Goal: Task Accomplishment & Management: Use online tool/utility

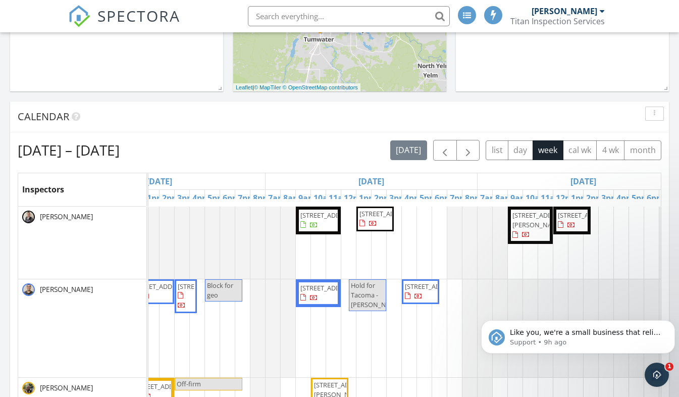
drag, startPoint x: 376, startPoint y: 234, endPoint x: 450, endPoint y: 234, distance: 74.7
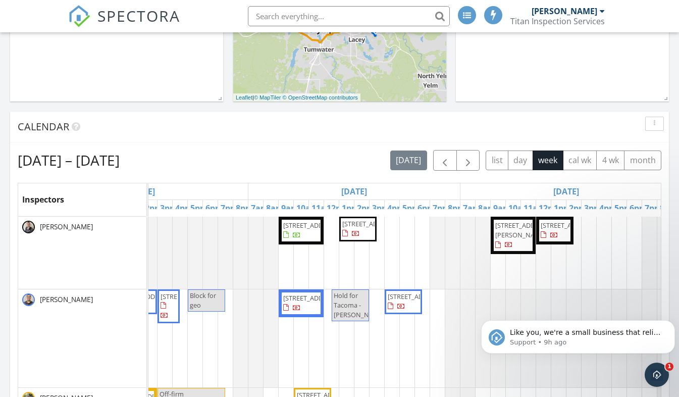
scroll to position [303, 0]
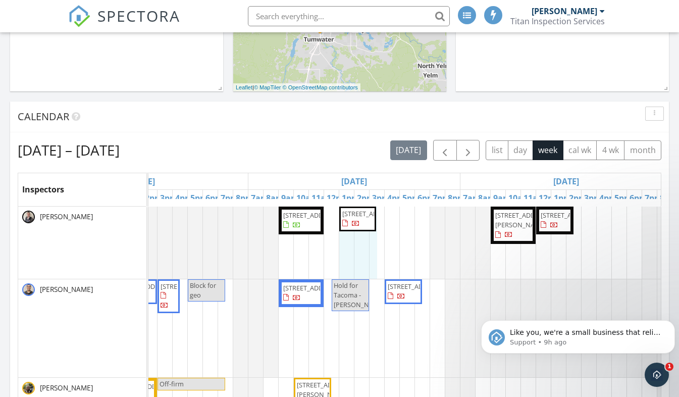
drag, startPoint x: 342, startPoint y: 211, endPoint x: 346, endPoint y: 227, distance: 16.3
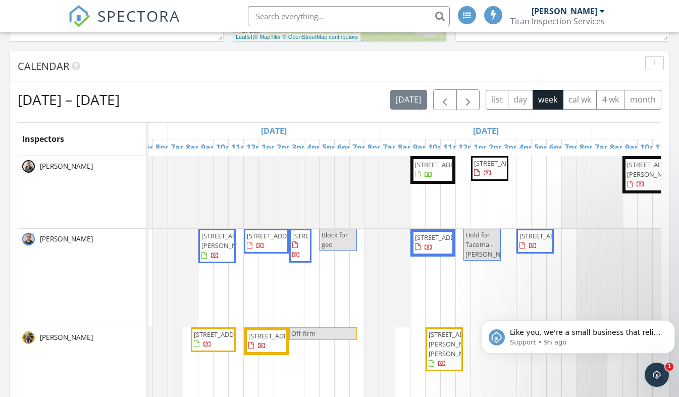
scroll to position [0, 421]
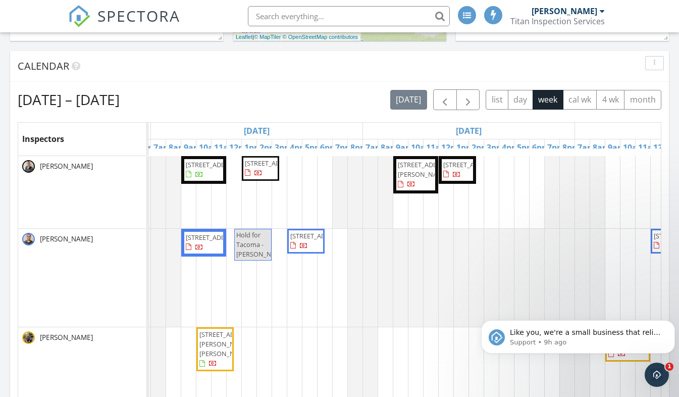
drag, startPoint x: 293, startPoint y: 182, endPoint x: 398, endPoint y: 185, distance: 105.0
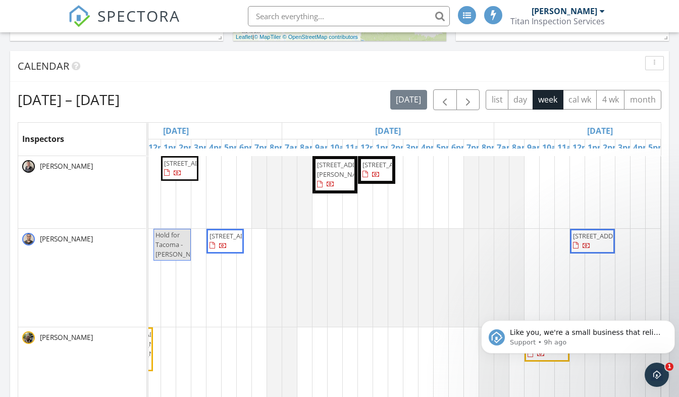
scroll to position [0, 402]
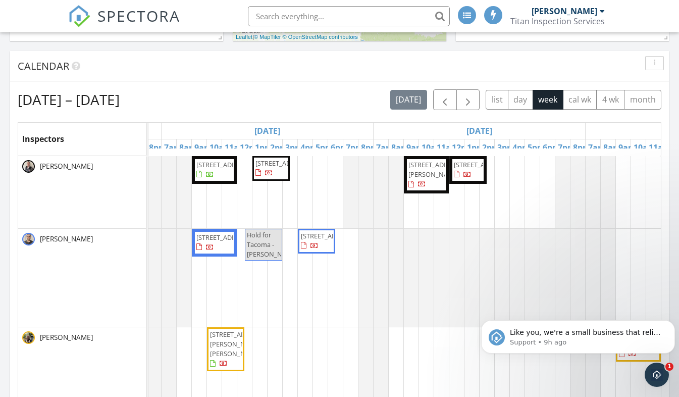
drag, startPoint x: 286, startPoint y: 180, endPoint x: 204, endPoint y: 180, distance: 82.3
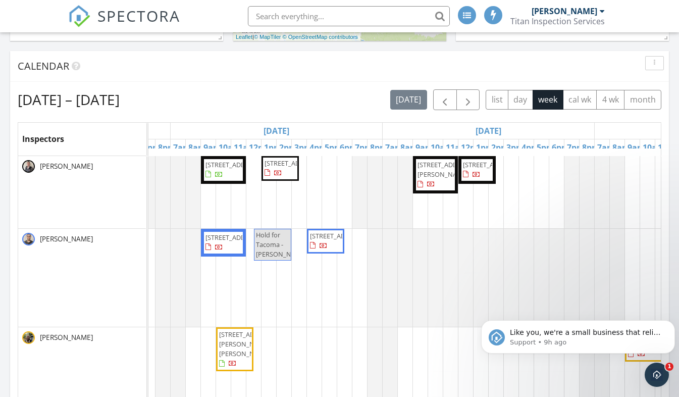
click at [217, 169] on span "10013 34th Ave SW, Seattle 98146" at bounding box center [233, 164] width 57 height 9
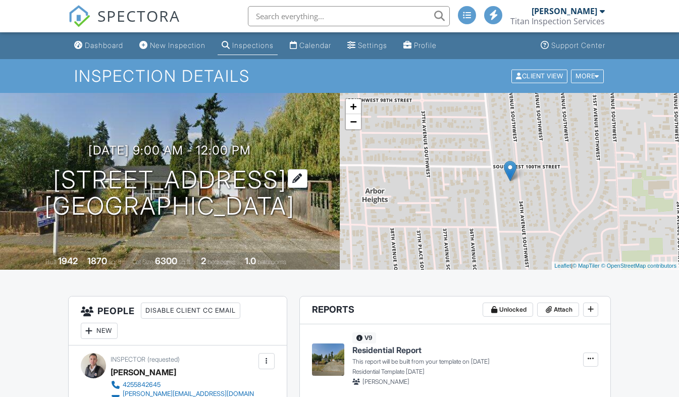
drag, startPoint x: 0, startPoint y: 0, endPoint x: 246, endPoint y: 204, distance: 319.4
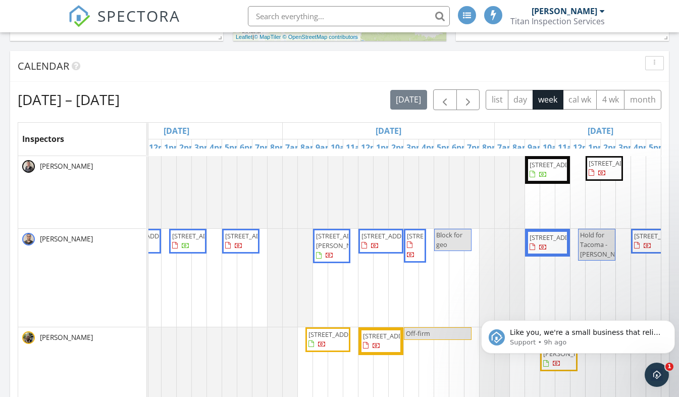
drag, startPoint x: 487, startPoint y: 174, endPoint x: 562, endPoint y: 176, distance: 75.2
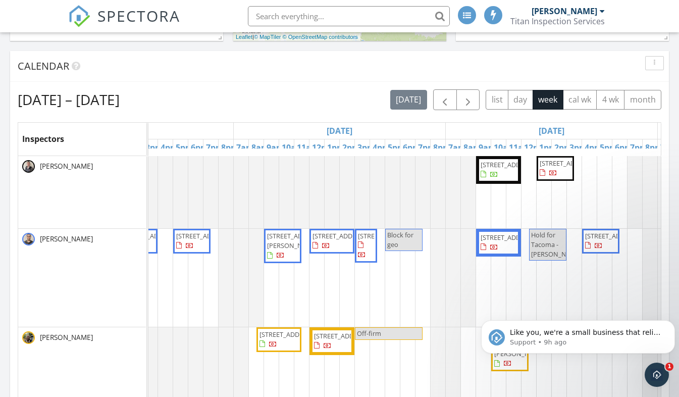
click at [543, 168] on span "25832 SE 152nd St, Issaquah 98027" at bounding box center [568, 162] width 57 height 9
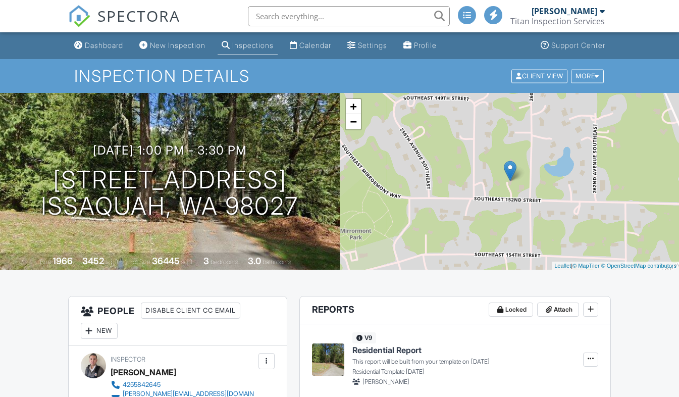
click at [299, 214] on div "[DATE] 1:00 pm - 3:30 pm [STREET_ADDRESS] [GEOGRAPHIC_DATA], WA 98027" at bounding box center [170, 181] width 340 height 76
drag, startPoint x: 299, startPoint y: 214, endPoint x: 248, endPoint y: 205, distance: 51.7
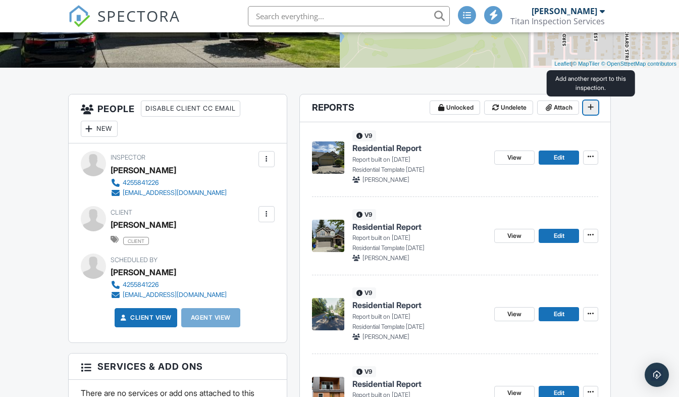
click at [594, 109] on icon at bounding box center [591, 106] width 6 height 7
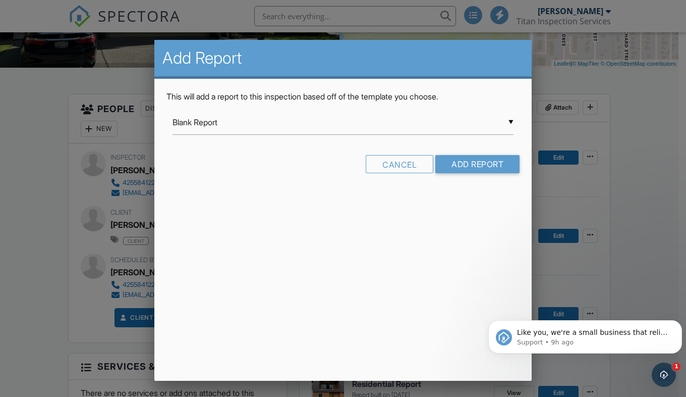
click at [472, 127] on input "Blank Report" at bounding box center [343, 122] width 341 height 25
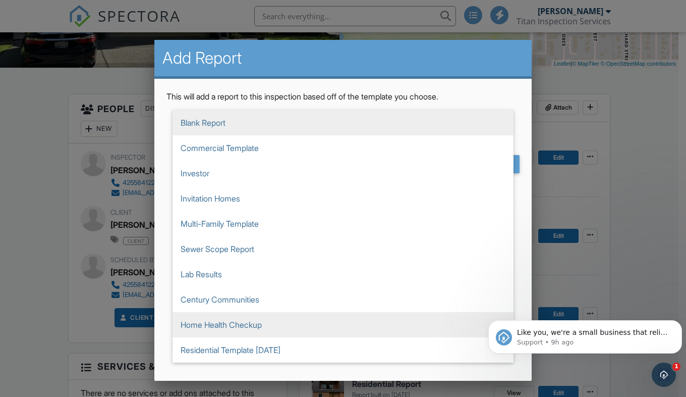
click at [361, 337] on ul "Blank Report Commercial Template Investor Invitation Homes Multi-Family Templat…" at bounding box center [343, 236] width 341 height 252
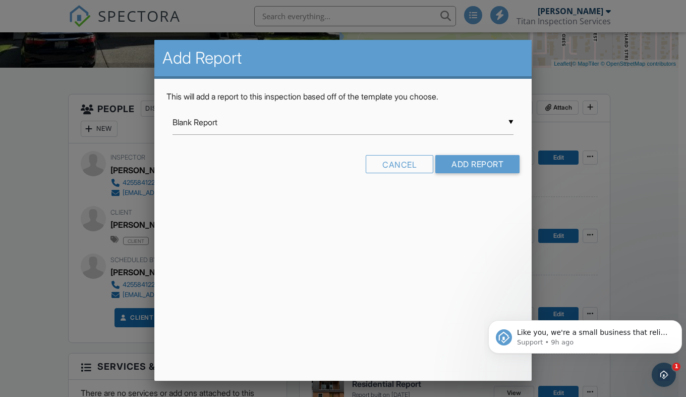
click at [473, 129] on div "▼ Blank Report Blank Report Commercial Template Investor Invitation Homes Multi…" at bounding box center [343, 122] width 341 height 25
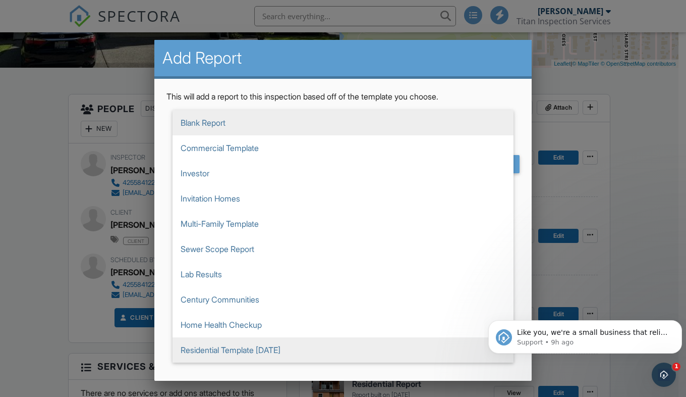
click at [423, 348] on span "Residential Template 10-18-2023" at bounding box center [343, 349] width 341 height 25
type input "Residential Template 10-18-2023"
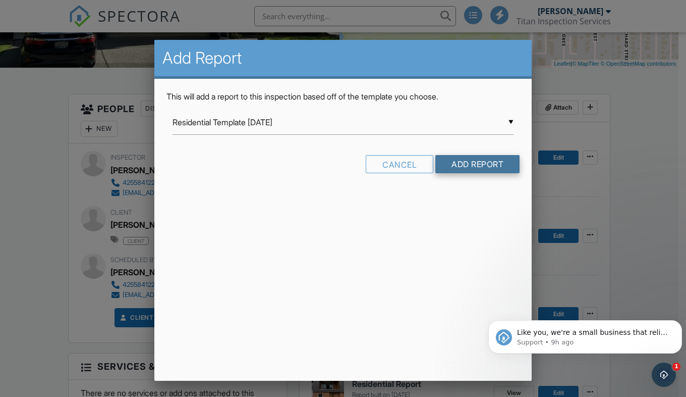
click at [474, 166] on input "Add Report" at bounding box center [478, 164] width 84 height 18
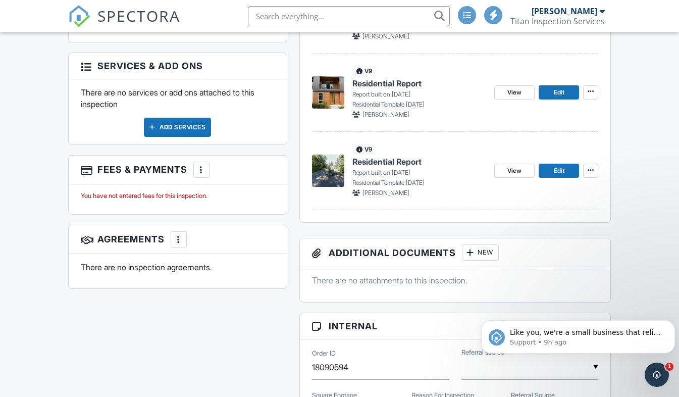
scroll to position [505, 0]
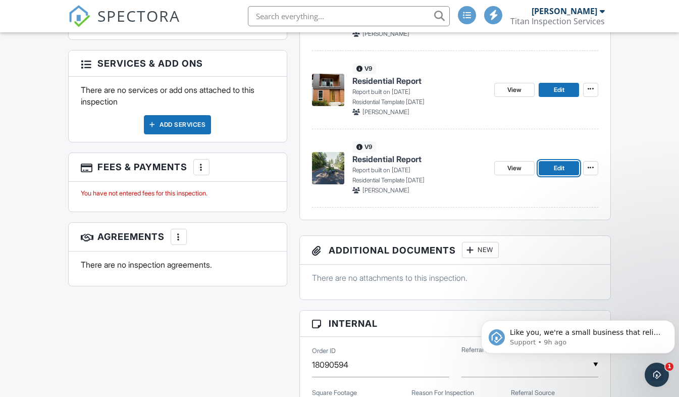
click at [555, 169] on span "Edit" at bounding box center [559, 168] width 11 height 10
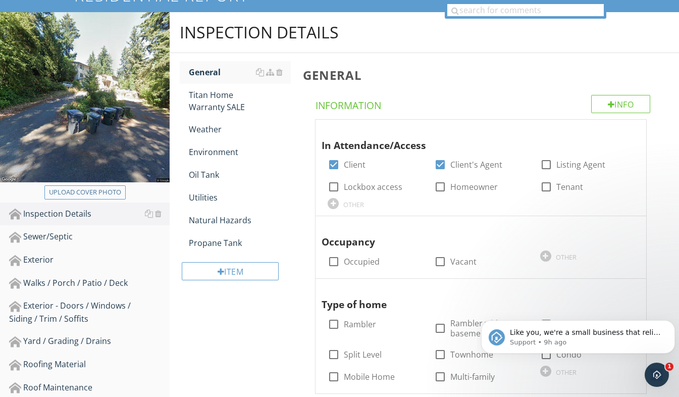
scroll to position [101, 0]
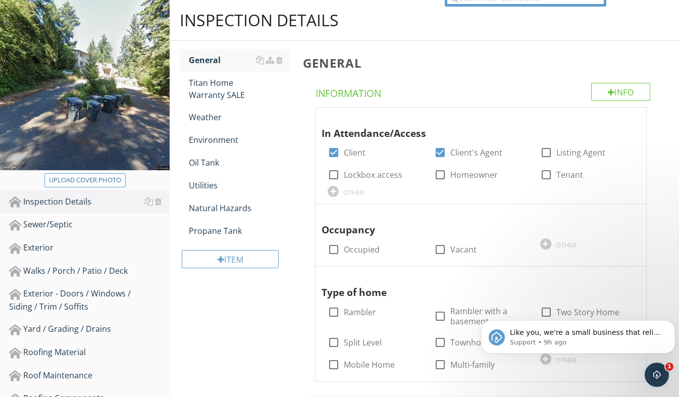
click at [88, 181] on div "Upload cover photo" at bounding box center [85, 180] width 72 height 10
type input "C:\fakepath\20250505_185837514_iOS.jpg"
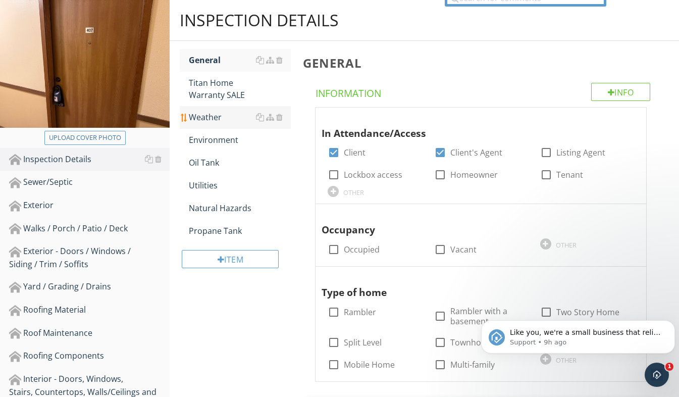
click at [214, 122] on div "Weather" at bounding box center [240, 117] width 102 height 12
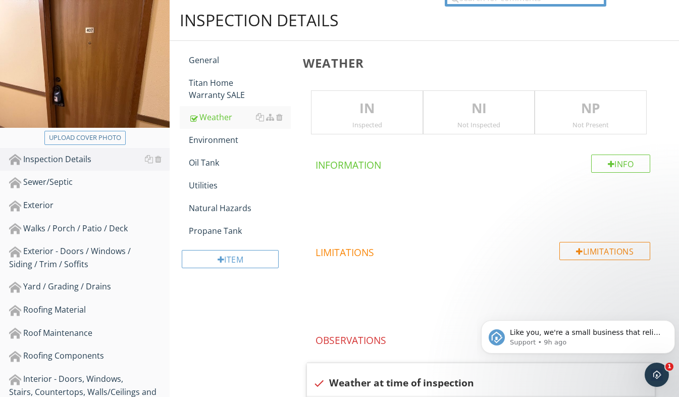
click at [379, 122] on div "Inspected" at bounding box center [366, 125] width 111 height 8
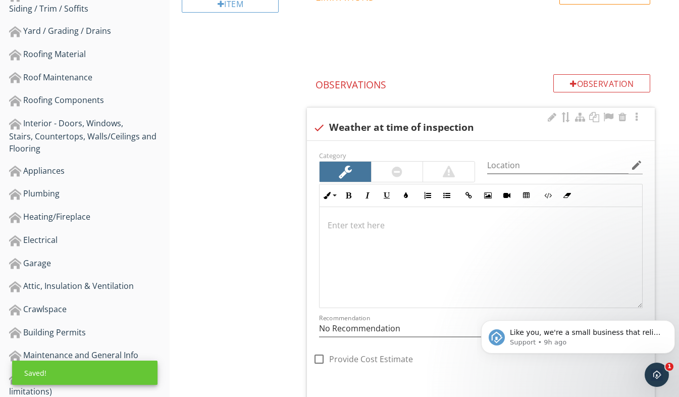
scroll to position [444, 0]
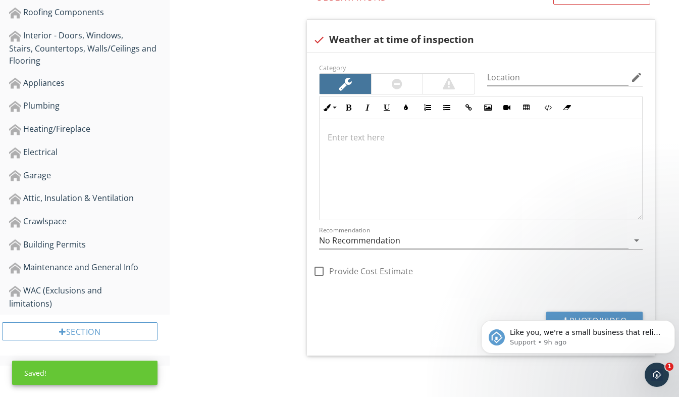
click at [579, 312] on body "Like you, we're a small business that relies on reviews to grow. If you have a …" at bounding box center [578, 334] width 194 height 63
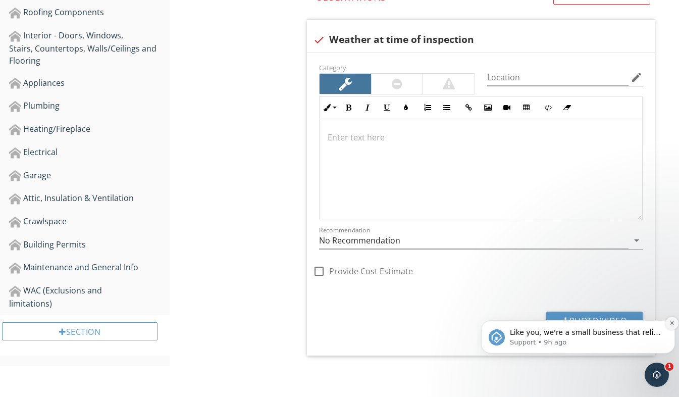
click at [671, 326] on button "Dismiss notification" at bounding box center [671, 322] width 13 height 13
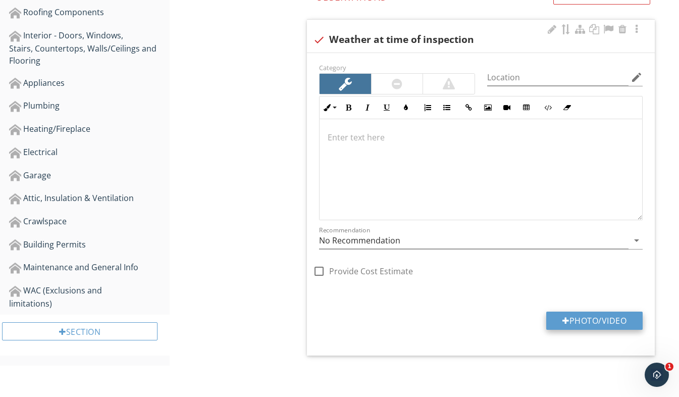
click at [593, 323] on button "Photo/Video" at bounding box center [594, 320] width 96 height 18
type input "C:\fakepath\20250505_184917000_iOS.jpg"
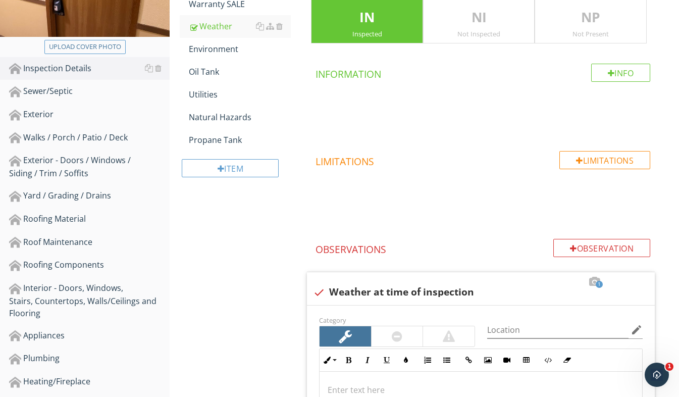
scroll to position [40, 0]
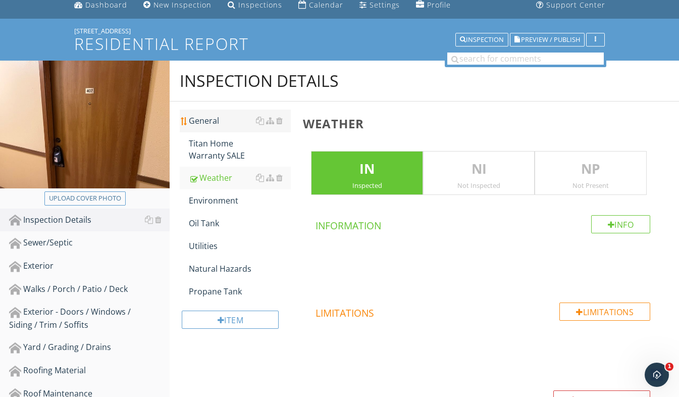
click at [224, 122] on div "General" at bounding box center [240, 121] width 102 height 12
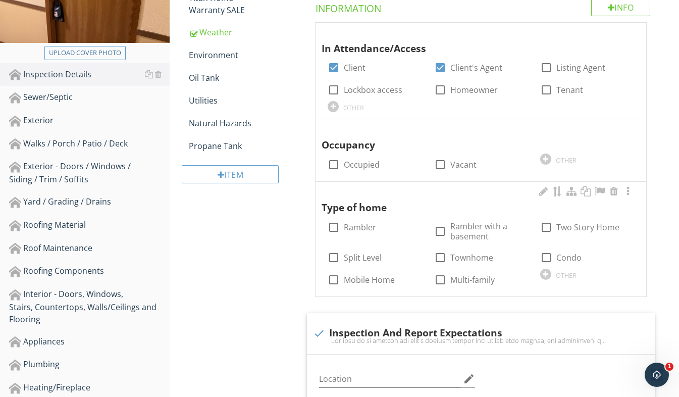
scroll to position [192, 0]
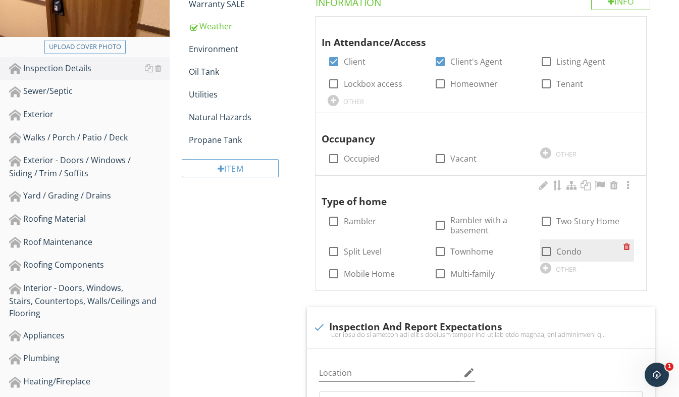
click at [548, 250] on div at bounding box center [546, 251] width 17 height 17
checkbox input "true"
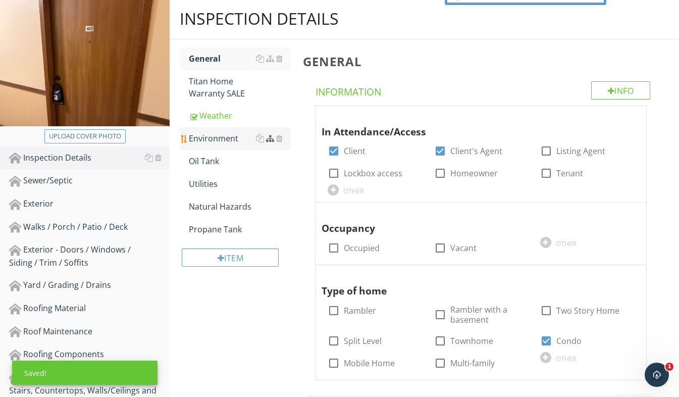
scroll to position [91, 0]
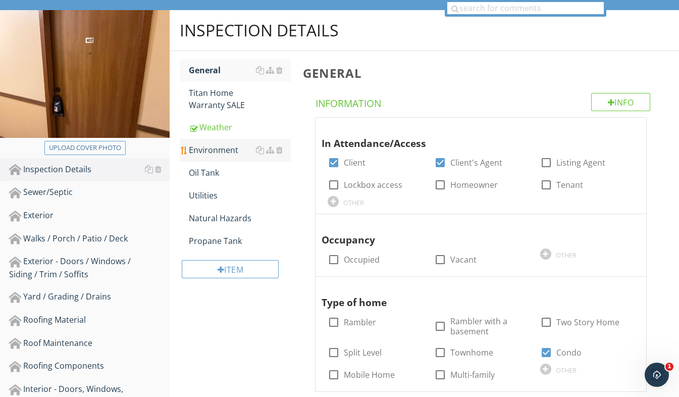
click at [231, 152] on div "Environment" at bounding box center [240, 150] width 102 height 12
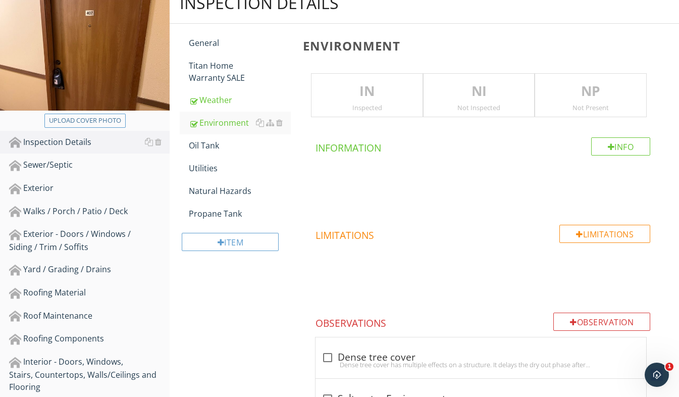
scroll to position [130, 0]
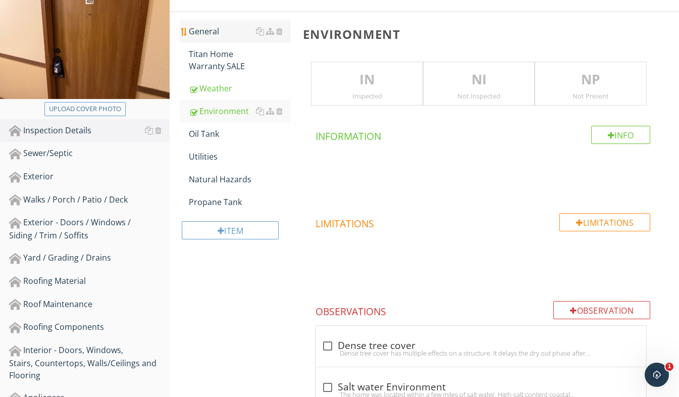
click at [226, 29] on div "General" at bounding box center [240, 31] width 102 height 12
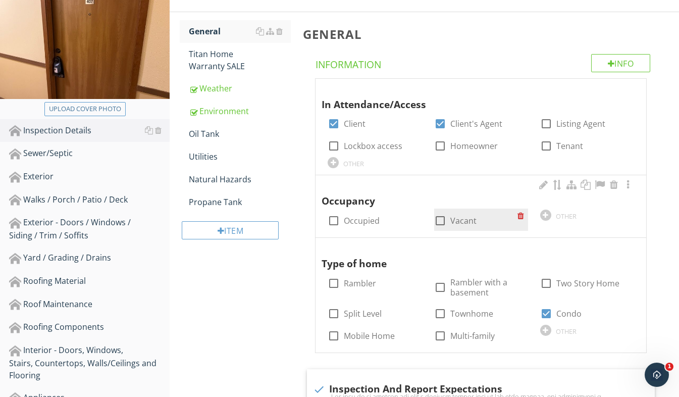
click at [441, 222] on div at bounding box center [440, 220] width 17 height 17
checkbox input "true"
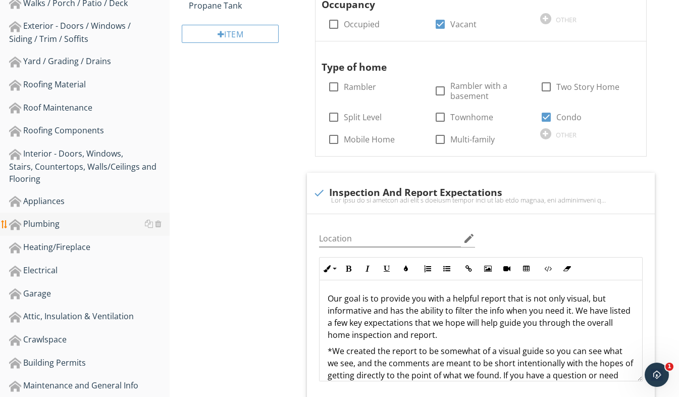
scroll to position [332, 0]
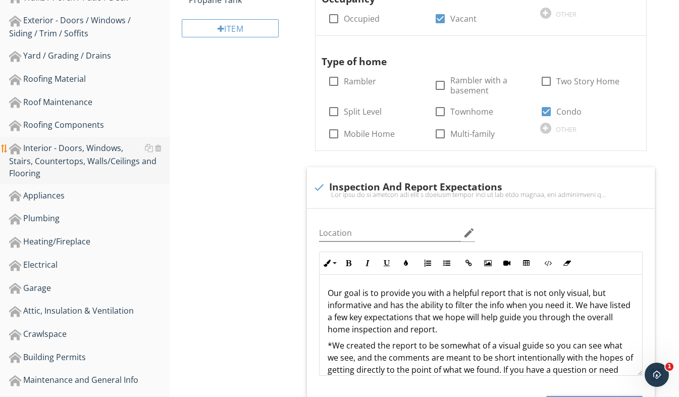
click at [84, 159] on div "Interior - Doors, Windows, Stairs, Countertops, Walls/Ceilings and Flooring" at bounding box center [89, 160] width 161 height 37
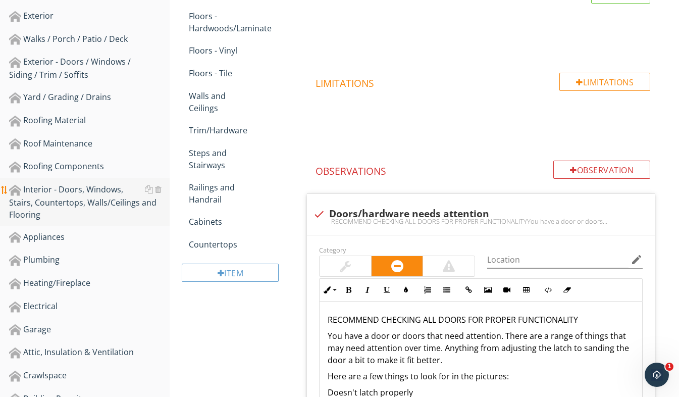
scroll to position [281, 0]
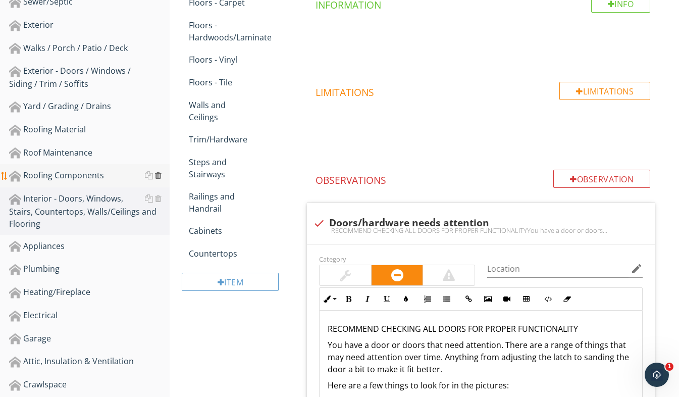
click at [158, 177] on div at bounding box center [158, 175] width 7 height 8
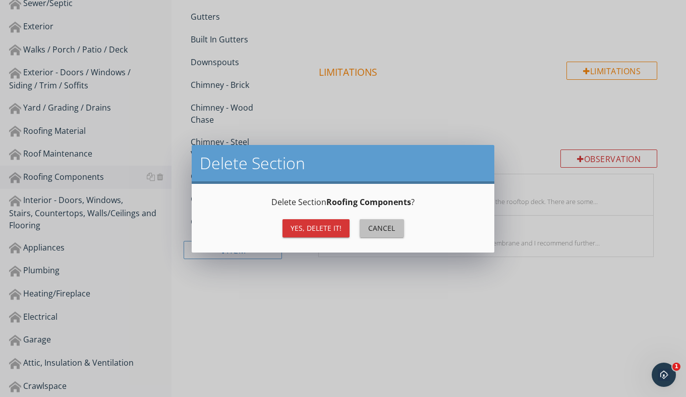
click at [376, 233] on div "Cancel" at bounding box center [382, 228] width 28 height 11
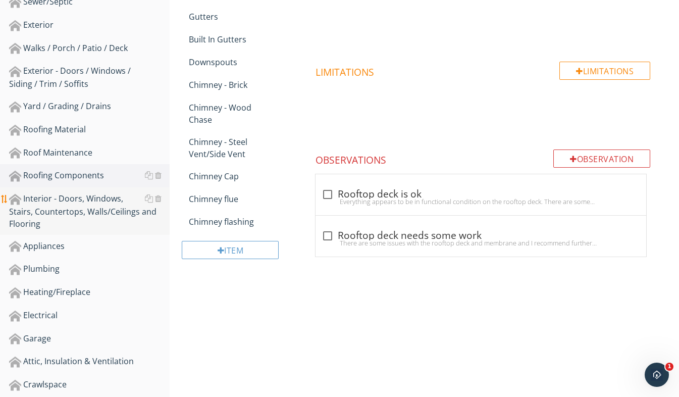
click at [83, 209] on div "Interior - Doors, Windows, Stairs, Countertops, Walls/Ceilings and Flooring" at bounding box center [89, 210] width 161 height 37
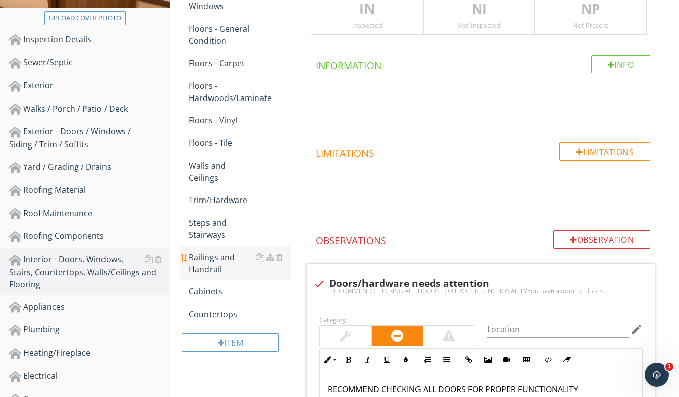
scroll to position [130, 0]
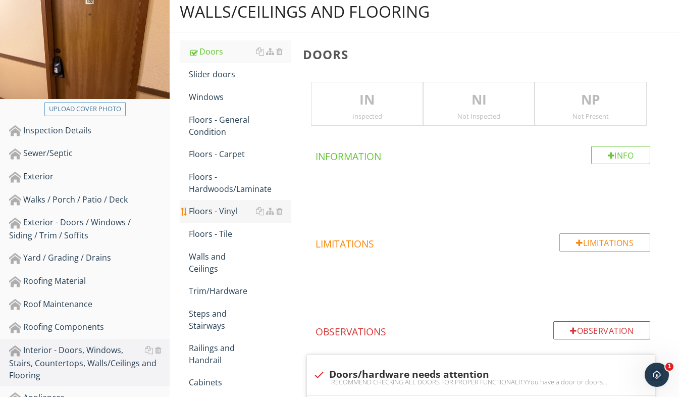
click at [236, 216] on div "Floors - Vinyl" at bounding box center [240, 211] width 102 height 12
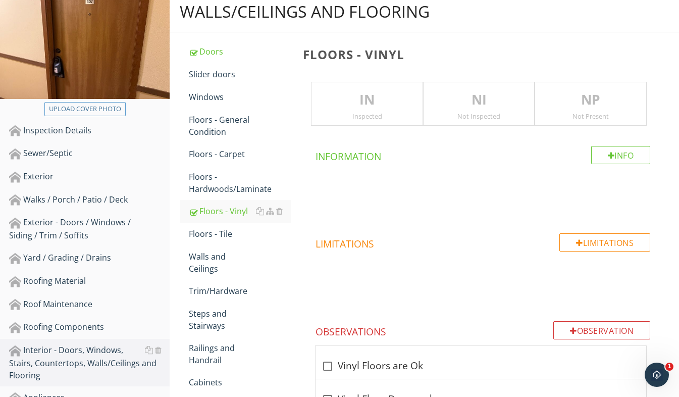
click at [363, 120] on div "Inspected" at bounding box center [366, 116] width 111 height 8
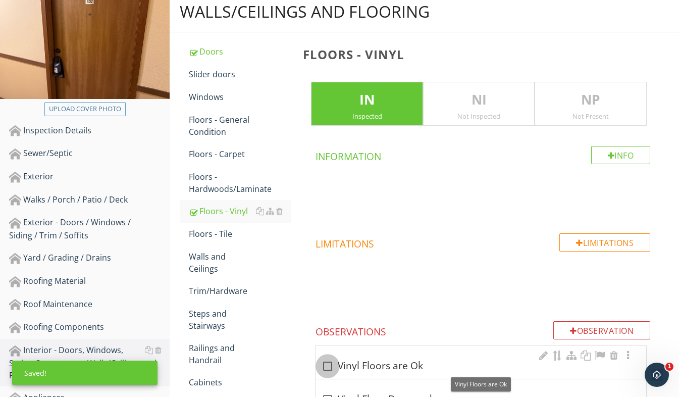
click at [330, 363] on div at bounding box center [327, 365] width 17 height 17
checkbox input "true"
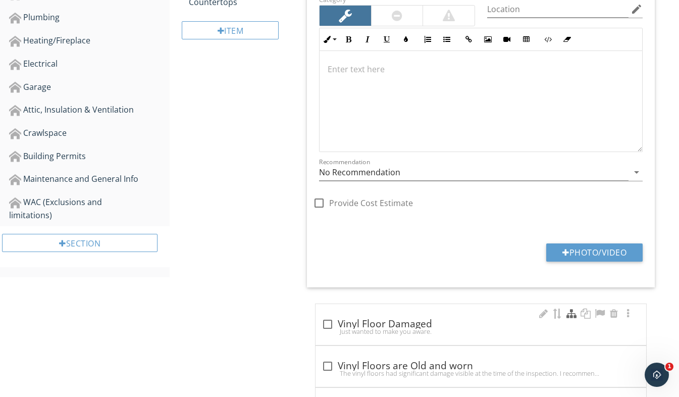
scroll to position [534, 0]
click at [605, 260] on div "Photo/Video" at bounding box center [481, 255] width 336 height 26
drag, startPoint x: 606, startPoint y: 259, endPoint x: 545, endPoint y: 258, distance: 61.6
click at [546, 258] on button "Photo/Video" at bounding box center [594, 251] width 96 height 18
type input "C:\fakepath\20250505_185854182_iOS.jpg"
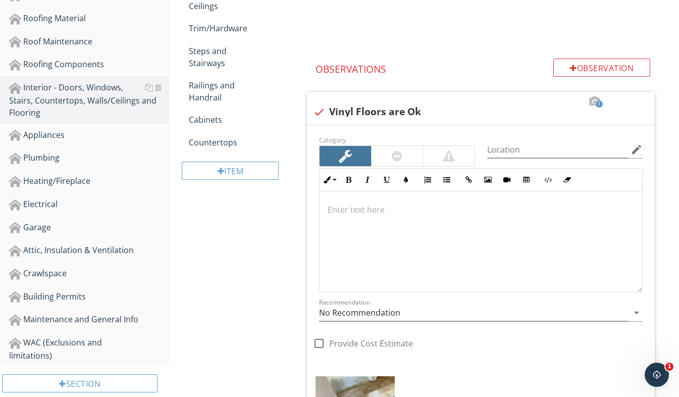
scroll to position [281, 0]
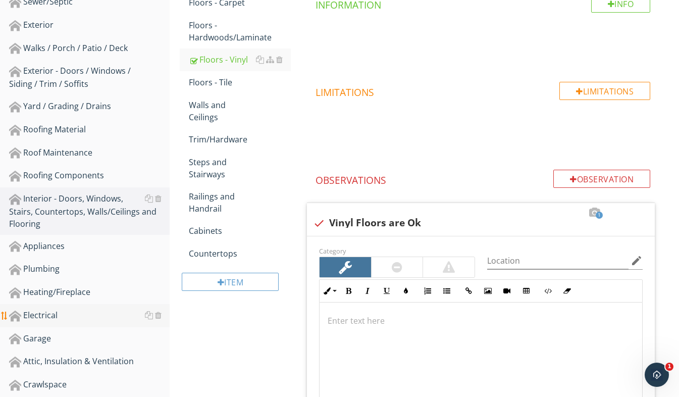
click at [102, 315] on div "Electrical" at bounding box center [89, 315] width 161 height 13
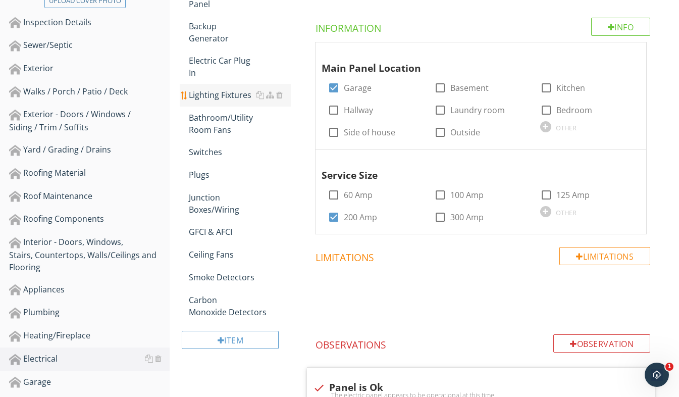
scroll to position [79, 0]
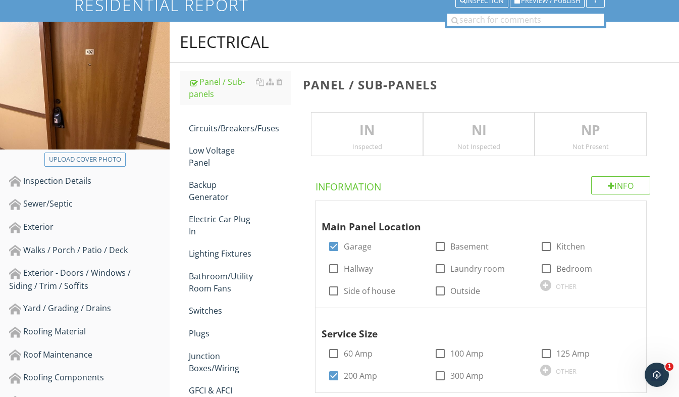
click at [356, 138] on p "IN" at bounding box center [366, 130] width 111 height 20
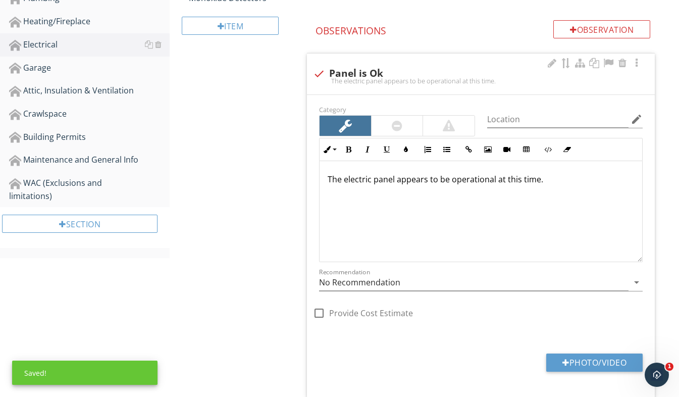
scroll to position [634, 0]
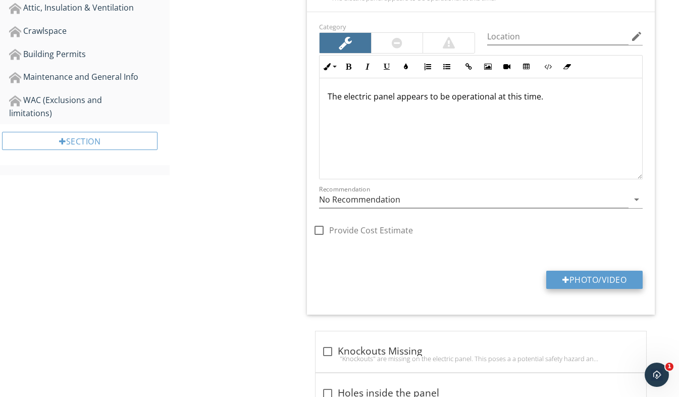
click at [583, 284] on button "Photo/Video" at bounding box center [594, 280] width 96 height 18
type input "C:\fakepath\20250505_185925230_iOS.jpg"
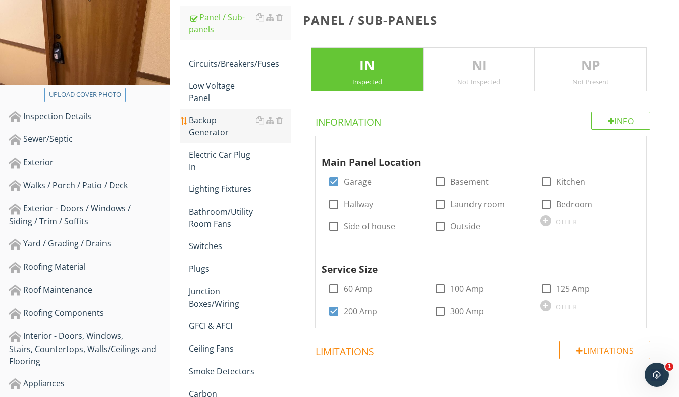
scroll to position [79, 0]
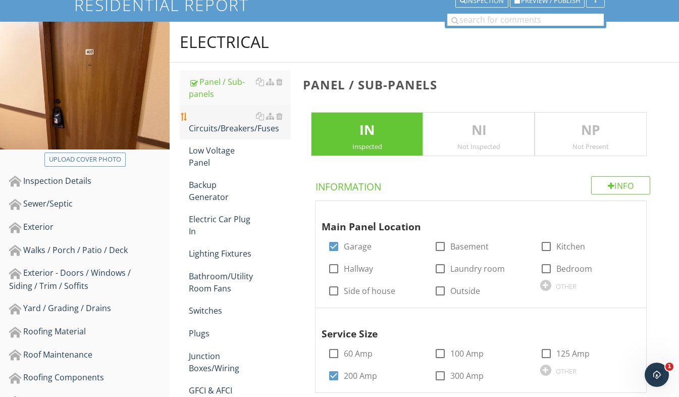
click at [239, 127] on div "Circuits/Breakers/Fuses" at bounding box center [240, 122] width 102 height 24
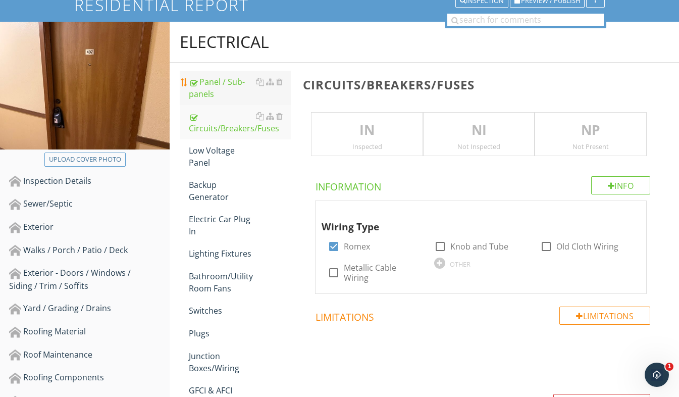
click at [222, 93] on div "Panel / Sub-panels" at bounding box center [240, 88] width 102 height 24
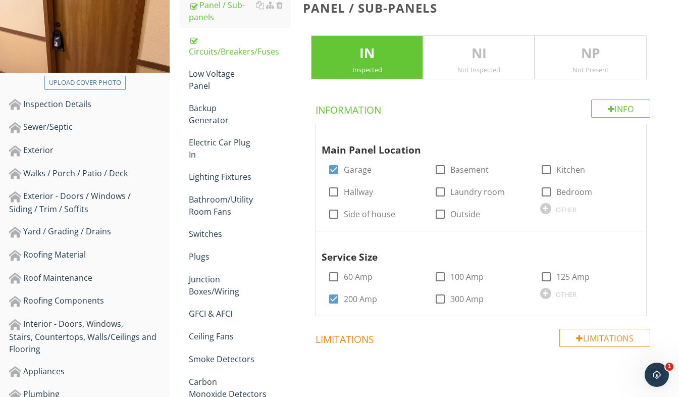
scroll to position [231, 0]
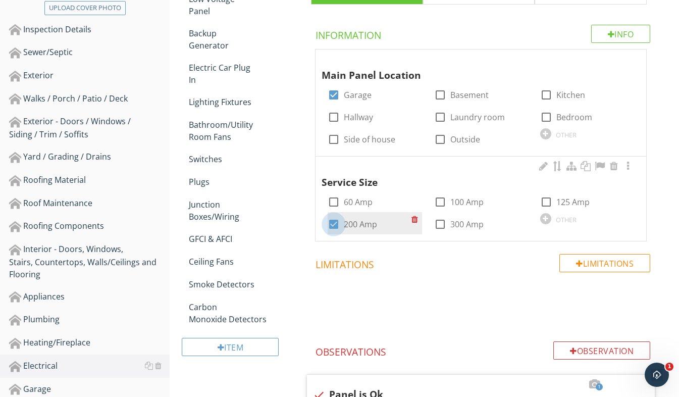
click at [334, 223] on div at bounding box center [333, 224] width 17 height 17
checkbox input "false"
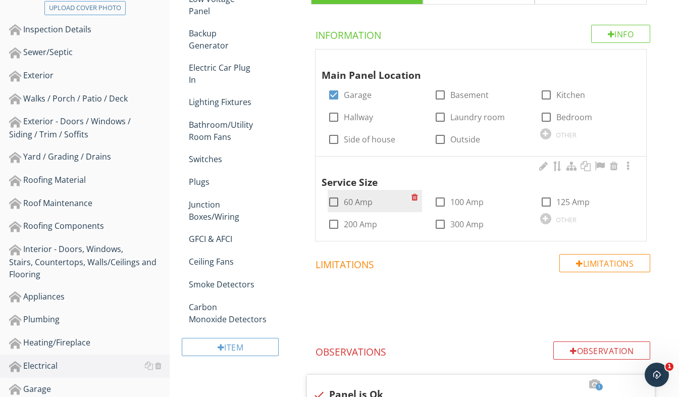
click at [334, 202] on div at bounding box center [333, 201] width 17 height 17
checkbox input "true"
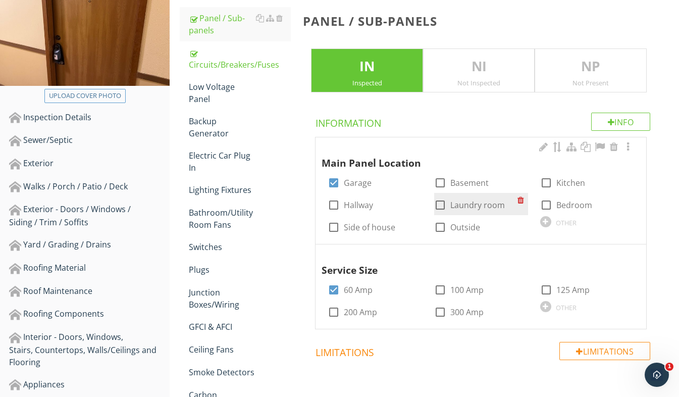
scroll to position [130, 0]
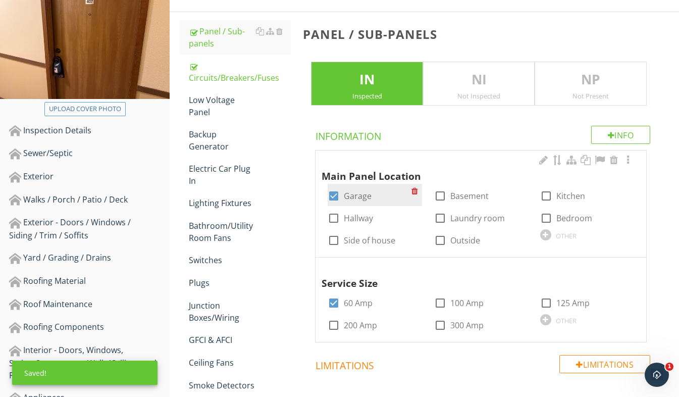
click at [335, 196] on div at bounding box center [333, 195] width 17 height 17
checkbox input "false"
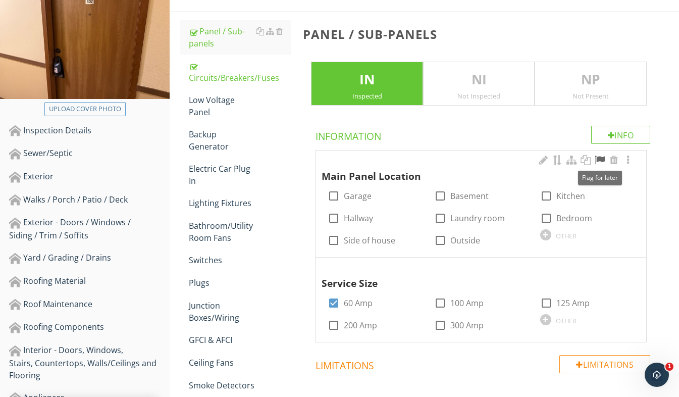
click at [598, 162] on div at bounding box center [600, 160] width 12 height 10
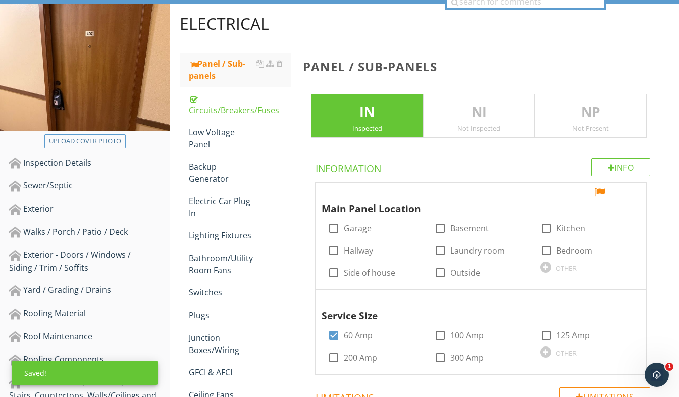
scroll to position [79, 0]
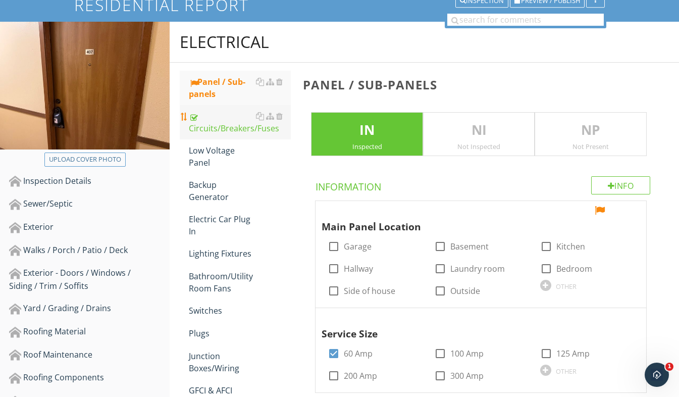
click at [223, 126] on div "Circuits/Breakers/Fuses" at bounding box center [240, 122] width 102 height 24
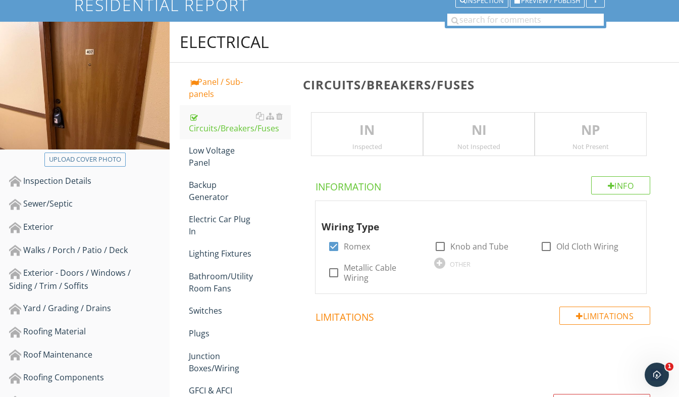
click at [379, 136] on p "IN" at bounding box center [366, 130] width 111 height 20
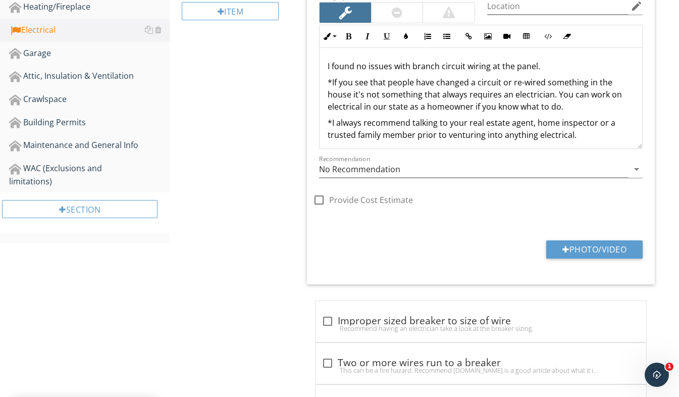
scroll to position [584, 0]
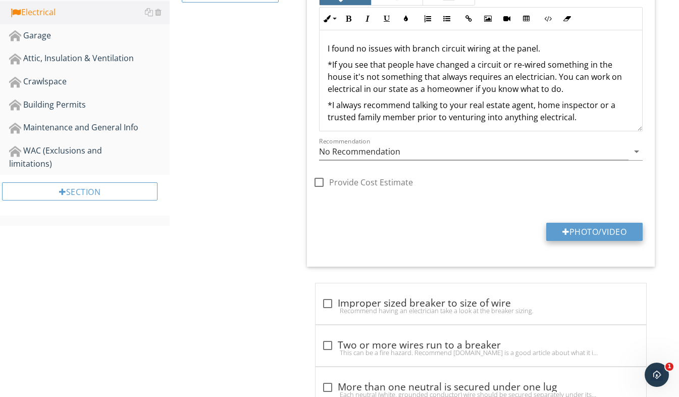
click at [587, 228] on button "Photo/Video" at bounding box center [594, 232] width 96 height 18
type input "C:\fakepath\20250505_190052170_iOS.jpg"
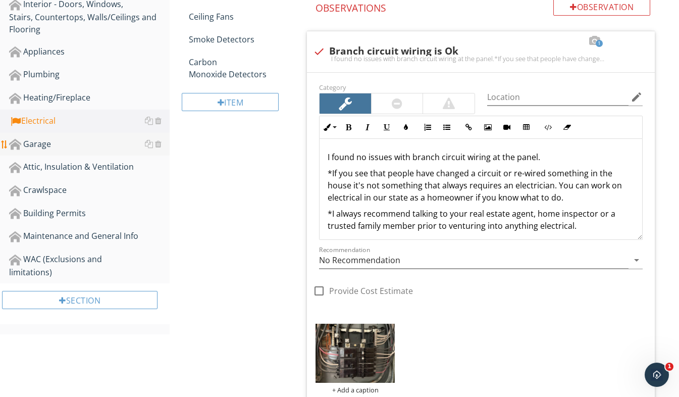
scroll to position [433, 0]
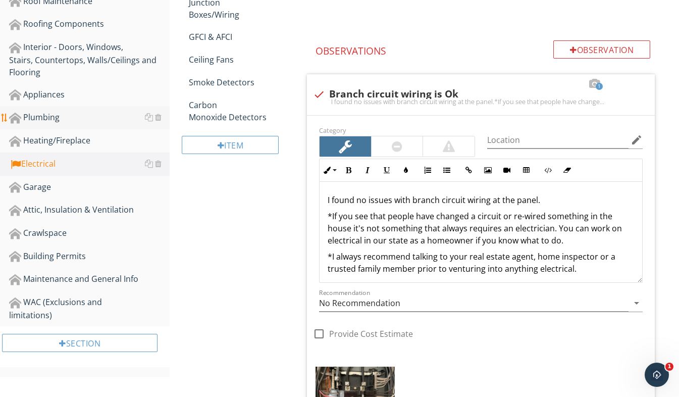
click at [85, 119] on div "Plumbing" at bounding box center [89, 117] width 161 height 13
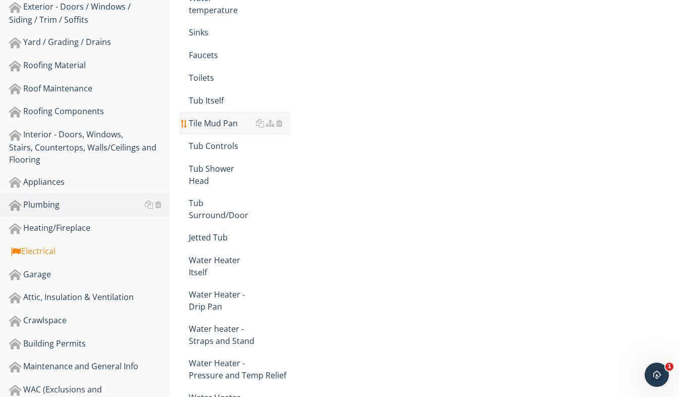
scroll to position [332, 0]
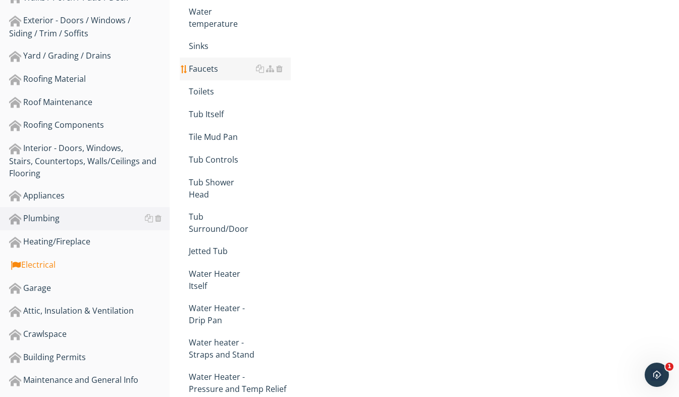
click at [220, 72] on div "Faucets" at bounding box center [240, 69] width 102 height 12
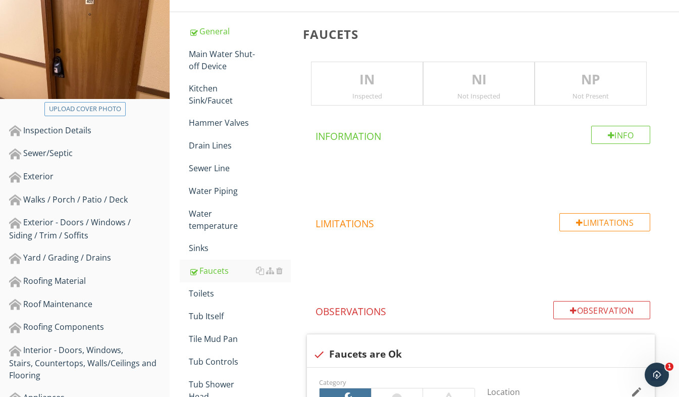
click at [347, 100] on div "IN Inspected" at bounding box center [367, 84] width 112 height 44
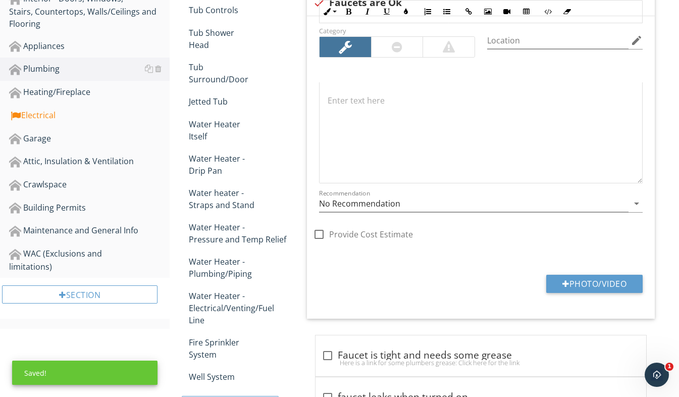
scroll to position [584, 0]
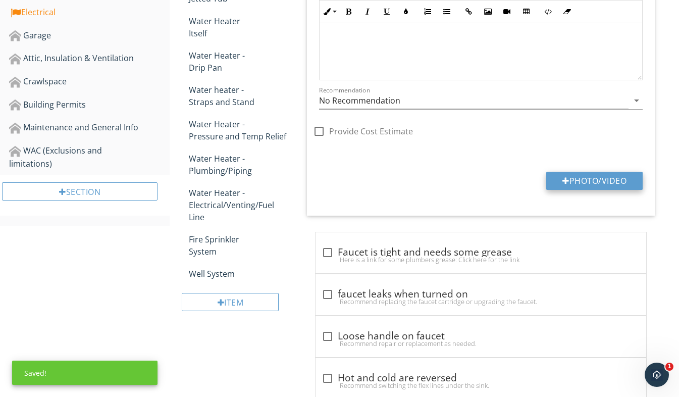
click at [579, 179] on button "Photo/Video" at bounding box center [594, 181] width 96 height 18
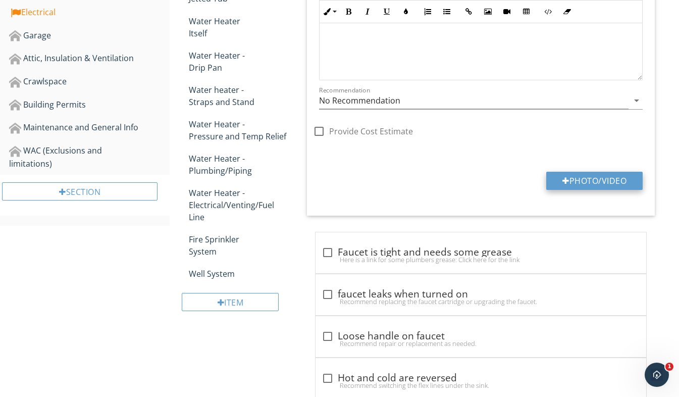
type input "C:\fakepath\20250505_190305616_iOS.jpg"
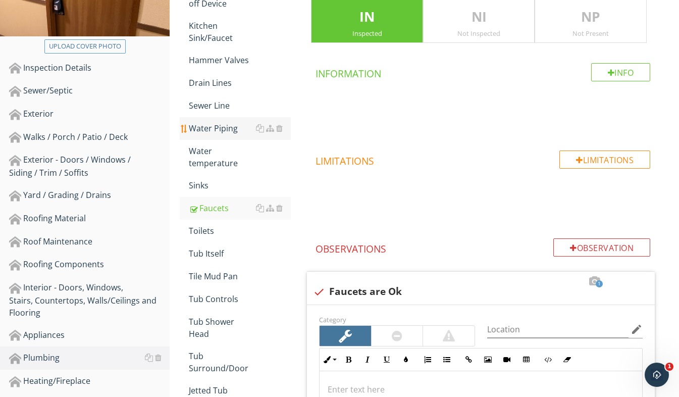
scroll to position [180, 0]
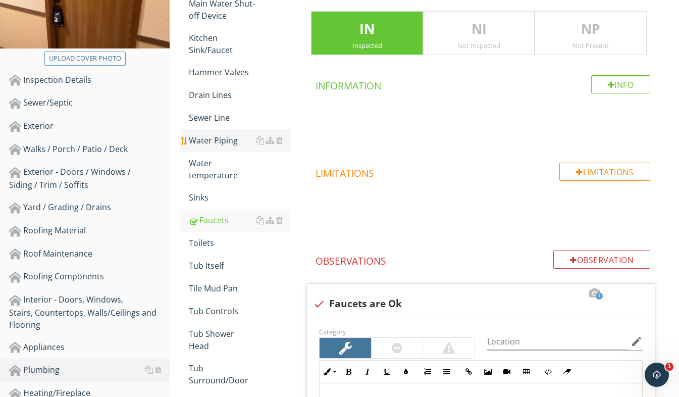
click at [221, 93] on div "Drain Lines" at bounding box center [240, 95] width 102 height 12
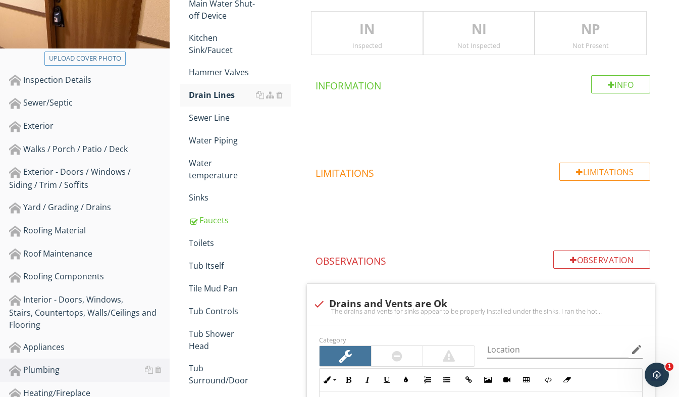
click at [373, 45] on div "Inspected" at bounding box center [366, 45] width 111 height 8
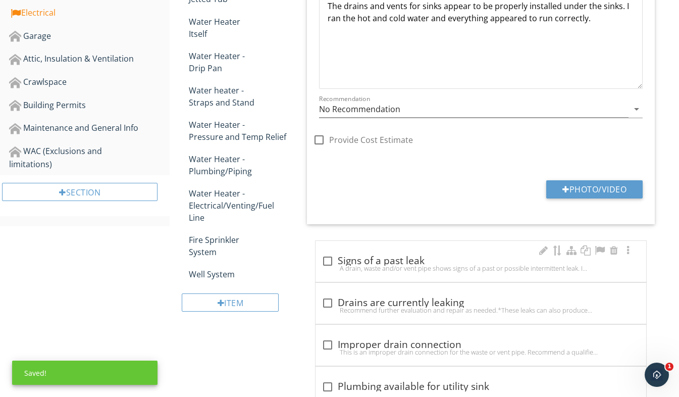
scroll to position [685, 0]
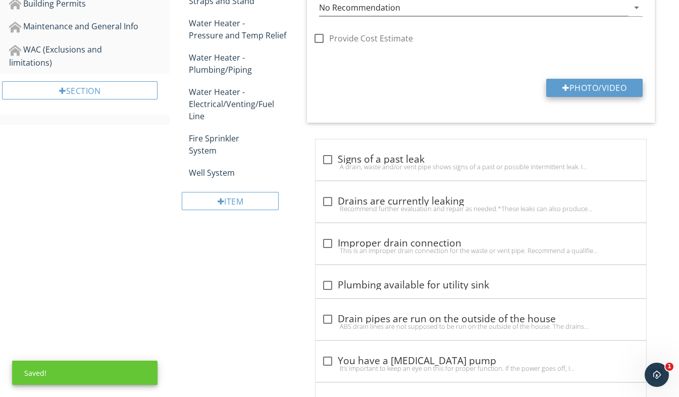
click at [604, 85] on button "Photo/Video" at bounding box center [594, 88] width 96 height 18
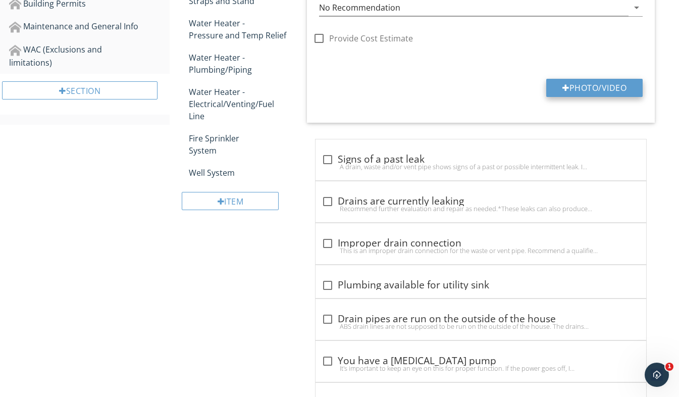
type input "C:\fakepath\20250505_190309233_iOS.jpg"
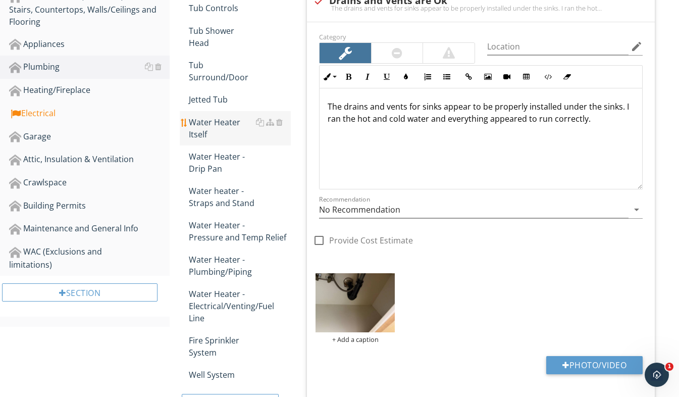
scroll to position [382, 0]
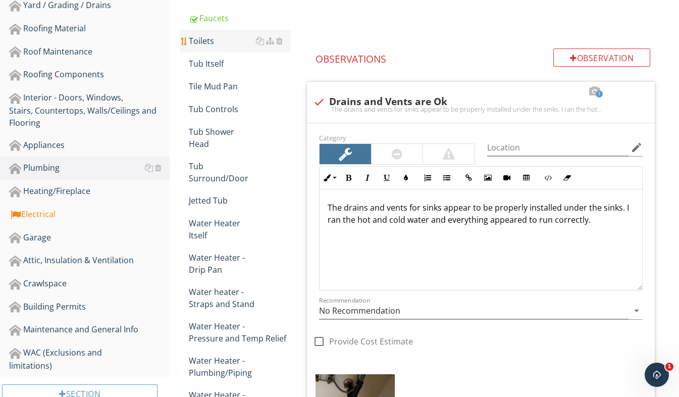
click at [218, 38] on div "Toilets" at bounding box center [240, 41] width 102 height 12
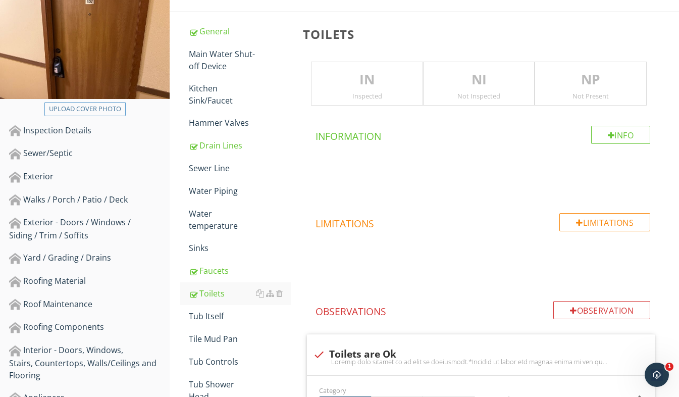
click at [367, 94] on div "Inspected" at bounding box center [366, 96] width 111 height 8
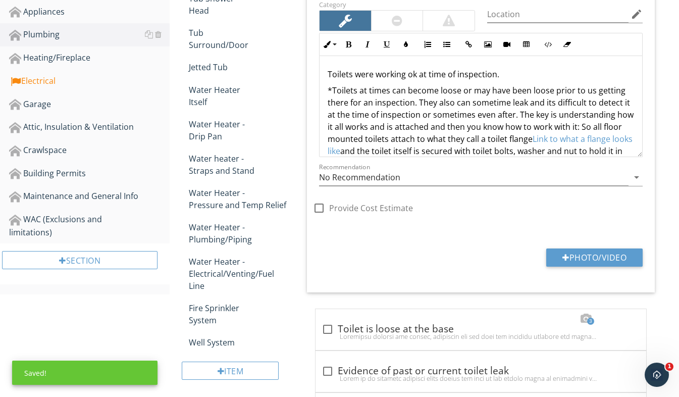
scroll to position [534, 0]
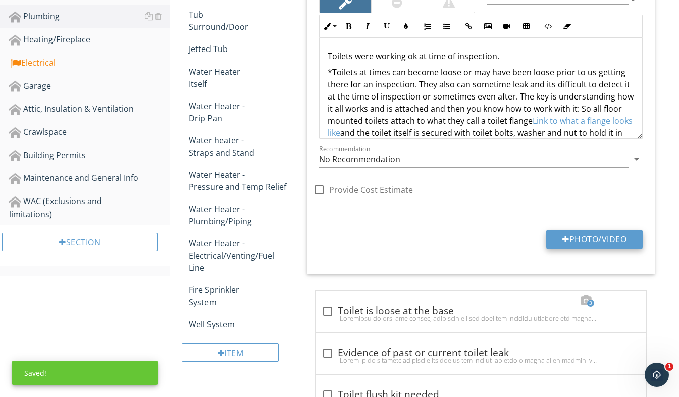
click at [591, 232] on button "Photo/Video" at bounding box center [594, 239] width 96 height 18
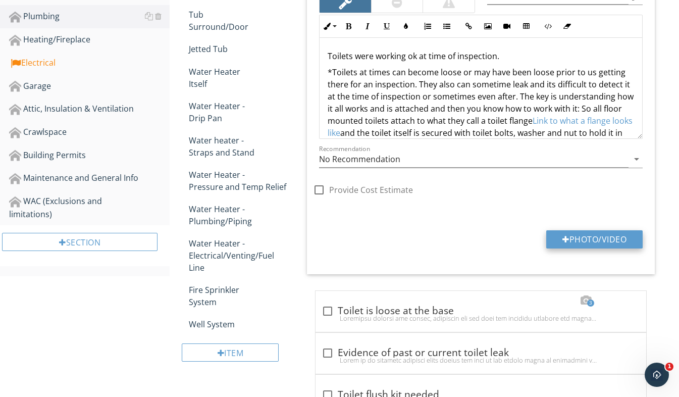
type input "C:\fakepath\20250505_190323886_iOS.jpg"
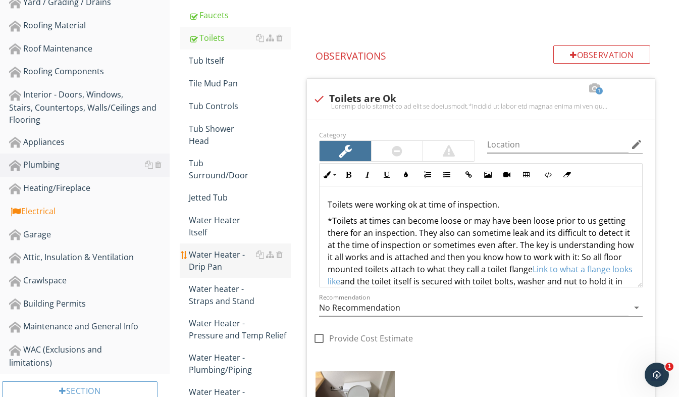
scroll to position [483, 0]
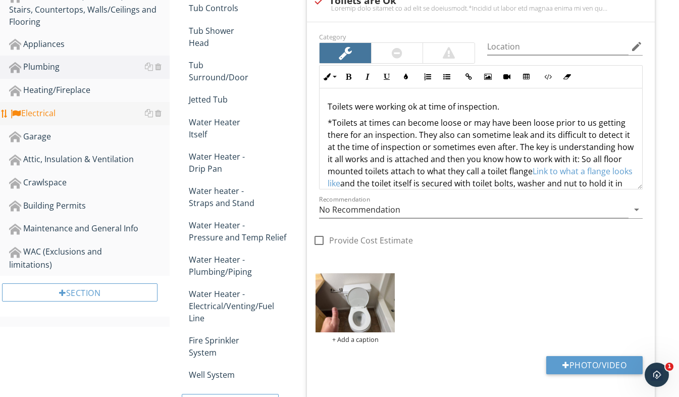
click at [66, 110] on div "Electrical" at bounding box center [89, 113] width 161 height 13
type textarea "<p>Toilets were working ok at time of inspection.</p><p>*Toilets at times can b…"
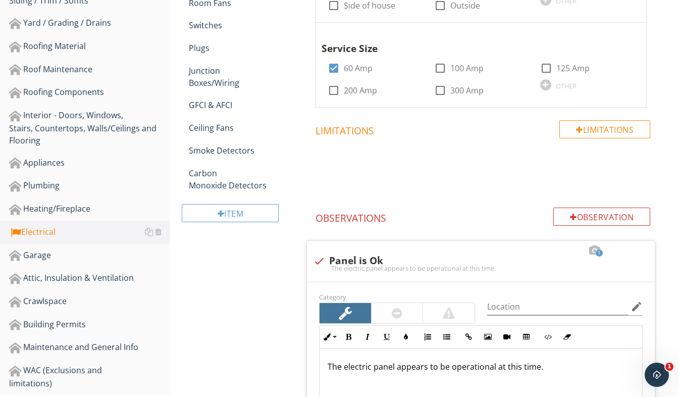
scroll to position [281, 0]
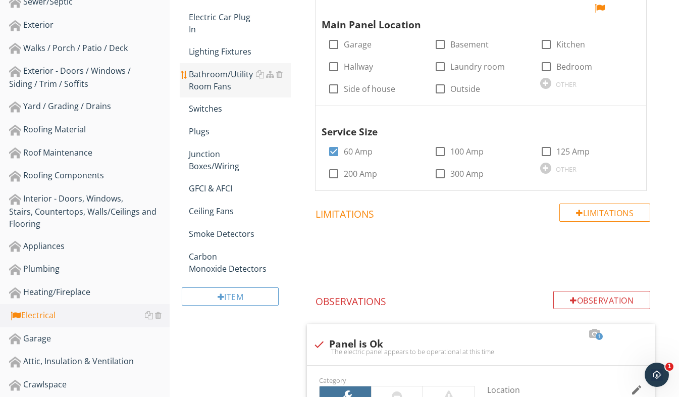
click at [220, 74] on div "Bathroom/Utility Room Fans" at bounding box center [240, 80] width 102 height 24
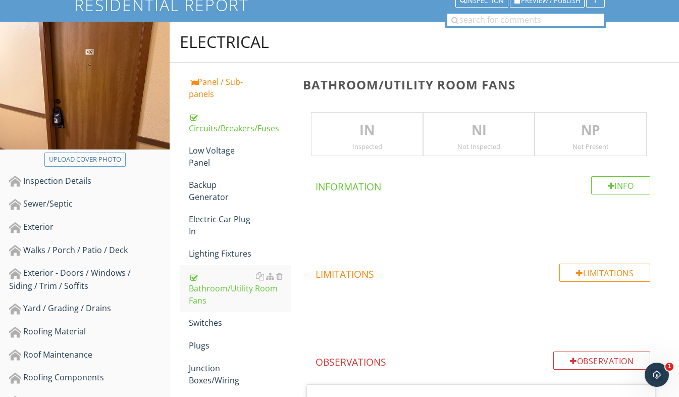
click at [340, 138] on p "IN" at bounding box center [366, 130] width 111 height 20
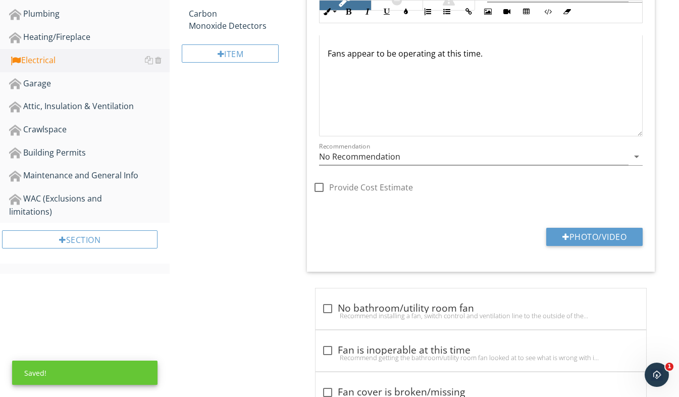
scroll to position [584, 0]
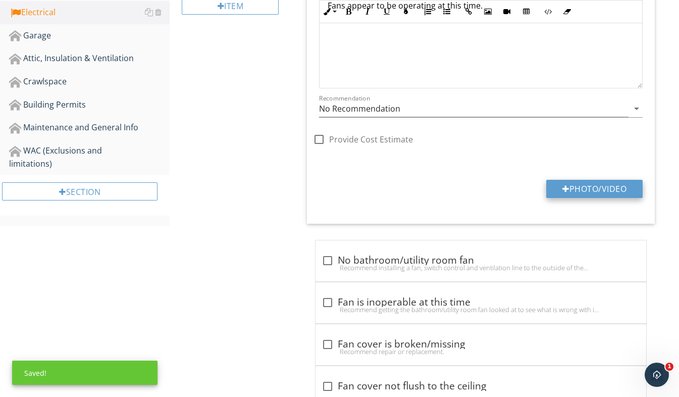
click at [597, 192] on button "Photo/Video" at bounding box center [594, 189] width 96 height 18
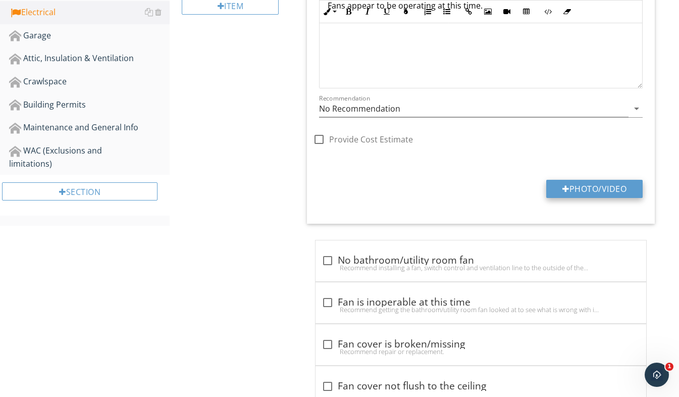
type input "C:\fakepath\20250505_190332830_iOS.jpg"
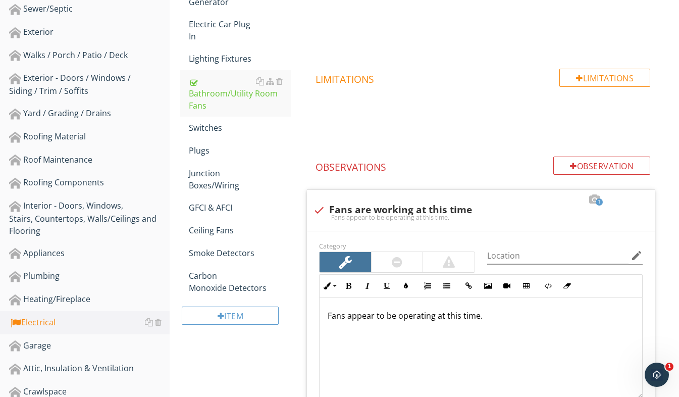
scroll to position [382, 0]
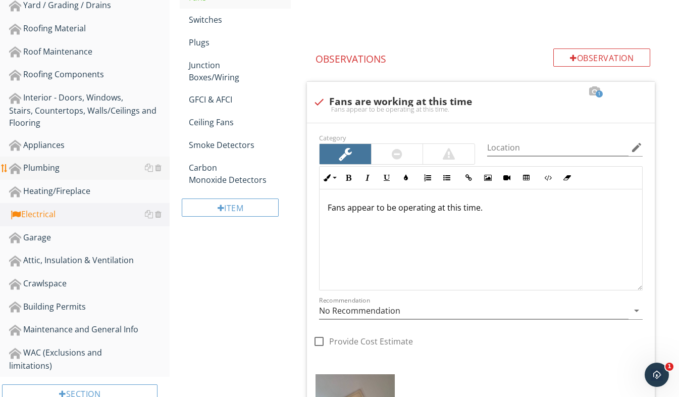
click at [91, 168] on div "Plumbing" at bounding box center [89, 168] width 161 height 13
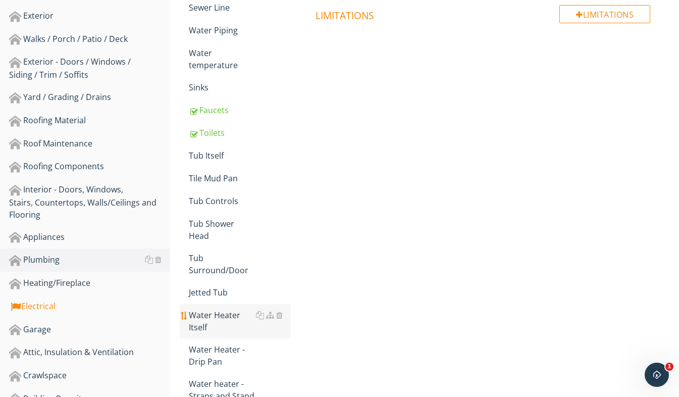
scroll to position [281, 0]
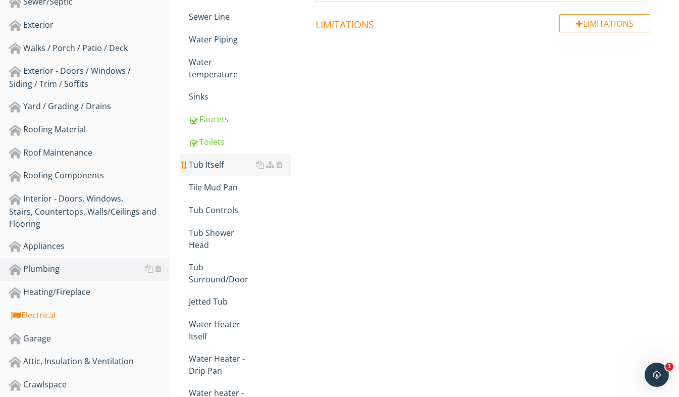
click at [222, 169] on div "Tub Itself" at bounding box center [240, 164] width 102 height 12
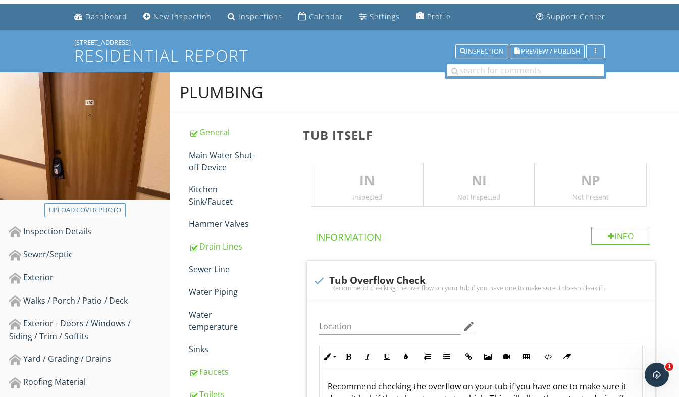
click at [352, 177] on p "IN" at bounding box center [366, 181] width 111 height 20
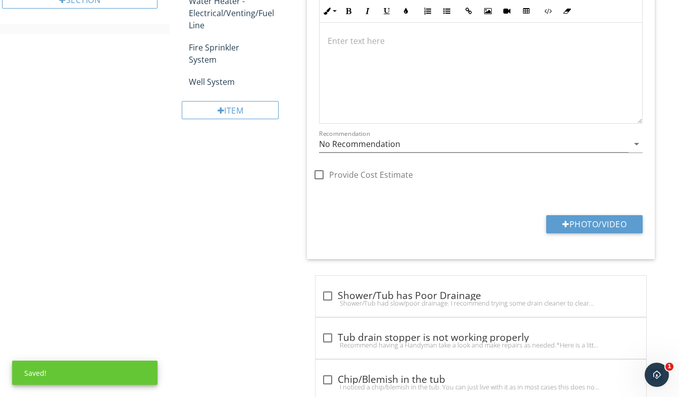
scroll to position [786, 0]
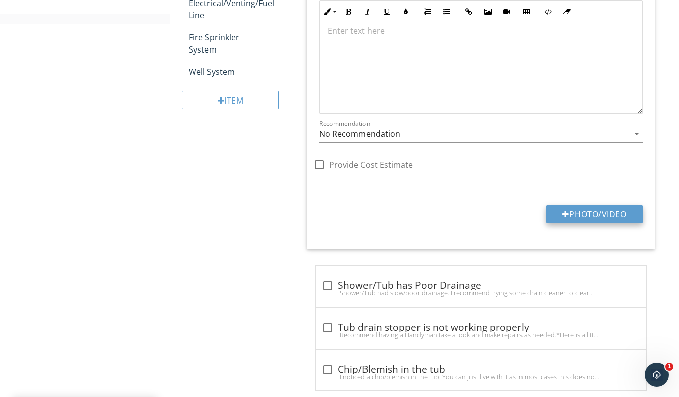
click at [600, 211] on button "Photo/Video" at bounding box center [594, 214] width 96 height 18
type input "C:\fakepath\20250505_190416672_iOS.jpg"
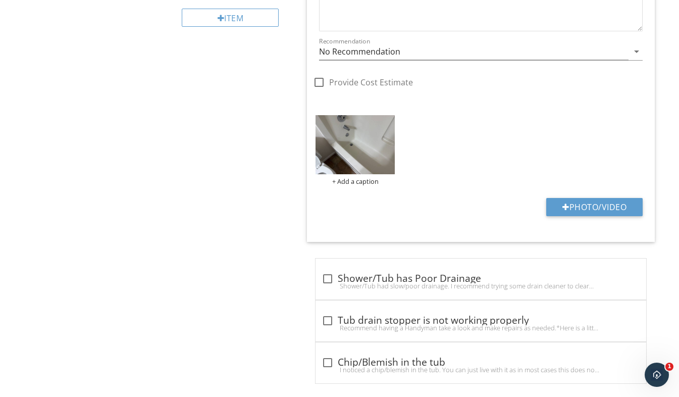
scroll to position [880, 0]
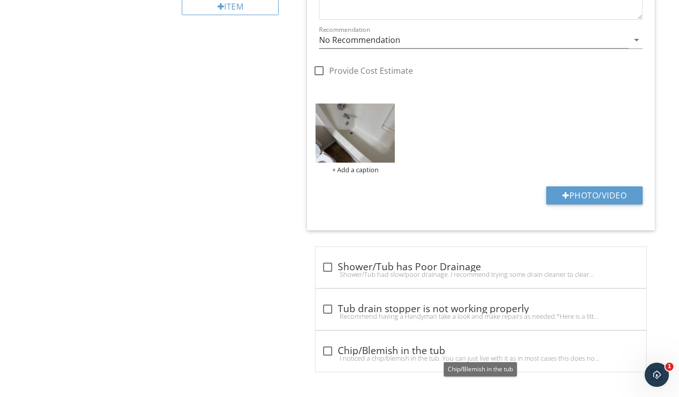
click at [330, 345] on div at bounding box center [327, 350] width 17 height 17
checkbox input "true"
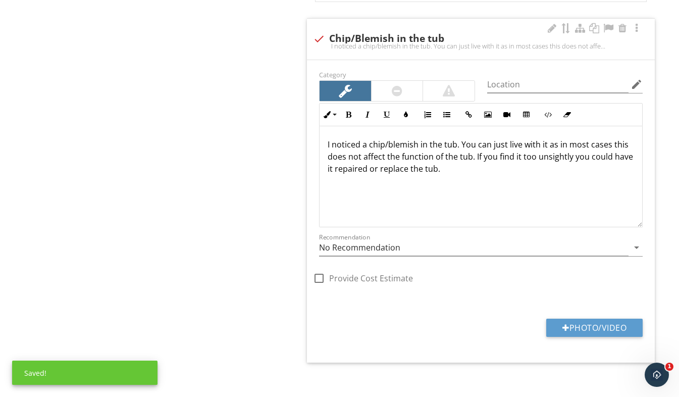
scroll to position [1214, 0]
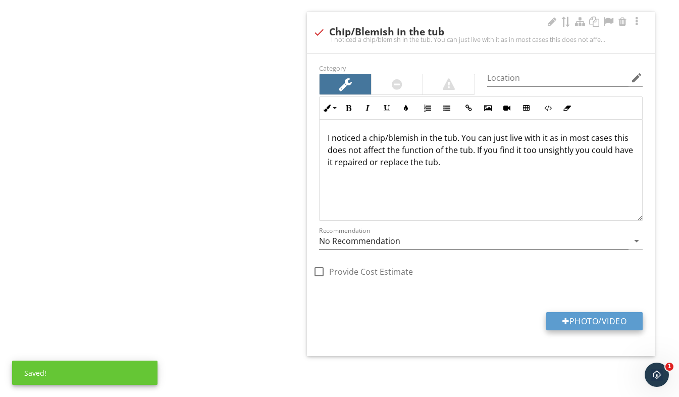
click at [603, 322] on button "Photo/Video" at bounding box center [594, 321] width 96 height 18
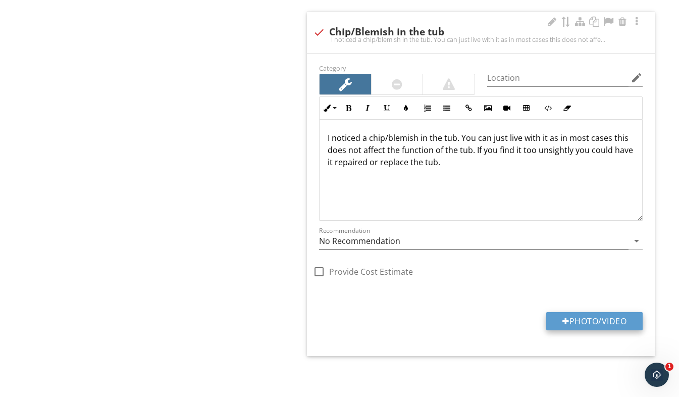
type input "C:\fakepath\20250505_190403755_iOS.jpg"
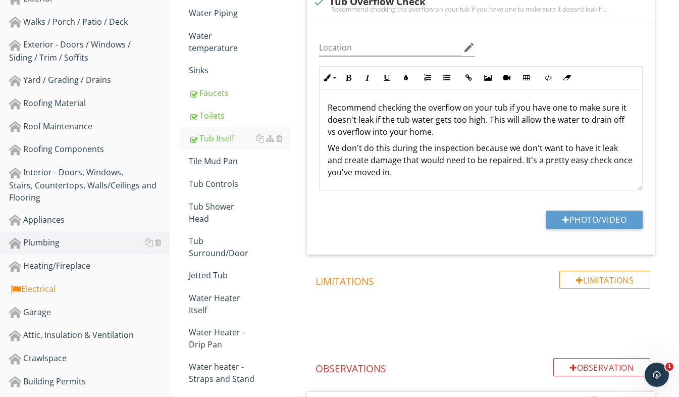
scroll to position [306, 0]
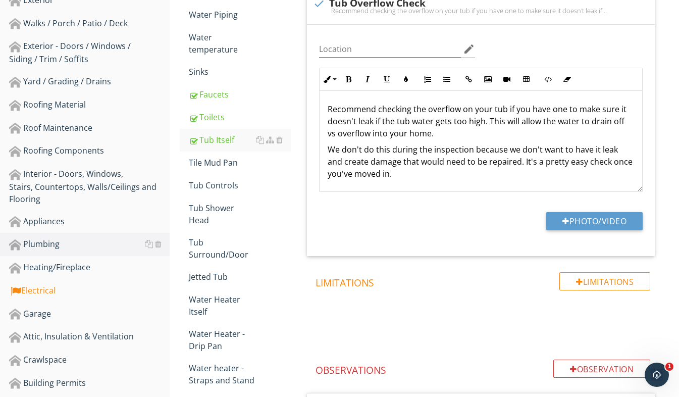
click at [208, 180] on div "Tub Controls" at bounding box center [240, 185] width 102 height 12
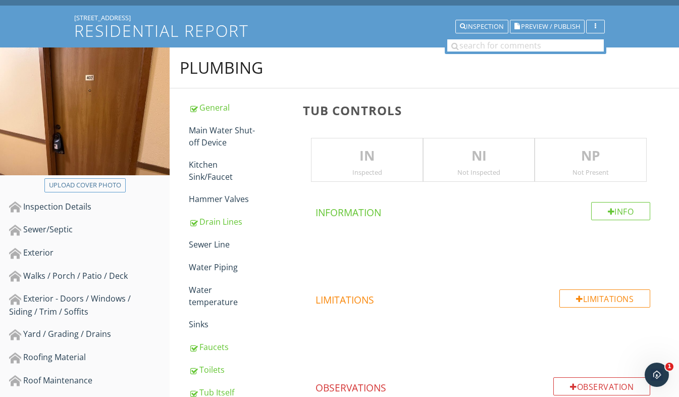
click at [349, 167] on div "IN Inspected" at bounding box center [367, 160] width 112 height 44
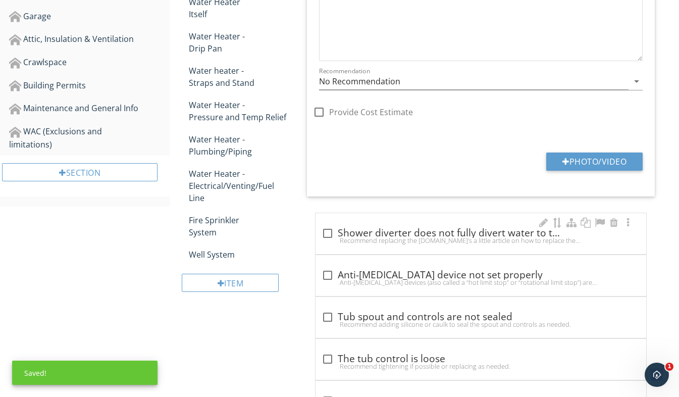
scroll to position [659, 0]
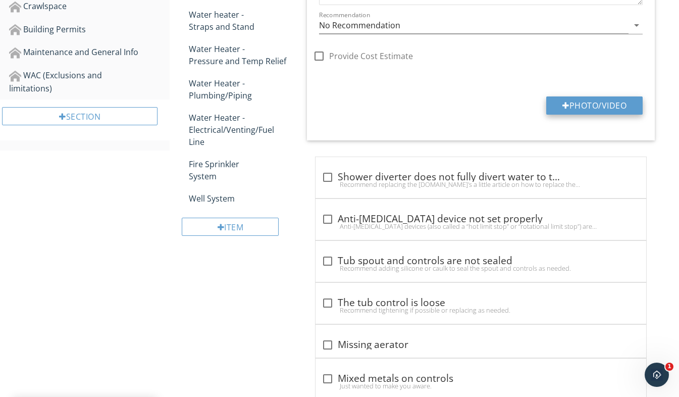
click at [600, 112] on button "Photo/Video" at bounding box center [594, 105] width 96 height 18
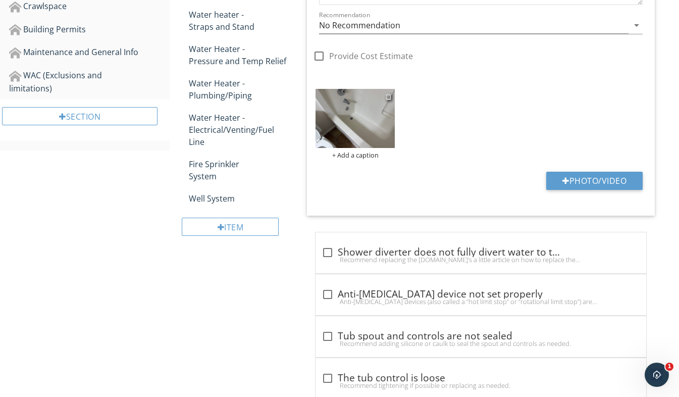
click at [389, 99] on div at bounding box center [388, 96] width 7 height 8
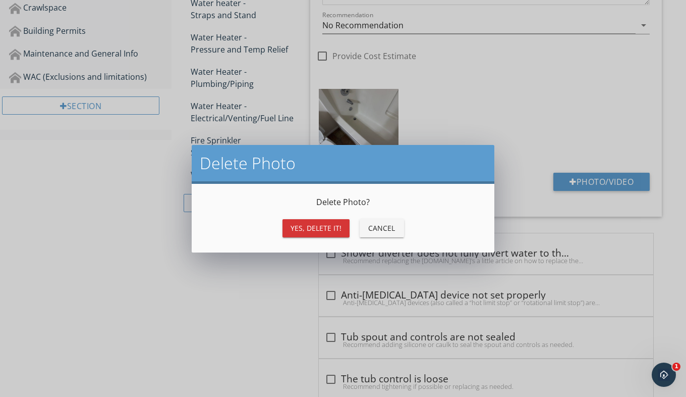
click at [314, 229] on div "Yes, Delete it!" at bounding box center [316, 228] width 51 height 11
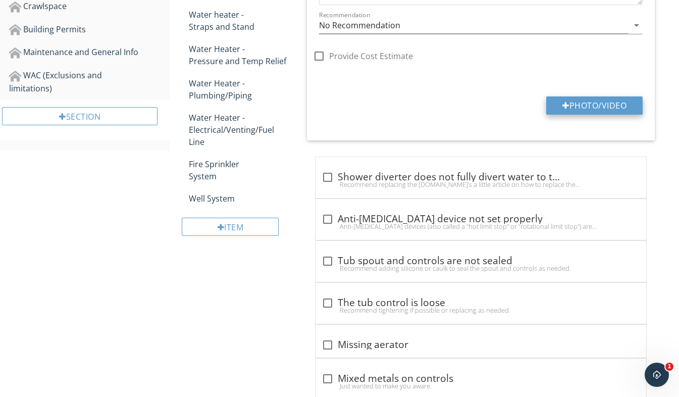
click at [625, 113] on button "Photo/Video" at bounding box center [594, 105] width 96 height 18
type input "C:\fakepath\20250505_190417874_iOS.jpg"
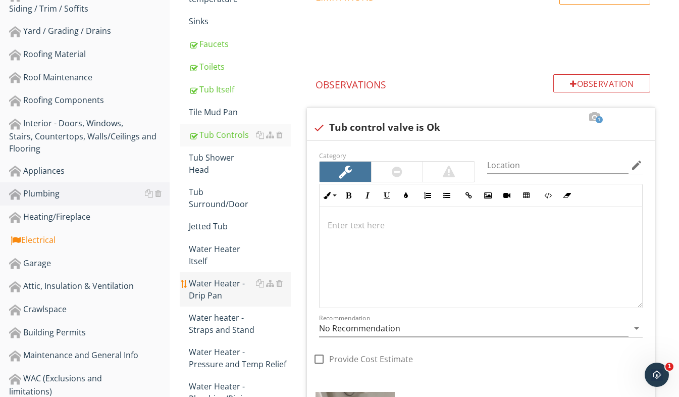
scroll to position [306, 0]
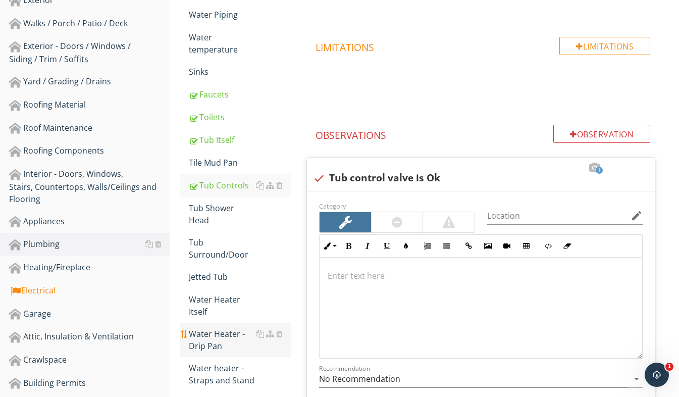
click at [233, 209] on div "Tub Shower Head" at bounding box center [240, 214] width 102 height 24
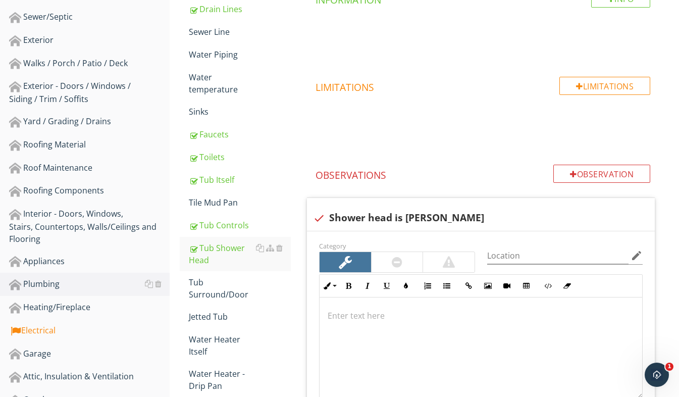
scroll to position [199, 0]
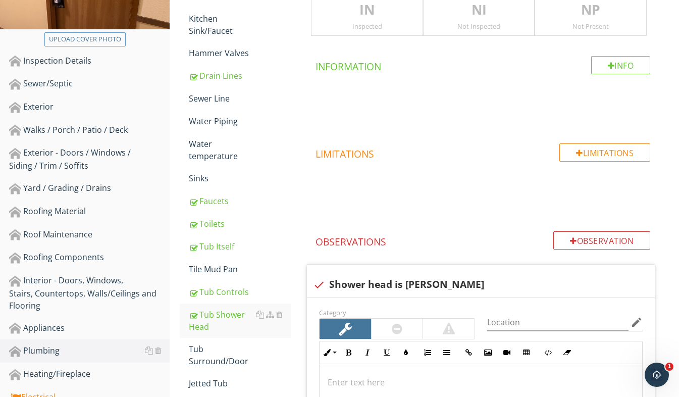
click at [410, 20] on div "IN Inspected" at bounding box center [367, 14] width 112 height 44
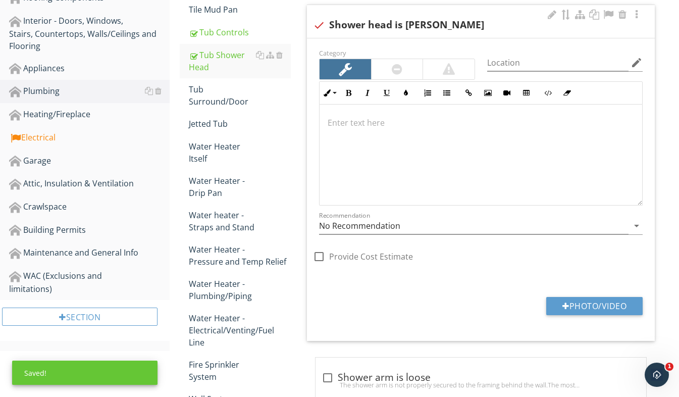
scroll to position [502, 0]
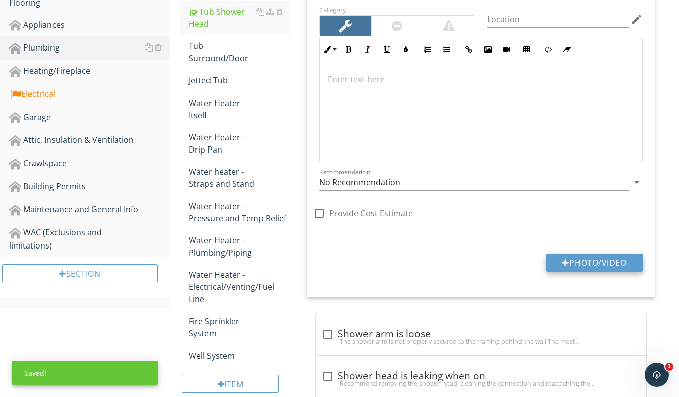
click at [596, 264] on button "Photo/Video" at bounding box center [594, 262] width 96 height 18
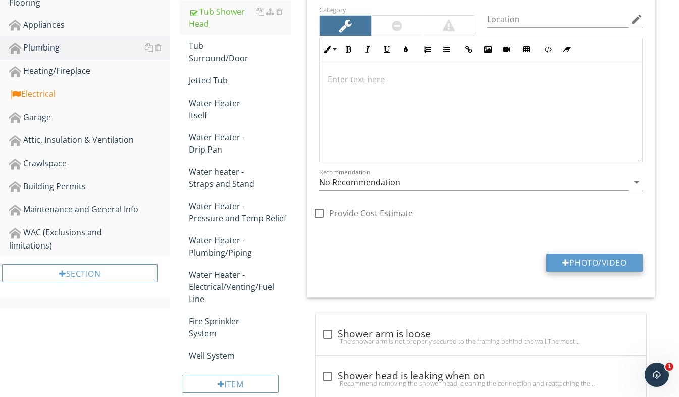
type input "C:\fakepath\20250505_190419157_iOS.jpg"
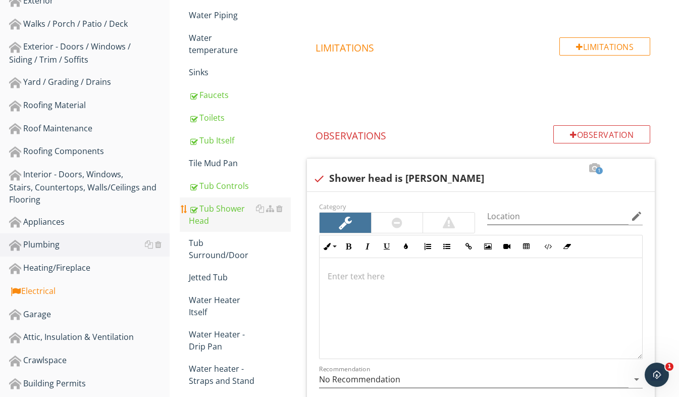
scroll to position [250, 0]
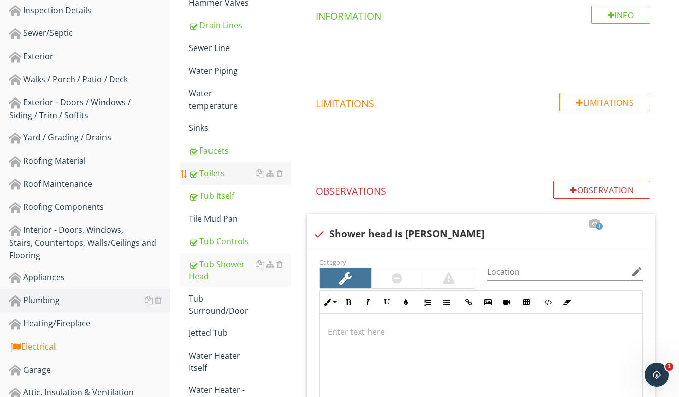
click at [222, 175] on div "Toilets" at bounding box center [240, 173] width 102 height 12
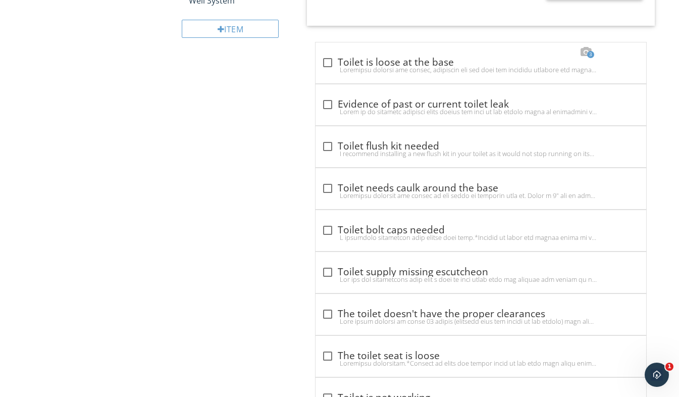
scroll to position [906, 0]
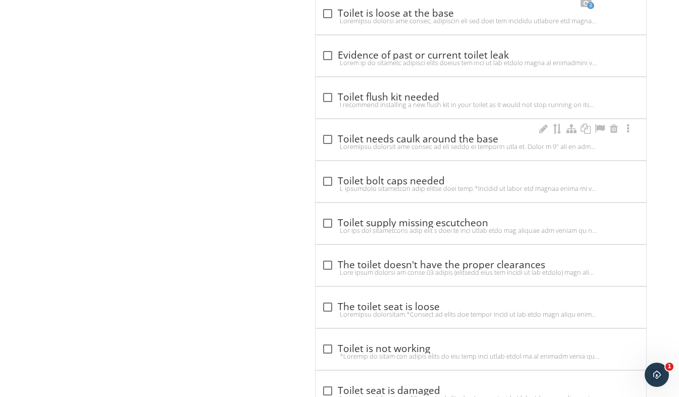
click at [329, 141] on div at bounding box center [327, 139] width 17 height 17
checkbox input "true"
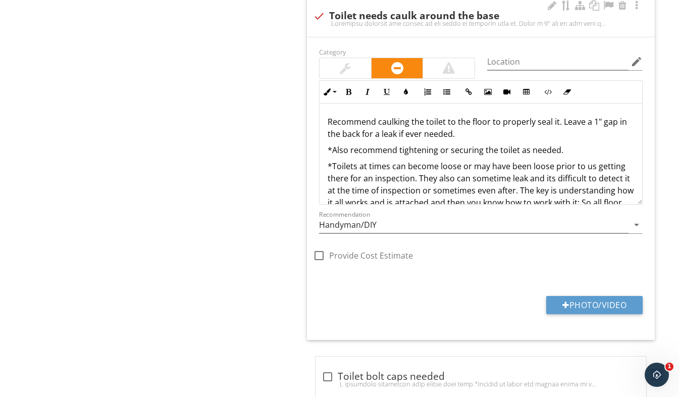
scroll to position [1057, 0]
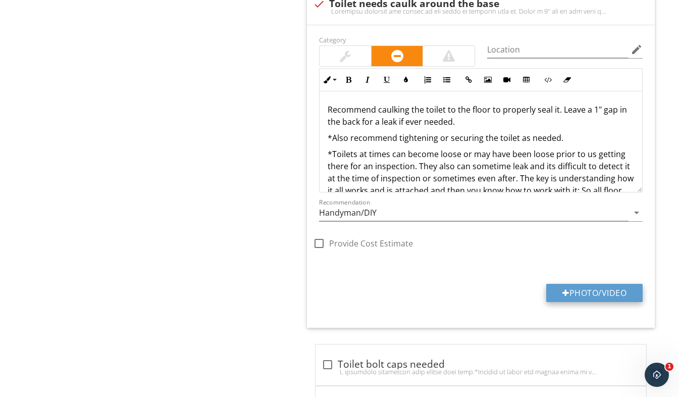
click at [613, 286] on button "Photo/Video" at bounding box center [594, 293] width 96 height 18
type input "C:\fakepath\20250505_190437947_iOS.jpg"
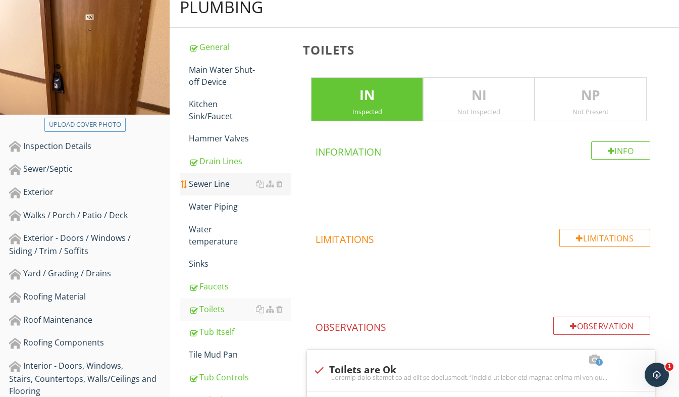
scroll to position [98, 0]
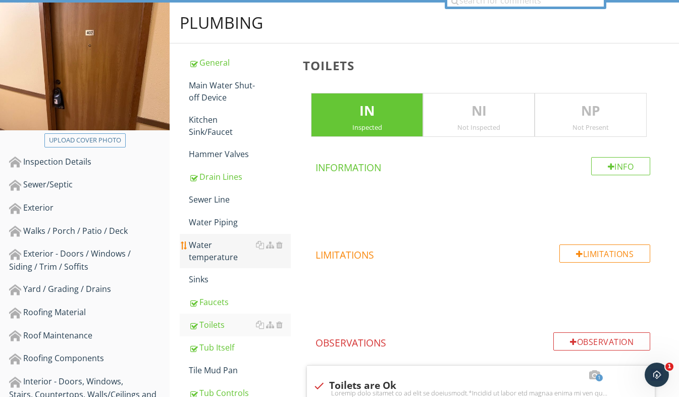
click at [224, 261] on div "Water temperature" at bounding box center [240, 251] width 102 height 24
type textarea "<p>Toilets were working ok at time of inspection.</p><p>*Toilets at times can b…"
type textarea "<p>Recommend caulking the toilet to the floor to properly seal it. Leave a 1" g…"
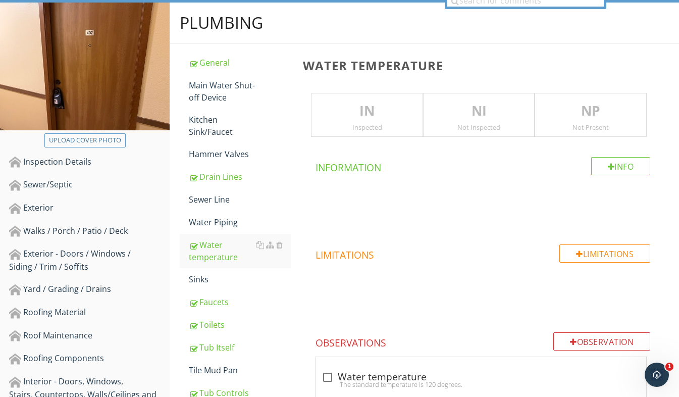
click at [360, 126] on div "Inspected" at bounding box center [366, 127] width 111 height 8
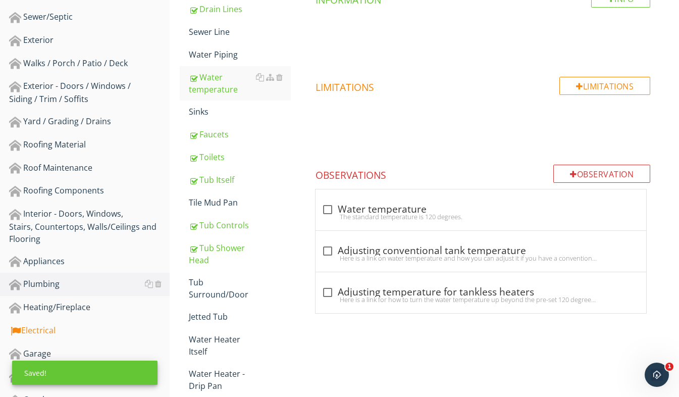
scroll to position [351, 0]
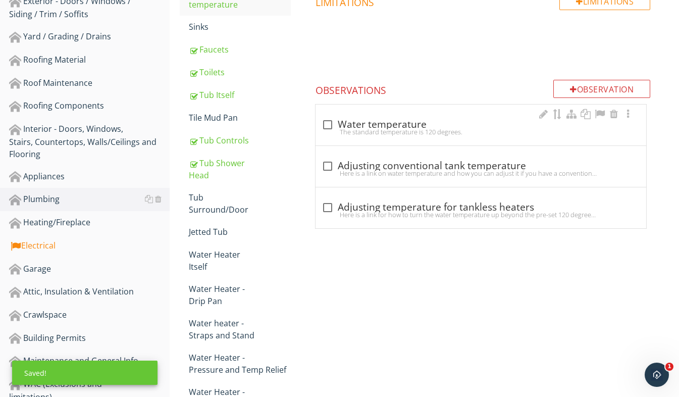
click at [329, 127] on div at bounding box center [327, 124] width 17 height 17
checkbox input "true"
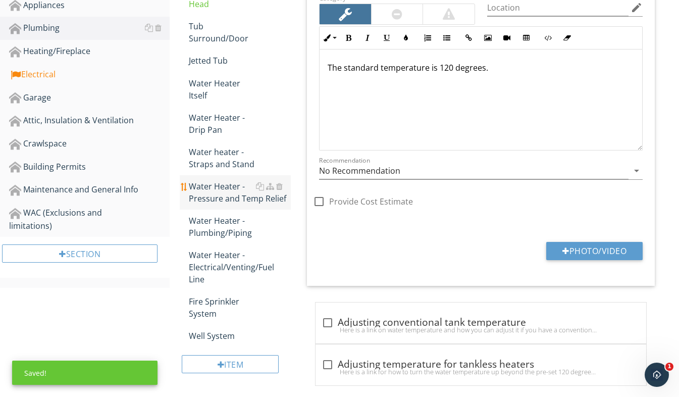
scroll to position [536, 0]
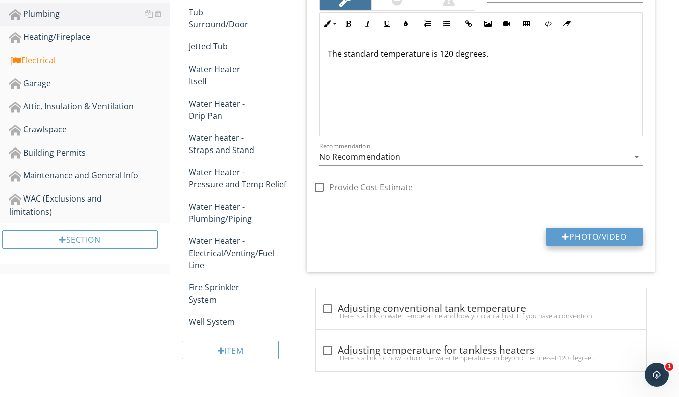
click at [586, 231] on button "Photo/Video" at bounding box center [594, 237] width 96 height 18
type input "C:\fakepath\20250505_190456192_iOS.jpg"
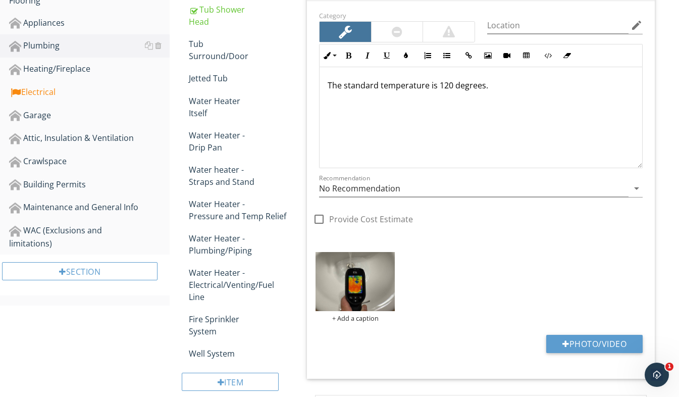
scroll to position [486, 0]
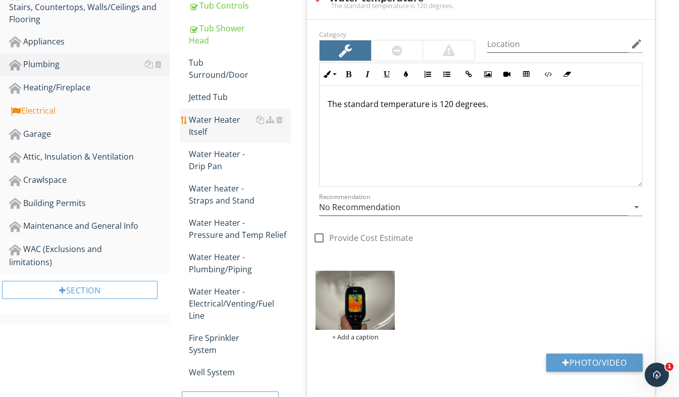
click at [217, 128] on div "Water Heater Itself" at bounding box center [240, 126] width 102 height 24
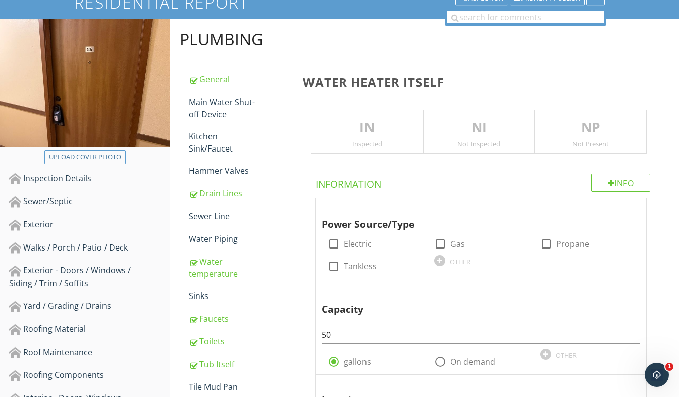
click at [398, 138] on div "IN Inspected" at bounding box center [367, 132] width 112 height 44
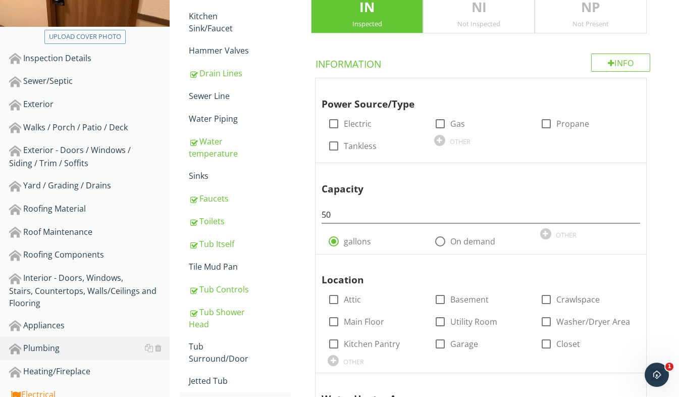
scroll to position [183, 0]
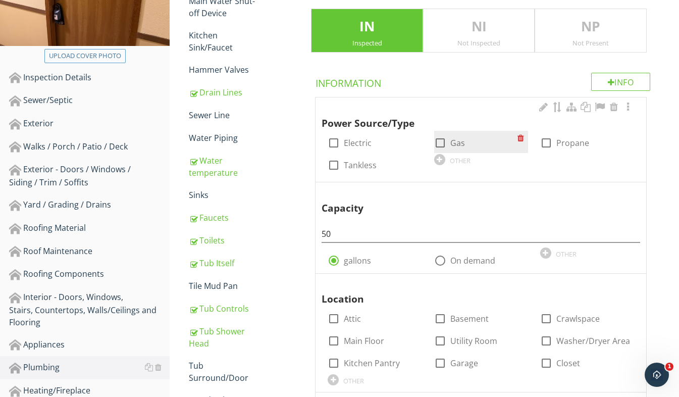
click at [441, 142] on div at bounding box center [440, 142] width 17 height 17
checkbox input "true"
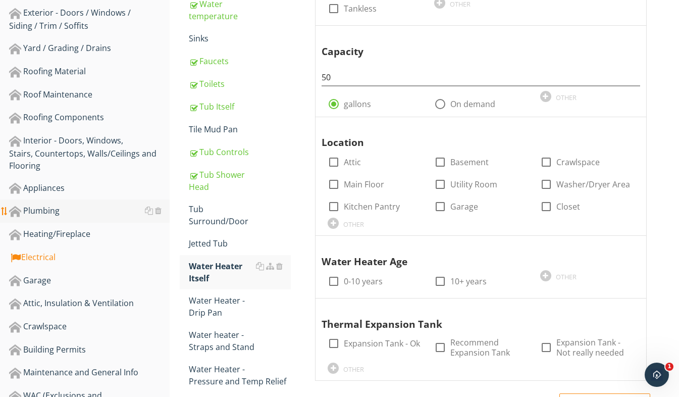
scroll to position [284, 0]
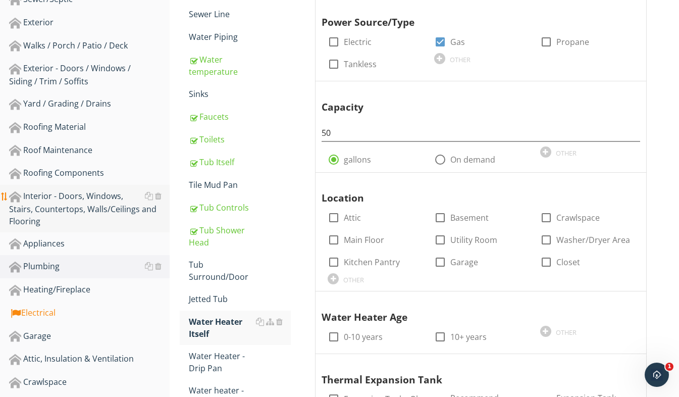
click at [55, 209] on div "Interior - Doors, Windows, Stairs, Countertops, Walls/Ceilings and Flooring" at bounding box center [89, 208] width 161 height 37
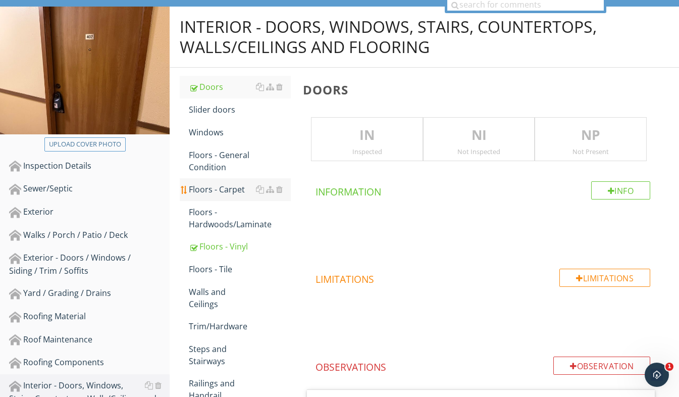
scroll to position [82, 0]
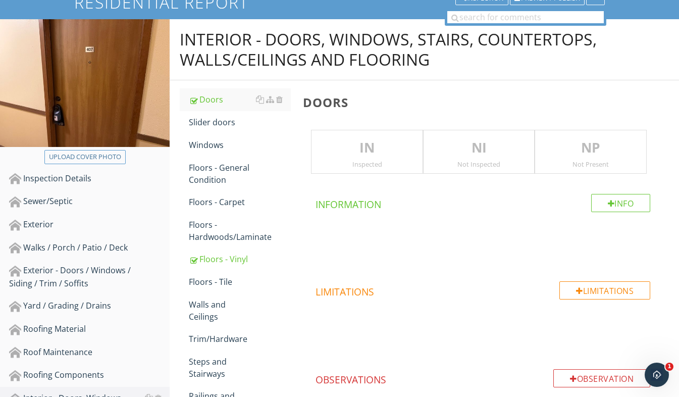
click at [355, 140] on p "IN" at bounding box center [366, 148] width 111 height 20
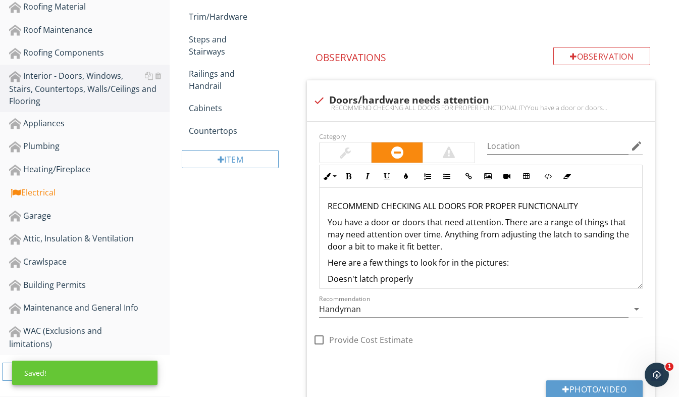
scroll to position [486, 0]
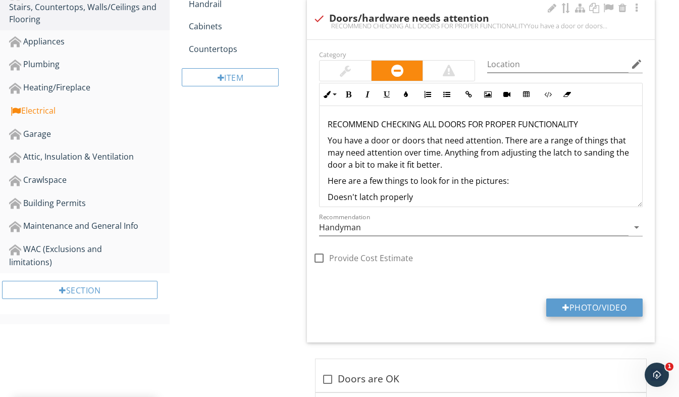
click at [580, 307] on button "Photo/Video" at bounding box center [594, 307] width 96 height 18
type input "C:\fakepath\20250505_190534200_iOS.jpg"
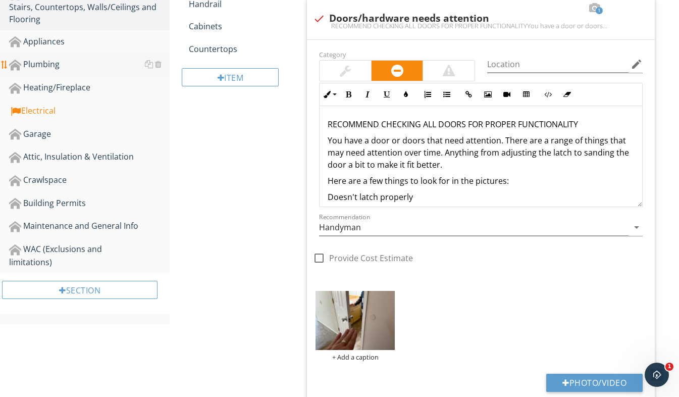
click at [78, 73] on link "Plumbing" at bounding box center [89, 64] width 161 height 23
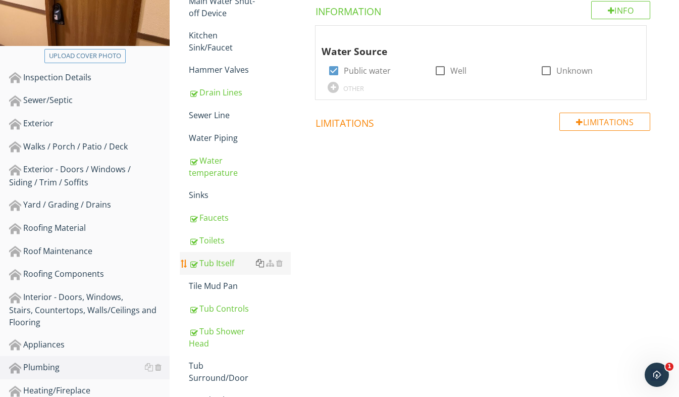
scroll to position [132, 0]
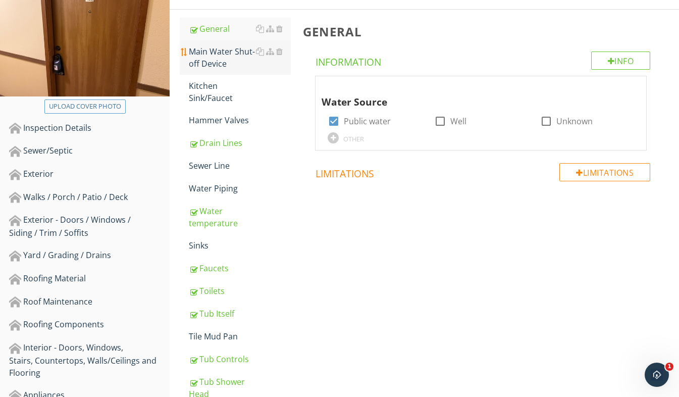
drag, startPoint x: 231, startPoint y: 61, endPoint x: 258, endPoint y: 71, distance: 29.2
click at [231, 61] on div "Main Water Shut-off Device" at bounding box center [240, 57] width 102 height 24
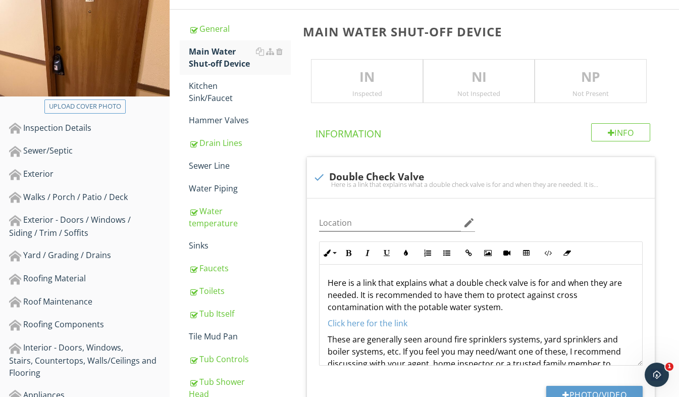
click at [358, 88] on div "IN Inspected" at bounding box center [367, 81] width 112 height 44
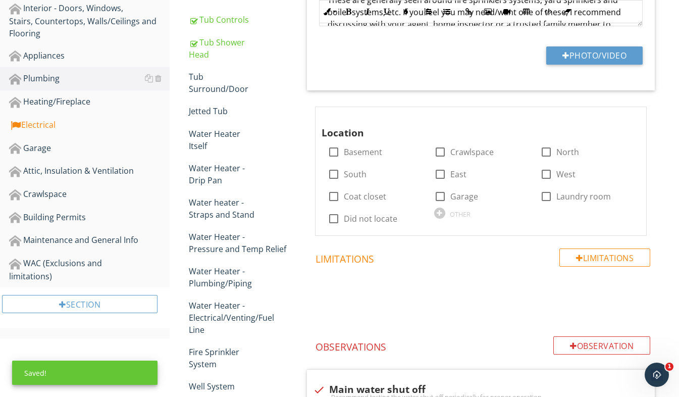
scroll to position [587, 0]
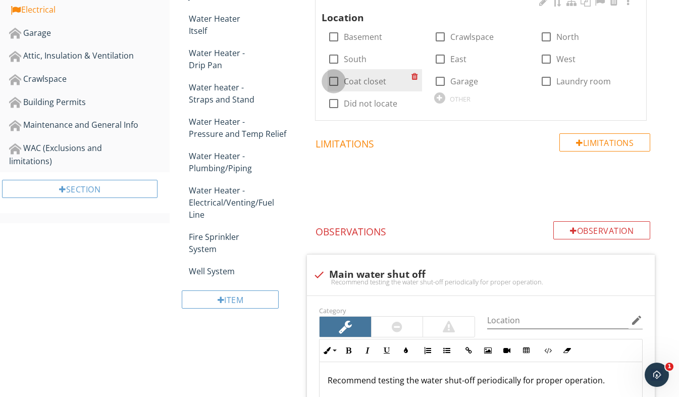
click at [332, 78] on div at bounding box center [333, 81] width 17 height 17
checkbox input "true"
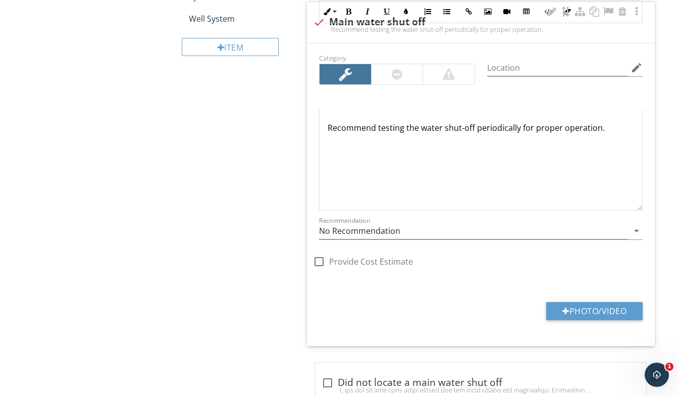
scroll to position [989, 0]
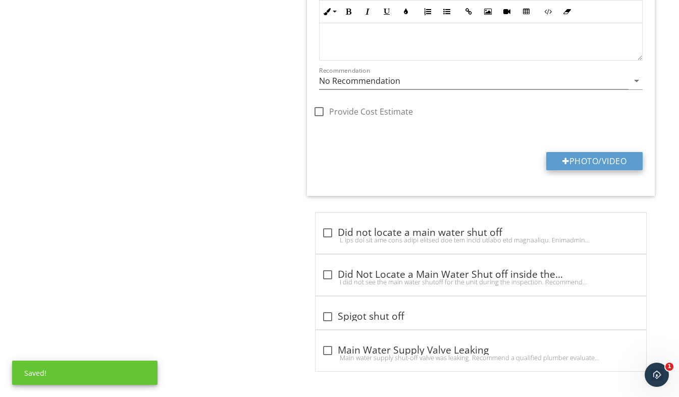
click at [586, 166] on button "Photo/Video" at bounding box center [594, 161] width 96 height 18
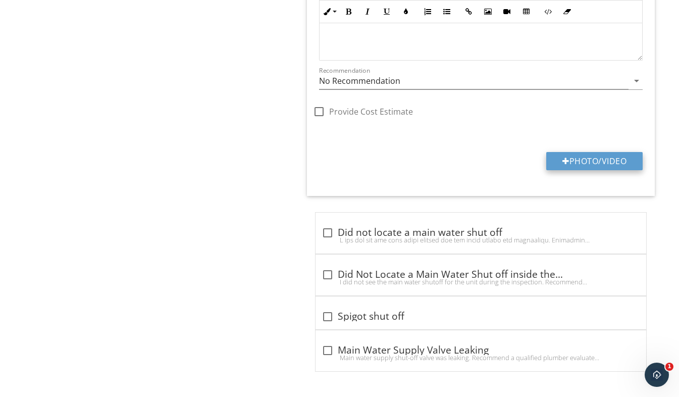
type input "C:\fakepath\20250505_190725330_iOS.jpg"
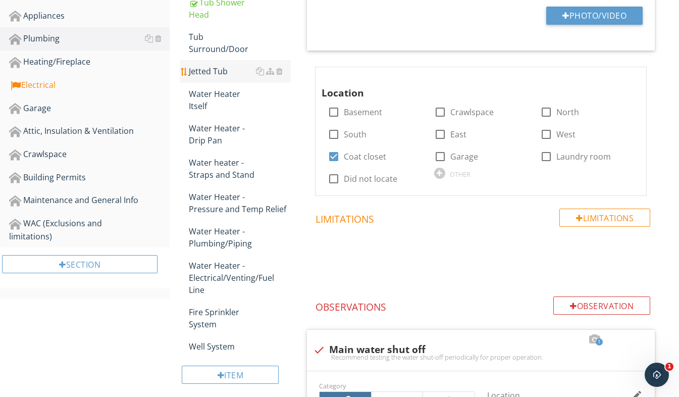
scroll to position [333, 0]
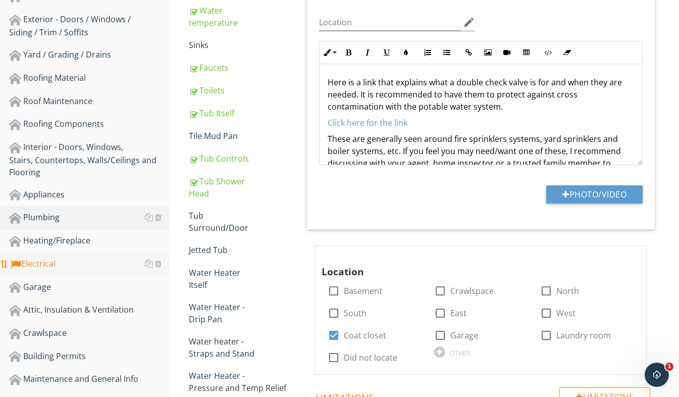
click at [54, 267] on div "Electrical" at bounding box center [89, 263] width 161 height 13
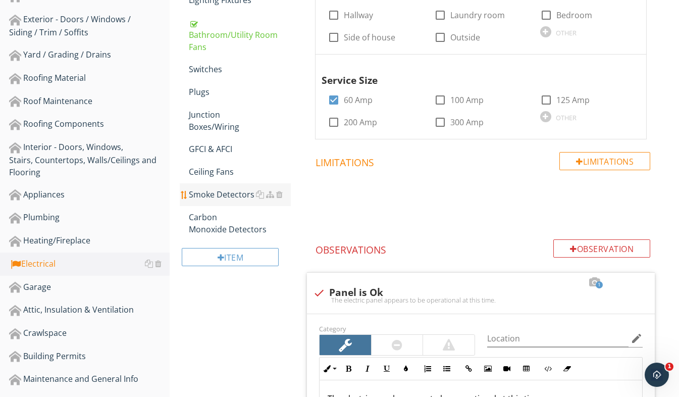
click at [234, 200] on link "Smoke Detectors" at bounding box center [240, 194] width 102 height 22
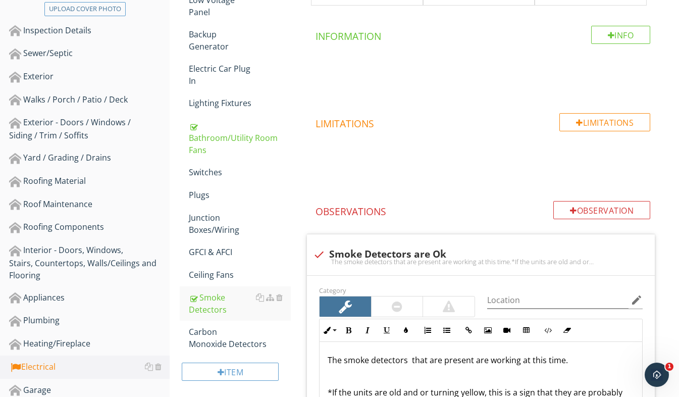
scroll to position [131, 0]
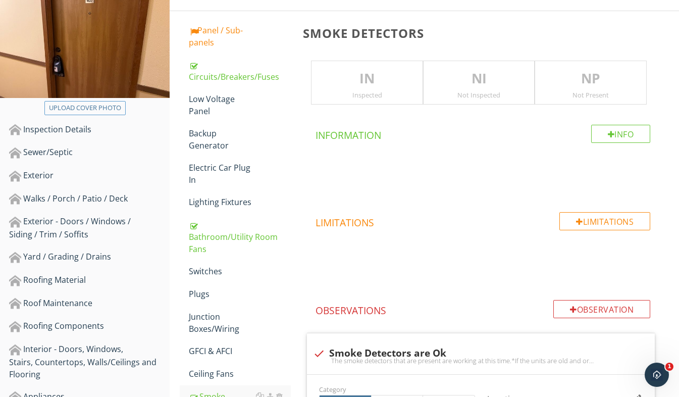
click at [388, 93] on div "Inspected" at bounding box center [366, 95] width 111 height 8
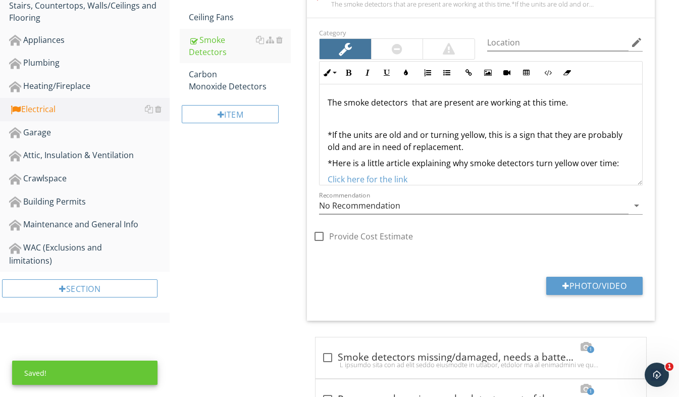
scroll to position [528, 0]
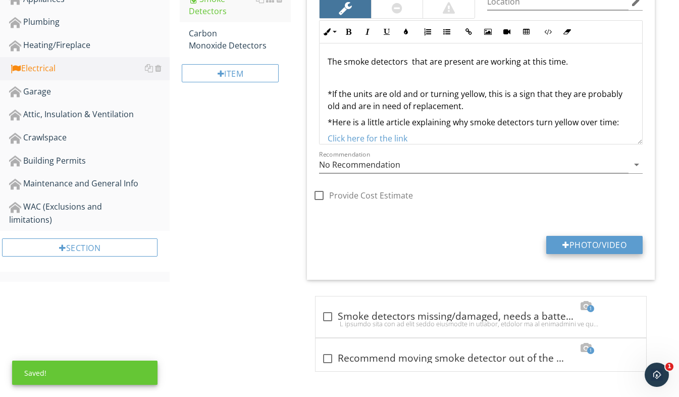
click at [592, 247] on button "Photo/Video" at bounding box center [594, 245] width 96 height 18
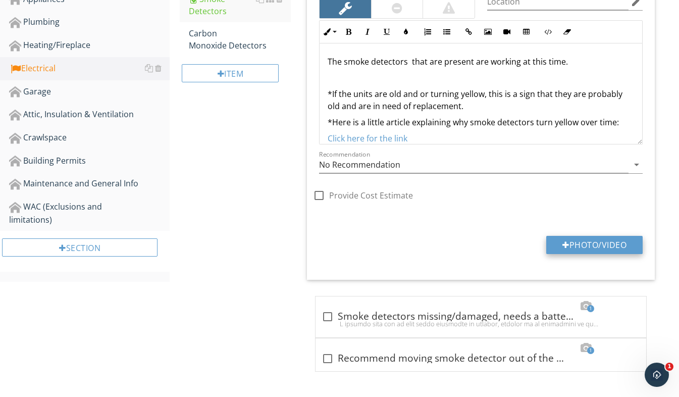
type input "C:\fakepath\20250505_191034255_iOS.jpg"
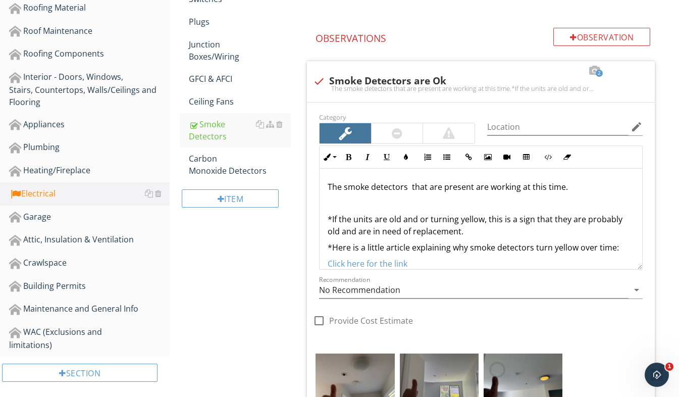
scroll to position [326, 0]
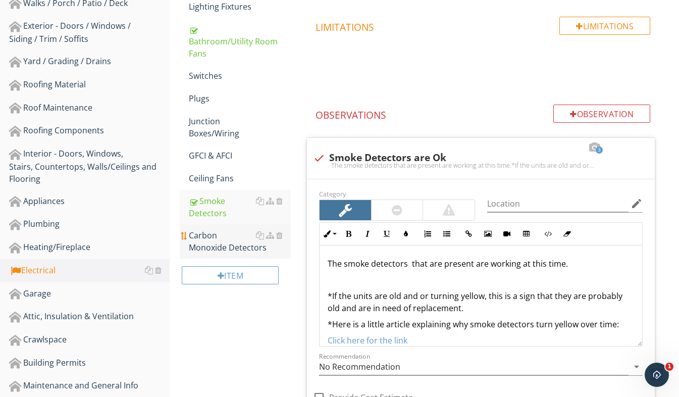
click at [215, 241] on div "Carbon Monoxide Detectors" at bounding box center [240, 241] width 102 height 24
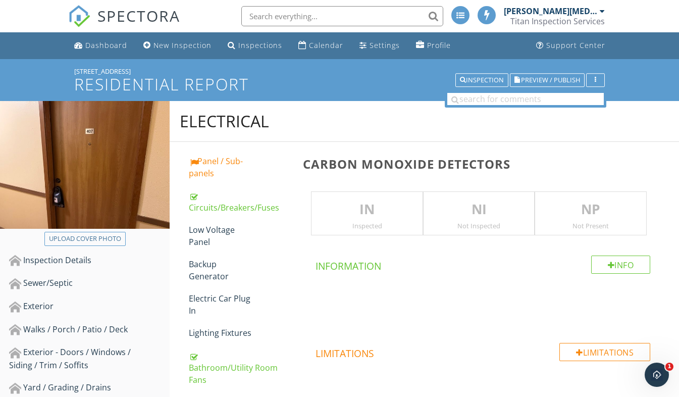
drag, startPoint x: 337, startPoint y: 196, endPoint x: 338, endPoint y: 202, distance: 6.1
click at [337, 196] on div "IN Inspected" at bounding box center [367, 213] width 112 height 44
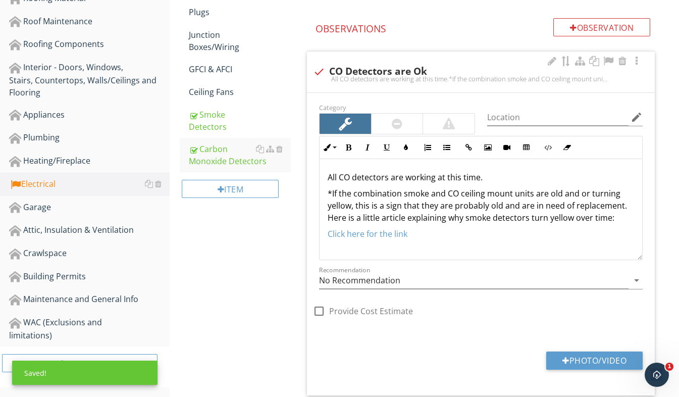
scroll to position [494, 0]
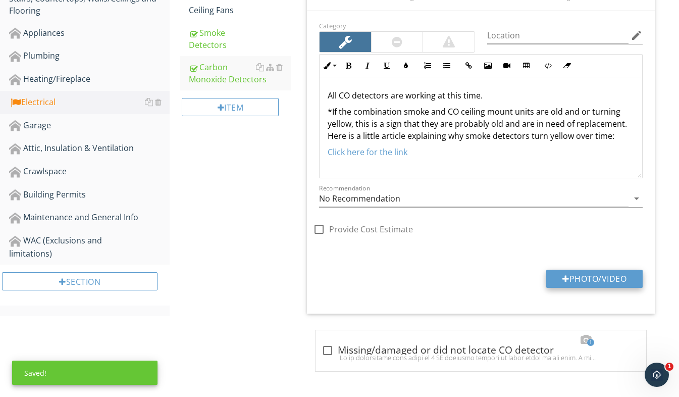
click at [597, 280] on button "Photo/Video" at bounding box center [594, 279] width 96 height 18
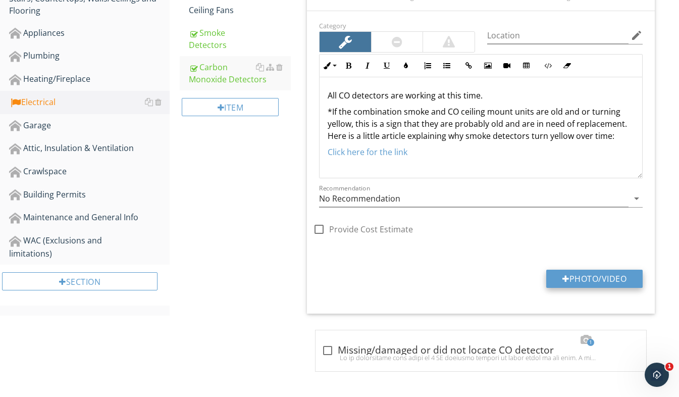
type input "C:\fakepath\20250505_191050992_iOS.jpg"
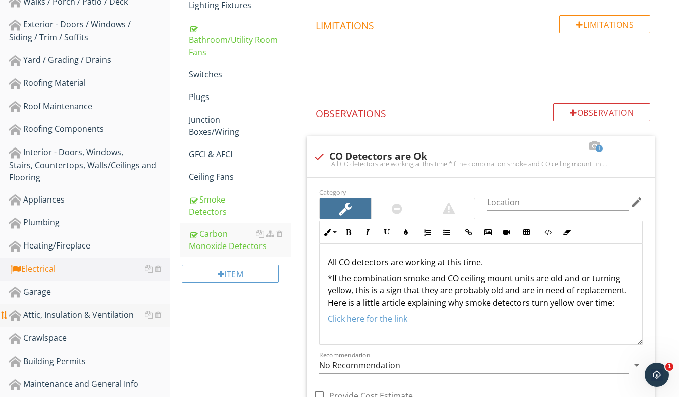
scroll to position [343, 0]
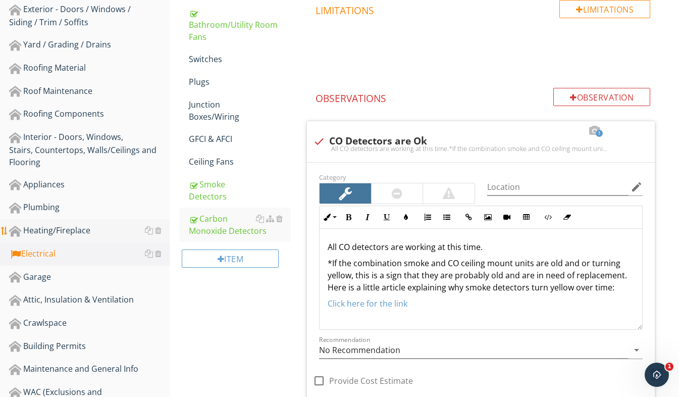
click at [96, 232] on div "Heating/Fireplace" at bounding box center [89, 230] width 161 height 13
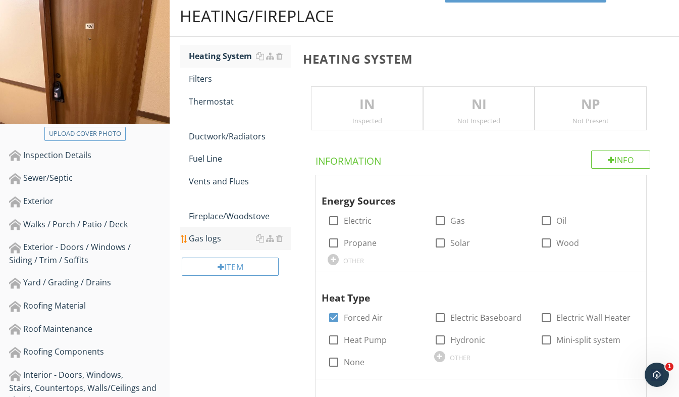
scroll to position [90, 0]
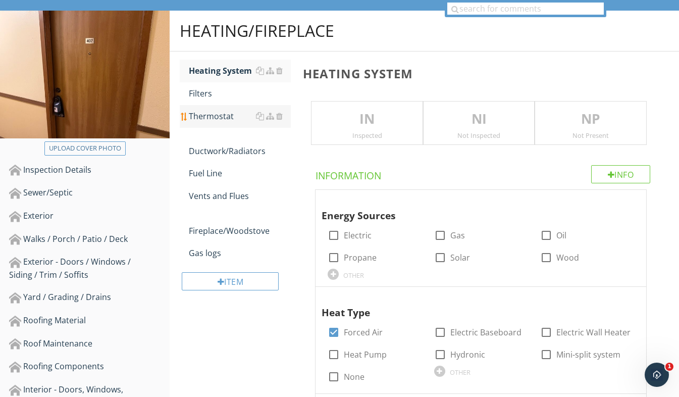
click at [222, 117] on div "Thermostat" at bounding box center [240, 116] width 102 height 12
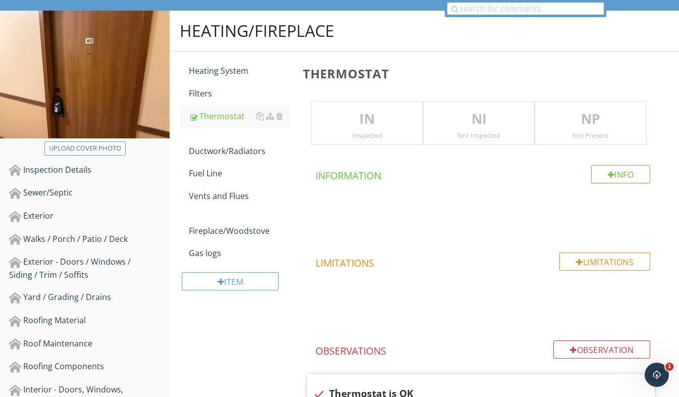
click at [371, 115] on p "IN" at bounding box center [366, 119] width 111 height 20
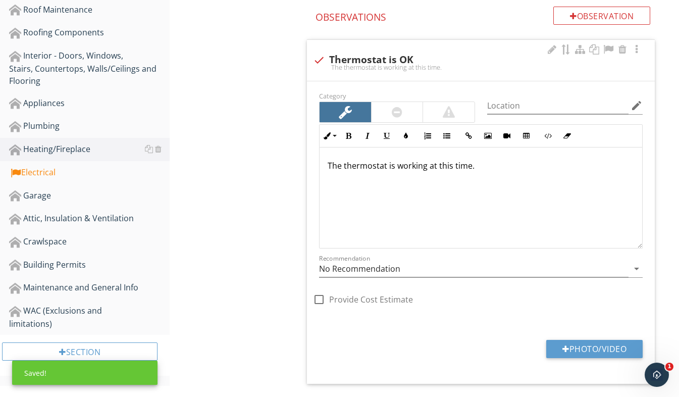
scroll to position [444, 0]
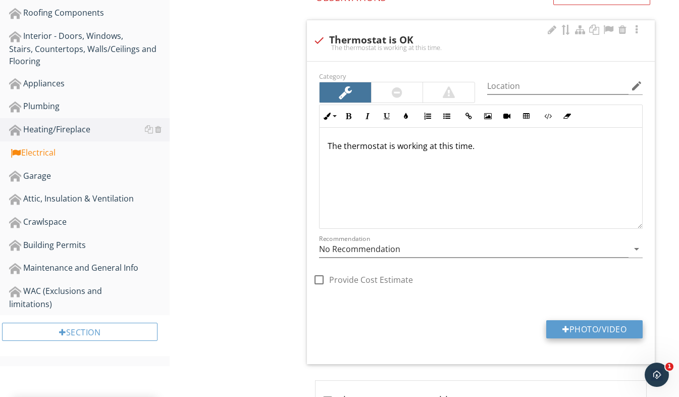
click at [591, 321] on button "Photo/Video" at bounding box center [594, 329] width 96 height 18
type input "C:\fakepath\20250505_191133616_iOS.jpg"
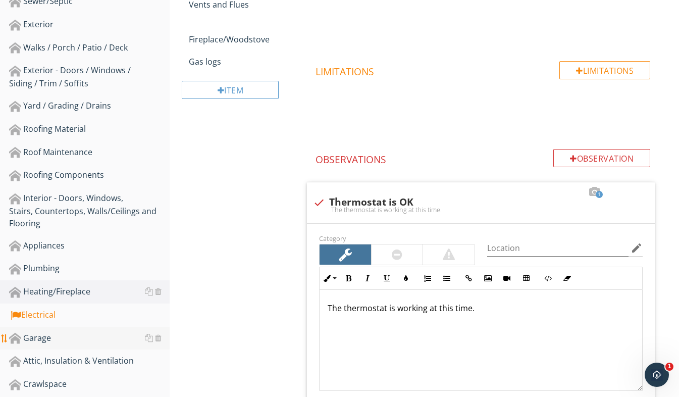
scroll to position [292, 0]
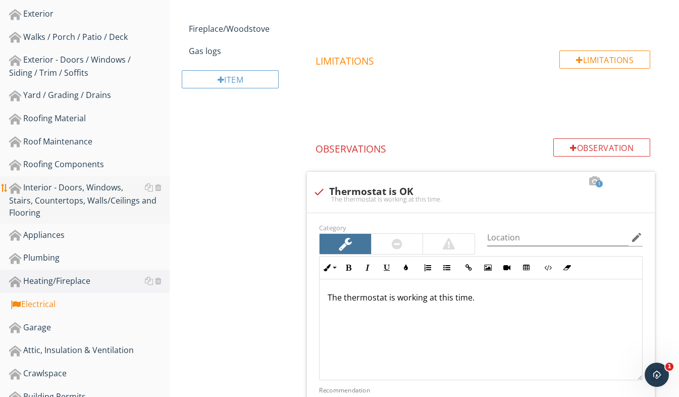
click at [107, 188] on div "Interior - Doors, Windows, Stairs, Countertops, Walls/Ceilings and Flooring" at bounding box center [89, 199] width 161 height 37
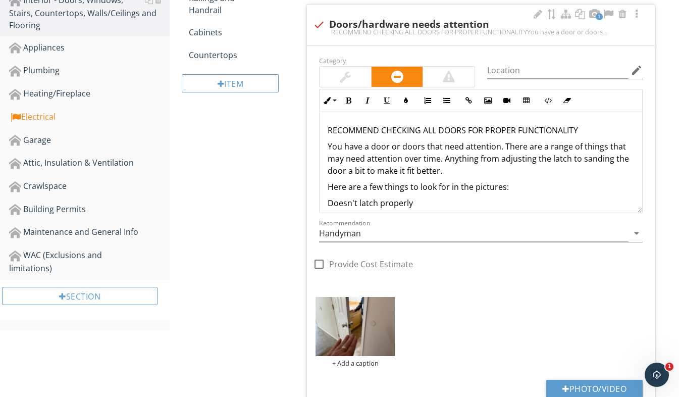
scroll to position [494, 0]
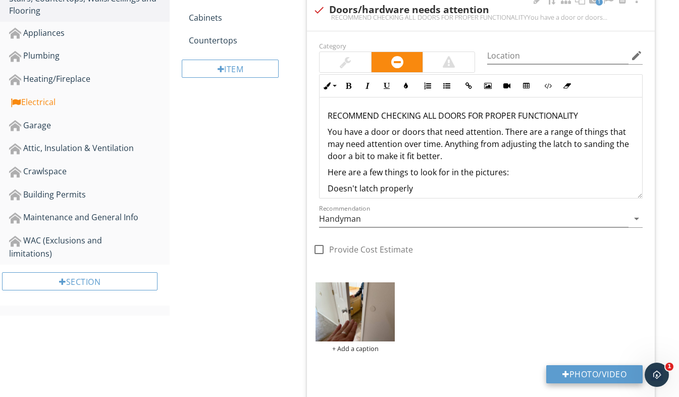
click at [607, 367] on button "Photo/Video" at bounding box center [594, 374] width 96 height 18
type input "C:\fakepath\20250505_191200520_iOS.jpg"
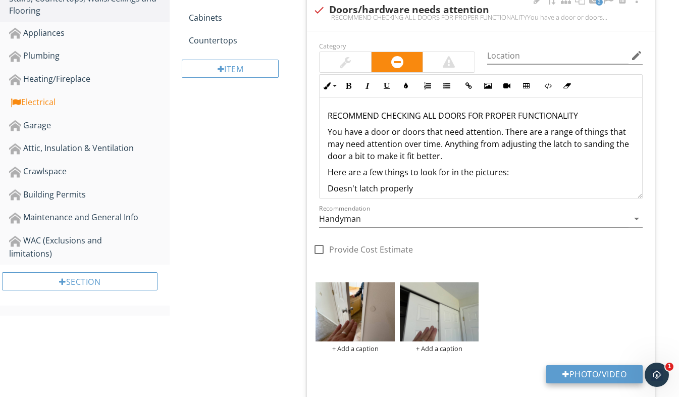
click at [605, 374] on button "Photo/Video" at bounding box center [594, 374] width 96 height 18
click at [603, 372] on button "Photo/Video" at bounding box center [594, 374] width 96 height 18
type input "C:\fakepath\20250505_191241928_iOS.jpg"
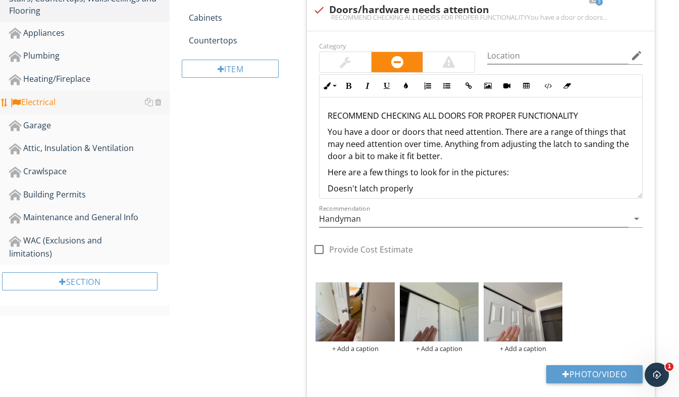
click at [53, 101] on div "Electrical" at bounding box center [89, 102] width 161 height 13
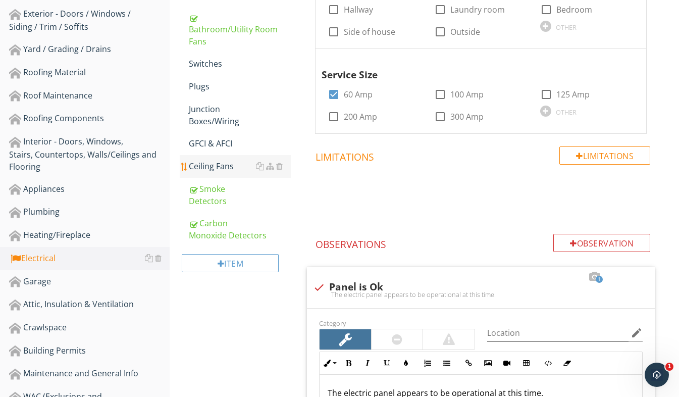
scroll to position [292, 0]
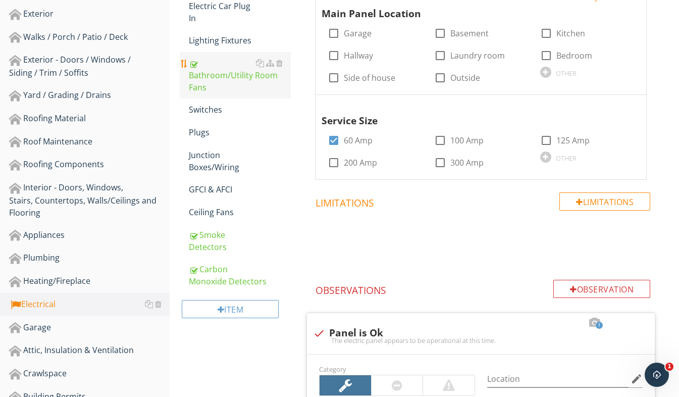
click at [233, 82] on div "Bathroom/Utility Room Fans" at bounding box center [240, 75] width 102 height 36
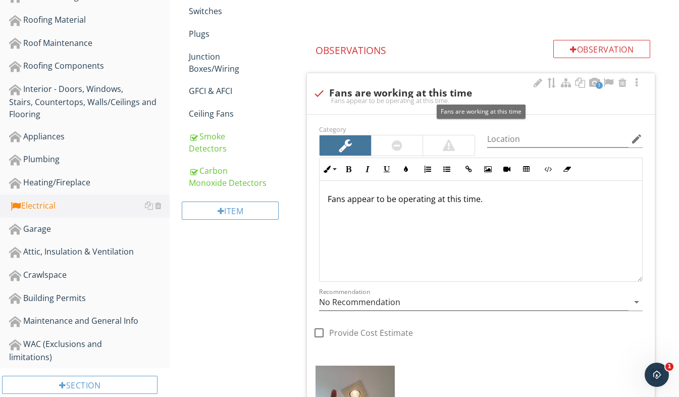
scroll to position [494, 0]
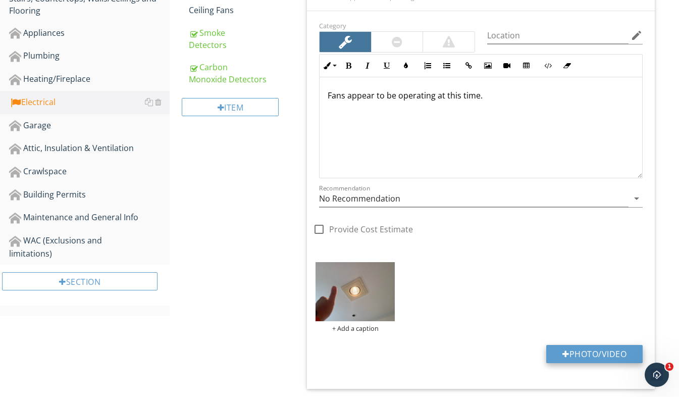
click at [567, 347] on button "Photo/Video" at bounding box center [594, 354] width 96 height 18
type input "C:\fakepath\20250505_191423785_iOS.jpg"
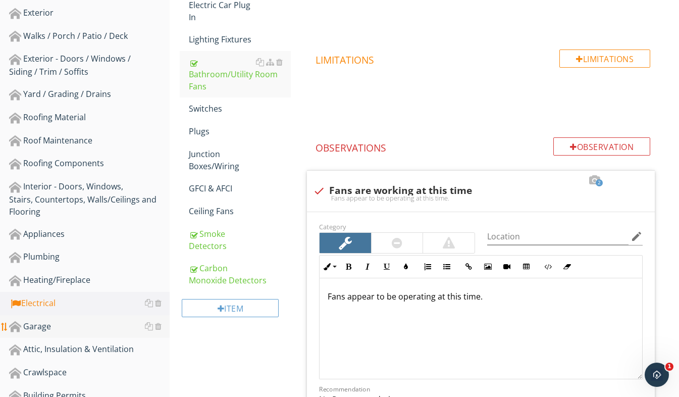
scroll to position [343, 0]
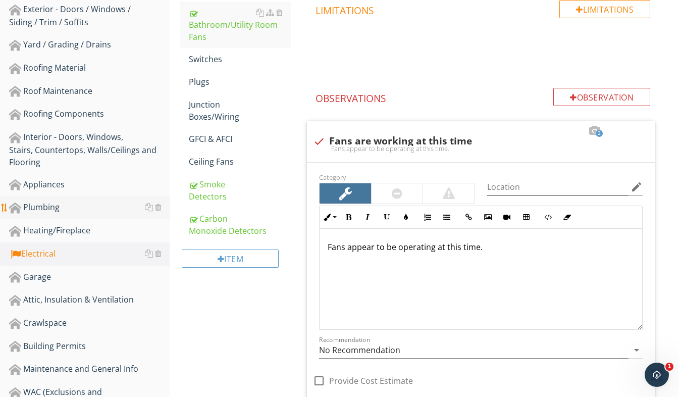
click at [70, 216] on link "Plumbing" at bounding box center [89, 207] width 161 height 23
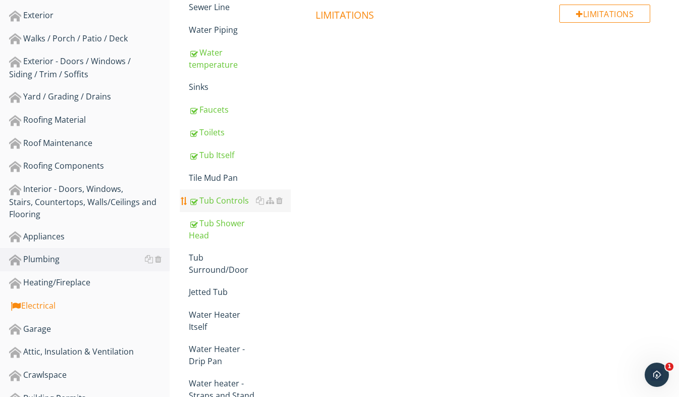
scroll to position [242, 0]
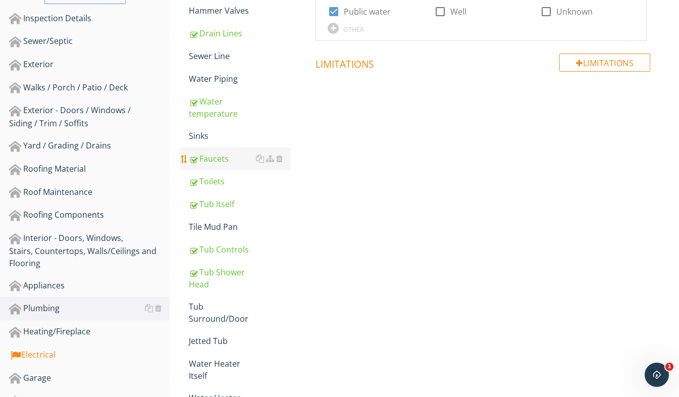
click at [218, 158] on div "Faucets" at bounding box center [240, 158] width 102 height 12
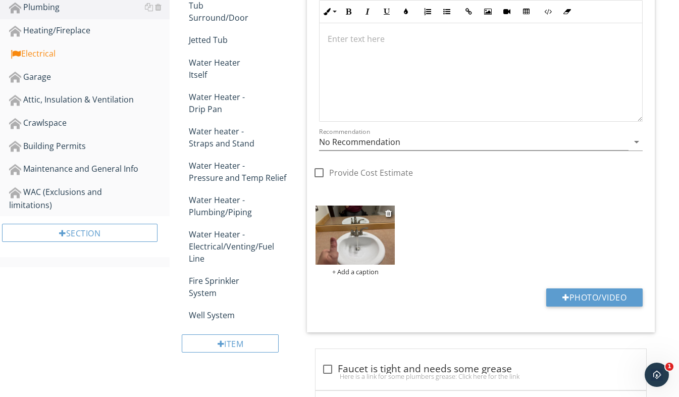
scroll to position [545, 0]
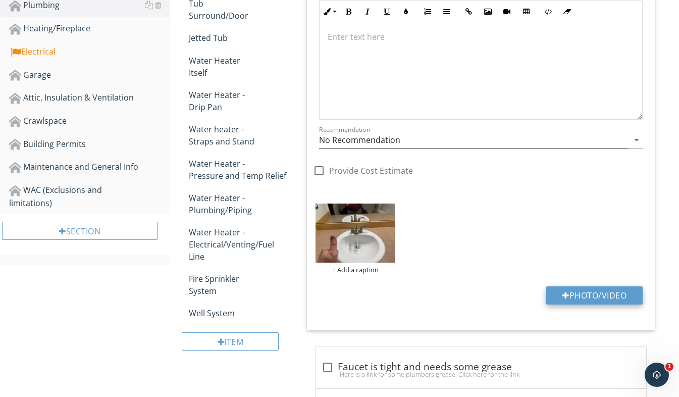
click at [579, 296] on button "Photo/Video" at bounding box center [594, 295] width 96 height 18
type input "C:\fakepath\20250505_191433503_iOS.jpg"
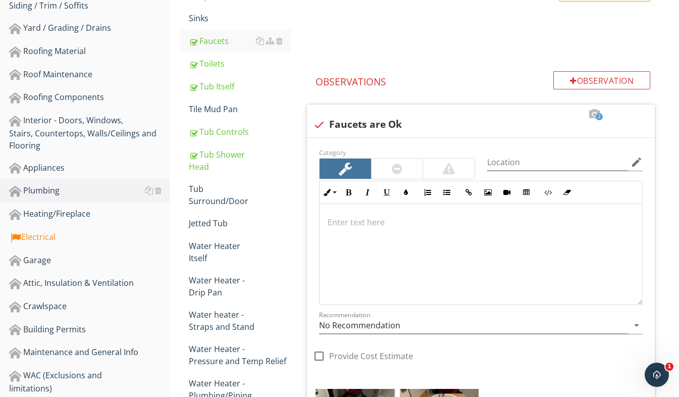
scroll to position [393, 0]
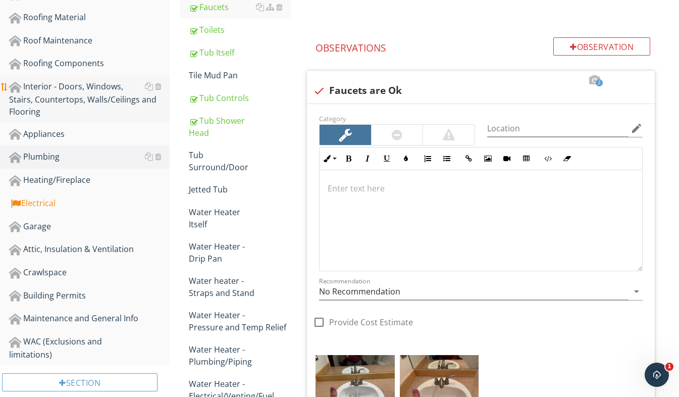
click at [90, 97] on div "Interior - Doors, Windows, Stairs, Countertops, Walls/Ceilings and Flooring" at bounding box center [89, 98] width 161 height 37
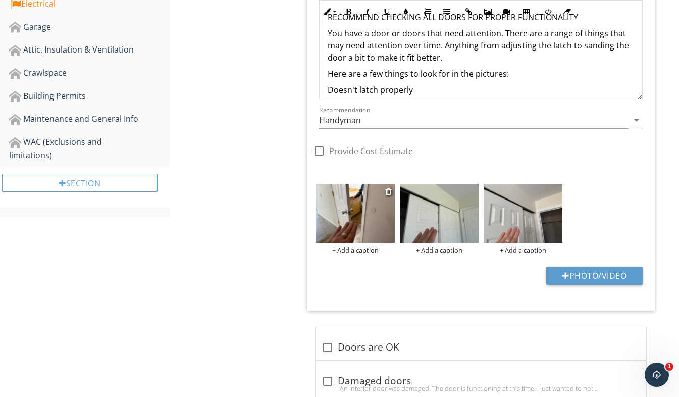
scroll to position [595, 0]
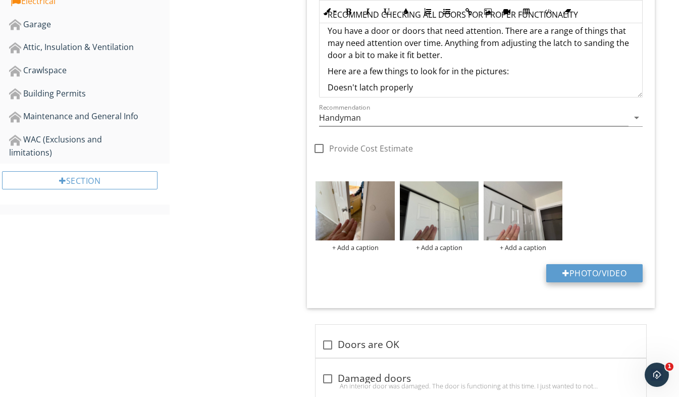
click at [598, 269] on button "Photo/Video" at bounding box center [594, 273] width 96 height 18
type input "C:\fakepath\20250505_191451975_iOS.jpg"
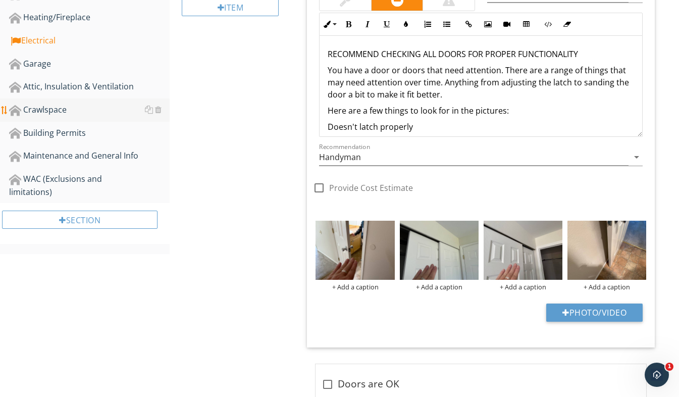
scroll to position [545, 0]
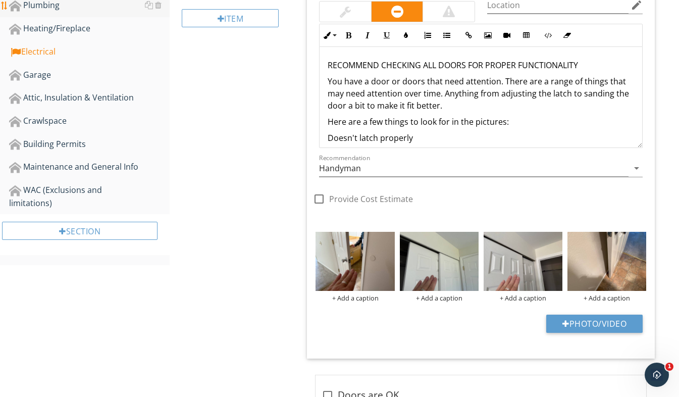
click at [60, 8] on div "Plumbing" at bounding box center [89, 5] width 161 height 13
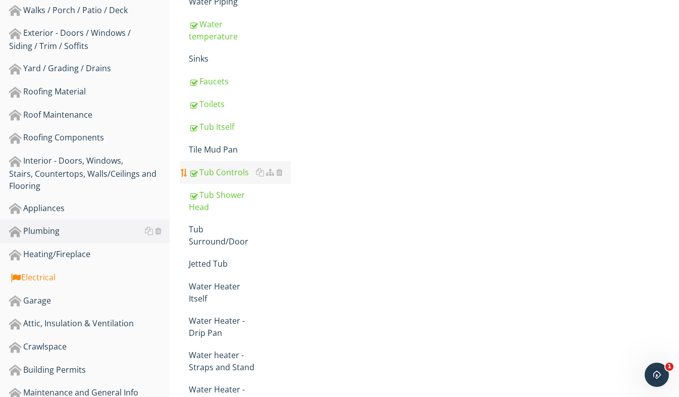
scroll to position [303, 0]
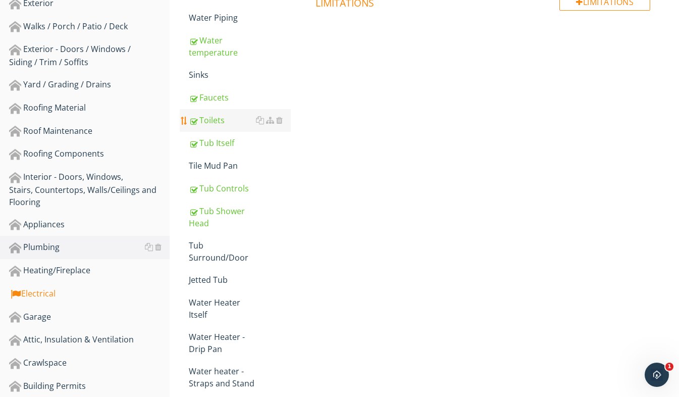
click at [214, 122] on div "Toilets" at bounding box center [240, 120] width 102 height 12
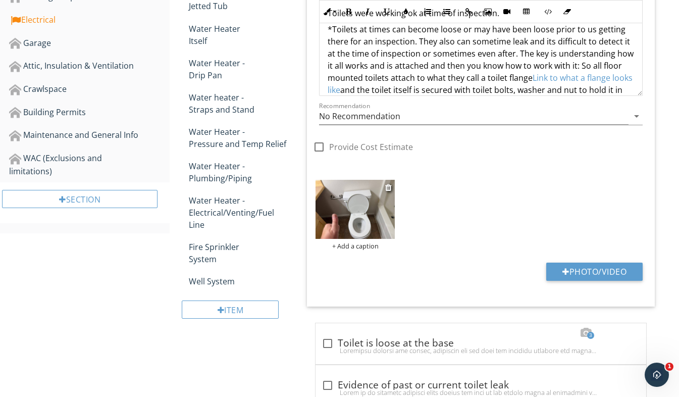
scroll to position [656, 0]
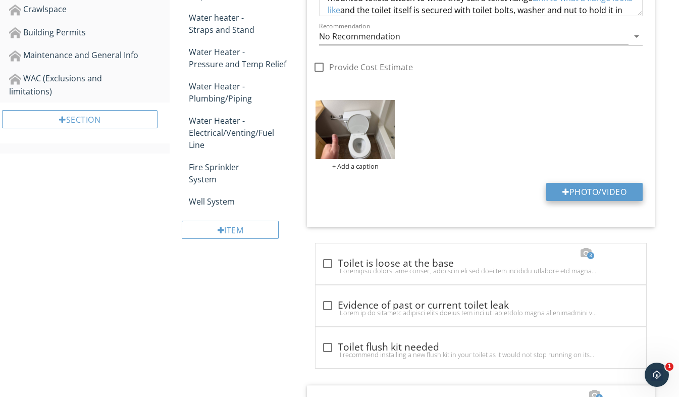
click at [597, 186] on button "Photo/Video" at bounding box center [594, 192] width 96 height 18
type input "C:\fakepath\20250505_191503247_iOS.jpg"
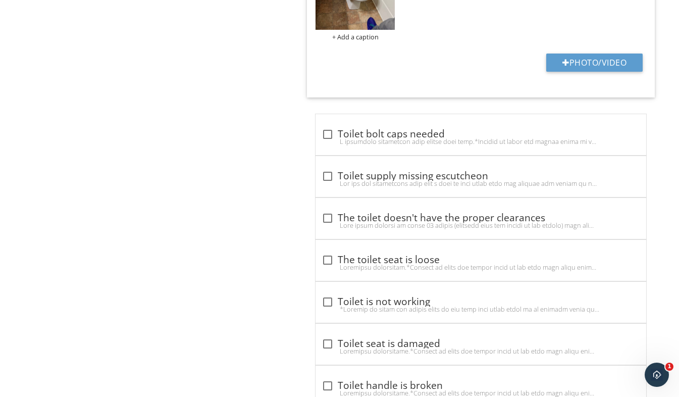
scroll to position [1413, 0]
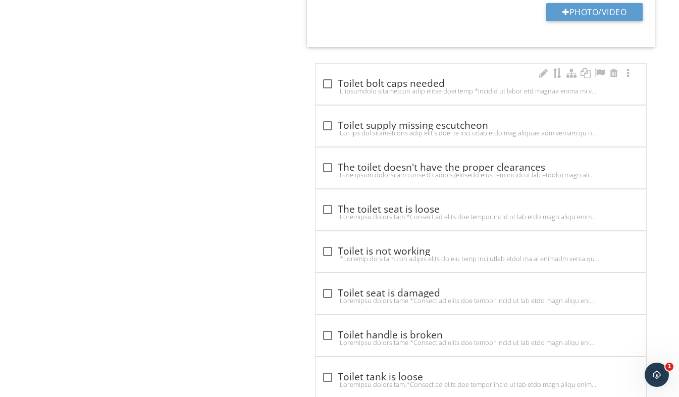
click at [329, 87] on div at bounding box center [481, 91] width 318 height 8
checkbox input "true"
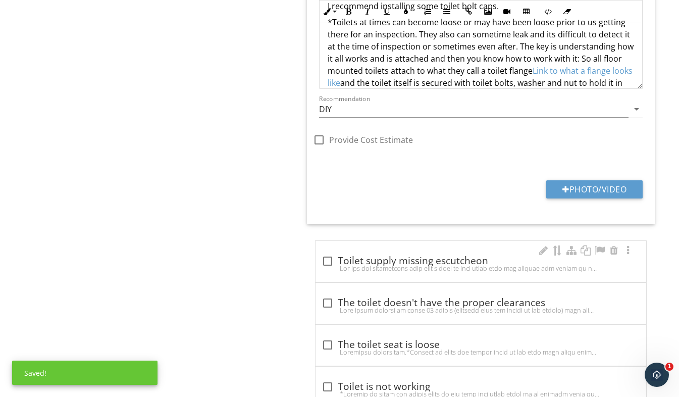
scroll to position [1615, 0]
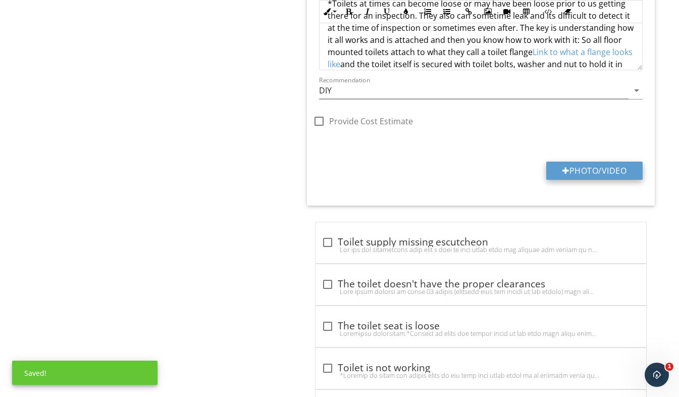
click at [569, 175] on button "Photo/Video" at bounding box center [594, 171] width 96 height 18
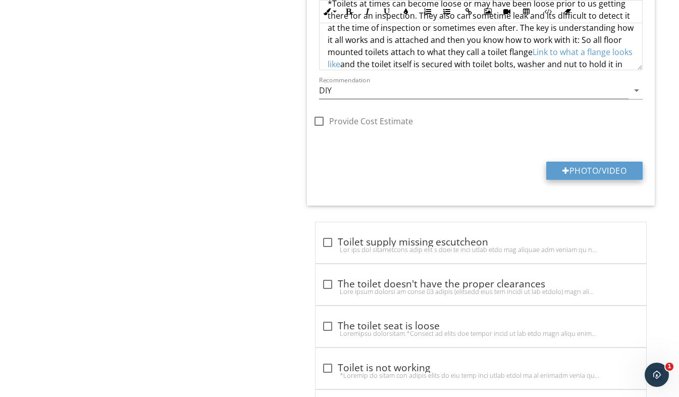
type input "C:\fakepath\20250505_191506583_iOS.jpg"
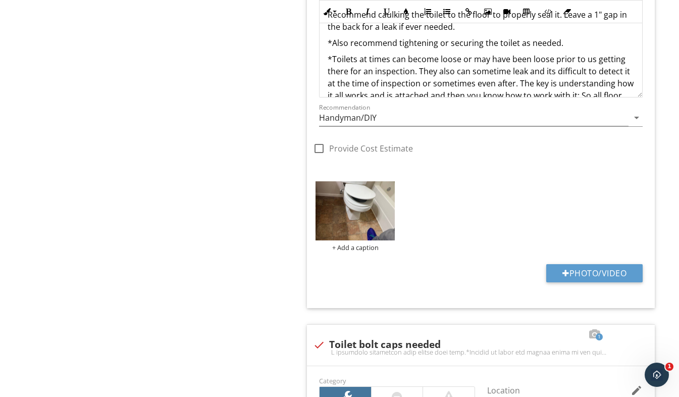
scroll to position [1211, 0]
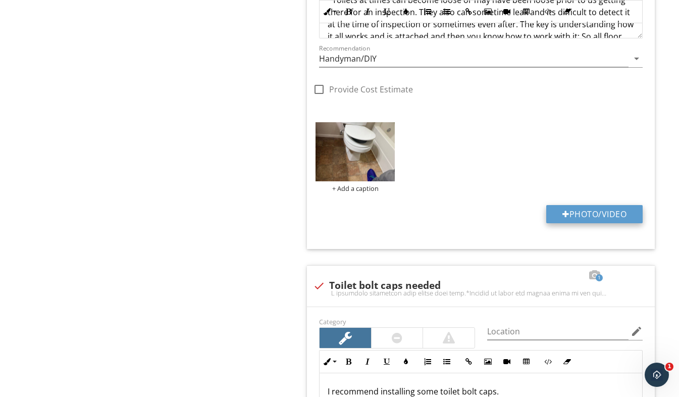
click at [586, 215] on button "Photo/Video" at bounding box center [594, 214] width 96 height 18
type input "C:\fakepath\20250505_191509900_iOS.jpg"
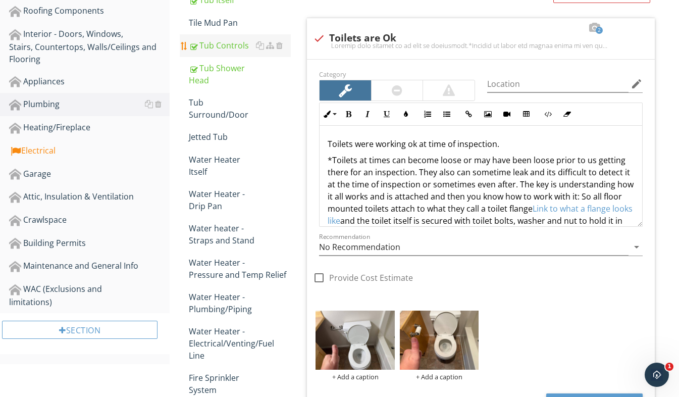
scroll to position [404, 0]
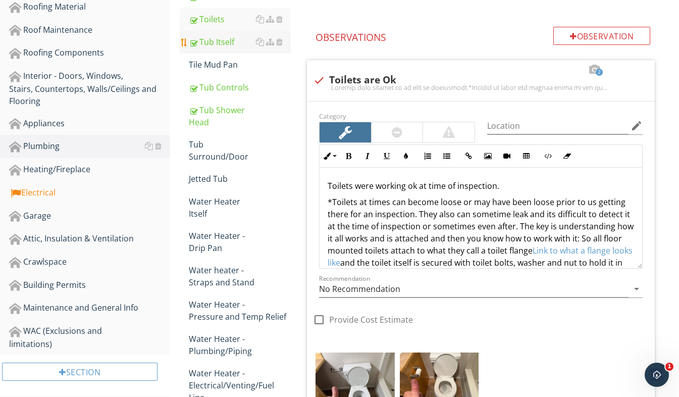
click at [225, 41] on div "Tub Itself" at bounding box center [240, 42] width 102 height 12
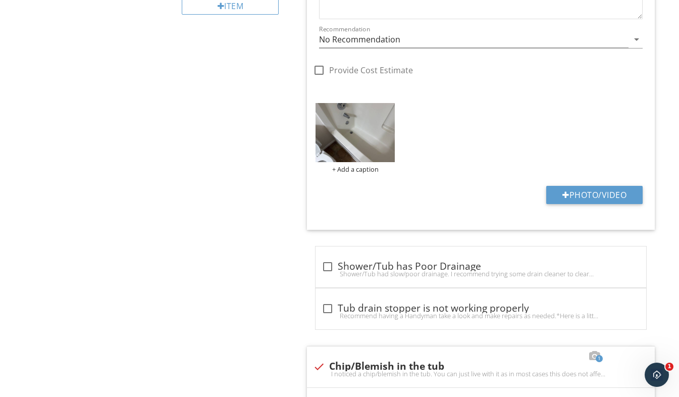
scroll to position [959, 0]
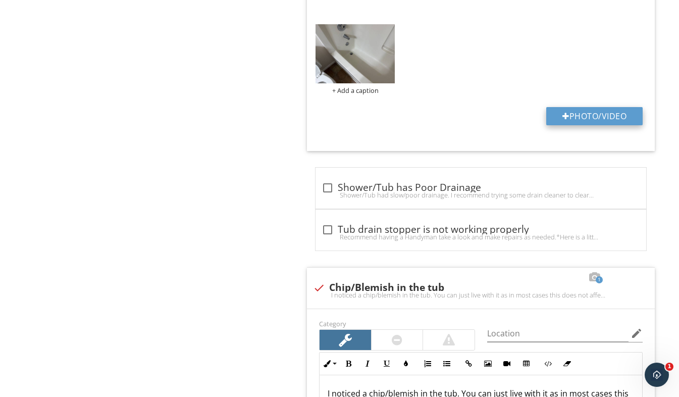
click at [599, 117] on button "Photo/Video" at bounding box center [594, 116] width 96 height 18
type input "C:\fakepath\20250505_191517508_iOS.jpg"
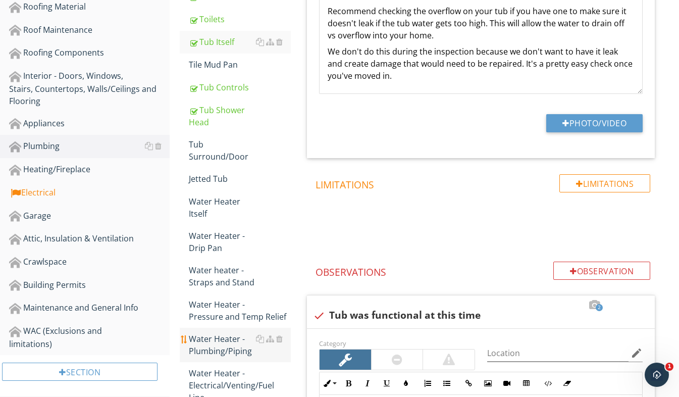
scroll to position [303, 0]
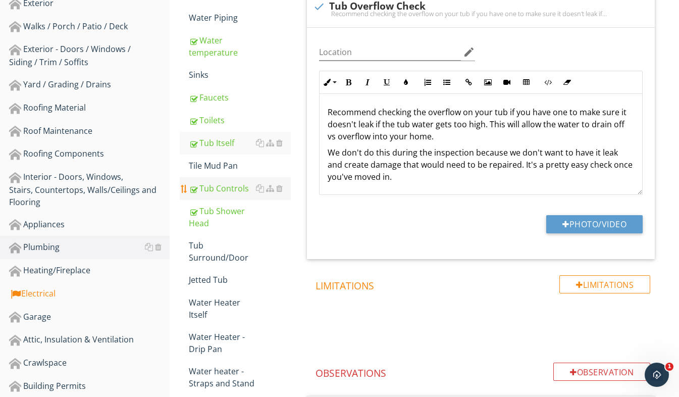
click at [230, 186] on div "Tub Controls" at bounding box center [240, 188] width 102 height 12
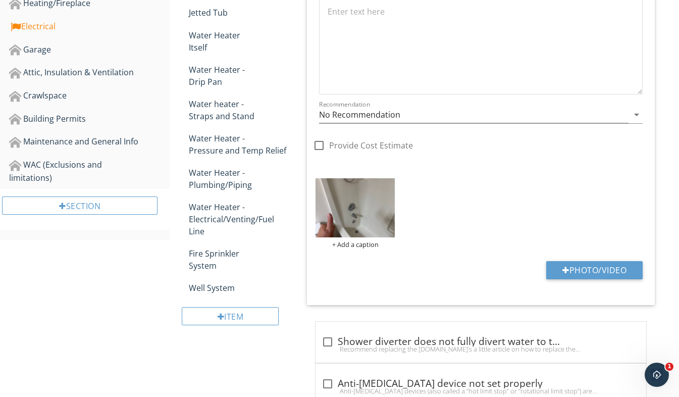
scroll to position [606, 0]
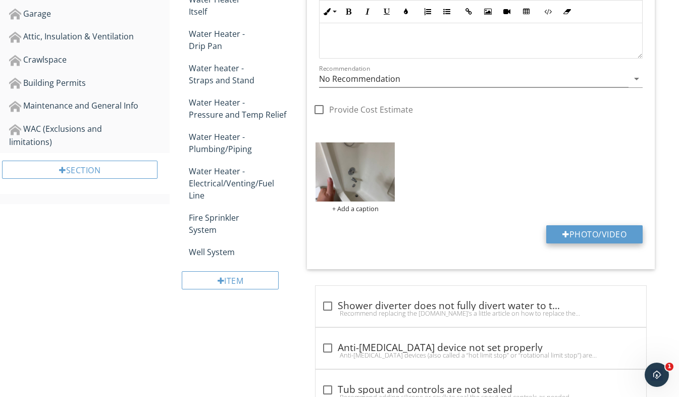
click at [583, 233] on button "Photo/Video" at bounding box center [594, 234] width 96 height 18
type input "C:\fakepath\20250505_191541661_iOS.jpg"
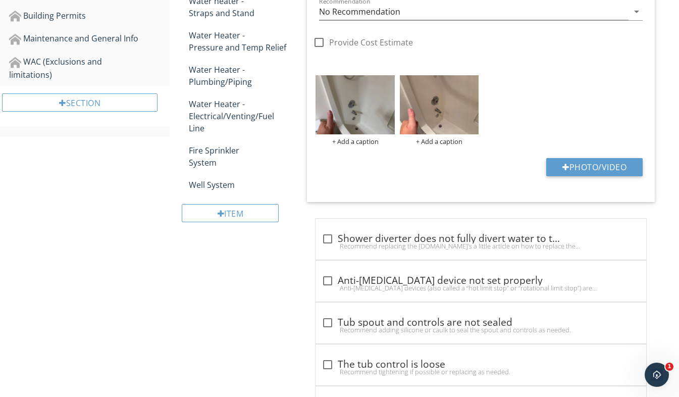
scroll to position [707, 0]
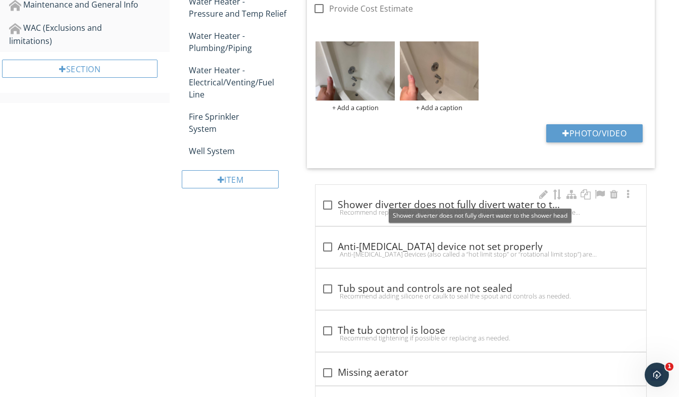
click at [330, 206] on div at bounding box center [327, 204] width 17 height 17
checkbox input "true"
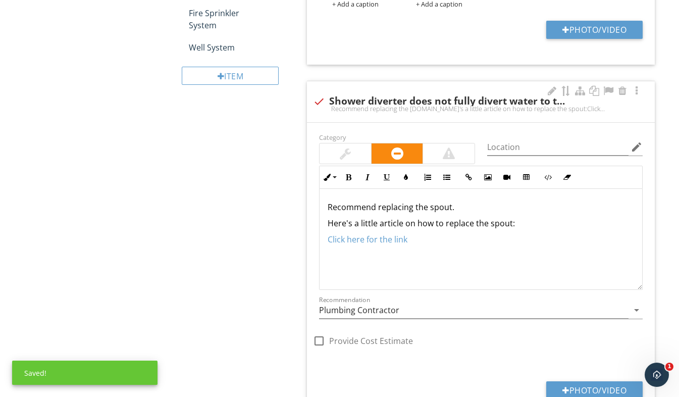
scroll to position [909, 0]
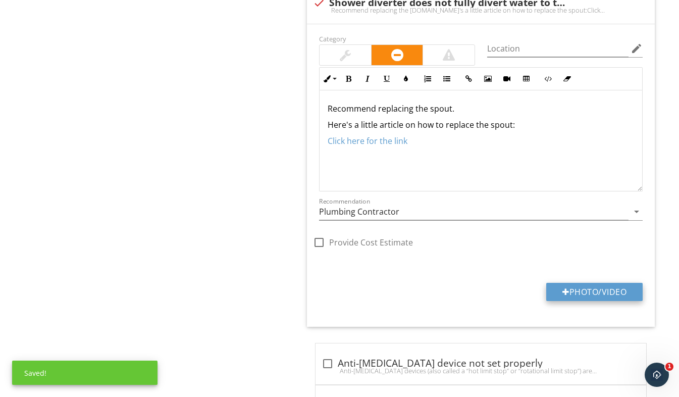
click at [602, 290] on button "Photo/Video" at bounding box center [594, 292] width 96 height 18
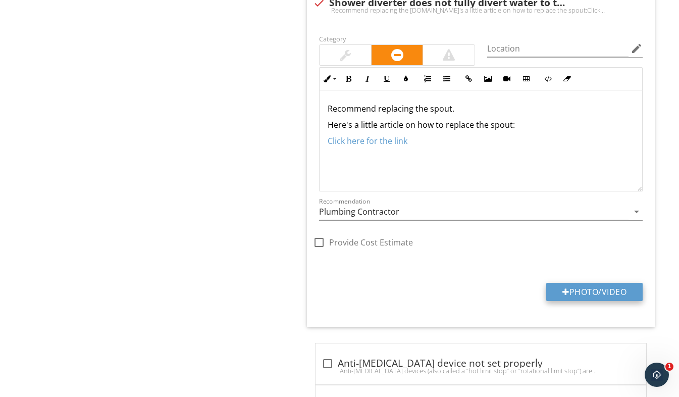
type input "C:\fakepath\20250505_191542657_iOS.jpg"
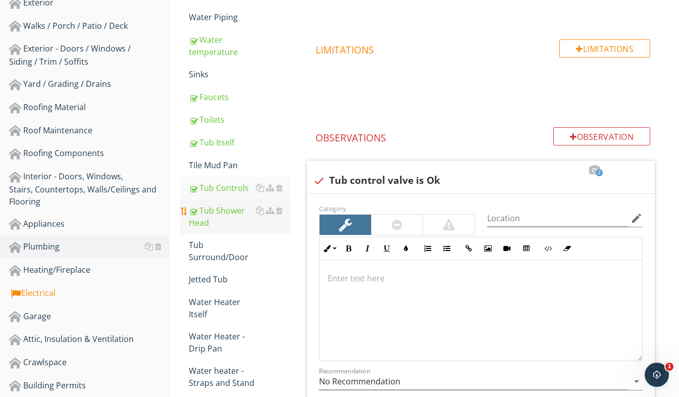
scroll to position [303, 0]
click at [226, 222] on div "Tub Shower Head" at bounding box center [240, 217] width 102 height 24
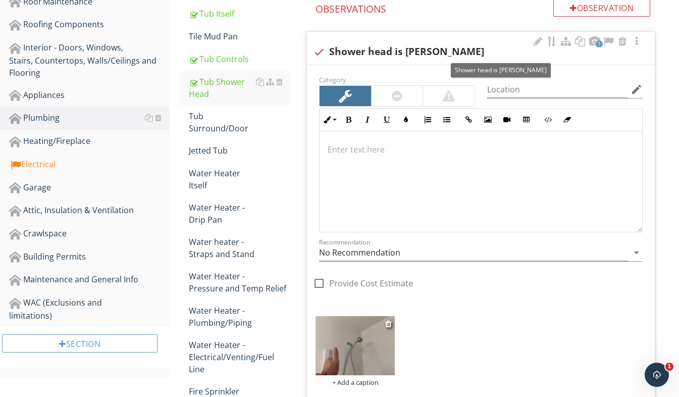
scroll to position [555, 0]
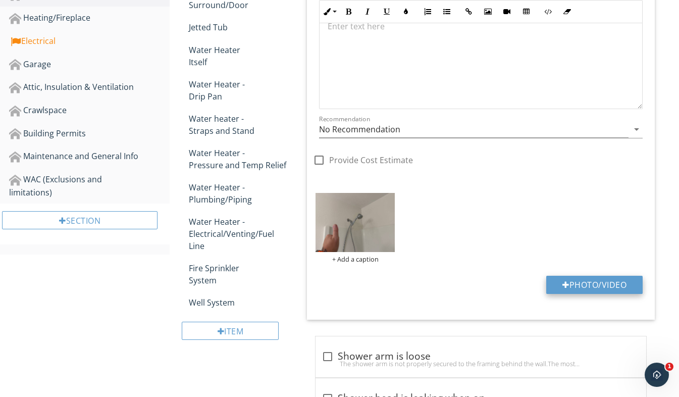
click at [606, 287] on button "Photo/Video" at bounding box center [594, 285] width 96 height 18
type input "C:\fakepath\20250505_191544207_iOS.jpg"
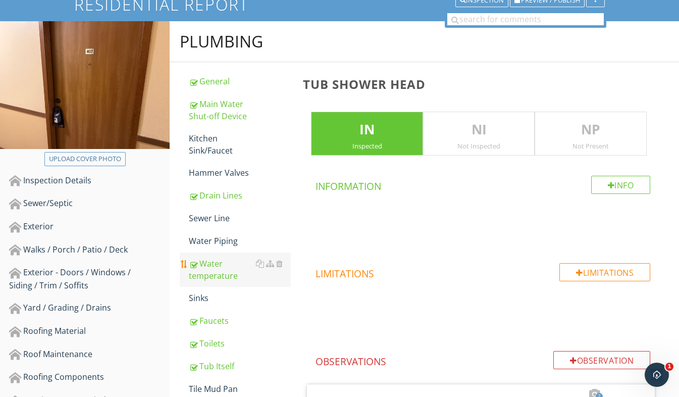
scroll to position [101, 0]
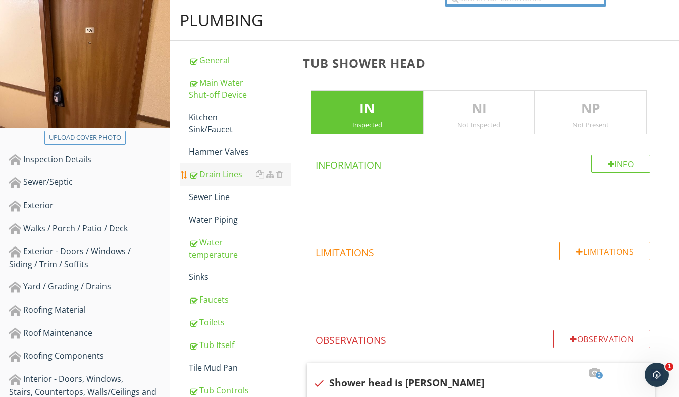
click at [219, 169] on div "Drain Lines" at bounding box center [240, 174] width 102 height 12
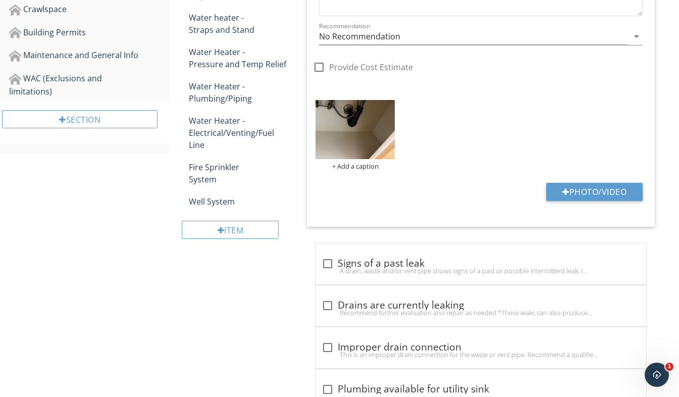
scroll to position [813, 0]
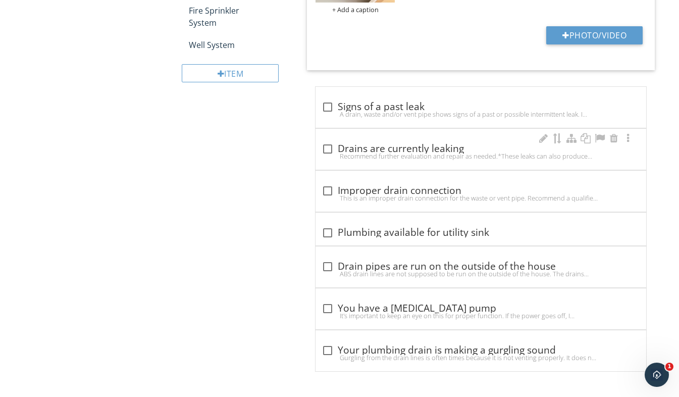
click at [329, 151] on div at bounding box center [327, 148] width 17 height 17
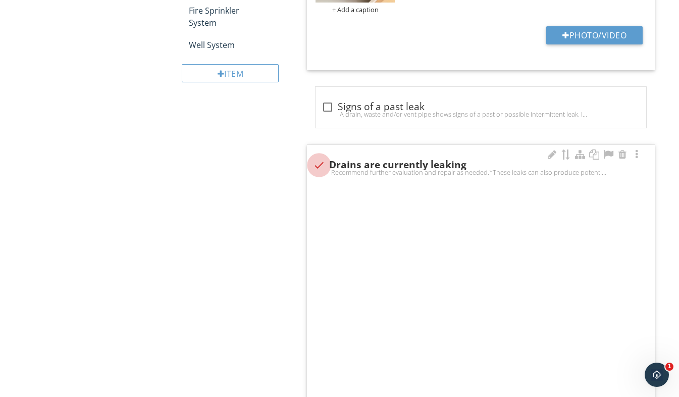
checkbox input "true"
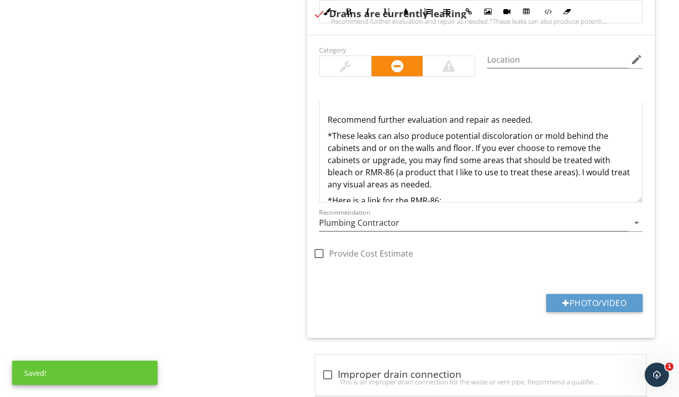
scroll to position [1065, 0]
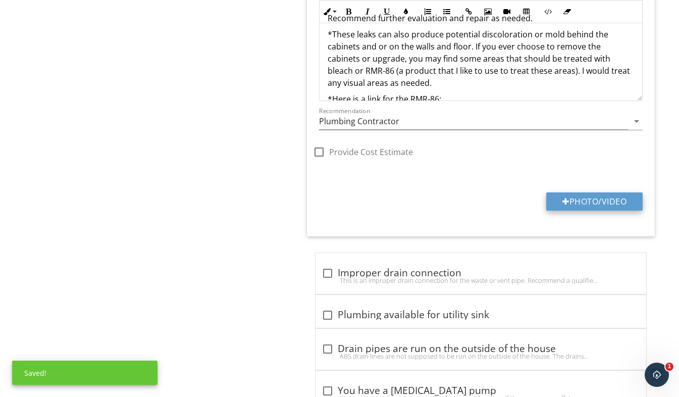
click at [595, 206] on button "Photo/Video" at bounding box center [594, 201] width 96 height 18
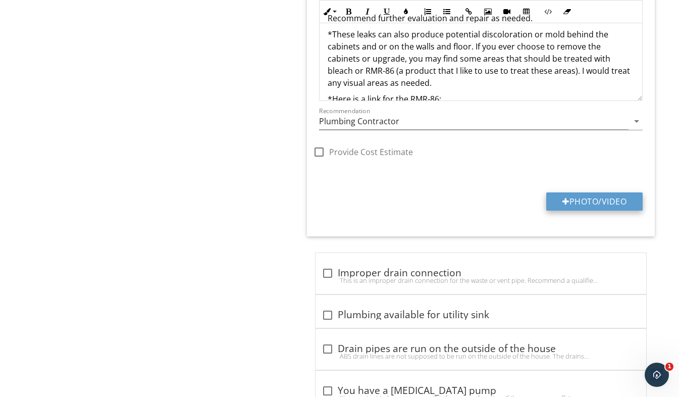
type input "C:\fakepath\20250505_191636528_iOS.jpg"
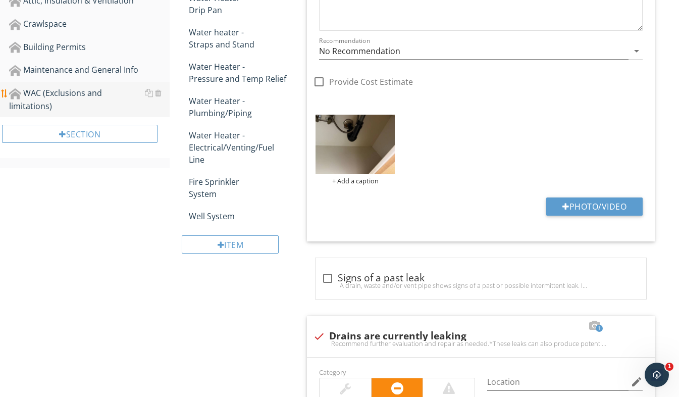
scroll to position [510, 0]
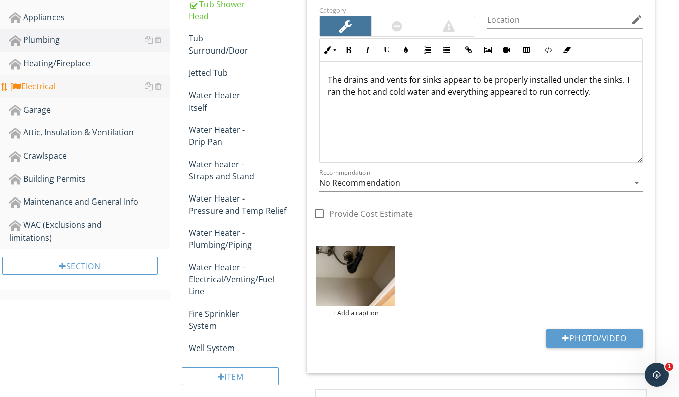
drag, startPoint x: 57, startPoint y: 83, endPoint x: 92, endPoint y: 86, distance: 35.5
click at [58, 83] on div "Electrical" at bounding box center [89, 86] width 161 height 13
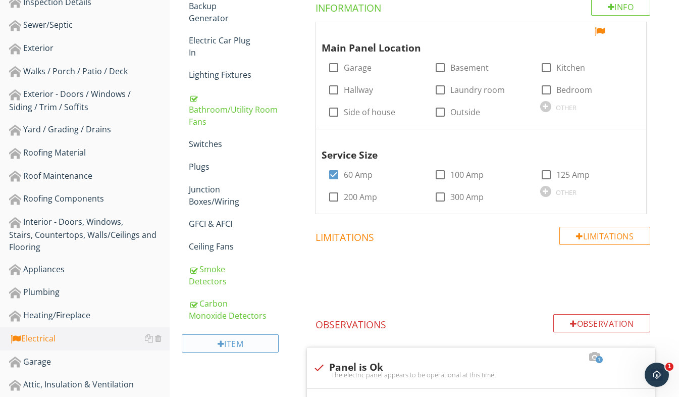
scroll to position [257, 0]
click at [227, 230] on div "GFCI & AFCI" at bounding box center [240, 224] width 102 height 12
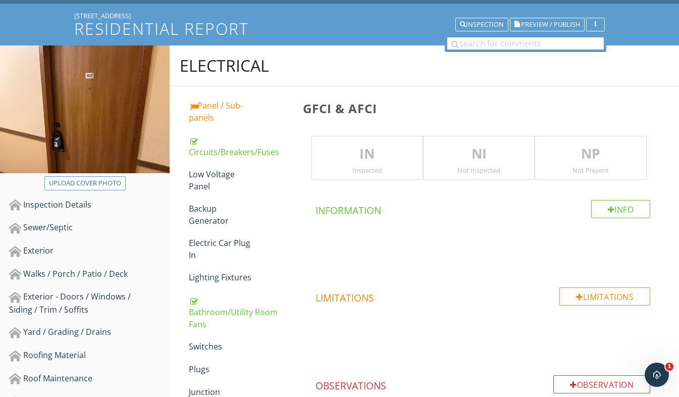
click at [396, 159] on p "IN" at bounding box center [366, 154] width 111 height 20
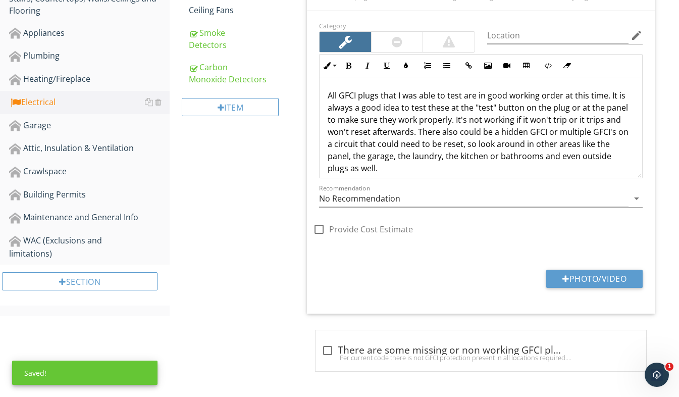
scroll to position [393, 0]
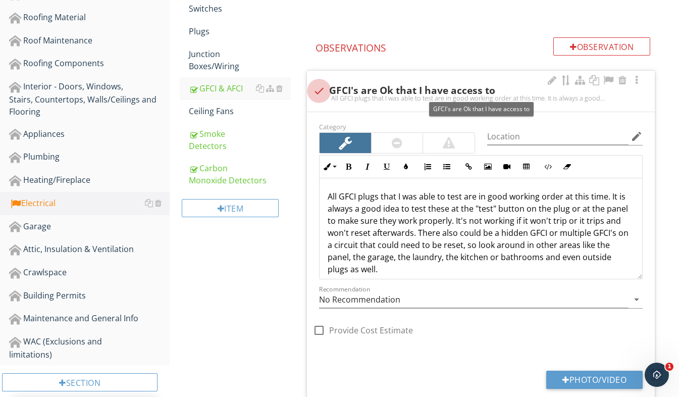
click at [321, 86] on div at bounding box center [318, 90] width 17 height 17
checkbox input "true"
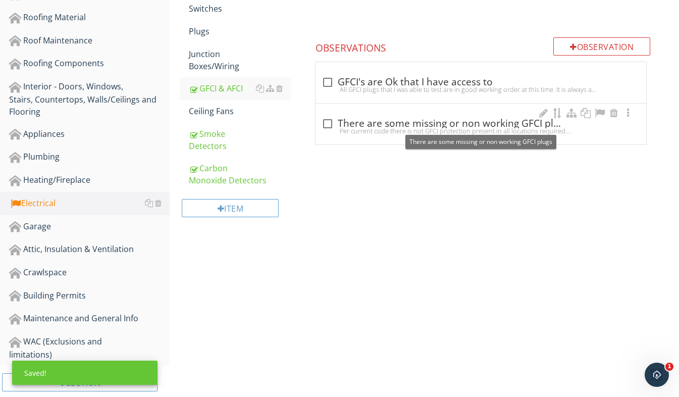
click at [330, 123] on div at bounding box center [327, 123] width 17 height 17
checkbox input "true"
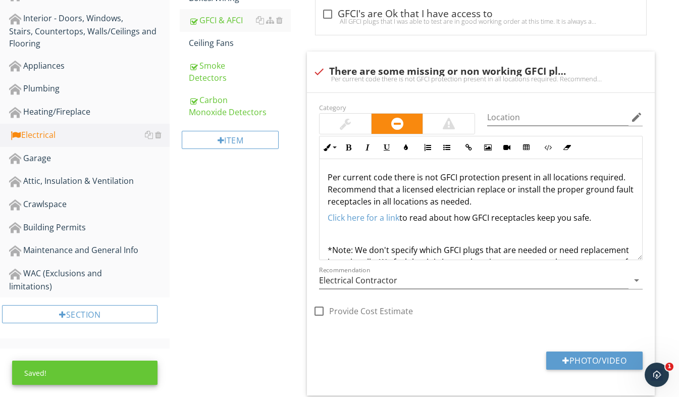
scroll to position [501, 0]
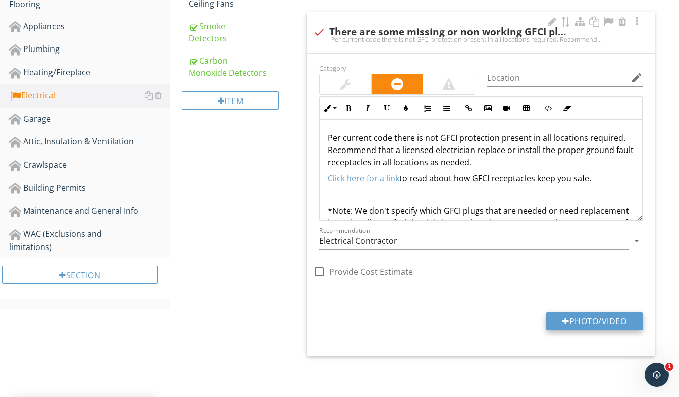
click at [601, 318] on button "Photo/Video" at bounding box center [594, 321] width 96 height 18
type input "C:\fakepath\20250505_191612888_iOS.jpg"
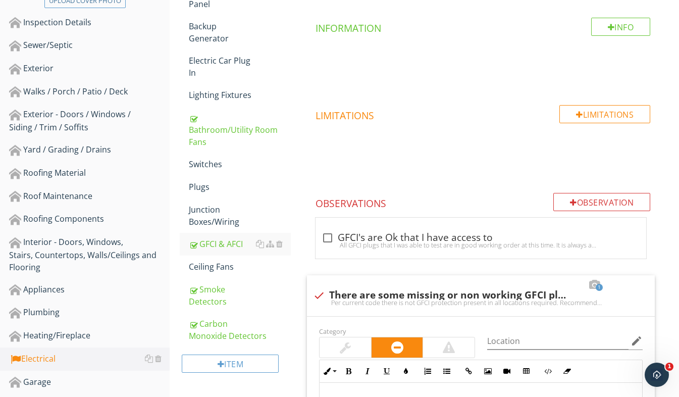
scroll to position [223, 0]
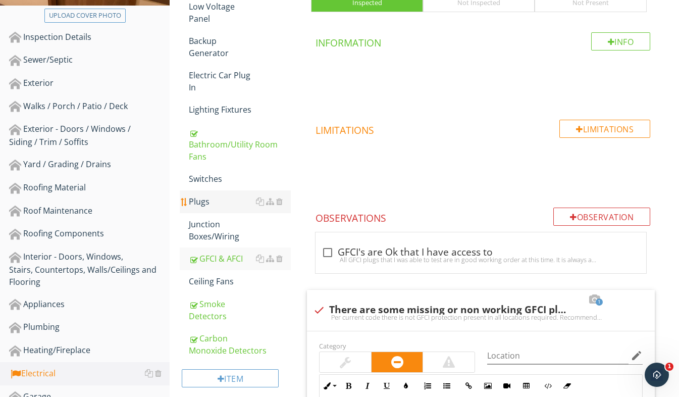
click at [233, 199] on div "Plugs" at bounding box center [240, 201] width 102 height 12
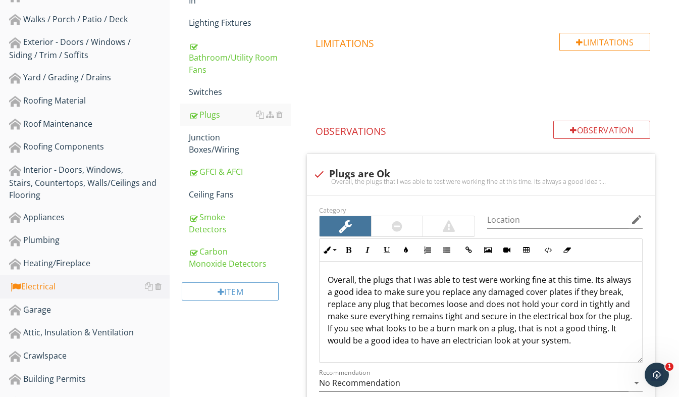
scroll to position [299, 0]
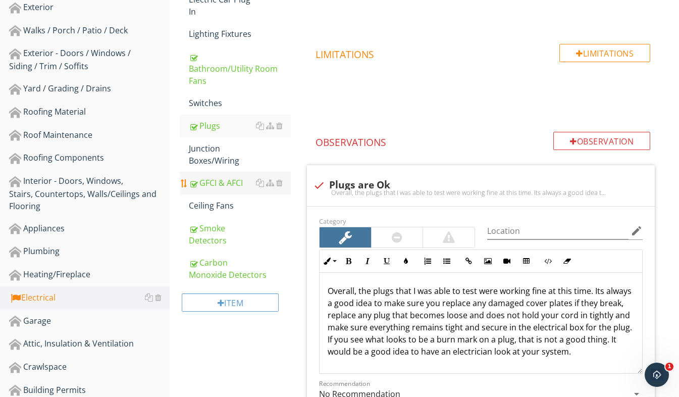
click at [218, 183] on div "GFCI & AFCI" at bounding box center [240, 183] width 102 height 12
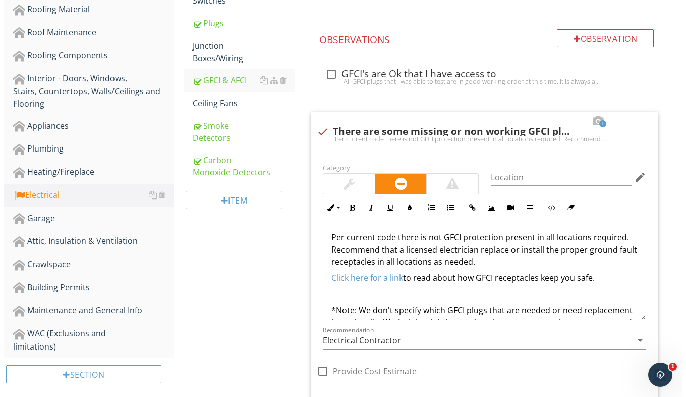
scroll to position [551, 0]
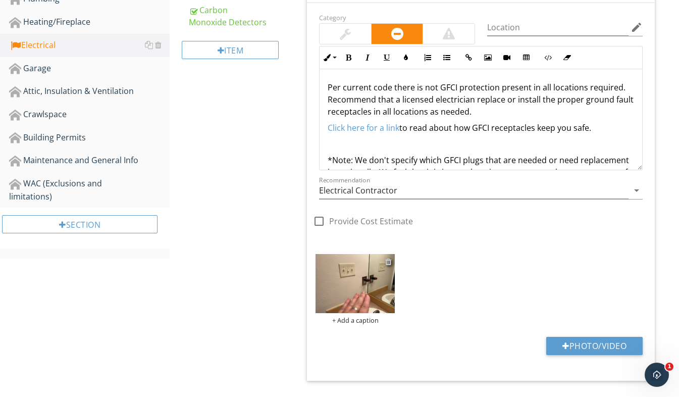
click at [388, 260] on div at bounding box center [388, 261] width 7 height 8
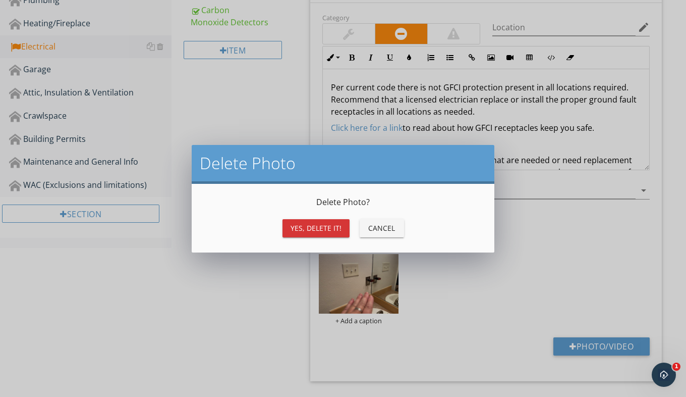
click at [317, 227] on div "Yes, Delete it!" at bounding box center [316, 228] width 51 height 11
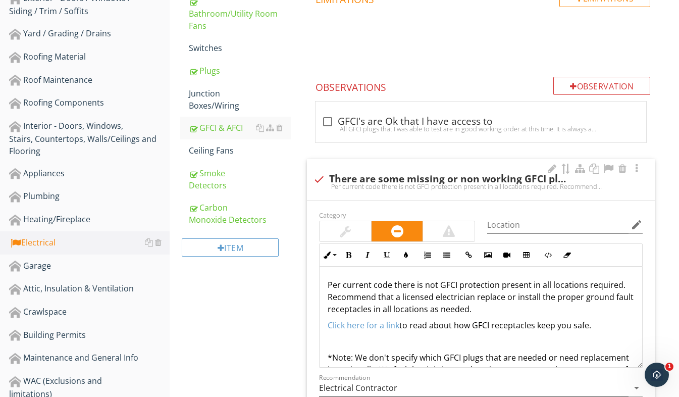
scroll to position [349, 0]
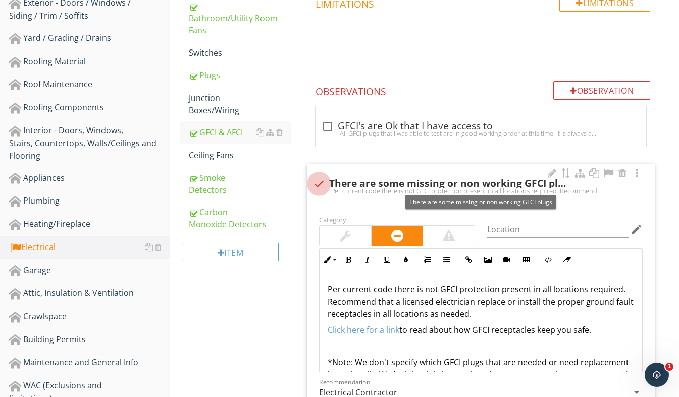
click at [319, 184] on div at bounding box center [318, 183] width 17 height 17
checkbox input "true"
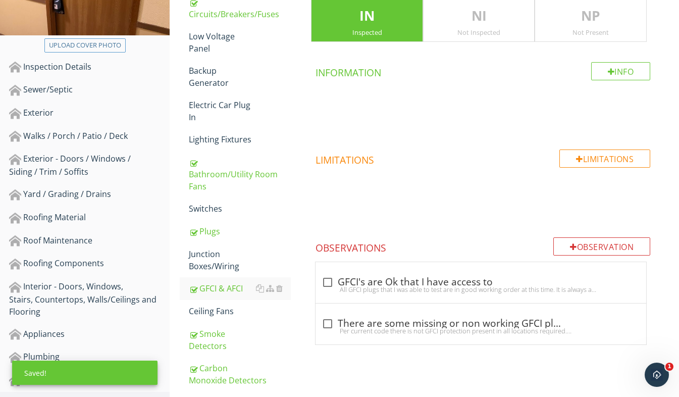
scroll to position [299, 0]
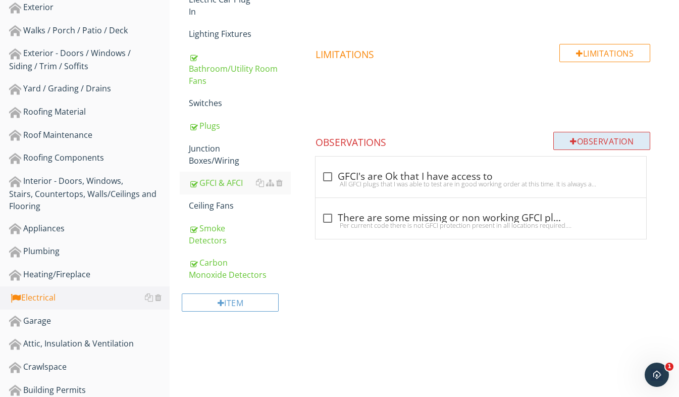
click at [596, 143] on div "Observation" at bounding box center [601, 141] width 97 height 18
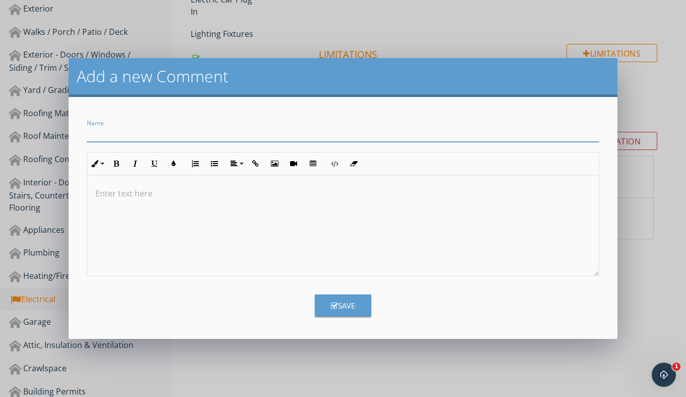
type input "f"
type input "Damaged GFCI"
click at [351, 301] on div "Save" at bounding box center [343, 306] width 24 height 12
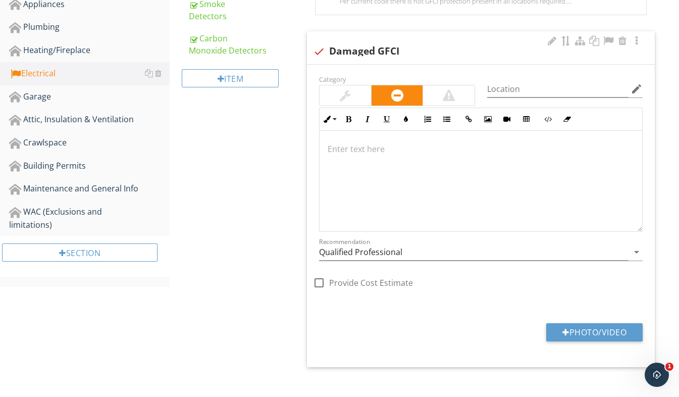
scroll to position [534, 0]
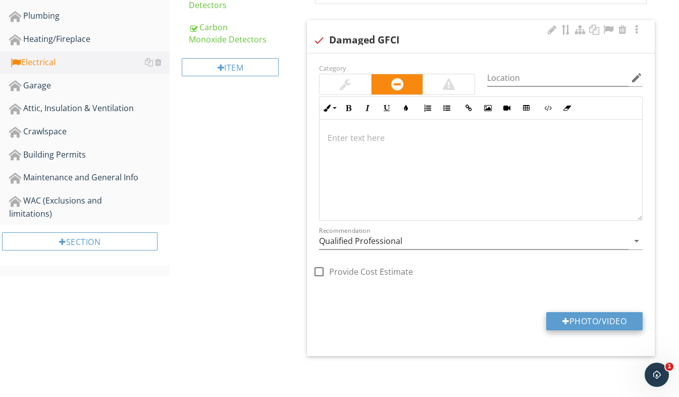
click at [590, 326] on button "Photo/Video" at bounding box center [594, 321] width 96 height 18
type input "C:\fakepath\20250505_191612888_iOS.jpg"
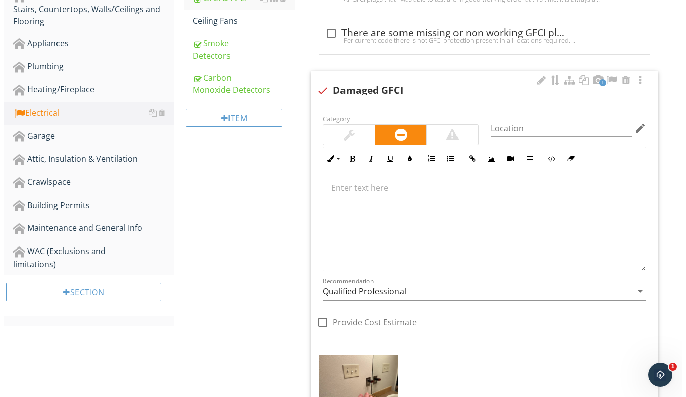
scroll to position [585, 0]
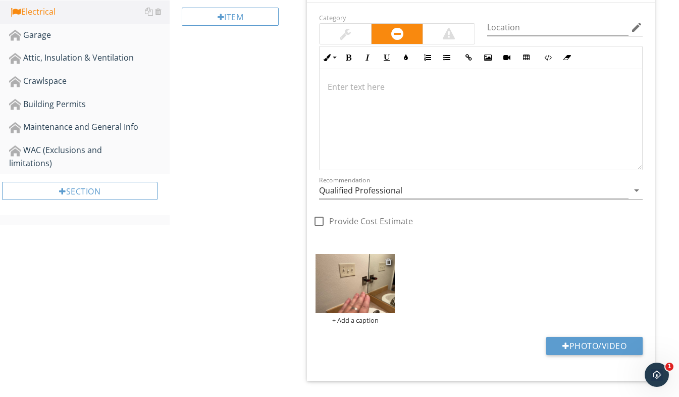
click at [387, 262] on div at bounding box center [388, 261] width 7 height 8
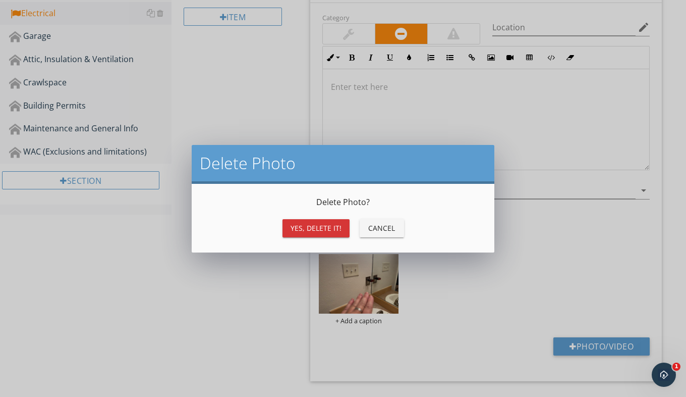
click at [328, 230] on div "Yes, Delete it!" at bounding box center [316, 228] width 51 height 11
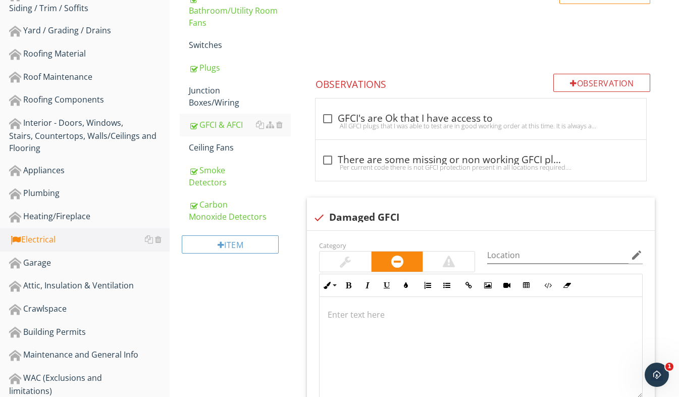
scroll to position [332, 0]
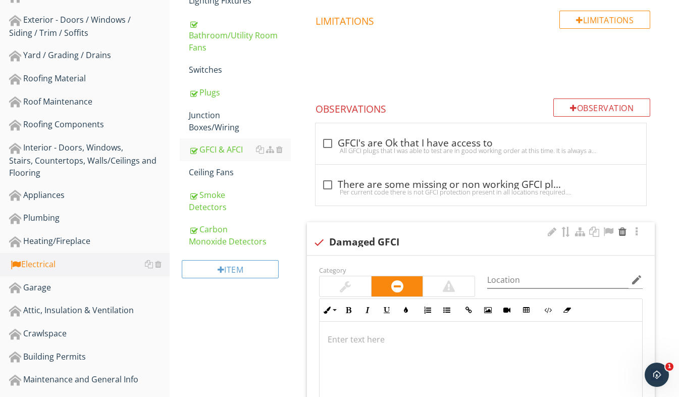
click at [620, 232] on div at bounding box center [622, 232] width 12 height 10
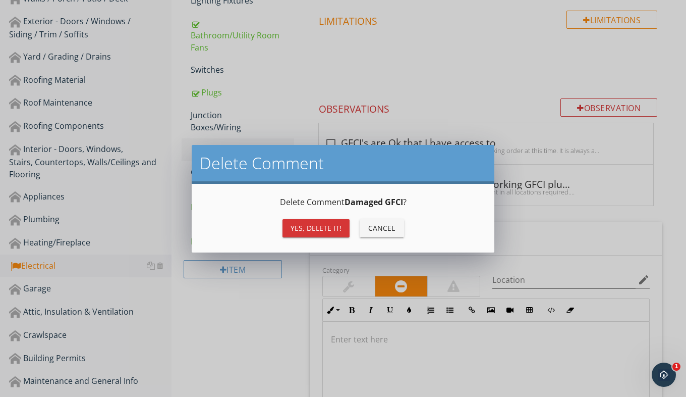
click at [338, 231] on div "Yes, Delete it!" at bounding box center [316, 228] width 51 height 11
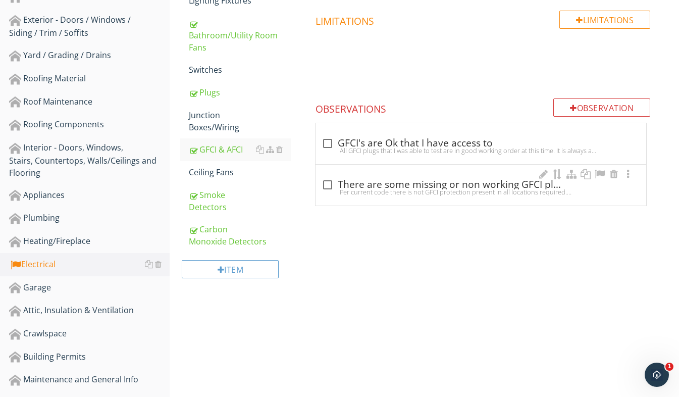
click at [330, 188] on div "Per current code there is not GFCI protection present in all locations required…" at bounding box center [481, 192] width 318 height 8
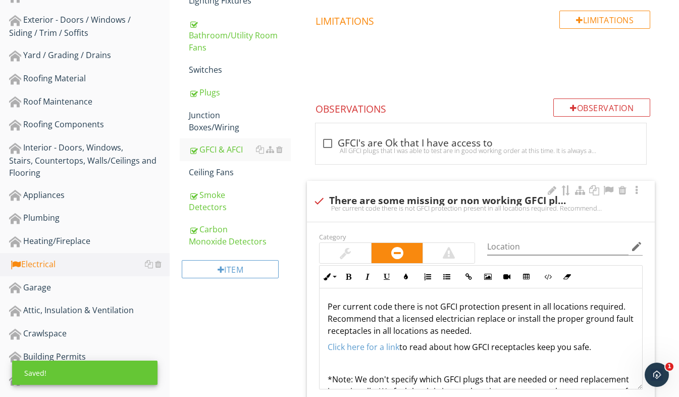
scroll to position [501, 0]
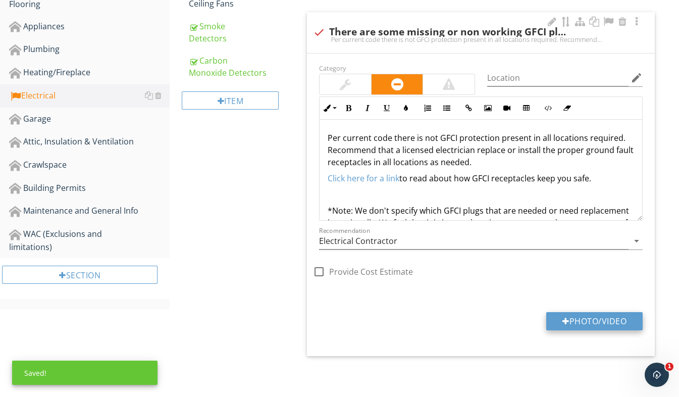
click at [588, 318] on button "Photo/Video" at bounding box center [594, 321] width 96 height 18
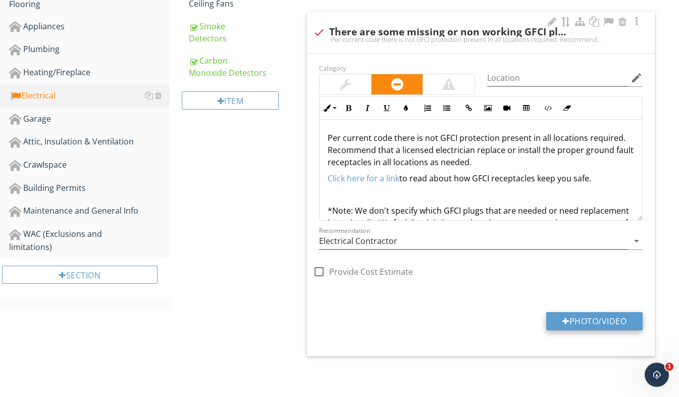
type input "C:\fakepath\20250505_191612888_iOS.jpg"
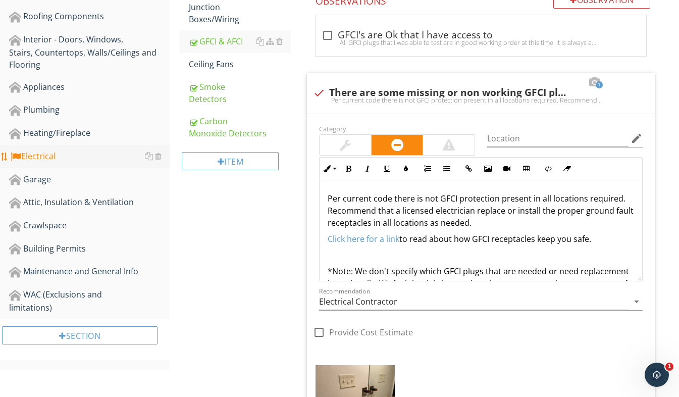
scroll to position [400, 0]
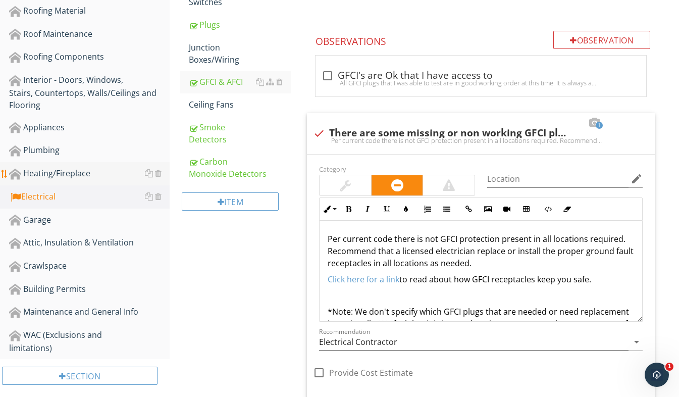
click at [74, 173] on div "Heating/Fireplace" at bounding box center [89, 173] width 161 height 13
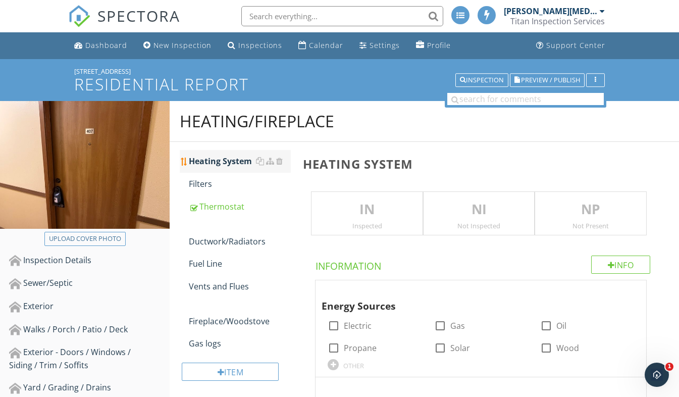
click at [225, 158] on div "Heating System" at bounding box center [240, 161] width 102 height 12
click at [337, 223] on div "Inspected" at bounding box center [366, 226] width 111 height 8
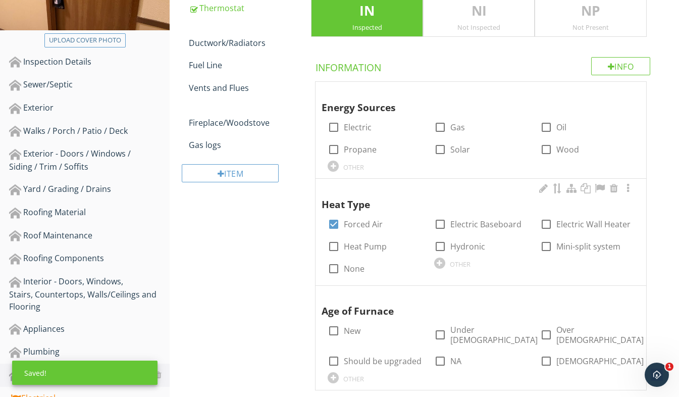
scroll to position [202, 0]
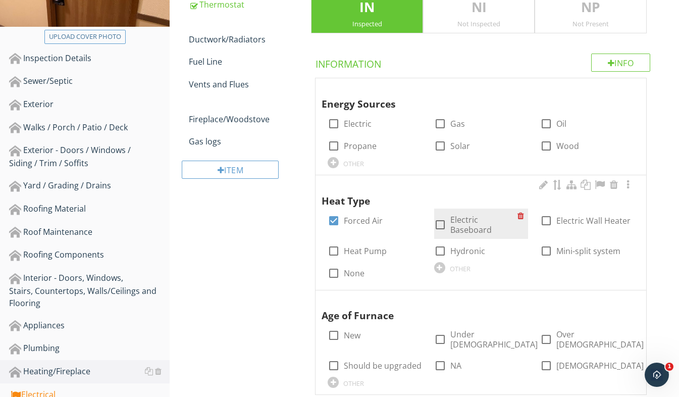
click at [441, 225] on div at bounding box center [440, 224] width 17 height 17
checkbox input "true"
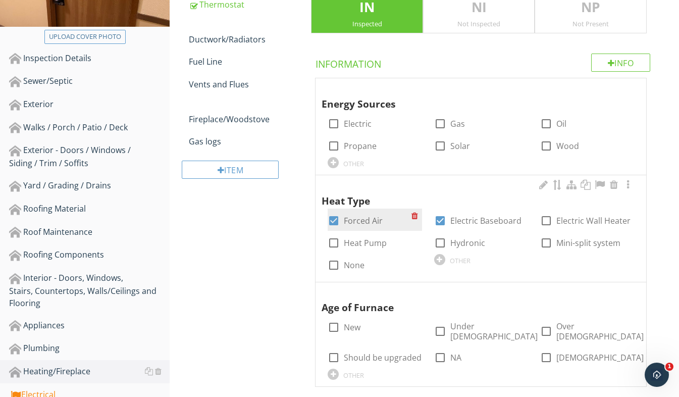
click at [334, 222] on div at bounding box center [333, 220] width 17 height 17
checkbox input "false"
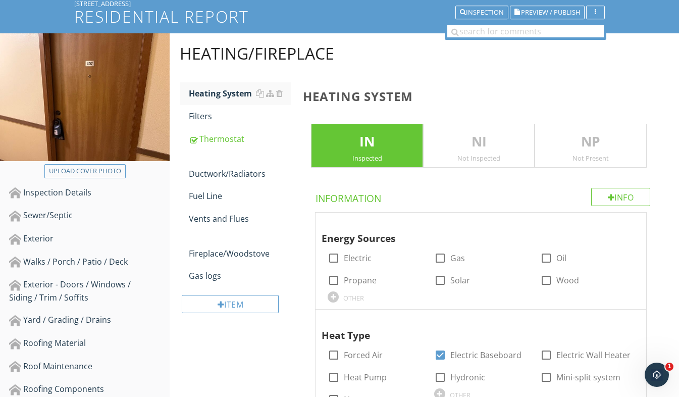
scroll to position [50, 0]
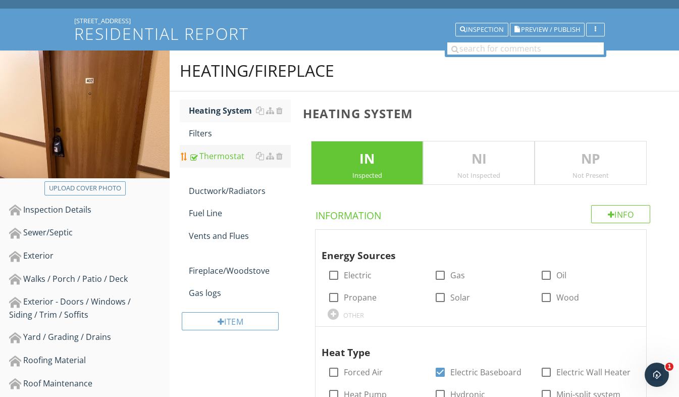
click at [226, 161] on div "Thermostat" at bounding box center [240, 156] width 102 height 12
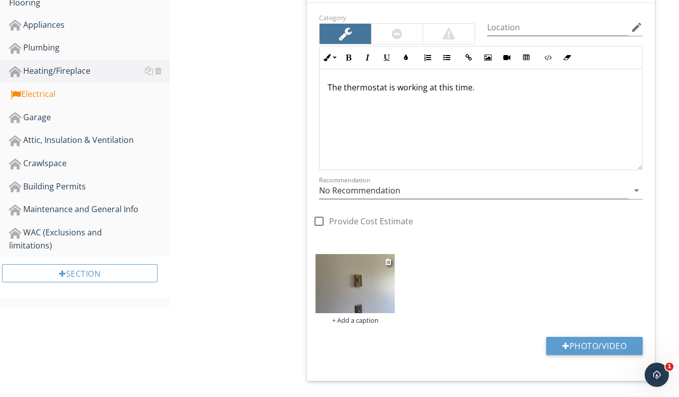
scroll to position [505, 0]
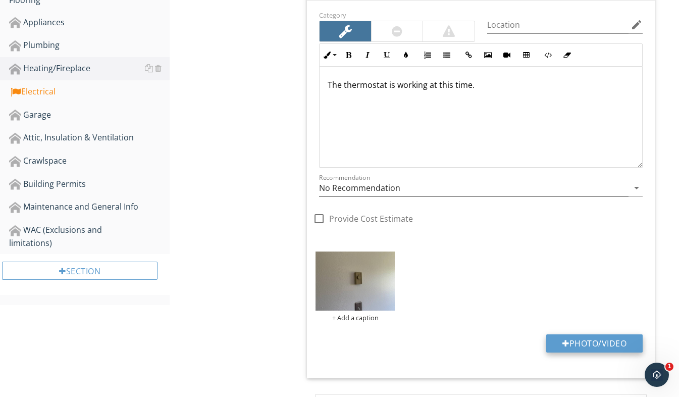
click at [596, 340] on button "Photo/Video" at bounding box center [594, 343] width 96 height 18
type input "C:\fakepath\20250505_191931374_iOS.jpg"
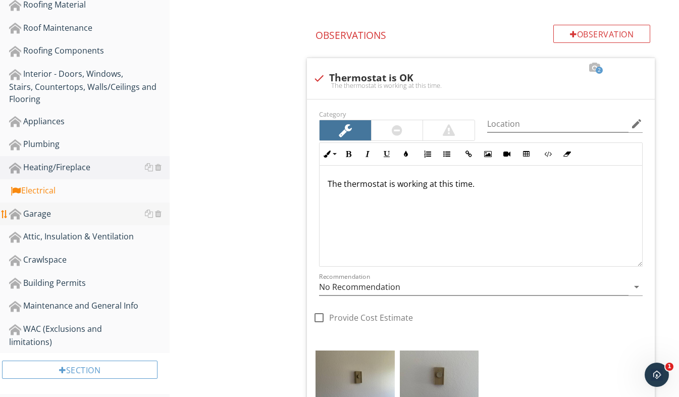
scroll to position [404, 0]
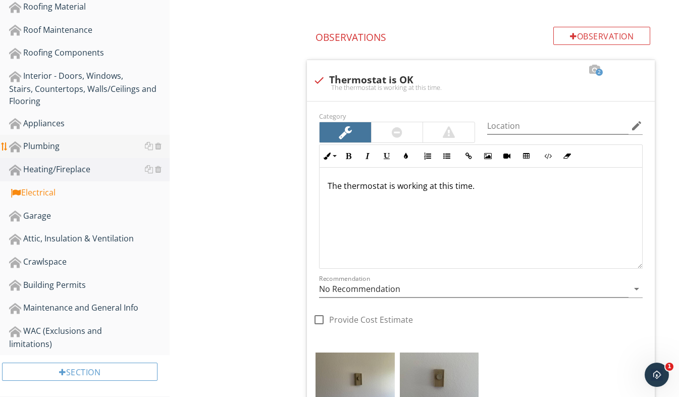
click at [63, 146] on div "Plumbing" at bounding box center [89, 146] width 161 height 13
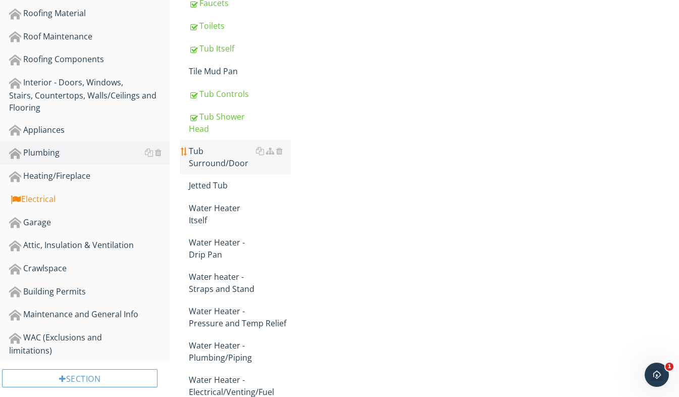
scroll to position [404, 0]
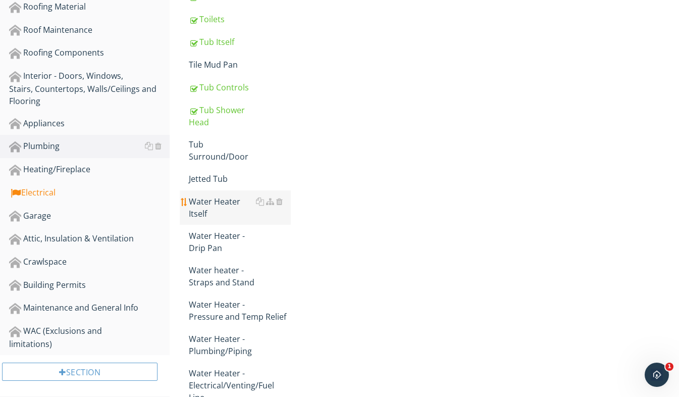
click at [229, 202] on div "Water Heater Itself" at bounding box center [240, 207] width 102 height 24
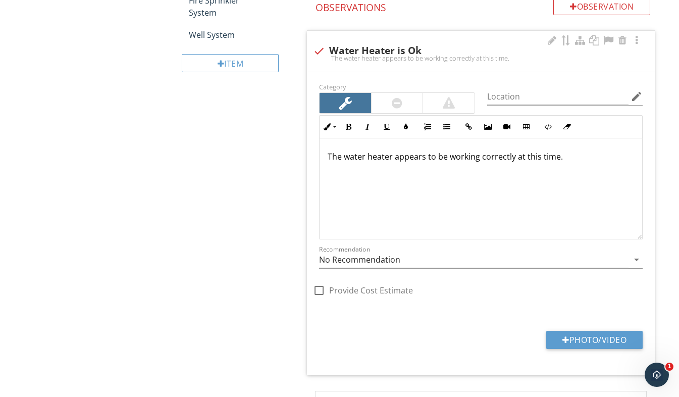
scroll to position [909, 0]
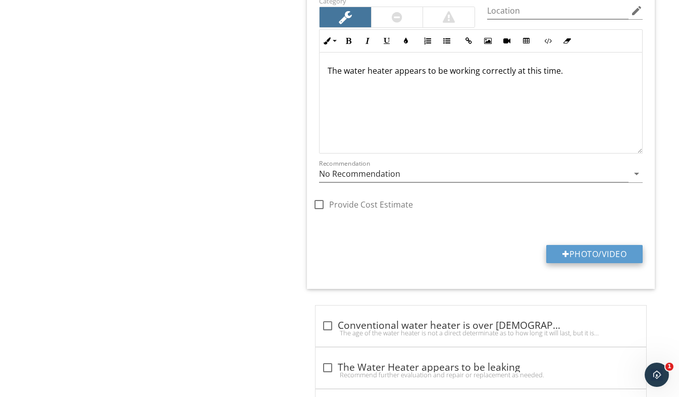
click at [580, 257] on button "Photo/Video" at bounding box center [594, 254] width 96 height 18
type input "C:\fakepath\20250505_192123787_iOS.jpg"
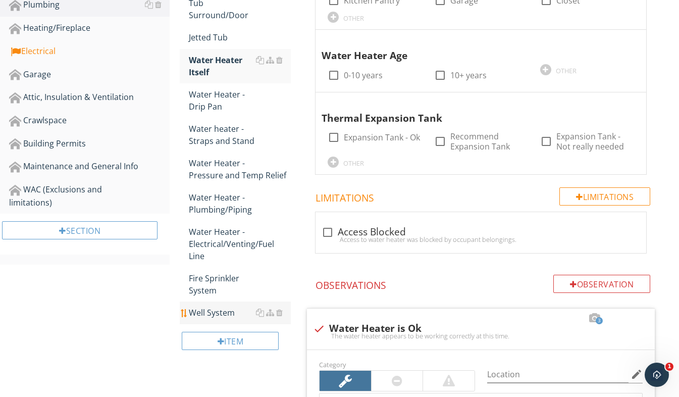
scroll to position [487, 0]
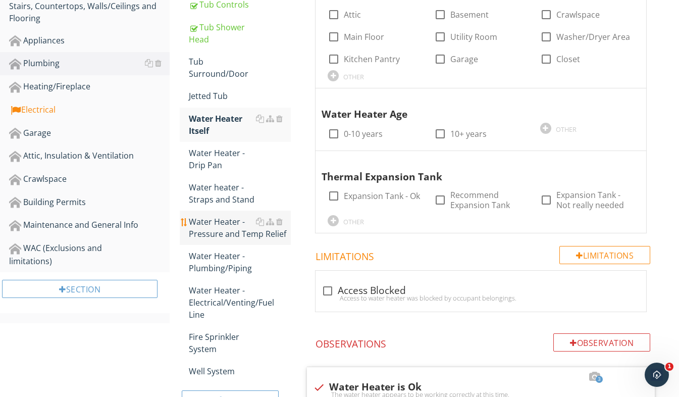
click at [238, 228] on div "Water Heater - Pressure and Temp Relief" at bounding box center [240, 228] width 102 height 24
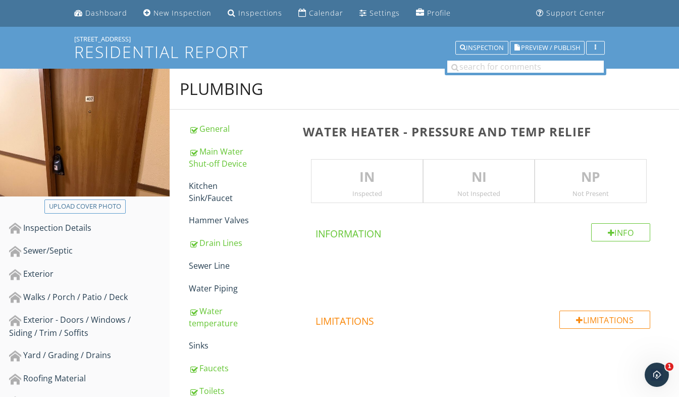
click at [340, 180] on p "IN" at bounding box center [366, 177] width 111 height 20
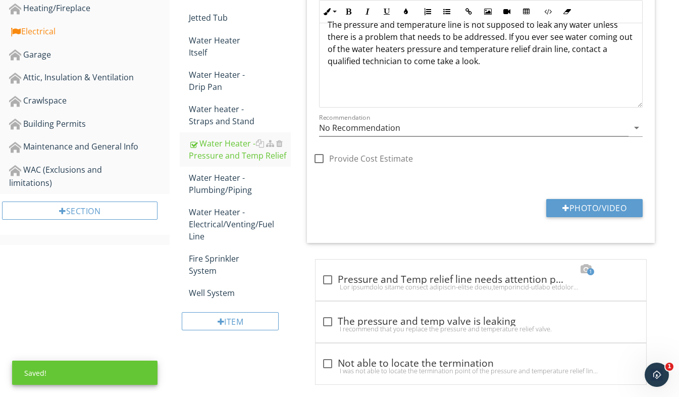
scroll to position [578, 0]
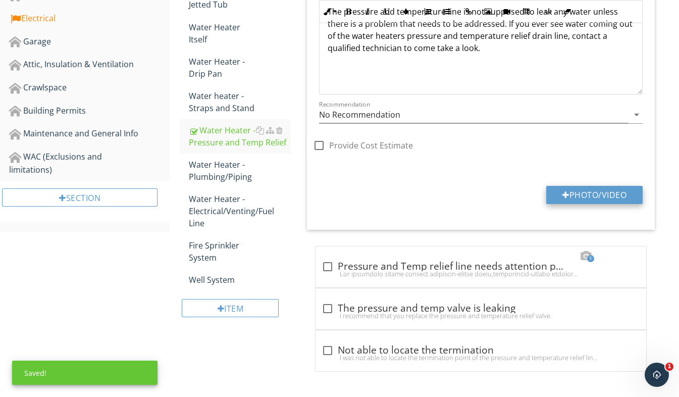
click at [588, 199] on button "Photo/Video" at bounding box center [594, 195] width 96 height 18
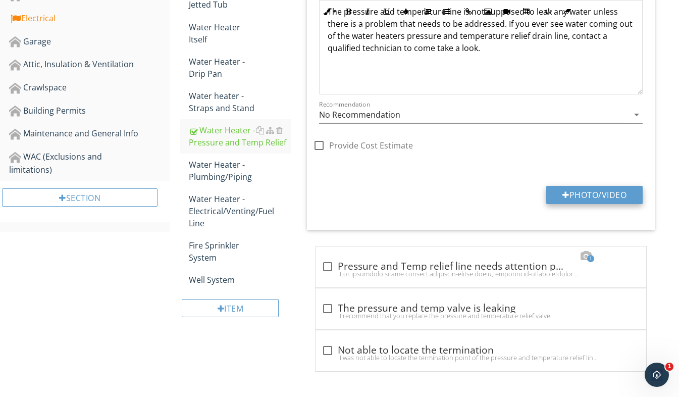
type input "C:\fakepath\20250505_192129373_iOS.jpg"
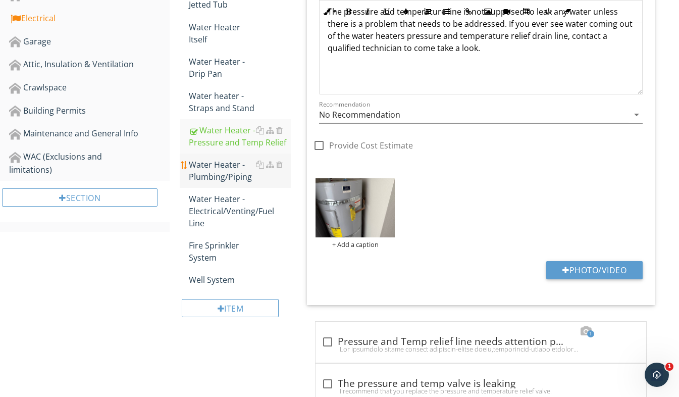
click at [217, 175] on div "Water Heater - Plumbing/Piping" at bounding box center [240, 170] width 102 height 24
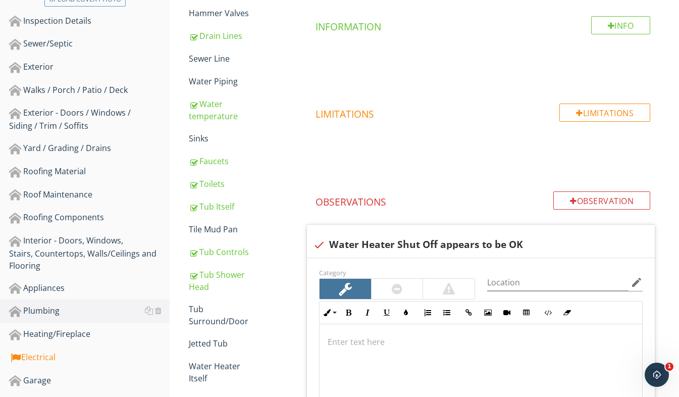
scroll to position [124, 0]
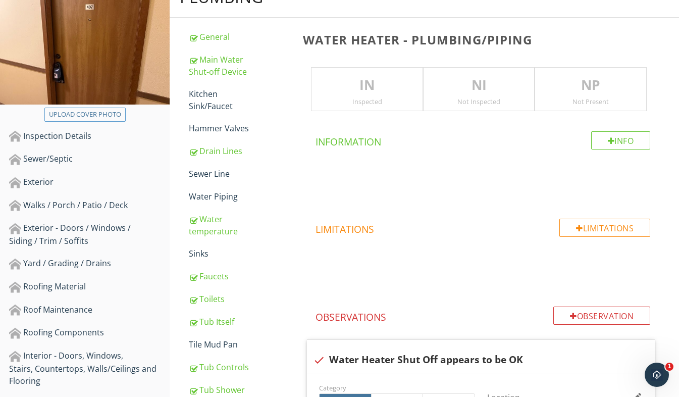
click at [353, 107] on div "IN Inspected" at bounding box center [367, 89] width 112 height 44
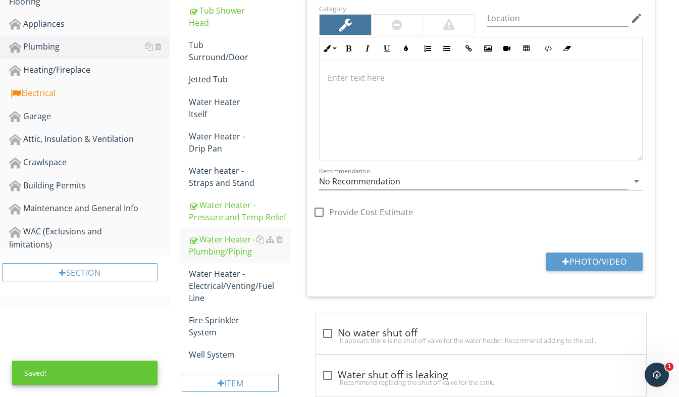
scroll to position [528, 0]
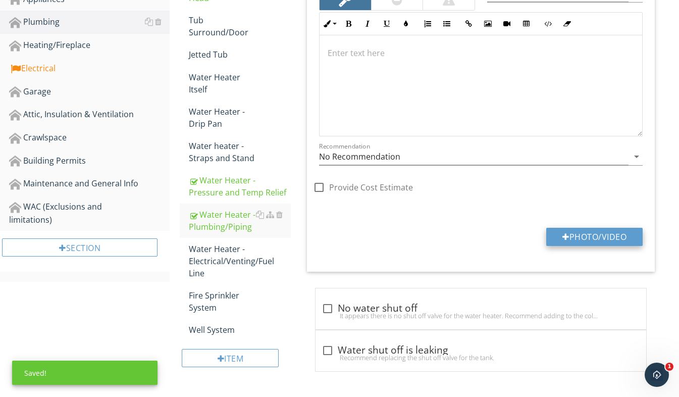
click at [610, 242] on button "Photo/Video" at bounding box center [594, 237] width 96 height 18
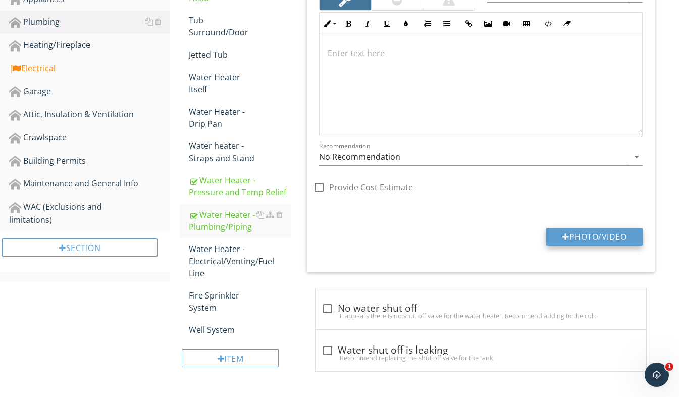
type input "C:\fakepath\20250505_192132955_iOS.jpg"
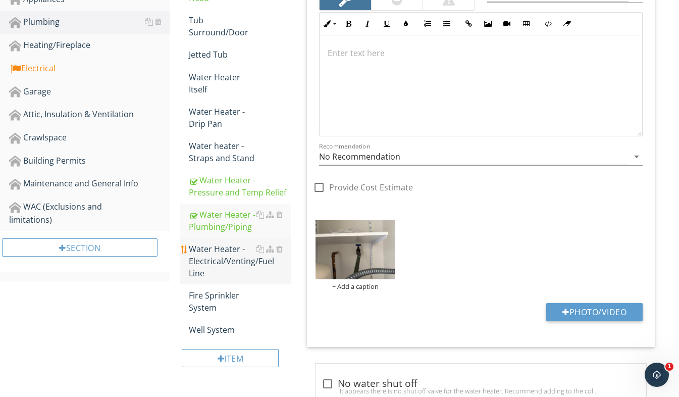
click at [224, 258] on div "Water Heater - Electrical/Venting/Fuel Line" at bounding box center [240, 261] width 102 height 36
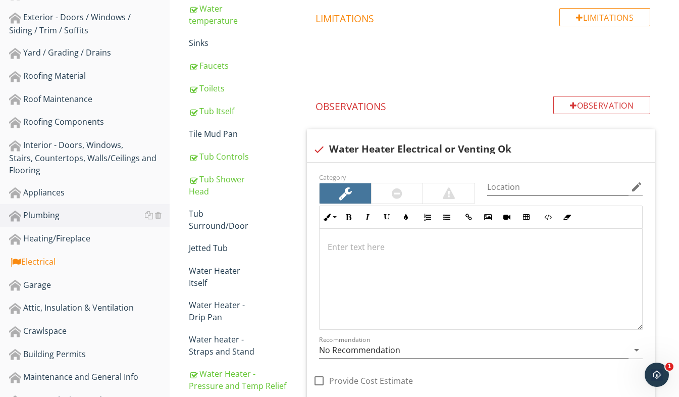
scroll to position [326, 0]
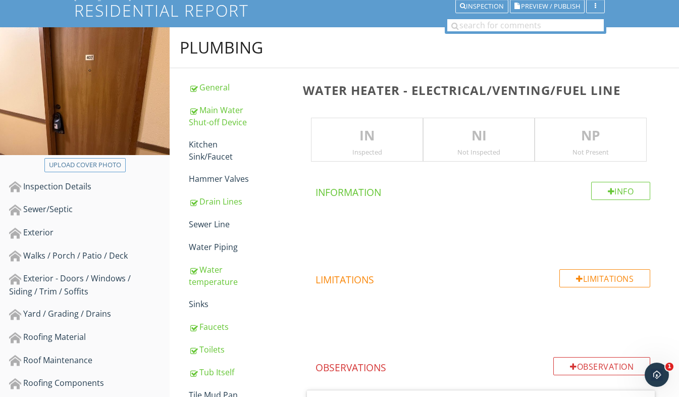
click at [355, 143] on p "IN" at bounding box center [366, 136] width 111 height 20
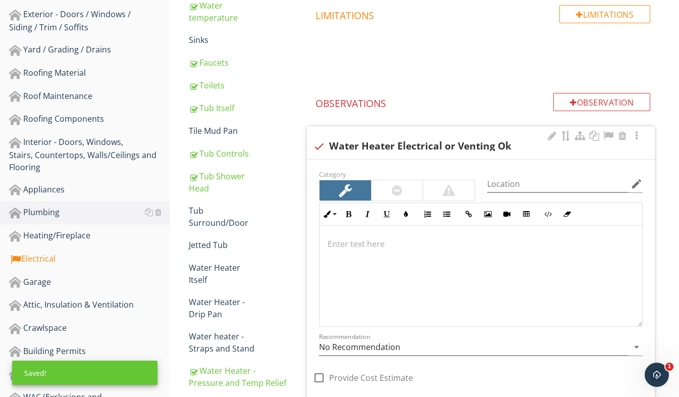
scroll to position [528, 0]
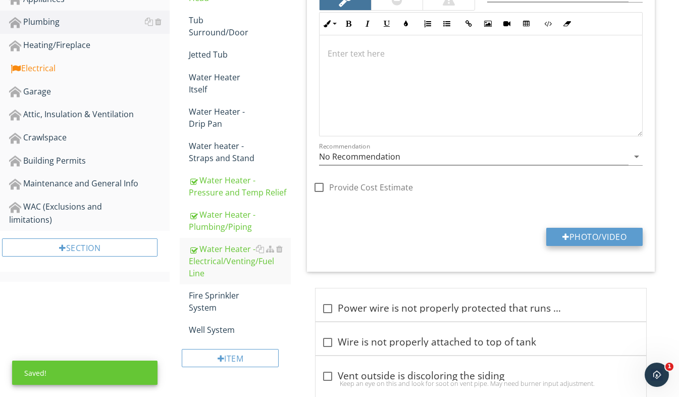
click at [577, 237] on button "Photo/Video" at bounding box center [594, 237] width 96 height 18
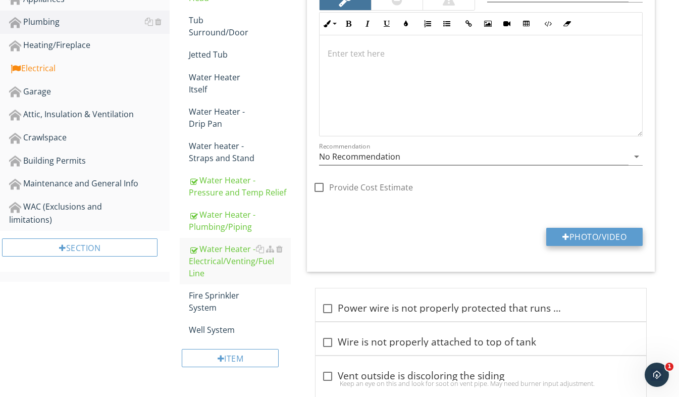
type input "C:\fakepath\20250505_192137361_iOS.jpg"
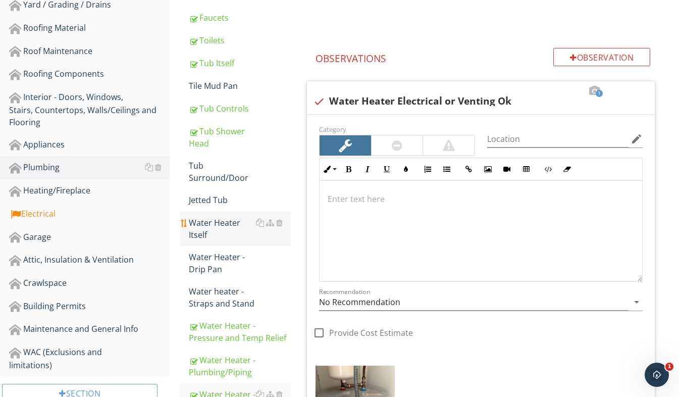
scroll to position [377, 0]
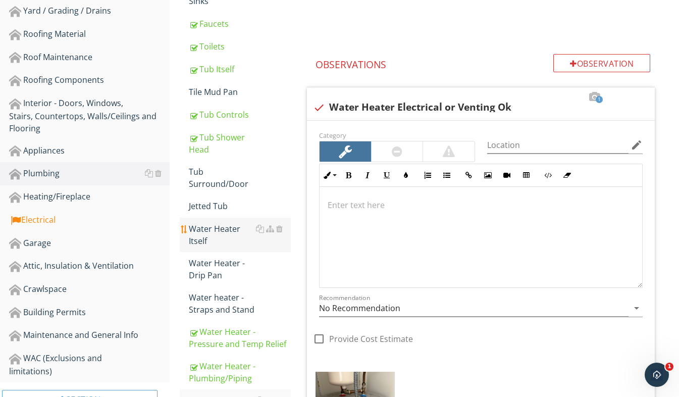
click at [222, 241] on div "Water Heater Itself" at bounding box center [240, 235] width 102 height 24
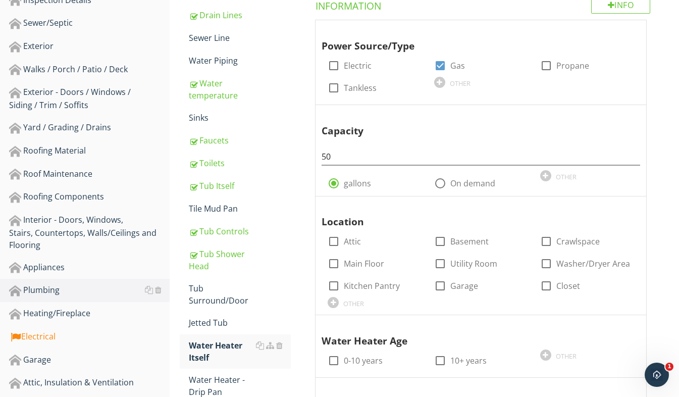
scroll to position [225, 0]
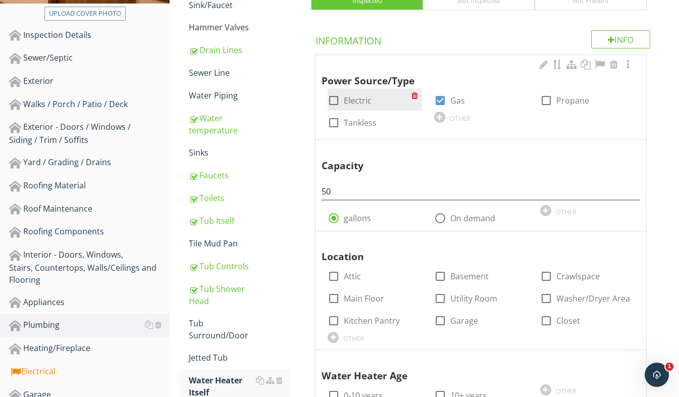
click at [331, 100] on div at bounding box center [333, 100] width 17 height 17
checkbox input "true"
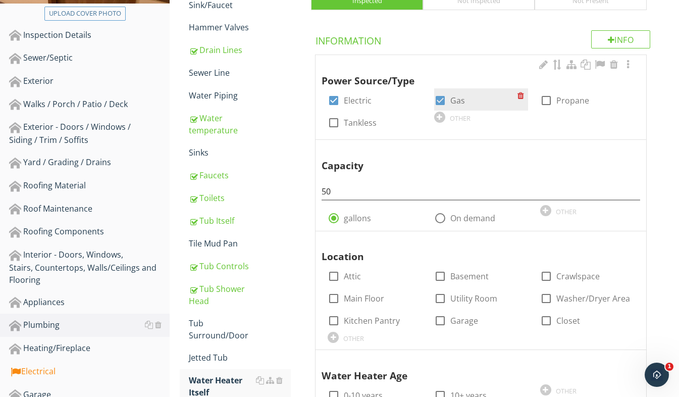
click at [436, 100] on div at bounding box center [440, 100] width 17 height 17
checkbox input "false"
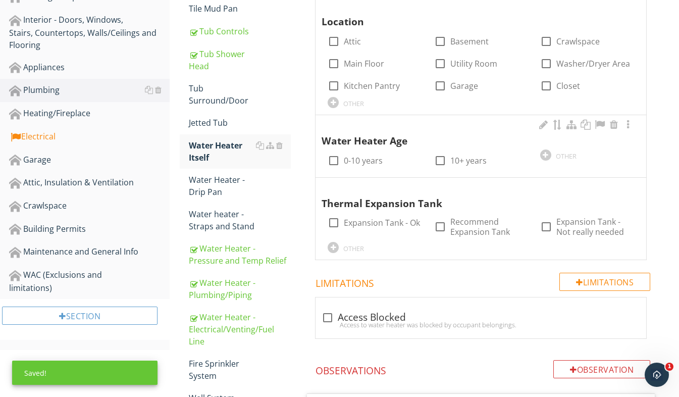
scroll to position [477, 0]
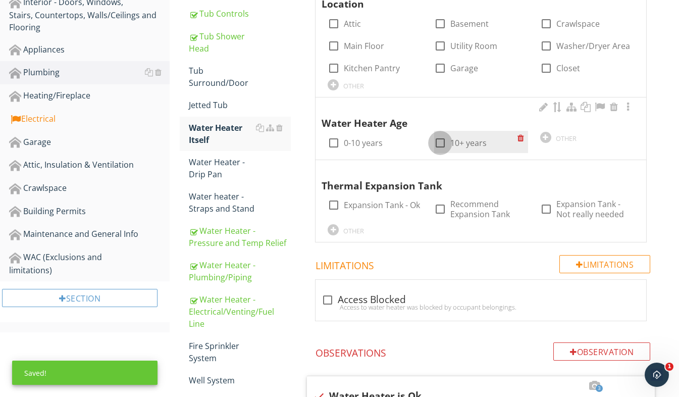
click at [442, 143] on div at bounding box center [440, 142] width 17 height 17
checkbox input "true"
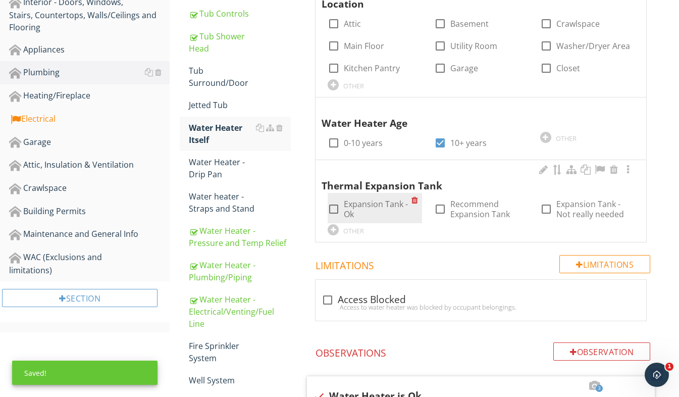
click at [337, 212] on div at bounding box center [333, 208] width 17 height 17
checkbox input "true"
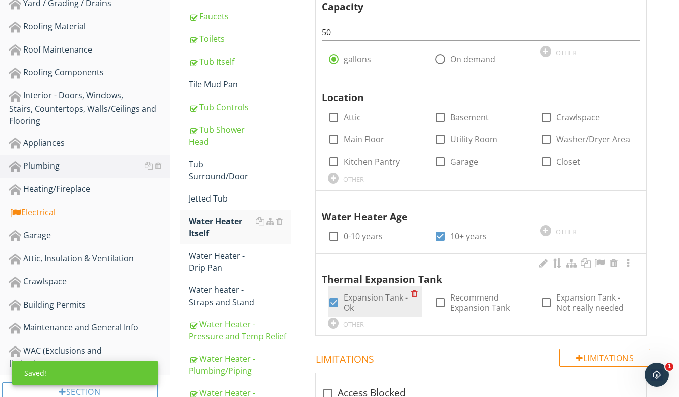
scroll to position [326, 0]
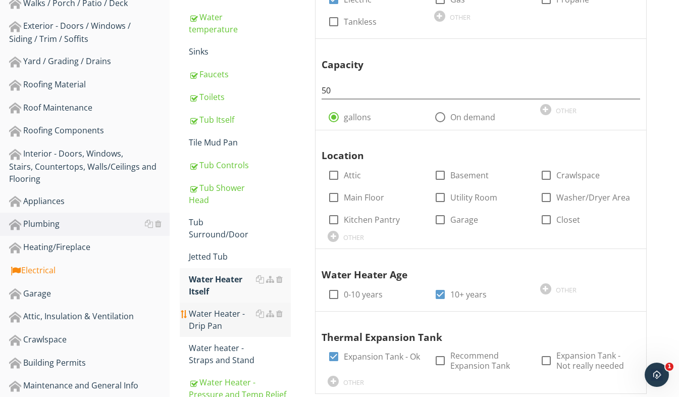
click at [222, 327] on div "Water Heater - Drip Pan" at bounding box center [240, 319] width 102 height 24
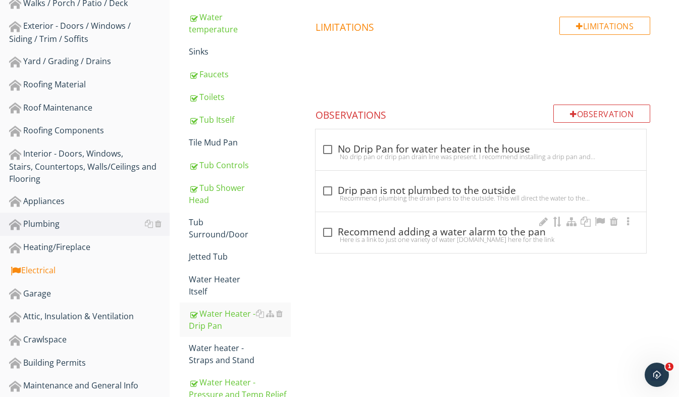
click at [327, 230] on div at bounding box center [327, 232] width 17 height 17
checkbox input "true"
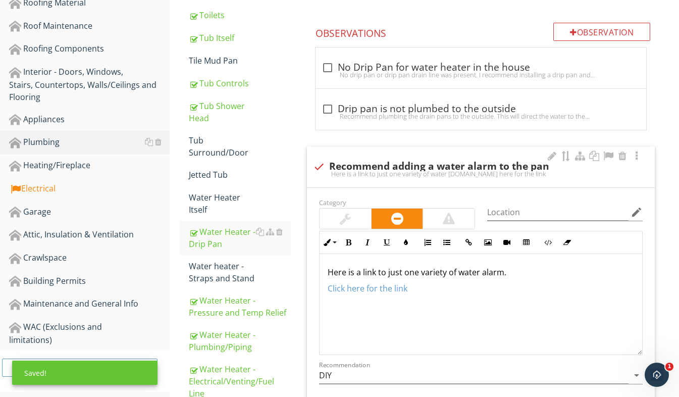
scroll to position [528, 0]
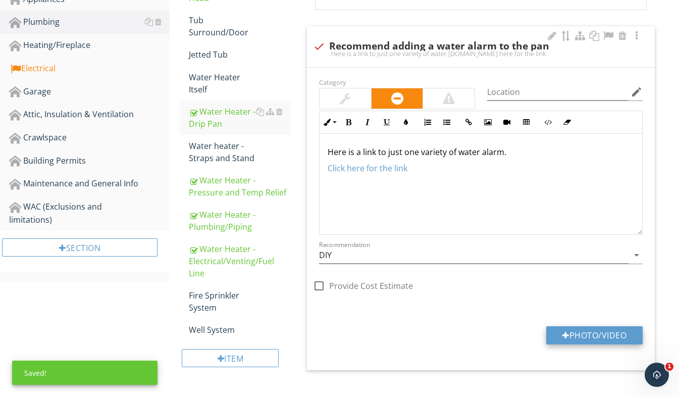
click at [597, 336] on button "Photo/Video" at bounding box center [594, 335] width 96 height 18
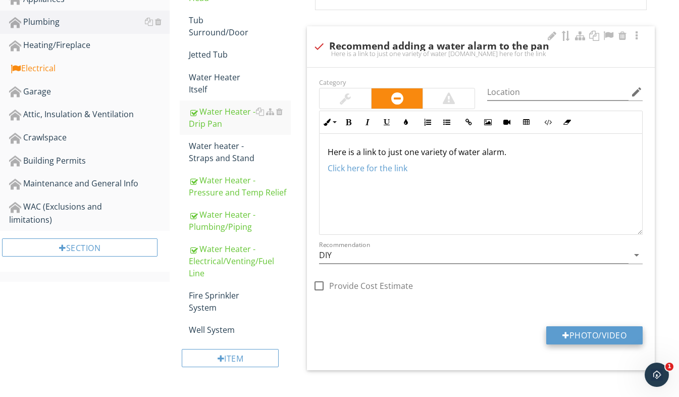
type input "C:\fakepath\20250505_192234652_iOS.jpg"
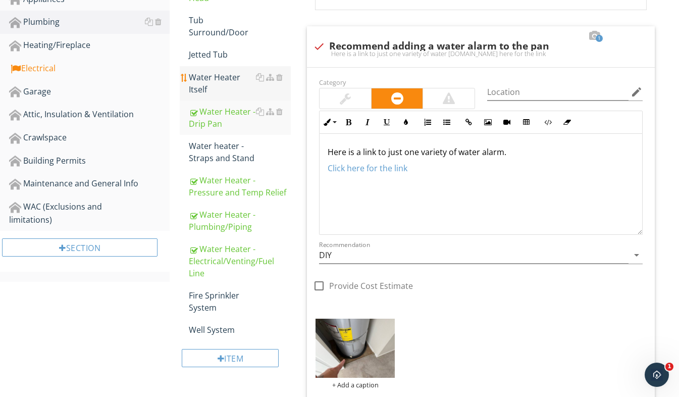
click at [232, 91] on div "Water Heater Itself" at bounding box center [240, 83] width 102 height 24
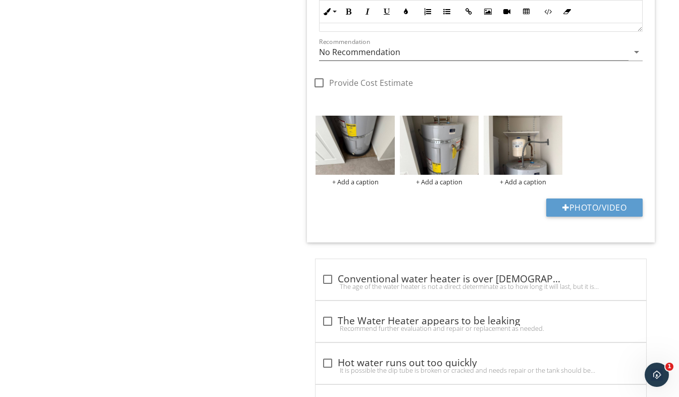
scroll to position [1033, 0]
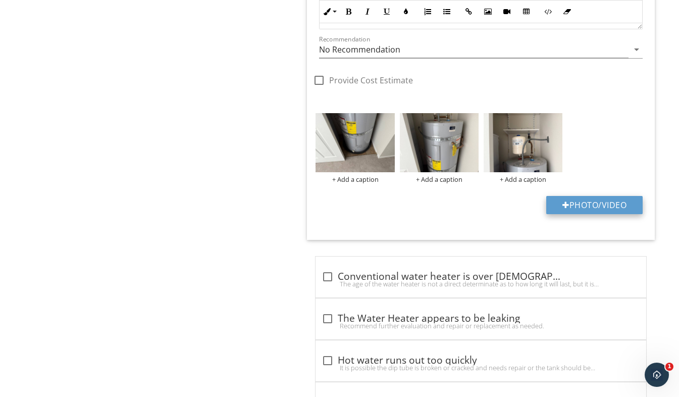
click at [593, 208] on button "Photo/Video" at bounding box center [594, 205] width 96 height 18
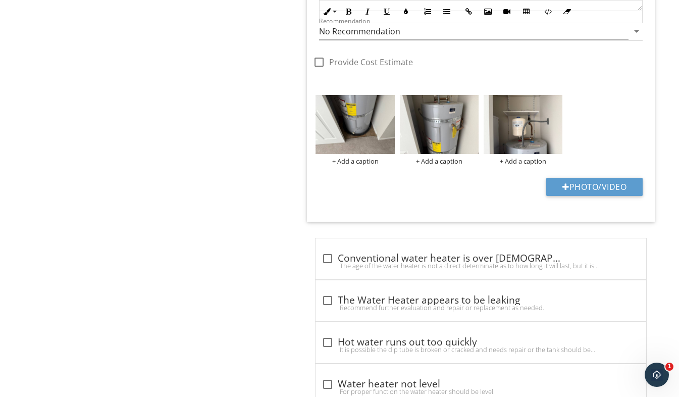
scroll to position [1134, 0]
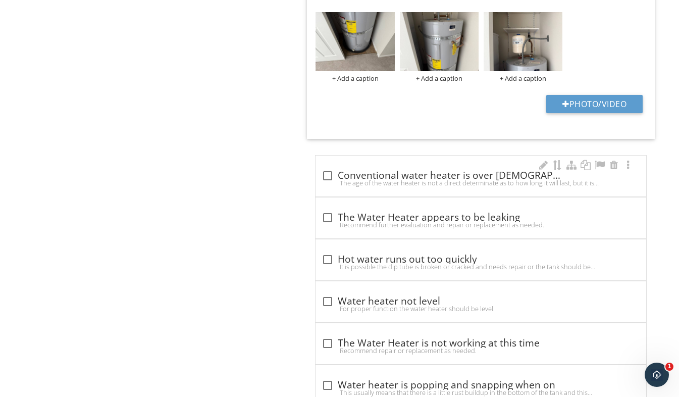
click at [328, 176] on div at bounding box center [327, 175] width 17 height 17
checkbox input "true"
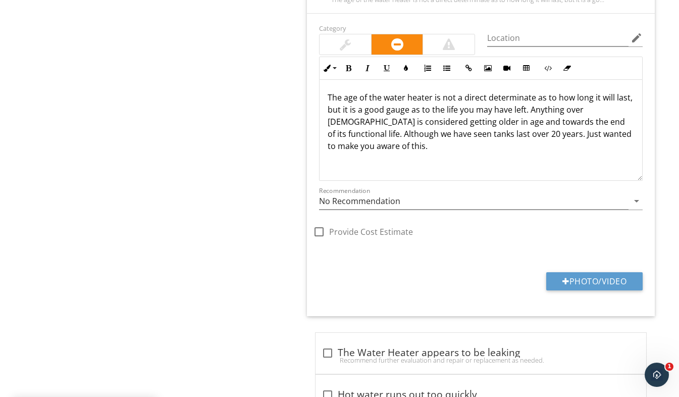
scroll to position [1336, 0]
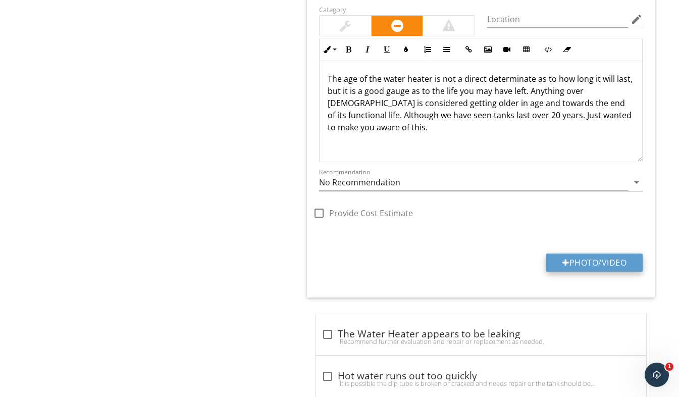
click at [588, 267] on button "Photo/Video" at bounding box center [594, 262] width 96 height 18
type input "C:\fakepath\20250505_192148145_iOS.jpg"
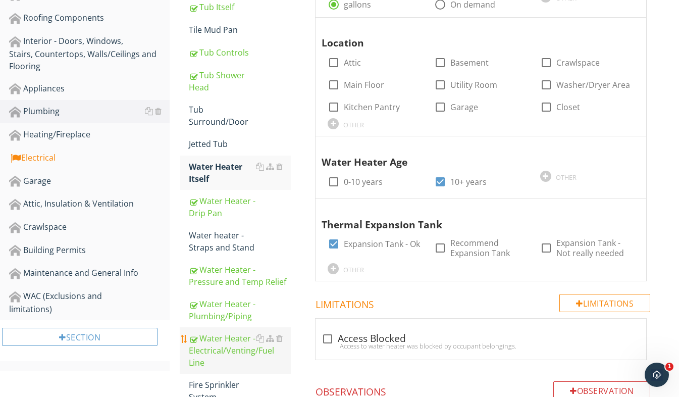
scroll to position [377, 0]
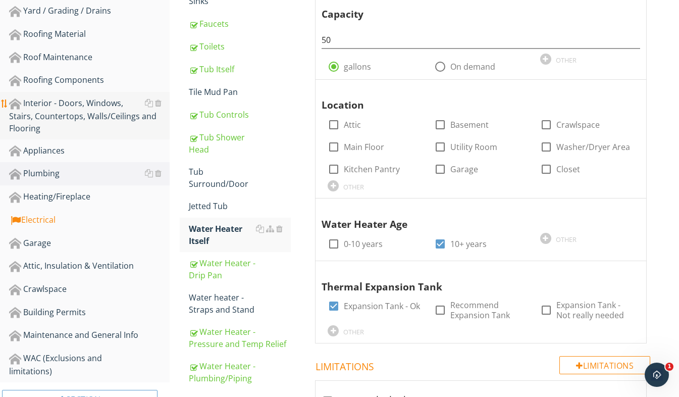
click at [105, 111] on div "Interior - Doors, Windows, Stairs, Countertops, Walls/Ceilings and Flooring" at bounding box center [89, 115] width 161 height 37
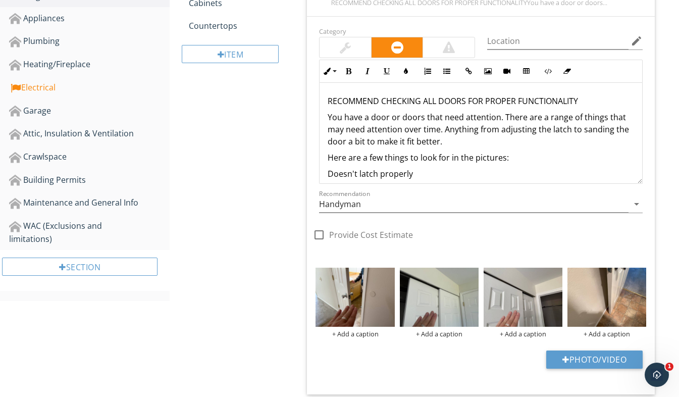
scroll to position [629, 0]
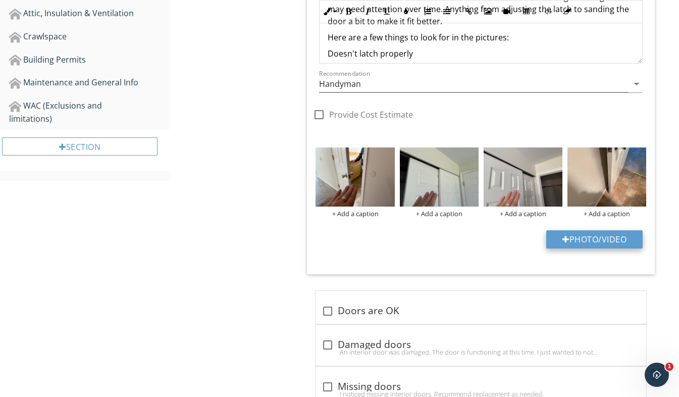
click at [586, 238] on button "Photo/Video" at bounding box center [594, 239] width 96 height 18
type input "C:\fakepath\20250505_192300803_iOS.jpg"
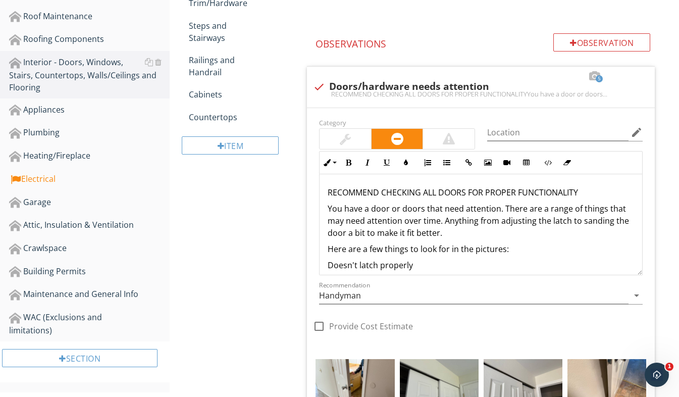
scroll to position [377, 0]
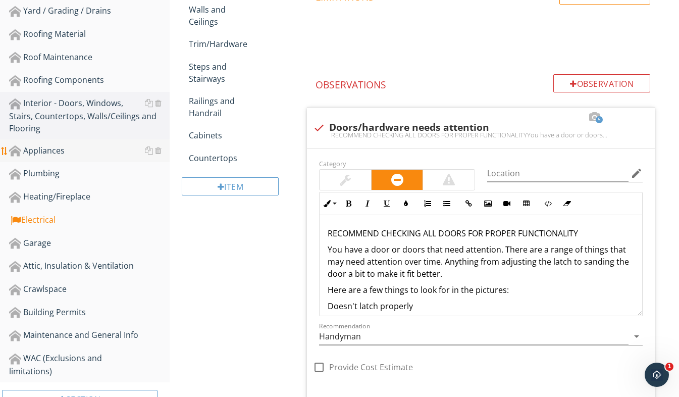
click at [58, 153] on div "Appliances" at bounding box center [89, 150] width 161 height 13
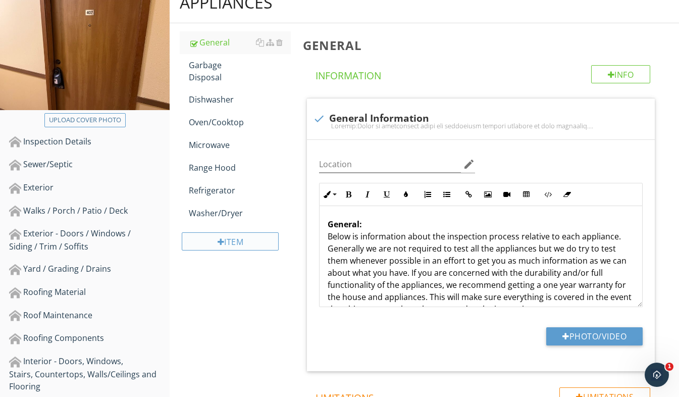
scroll to position [124, 0]
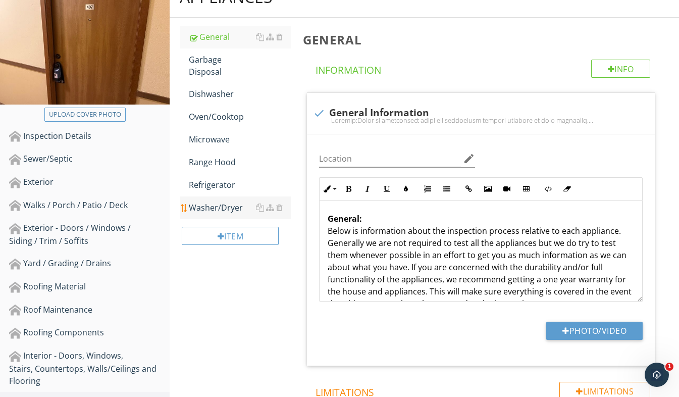
click at [224, 202] on link "Washer/Dryer" at bounding box center [240, 207] width 102 height 22
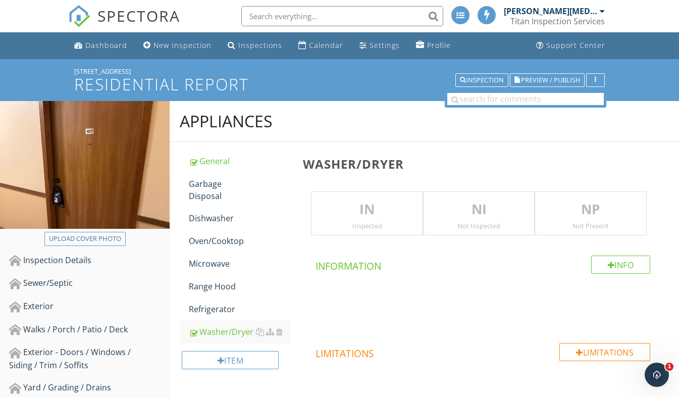
click at [341, 223] on div "Inspected" at bounding box center [366, 226] width 111 height 8
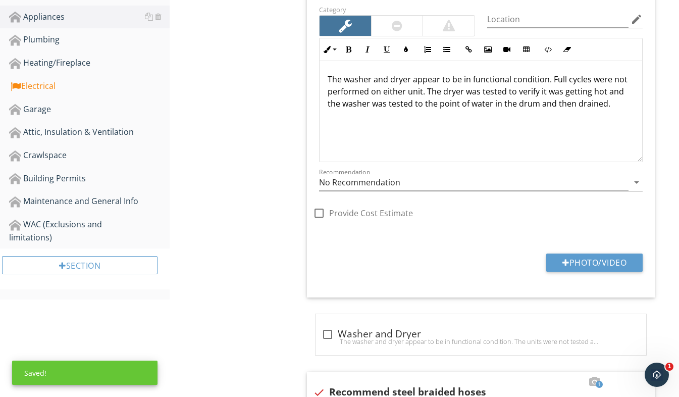
scroll to position [454, 0]
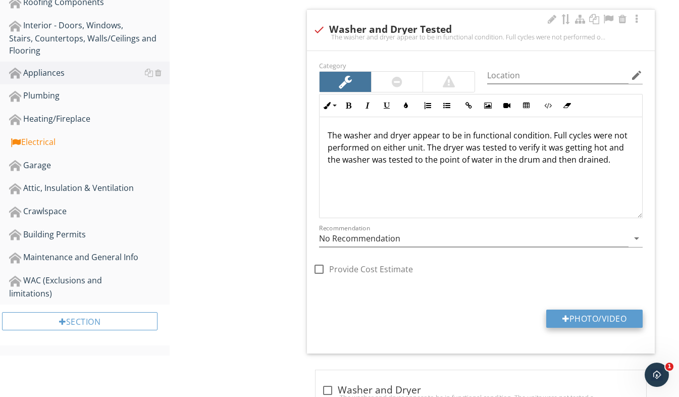
click at [585, 322] on button "Photo/Video" at bounding box center [594, 318] width 96 height 18
type input "C:\fakepath\20250505_192314680_iOS.jpg"
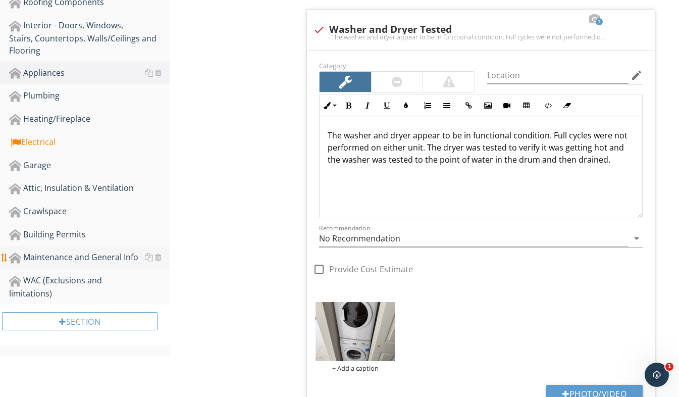
scroll to position [353, 0]
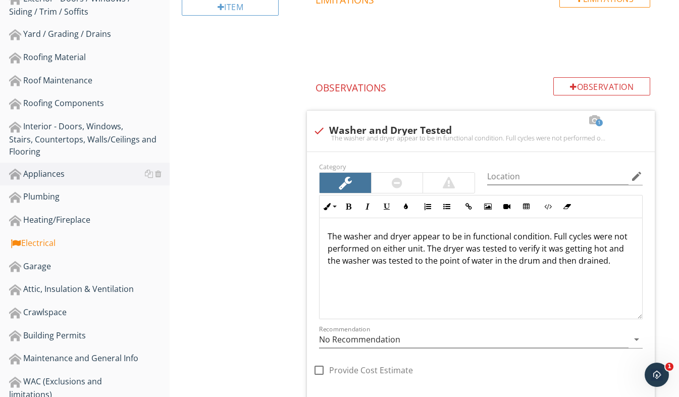
click at [62, 222] on div "Heating/Fireplace" at bounding box center [89, 220] width 161 height 13
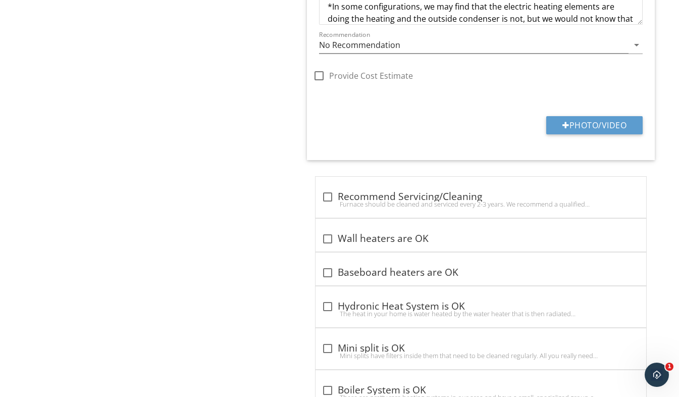
scroll to position [959, 0]
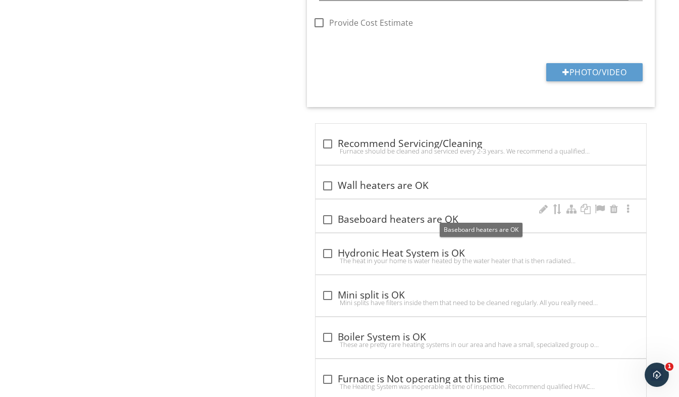
click at [330, 214] on div at bounding box center [327, 219] width 17 height 17
checkbox input "true"
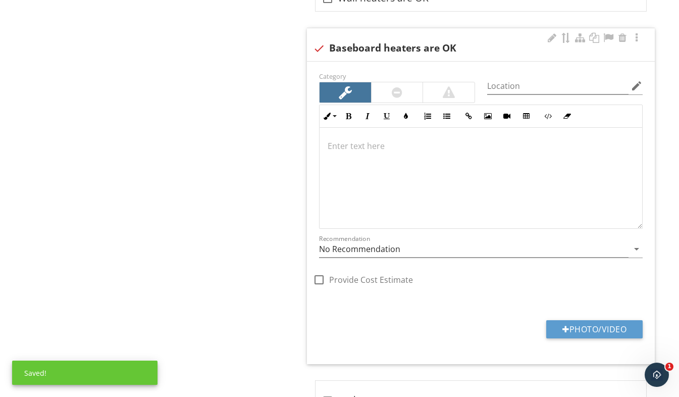
scroll to position [1161, 0]
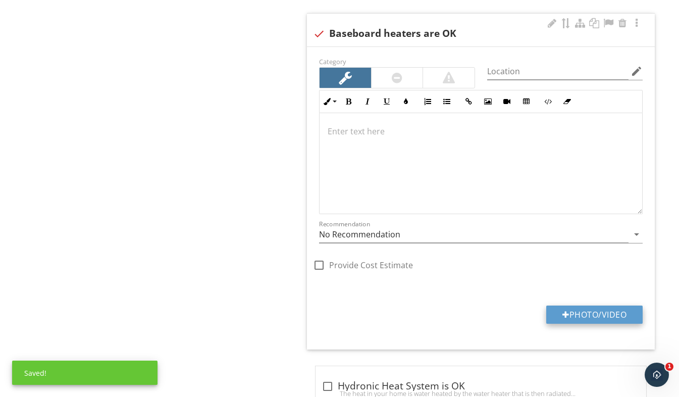
click at [603, 305] on button "Photo/Video" at bounding box center [594, 314] width 96 height 18
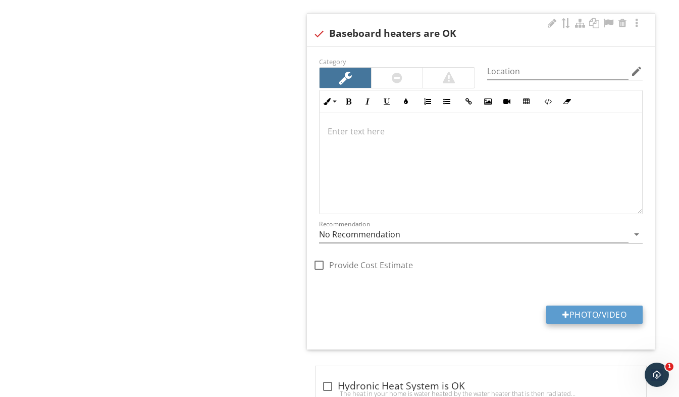
type input "C:\fakepath\20250505_191920982_iOS.jpg"
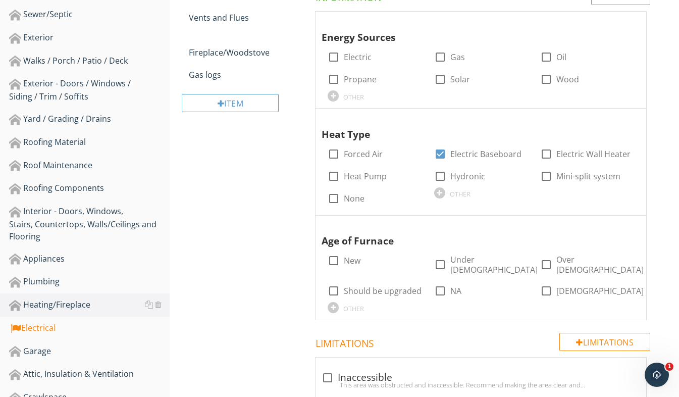
scroll to position [151, 0]
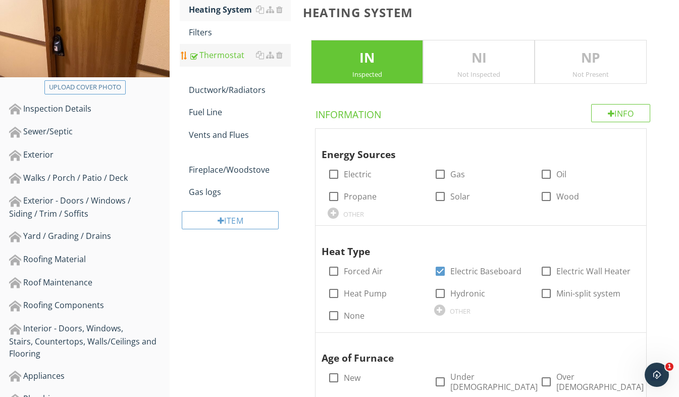
click at [229, 58] on div "Thermostat" at bounding box center [240, 55] width 102 height 12
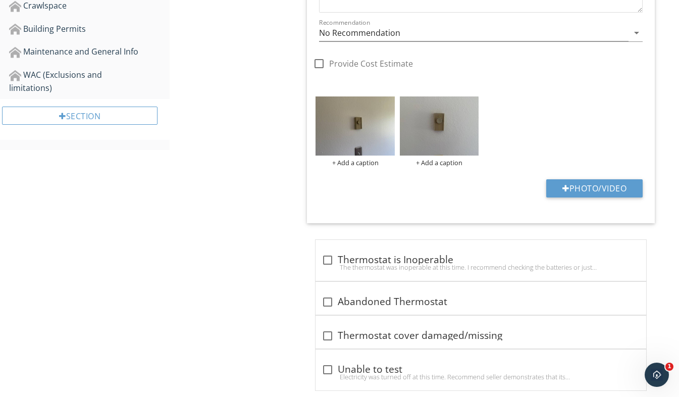
scroll to position [679, 0]
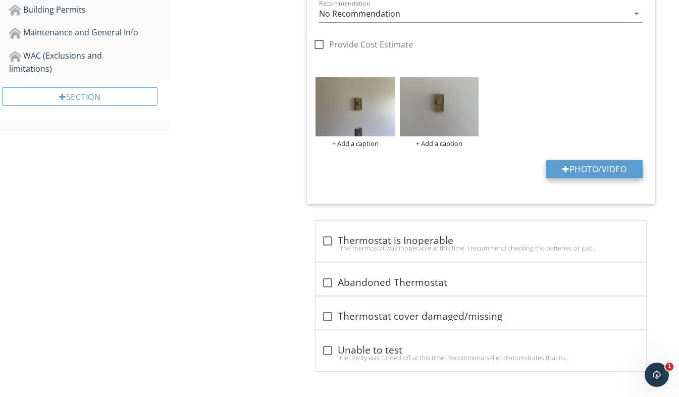
click at [578, 175] on button "Photo/Video" at bounding box center [594, 169] width 96 height 18
type input "C:\fakepath\20250505_192546861_iOS.jpg"
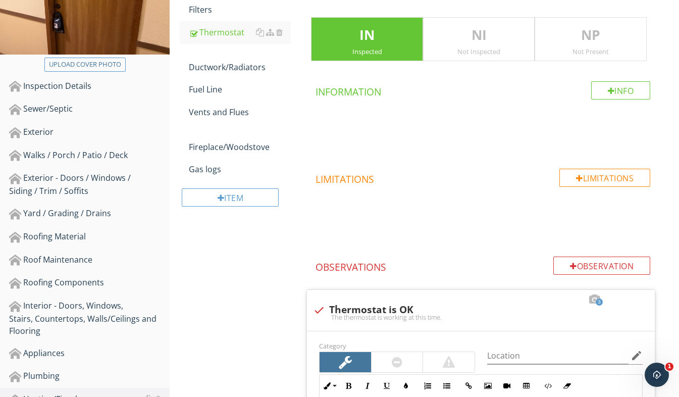
scroll to position [73, 0]
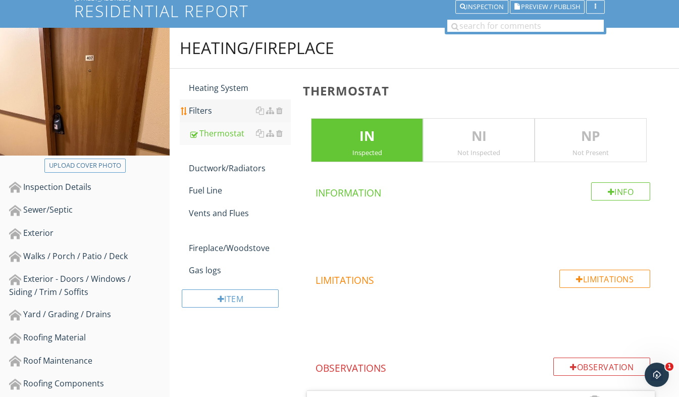
click at [233, 95] on link "Heating System" at bounding box center [240, 88] width 102 height 22
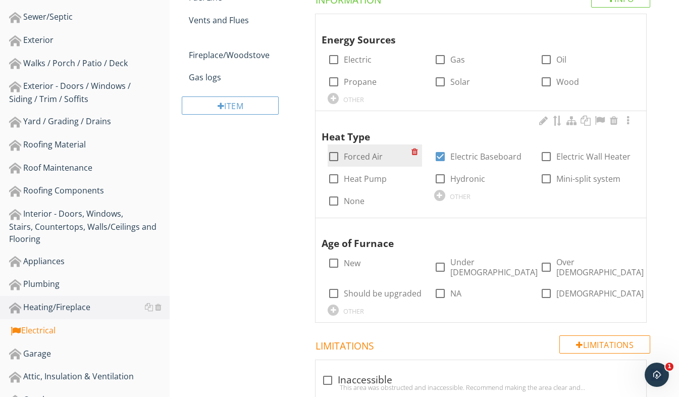
scroll to position [275, 0]
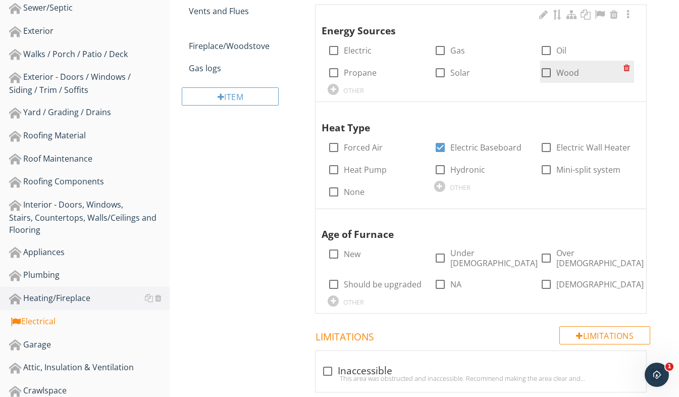
click at [545, 74] on div at bounding box center [546, 72] width 17 height 17
checkbox input "true"
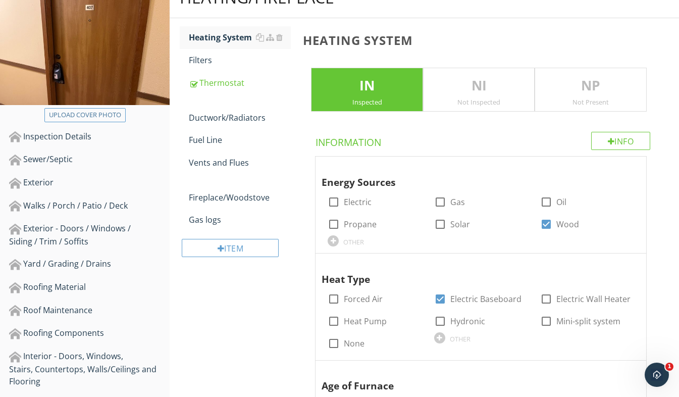
scroll to position [174, 0]
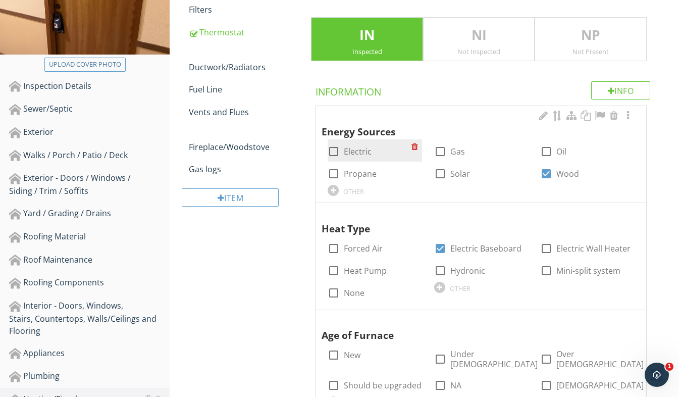
click at [335, 151] on div at bounding box center [333, 151] width 17 height 17
checkbox input "true"
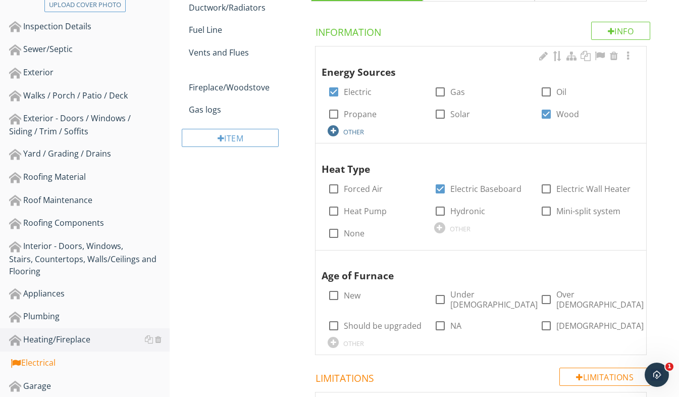
scroll to position [225, 0]
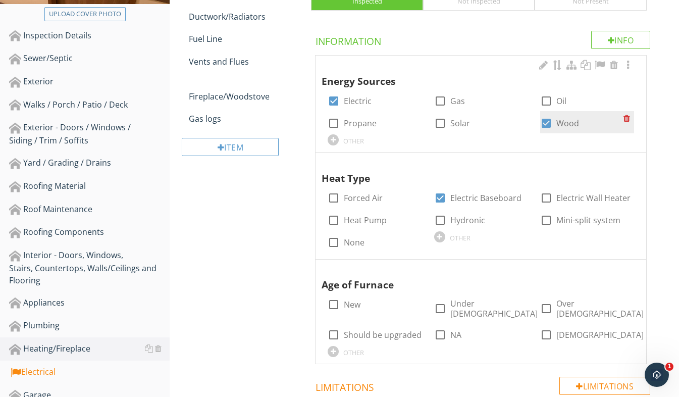
click at [546, 124] on div at bounding box center [546, 123] width 17 height 17
checkbox input "false"
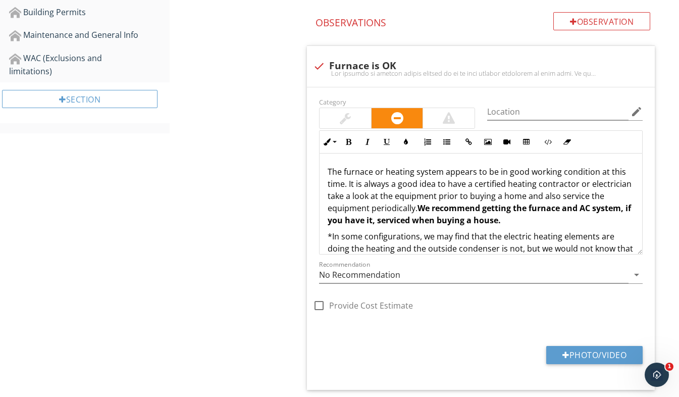
scroll to position [679, 0]
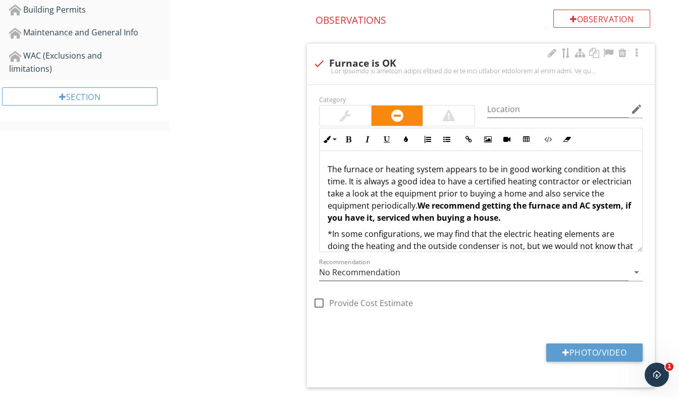
click at [322, 58] on div at bounding box center [318, 63] width 17 height 17
checkbox input "true"
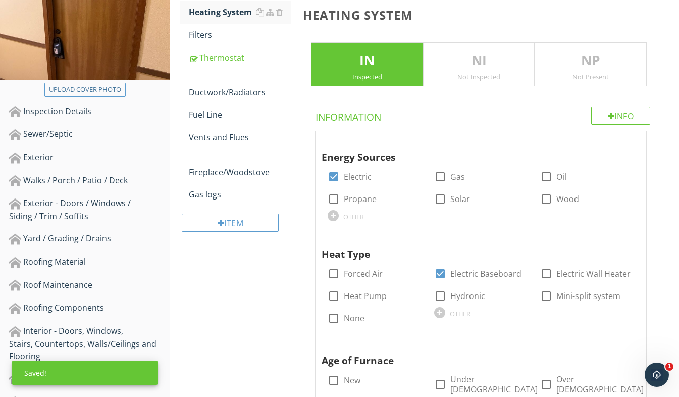
scroll to position [124, 0]
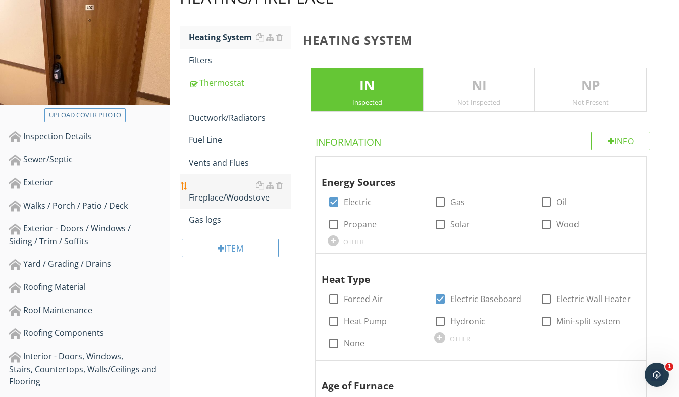
click at [226, 196] on div "Fireplace/Woodstove" at bounding box center [240, 191] width 102 height 24
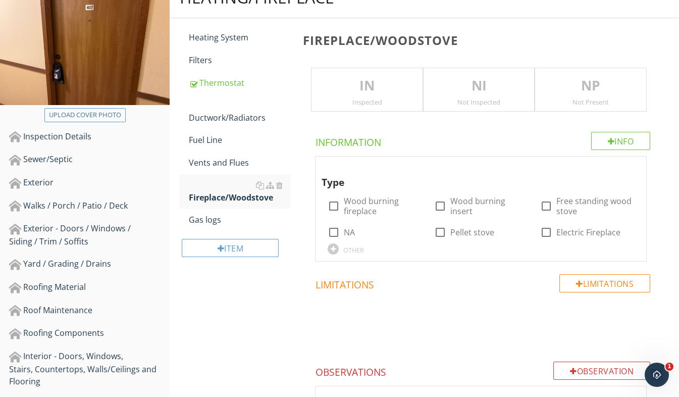
click at [371, 105] on div "Inspected" at bounding box center [366, 102] width 111 height 8
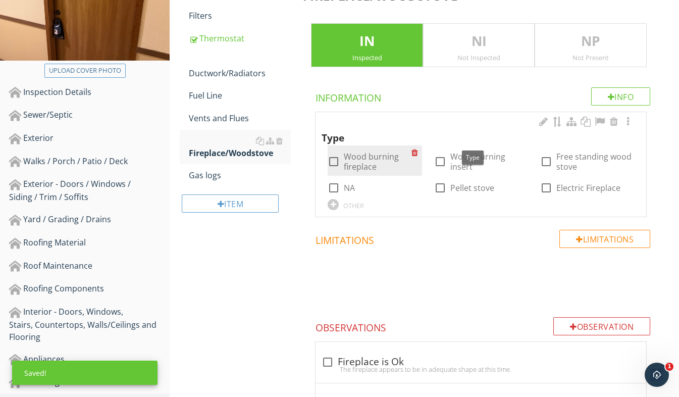
scroll to position [174, 0]
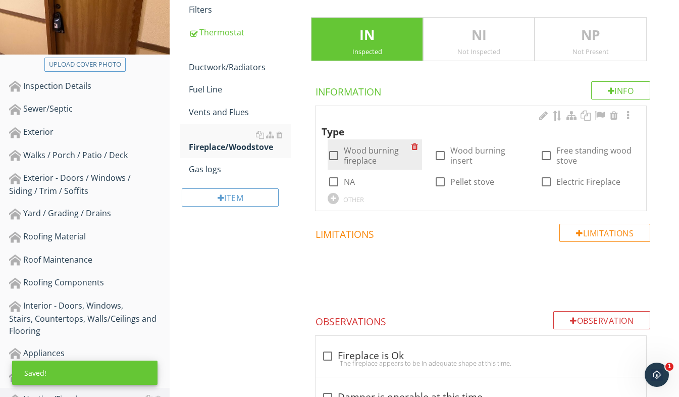
click at [335, 158] on div at bounding box center [333, 155] width 17 height 17
checkbox input "true"
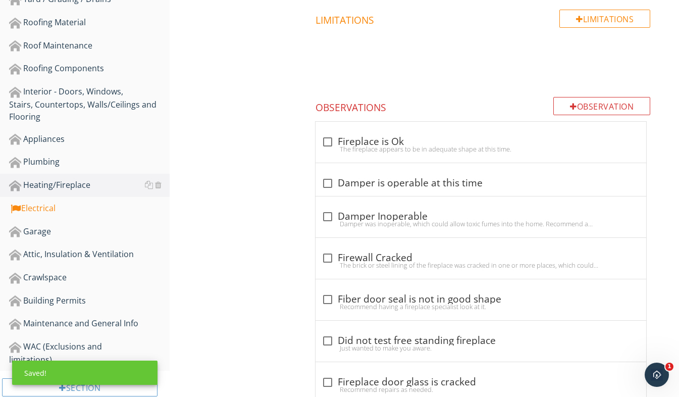
scroll to position [427, 0]
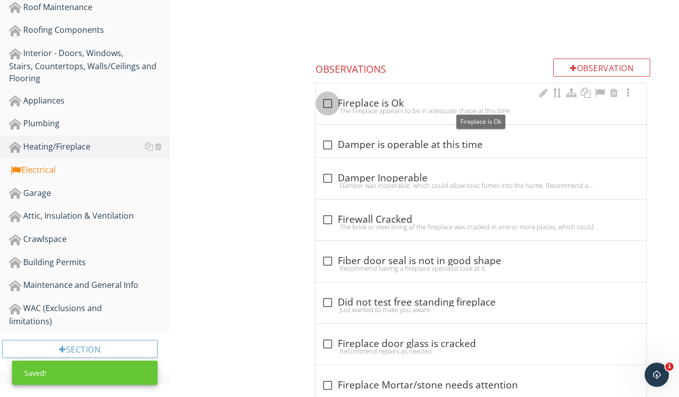
click at [330, 103] on div at bounding box center [327, 103] width 17 height 17
checkbox input "true"
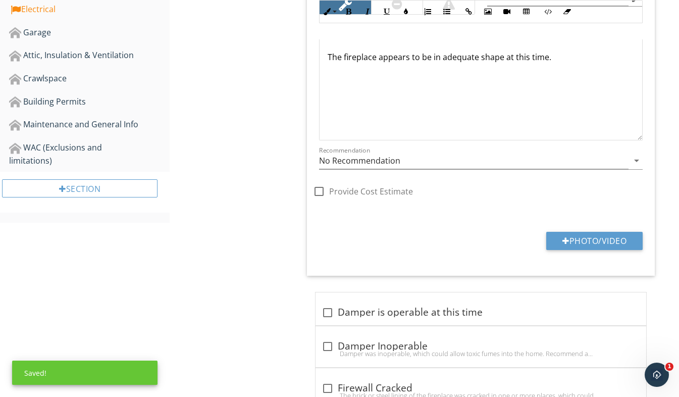
scroll to position [628, 0]
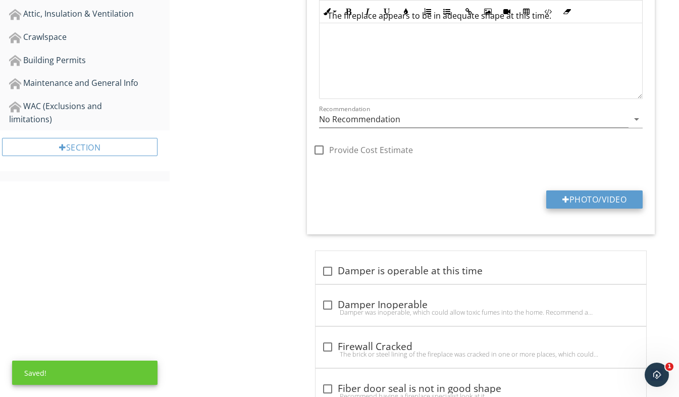
click at [611, 201] on button "Photo/Video" at bounding box center [594, 199] width 96 height 18
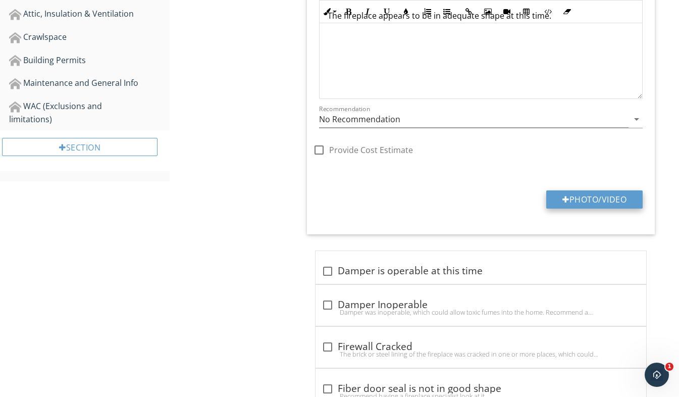
type input "C:\fakepath\20250505_192635127_iOS.jpg"
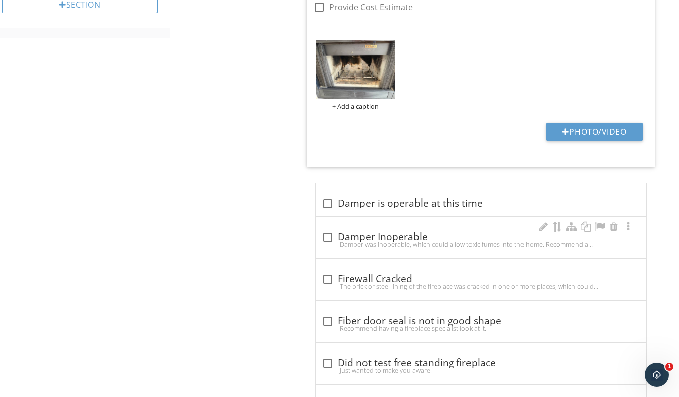
scroll to position [783, 0]
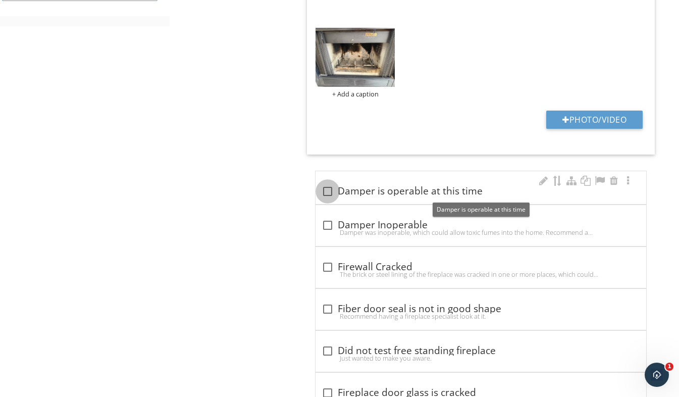
click at [329, 193] on div at bounding box center [327, 191] width 17 height 17
checkbox input "true"
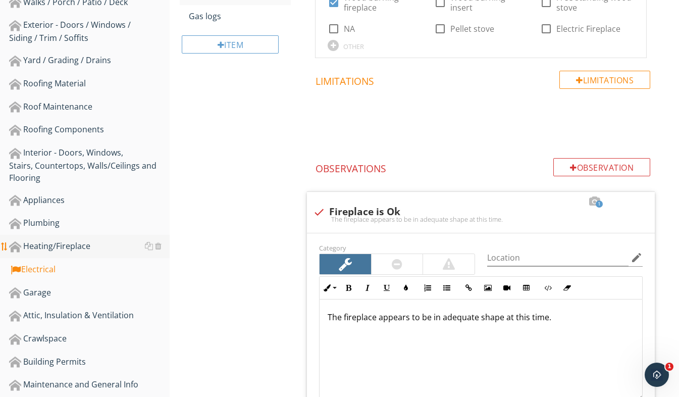
scroll to position [329, 0]
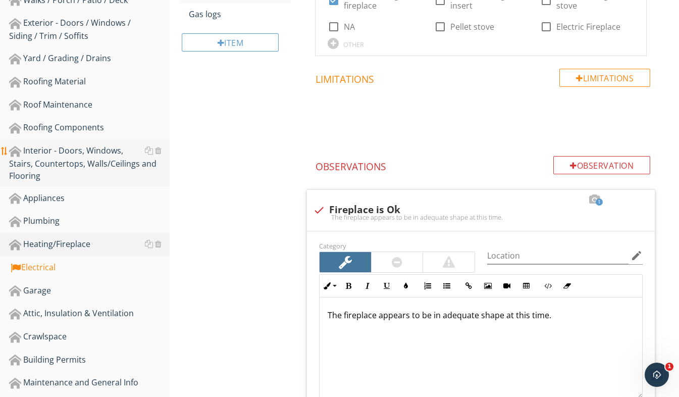
click at [90, 154] on div "Interior - Doors, Windows, Stairs, Countertops, Walls/Ceilings and Flooring" at bounding box center [89, 162] width 161 height 37
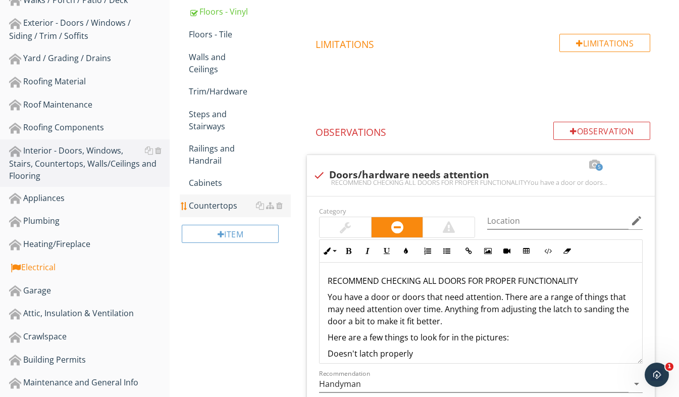
click at [211, 209] on div "Countertops" at bounding box center [240, 205] width 102 height 12
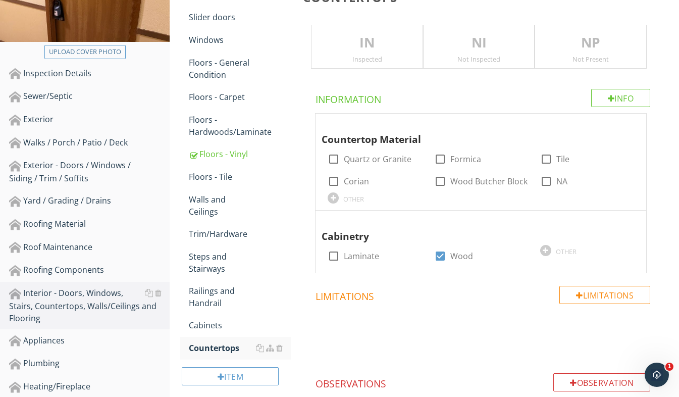
scroll to position [178, 0]
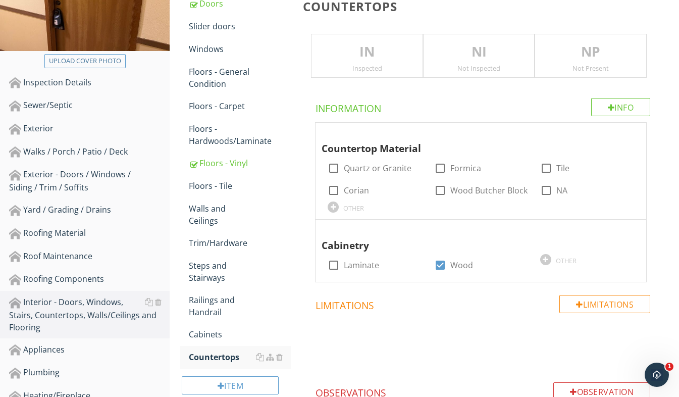
drag, startPoint x: 346, startPoint y: 58, endPoint x: 358, endPoint y: 72, distance: 19.3
click at [346, 58] on p "IN" at bounding box center [366, 52] width 111 height 20
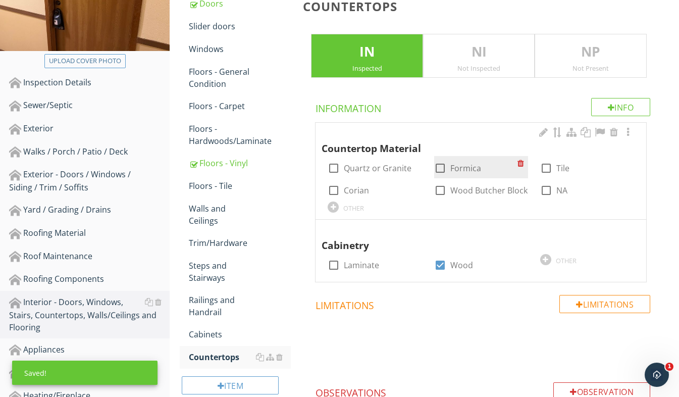
click at [441, 170] on div at bounding box center [440, 168] width 17 height 17
checkbox input "true"
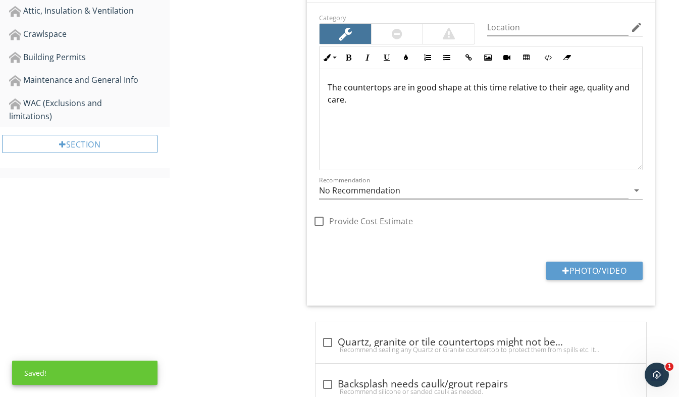
scroll to position [632, 0]
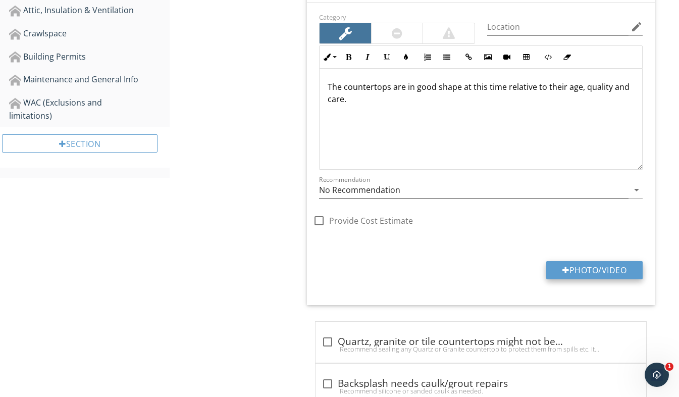
click at [574, 270] on button "Photo/Video" at bounding box center [594, 270] width 96 height 18
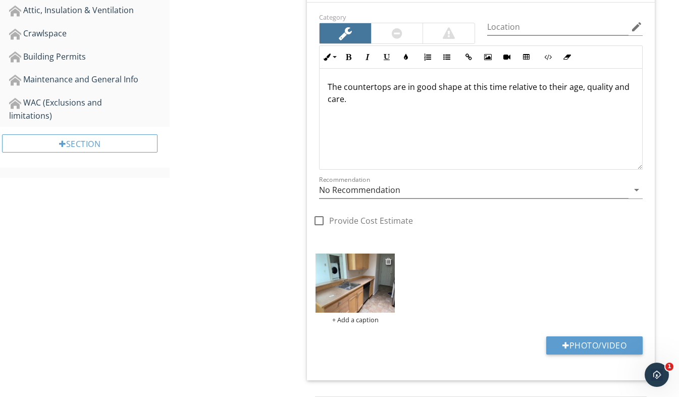
click at [389, 260] on div at bounding box center [388, 261] width 7 height 8
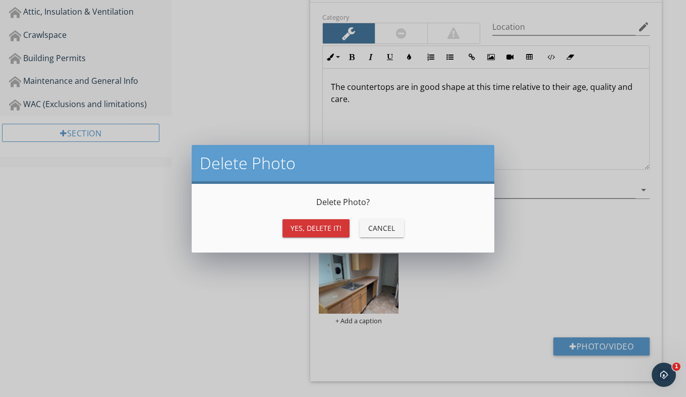
click at [328, 232] on div "Yes, Delete it!" at bounding box center [316, 228] width 51 height 11
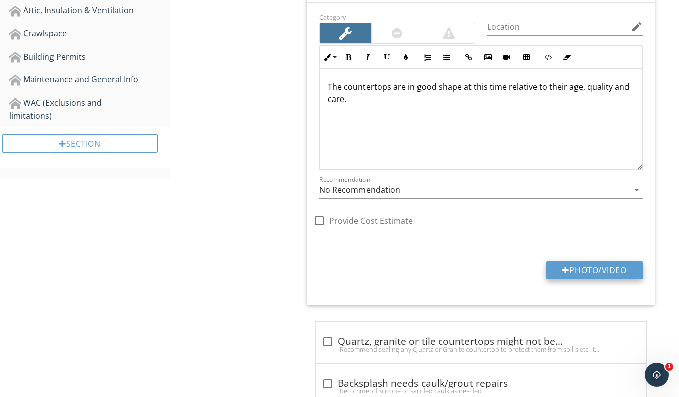
click at [591, 275] on button "Photo/Video" at bounding box center [594, 270] width 96 height 18
type input "C:\fakepath\20250505_192911231_iOS.jpg"
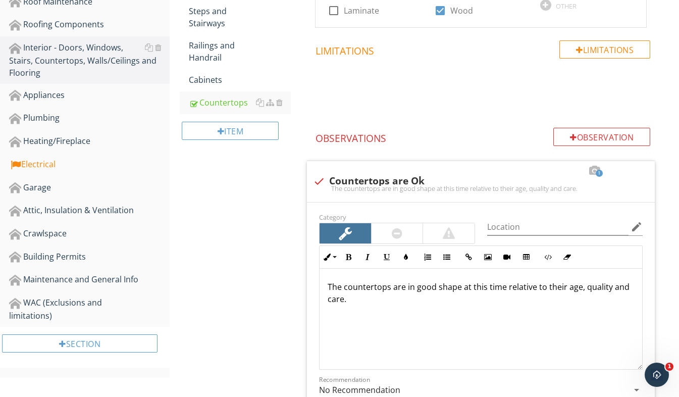
scroll to position [430, 0]
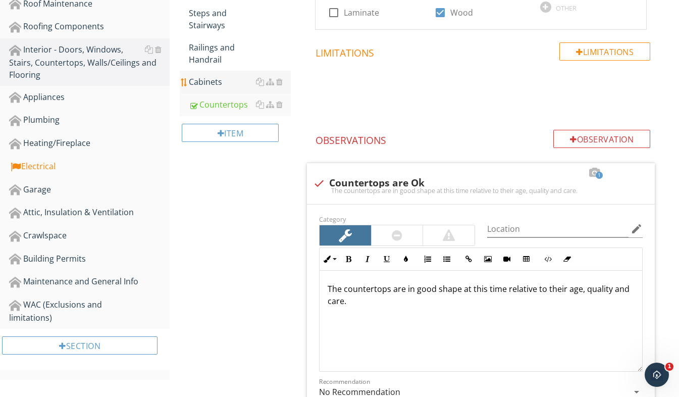
click at [217, 81] on div "Cabinets" at bounding box center [240, 82] width 102 height 12
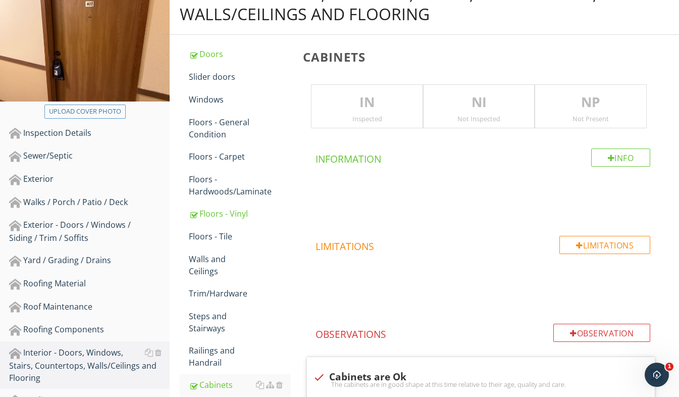
click at [362, 117] on div "Inspected" at bounding box center [366, 119] width 111 height 8
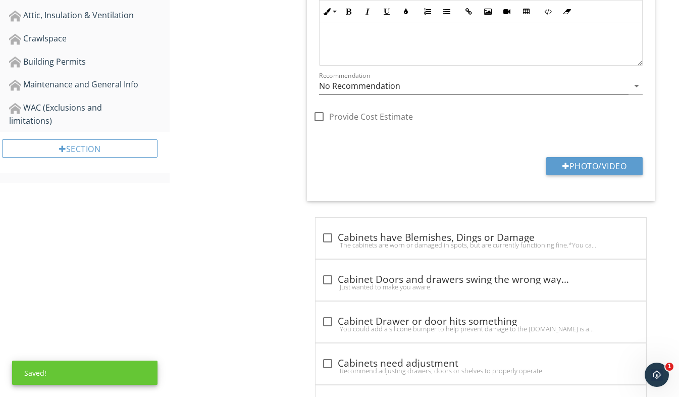
scroll to position [632, 0]
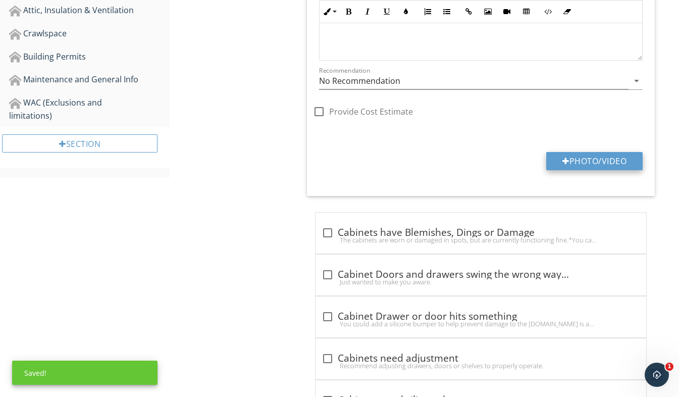
click at [602, 160] on button "Photo/Video" at bounding box center [594, 161] width 96 height 18
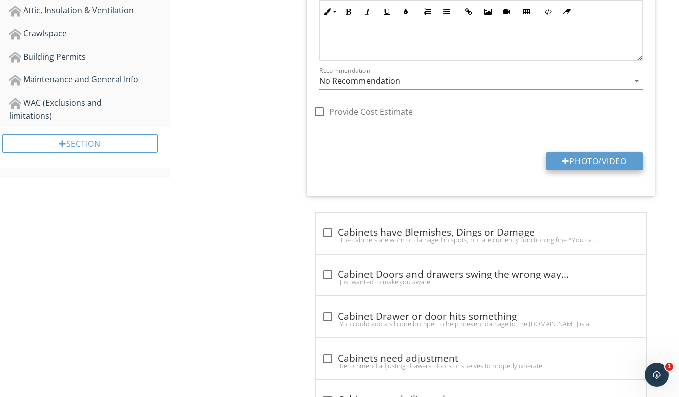
type input "C:\fakepath\20250505_192912489_iOS.jpg"
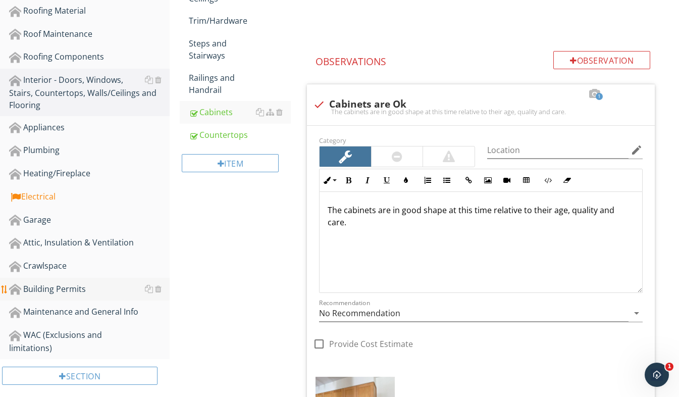
scroll to position [430, 0]
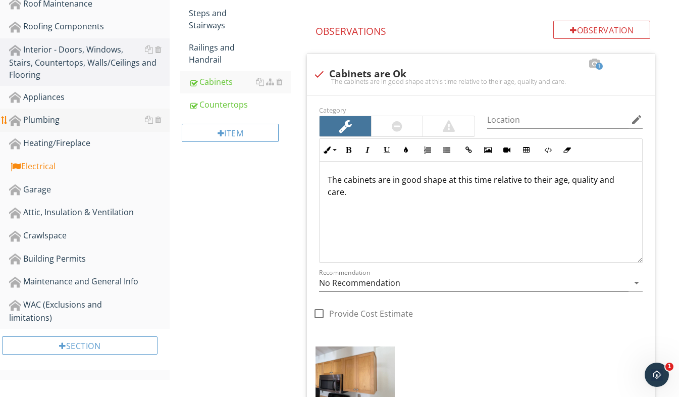
click at [85, 125] on div "Plumbing" at bounding box center [89, 120] width 161 height 13
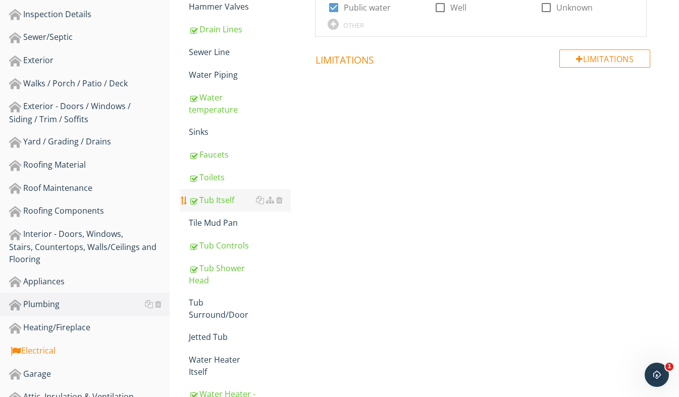
scroll to position [228, 0]
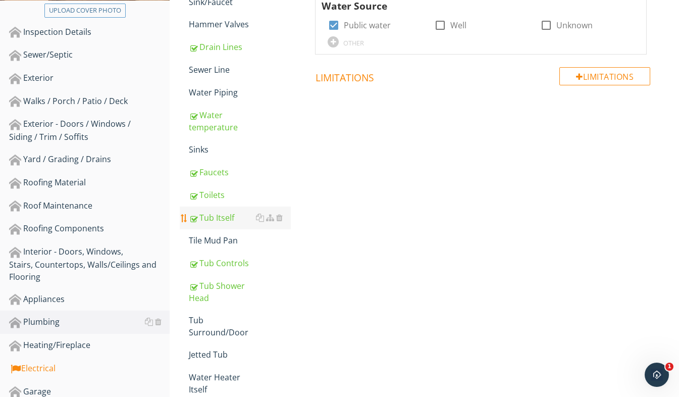
click at [216, 172] on div "Faucets" at bounding box center [240, 172] width 102 height 12
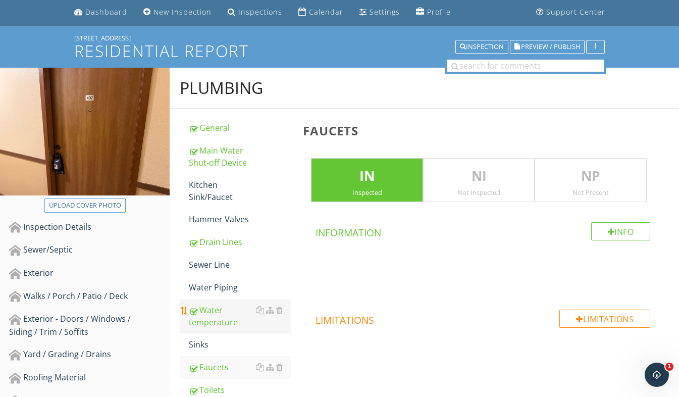
scroll to position [26, 0]
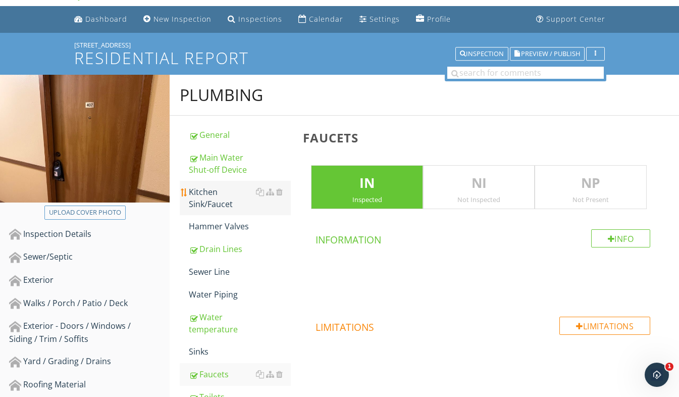
click at [213, 200] on div "Kitchen Sink/Faucet" at bounding box center [240, 198] width 102 height 24
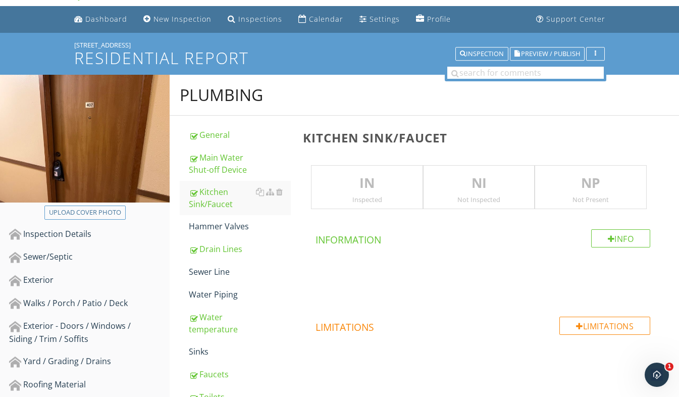
click at [354, 187] on p "IN" at bounding box center [366, 183] width 111 height 20
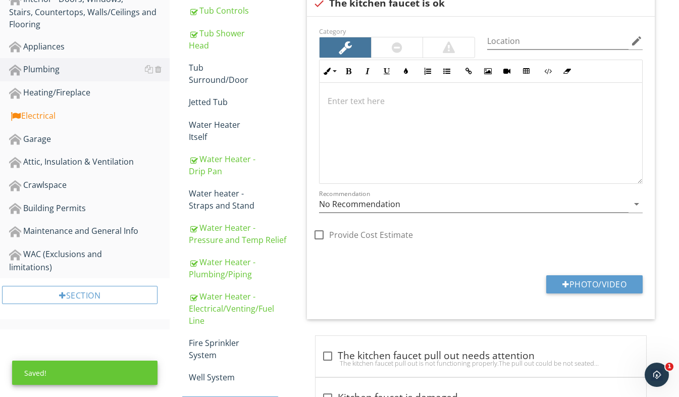
scroll to position [581, 0]
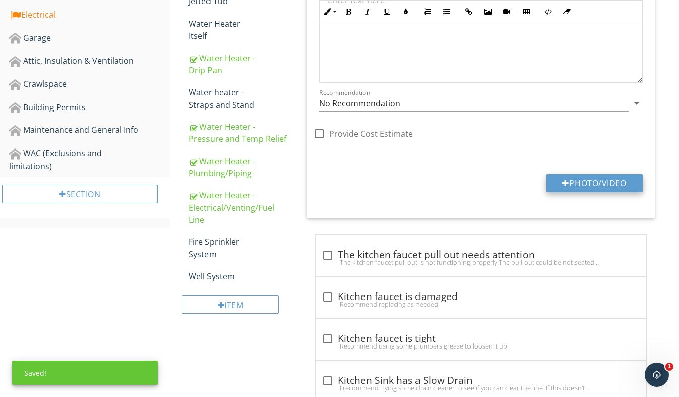
click at [592, 188] on button "Photo/Video" at bounding box center [594, 183] width 96 height 18
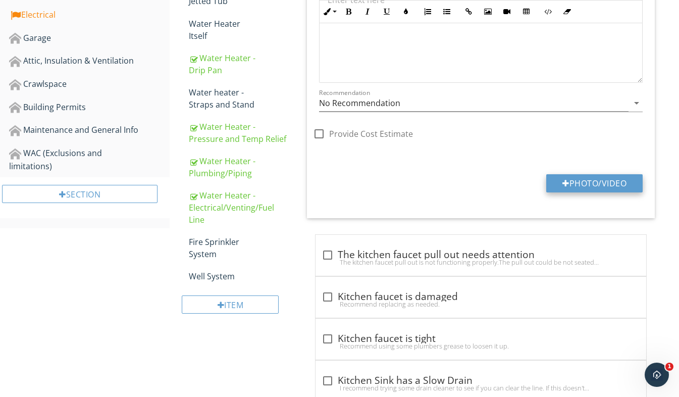
type input "C:\fakepath\20250505_192940879_iOS.jpg"
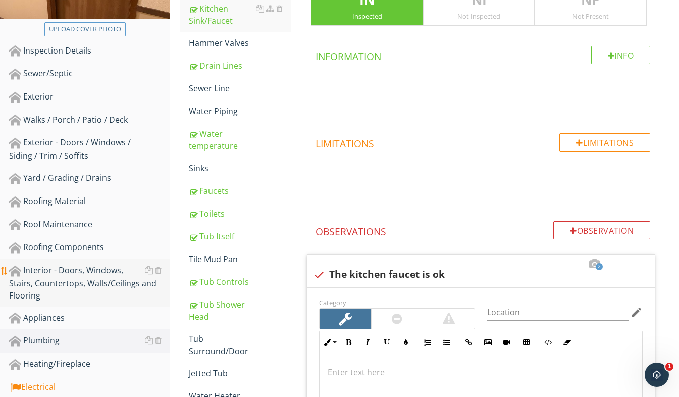
scroll to position [228, 0]
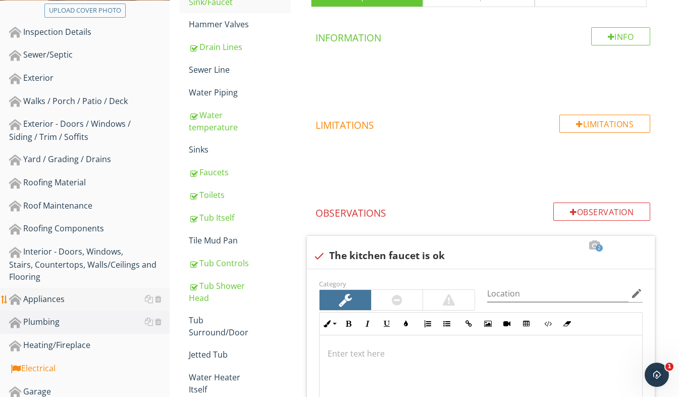
click at [52, 306] on link "Appliances" at bounding box center [89, 299] width 161 height 23
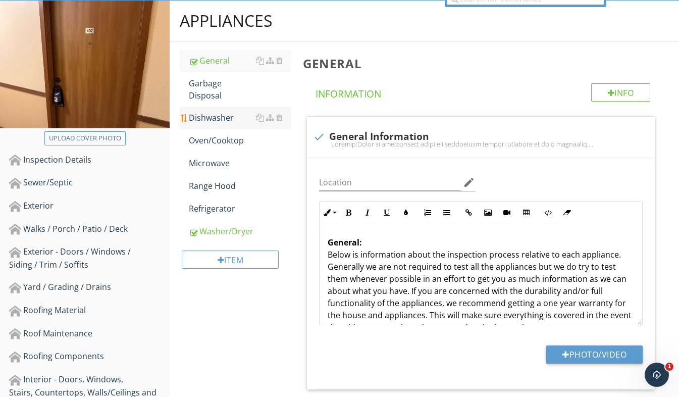
scroll to position [77, 0]
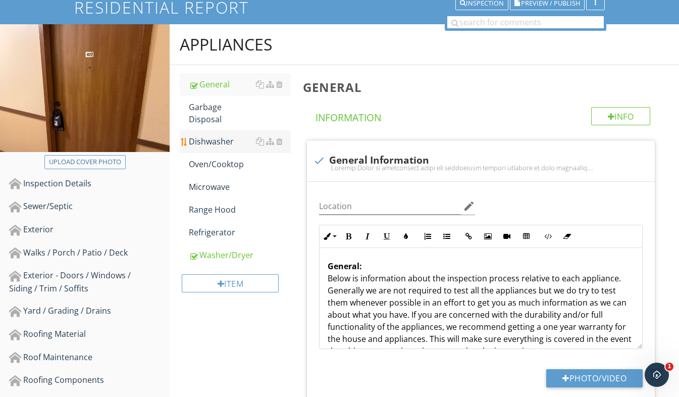
click at [208, 135] on div "Dishwasher" at bounding box center [240, 141] width 102 height 12
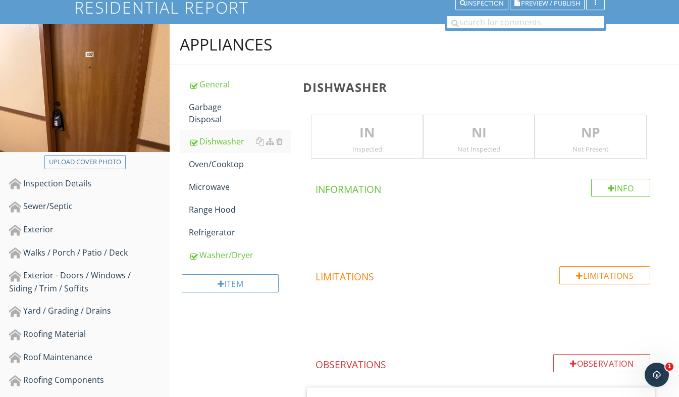
click at [353, 147] on div "Inspected" at bounding box center [366, 149] width 111 height 8
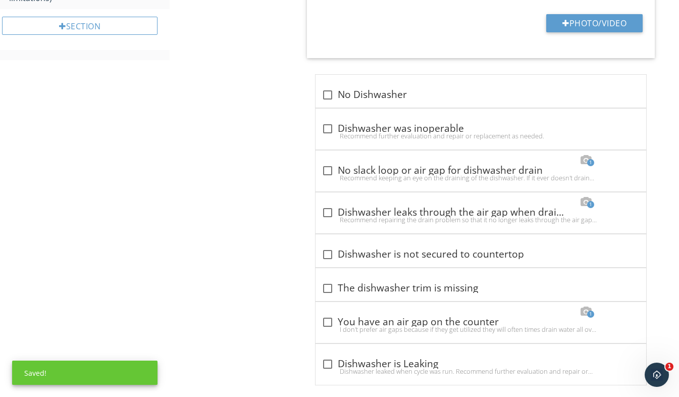
scroll to position [763, 0]
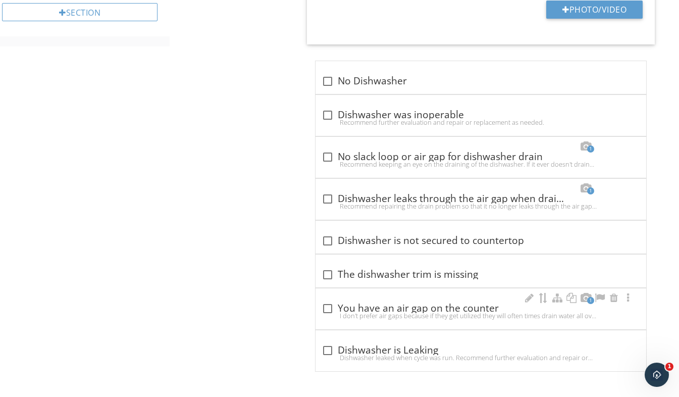
click at [329, 309] on div at bounding box center [327, 308] width 17 height 17
checkbox input "true"
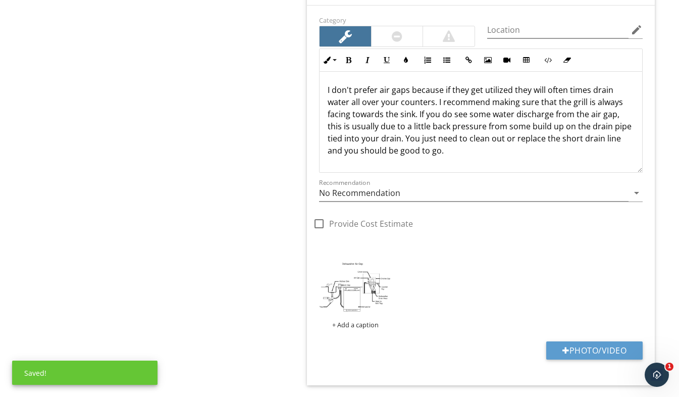
scroll to position [1167, 0]
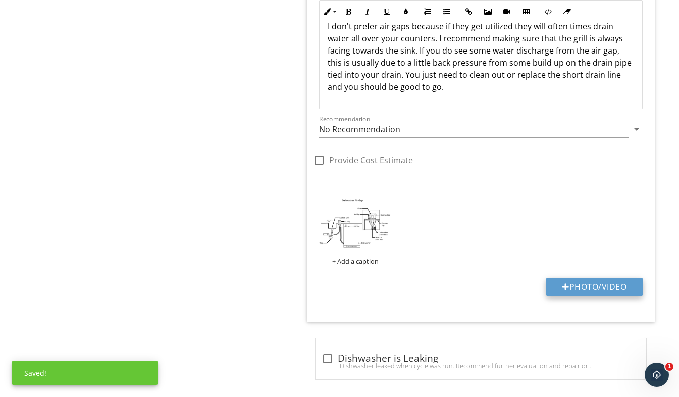
click at [582, 290] on button "Photo/Video" at bounding box center [594, 287] width 96 height 18
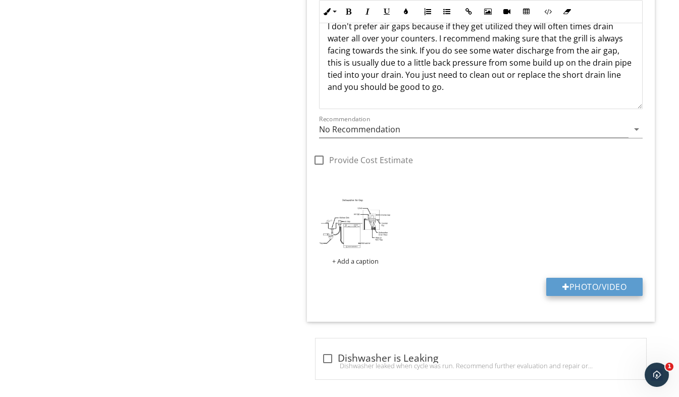
type input "C:\fakepath\20250505_192947458_iOS.jpg"
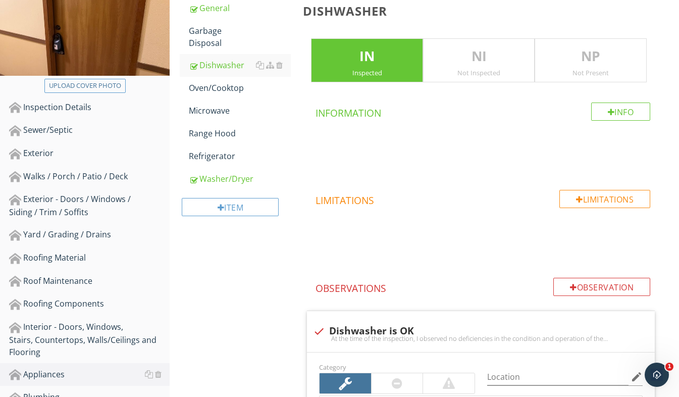
scroll to position [107, 0]
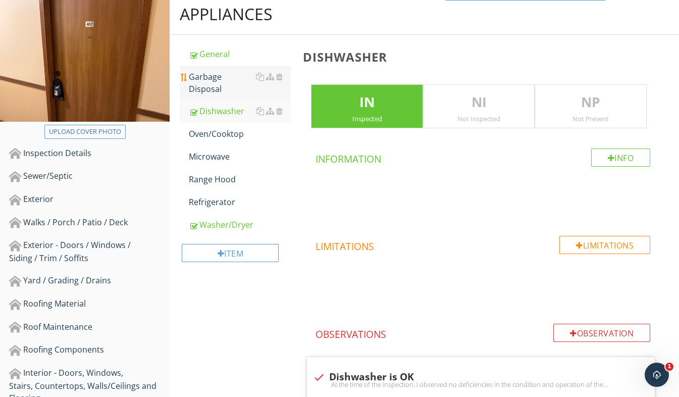
click at [217, 76] on div "Garbage Disposal" at bounding box center [240, 83] width 102 height 24
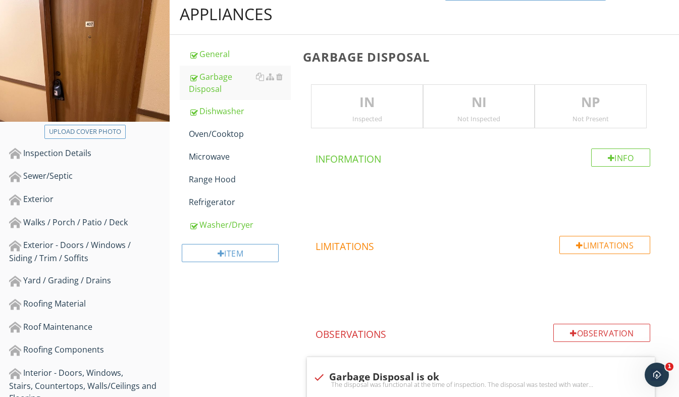
click at [350, 109] on p "IN" at bounding box center [366, 102] width 111 height 20
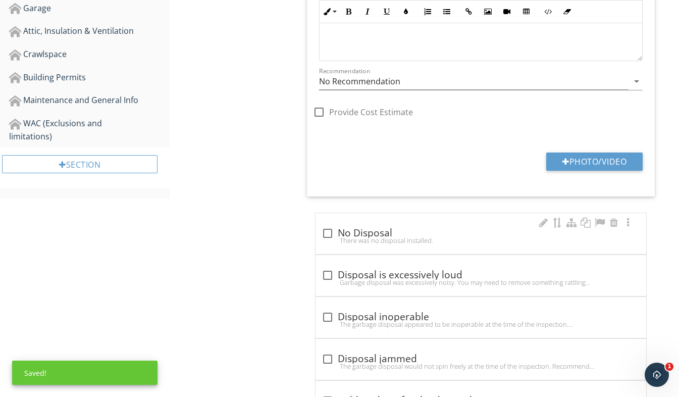
scroll to position [612, 0]
click at [600, 156] on button "Photo/Video" at bounding box center [594, 161] width 96 height 18
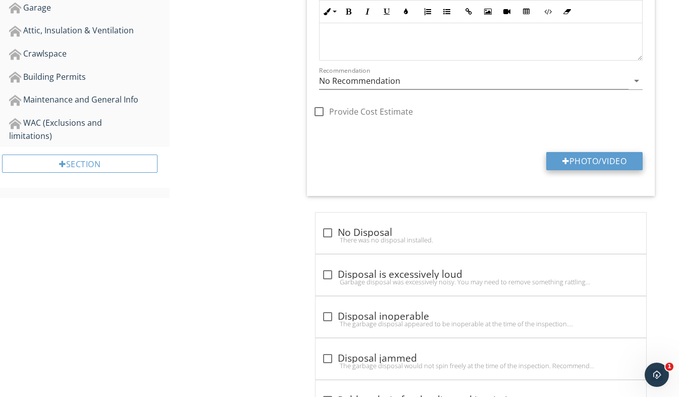
type input "C:\fakepath\20250505_192953869_iOS.jpg"
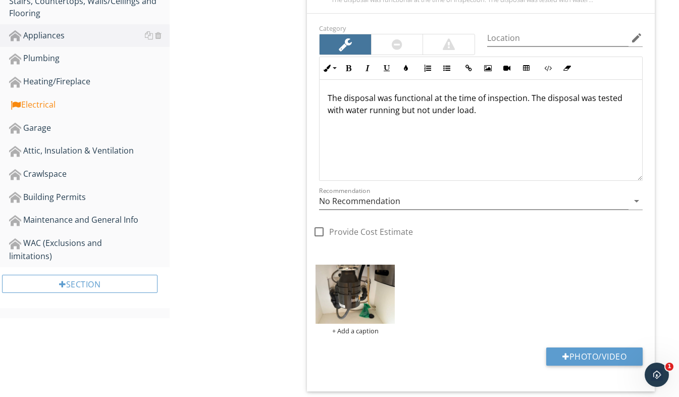
scroll to position [410, 0]
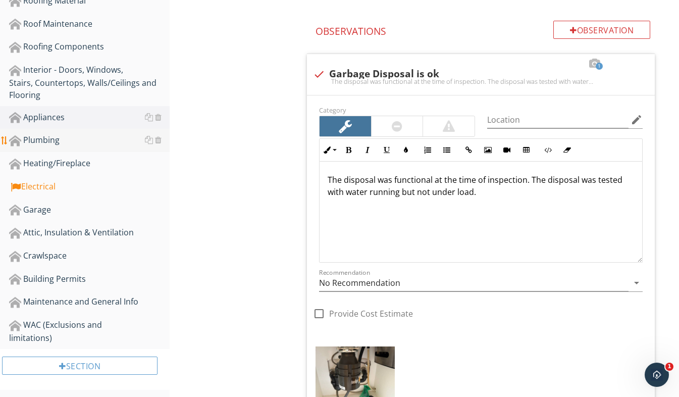
click at [77, 142] on div "Plumbing" at bounding box center [89, 140] width 161 height 13
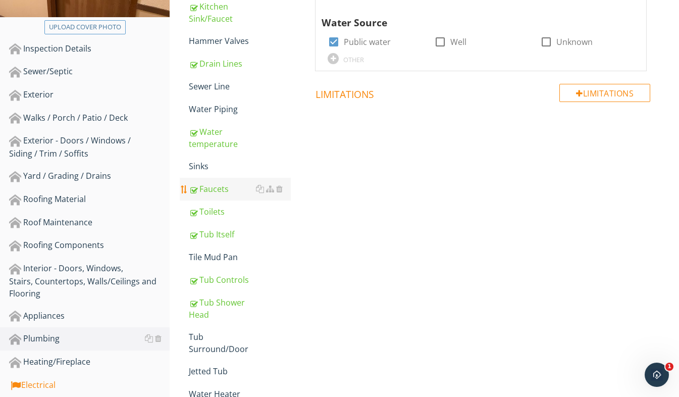
scroll to position [208, 0]
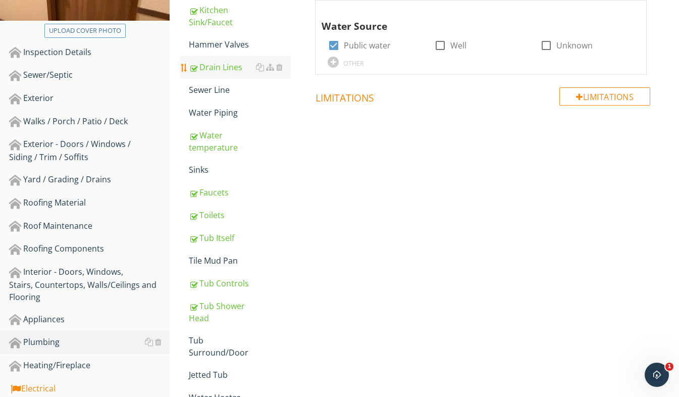
click at [231, 71] on div "Drain Lines" at bounding box center [240, 67] width 102 height 12
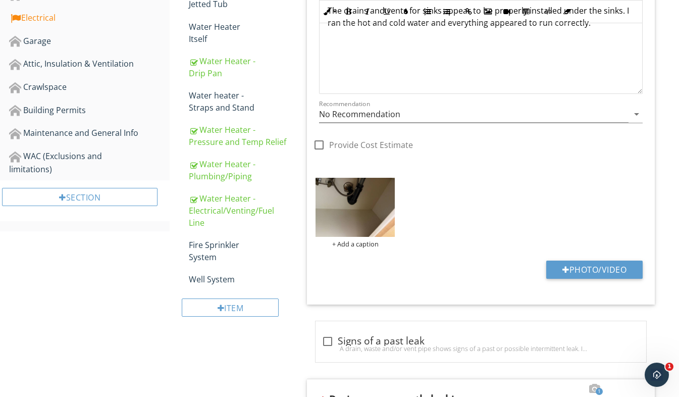
scroll to position [662, 0]
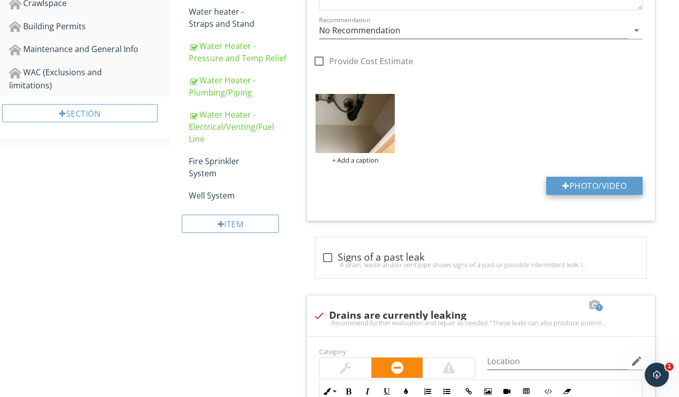
click at [602, 184] on button "Photo/Video" at bounding box center [594, 186] width 96 height 18
type input "C:\fakepath\20250505_192955464_iOS.jpg"
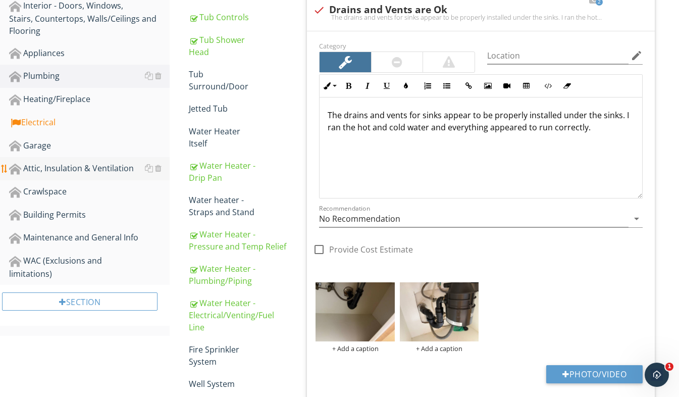
scroll to position [460, 0]
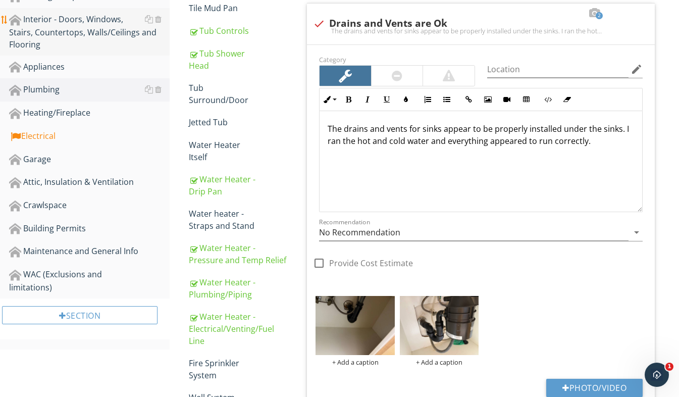
click at [93, 29] on div "Interior - Doors, Windows, Stairs, Countertops, Walls/Ceilings and Flooring" at bounding box center [89, 31] width 161 height 37
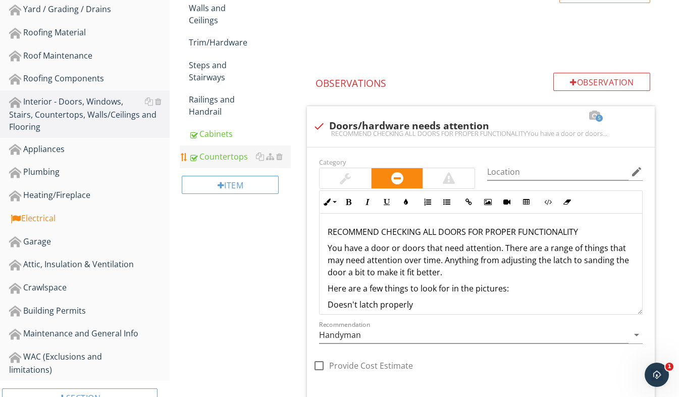
scroll to position [359, 0]
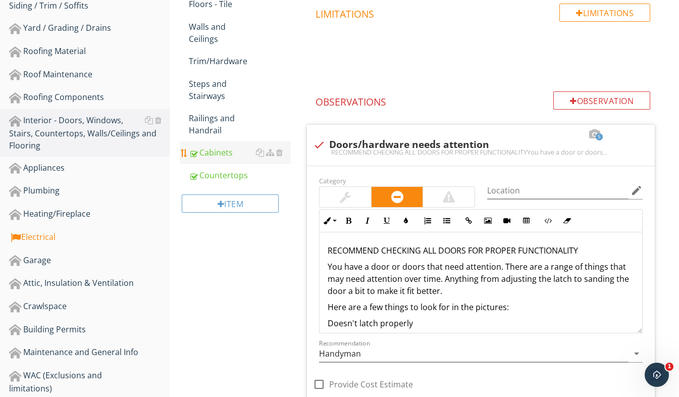
click at [217, 152] on div "Cabinets" at bounding box center [240, 152] width 102 height 12
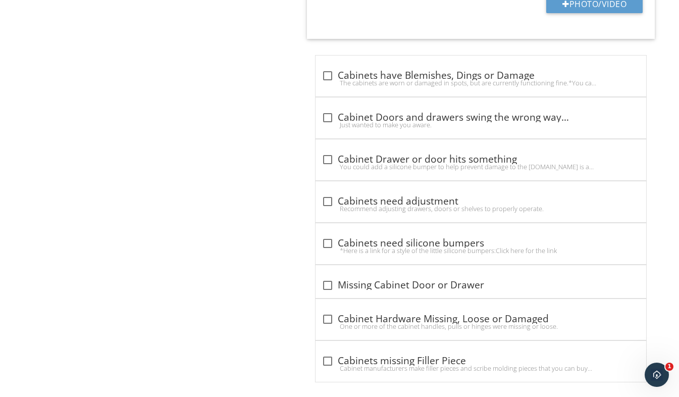
scroll to position [875, 0]
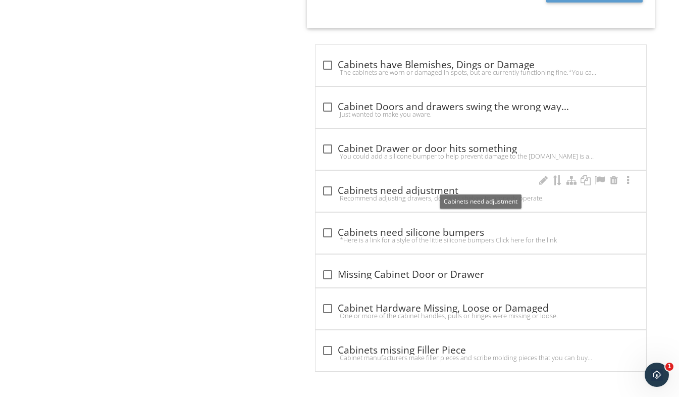
click at [330, 191] on div at bounding box center [327, 190] width 17 height 17
checkbox input "true"
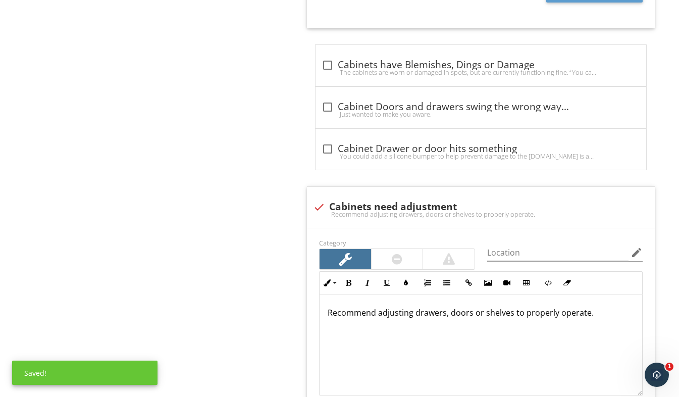
scroll to position [1178, 0]
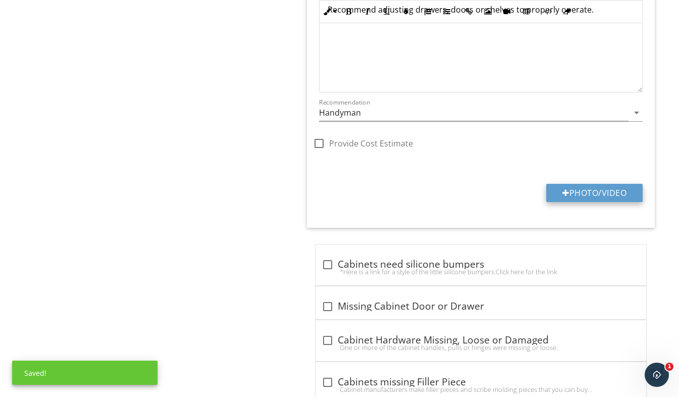
click at [572, 189] on button "Photo/Video" at bounding box center [594, 193] width 96 height 18
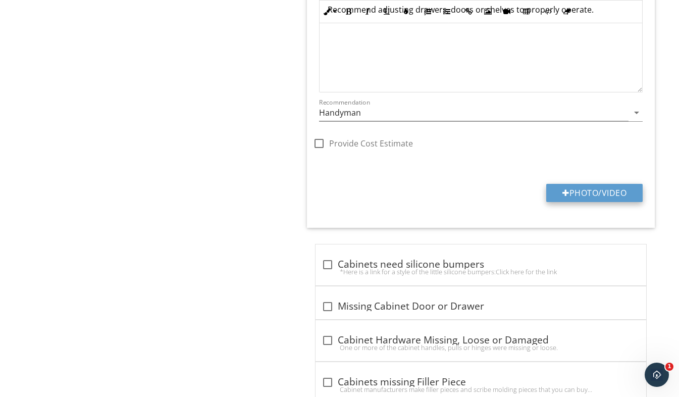
type input "C:\fakepath\20250505_193108234_iOS.jpg"
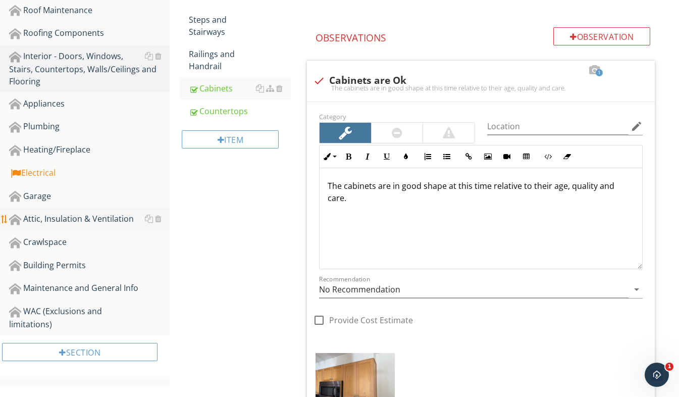
scroll to position [420, 0]
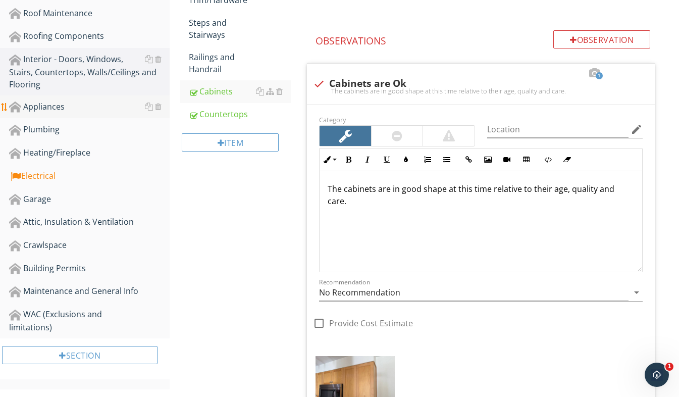
click at [70, 113] on div "Appliances" at bounding box center [89, 106] width 161 height 13
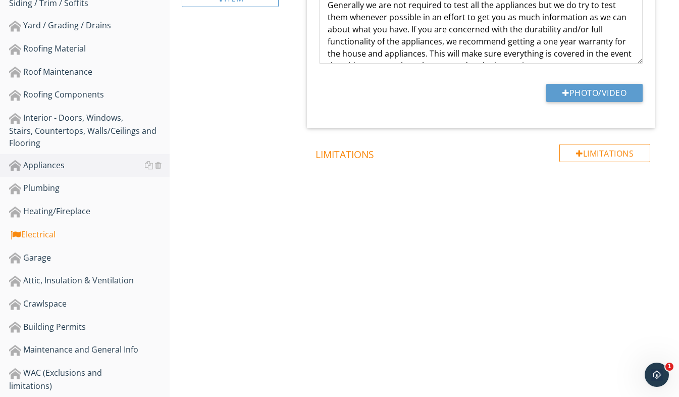
scroll to position [148, 0]
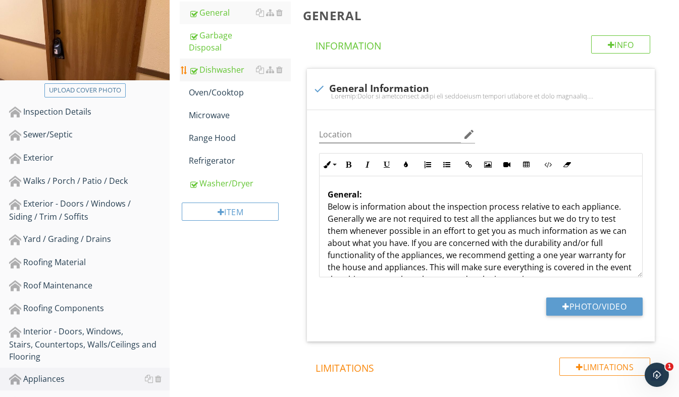
click at [234, 79] on link "Dishwasher" at bounding box center [240, 70] width 102 height 22
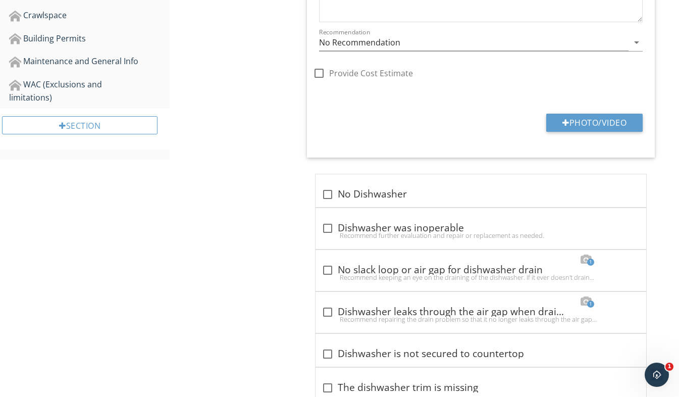
scroll to position [653, 0]
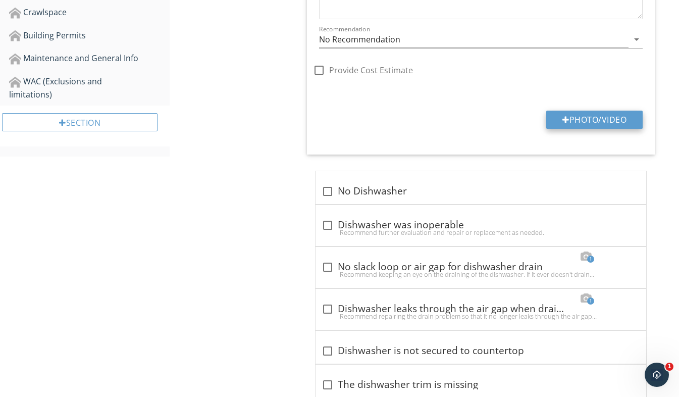
click at [623, 124] on button "Photo/Video" at bounding box center [594, 120] width 96 height 18
type input "C:\fakepath\20250505_193109926_iOS.jpg"
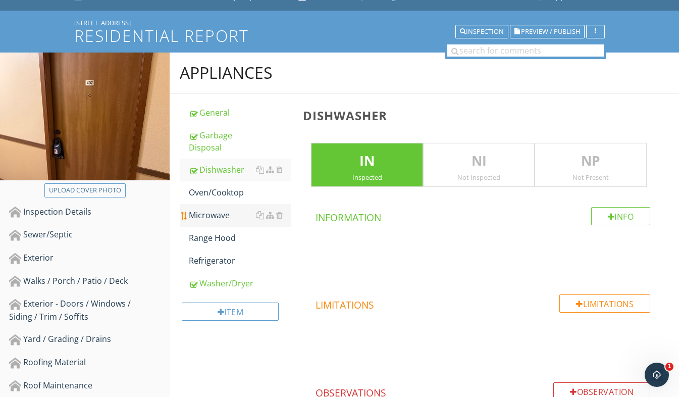
scroll to position [47, 0]
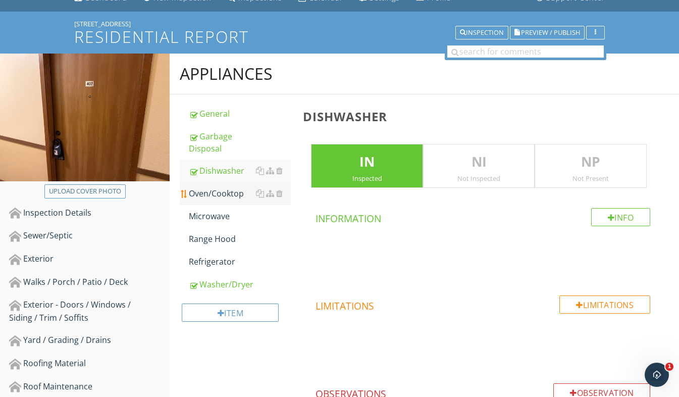
click at [224, 192] on div "Oven/Cooktop" at bounding box center [240, 193] width 102 height 12
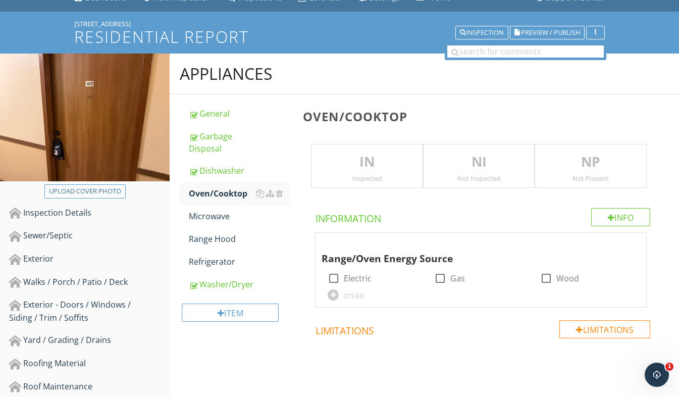
drag, startPoint x: 340, startPoint y: 158, endPoint x: 316, endPoint y: 179, distance: 31.5
click at [341, 158] on p "IN" at bounding box center [366, 162] width 111 height 20
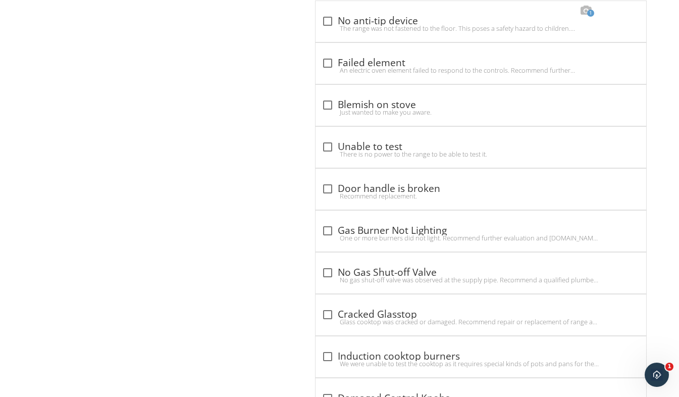
scroll to position [1158, 0]
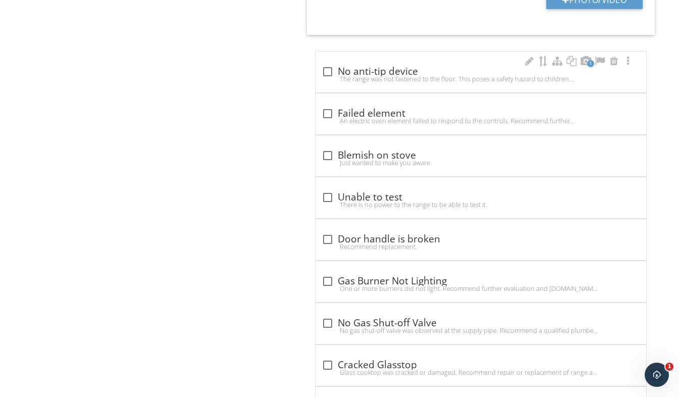
click at [329, 72] on div at bounding box center [327, 71] width 17 height 17
checkbox input "true"
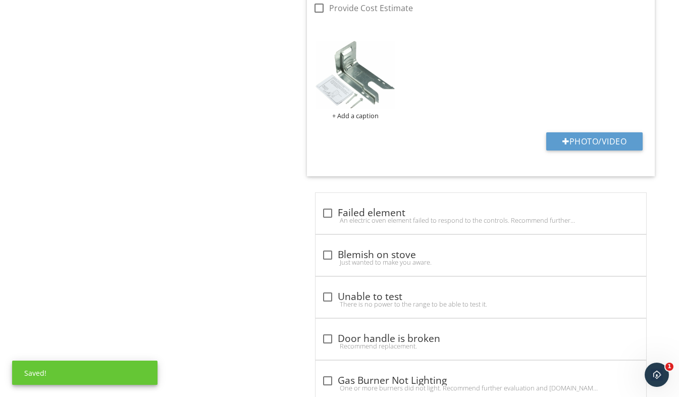
scroll to position [1461, 0]
click at [606, 139] on button "Photo/Video" at bounding box center [594, 141] width 96 height 18
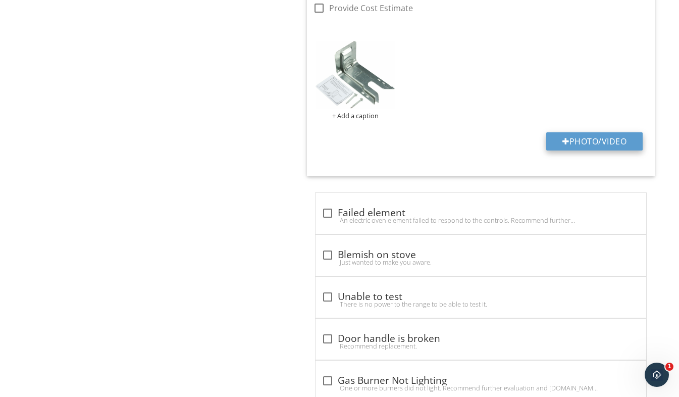
type input "C:\fakepath\20250505_193146410_iOS.jpg"
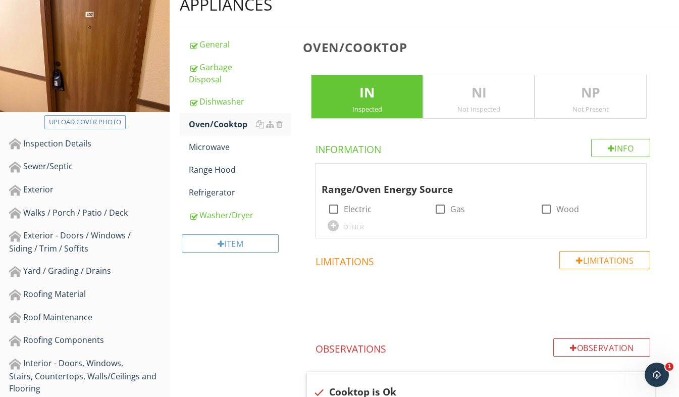
scroll to position [98, 0]
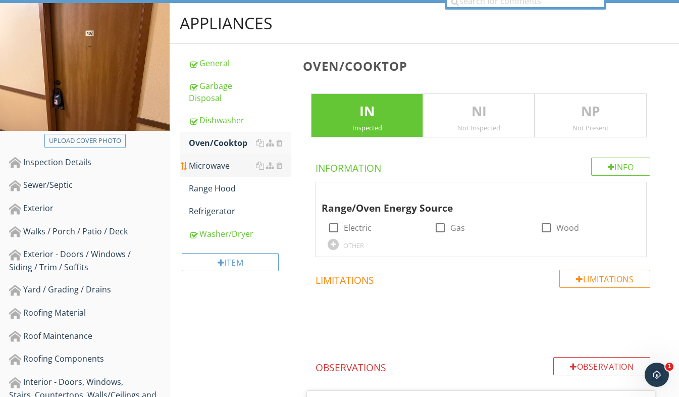
click at [232, 167] on div "Microwave" at bounding box center [240, 166] width 102 height 12
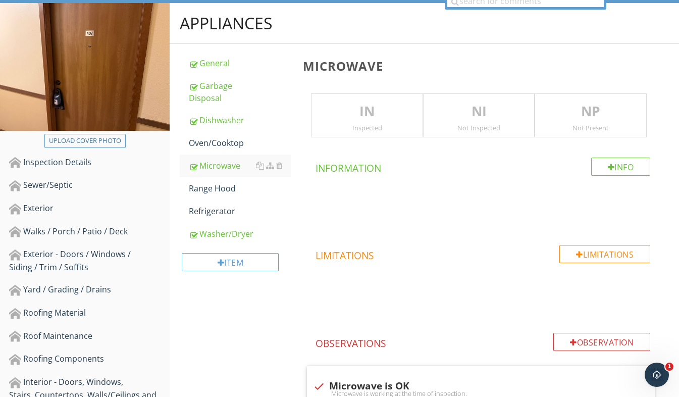
click at [367, 117] on p "IN" at bounding box center [366, 111] width 111 height 20
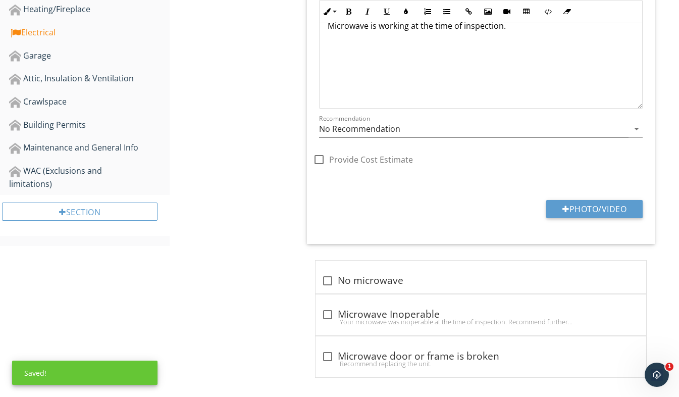
scroll to position [570, 0]
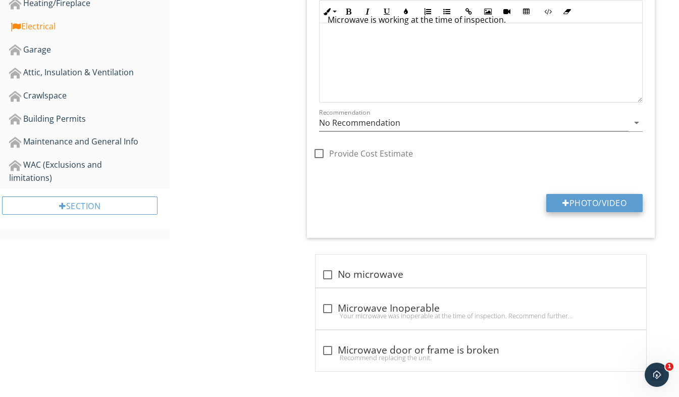
click at [599, 208] on button "Photo/Video" at bounding box center [594, 203] width 96 height 18
type input "C:\fakepath\20250505_193216523_iOS.jpg"
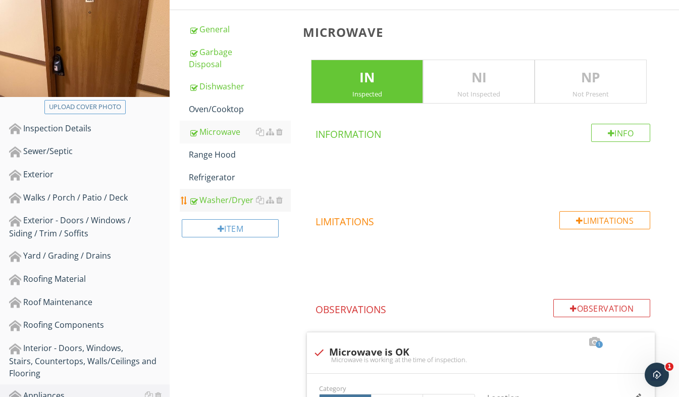
scroll to position [116, 0]
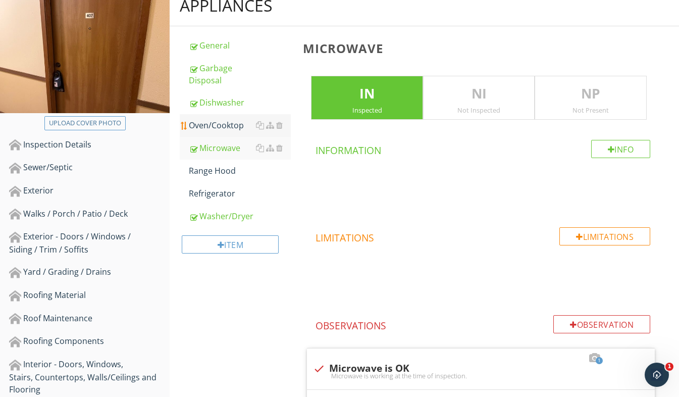
click at [223, 133] on link "Oven/Cooktop" at bounding box center [240, 125] width 102 height 22
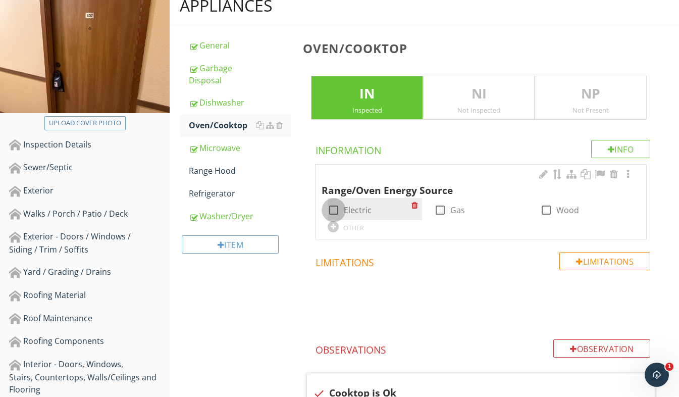
click at [337, 209] on div at bounding box center [333, 209] width 17 height 17
checkbox input "true"
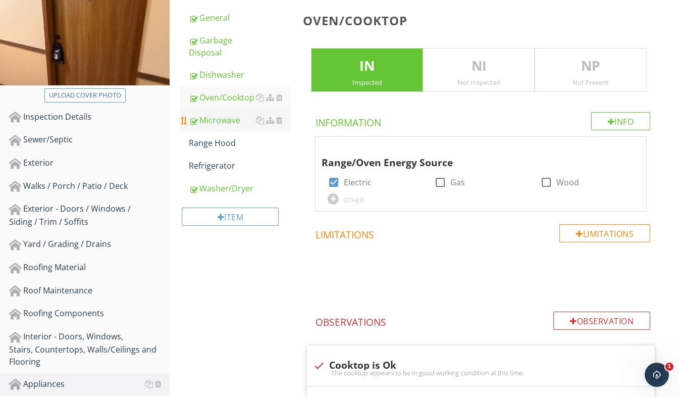
scroll to position [116, 0]
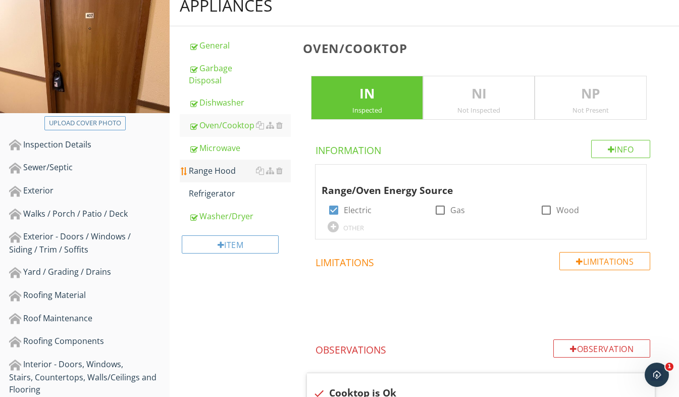
click at [211, 177] on link "Range Hood" at bounding box center [240, 171] width 102 height 22
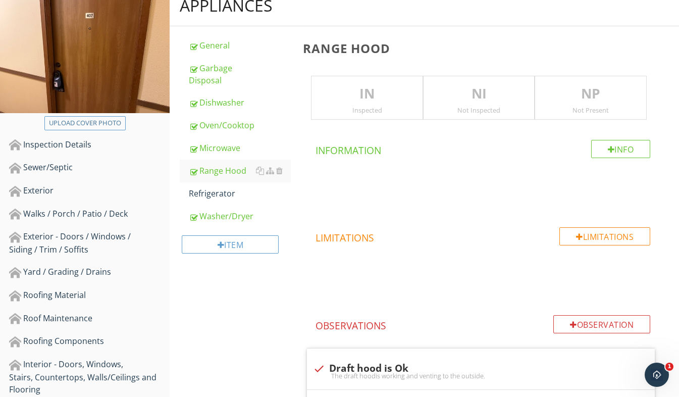
click at [352, 100] on p "IN" at bounding box center [366, 94] width 111 height 20
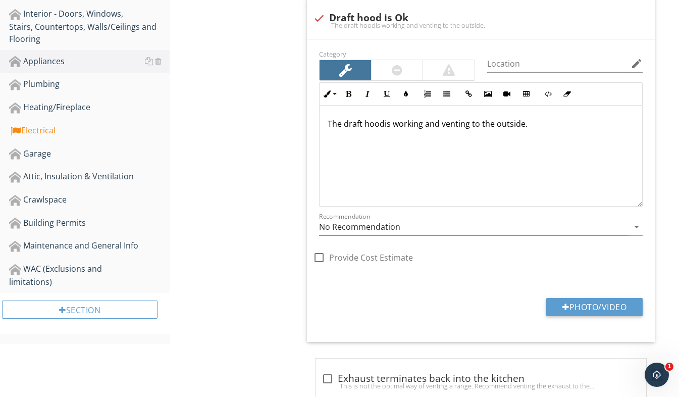
scroll to position [519, 0]
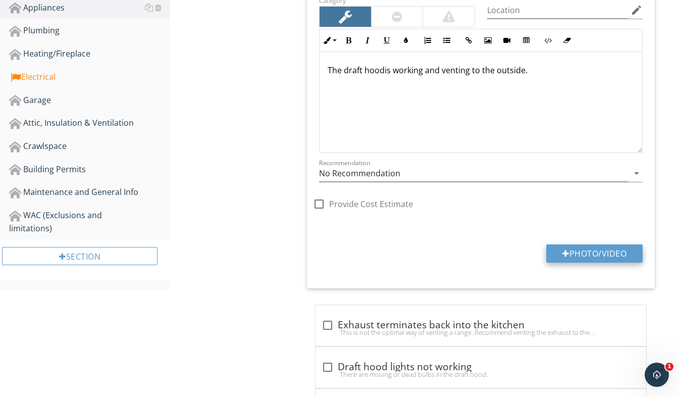
click at [594, 251] on button "Photo/Video" at bounding box center [594, 253] width 96 height 18
type input "C:\fakepath\20250505_193226704_iOS.jpg"
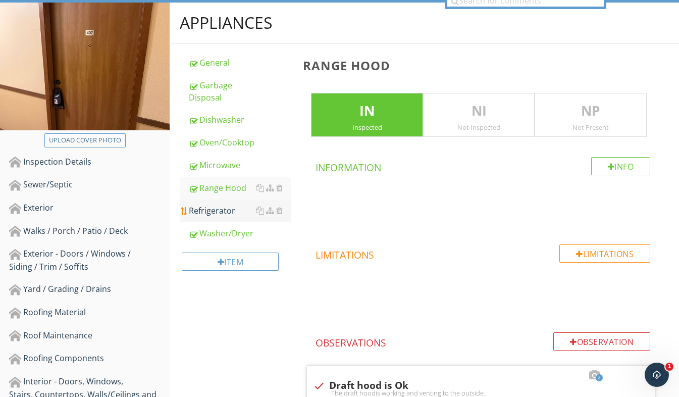
scroll to position [97, 0]
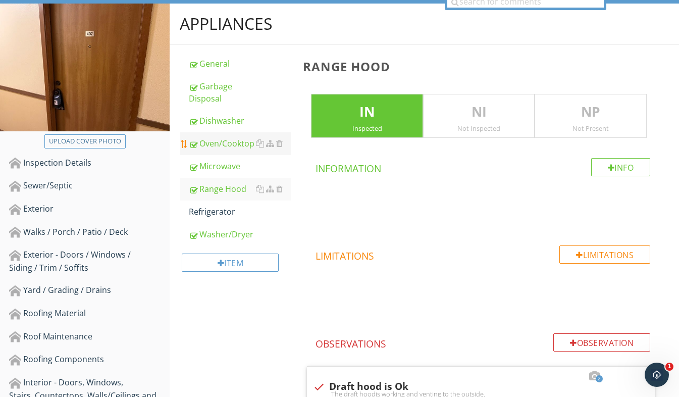
click at [228, 142] on div "Oven/Cooktop" at bounding box center [240, 143] width 102 height 12
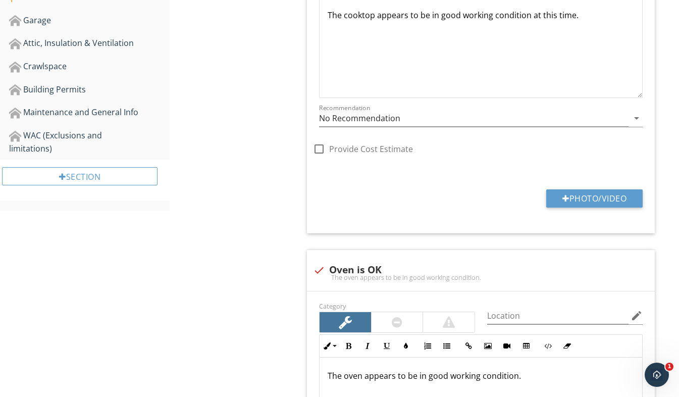
scroll to position [653, 0]
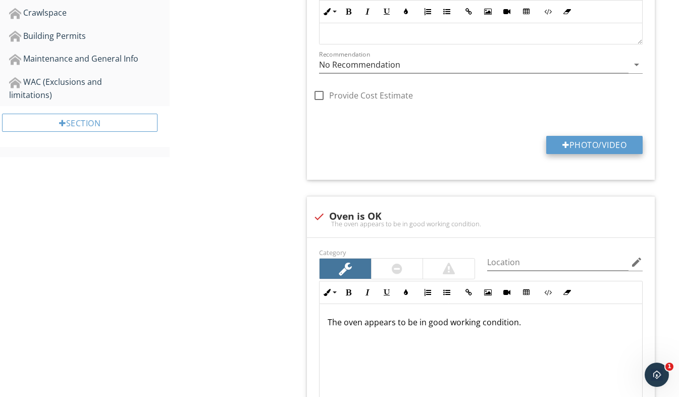
click at [583, 147] on button "Photo/Video" at bounding box center [594, 145] width 96 height 18
type input "C:\fakepath\20250505_193832232_iOS.jpg"
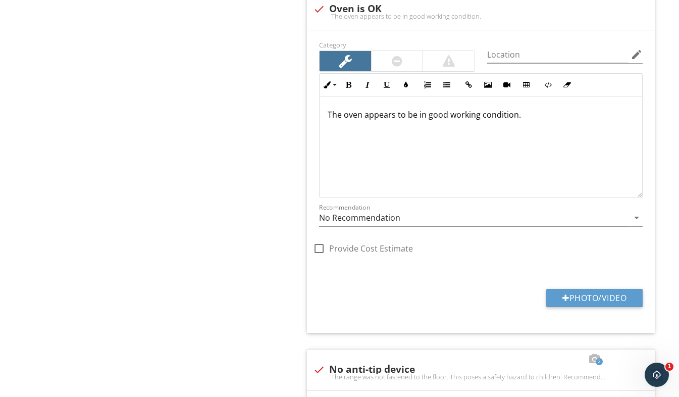
scroll to position [955, 0]
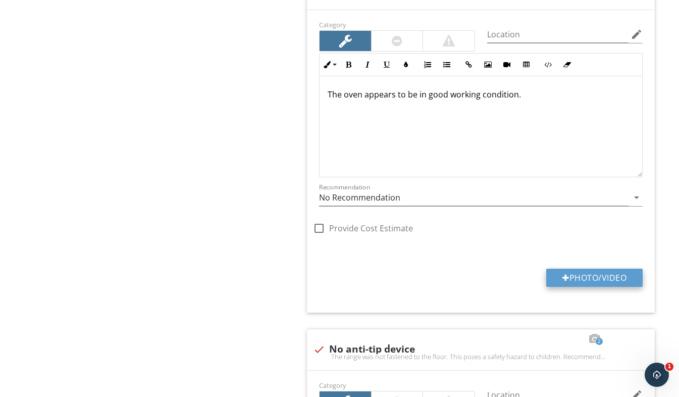
click at [601, 277] on button "Photo/Video" at bounding box center [594, 278] width 96 height 18
type input "C:\fakepath\20250505_193907331_iOS.jpg"
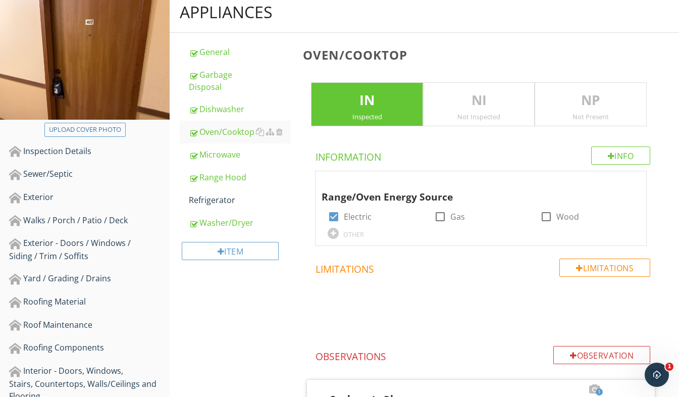
scroll to position [97, 0]
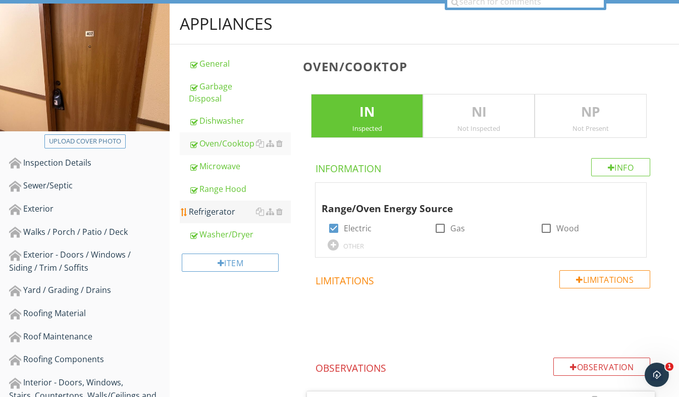
click at [229, 206] on div "Refrigerator" at bounding box center [240, 211] width 102 height 12
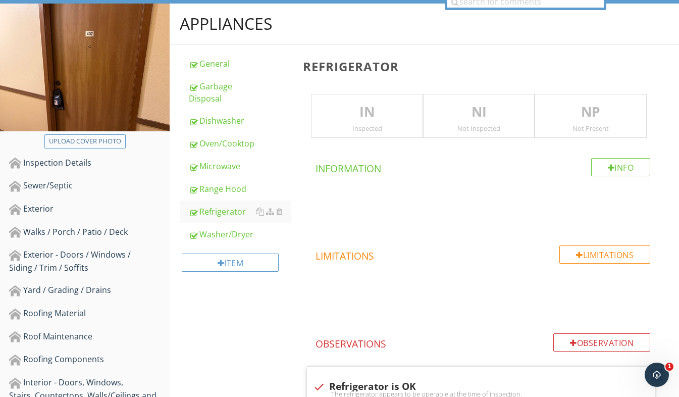
click at [353, 113] on p "IN" at bounding box center [366, 112] width 111 height 20
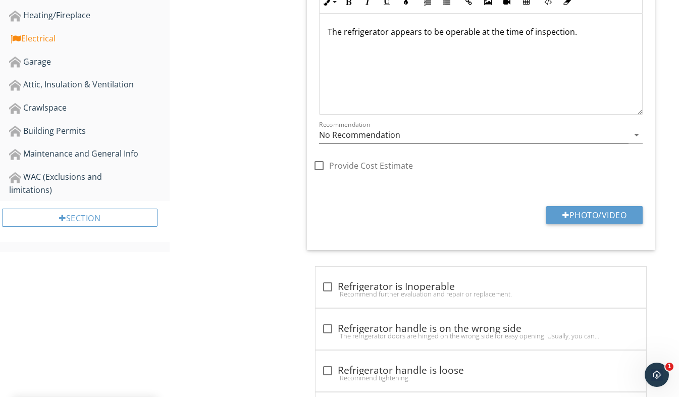
scroll to position [602, 0]
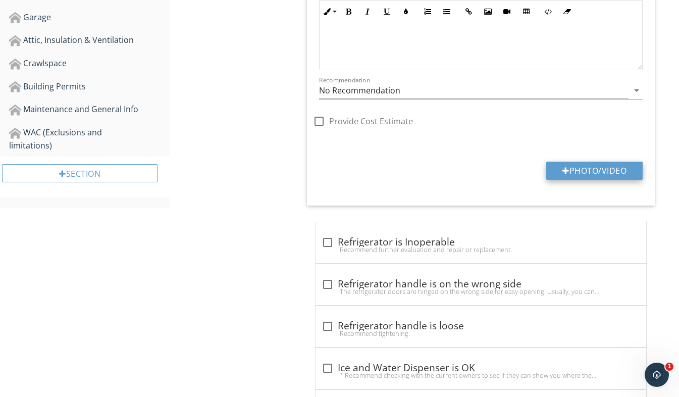
click at [592, 170] on button "Photo/Video" at bounding box center [594, 171] width 96 height 18
type input "C:\fakepath\20250505_193848366_iOS.jpg"
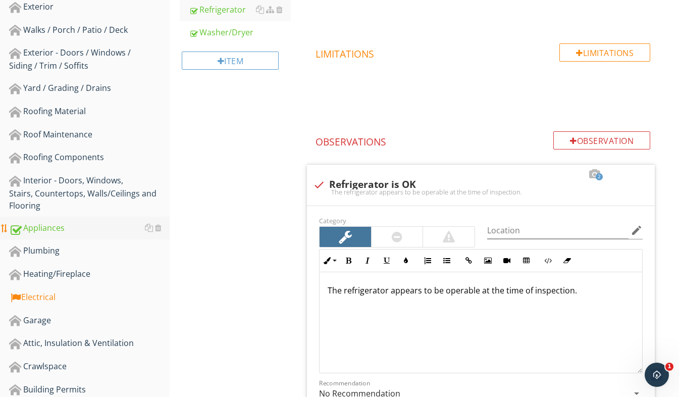
scroll to position [350, 0]
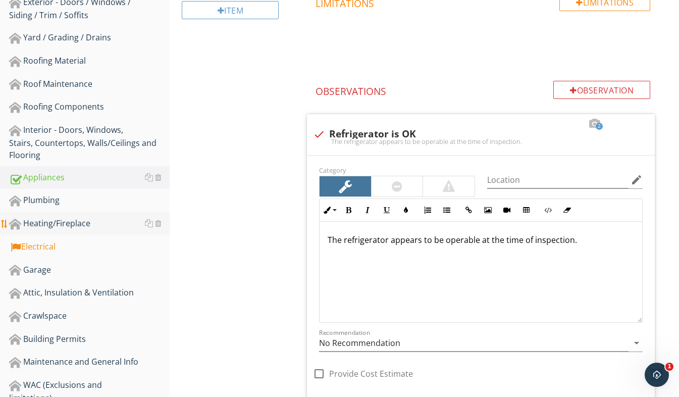
click at [79, 231] on link "Heating/Fireplace" at bounding box center [89, 223] width 161 height 23
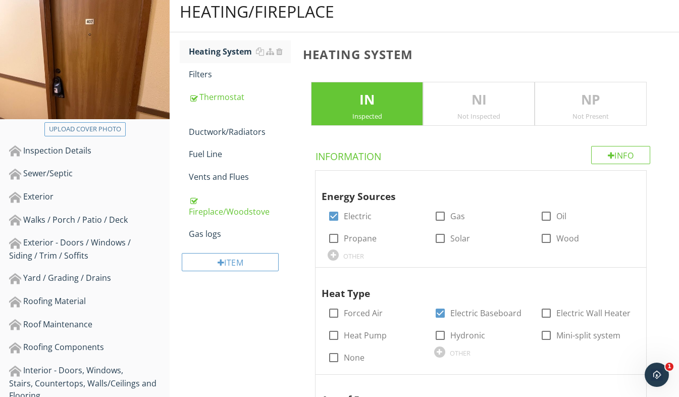
scroll to position [47, 0]
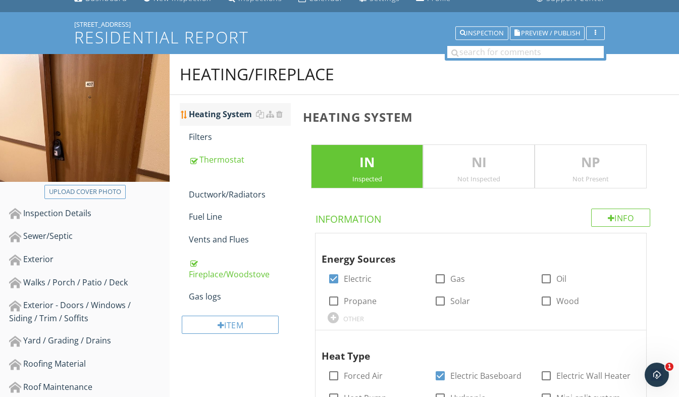
click at [225, 115] on div "Heating System" at bounding box center [240, 114] width 102 height 12
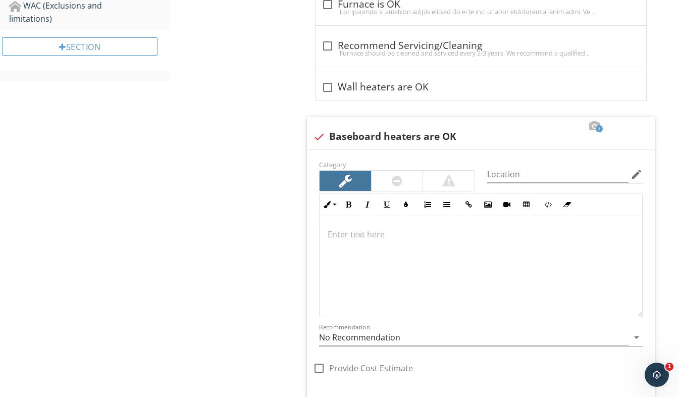
scroll to position [905, 0]
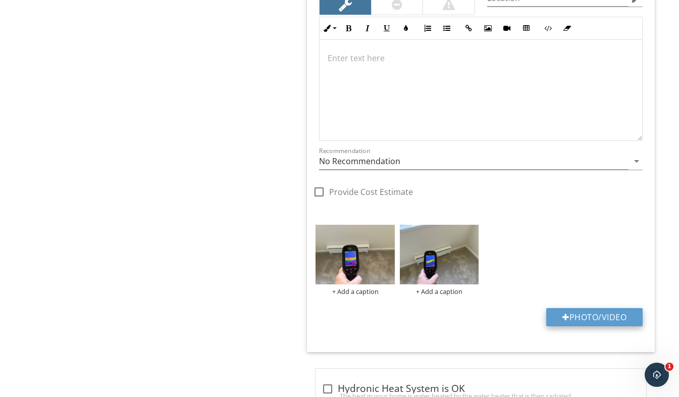
click at [600, 315] on button "Photo/Video" at bounding box center [594, 317] width 96 height 18
type input "C:\fakepath\20250505_193921123_iOS.jpg"
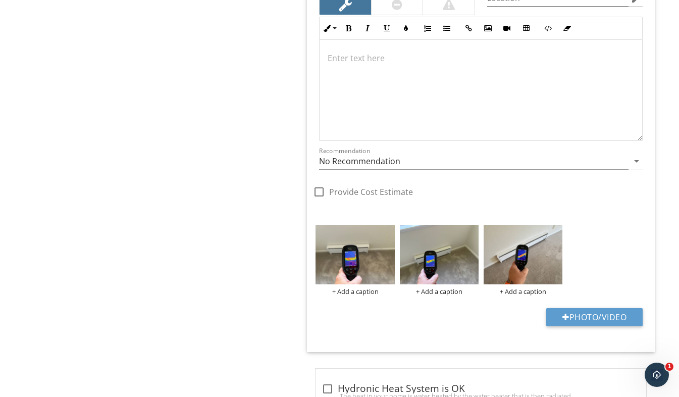
click at [271, 234] on div "Heating/Fireplace Heating System Filters Thermostat Ductwork/Radiators Fuel Lin…" at bounding box center [424, 75] width 509 height 1759
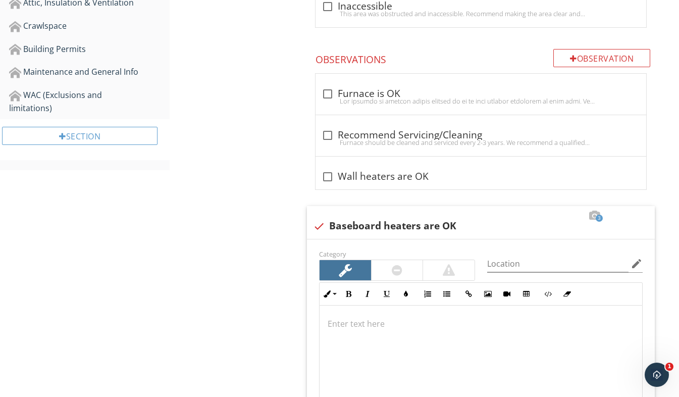
scroll to position [496, 0]
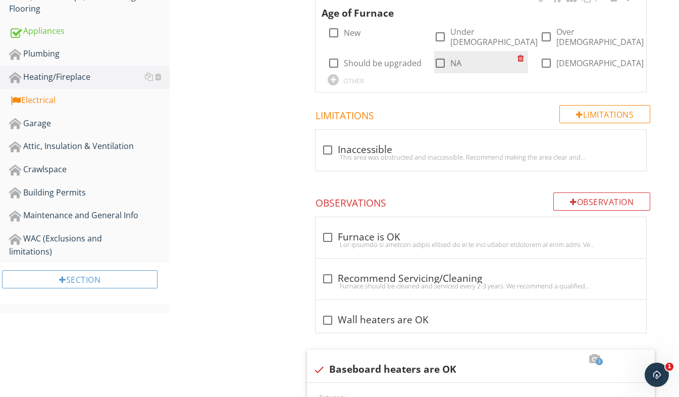
click at [441, 55] on div at bounding box center [440, 63] width 17 height 17
checkbox input "true"
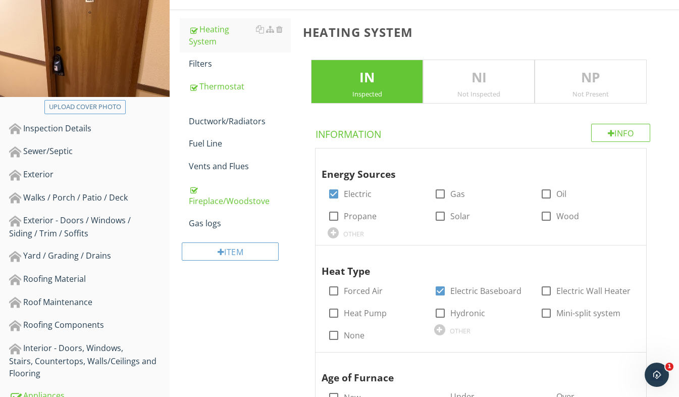
scroll to position [143, 0]
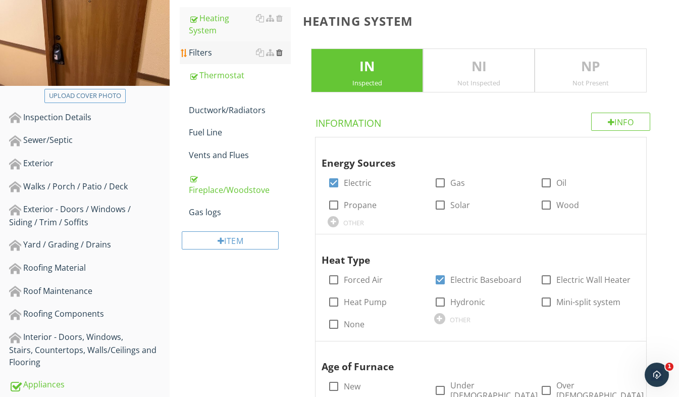
click at [280, 55] on div at bounding box center [279, 52] width 7 height 8
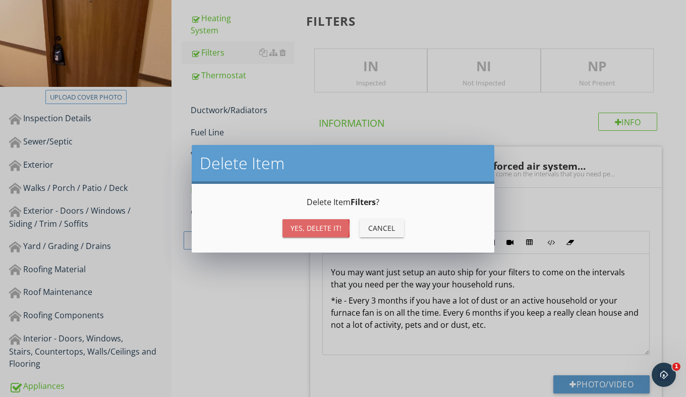
click at [312, 223] on div "Yes, Delete it!" at bounding box center [316, 228] width 51 height 11
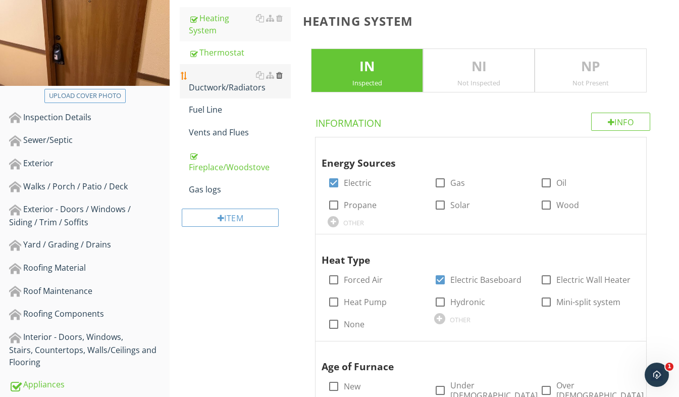
click at [281, 75] on div at bounding box center [279, 75] width 7 height 8
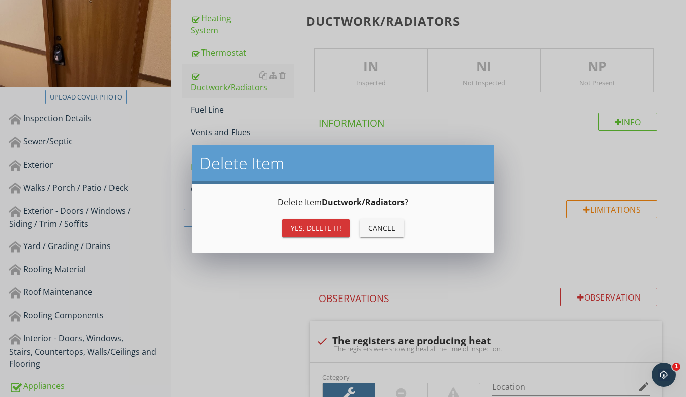
click at [329, 225] on div "Yes, Delete it!" at bounding box center [316, 228] width 51 height 11
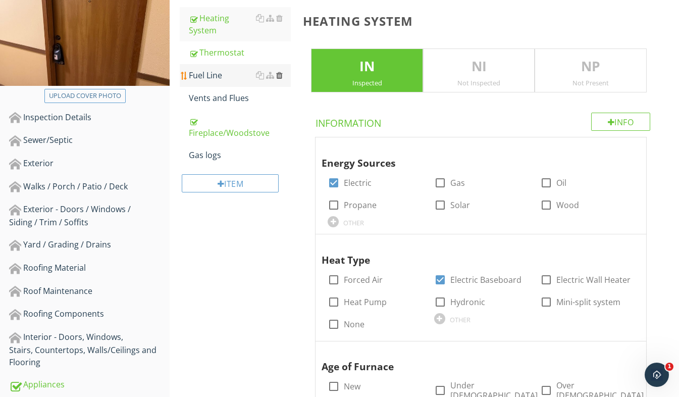
click at [281, 78] on div at bounding box center [279, 75] width 7 height 8
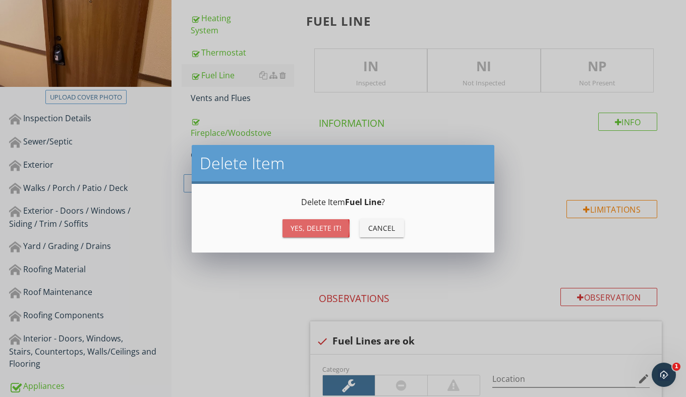
click at [318, 225] on div "Yes, Delete it!" at bounding box center [316, 228] width 51 height 11
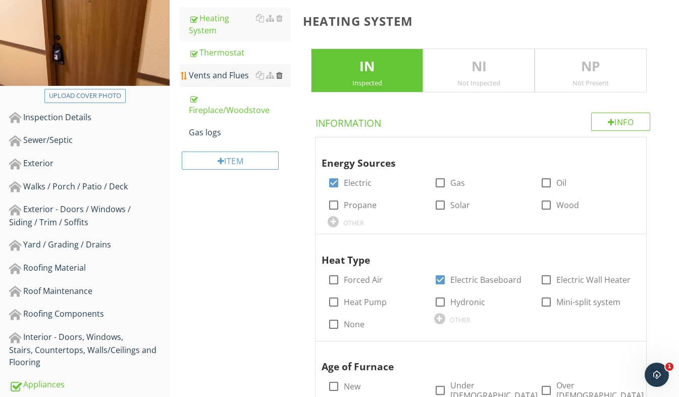
click at [279, 75] on div at bounding box center [279, 75] width 7 height 8
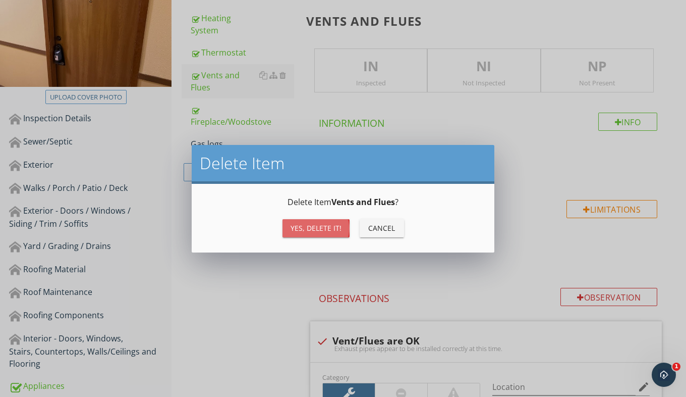
click at [313, 225] on div "Yes, Delete it!" at bounding box center [316, 228] width 51 height 11
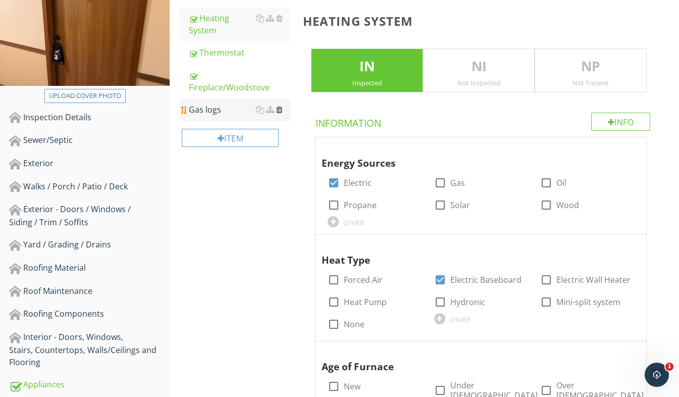
click at [281, 109] on div at bounding box center [279, 109] width 7 height 8
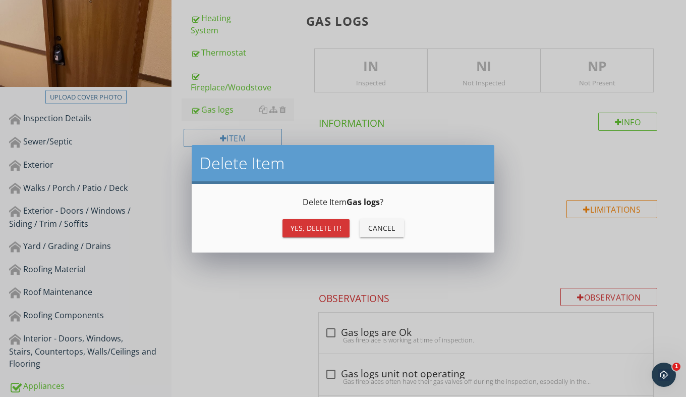
click at [322, 230] on div "Yes, Delete it!" at bounding box center [316, 228] width 51 height 11
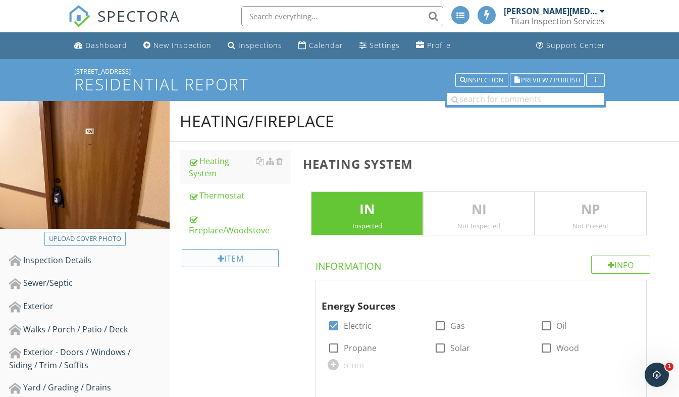
click at [228, 253] on div "Item" at bounding box center [230, 258] width 97 height 18
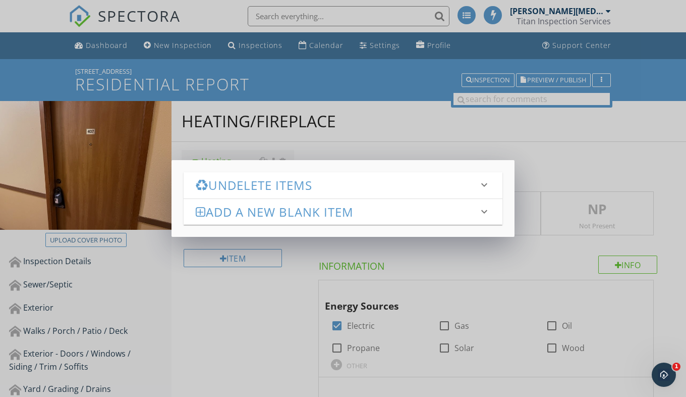
click at [489, 185] on icon "keyboard_arrow_down" at bounding box center [485, 185] width 12 height 12
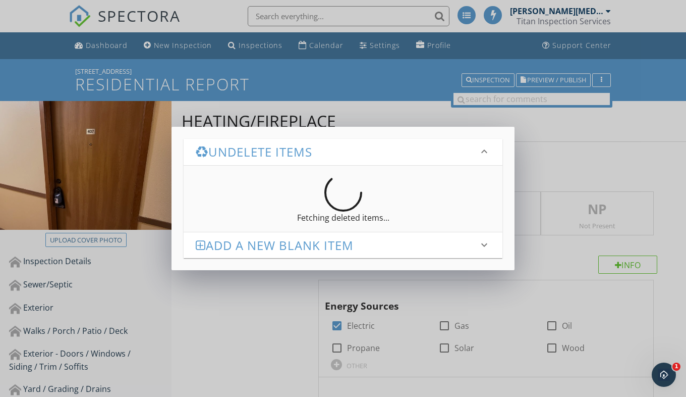
click at [489, 154] on icon "keyboard_arrow_down" at bounding box center [485, 151] width 12 height 12
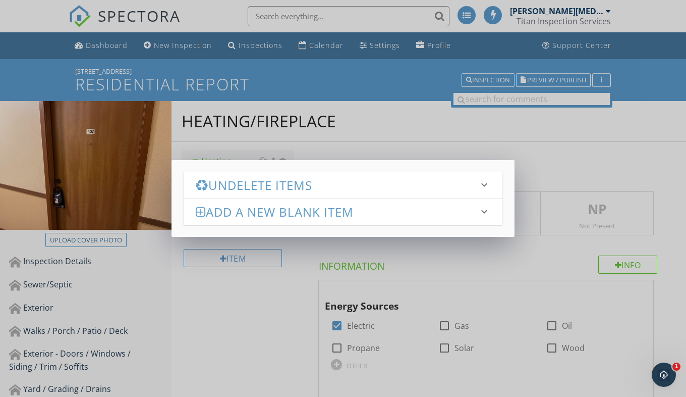
click at [443, 190] on h3 "Undelete Items" at bounding box center [337, 185] width 283 height 14
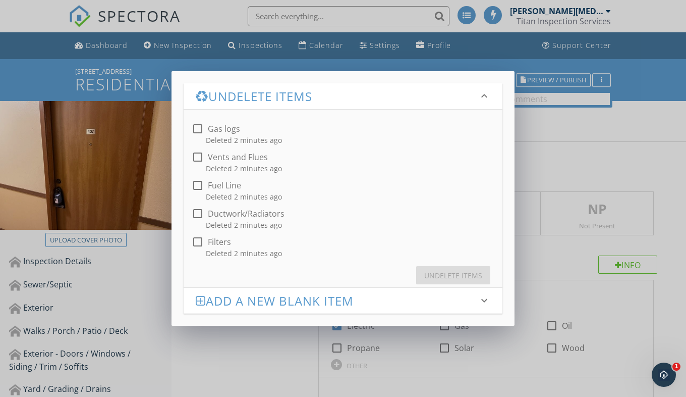
click at [199, 131] on div at bounding box center [197, 128] width 17 height 17
checkbox input "true"
click at [195, 156] on div at bounding box center [197, 156] width 17 height 17
checkbox input "true"
click at [196, 183] on div at bounding box center [197, 185] width 17 height 17
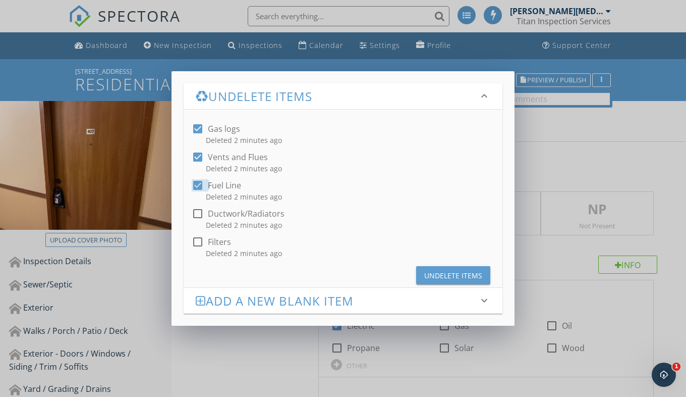
checkbox input "true"
click at [198, 216] on div at bounding box center [197, 213] width 17 height 17
checkbox input "true"
click at [196, 247] on div at bounding box center [197, 241] width 17 height 17
checkbox input "true"
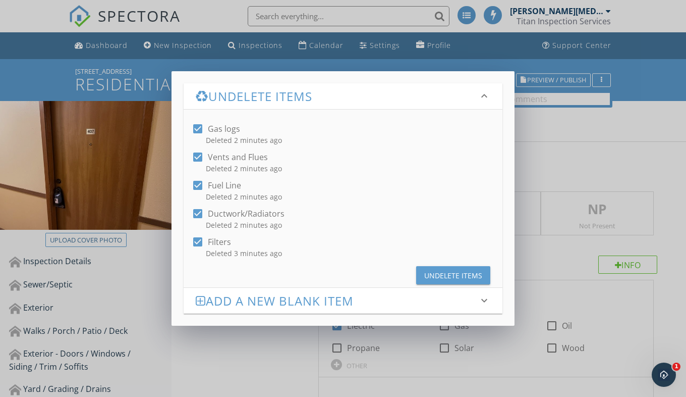
click at [444, 278] on div "Undelete Items" at bounding box center [453, 275] width 58 height 11
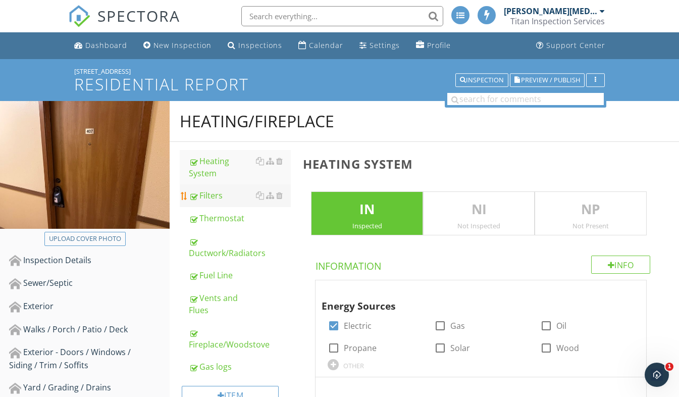
click at [228, 194] on div "Filters" at bounding box center [240, 195] width 102 height 12
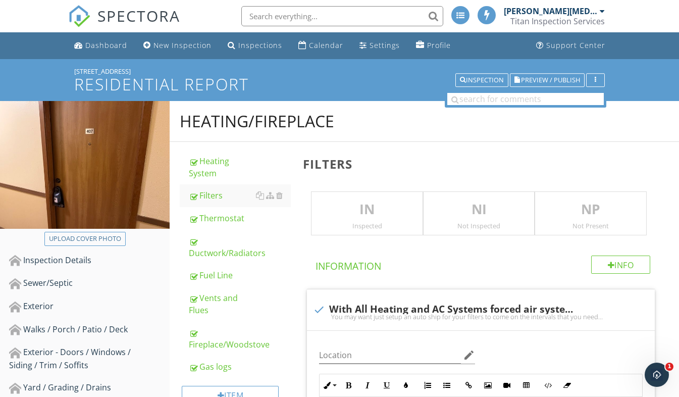
click at [590, 210] on p "NP" at bounding box center [590, 209] width 111 height 20
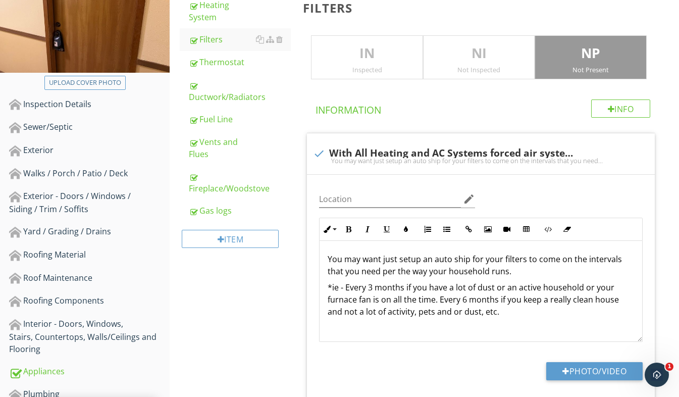
scroll to position [151, 0]
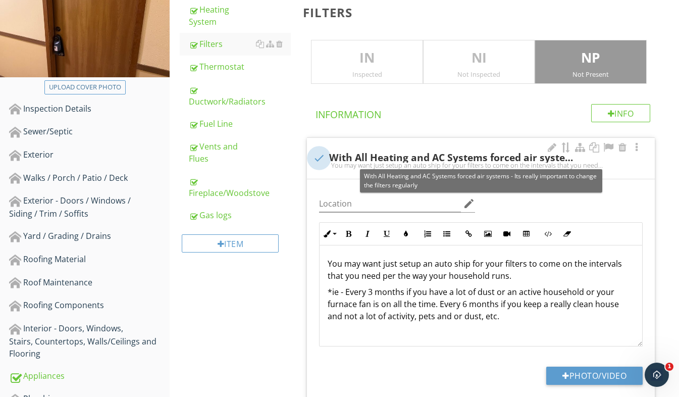
click at [322, 156] on div at bounding box center [318, 157] width 17 height 17
checkbox input "true"
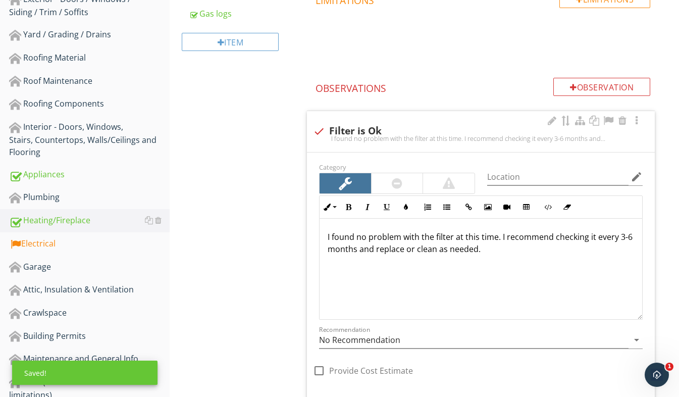
scroll to position [353, 0]
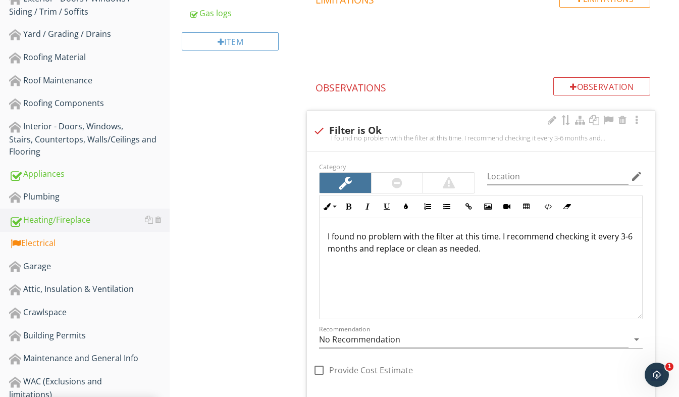
click at [321, 131] on div at bounding box center [318, 130] width 17 height 17
checkbox input "true"
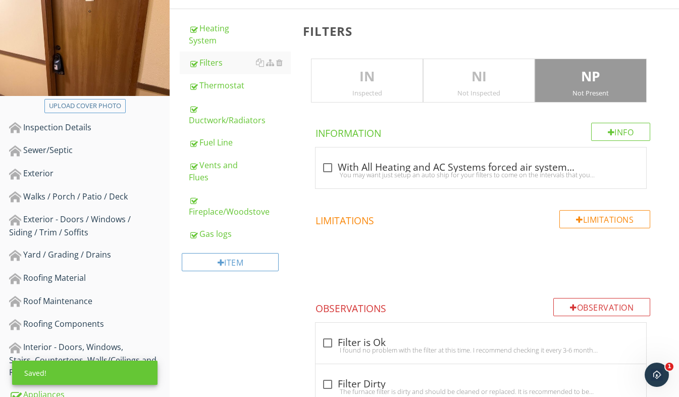
scroll to position [101, 0]
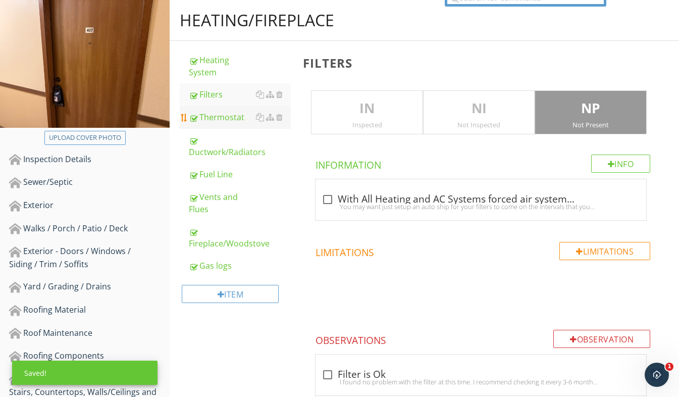
click at [221, 122] on div "Thermostat" at bounding box center [240, 117] width 102 height 12
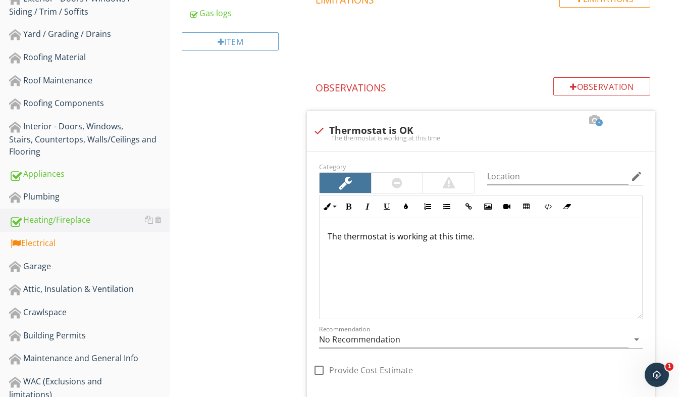
scroll to position [101, 0]
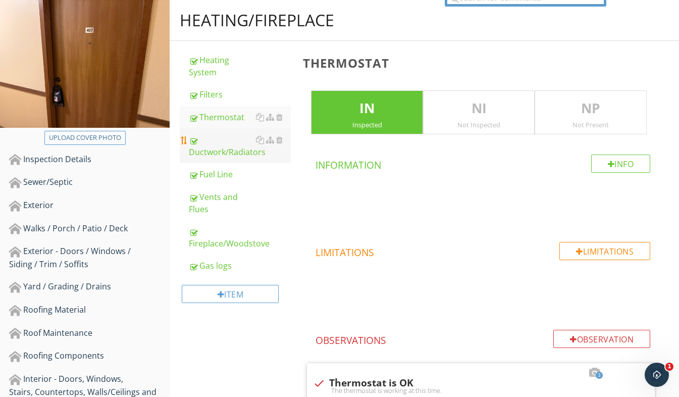
click at [231, 148] on div "Ductwork/Radiators" at bounding box center [240, 146] width 102 height 24
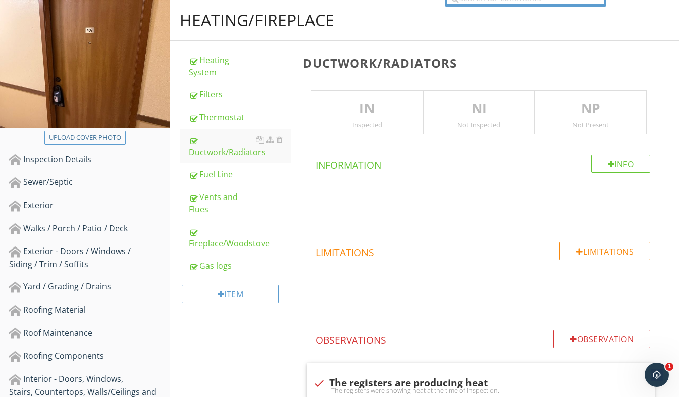
click at [570, 108] on p "NP" at bounding box center [590, 108] width 111 height 20
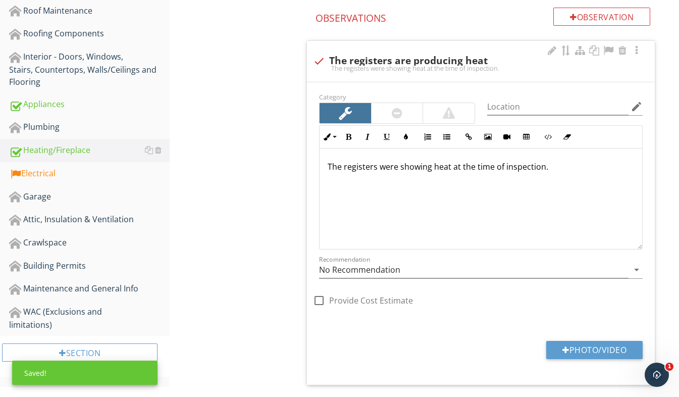
scroll to position [303, 0]
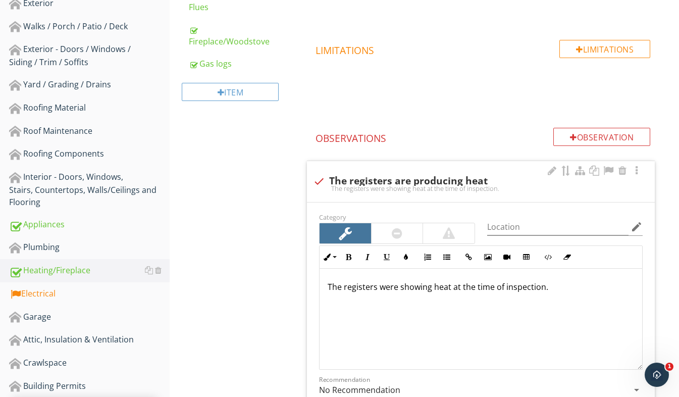
click at [321, 183] on div at bounding box center [318, 181] width 17 height 17
checkbox input "true"
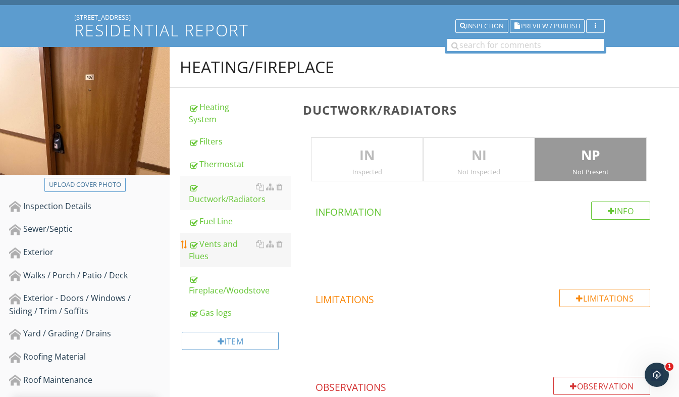
scroll to position [101, 0]
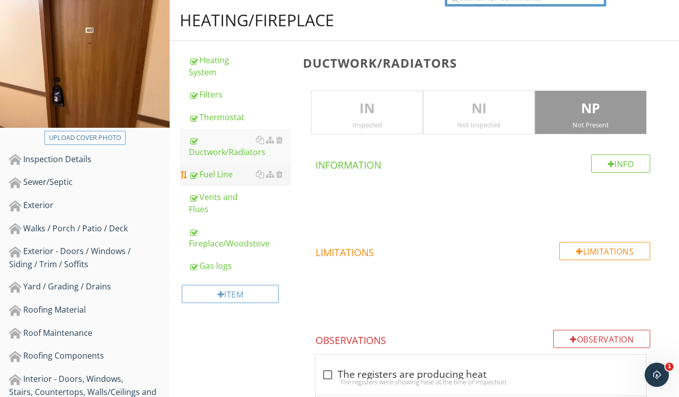
click at [234, 179] on div "Fuel Line" at bounding box center [240, 174] width 102 height 12
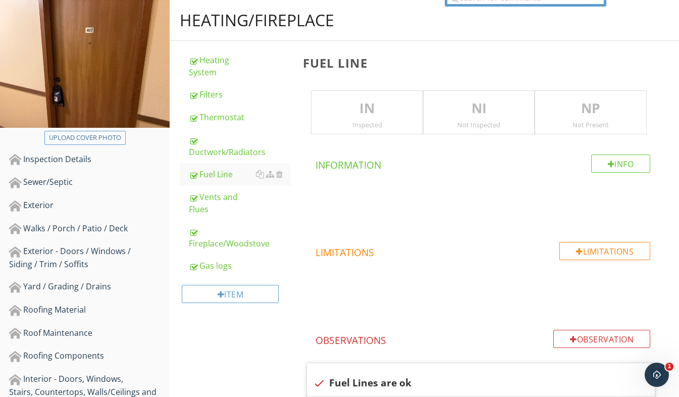
click at [547, 125] on div "Not Present" at bounding box center [590, 125] width 111 height 8
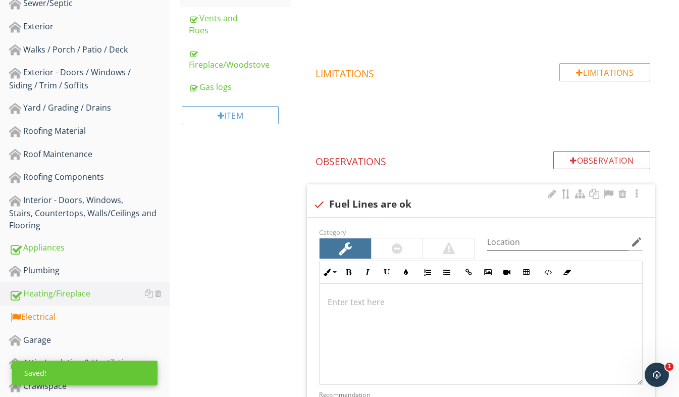
scroll to position [303, 0]
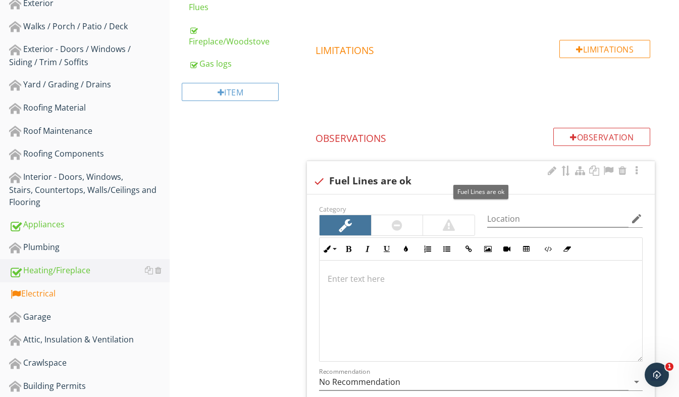
click at [318, 181] on div at bounding box center [318, 181] width 17 height 17
checkbox input "true"
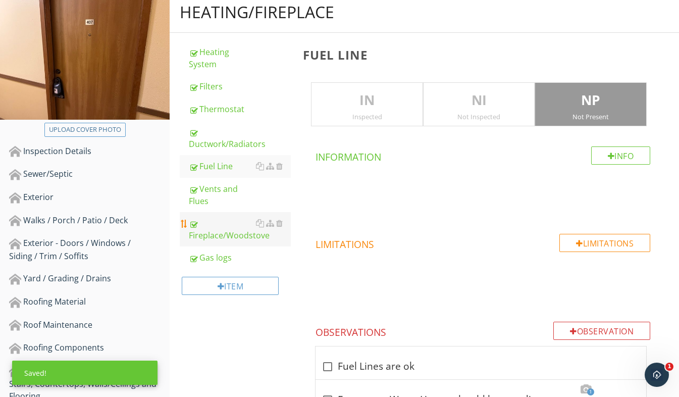
scroll to position [101, 0]
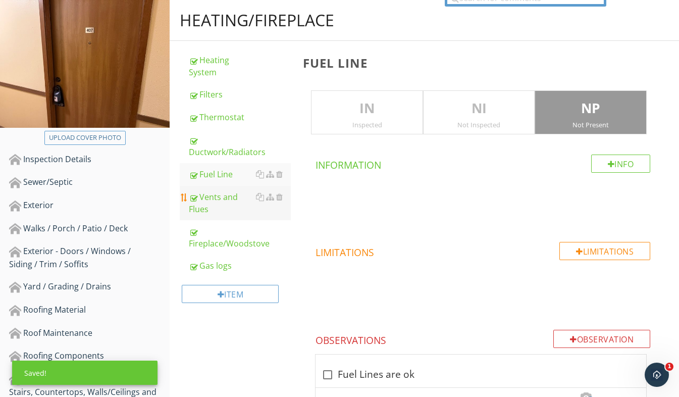
click at [231, 206] on div "Vents and Flues" at bounding box center [240, 203] width 102 height 24
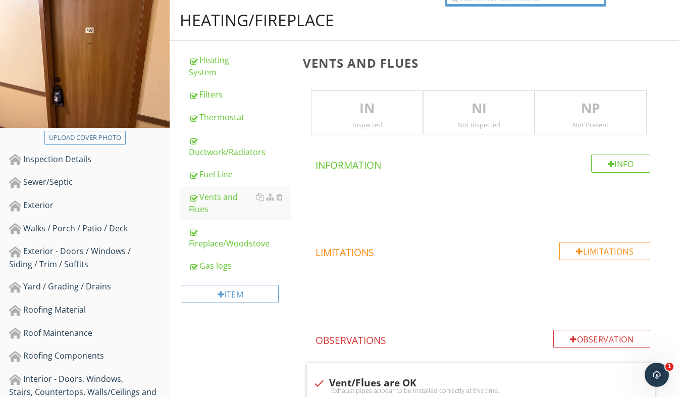
click at [588, 105] on p "NP" at bounding box center [590, 108] width 111 height 20
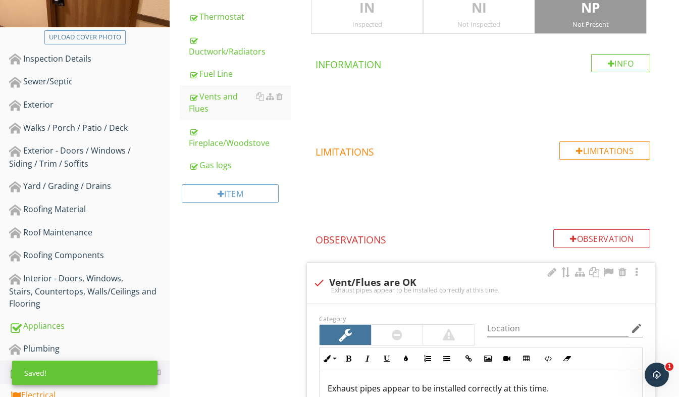
scroll to position [202, 0]
click at [320, 278] on div at bounding box center [318, 282] width 17 height 17
checkbox input "true"
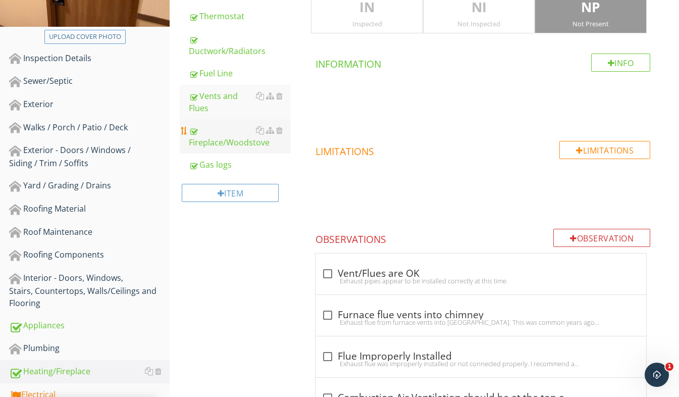
click at [224, 140] on div "Fireplace/Woodstove" at bounding box center [240, 136] width 102 height 24
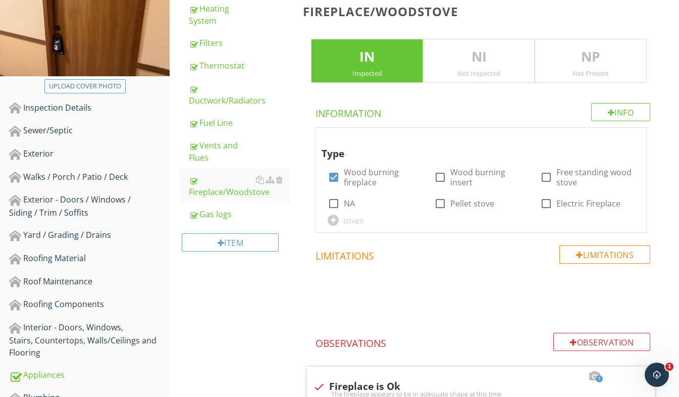
scroll to position [151, 0]
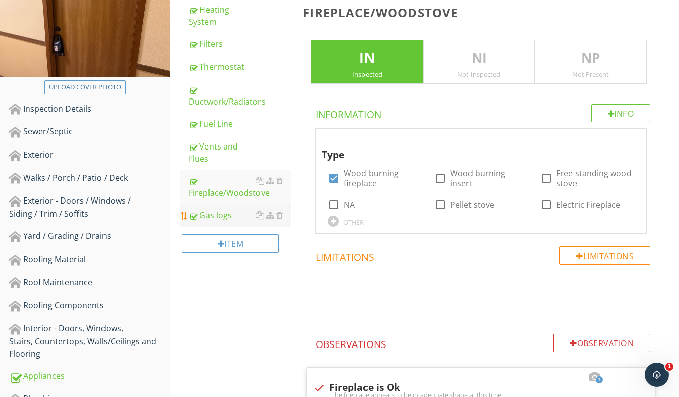
click at [228, 210] on div "Gas logs" at bounding box center [240, 215] width 102 height 12
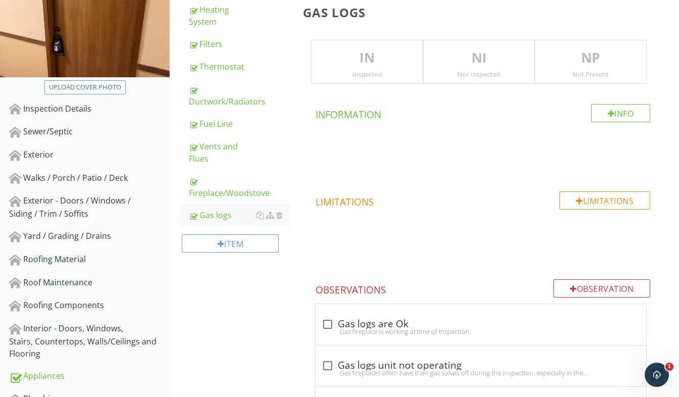
click at [574, 71] on div "Not Present" at bounding box center [590, 74] width 111 height 8
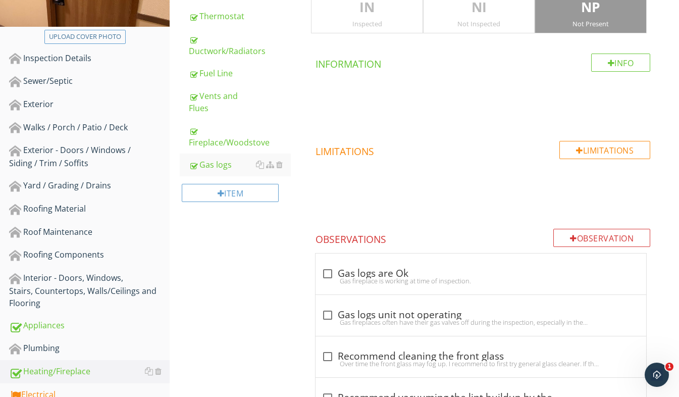
scroll to position [401, 0]
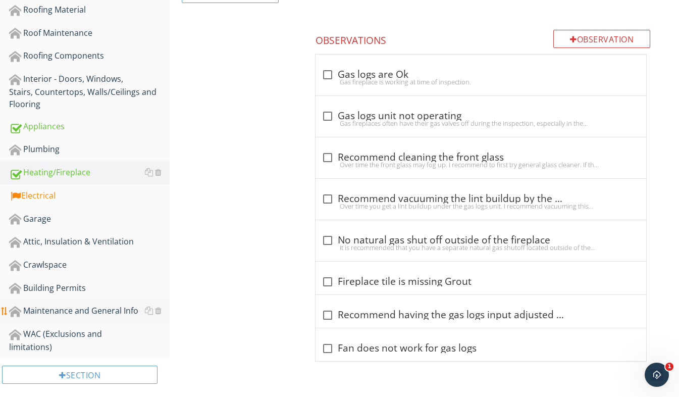
click at [64, 314] on div "Maintenance and General Info" at bounding box center [89, 310] width 161 height 13
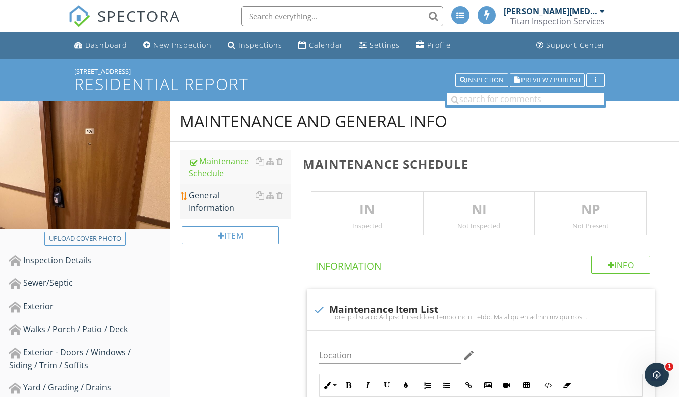
click at [221, 212] on div "General Information" at bounding box center [240, 201] width 102 height 24
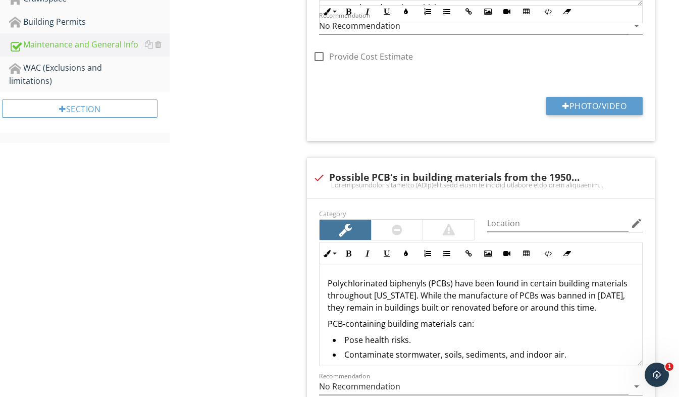
scroll to position [606, 0]
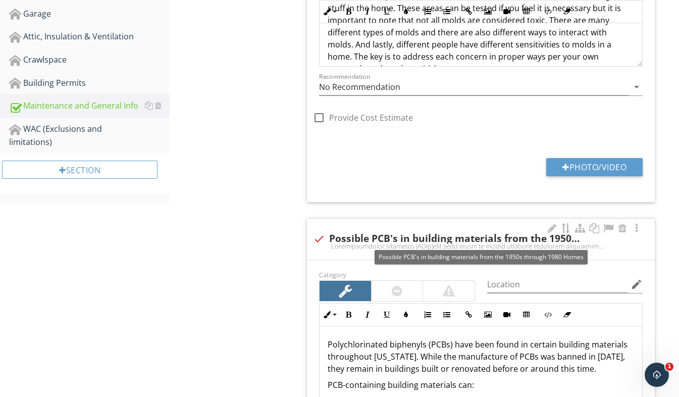
click at [320, 239] on div at bounding box center [318, 238] width 17 height 17
checkbox input "true"
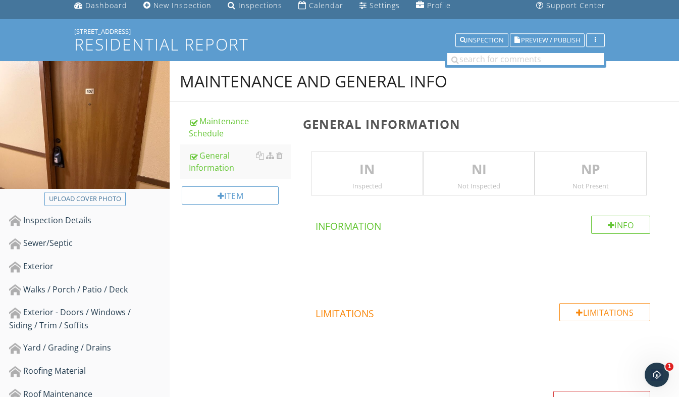
scroll to position [0, 0]
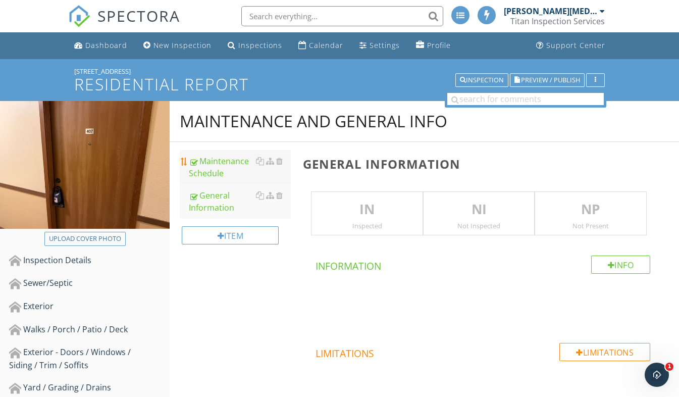
click at [216, 175] on div "Maintenance Schedule" at bounding box center [240, 167] width 102 height 24
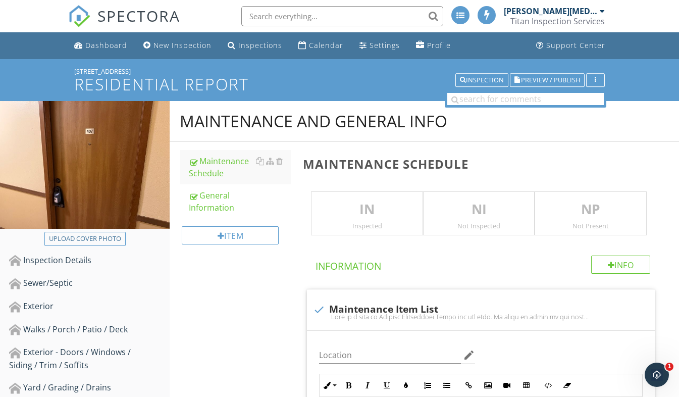
click at [341, 215] on p "IN" at bounding box center [366, 209] width 111 height 20
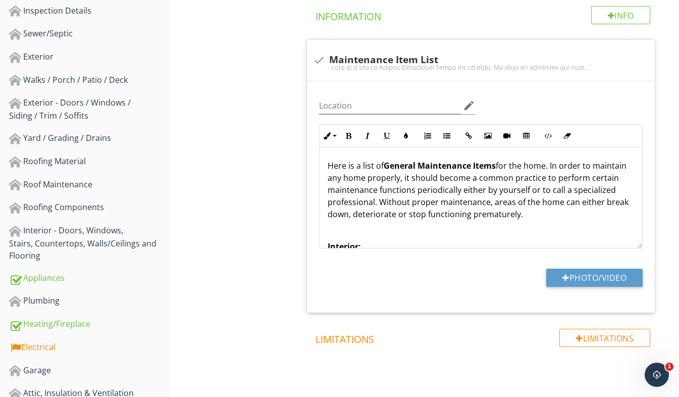
scroll to position [401, 0]
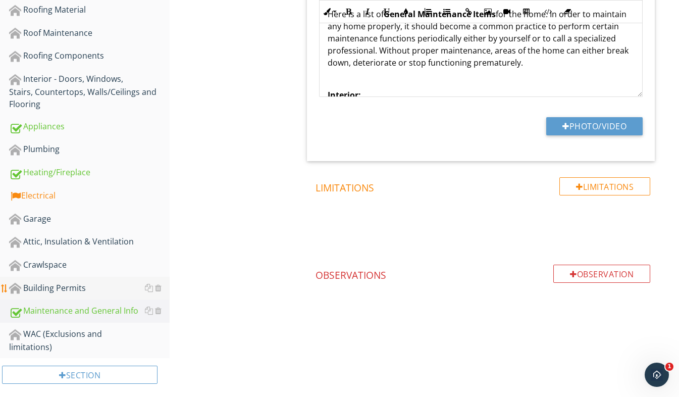
click at [83, 288] on div "Building Permits" at bounding box center [89, 288] width 161 height 13
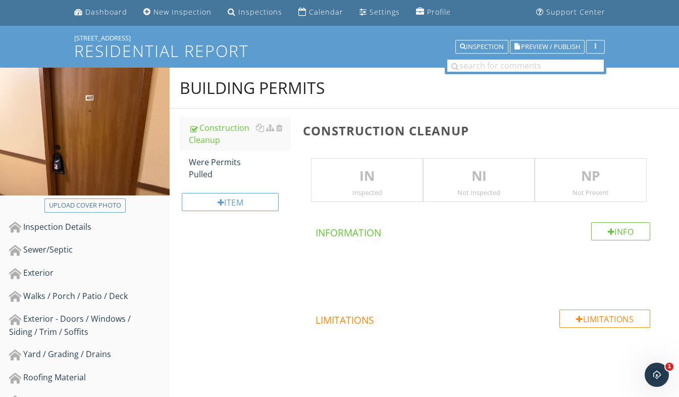
scroll to position [50, 0]
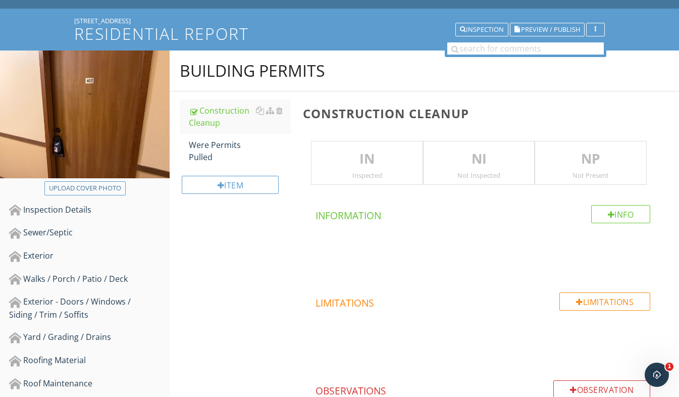
click at [585, 166] on p "NP" at bounding box center [590, 159] width 111 height 20
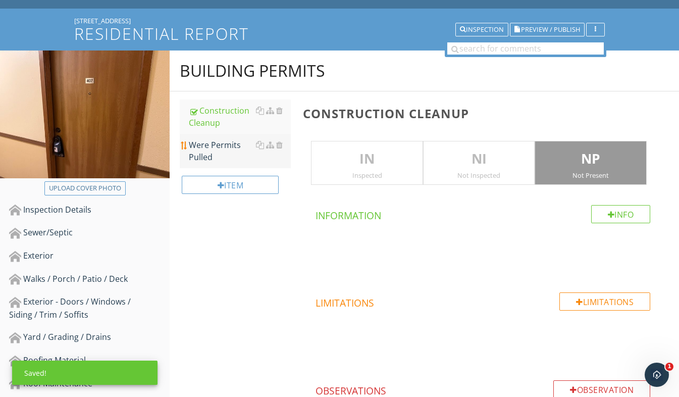
click at [241, 155] on div "Were Permits Pulled" at bounding box center [240, 151] width 102 height 24
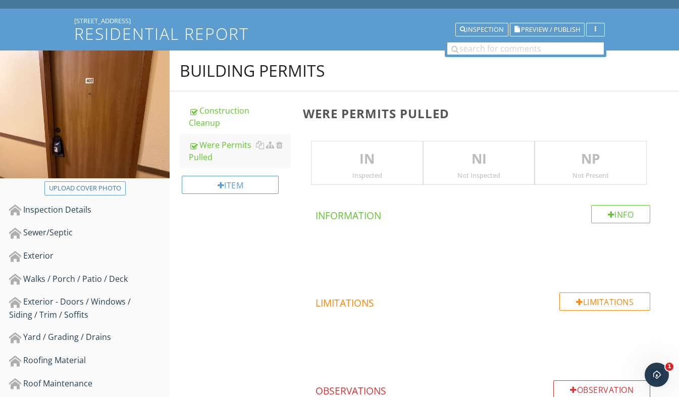
click at [582, 154] on p "NP" at bounding box center [590, 159] width 111 height 20
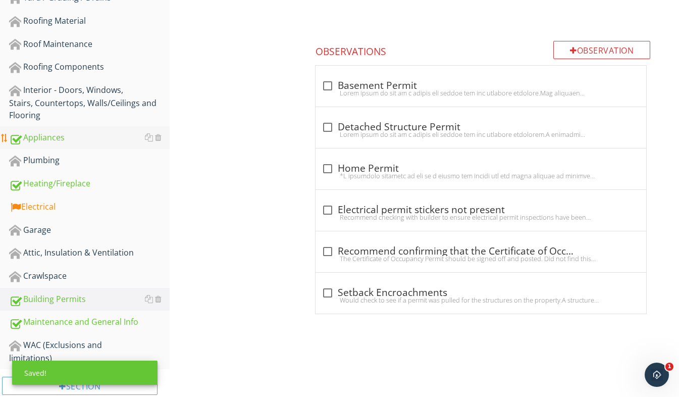
scroll to position [401, 0]
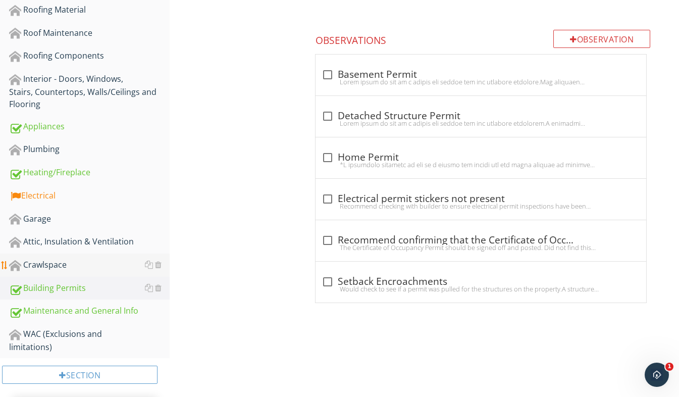
click at [73, 272] on link "Crawlspace" at bounding box center [89, 264] width 161 height 23
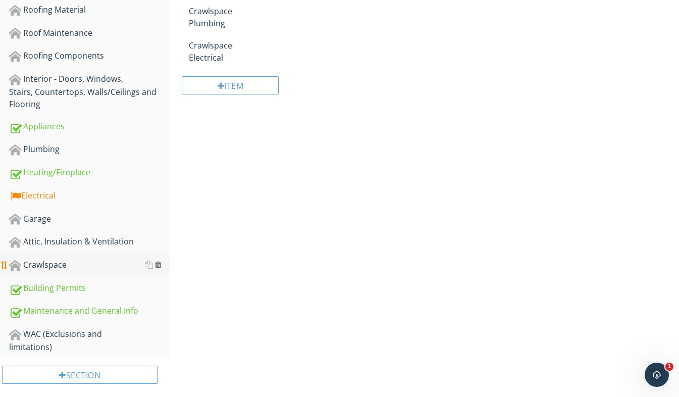
click at [161, 267] on div at bounding box center [158, 264] width 7 height 8
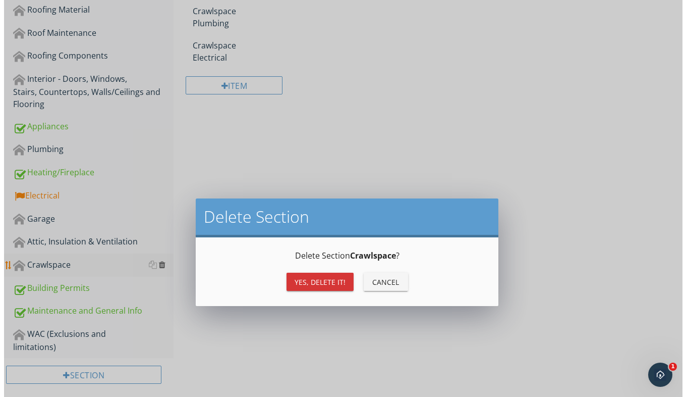
scroll to position [390, 0]
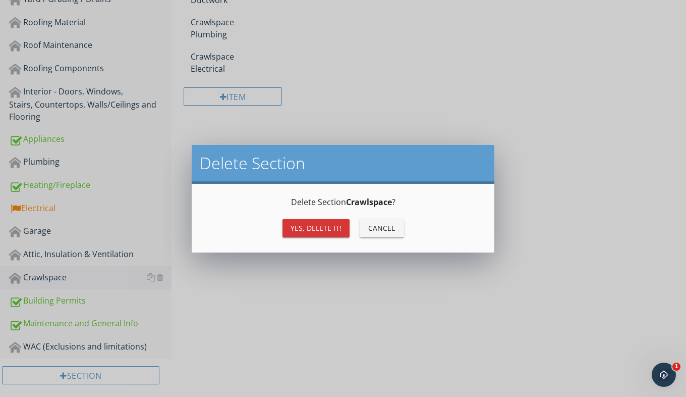
click at [314, 228] on div "Yes, Delete it!" at bounding box center [316, 228] width 51 height 11
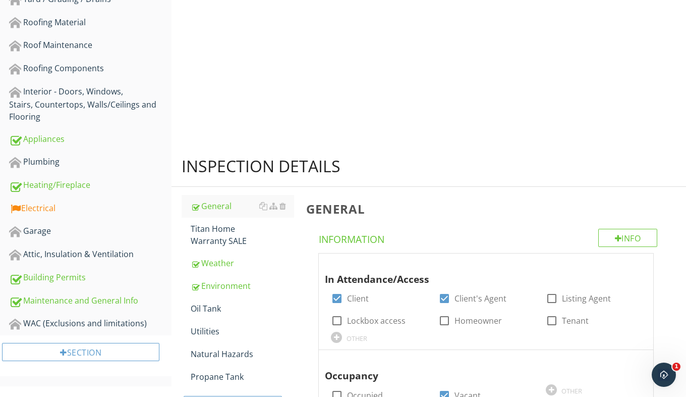
scroll to position [378, 0]
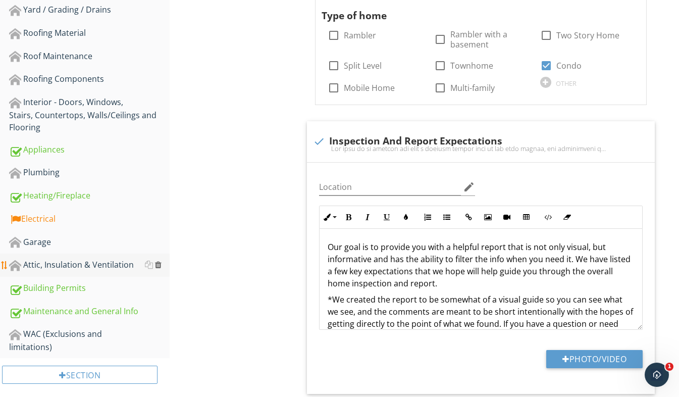
click at [160, 264] on div at bounding box center [158, 264] width 7 height 8
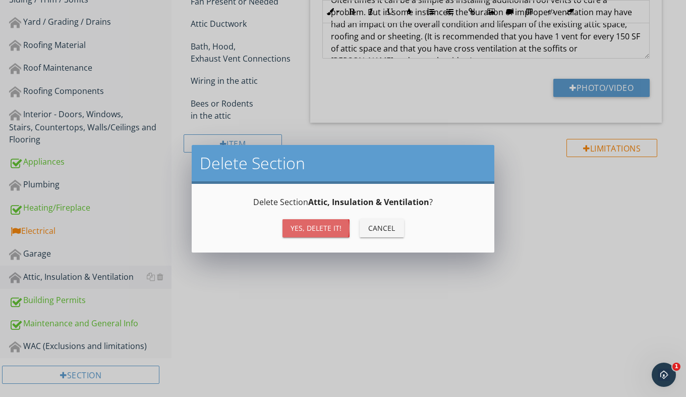
click at [310, 228] on div "Yes, Delete it!" at bounding box center [316, 228] width 51 height 11
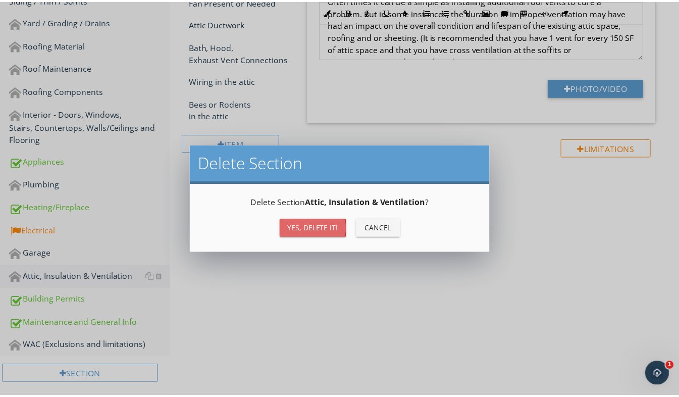
scroll to position [354, 0]
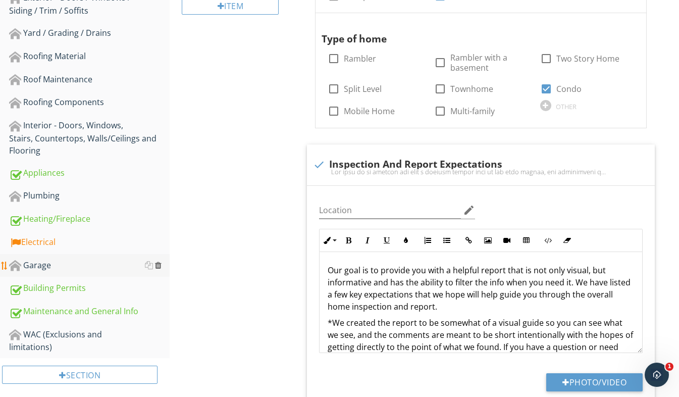
click at [162, 264] on div "Garage" at bounding box center [89, 265] width 161 height 13
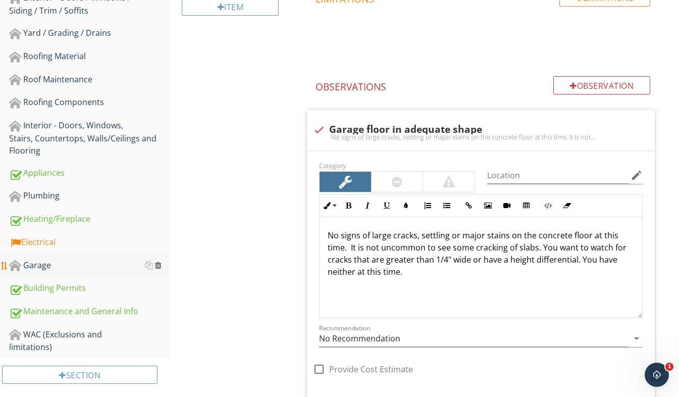
click at [158, 264] on div at bounding box center [158, 265] width 7 height 8
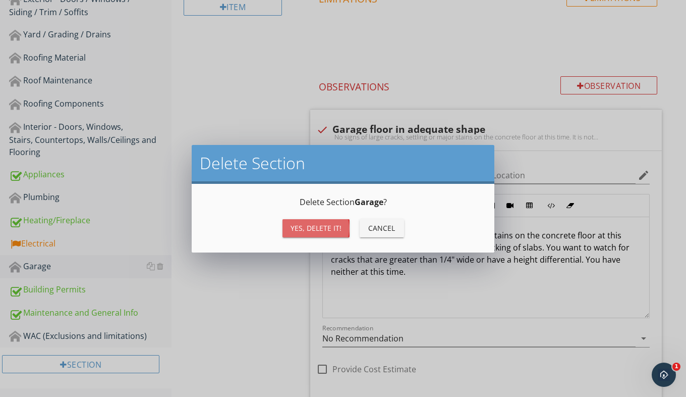
click at [299, 231] on div "Yes, Delete it!" at bounding box center [316, 228] width 51 height 11
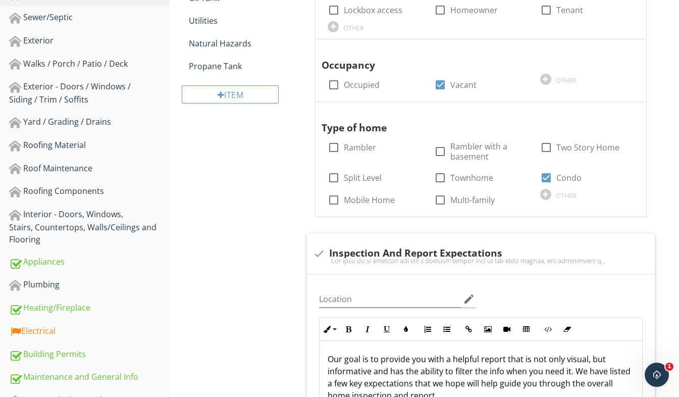
scroll to position [253, 0]
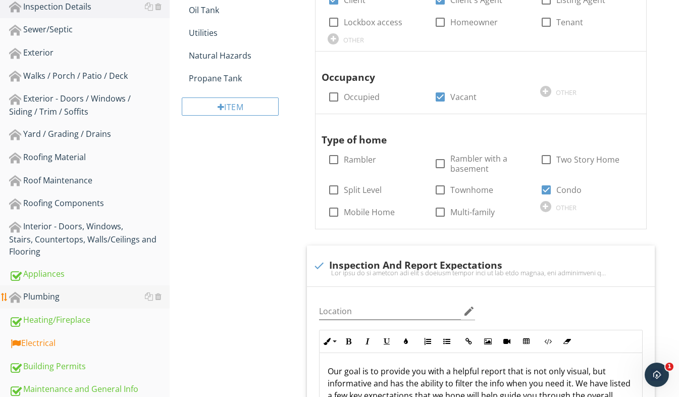
click at [91, 301] on div "Plumbing" at bounding box center [89, 296] width 161 height 13
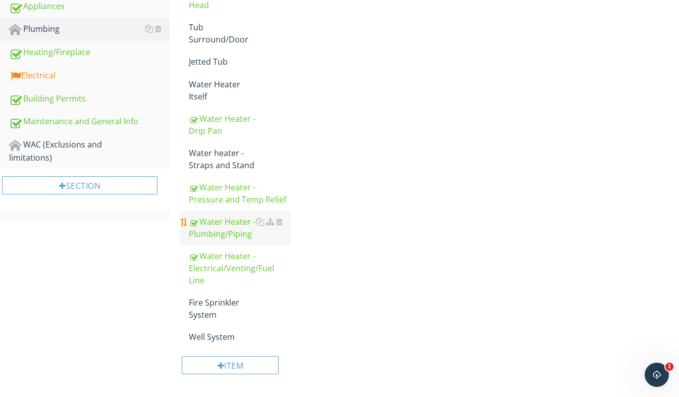
scroll to position [526, 0]
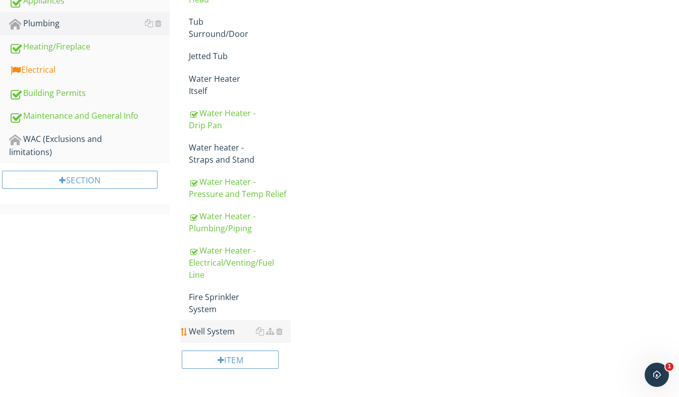
click at [210, 326] on link "Well System" at bounding box center [240, 331] width 102 height 22
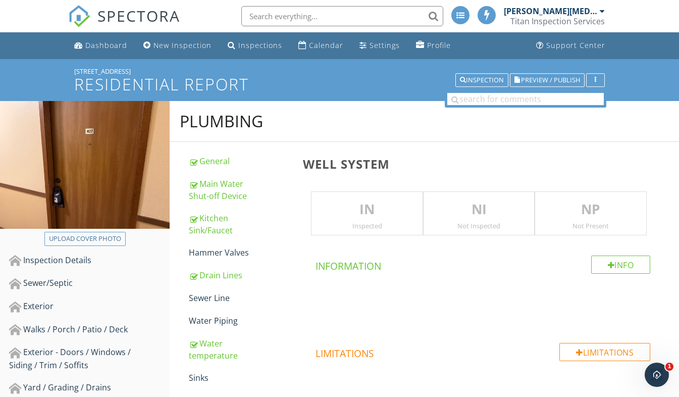
click at [598, 211] on p "NP" at bounding box center [590, 209] width 111 height 20
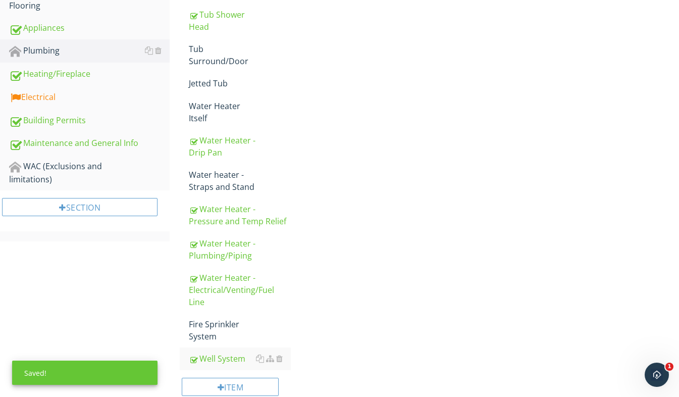
scroll to position [526, 0]
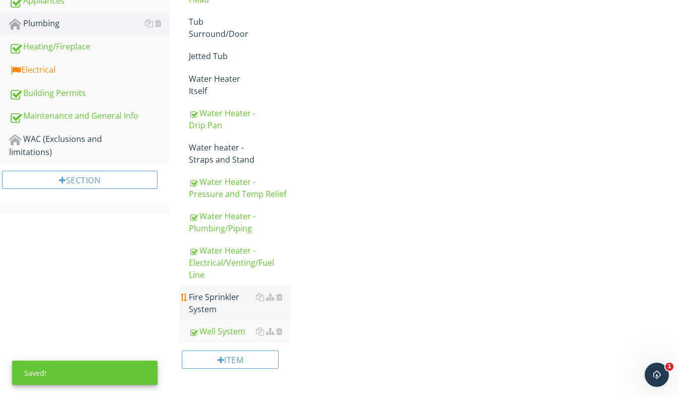
click at [220, 291] on div "Fire Sprinkler System" at bounding box center [240, 303] width 102 height 24
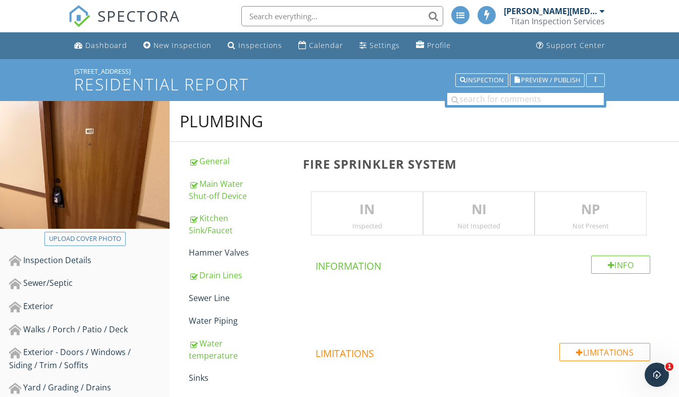
click at [560, 218] on p "NP" at bounding box center [590, 209] width 111 height 20
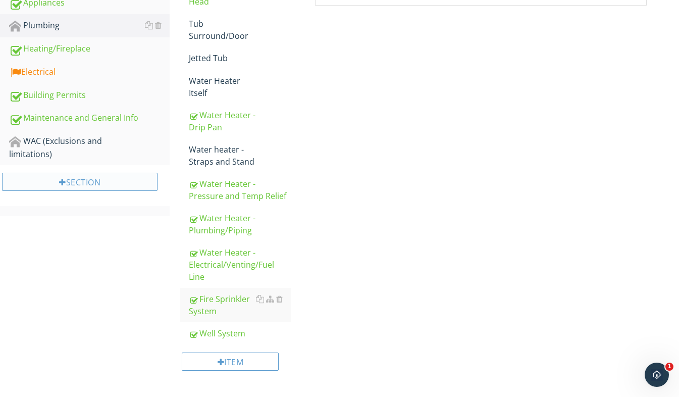
scroll to position [526, 0]
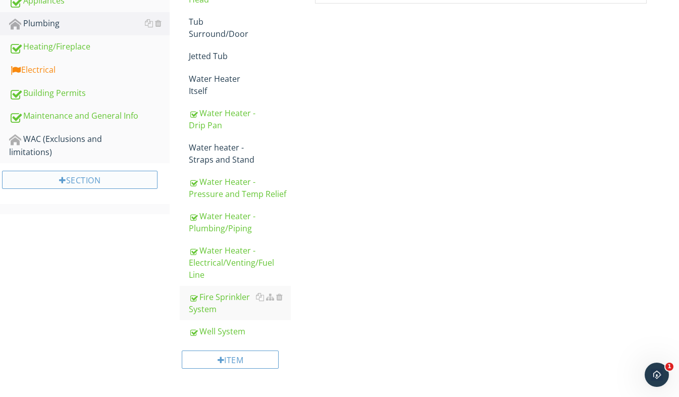
click at [90, 171] on div "Section" at bounding box center [79, 180] width 155 height 18
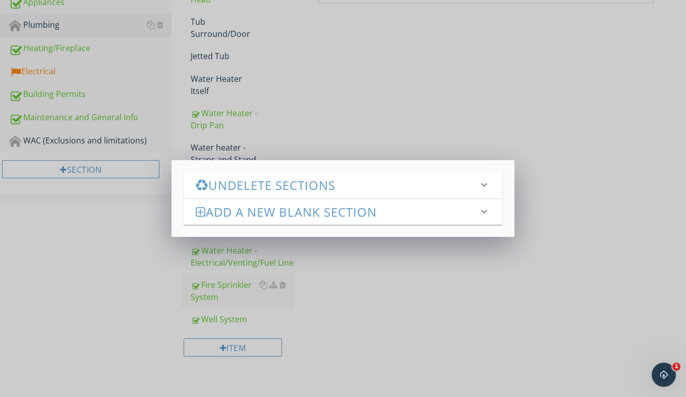
click at [254, 186] on h3 "Undelete Sections" at bounding box center [337, 185] width 283 height 14
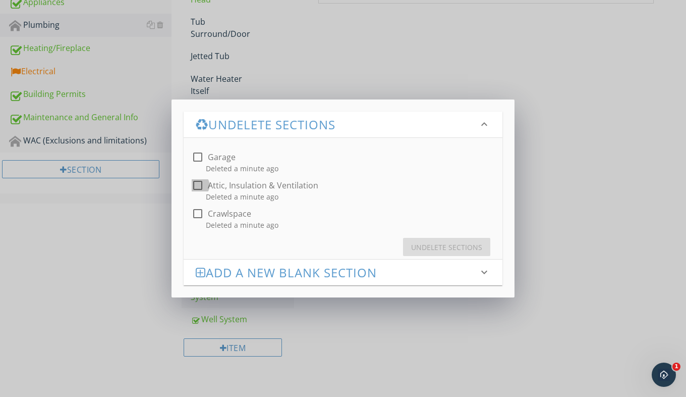
click at [197, 184] on div at bounding box center [197, 185] width 17 height 17
checkbox input "true"
click at [196, 214] on div at bounding box center [197, 213] width 17 height 17
checkbox input "true"
click at [454, 247] on div "Undelete Sections" at bounding box center [446, 247] width 71 height 11
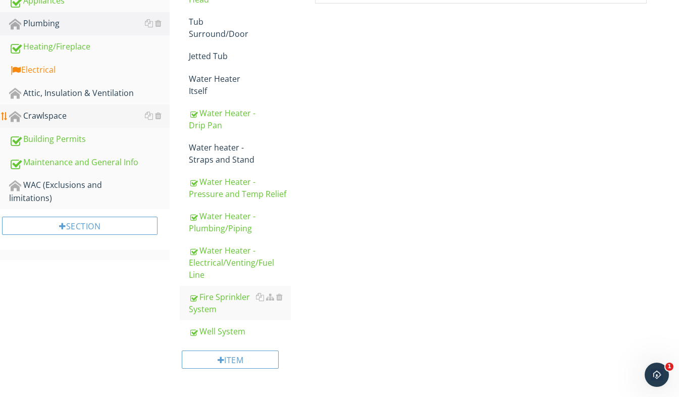
click at [93, 122] on div "Crawlspace" at bounding box center [89, 116] width 161 height 13
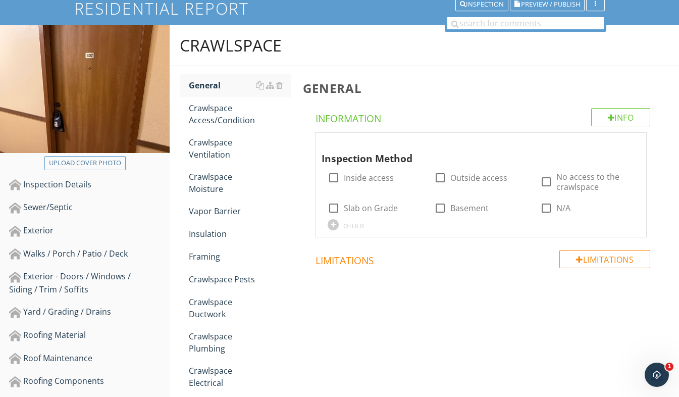
scroll to position [125, 0]
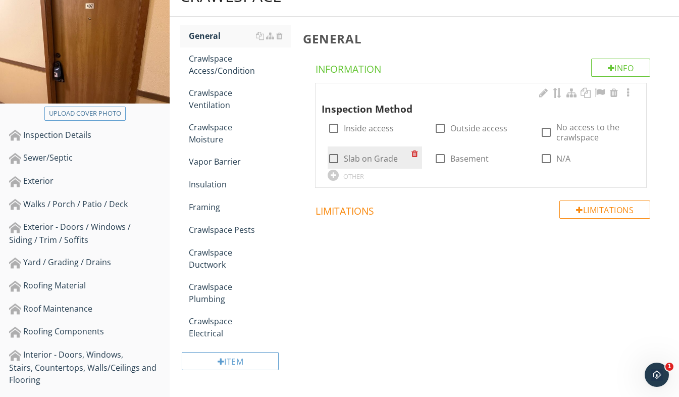
click at [333, 160] on div at bounding box center [333, 158] width 17 height 17
checkbox input "true"
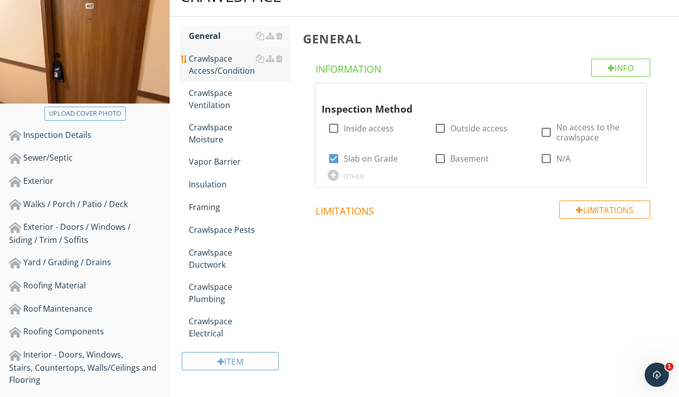
click at [228, 72] on div "Crawlspace Access/Condition" at bounding box center [240, 64] width 102 height 24
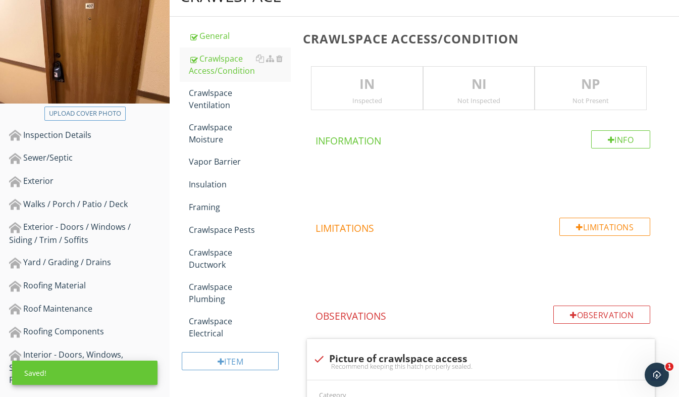
click at [579, 83] on p "NP" at bounding box center [590, 84] width 111 height 20
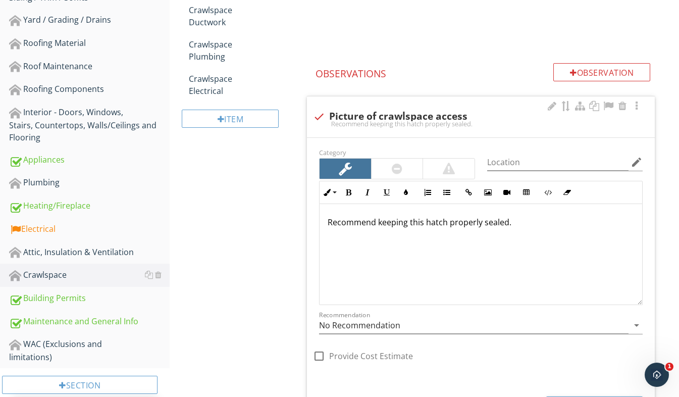
scroll to position [378, 0]
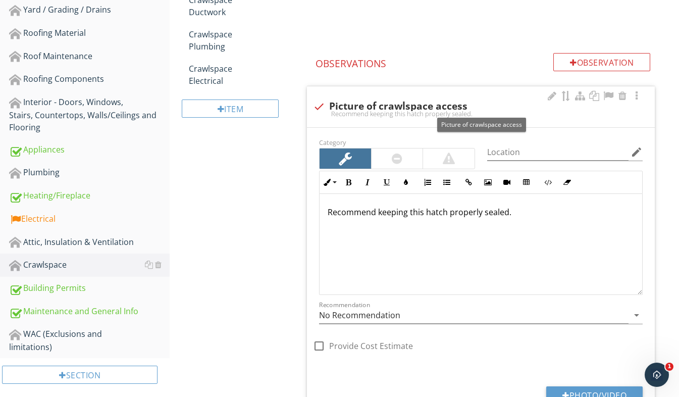
click at [320, 107] on div at bounding box center [318, 106] width 17 height 17
checkbox input "true"
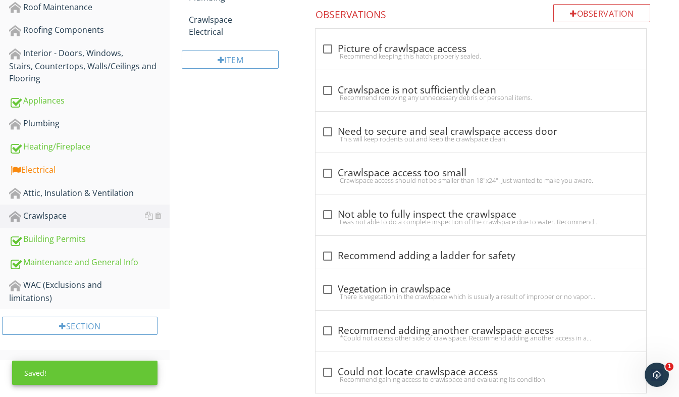
scroll to position [94, 0]
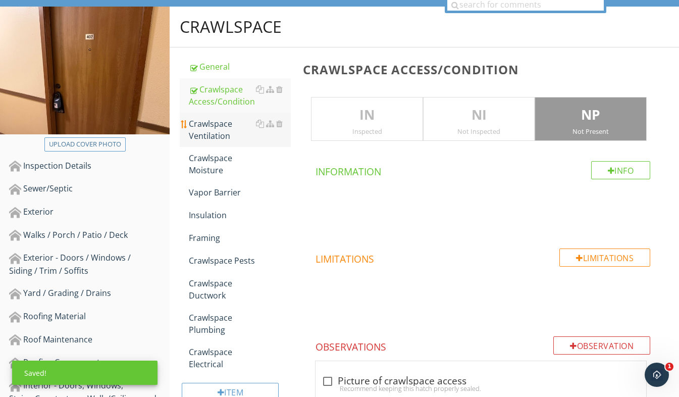
click at [234, 128] on div "Crawlspace Ventilation" at bounding box center [240, 130] width 102 height 24
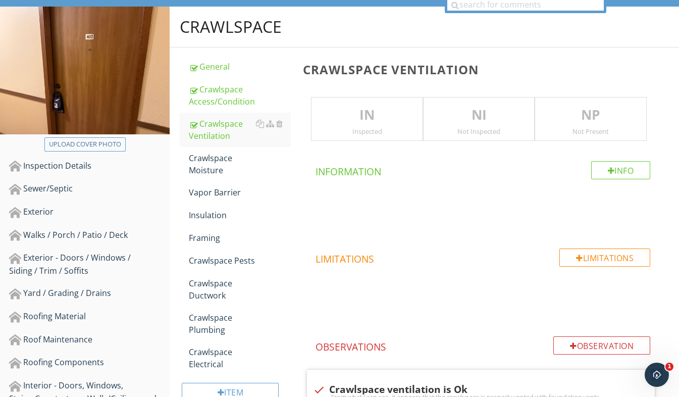
drag, startPoint x: 572, startPoint y: 112, endPoint x: 549, endPoint y: 121, distance: 25.4
click at [572, 112] on p "NP" at bounding box center [590, 115] width 111 height 20
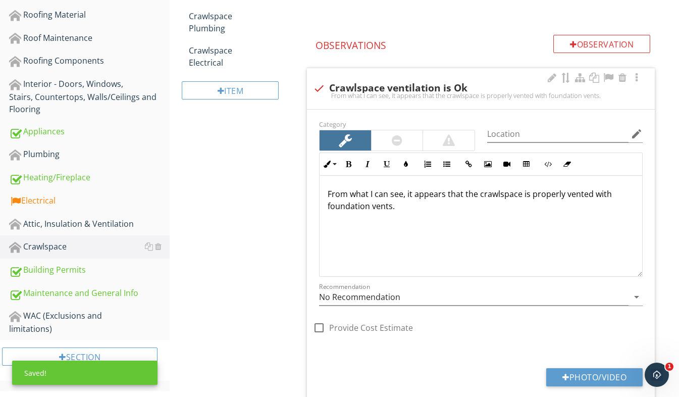
scroll to position [397, 0]
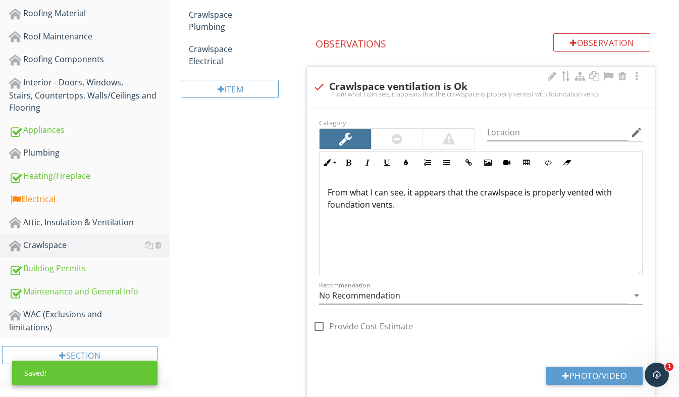
click at [315, 91] on div "From what I can see, it appears that the crawlspace is properly vented with fou…" at bounding box center [481, 94] width 336 height 8
checkbox input "true"
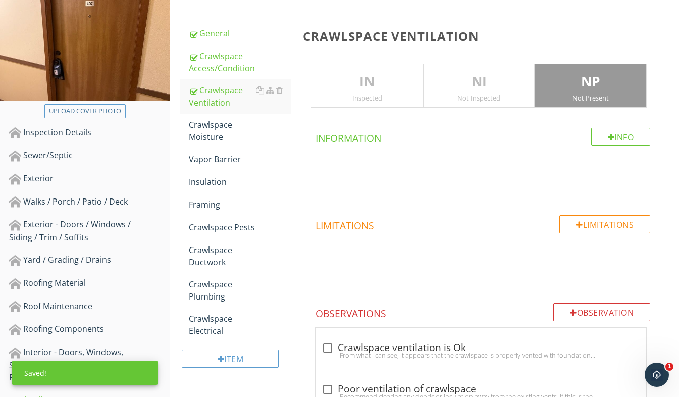
scroll to position [125, 0]
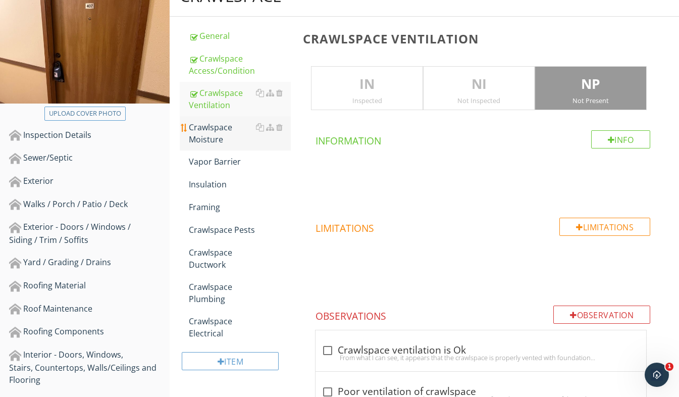
click at [205, 147] on link "Crawlspace Moisture" at bounding box center [240, 133] width 102 height 34
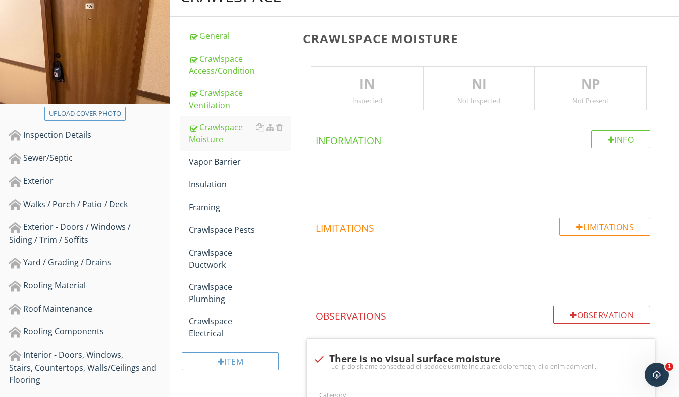
click at [624, 100] on div "Not Present" at bounding box center [590, 100] width 111 height 8
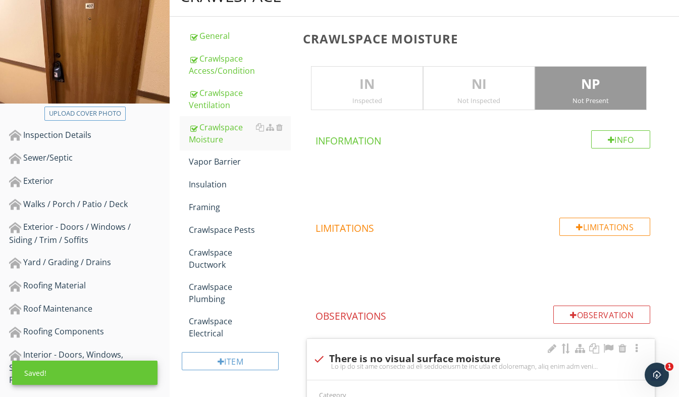
click at [322, 356] on div at bounding box center [318, 358] width 17 height 17
checkbox input "true"
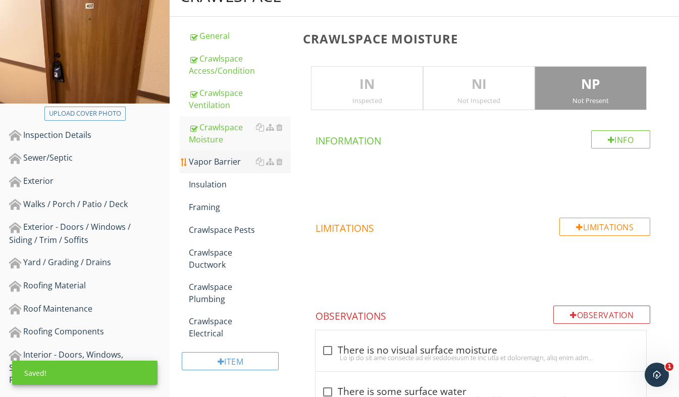
click at [224, 168] on link "Vapor Barrier" at bounding box center [240, 161] width 102 height 22
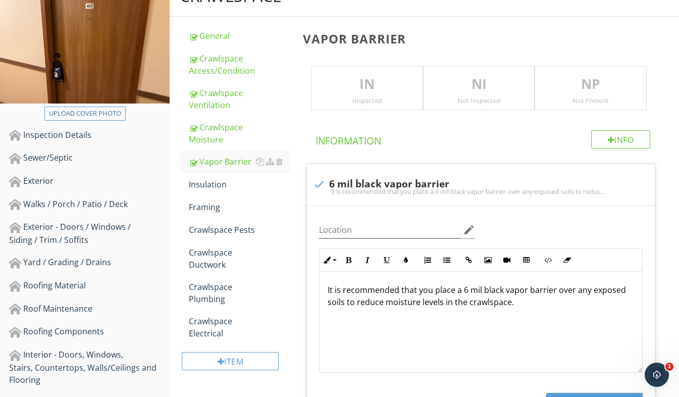
click at [595, 109] on div "NP Not Present" at bounding box center [591, 88] width 112 height 44
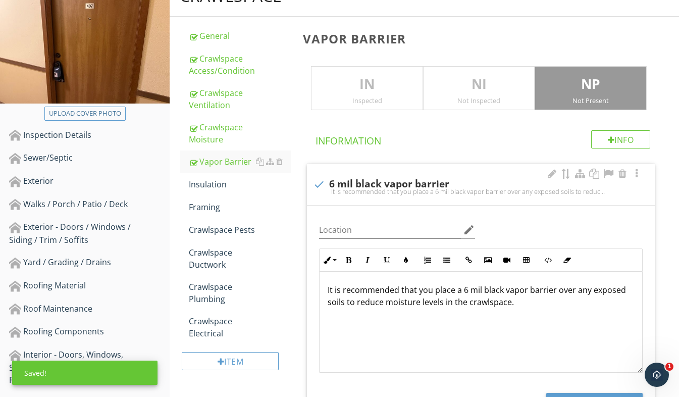
click at [320, 186] on div at bounding box center [318, 184] width 17 height 17
checkbox input "true"
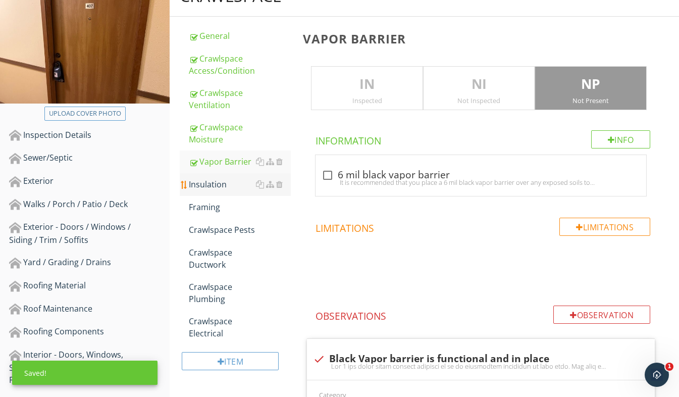
click at [220, 189] on div "Insulation" at bounding box center [240, 184] width 102 height 12
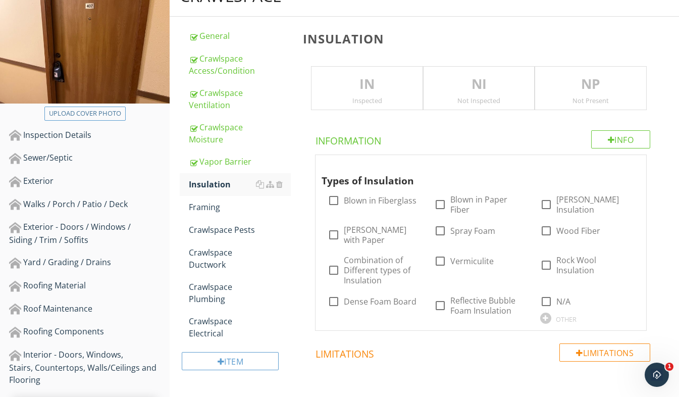
click at [611, 90] on p "NP" at bounding box center [590, 84] width 111 height 20
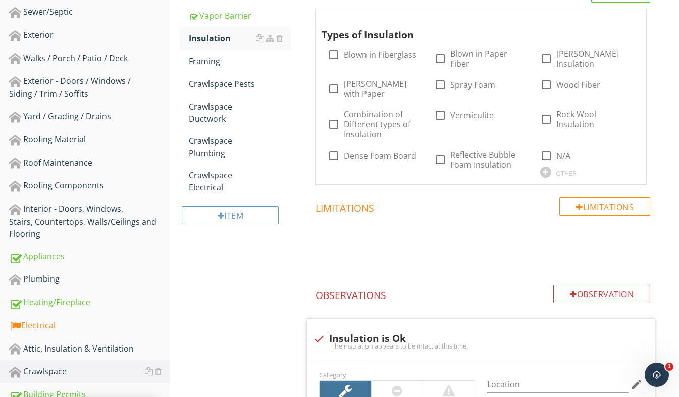
scroll to position [327, 0]
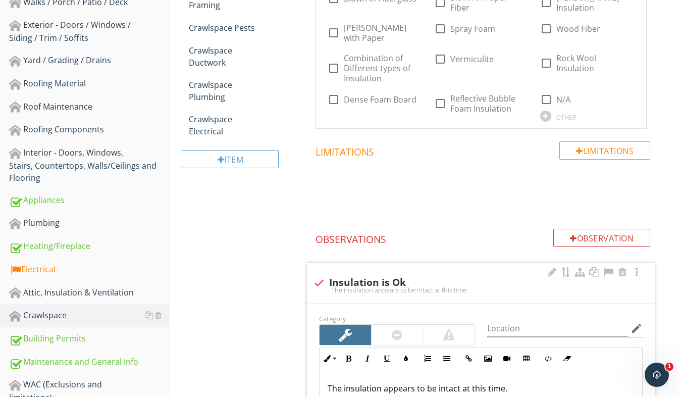
click at [320, 274] on div at bounding box center [318, 282] width 17 height 17
checkbox input "true"
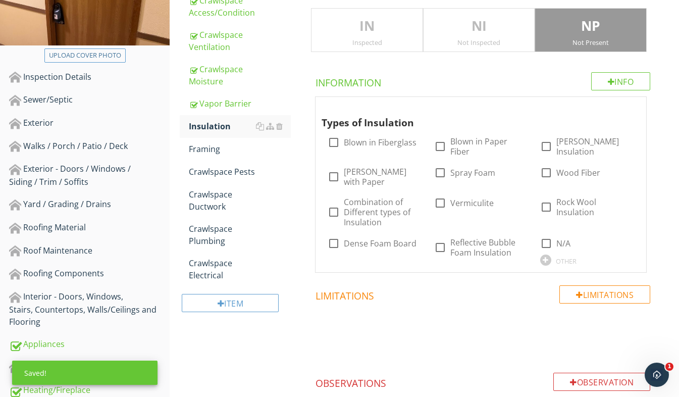
scroll to position [125, 0]
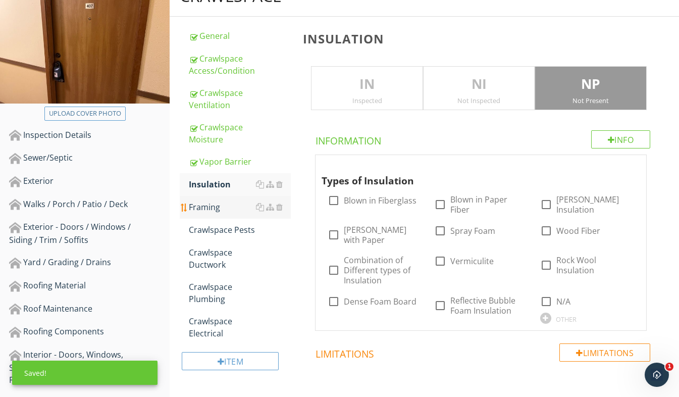
click at [223, 213] on link "Framing" at bounding box center [240, 207] width 102 height 22
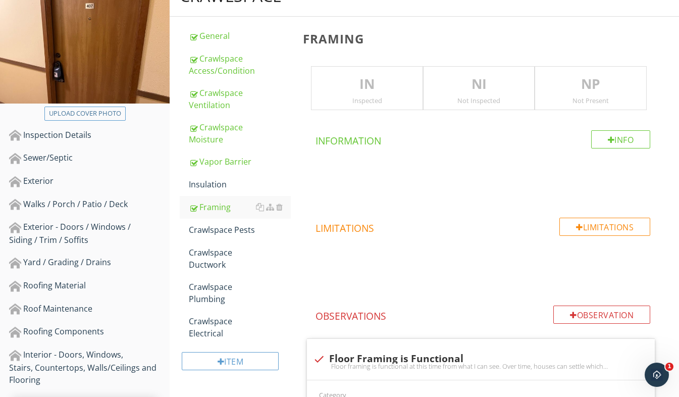
click at [619, 94] on div "NP Not Present" at bounding box center [591, 88] width 112 height 44
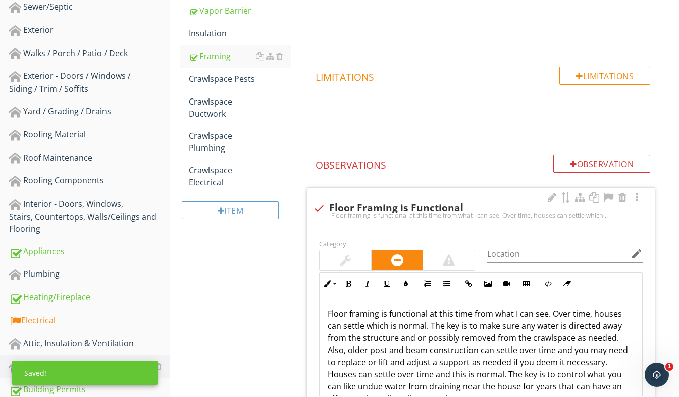
scroll to position [277, 0]
click at [322, 204] on div at bounding box center [318, 207] width 17 height 17
checkbox input "true"
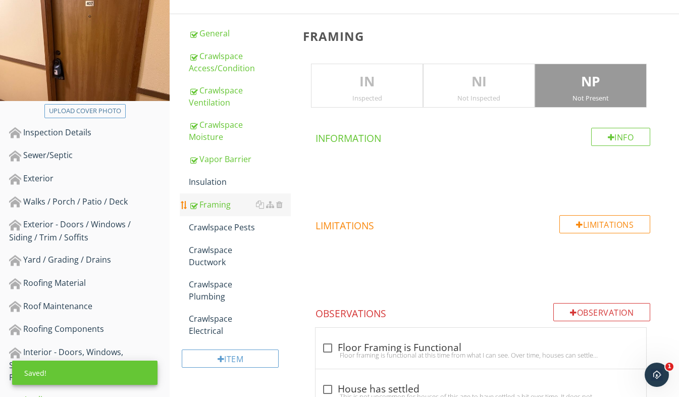
scroll to position [125, 0]
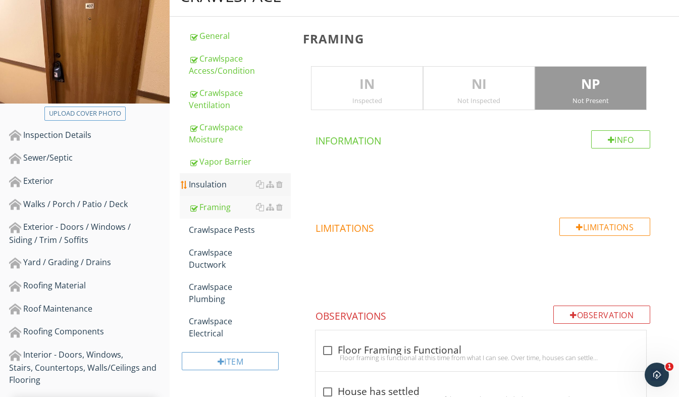
click at [227, 188] on div "Insulation" at bounding box center [240, 184] width 102 height 12
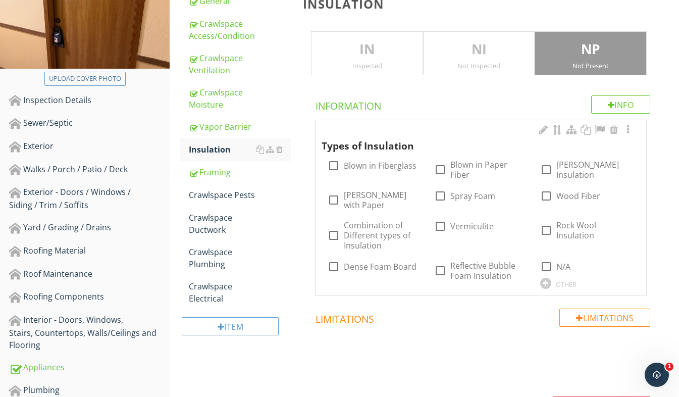
scroll to position [176, 0]
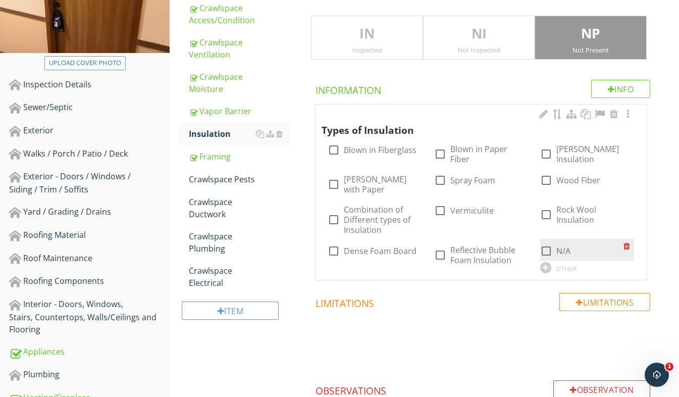
click at [547, 242] on div at bounding box center [546, 250] width 17 height 17
checkbox input "true"
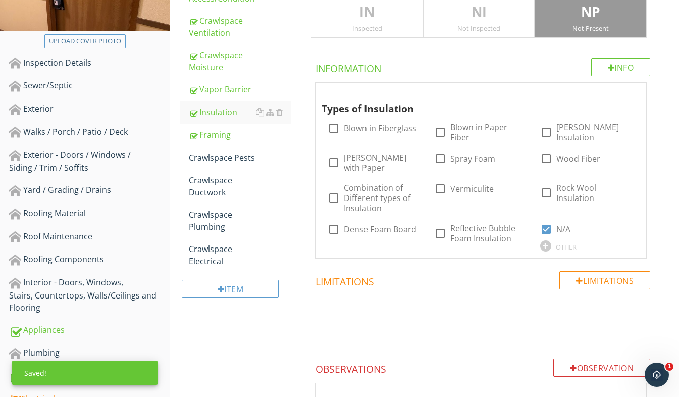
scroll to position [97, 0]
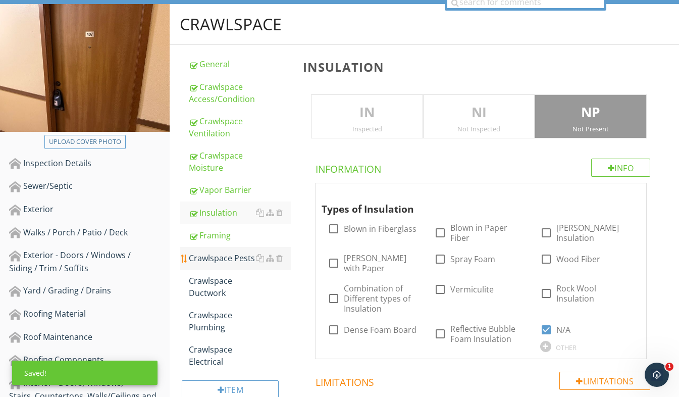
click at [213, 267] on link "Crawlspace Pests" at bounding box center [240, 258] width 102 height 22
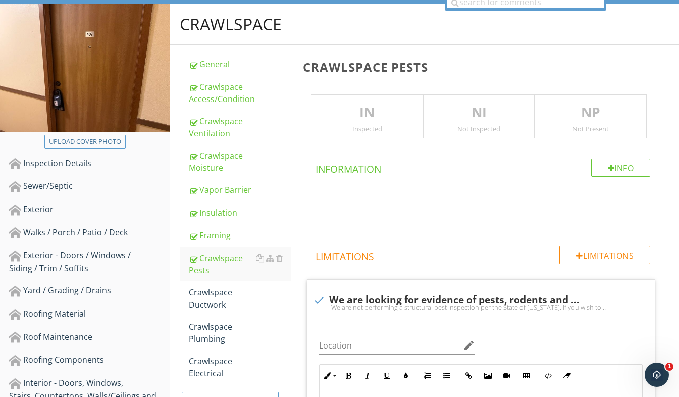
click at [586, 125] on div "Not Present" at bounding box center [590, 129] width 111 height 8
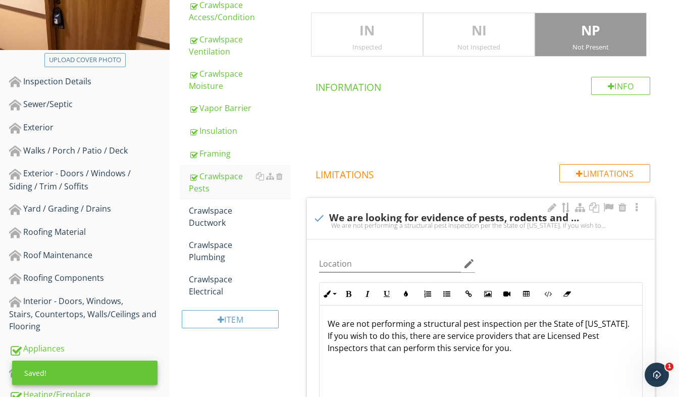
scroll to position [248, 0]
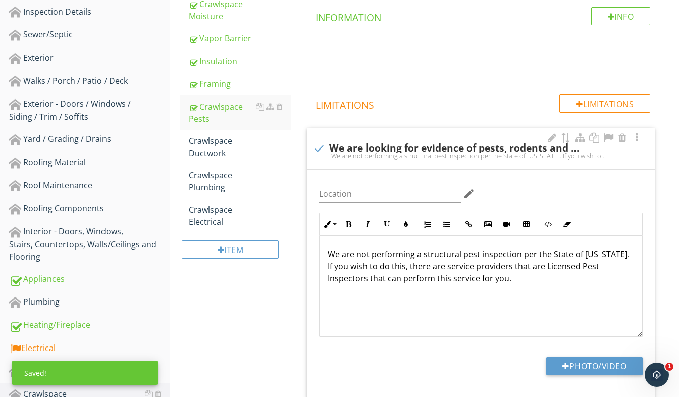
click at [322, 148] on div at bounding box center [318, 148] width 17 height 17
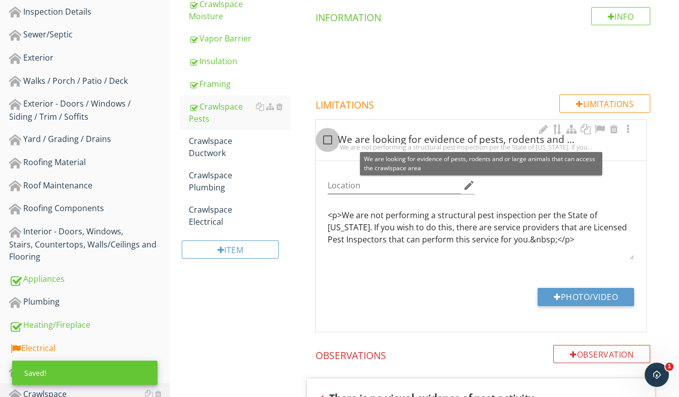
checkbox input "true"
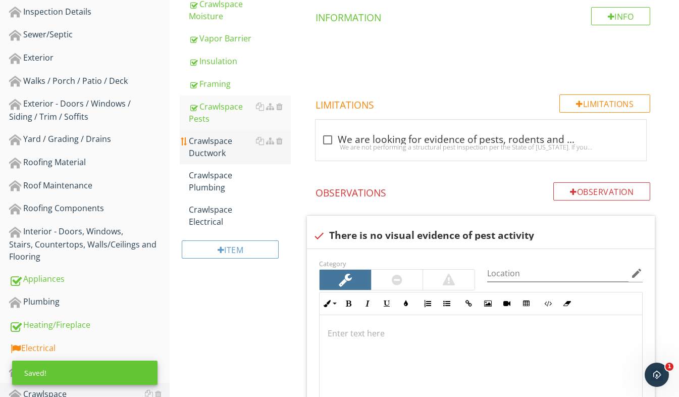
click at [221, 145] on div "Crawlspace Ductwork" at bounding box center [240, 147] width 102 height 24
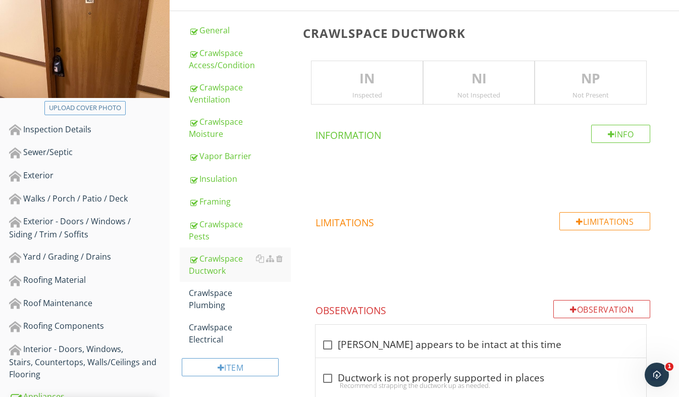
scroll to position [46, 0]
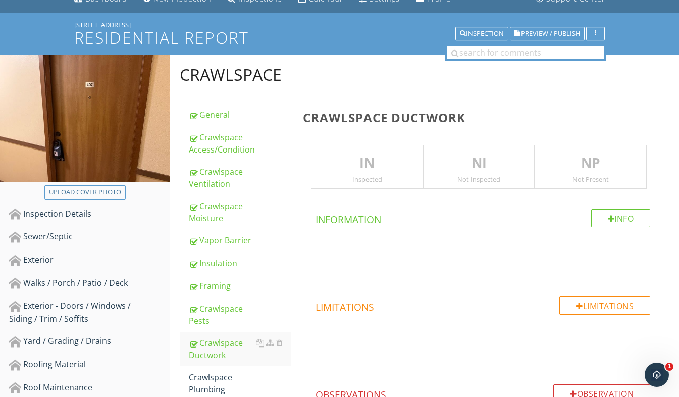
click at [571, 184] on div "NP Not Present" at bounding box center [591, 167] width 112 height 44
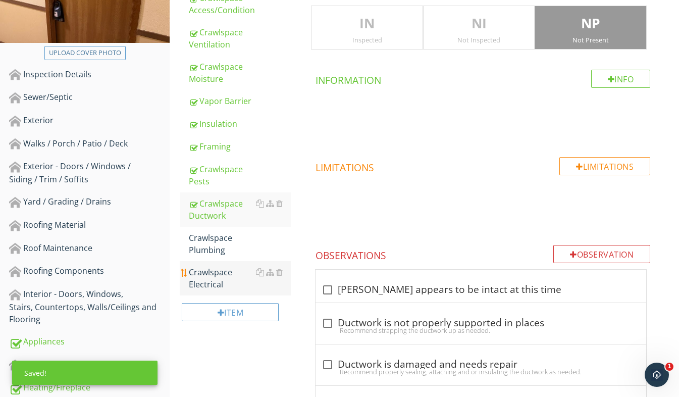
scroll to position [198, 0]
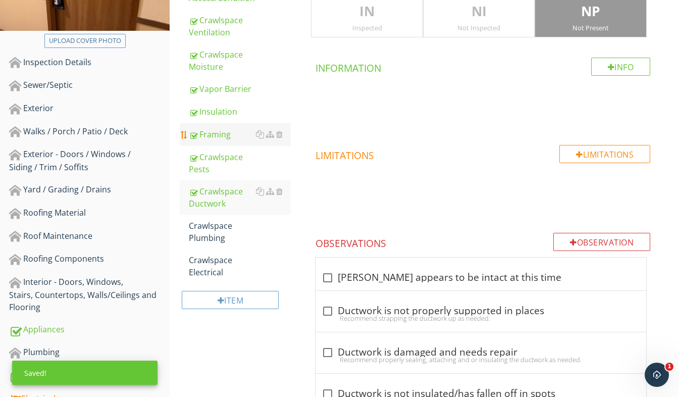
click at [223, 142] on link "Framing" at bounding box center [240, 134] width 102 height 22
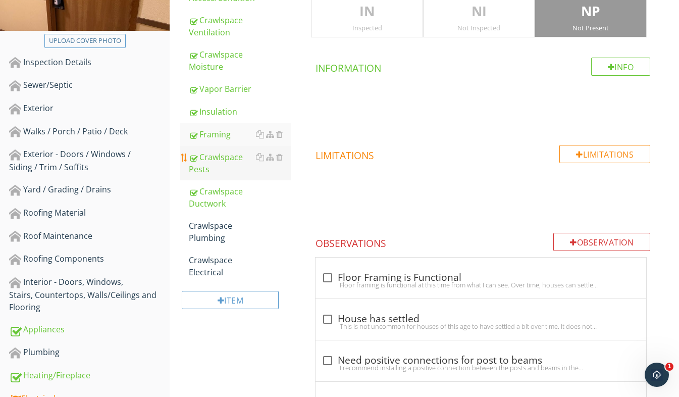
click at [220, 169] on div "Crawlspace Pests" at bounding box center [240, 163] width 102 height 24
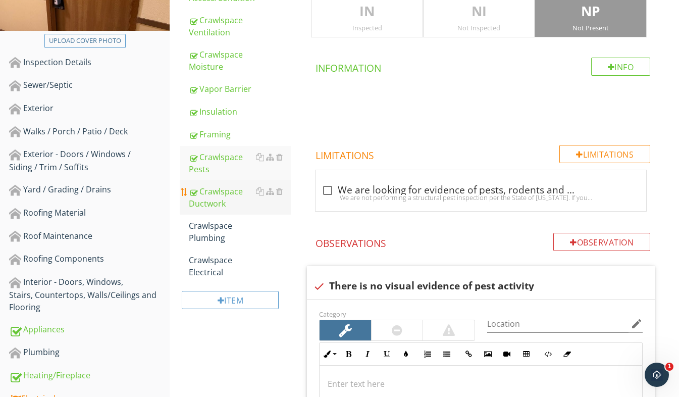
click at [219, 195] on div "Crawlspace Ductwork" at bounding box center [240, 197] width 102 height 24
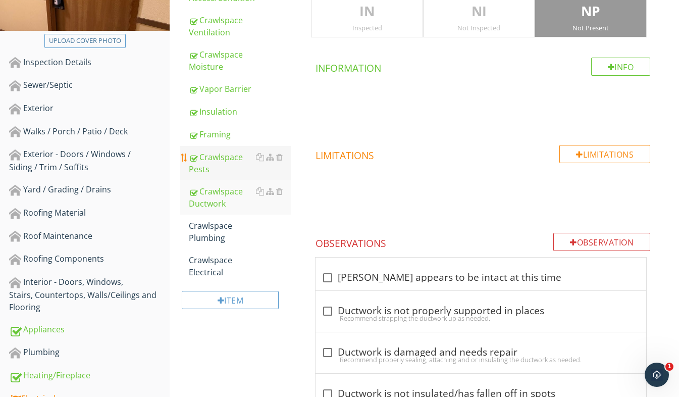
click at [217, 166] on div "Crawlspace Pests" at bounding box center [240, 163] width 102 height 24
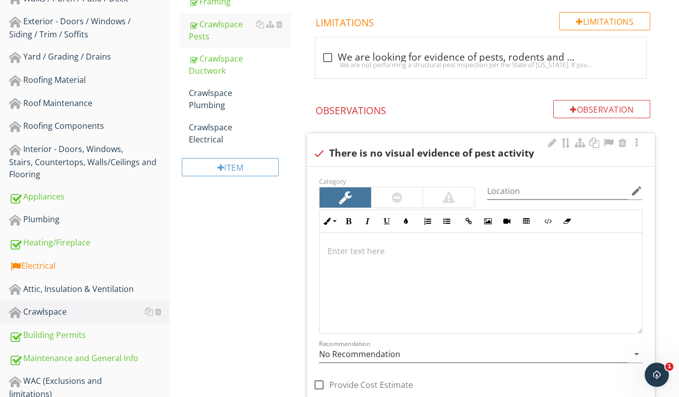
scroll to position [299, 0]
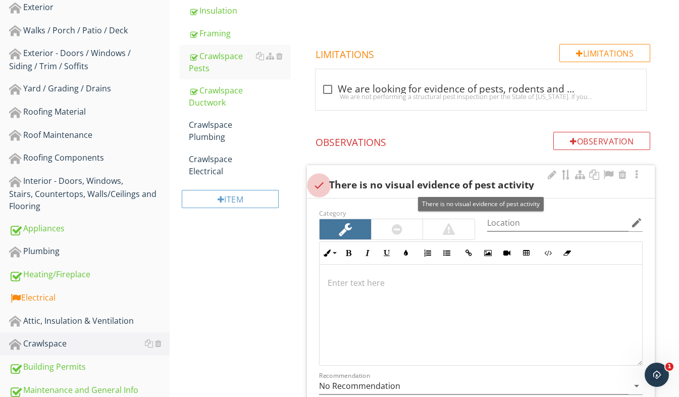
click at [318, 181] on div at bounding box center [318, 185] width 17 height 17
checkbox input "true"
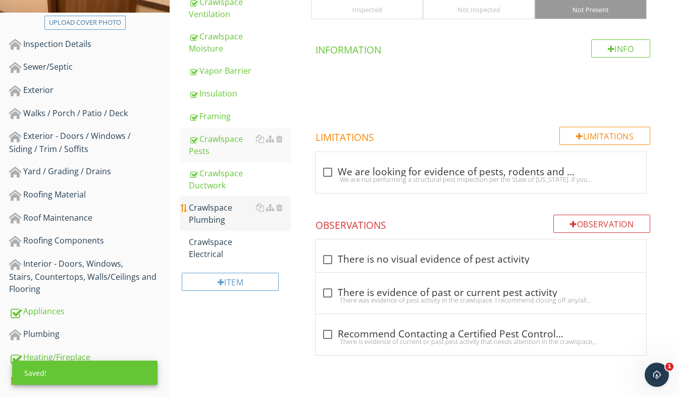
scroll to position [198, 0]
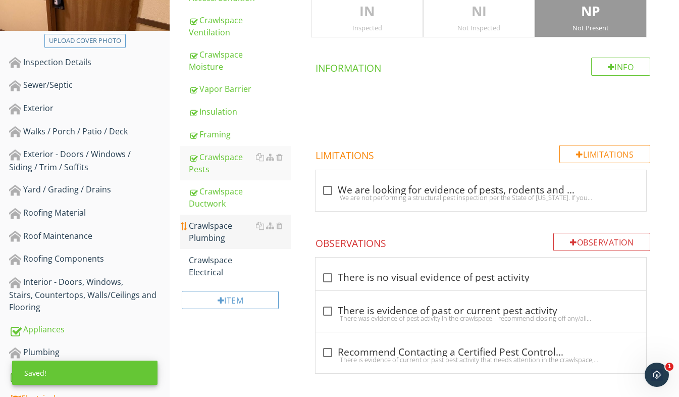
click at [208, 226] on div "Crawlspace Plumbing" at bounding box center [240, 232] width 102 height 24
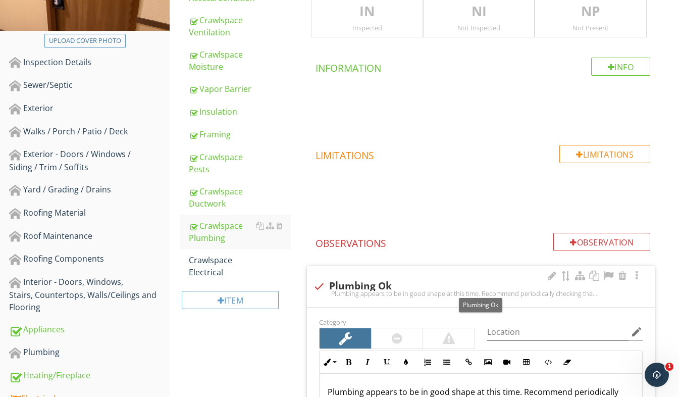
click at [322, 286] on div at bounding box center [318, 286] width 17 height 17
checkbox input "true"
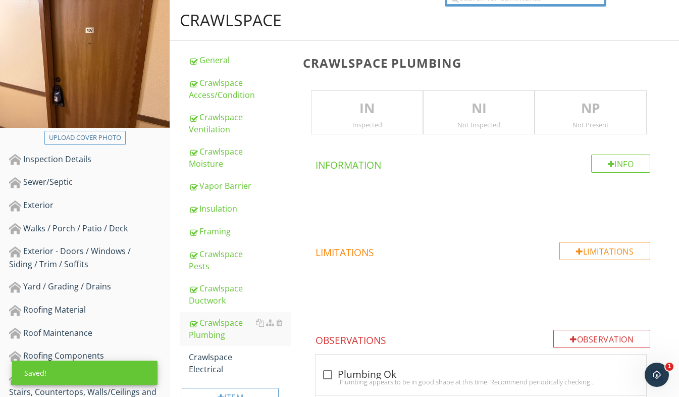
scroll to position [46, 0]
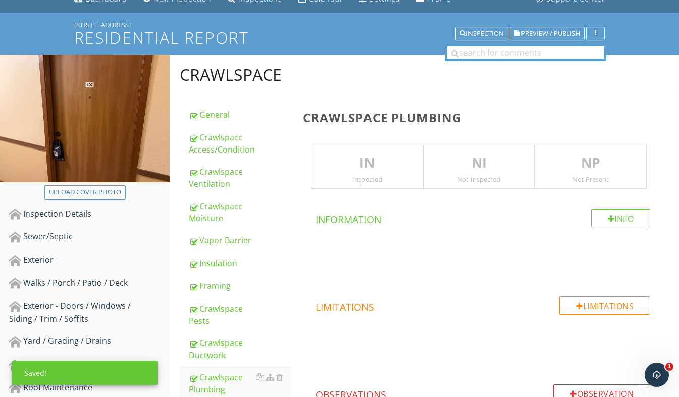
click at [598, 177] on div "Not Present" at bounding box center [590, 179] width 111 height 8
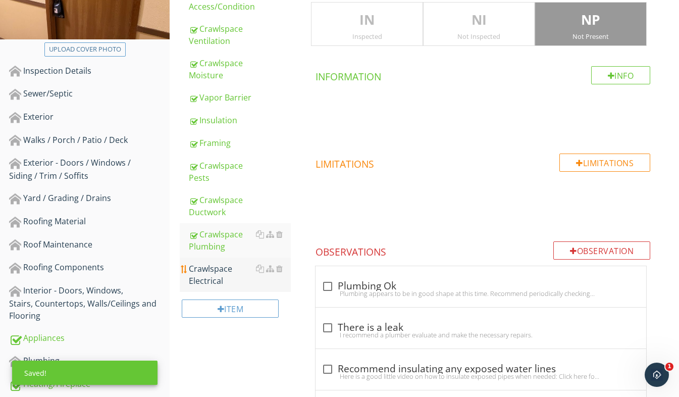
scroll to position [198, 0]
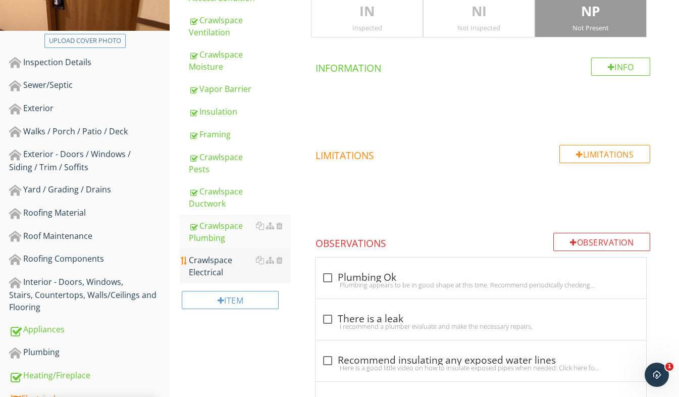
click at [230, 260] on div "Crawlspace Electrical" at bounding box center [240, 266] width 102 height 24
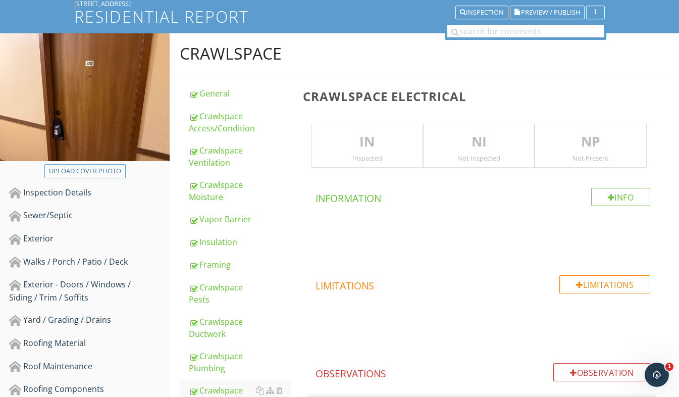
scroll to position [46, 0]
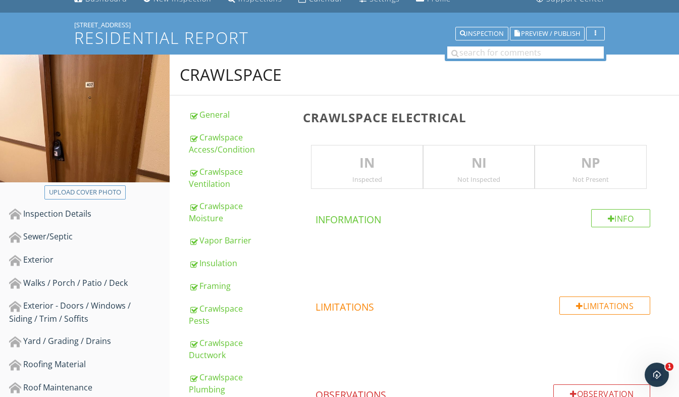
click at [580, 163] on p "NP" at bounding box center [590, 163] width 111 height 20
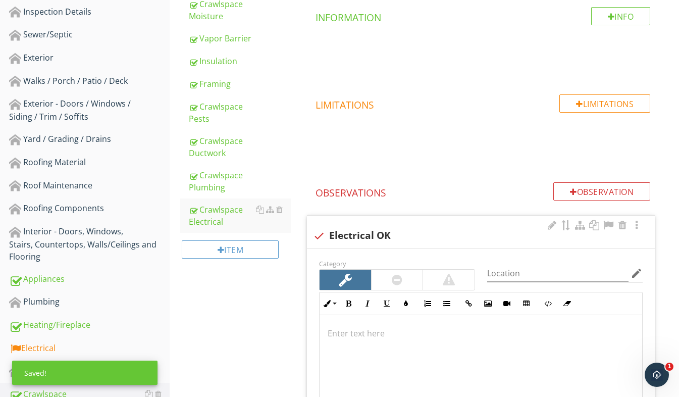
scroll to position [248, 0]
click at [319, 234] on div at bounding box center [318, 235] width 17 height 17
checkbox input "true"
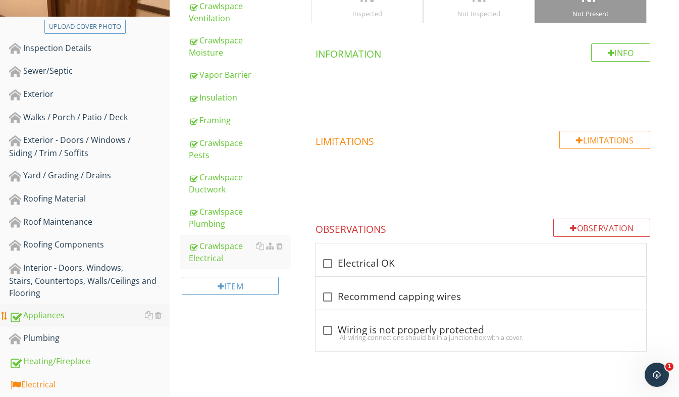
scroll to position [277, 0]
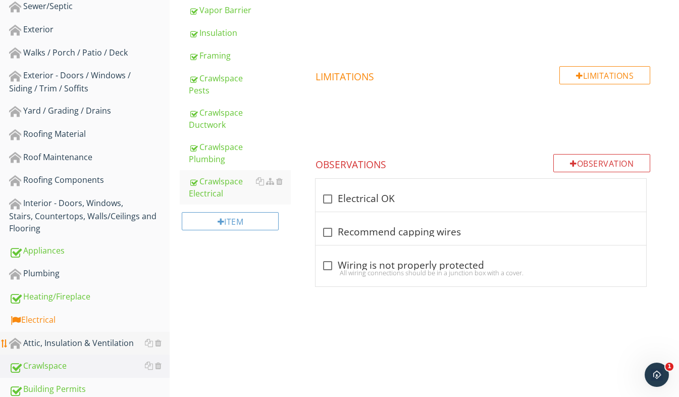
click at [79, 335] on link "Attic, Insulation & Ventilation" at bounding box center [89, 343] width 161 height 23
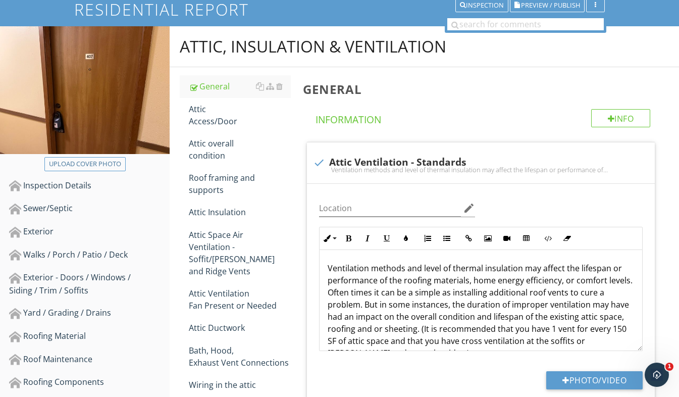
scroll to position [125, 0]
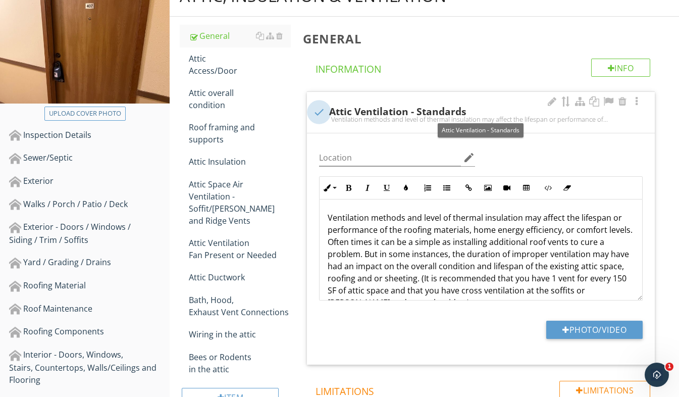
click at [321, 110] on div at bounding box center [318, 111] width 17 height 17
checkbox input "true"
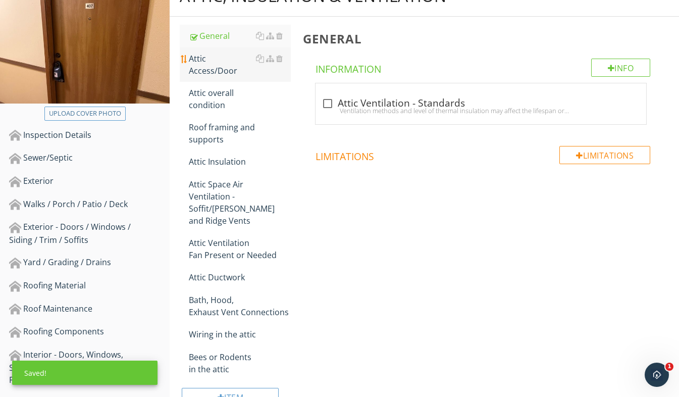
click at [228, 60] on div "Attic Access/Door" at bounding box center [240, 64] width 102 height 24
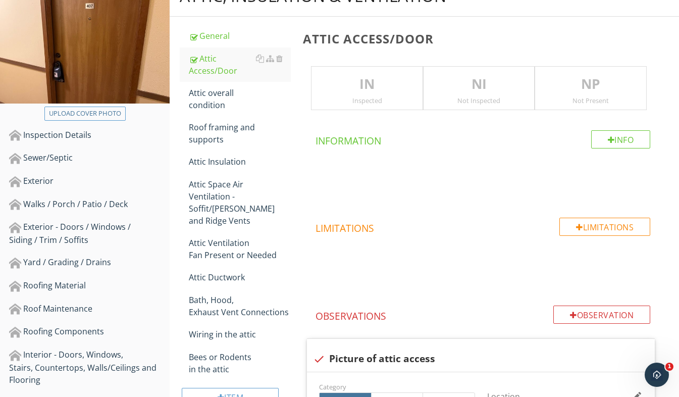
click at [568, 91] on p "NP" at bounding box center [590, 84] width 111 height 20
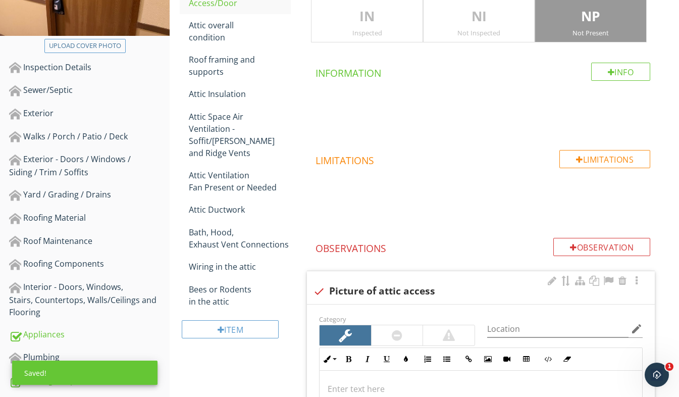
scroll to position [277, 0]
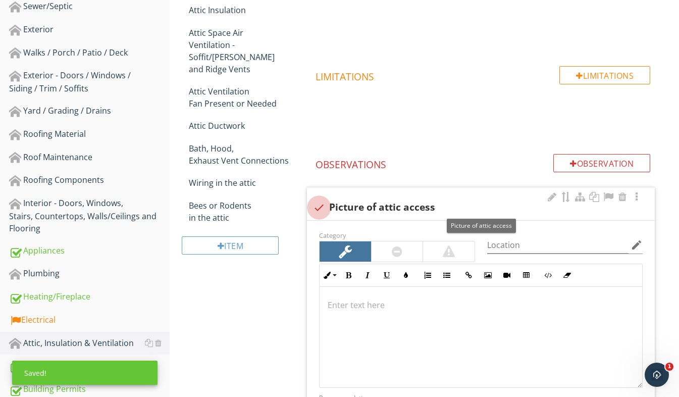
click at [320, 206] on div at bounding box center [318, 207] width 17 height 17
checkbox input "true"
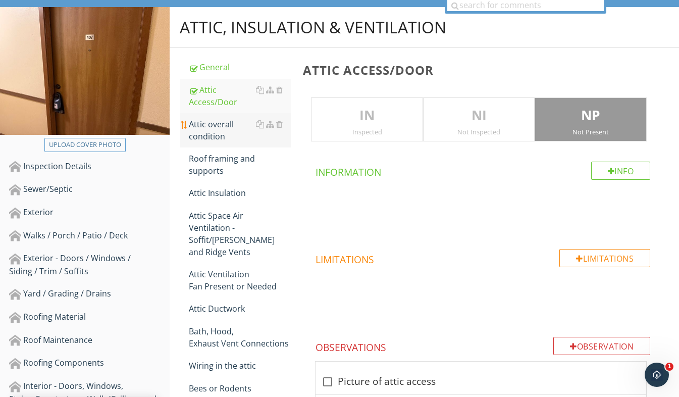
scroll to position [75, 0]
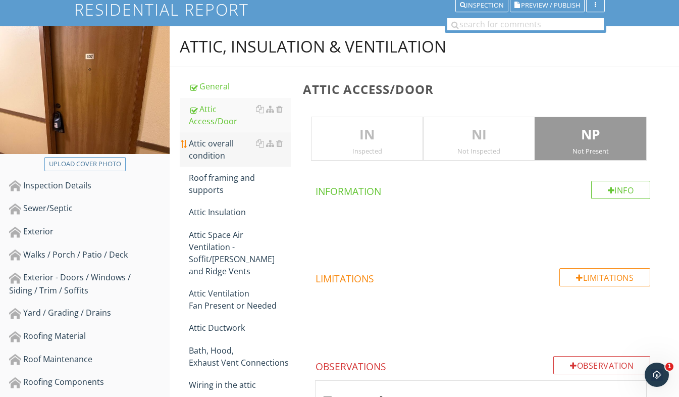
click at [221, 155] on div "Attic overall condition" at bounding box center [240, 149] width 102 height 24
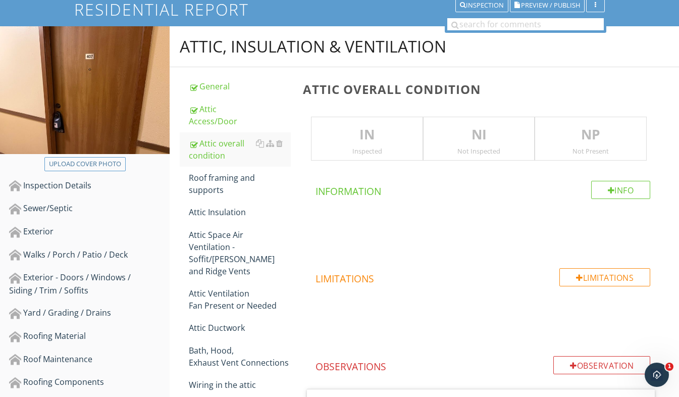
click at [564, 126] on p "NP" at bounding box center [590, 135] width 111 height 20
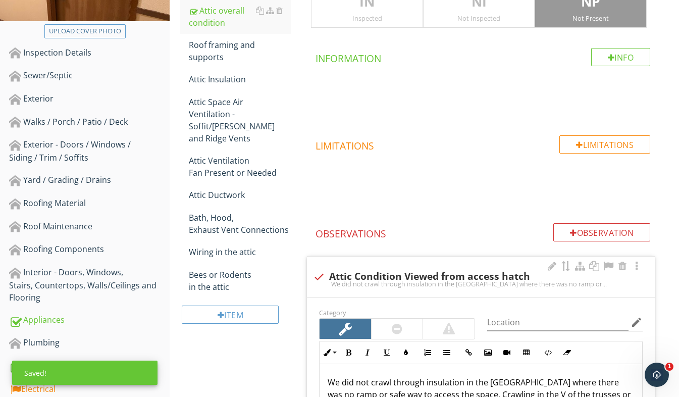
scroll to position [277, 0]
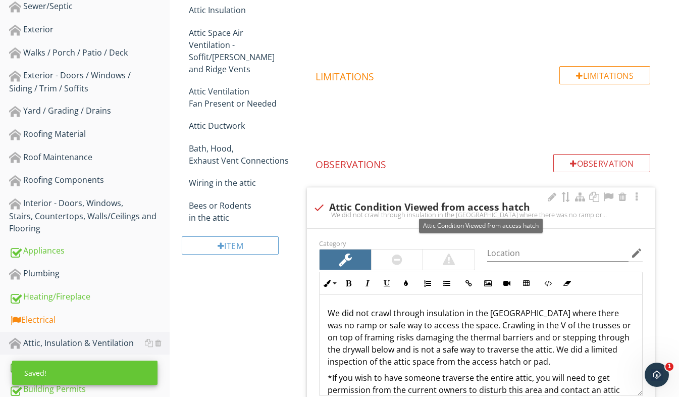
click at [321, 205] on div at bounding box center [318, 207] width 17 height 17
checkbox input "true"
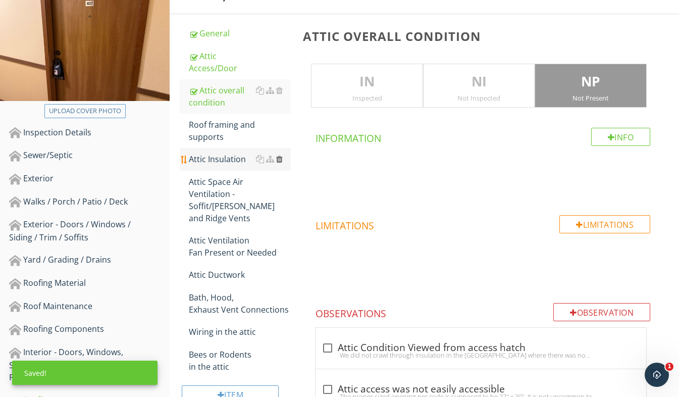
scroll to position [125, 0]
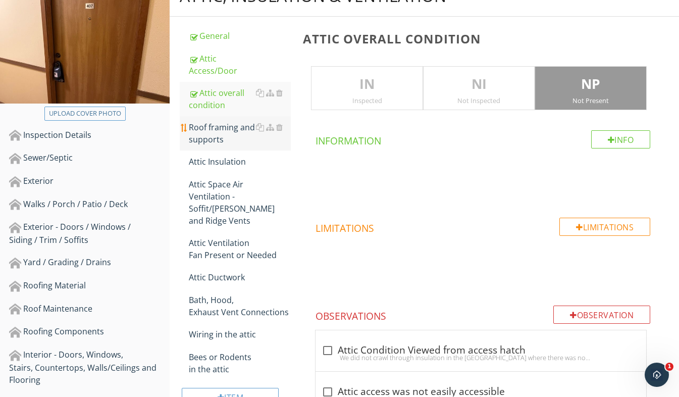
click at [216, 125] on div "Roof framing and supports" at bounding box center [240, 133] width 102 height 24
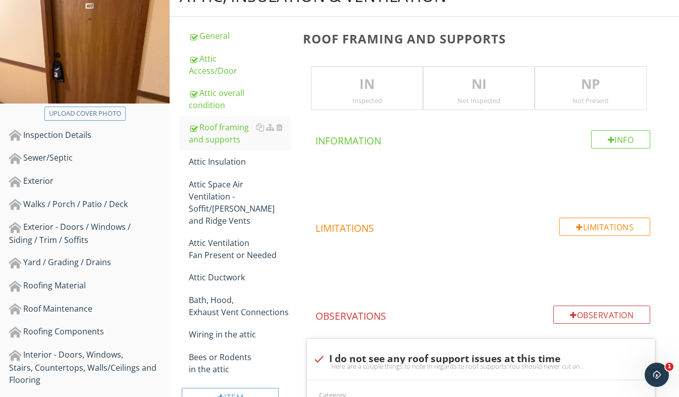
click at [599, 92] on p "NP" at bounding box center [590, 84] width 111 height 20
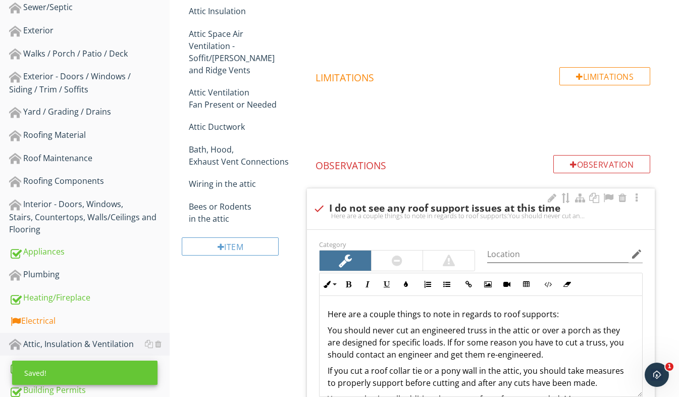
scroll to position [277, 0]
click at [320, 207] on div at bounding box center [318, 207] width 17 height 17
checkbox input "true"
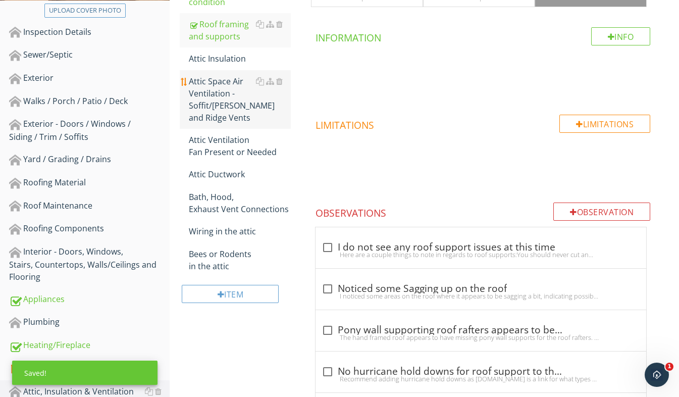
scroll to position [176, 0]
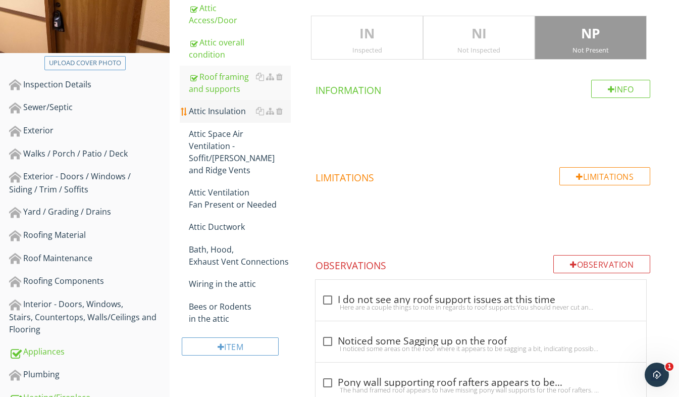
click at [219, 116] on div "Attic Insulation" at bounding box center [240, 111] width 102 height 12
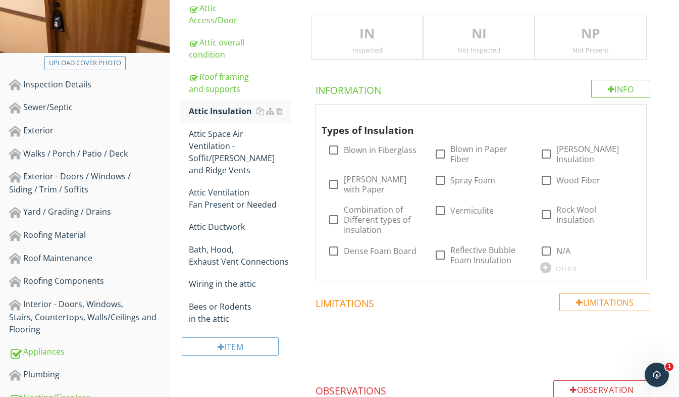
click at [590, 57] on div "NP Not Present" at bounding box center [591, 38] width 112 height 44
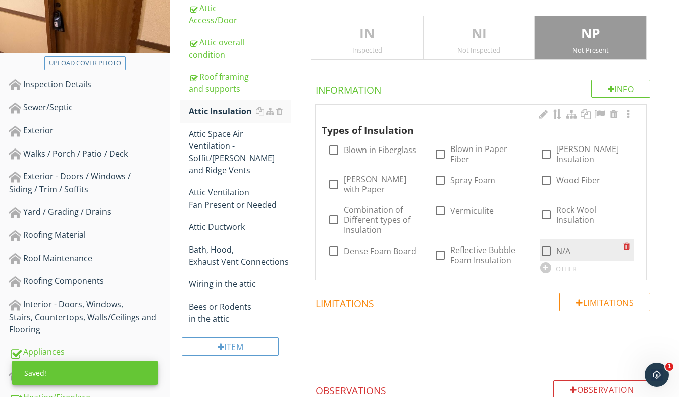
click at [545, 242] on div at bounding box center [546, 250] width 17 height 17
checkbox input "true"
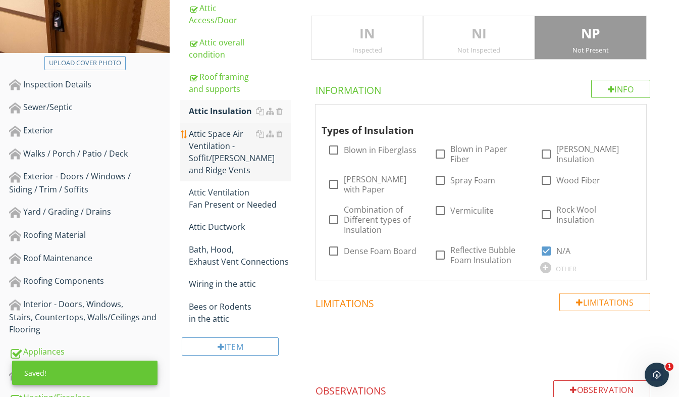
click at [215, 144] on div "Attic Space Air Ventilation - Soffit/[PERSON_NAME] and Ridge Vents" at bounding box center [240, 152] width 102 height 48
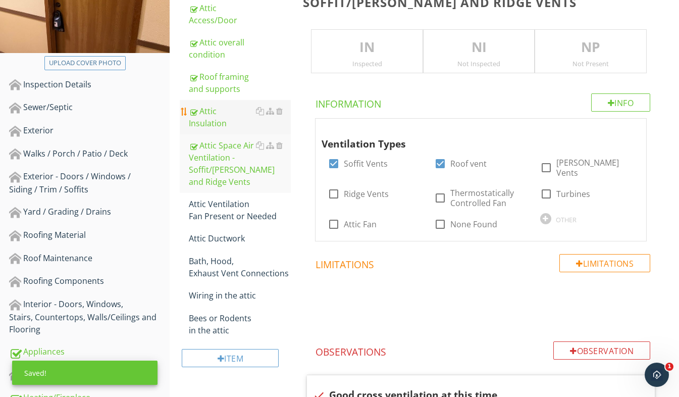
click at [226, 115] on div "Attic Insulation" at bounding box center [240, 117] width 102 height 24
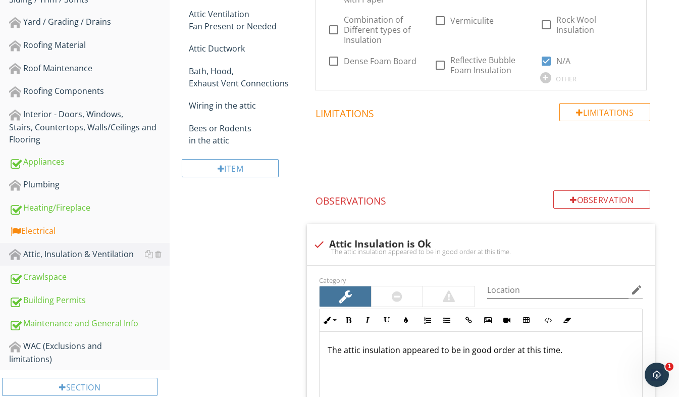
scroll to position [378, 0]
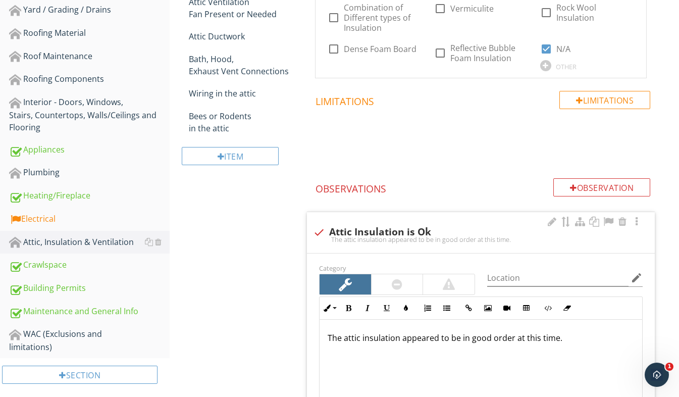
click at [321, 224] on div at bounding box center [318, 232] width 17 height 17
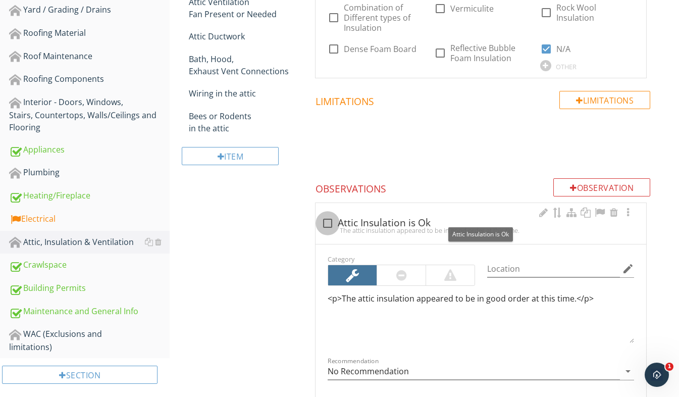
checkbox input "true"
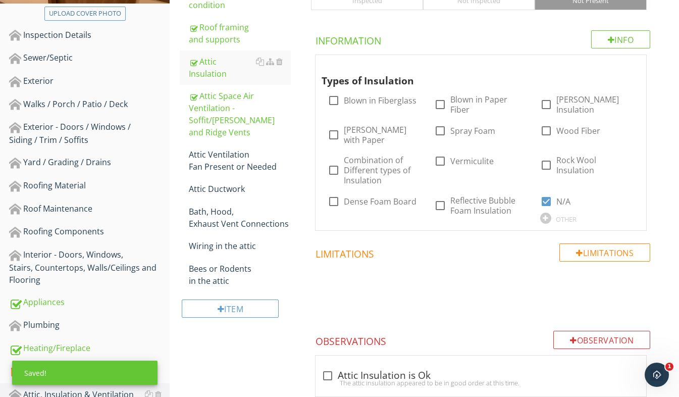
scroll to position [125, 0]
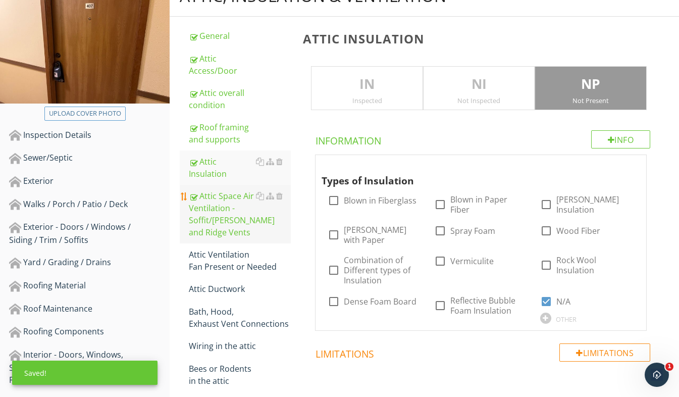
click at [232, 193] on div "Attic Space Air Ventilation - Soffit/[PERSON_NAME] and Ridge Vents" at bounding box center [240, 214] width 102 height 48
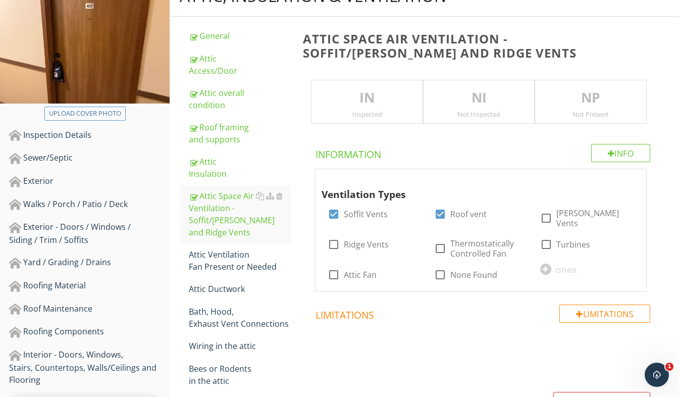
click at [586, 83] on div "NP Not Present" at bounding box center [591, 102] width 112 height 44
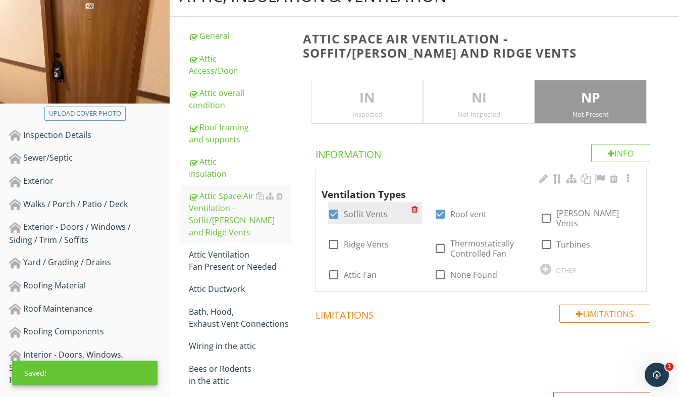
click at [333, 211] on div at bounding box center [333, 213] width 17 height 17
checkbox input "false"
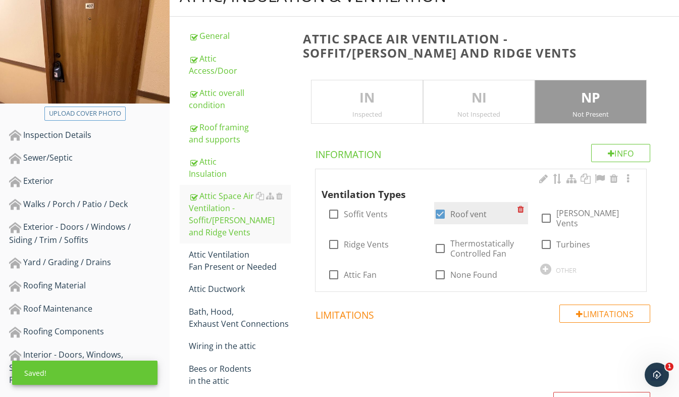
click at [442, 213] on div at bounding box center [440, 213] width 17 height 17
checkbox input "false"
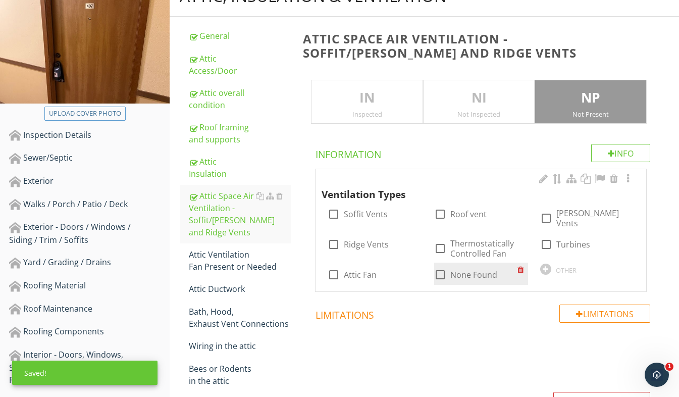
click at [439, 266] on div at bounding box center [440, 274] width 17 height 17
checkbox input "true"
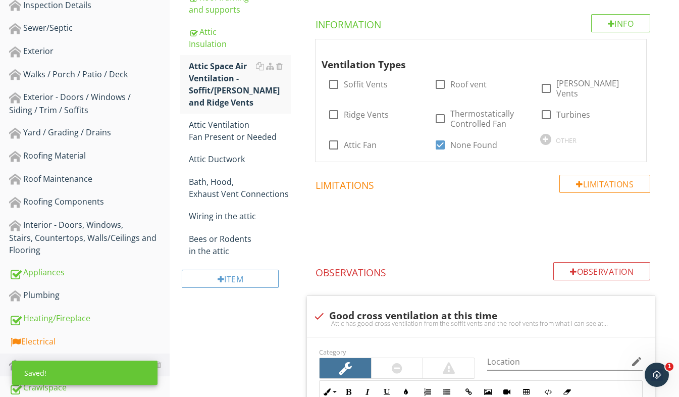
scroll to position [277, 0]
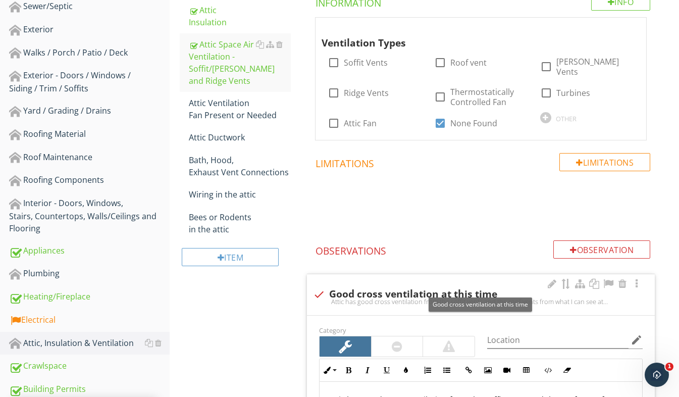
click at [320, 286] on div at bounding box center [318, 294] width 17 height 17
checkbox input "true"
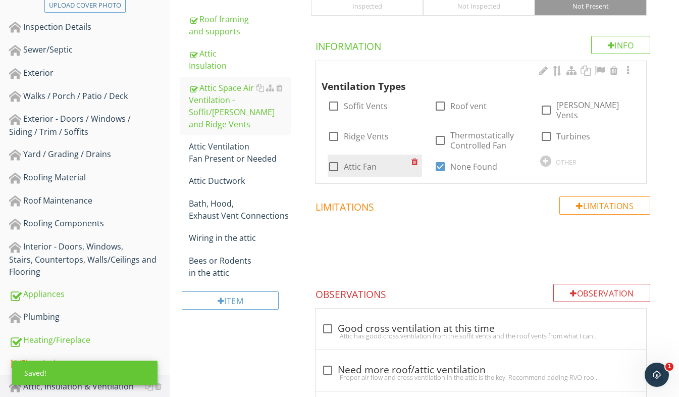
scroll to position [176, 0]
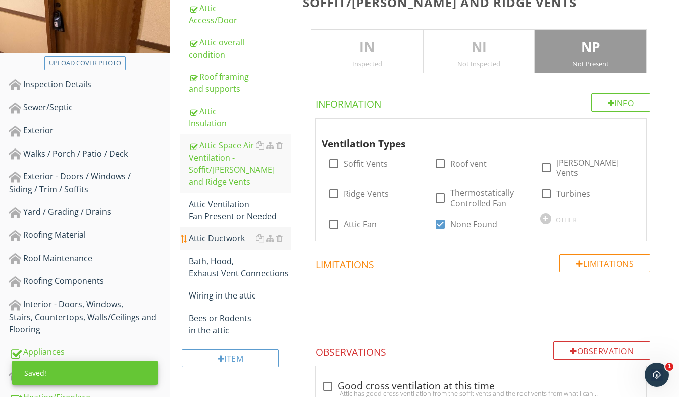
click at [240, 227] on link "Attic Ductwork" at bounding box center [240, 238] width 102 height 22
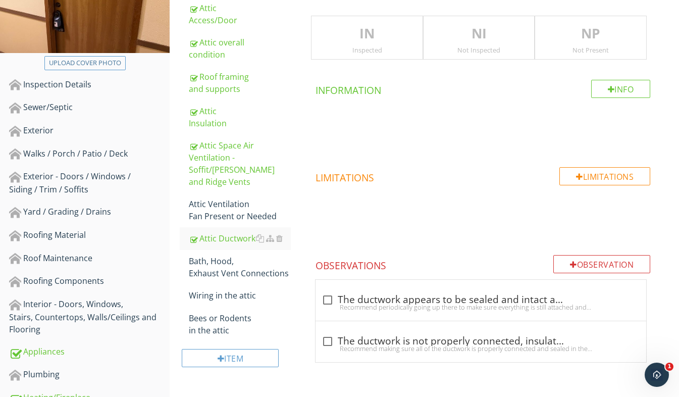
click at [601, 49] on div "Not Present" at bounding box center [590, 50] width 111 height 8
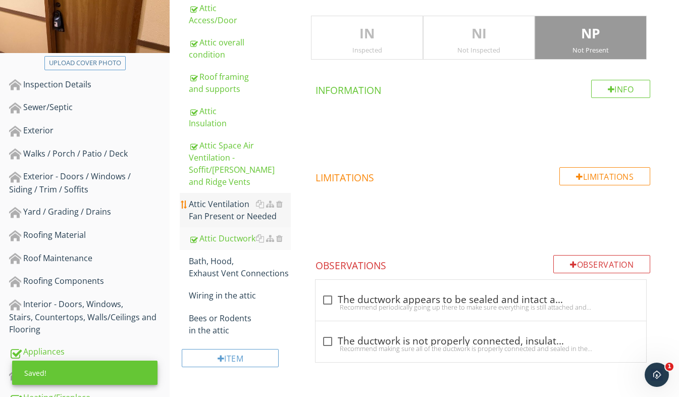
click at [227, 198] on div "Attic Ventilation Fan Present or Needed" at bounding box center [240, 210] width 102 height 24
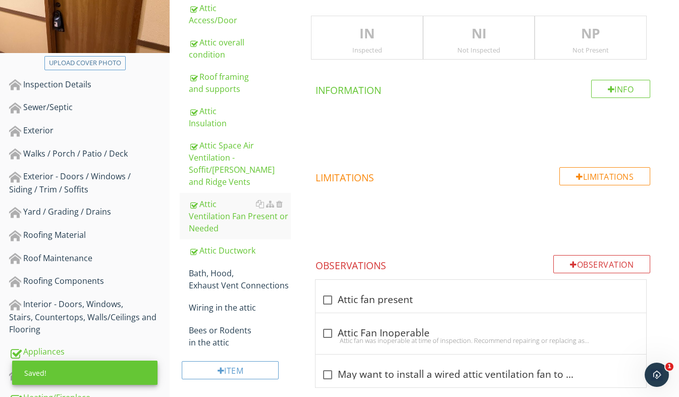
click at [632, 43] on p "NP" at bounding box center [590, 34] width 111 height 20
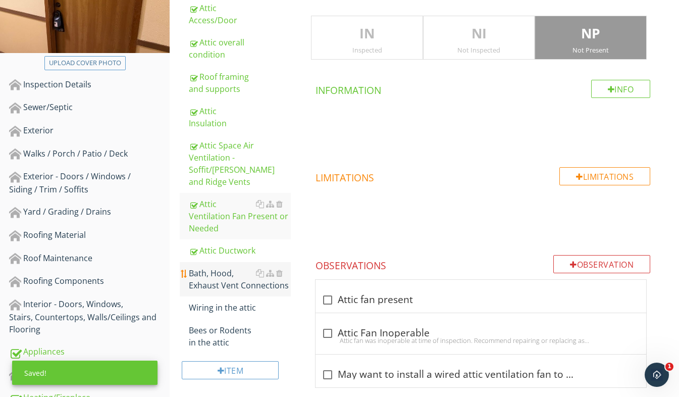
click at [223, 267] on div "Bath, Hood, Exhaust Vent Connections" at bounding box center [240, 279] width 102 height 24
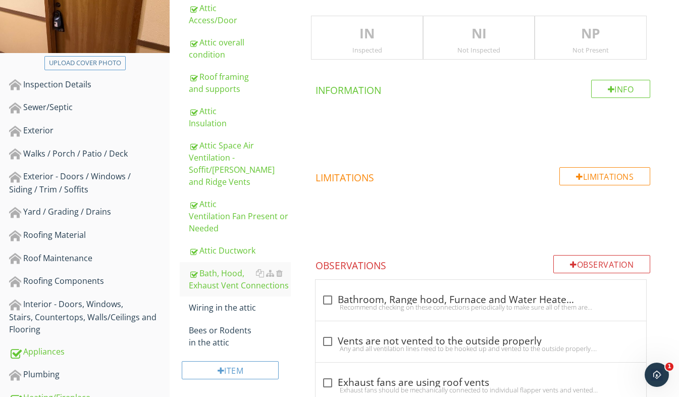
click at [587, 46] on div "Not Present" at bounding box center [590, 50] width 111 height 8
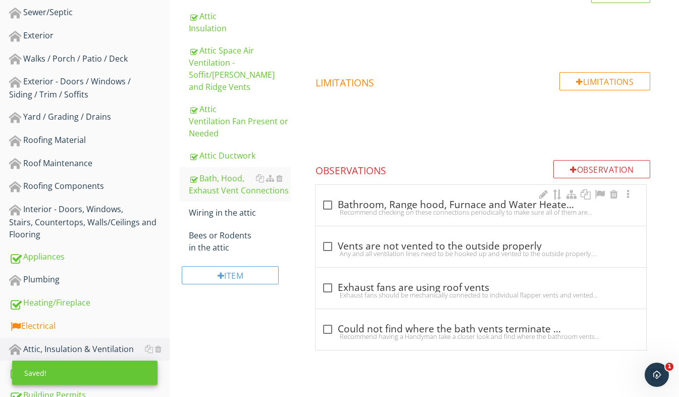
scroll to position [277, 0]
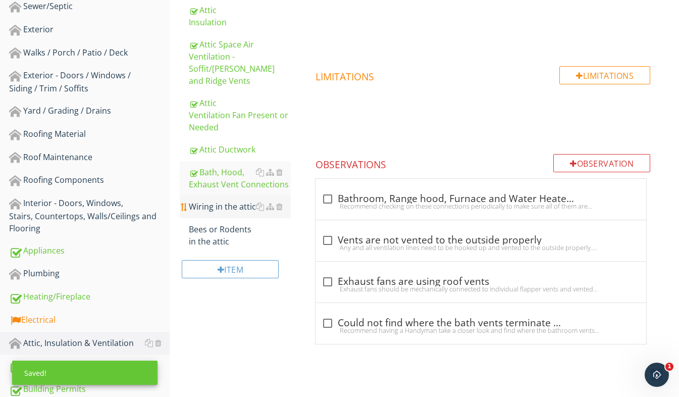
click at [222, 195] on link "Wiring in the attic" at bounding box center [240, 206] width 102 height 22
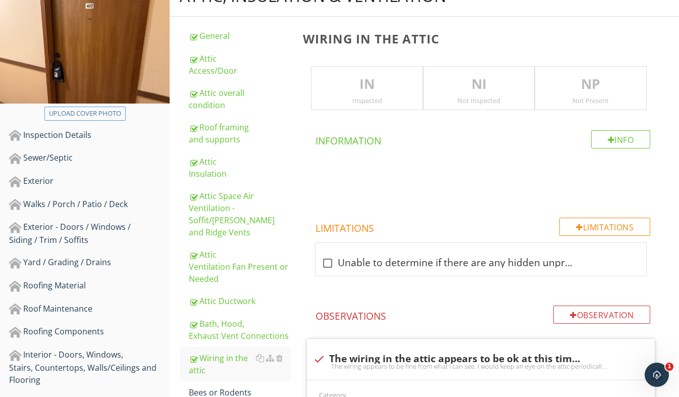
click at [594, 85] on p "NP" at bounding box center [590, 84] width 111 height 20
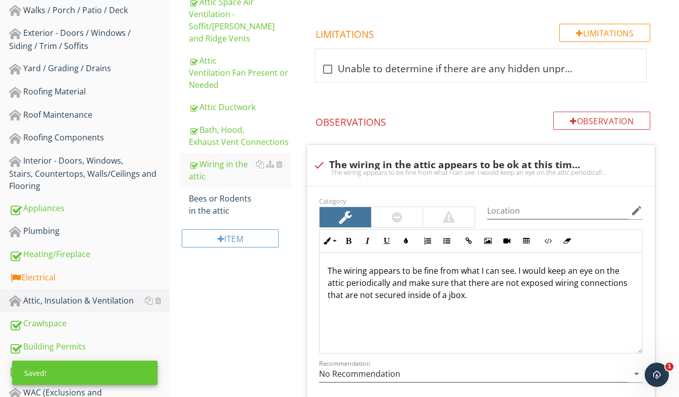
scroll to position [327, 0]
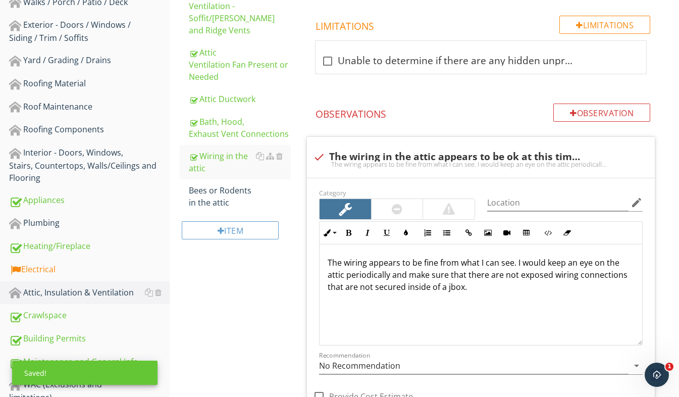
click at [172, 171] on div "General Attic Access/Door Attic overall condition Roof framing and supports Att…" at bounding box center [233, 35] width 127 height 440
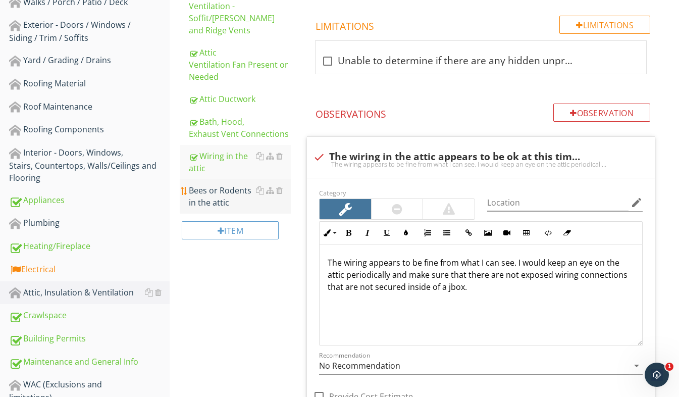
drag, startPoint x: 238, startPoint y: 172, endPoint x: 241, endPoint y: 167, distance: 5.2
click at [238, 184] on div "Bees or Rodents in the attic" at bounding box center [240, 196] width 102 height 24
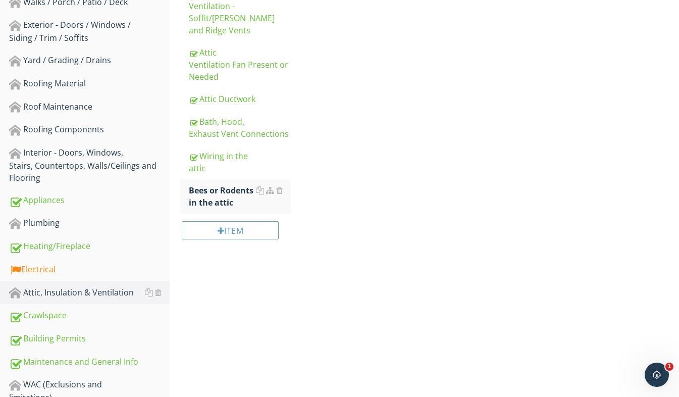
scroll to position [125, 0]
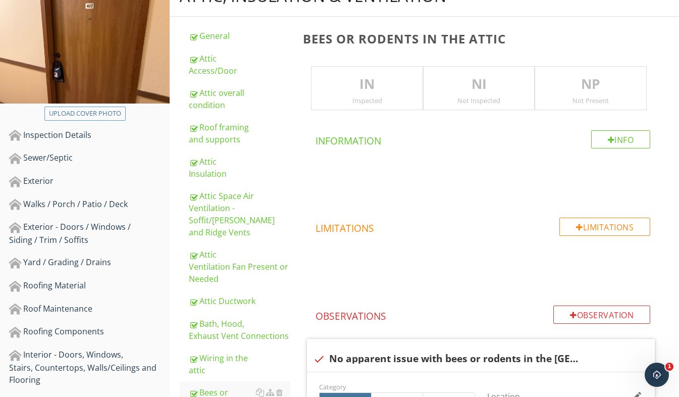
click at [607, 103] on div "Not Present" at bounding box center [590, 100] width 111 height 8
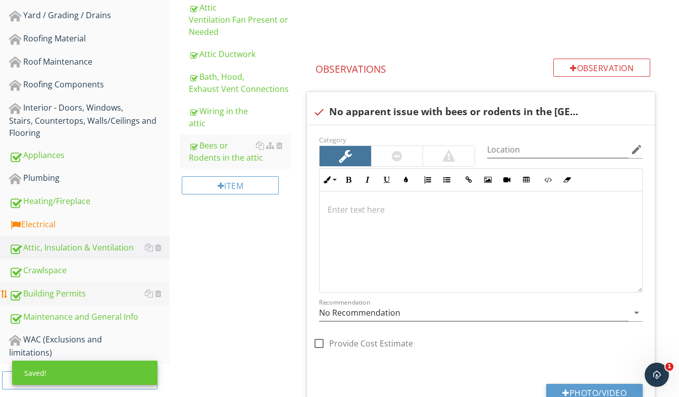
scroll to position [378, 0]
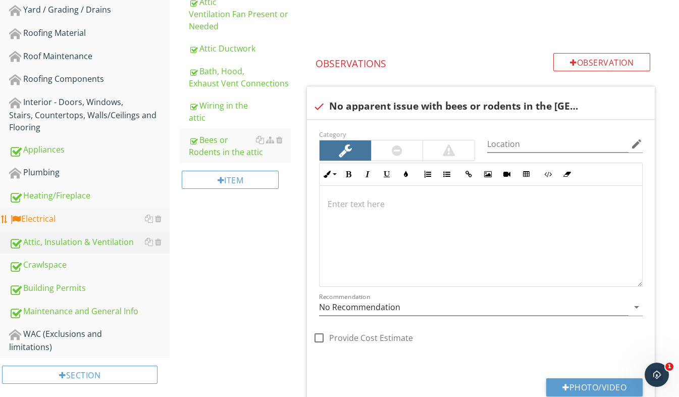
click at [66, 215] on div "Electrical" at bounding box center [89, 219] width 161 height 13
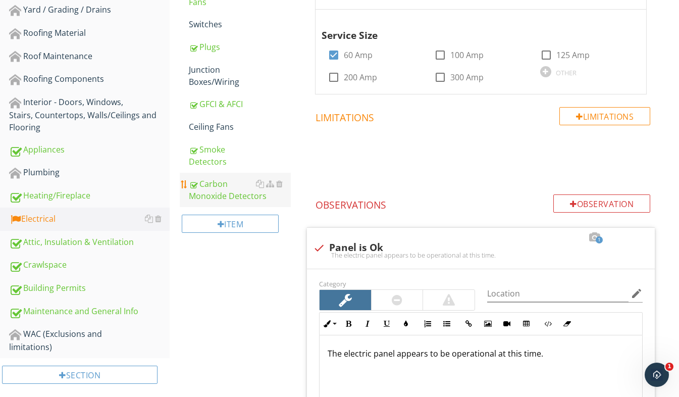
click at [224, 193] on div "Carbon Monoxide Detectors" at bounding box center [240, 190] width 102 height 24
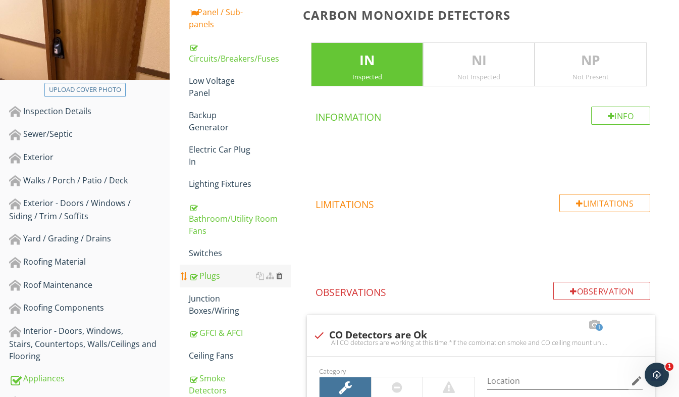
scroll to position [216, 0]
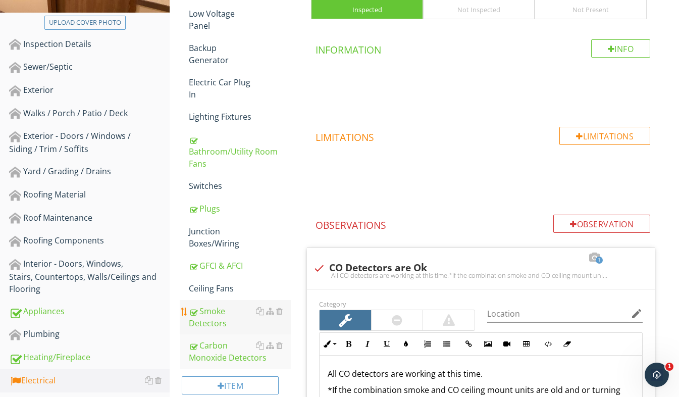
click at [221, 325] on div "Smoke Detectors" at bounding box center [240, 317] width 102 height 24
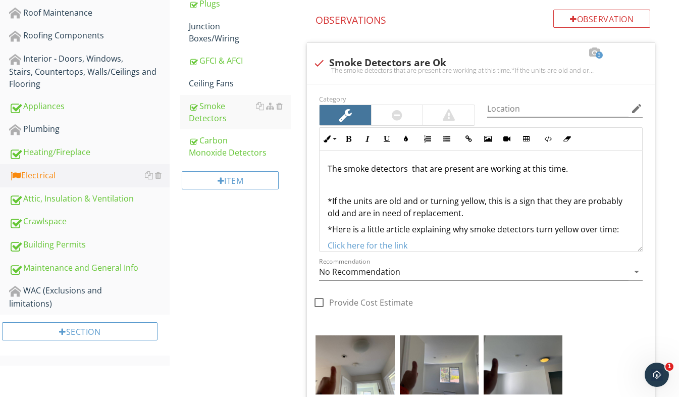
scroll to position [317, 0]
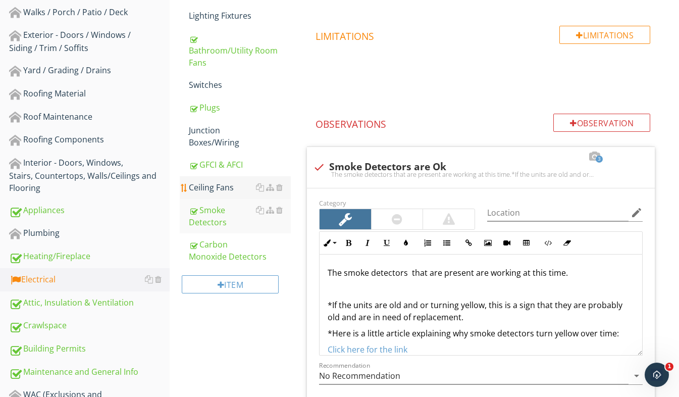
click at [230, 185] on div "Ceiling Fans" at bounding box center [240, 187] width 102 height 12
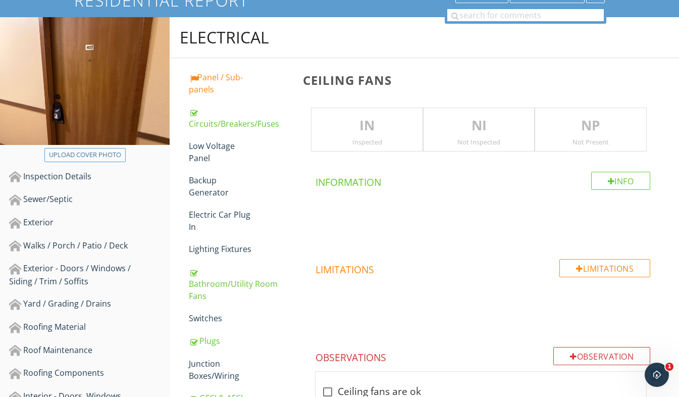
scroll to position [65, 0]
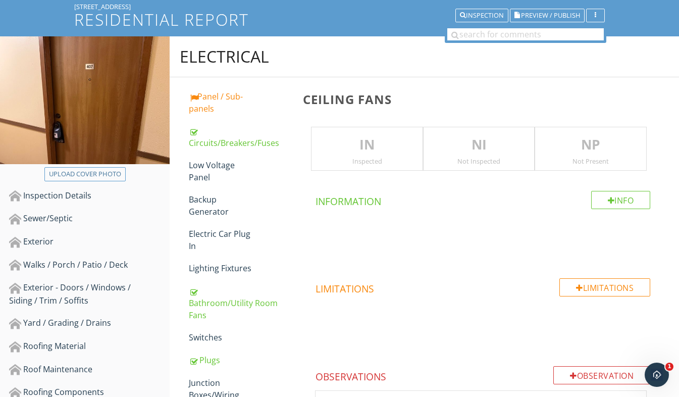
click at [598, 162] on div "Not Present" at bounding box center [590, 161] width 111 height 8
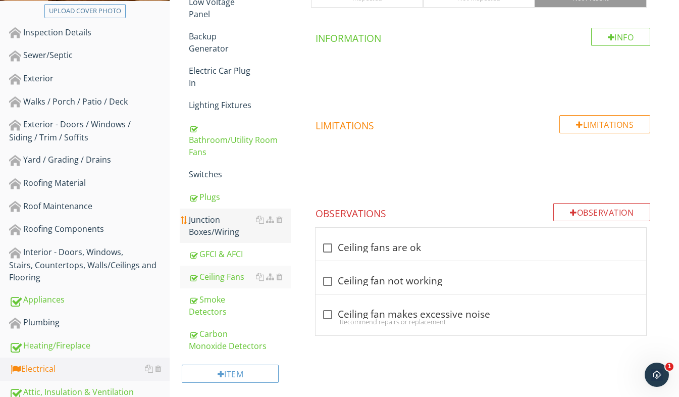
scroll to position [216, 0]
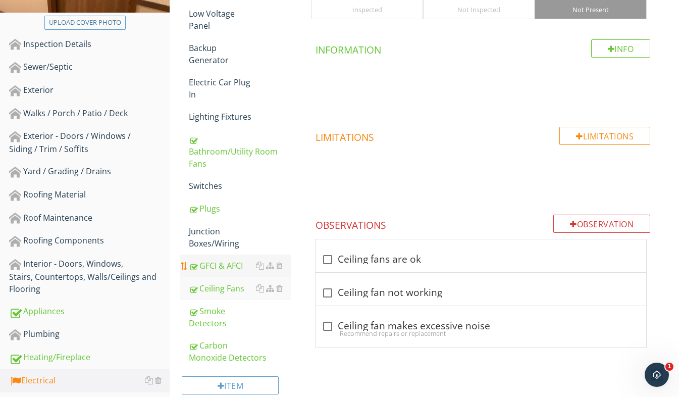
click at [232, 268] on div "GFCI & AFCI" at bounding box center [240, 265] width 102 height 12
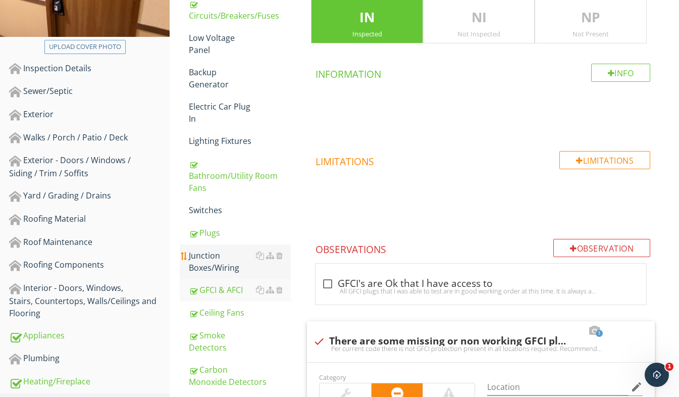
scroll to position [166, 0]
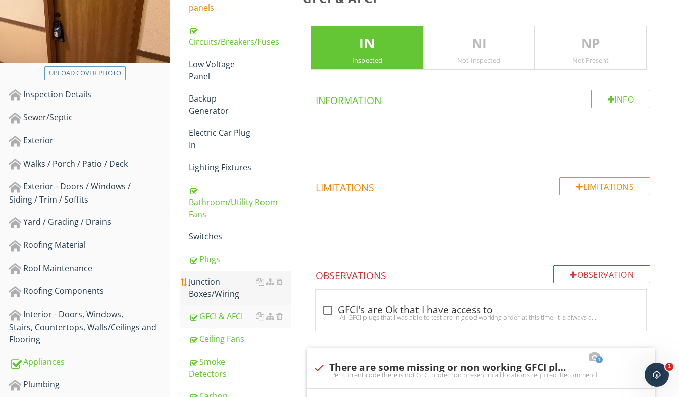
click at [215, 287] on div "Junction Boxes/Wiring" at bounding box center [240, 288] width 102 height 24
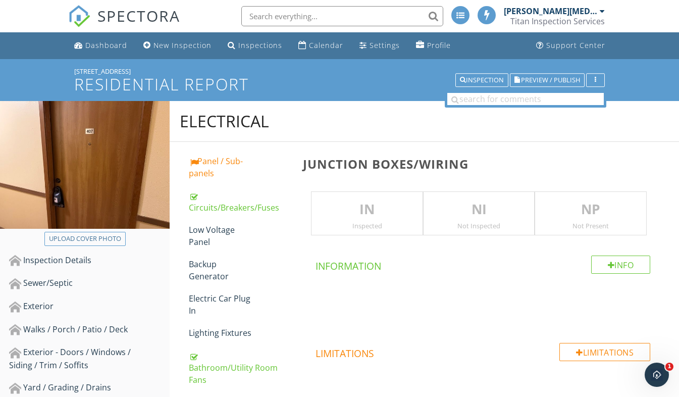
click at [361, 220] on div "IN Inspected" at bounding box center [367, 213] width 112 height 44
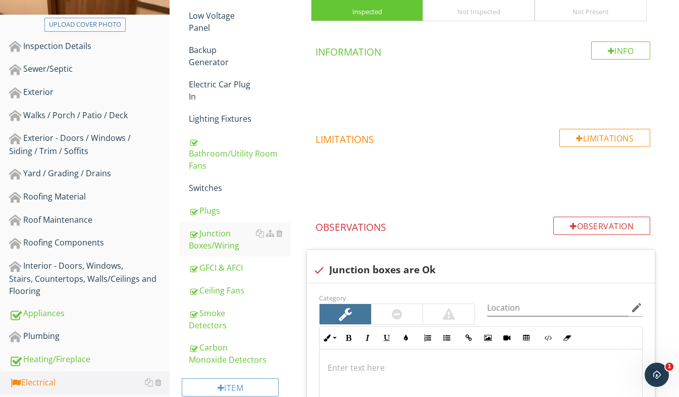
scroll to position [202, 0]
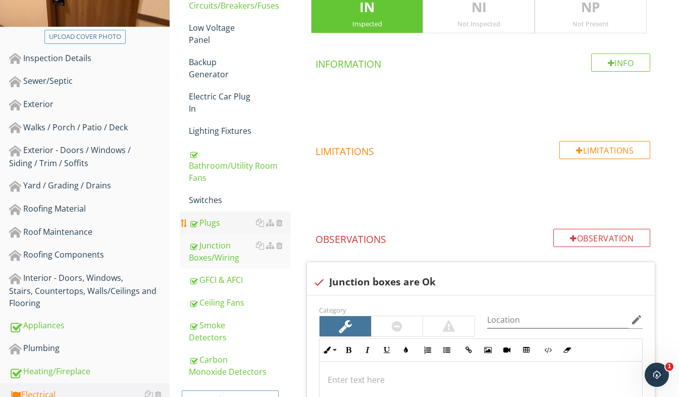
click at [231, 226] on div "Plugs" at bounding box center [240, 223] width 102 height 12
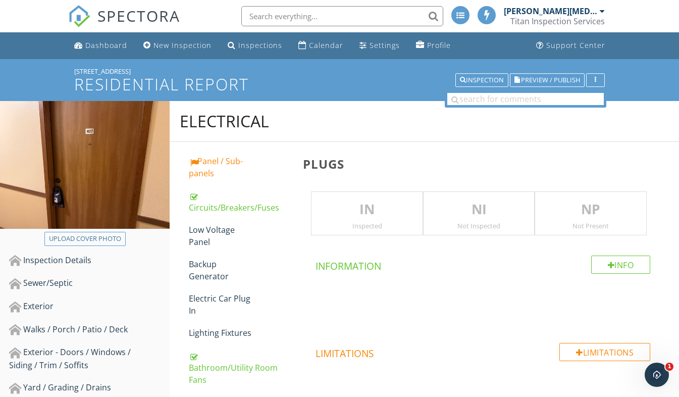
click at [355, 209] on p "IN" at bounding box center [366, 209] width 111 height 20
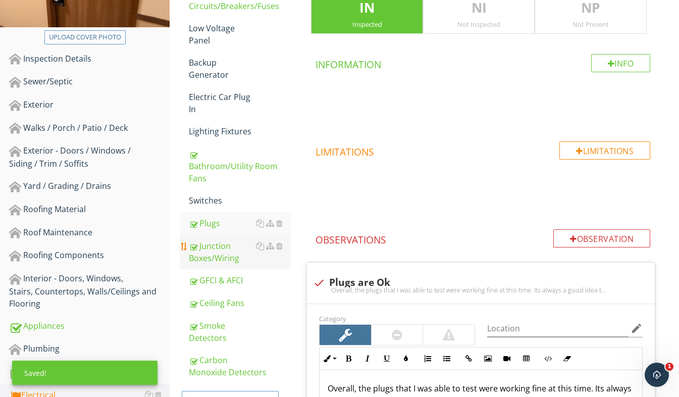
scroll to position [202, 0]
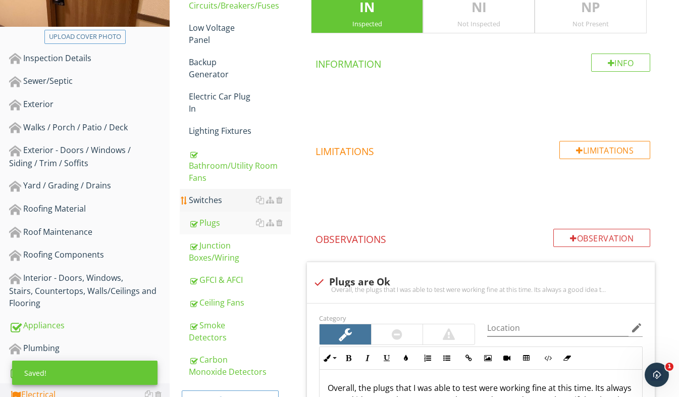
drag, startPoint x: 225, startPoint y: 202, endPoint x: 243, endPoint y: 199, distance: 18.4
click at [225, 202] on div "Switches" at bounding box center [240, 200] width 102 height 12
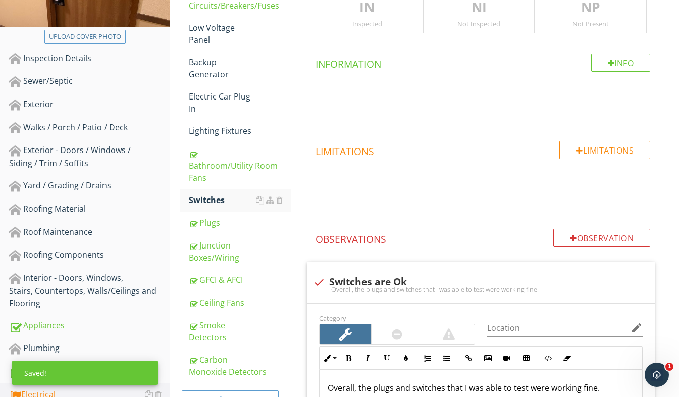
scroll to position [101, 0]
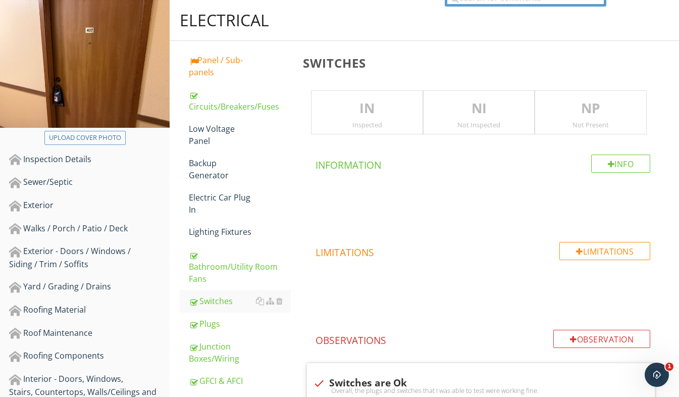
click at [353, 132] on div "IN Inspected" at bounding box center [367, 112] width 112 height 44
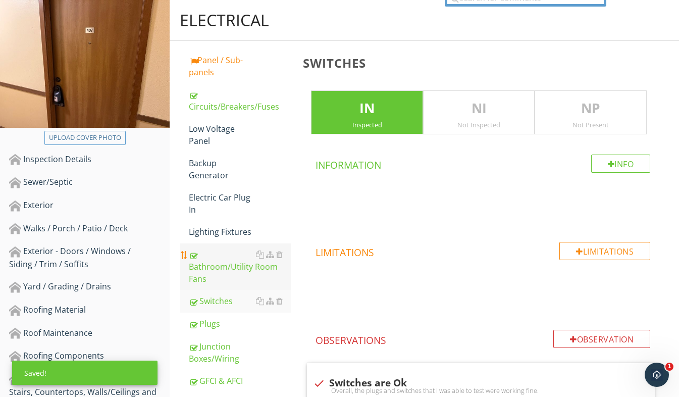
click at [208, 273] on div "Bathroom/Utility Room Fans" at bounding box center [240, 266] width 102 height 36
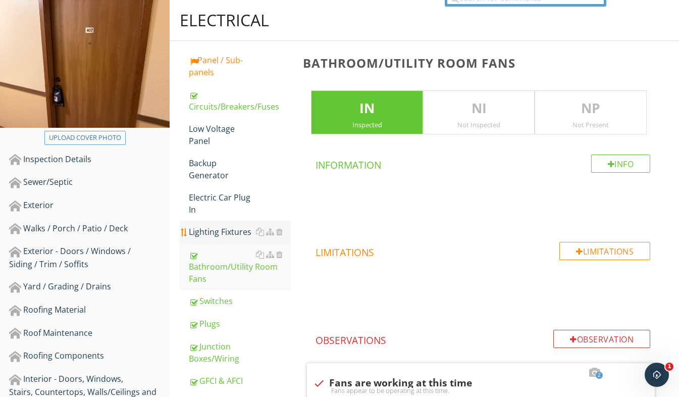
click at [222, 230] on div "Lighting Fixtures" at bounding box center [240, 232] width 102 height 12
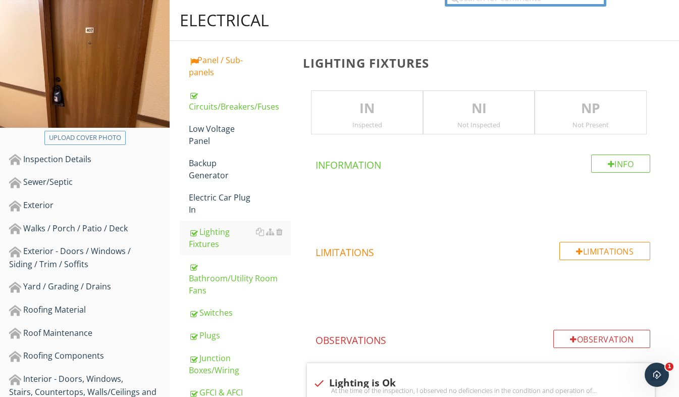
click at [378, 113] on p "IN" at bounding box center [366, 108] width 111 height 20
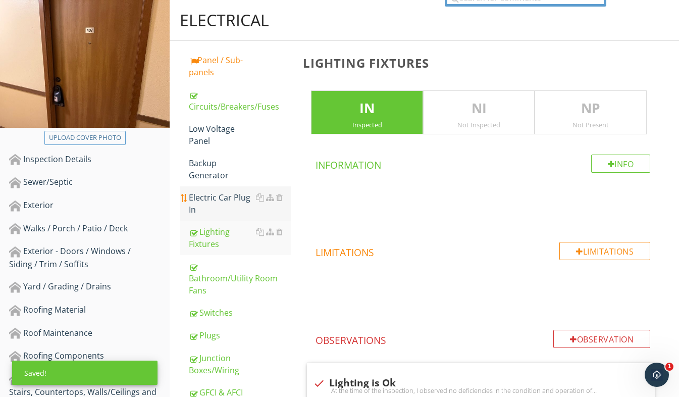
click at [226, 200] on div "Electric Car Plug In" at bounding box center [240, 203] width 102 height 24
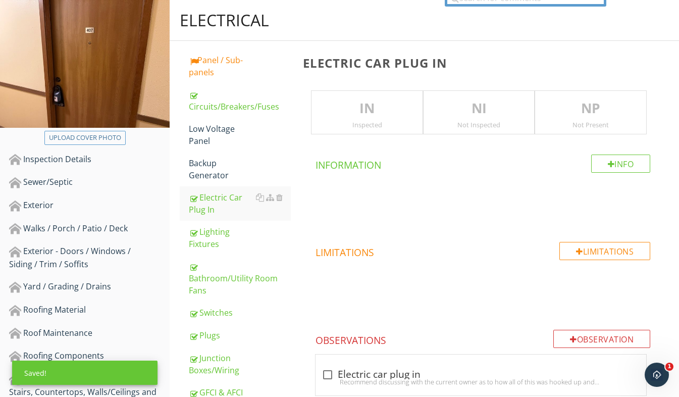
click at [589, 122] on div "Not Present" at bounding box center [590, 125] width 111 height 8
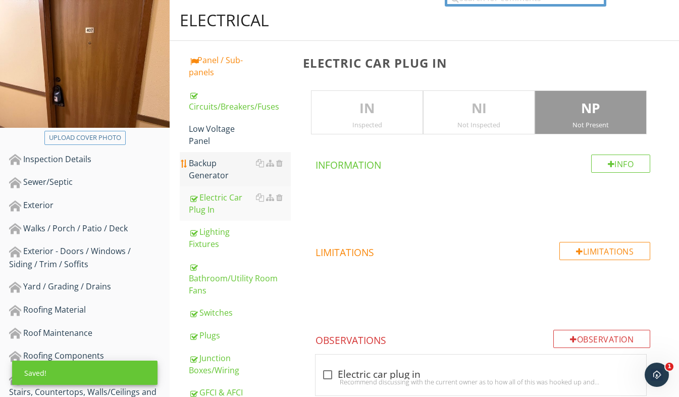
click at [227, 165] on div "Backup Generator" at bounding box center [240, 169] width 102 height 24
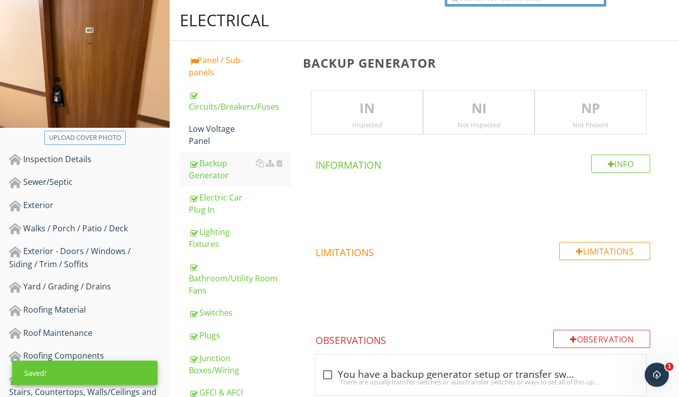
click at [583, 110] on p "NP" at bounding box center [590, 108] width 111 height 20
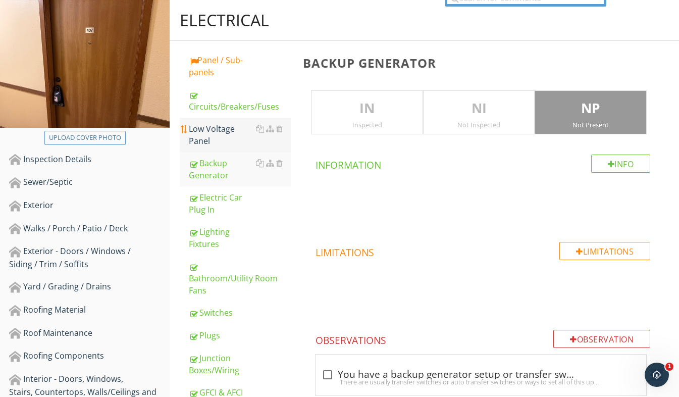
click at [218, 132] on div "Low Voltage Panel" at bounding box center [240, 135] width 102 height 24
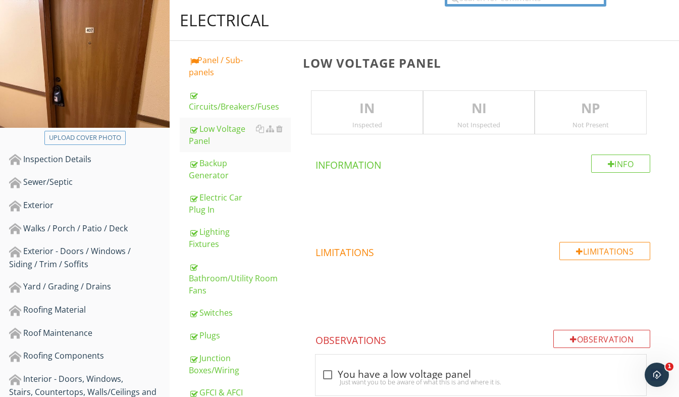
click at [563, 104] on p "NP" at bounding box center [590, 108] width 111 height 20
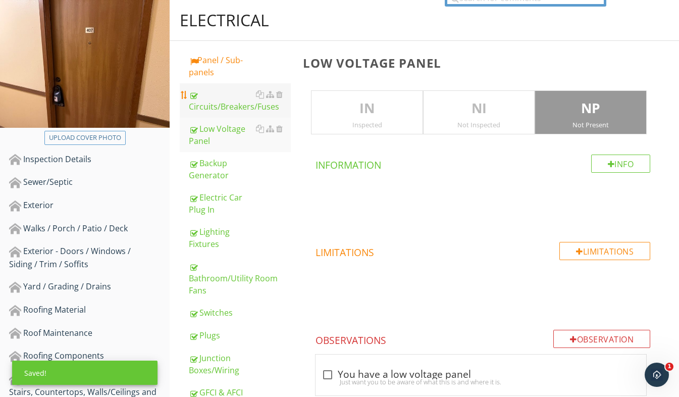
click at [219, 98] on div "Circuits/Breakers/Fuses" at bounding box center [240, 100] width 102 height 24
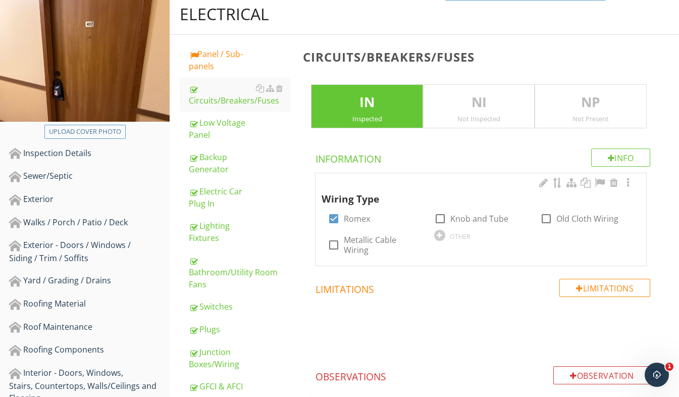
scroll to position [101, 0]
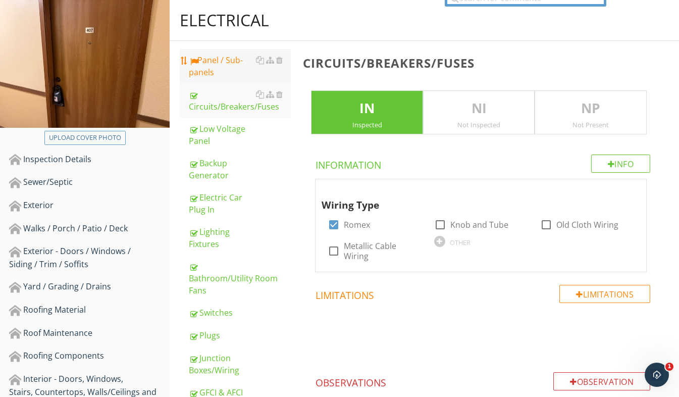
click at [205, 75] on div "Panel / Sub-panels" at bounding box center [240, 66] width 102 height 24
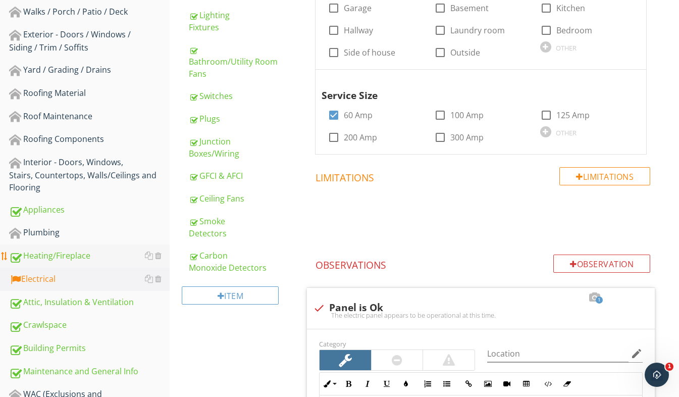
scroll to position [353, 0]
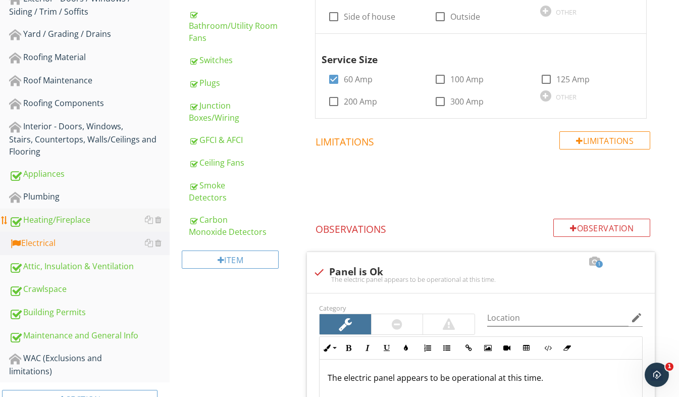
click at [73, 219] on div "Heating/Fireplace" at bounding box center [89, 220] width 161 height 13
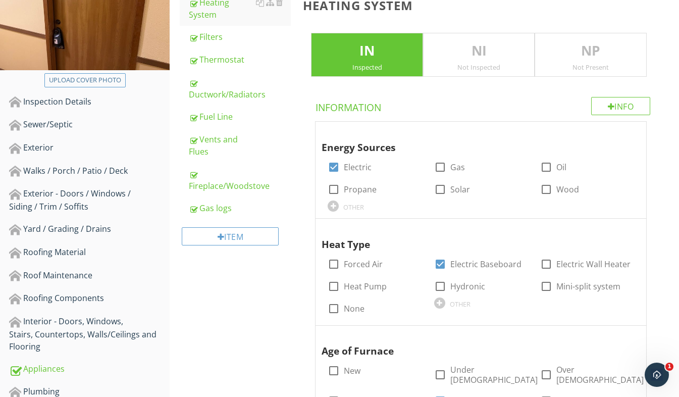
scroll to position [151, 0]
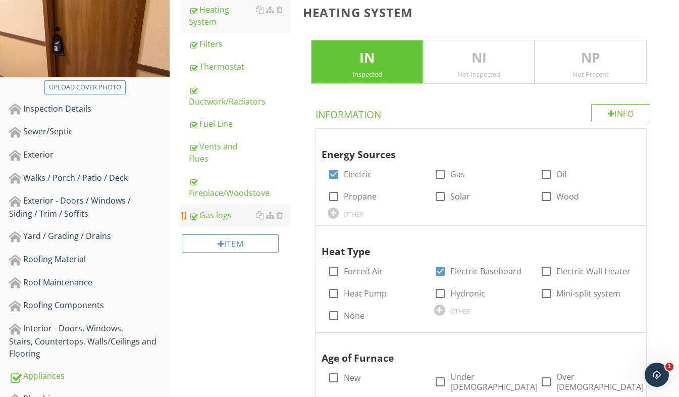
click at [218, 213] on div "Gas logs" at bounding box center [240, 215] width 102 height 12
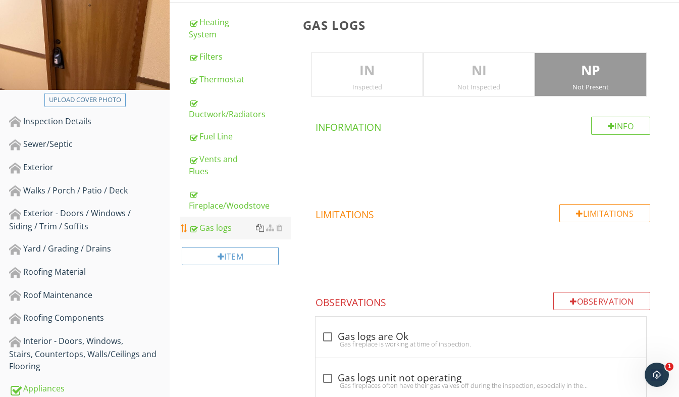
scroll to position [138, 0]
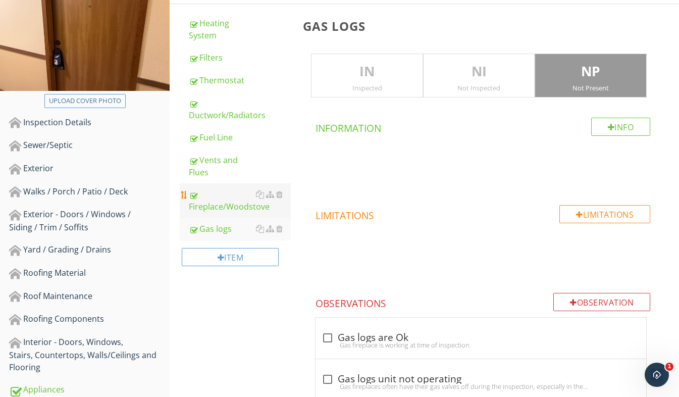
click at [247, 204] on div "Fireplace/Woodstove" at bounding box center [240, 200] width 102 height 24
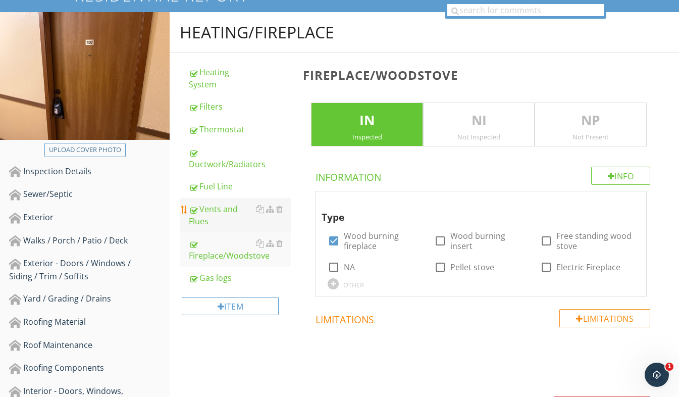
scroll to position [87, 0]
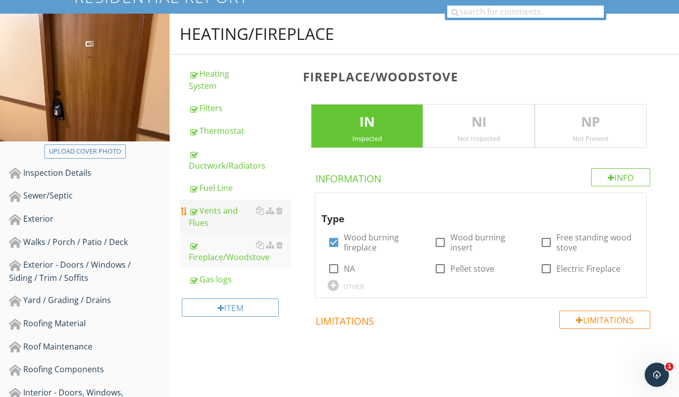
click at [225, 211] on div "Vents and Flues" at bounding box center [240, 216] width 102 height 24
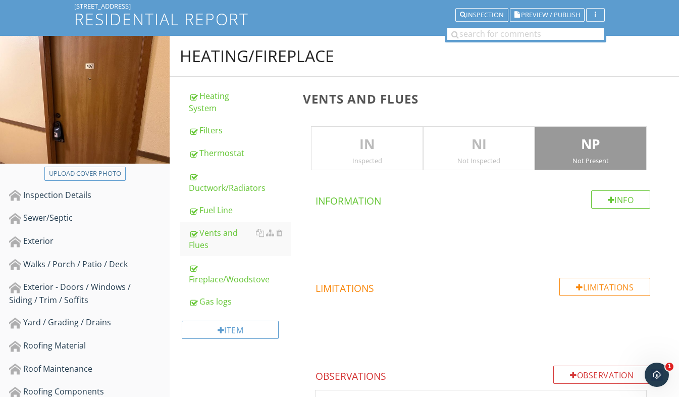
scroll to position [61, 0]
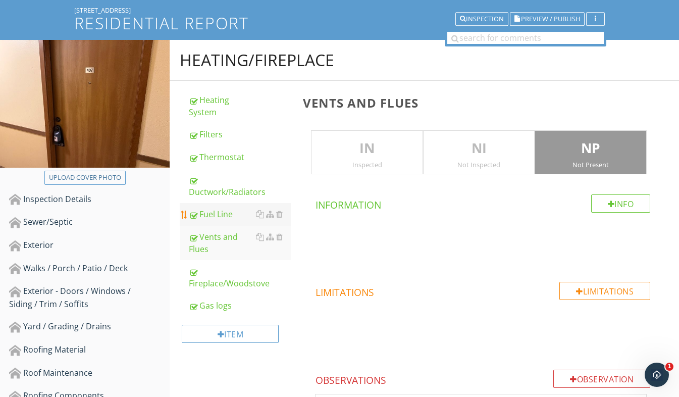
click at [222, 220] on link "Fuel Line" at bounding box center [240, 214] width 102 height 22
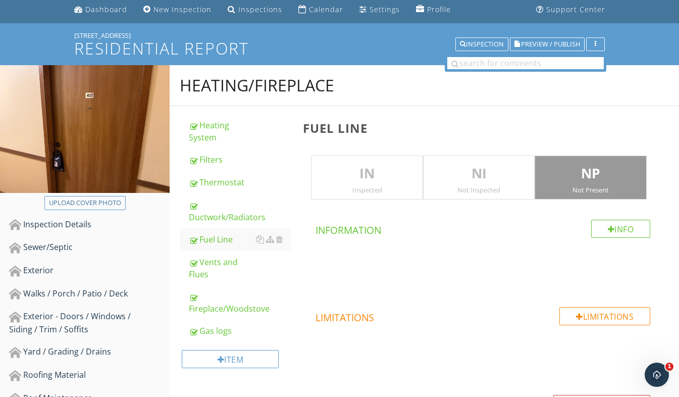
scroll to position [24, 0]
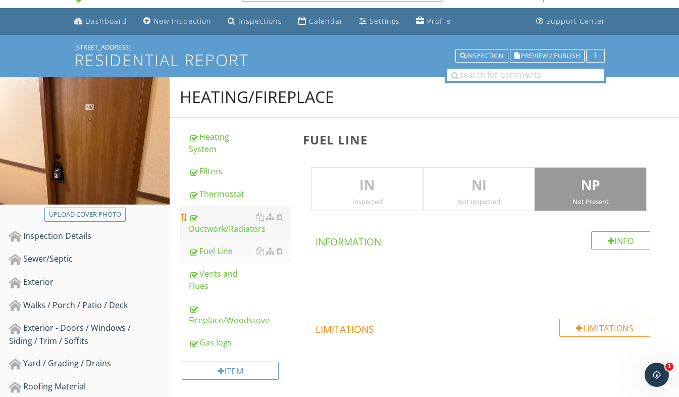
click at [230, 223] on div "Ductwork/Radiators" at bounding box center [240, 222] width 102 height 24
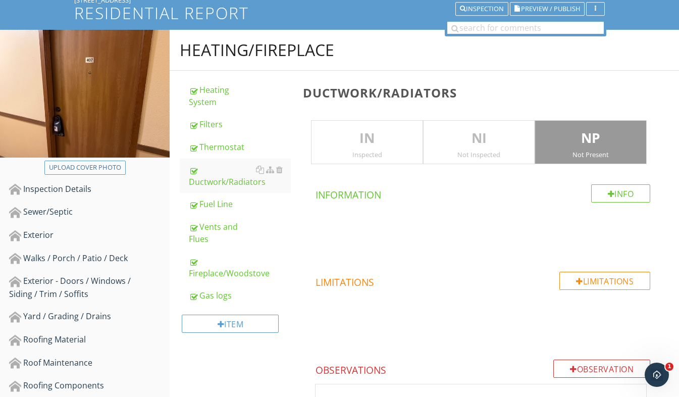
scroll to position [61, 0]
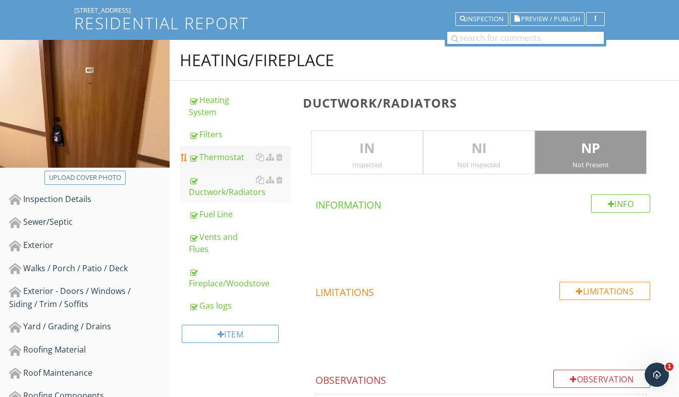
drag, startPoint x: 217, startPoint y: 163, endPoint x: 224, endPoint y: 161, distance: 7.8
click at [217, 163] on link "Thermostat" at bounding box center [240, 157] width 102 height 22
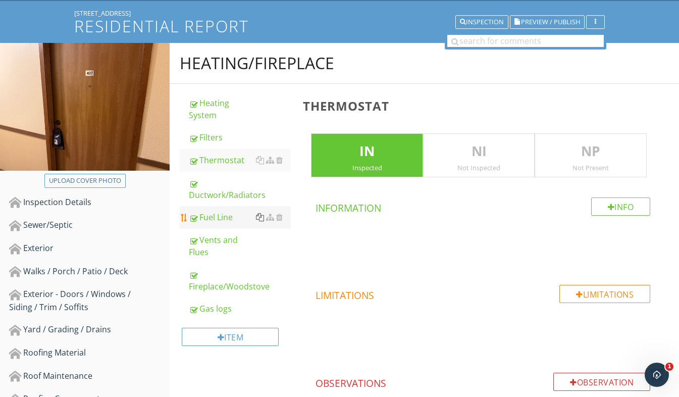
scroll to position [23, 0]
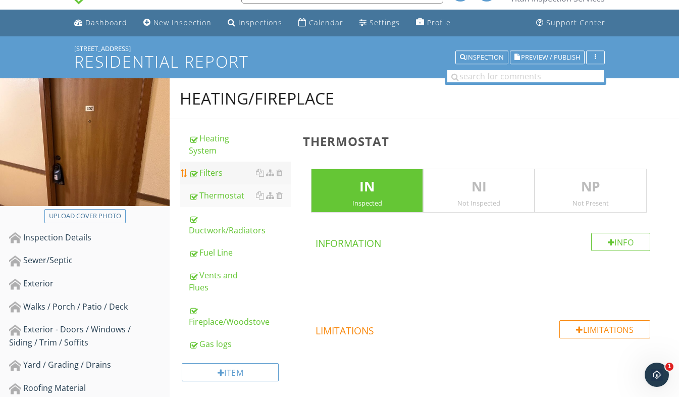
click at [222, 173] on div "Filters" at bounding box center [240, 173] width 102 height 12
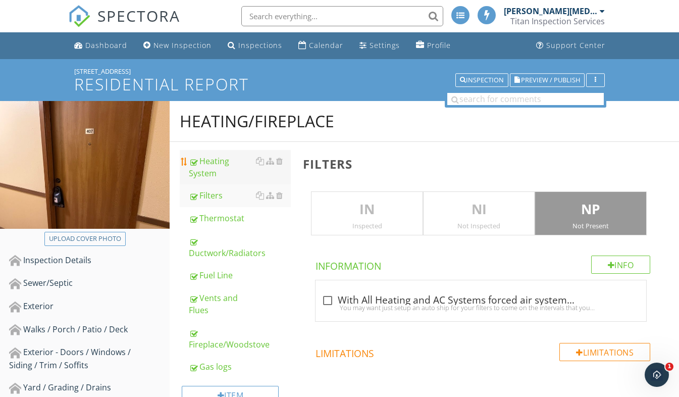
click at [256, 165] on div "Heating System" at bounding box center [240, 167] width 102 height 24
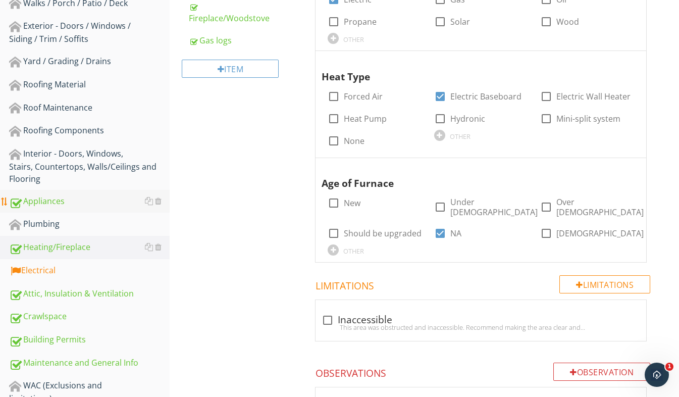
scroll to position [345, 0]
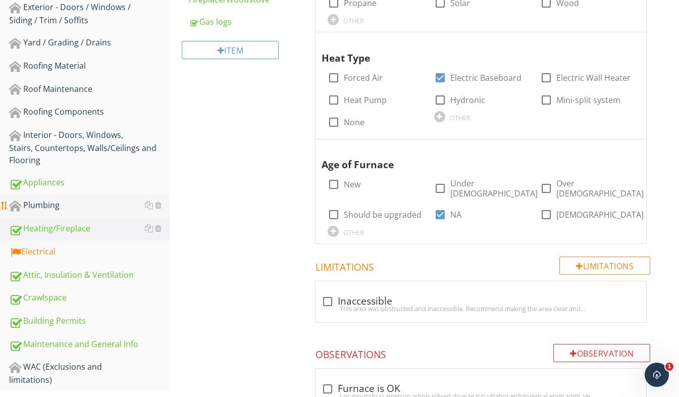
click at [76, 212] on link "Plumbing" at bounding box center [89, 205] width 161 height 23
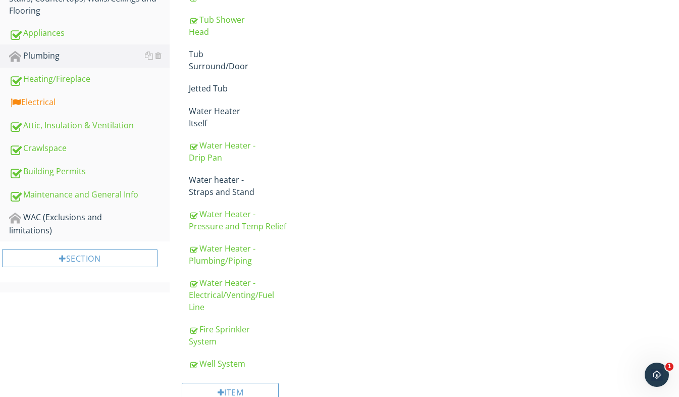
scroll to position [526, 0]
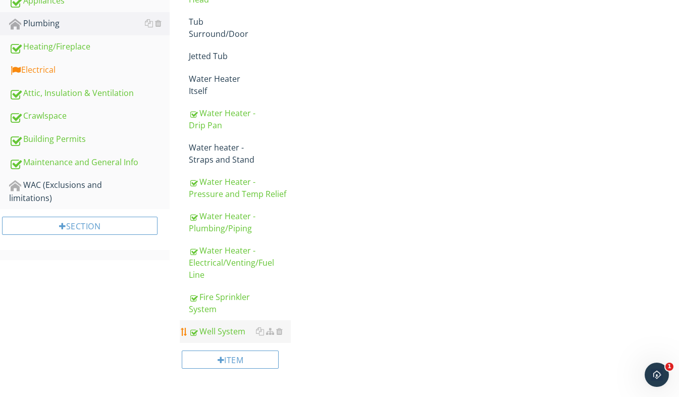
click at [227, 325] on div "Well System" at bounding box center [240, 331] width 102 height 12
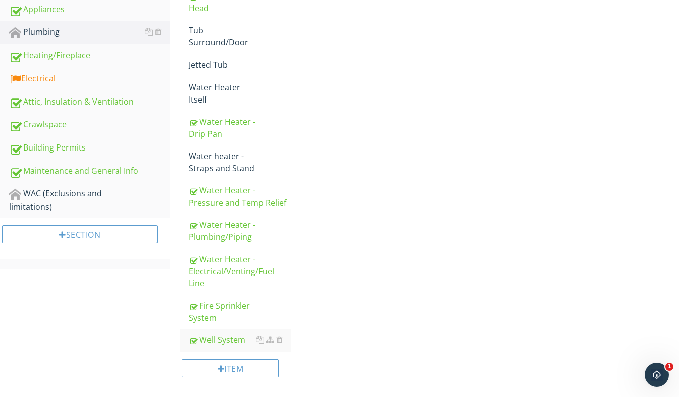
scroll to position [526, 0]
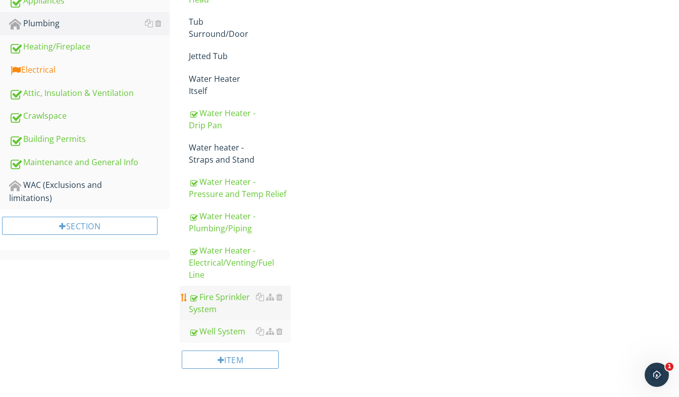
click at [228, 291] on div "Fire Sprinkler System" at bounding box center [240, 303] width 102 height 24
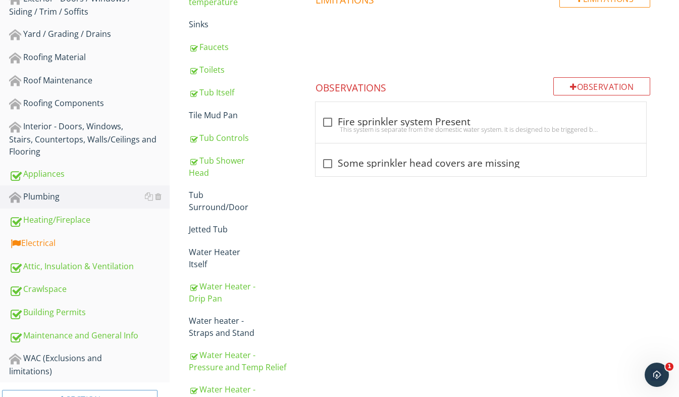
scroll to position [505, 0]
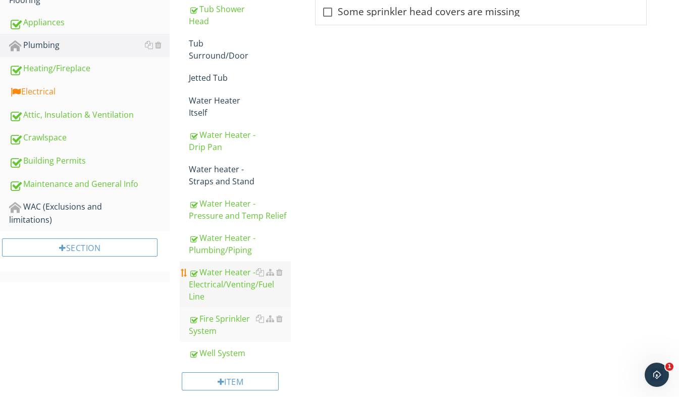
click at [222, 285] on div "Water Heater - Electrical/Venting/Fuel Line" at bounding box center [240, 284] width 102 height 36
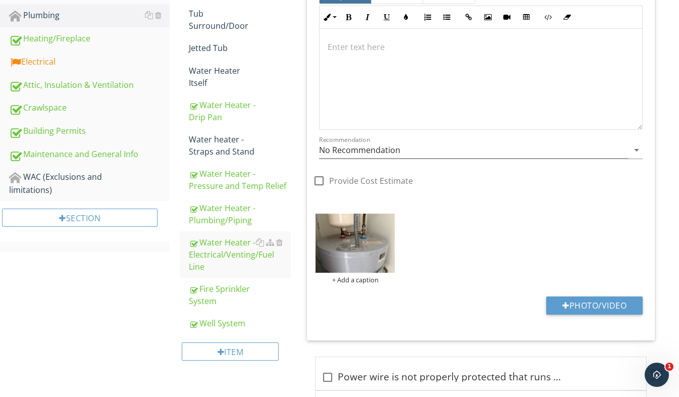
scroll to position [505, 0]
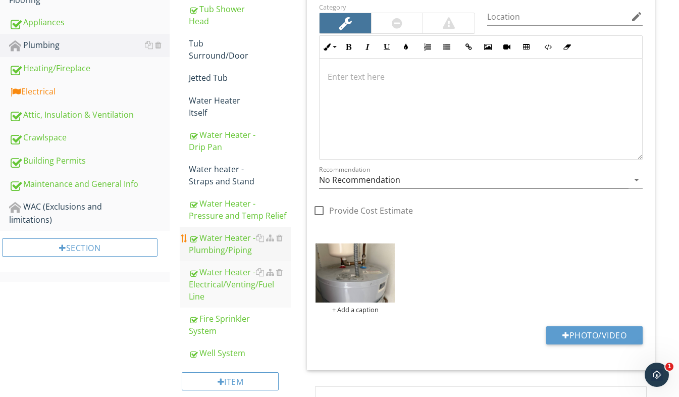
click at [241, 251] on div "Water Heater - Plumbing/Piping" at bounding box center [240, 244] width 102 height 24
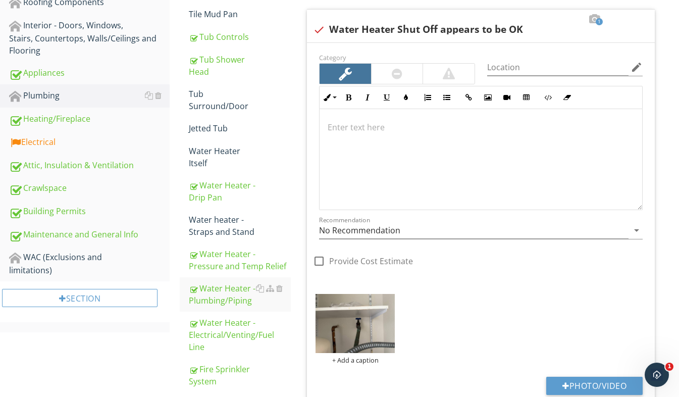
scroll to position [454, 0]
click at [230, 253] on div "Water Heater - Pressure and Temp Relief" at bounding box center [240, 260] width 102 height 24
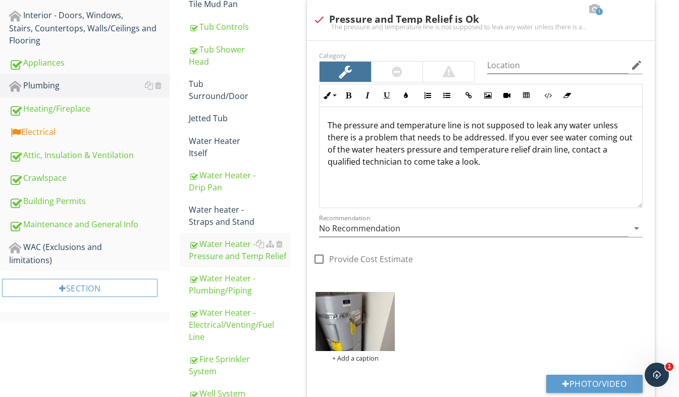
scroll to position [454, 0]
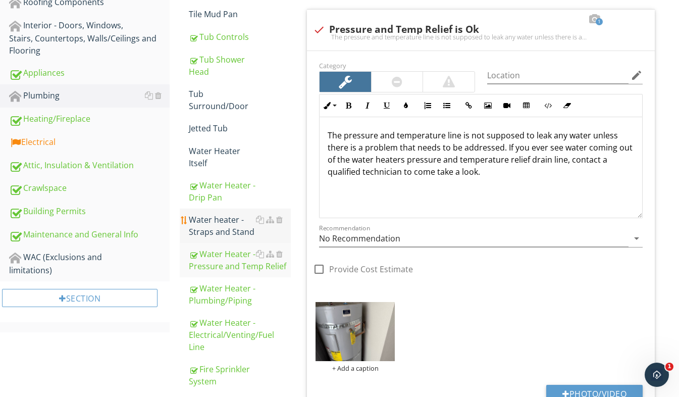
click at [234, 232] on div "Water heater - Straps and Stand" at bounding box center [240, 226] width 102 height 24
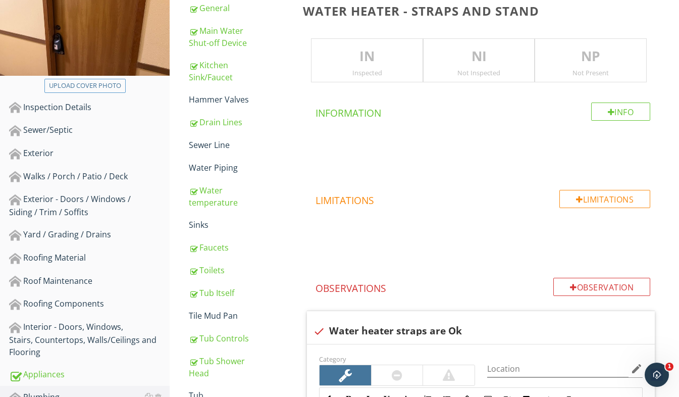
scroll to position [50, 0]
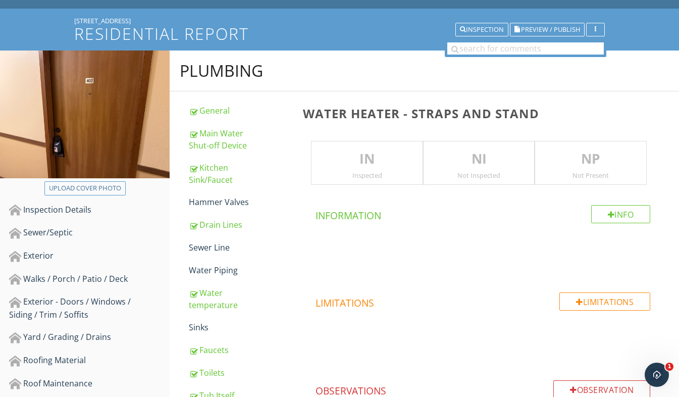
click at [369, 164] on p "IN" at bounding box center [366, 159] width 111 height 20
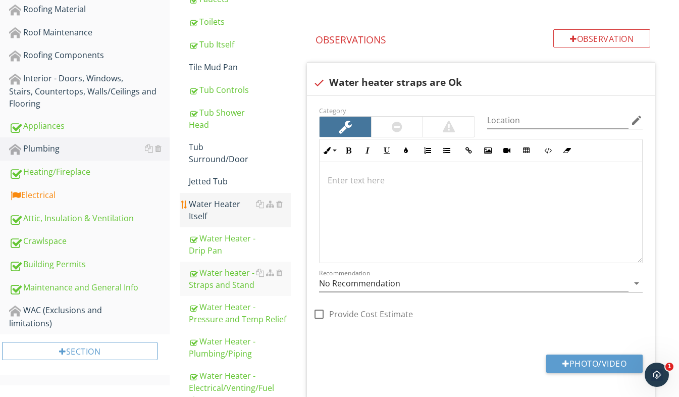
scroll to position [454, 0]
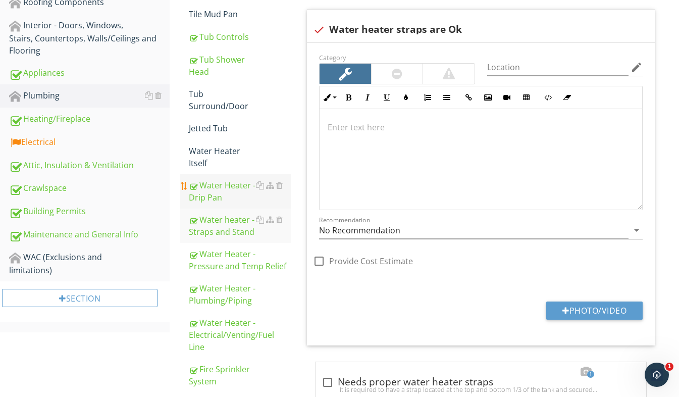
click at [231, 198] on div "Water Heater - Drip Pan" at bounding box center [240, 191] width 102 height 24
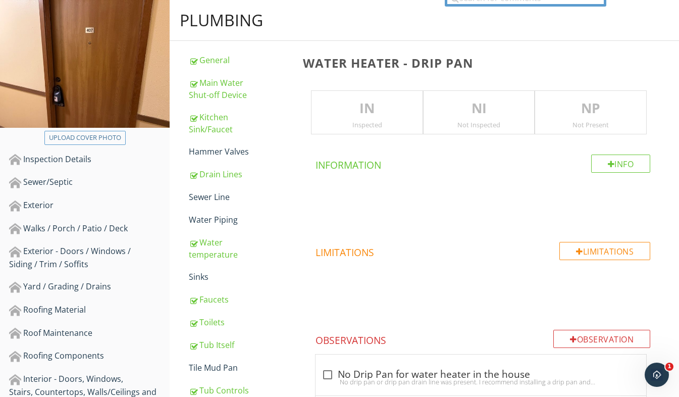
scroll to position [101, 0]
click at [366, 117] on p "IN" at bounding box center [366, 108] width 111 height 20
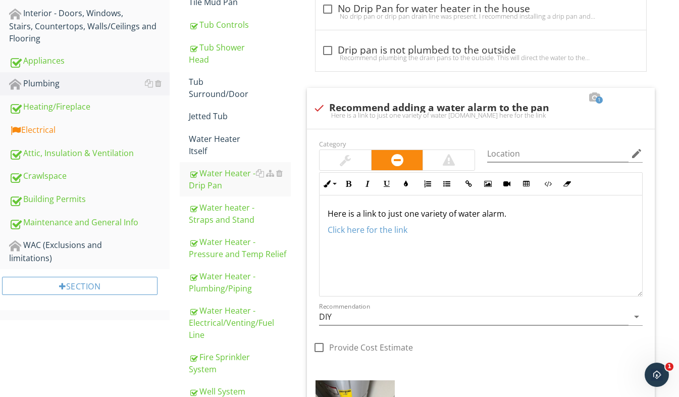
scroll to position [416, 0]
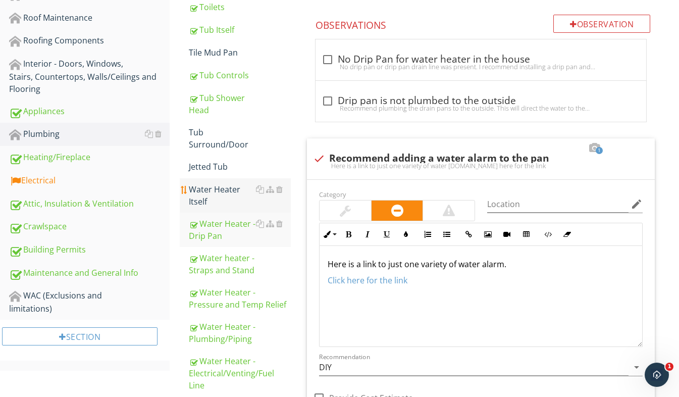
click at [237, 195] on div "Water Heater Itself" at bounding box center [240, 195] width 102 height 24
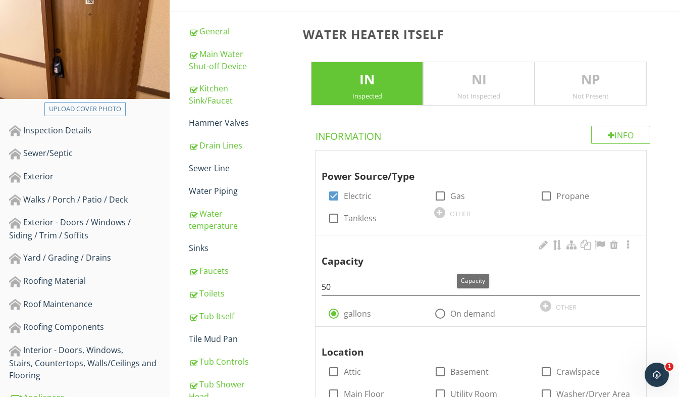
scroll to position [113, 0]
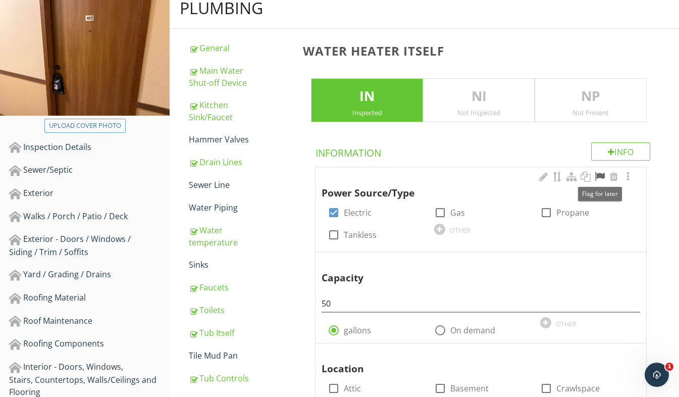
click at [601, 177] on div at bounding box center [600, 177] width 12 height 10
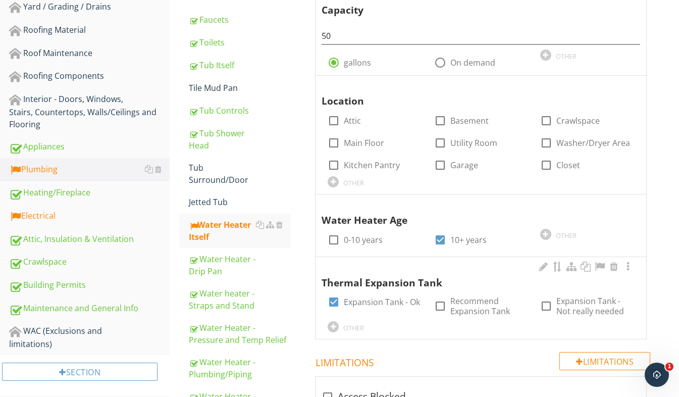
scroll to position [365, 0]
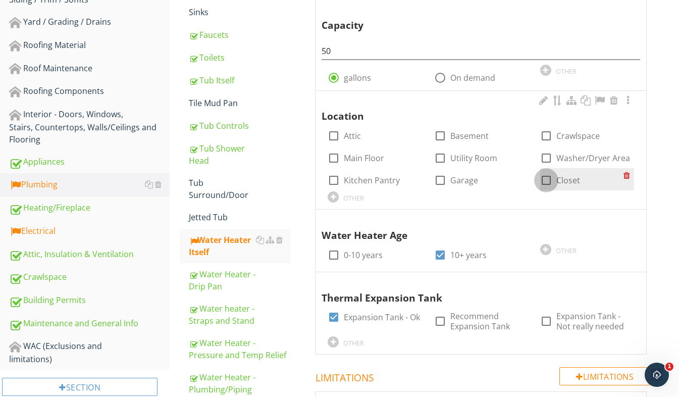
click at [547, 180] on div at bounding box center [546, 180] width 17 height 17
checkbox input "true"
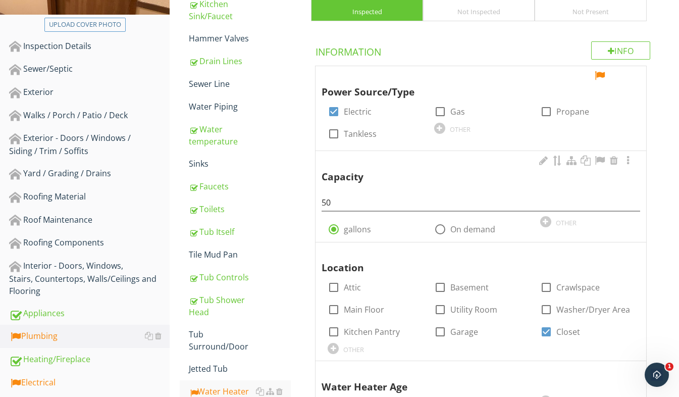
scroll to position [214, 0]
click at [600, 76] on div at bounding box center [600, 76] width 12 height 10
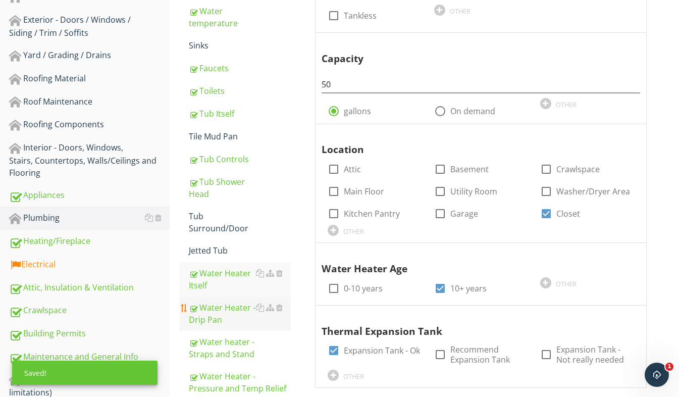
scroll to position [365, 0]
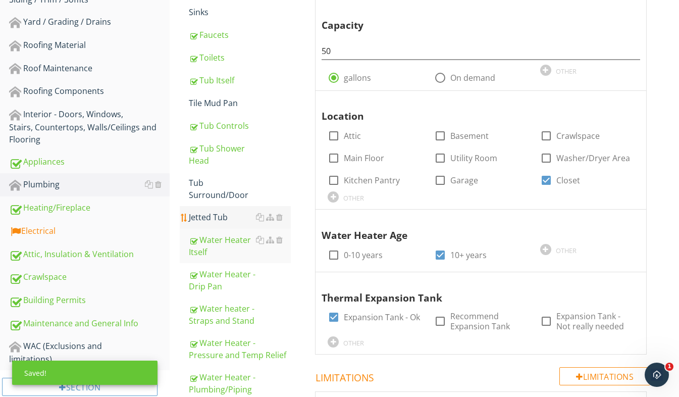
click at [215, 220] on div "Jetted Tub" at bounding box center [240, 217] width 102 height 12
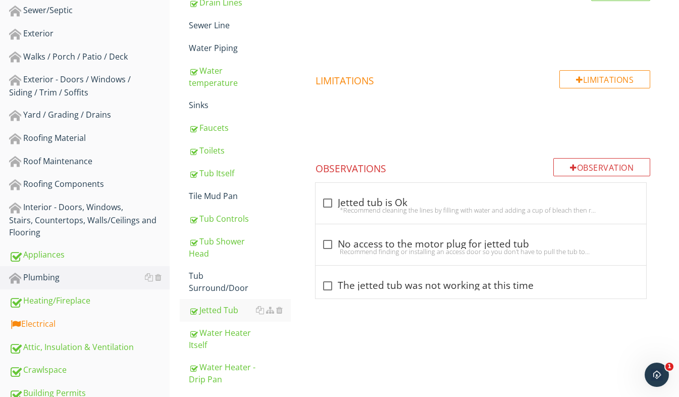
scroll to position [164, 0]
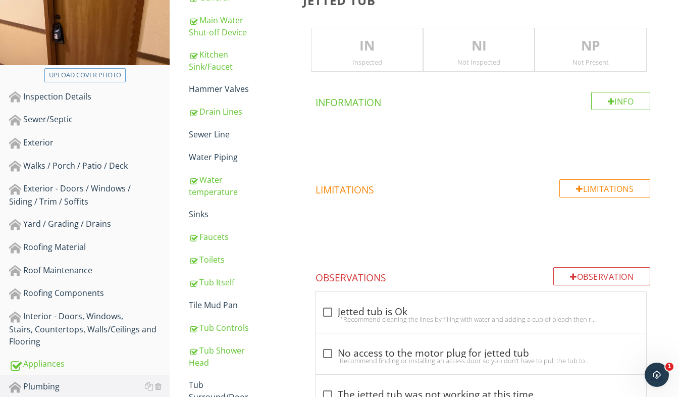
click at [596, 60] on div "Not Present" at bounding box center [590, 62] width 111 height 8
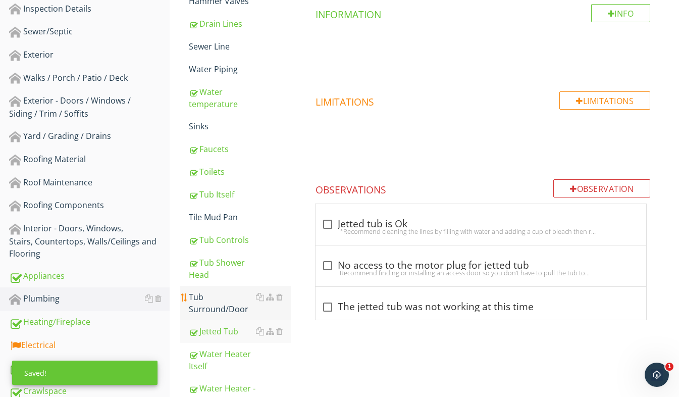
scroll to position [315, 0]
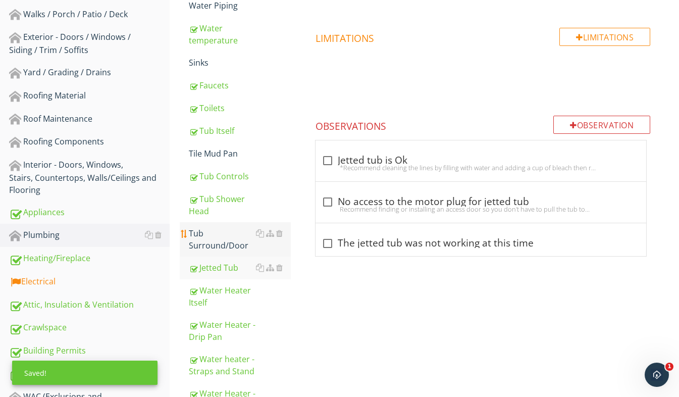
click at [218, 242] on div "Tub Surround/Door" at bounding box center [240, 239] width 102 height 24
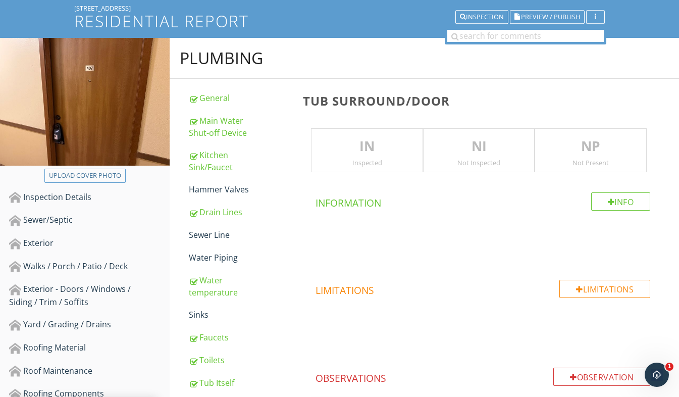
scroll to position [63, 0]
click at [575, 148] on p "NP" at bounding box center [590, 147] width 111 height 20
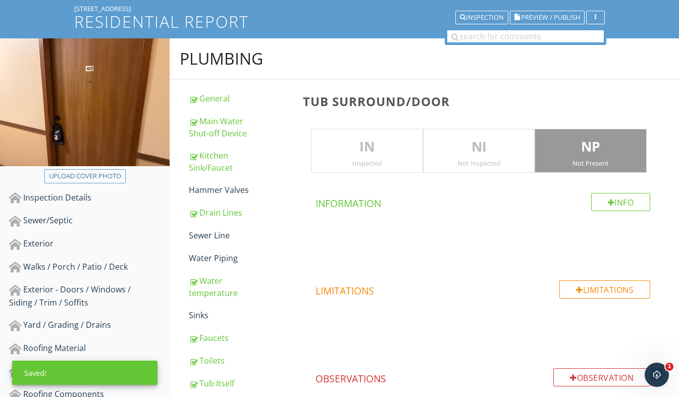
drag, startPoint x: 383, startPoint y: 157, endPoint x: 369, endPoint y: 160, distance: 13.9
click at [383, 156] on div "IN Inspected" at bounding box center [367, 151] width 112 height 44
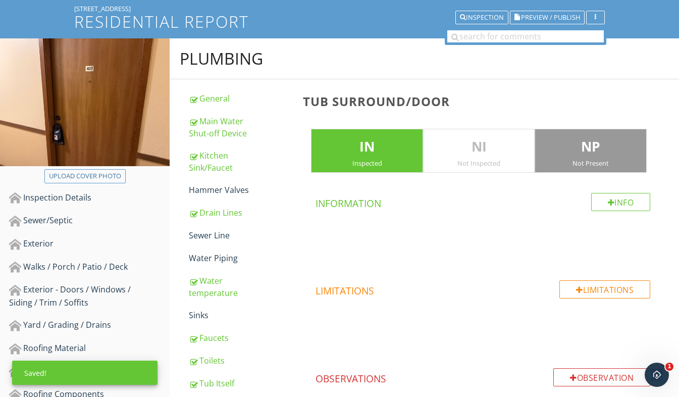
click at [570, 150] on p "NP" at bounding box center [590, 147] width 111 height 20
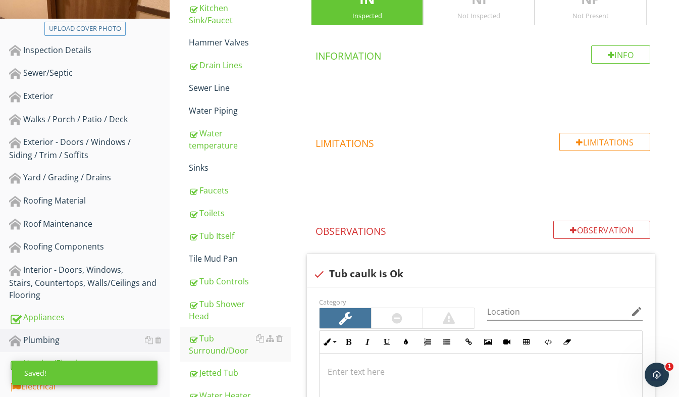
scroll to position [214, 0]
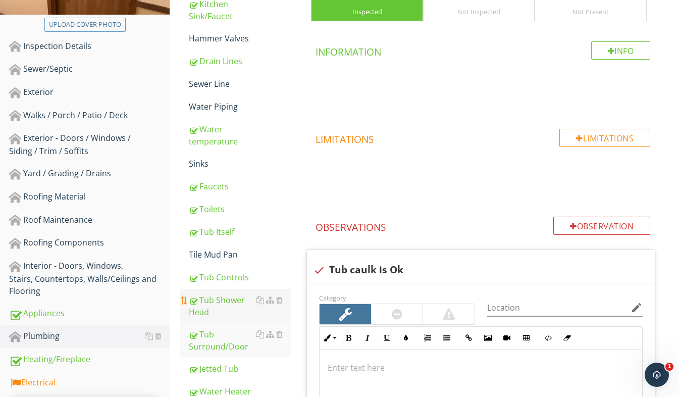
click at [217, 312] on div "Tub Shower Head" at bounding box center [240, 306] width 102 height 24
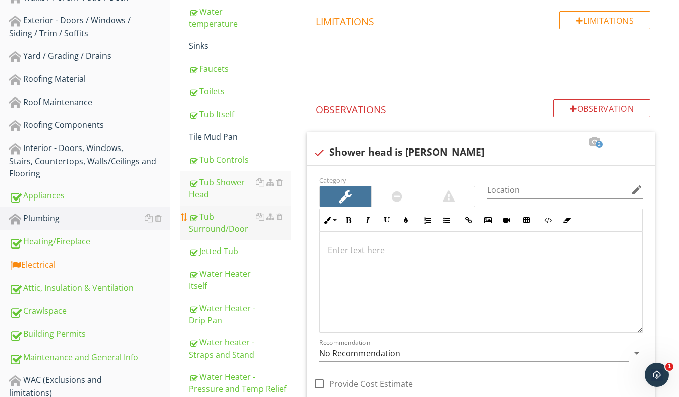
scroll to position [315, 0]
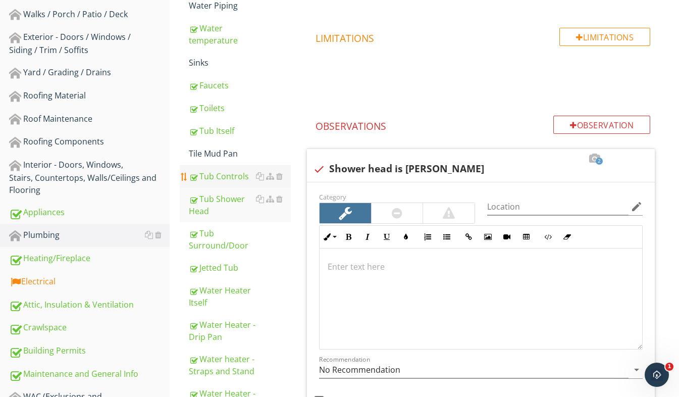
click at [220, 178] on div "Tub Controls" at bounding box center [240, 176] width 102 height 12
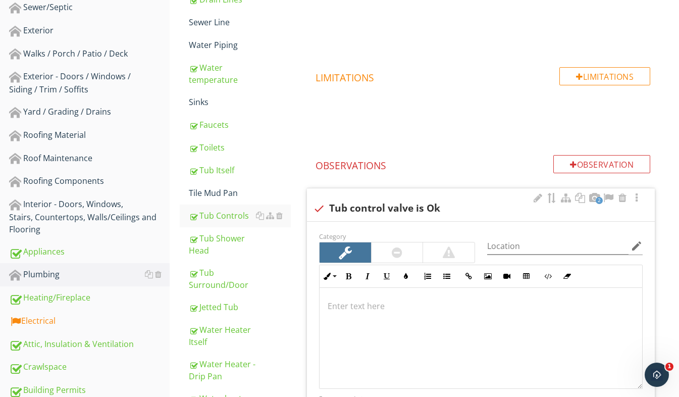
scroll to position [264, 0]
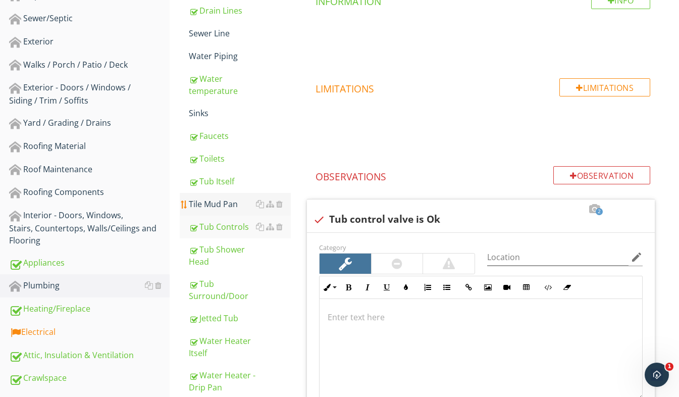
click at [226, 202] on div "Tile Mud Pan" at bounding box center [240, 204] width 102 height 12
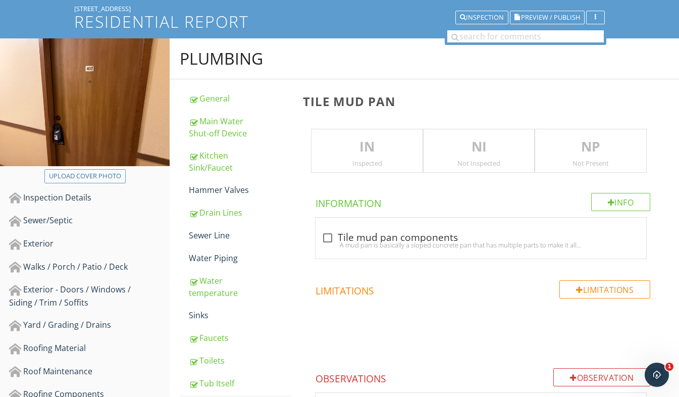
click at [588, 150] on p "NP" at bounding box center [590, 147] width 111 height 20
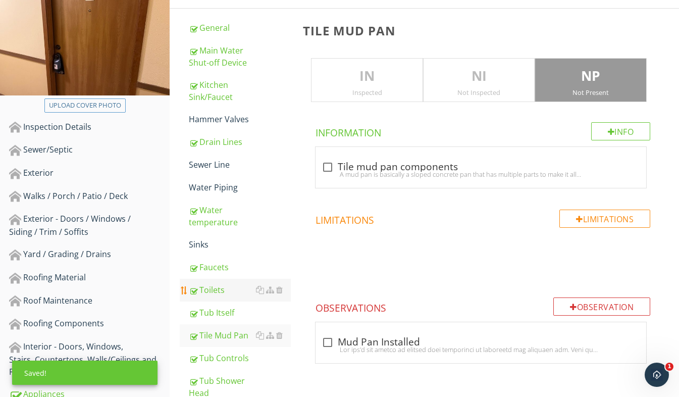
scroll to position [214, 0]
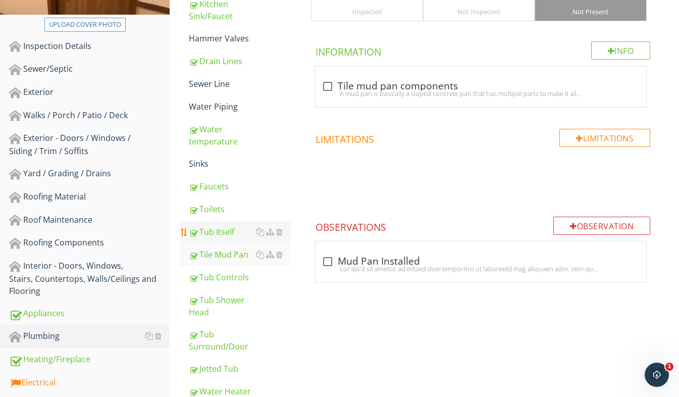
click at [214, 237] on div "Tub Itself" at bounding box center [240, 232] width 102 height 12
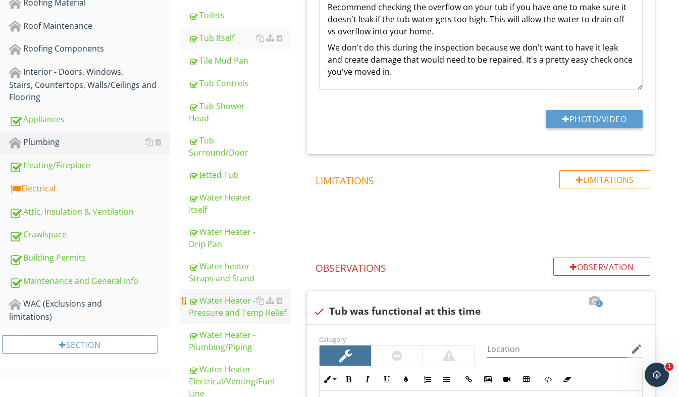
scroll to position [365, 0]
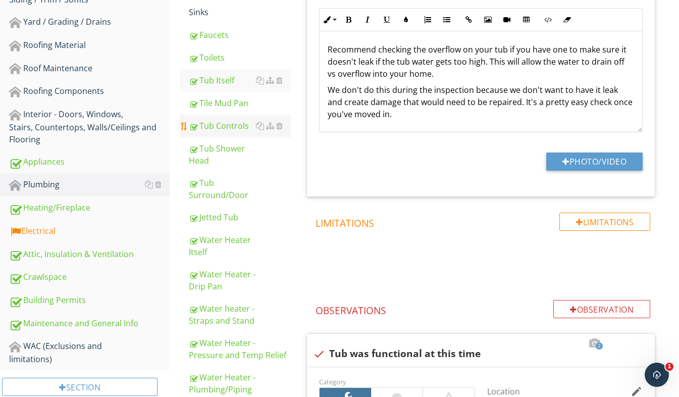
click at [220, 129] on div "Tub Controls" at bounding box center [240, 126] width 102 height 12
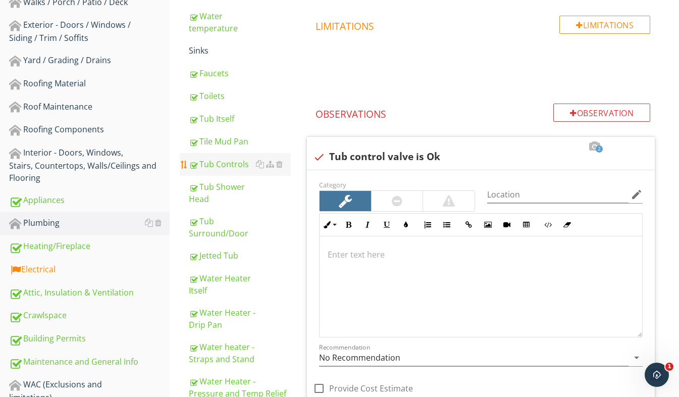
scroll to position [315, 0]
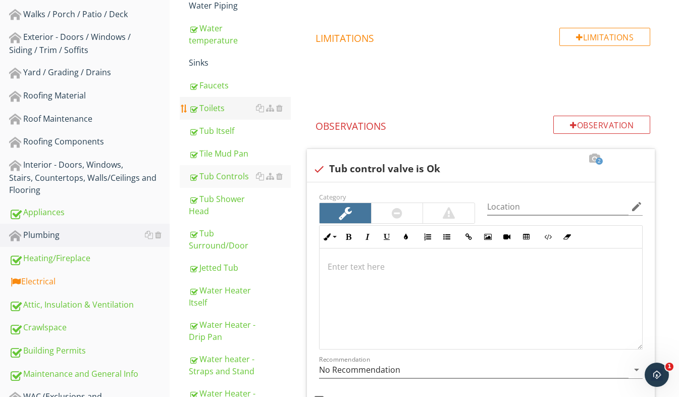
click at [209, 99] on link "Toilets" at bounding box center [240, 108] width 102 height 22
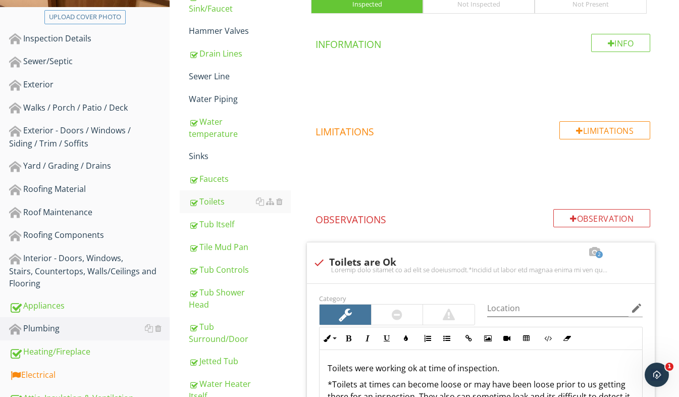
scroll to position [214, 0]
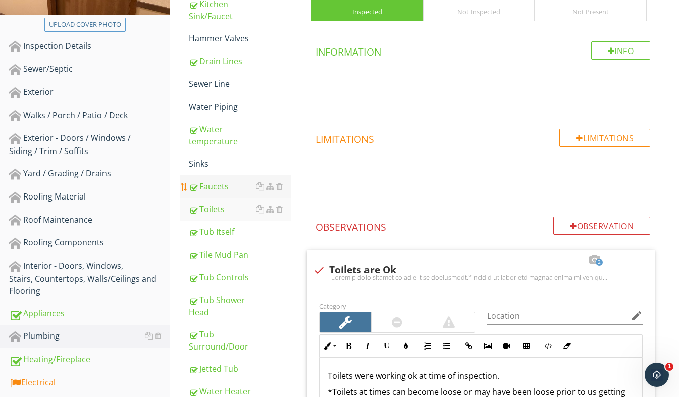
click at [219, 186] on div "Faucets" at bounding box center [240, 186] width 102 height 12
type textarea "<p>Toilets were working ok at time of inspection.</p><p>*Toilets at times can b…"
type textarea "<p>Recommend caulking the toilet to the floor to properly seal it. Leave a 1" g…"
type textarea "<p>I recommend installing some toilet bolt caps.</p><p>*Toilets at times can be…"
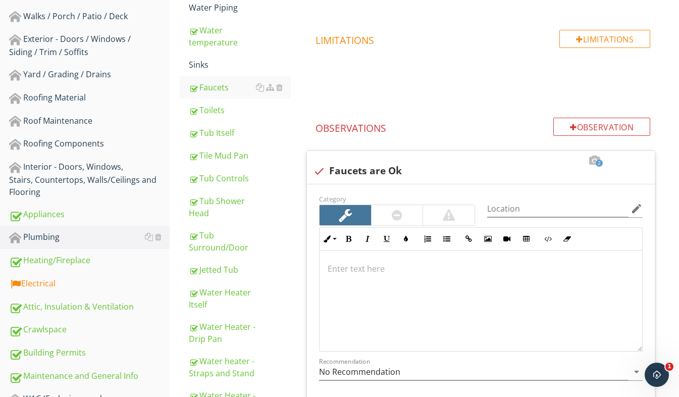
scroll to position [303, 0]
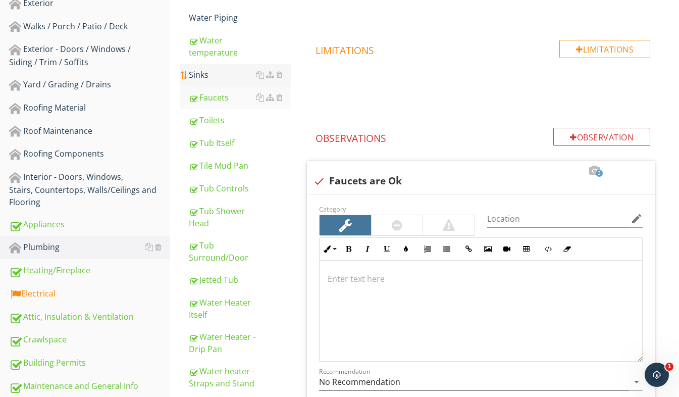
click at [206, 74] on div "Sinks" at bounding box center [240, 75] width 102 height 12
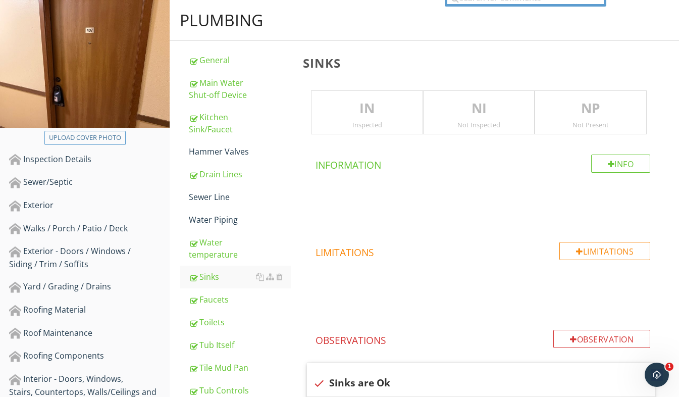
click at [328, 101] on p "IN" at bounding box center [366, 108] width 111 height 20
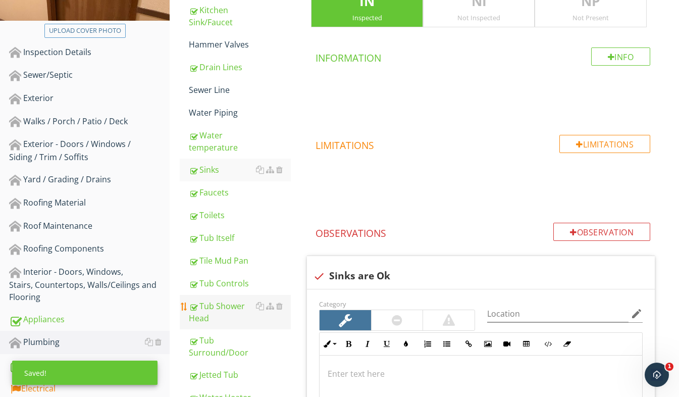
scroll to position [151, 0]
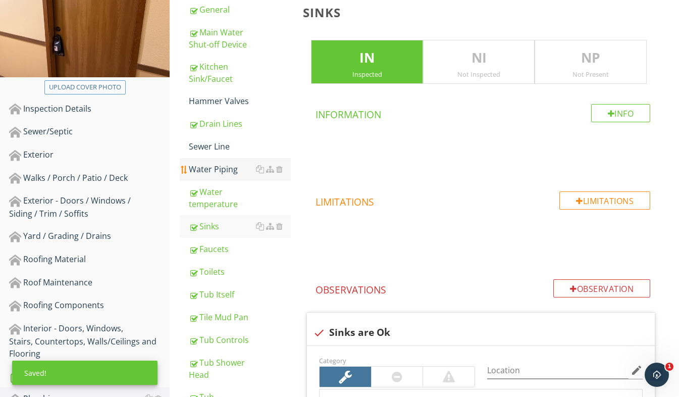
click at [220, 169] on div "Water Piping" at bounding box center [240, 169] width 102 height 12
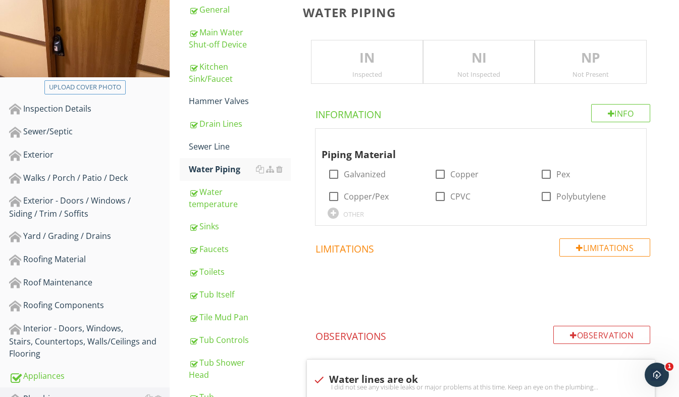
click at [376, 61] on p "IN" at bounding box center [366, 58] width 111 height 20
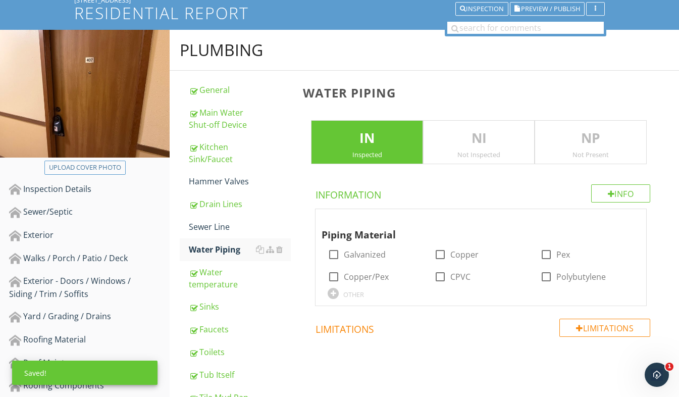
scroll to position [101, 0]
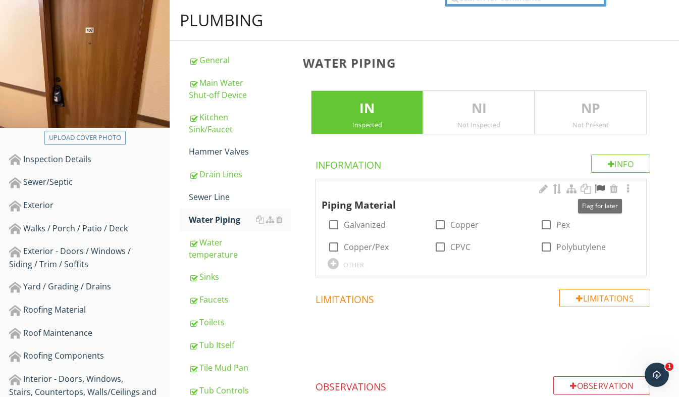
click at [597, 187] on div at bounding box center [600, 189] width 12 height 10
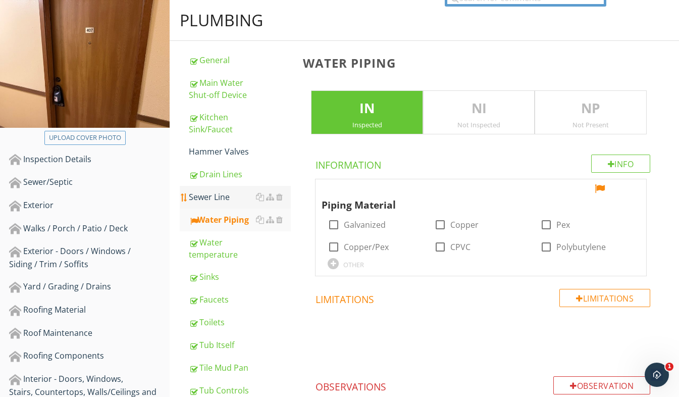
click at [219, 197] on div "Sewer Line" at bounding box center [240, 197] width 102 height 12
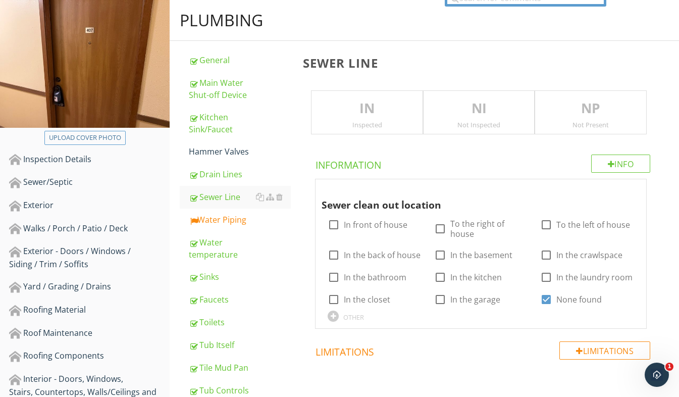
click at [366, 115] on p "IN" at bounding box center [366, 108] width 111 height 20
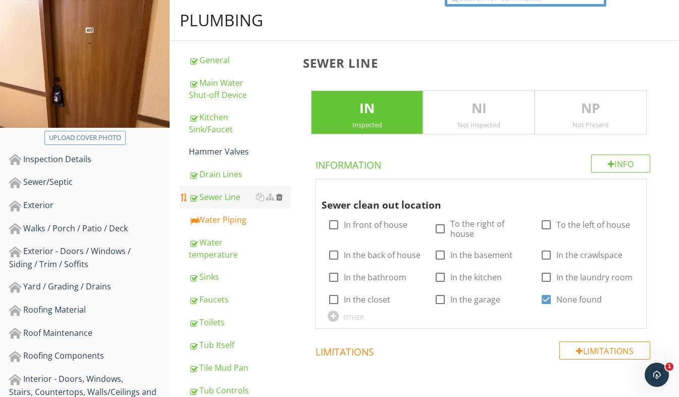
click at [282, 199] on div at bounding box center [279, 197] width 7 height 8
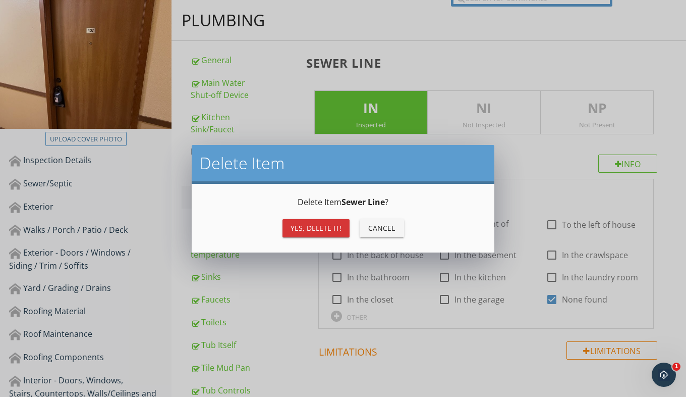
click at [305, 222] on button "Yes, Delete it!" at bounding box center [316, 228] width 67 height 18
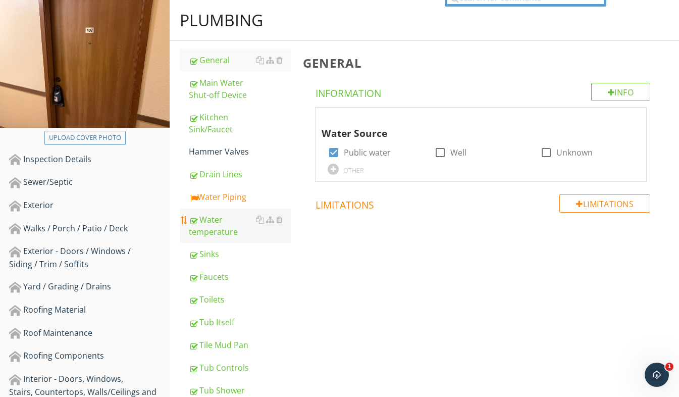
click at [225, 228] on div "Water temperature" at bounding box center [240, 226] width 102 height 24
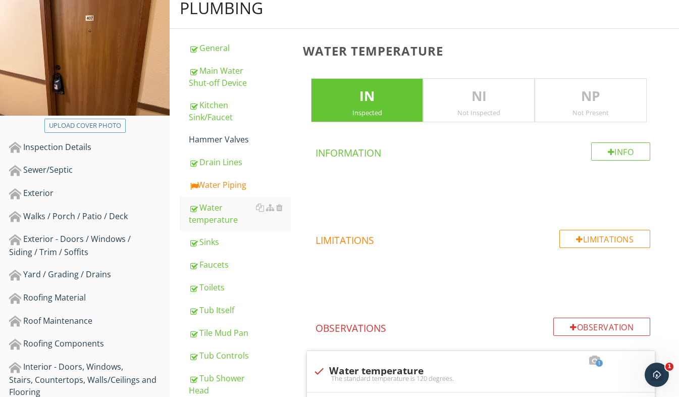
scroll to position [101, 0]
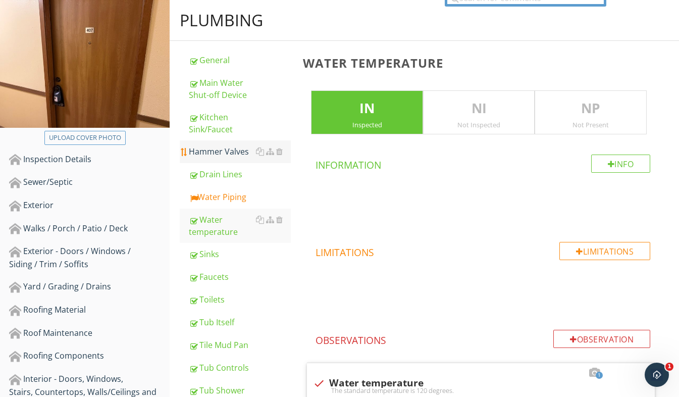
click at [231, 162] on link "Hammer Valves" at bounding box center [240, 151] width 102 height 22
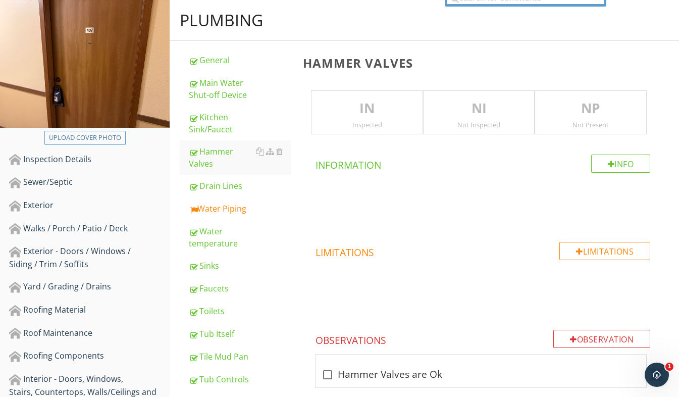
click at [377, 122] on div "Inspected" at bounding box center [366, 125] width 111 height 8
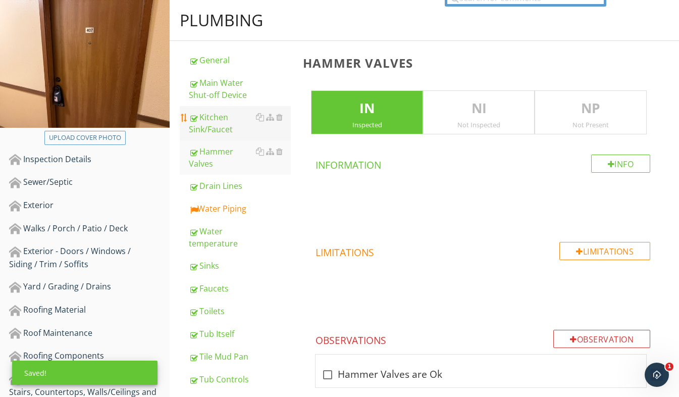
click at [205, 132] on div "Kitchen Sink/Faucet" at bounding box center [240, 123] width 102 height 24
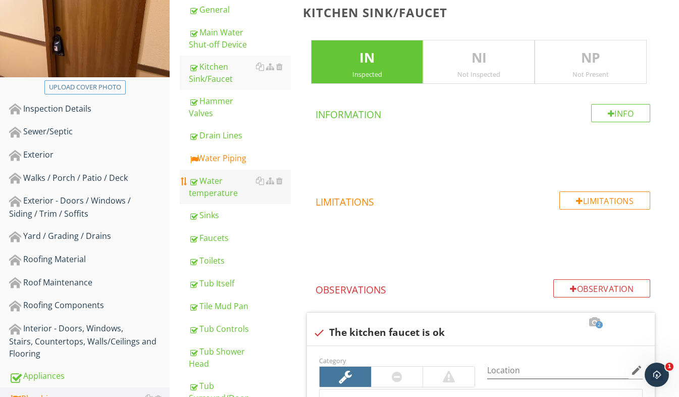
scroll to position [50, 0]
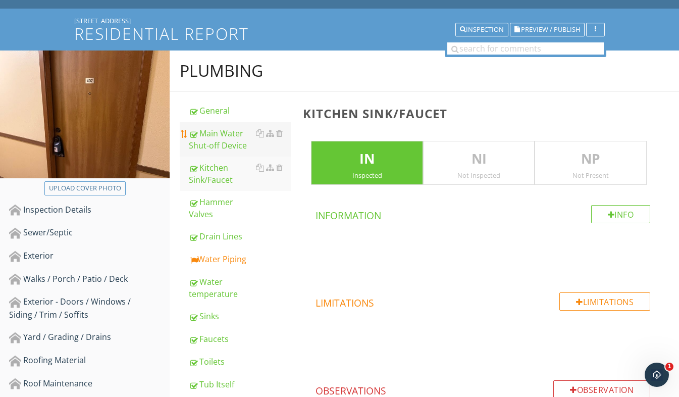
click at [216, 152] on link "Main Water Shut-off Device" at bounding box center [240, 139] width 102 height 34
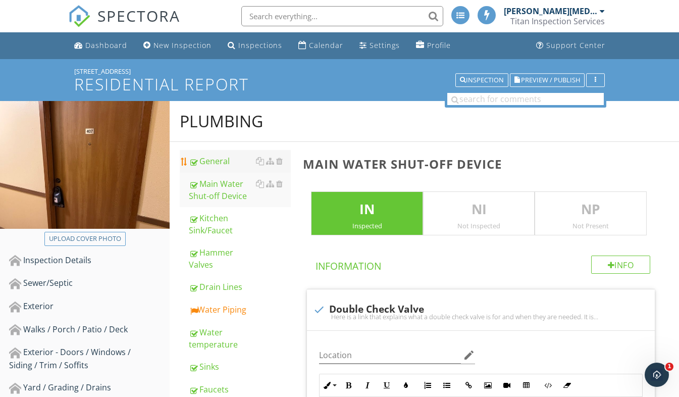
click at [222, 161] on div "General" at bounding box center [240, 161] width 102 height 12
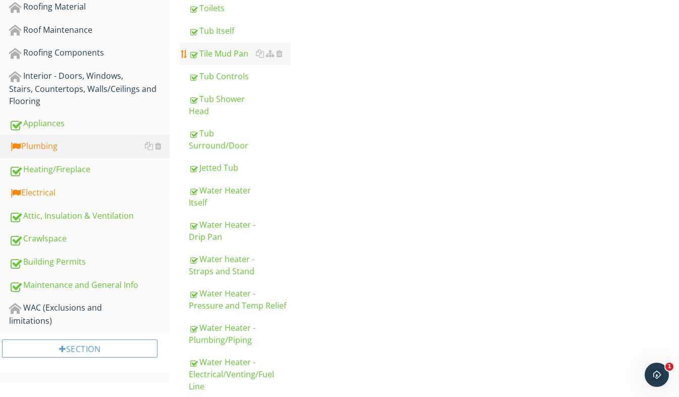
scroll to position [353, 0]
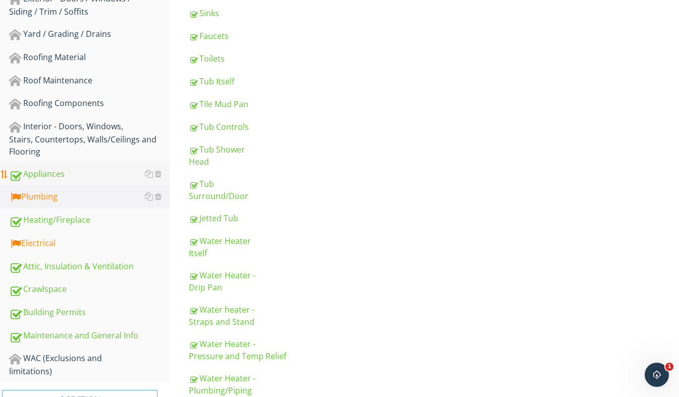
click at [78, 175] on div "Appliances" at bounding box center [89, 174] width 161 height 13
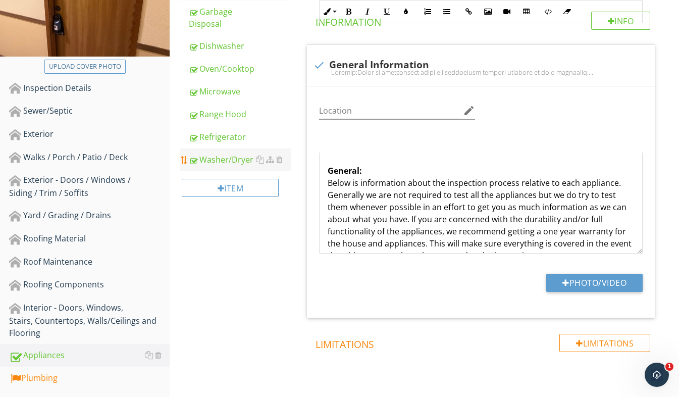
scroll to position [151, 0]
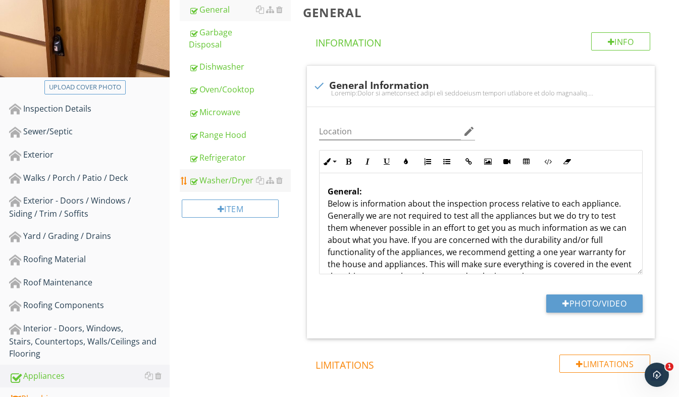
drag, startPoint x: 231, startPoint y: 180, endPoint x: 244, endPoint y: 178, distance: 13.3
click at [231, 180] on div "Washer/Dryer" at bounding box center [240, 180] width 102 height 12
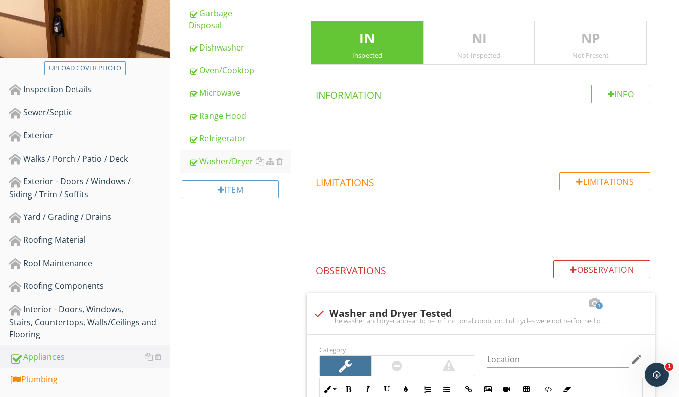
scroll to position [151, 0]
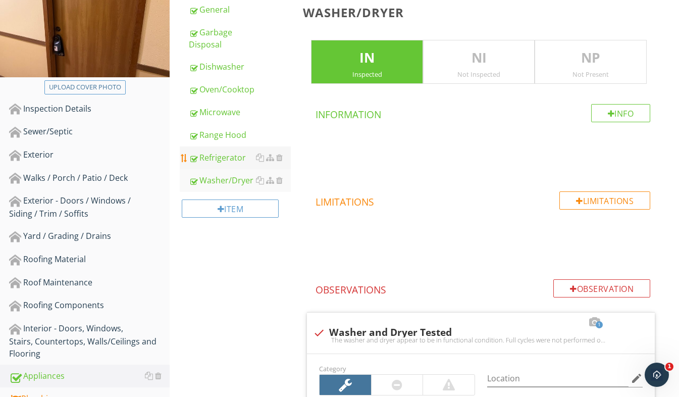
click at [235, 165] on link "Refrigerator" at bounding box center [240, 157] width 102 height 22
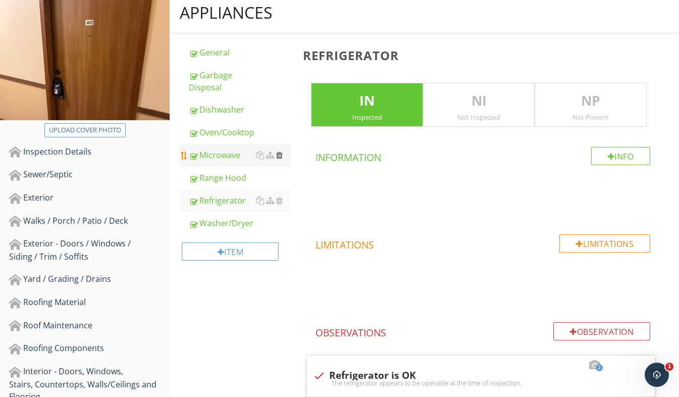
scroll to position [101, 0]
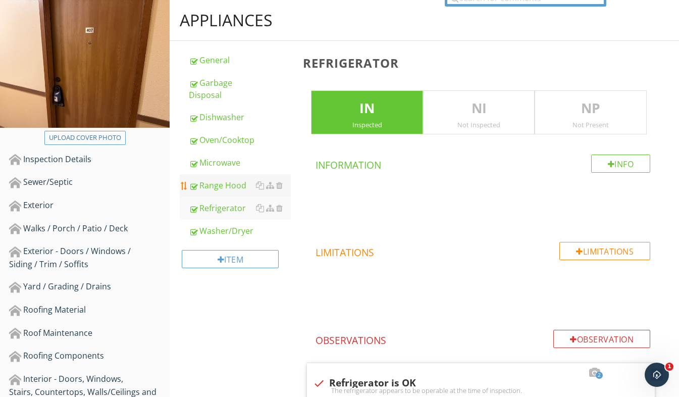
click at [237, 183] on div "Range Hood" at bounding box center [240, 185] width 102 height 12
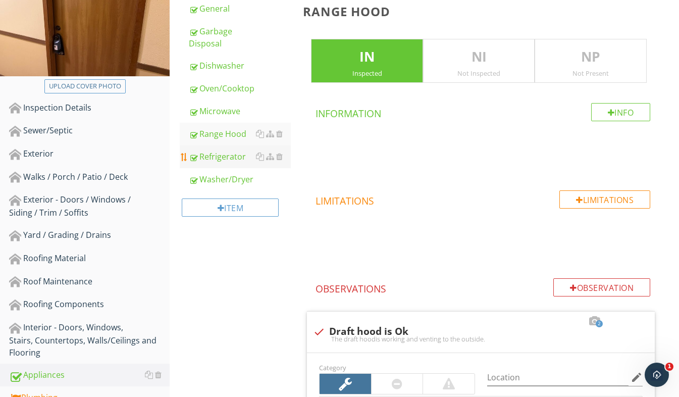
scroll to position [151, 0]
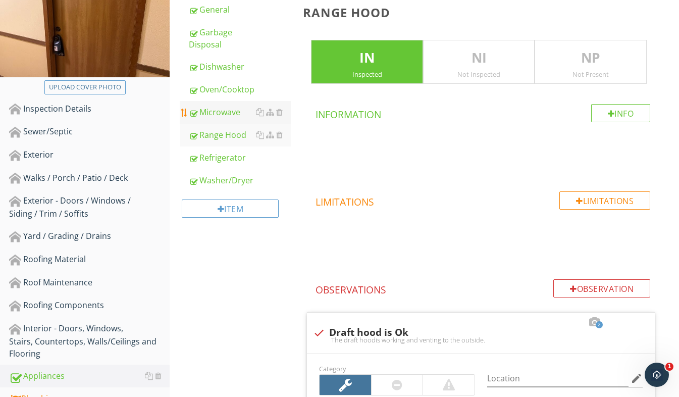
click at [226, 114] on div "Microwave" at bounding box center [240, 112] width 102 height 12
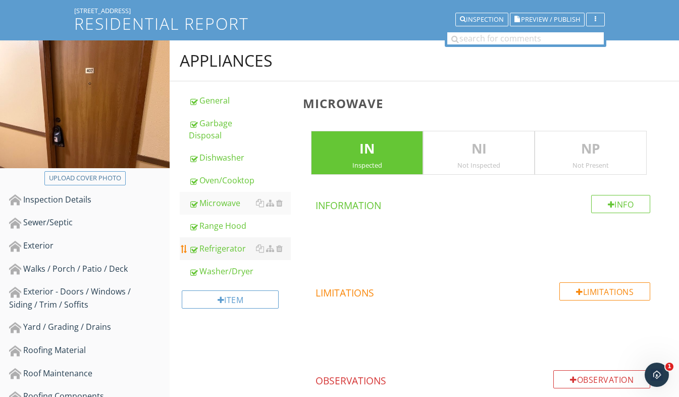
scroll to position [50, 0]
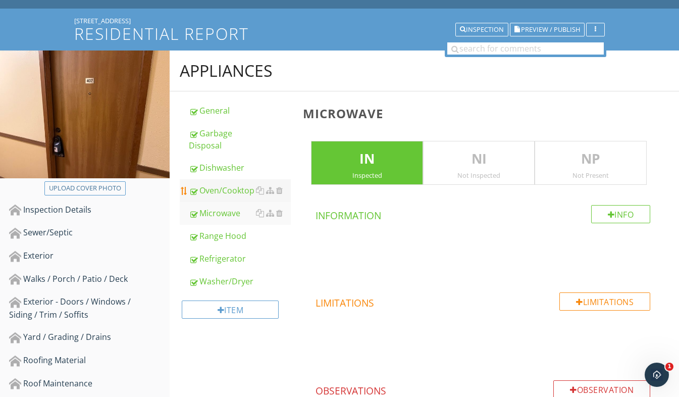
drag, startPoint x: 205, startPoint y: 189, endPoint x: 268, endPoint y: 184, distance: 62.8
click at [206, 189] on div "Oven/Cooktop" at bounding box center [240, 190] width 102 height 12
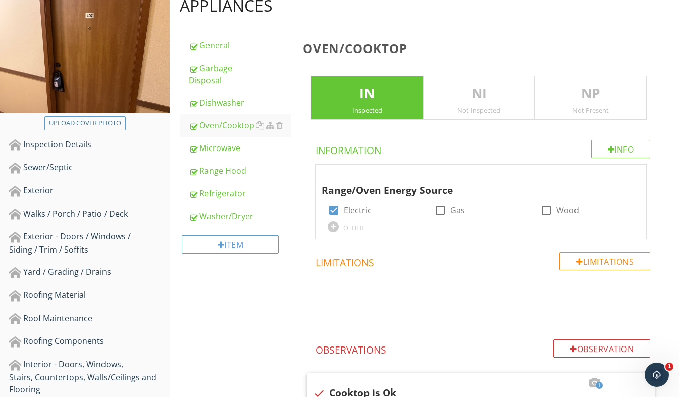
scroll to position [101, 0]
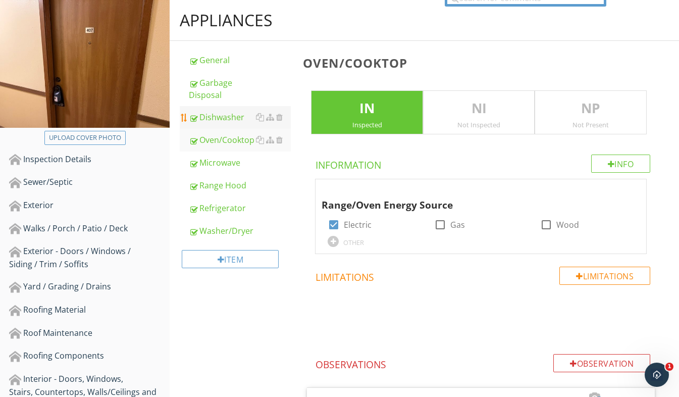
click at [216, 119] on div "Dishwasher" at bounding box center [240, 117] width 102 height 12
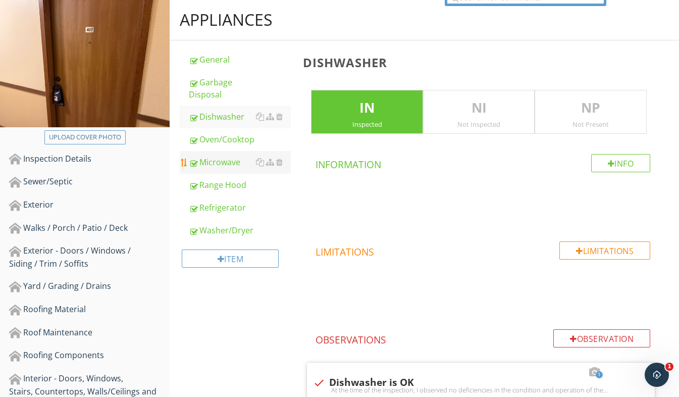
scroll to position [101, 0]
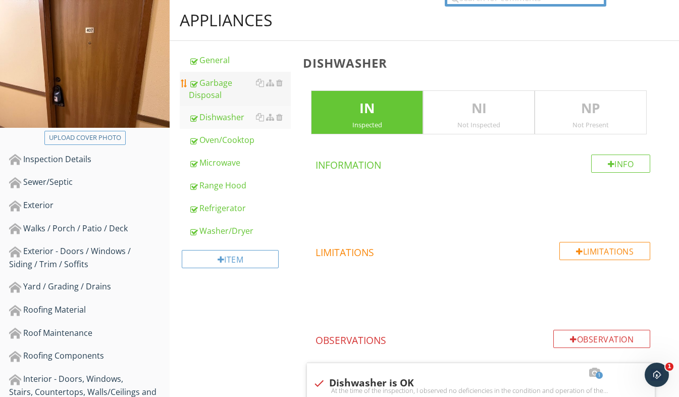
click at [212, 78] on div "Garbage Disposal" at bounding box center [240, 89] width 102 height 24
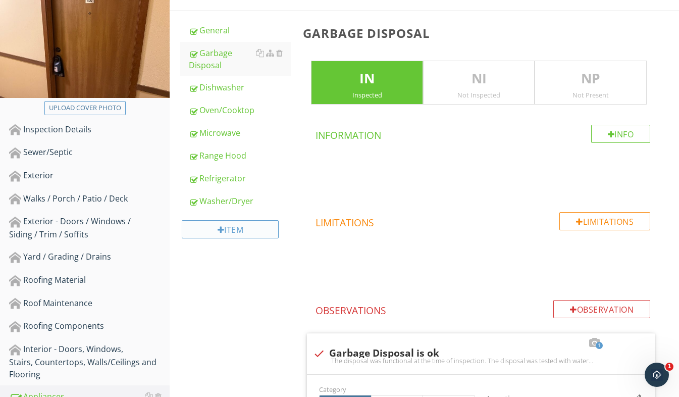
scroll to position [101, 0]
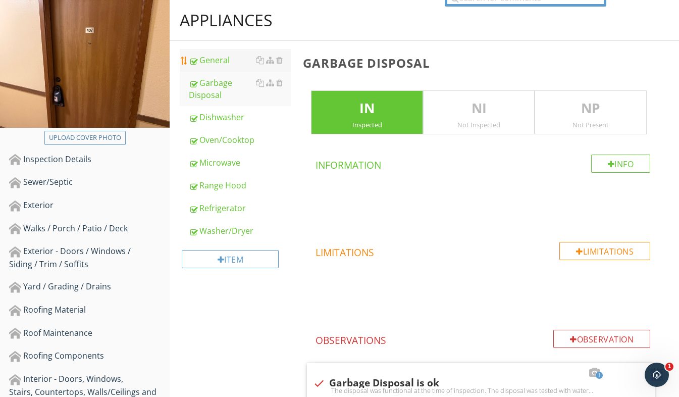
click at [216, 62] on div "General" at bounding box center [240, 60] width 102 height 12
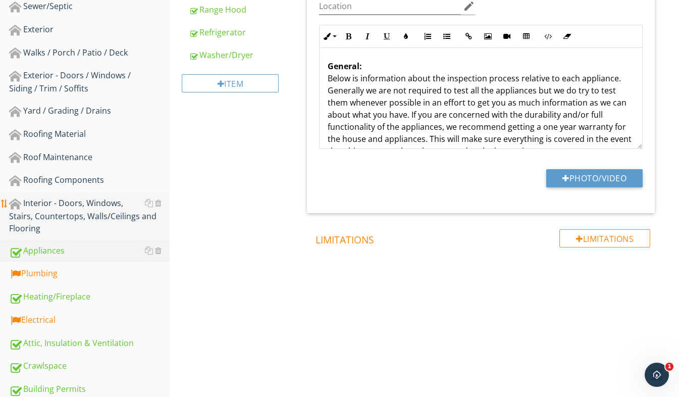
click at [79, 212] on div "Interior - Doors, Windows, Stairs, Countertops, Walls/Ceilings and Flooring" at bounding box center [89, 215] width 161 height 37
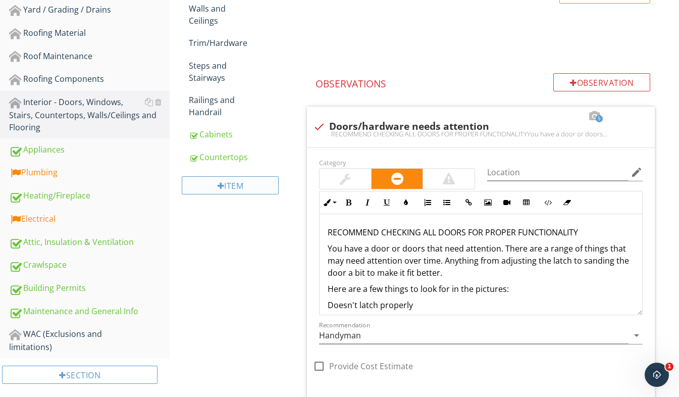
scroll to position [327, 0]
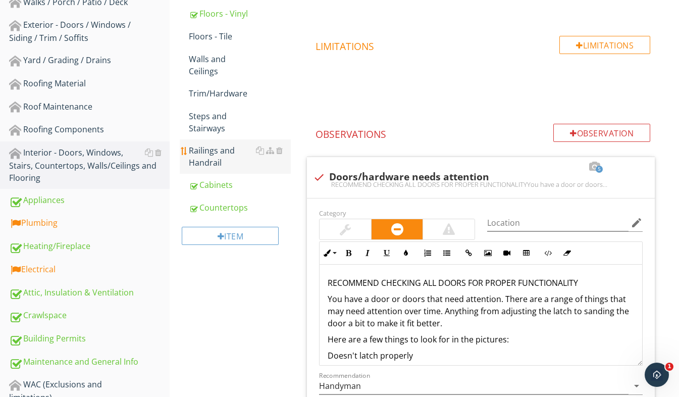
click at [229, 162] on div "Railings and Handrail" at bounding box center [240, 156] width 102 height 24
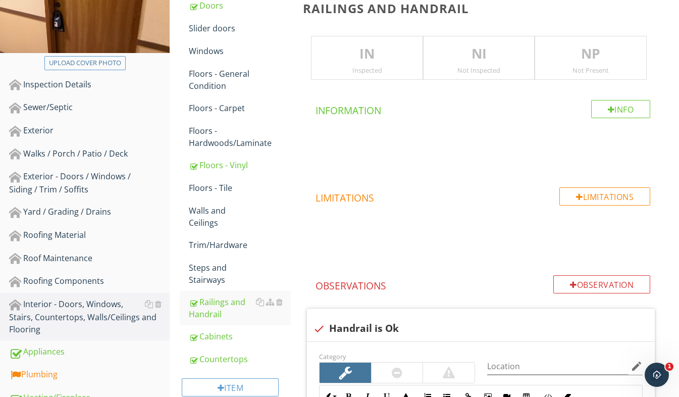
scroll to position [125, 0]
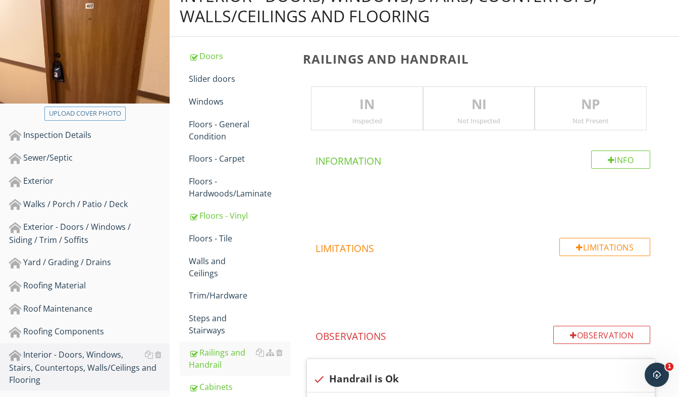
click at [637, 101] on p "NP" at bounding box center [590, 104] width 111 height 20
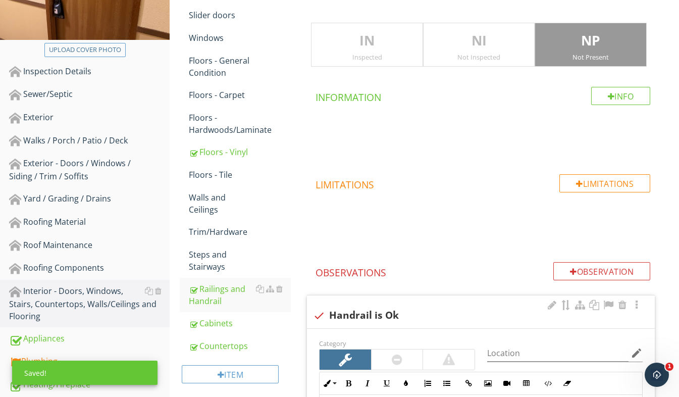
scroll to position [277, 0]
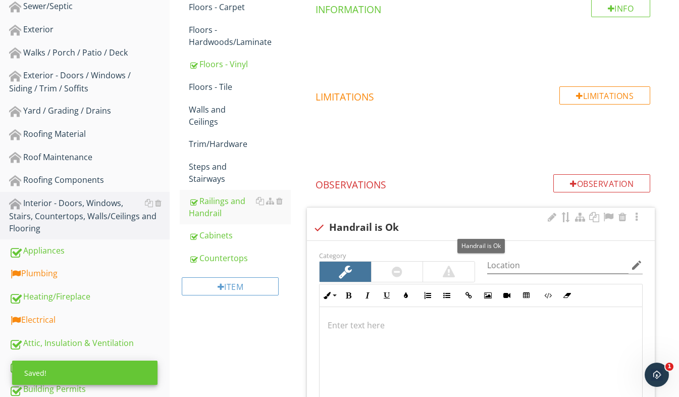
click at [323, 226] on div at bounding box center [318, 227] width 17 height 17
checkbox input "true"
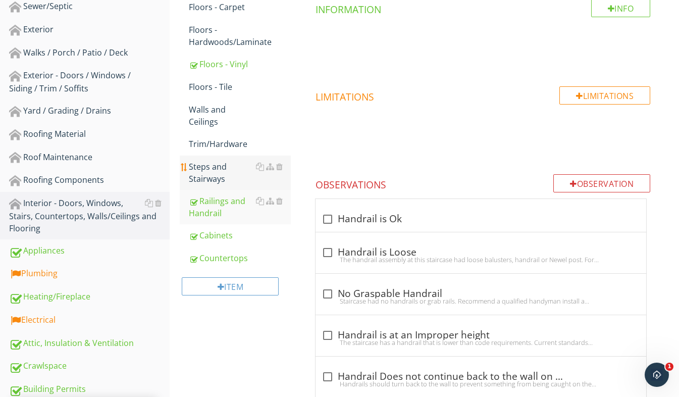
drag, startPoint x: 217, startPoint y: 171, endPoint x: 225, endPoint y: 168, distance: 8.4
click at [217, 171] on div "Steps and Stairways" at bounding box center [240, 173] width 102 height 24
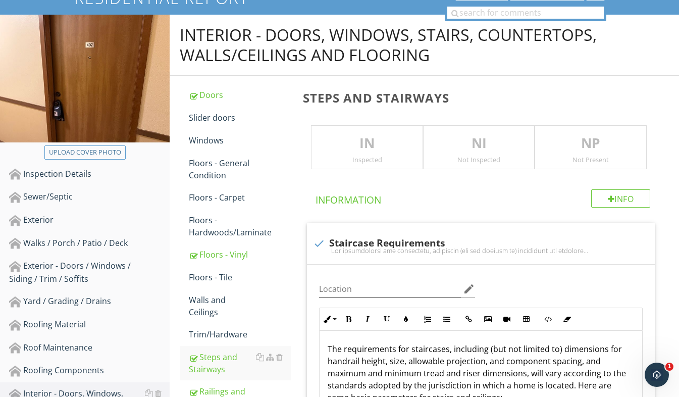
scroll to position [75, 0]
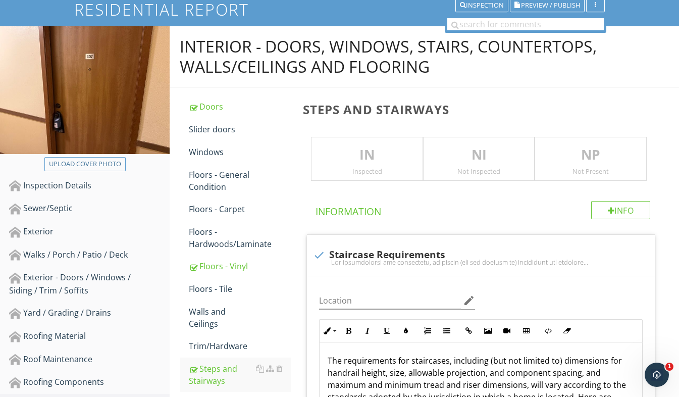
click at [565, 160] on p "NP" at bounding box center [590, 155] width 111 height 20
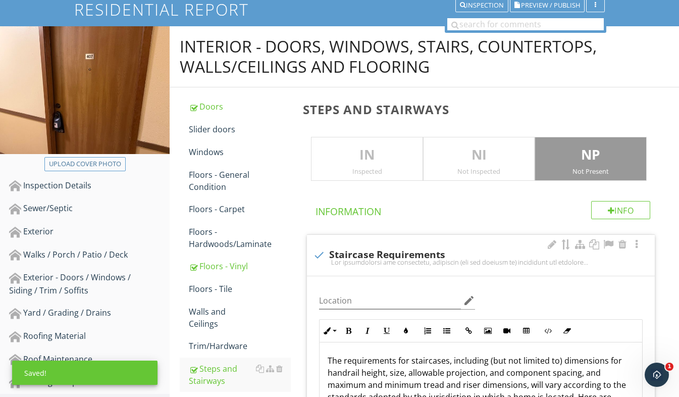
scroll to position [125, 0]
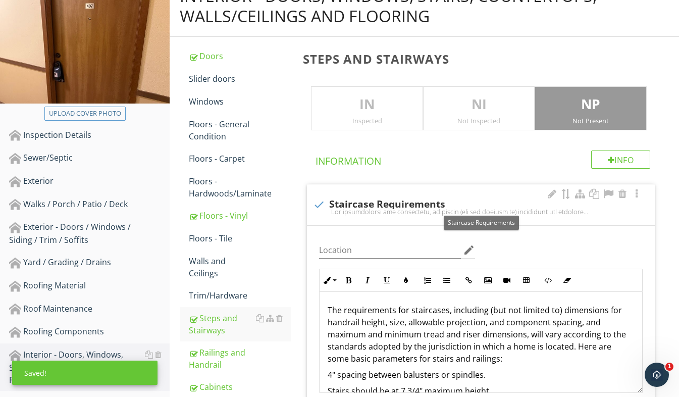
click at [322, 202] on div at bounding box center [318, 204] width 17 height 17
checkbox input "true"
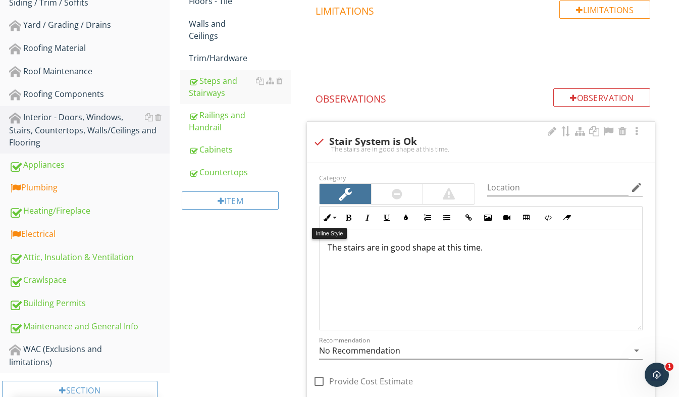
scroll to position [378, 0]
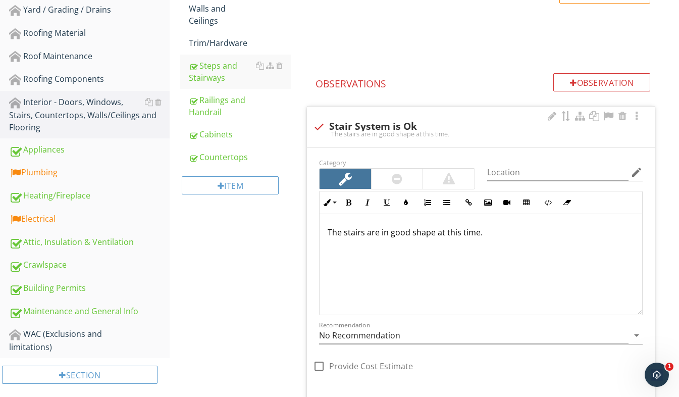
click at [316, 124] on div at bounding box center [318, 126] width 17 height 17
checkbox input "true"
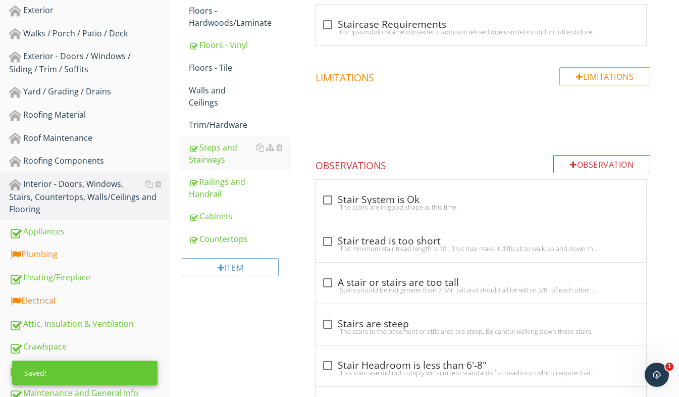
scroll to position [277, 0]
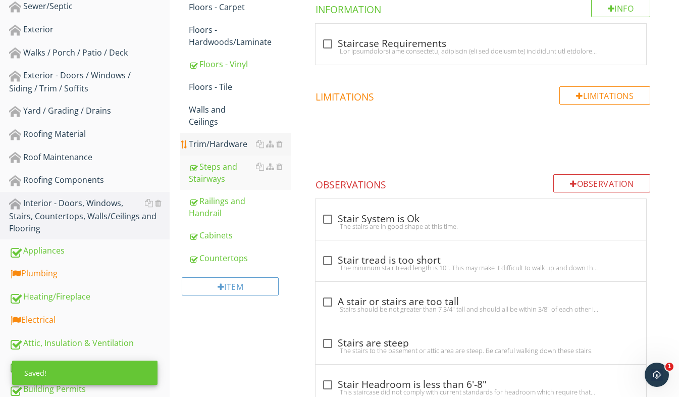
click at [227, 150] on link "Trim/Hardware" at bounding box center [240, 144] width 102 height 22
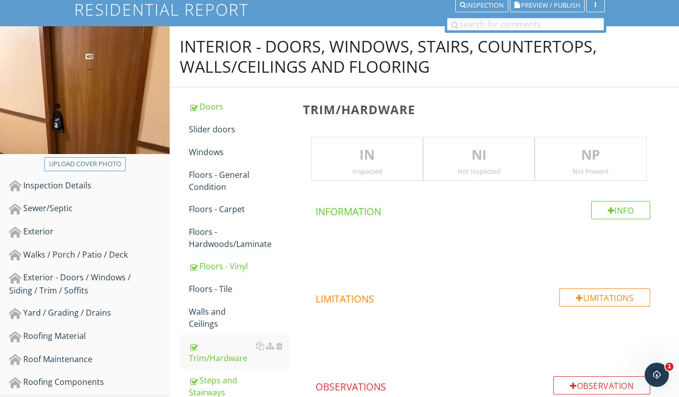
click at [342, 160] on p "IN" at bounding box center [366, 155] width 111 height 20
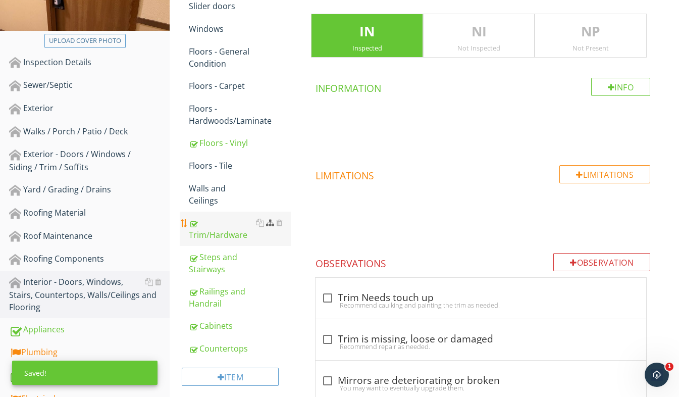
scroll to position [226, 0]
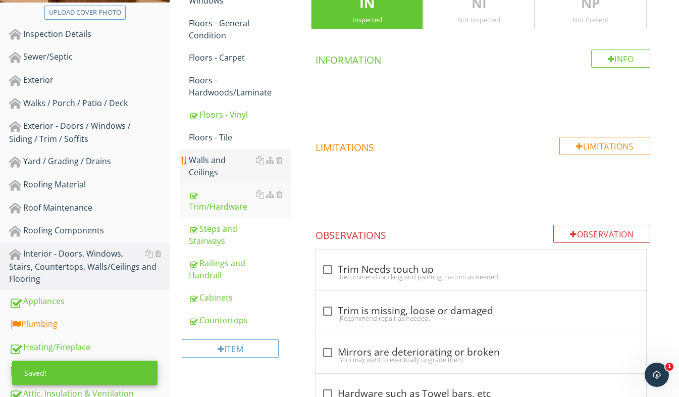
click at [234, 165] on div "Walls and Ceilings" at bounding box center [240, 166] width 102 height 24
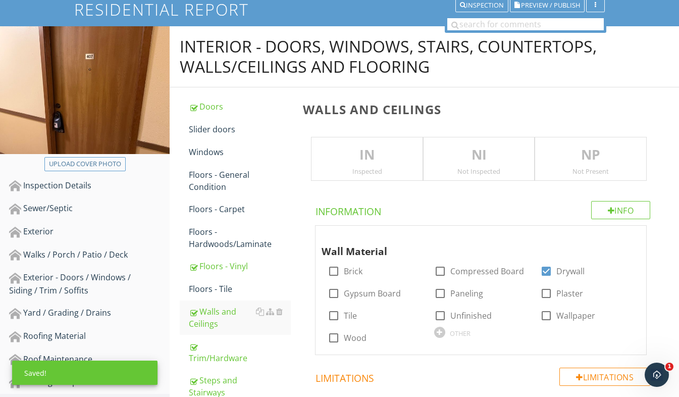
click at [347, 143] on div "IN Inspected" at bounding box center [367, 159] width 112 height 44
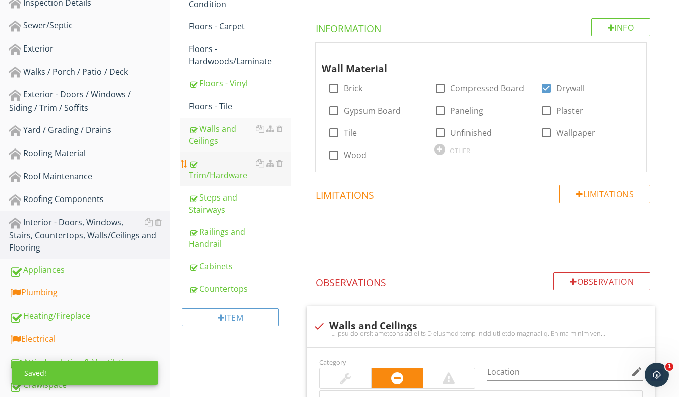
scroll to position [277, 0]
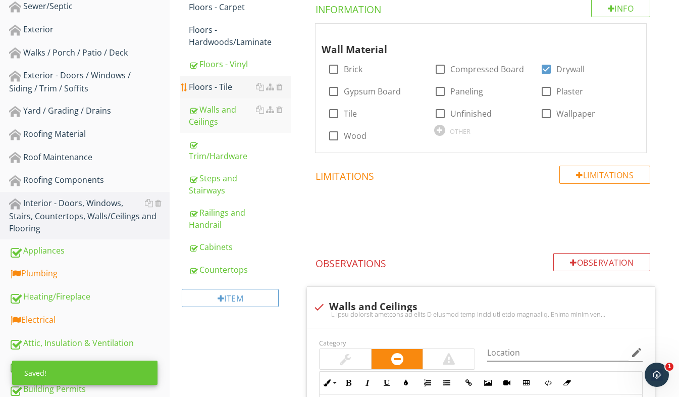
click at [220, 89] on div "Floors - Tile" at bounding box center [240, 87] width 102 height 12
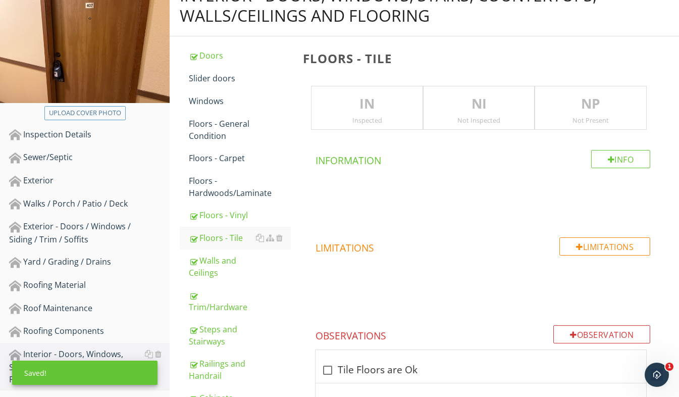
scroll to position [125, 0]
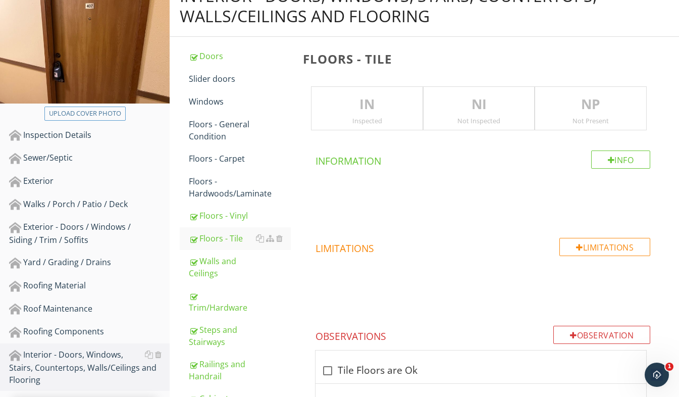
click at [594, 116] on div "NP Not Present" at bounding box center [591, 108] width 112 height 44
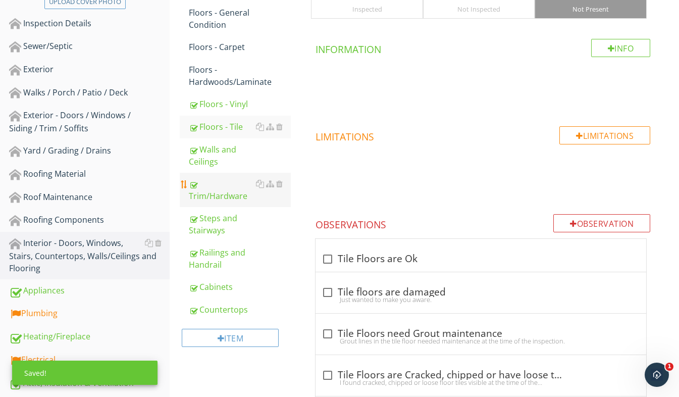
scroll to position [226, 0]
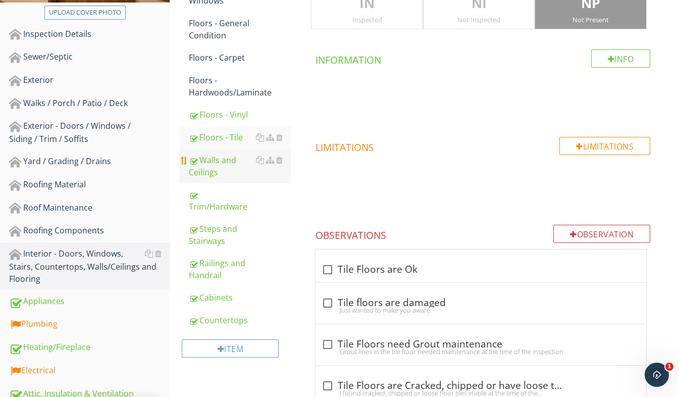
click at [217, 163] on div "Walls and Ceilings" at bounding box center [240, 166] width 102 height 24
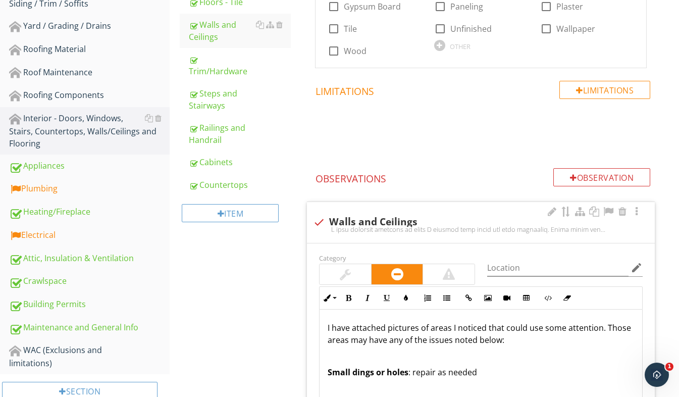
scroll to position [428, 0]
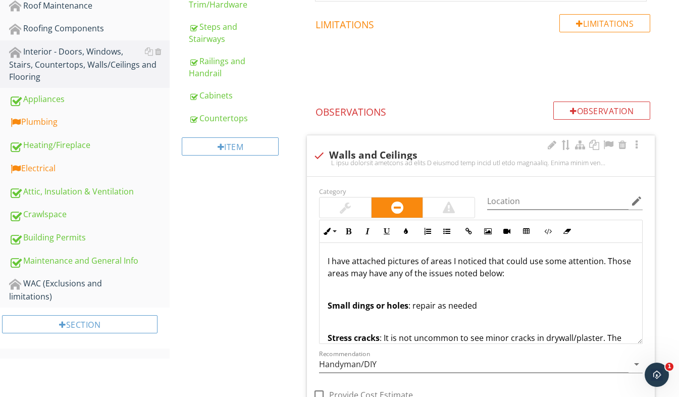
click at [320, 157] on div at bounding box center [318, 155] width 17 height 17
checkbox input "true"
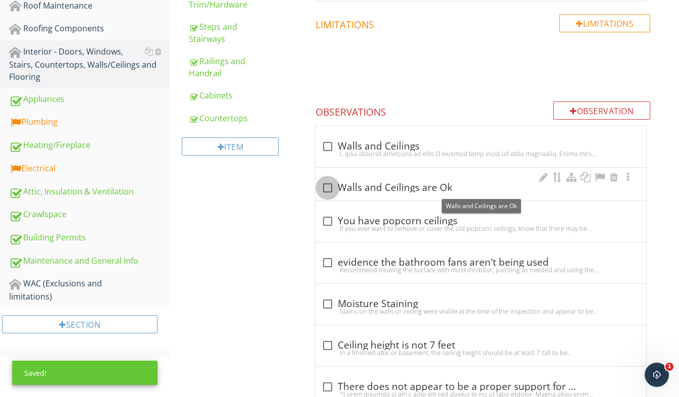
click at [327, 189] on div at bounding box center [327, 187] width 17 height 17
checkbox input "true"
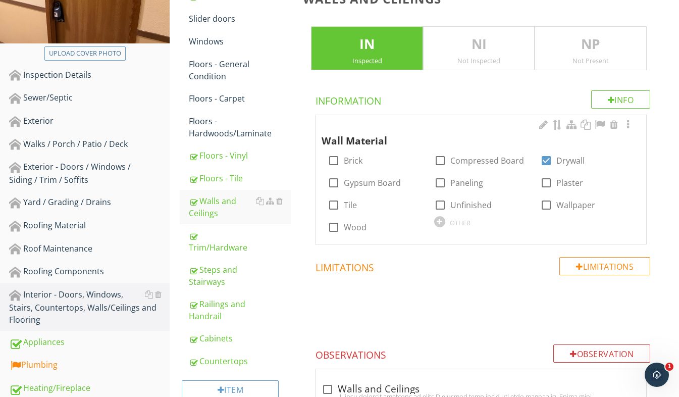
scroll to position [176, 0]
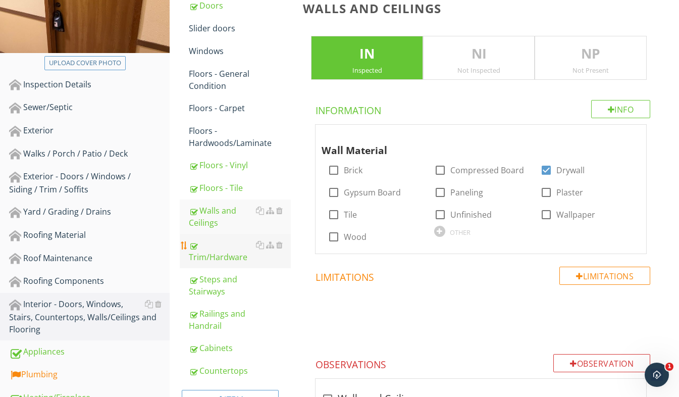
click at [224, 256] on div "Trim/Hardware" at bounding box center [240, 251] width 102 height 24
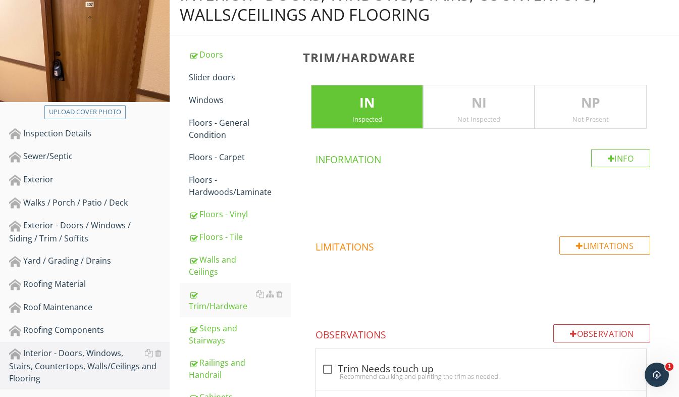
scroll to position [125, 0]
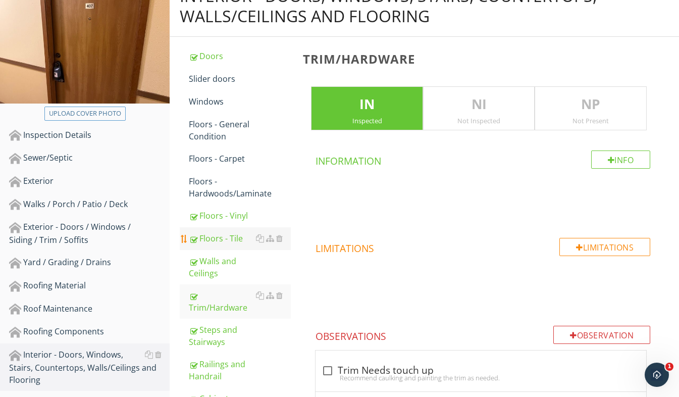
click at [221, 239] on div "Floors - Tile" at bounding box center [240, 238] width 102 height 12
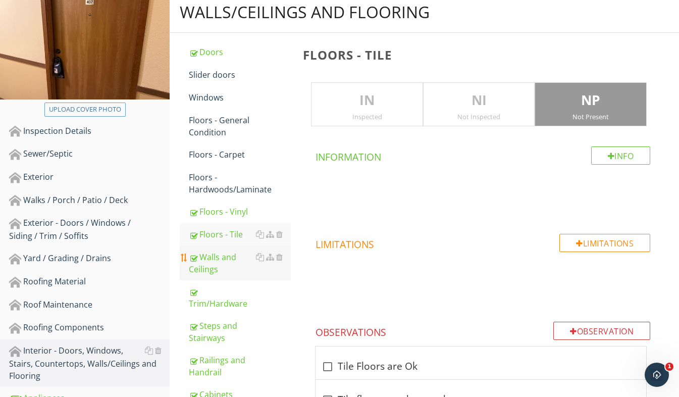
scroll to position [125, 0]
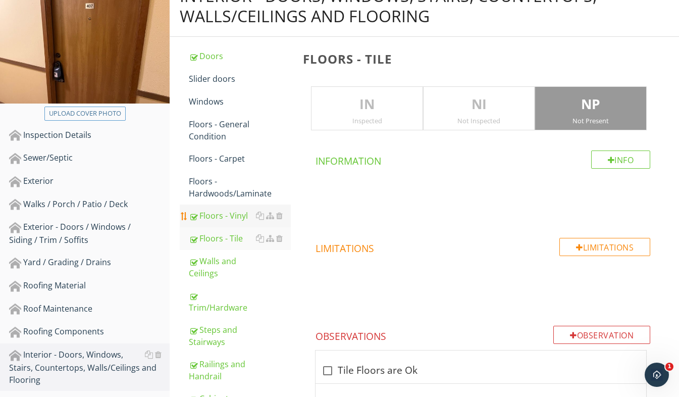
click at [246, 218] on div "Floors - Vinyl" at bounding box center [240, 215] width 102 height 12
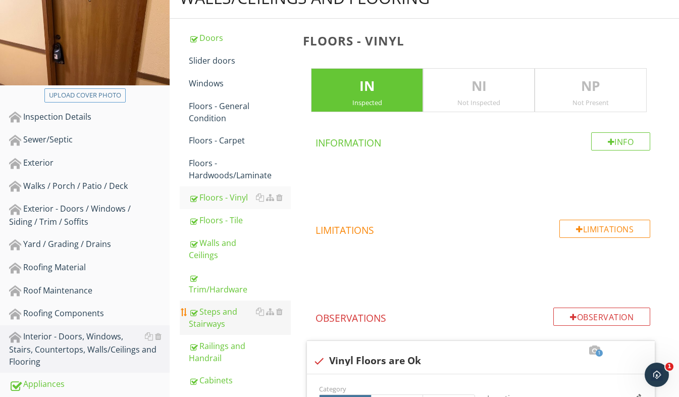
scroll to position [125, 0]
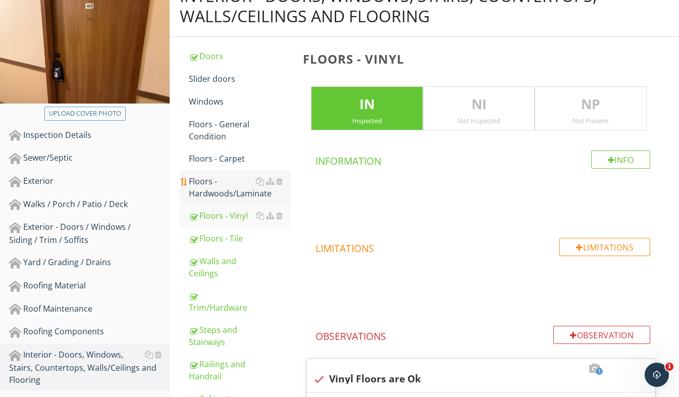
click at [209, 199] on link "Floors - Hardwoods/Laminate" at bounding box center [240, 187] width 102 height 34
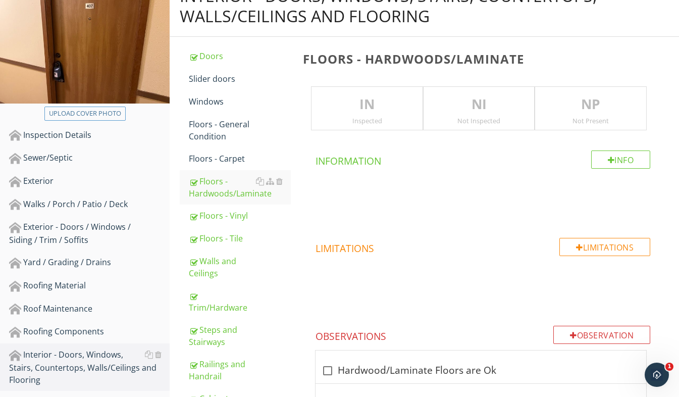
click at [560, 110] on p "NP" at bounding box center [590, 104] width 111 height 20
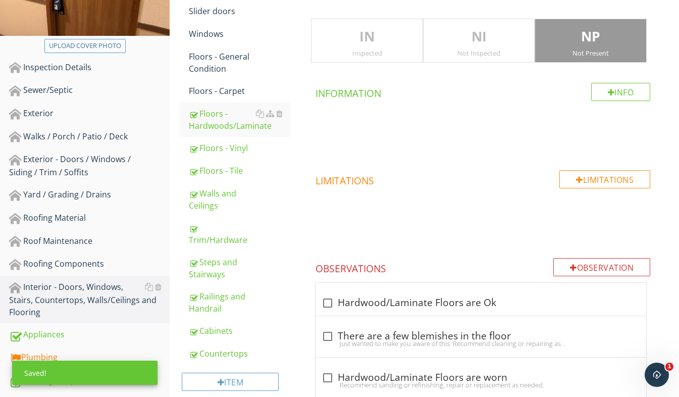
scroll to position [125, 0]
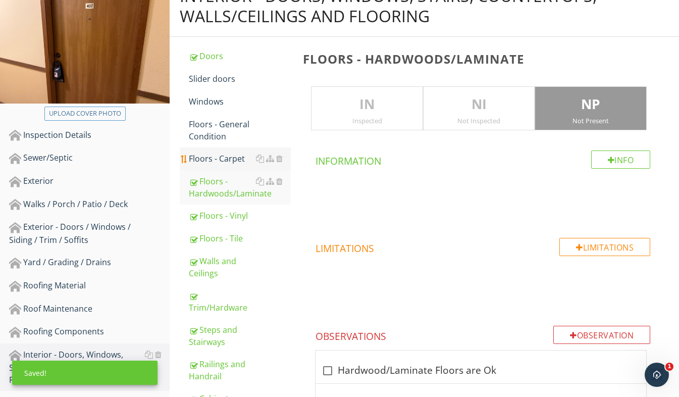
click at [238, 158] on div "Floors - Carpet" at bounding box center [240, 158] width 102 height 12
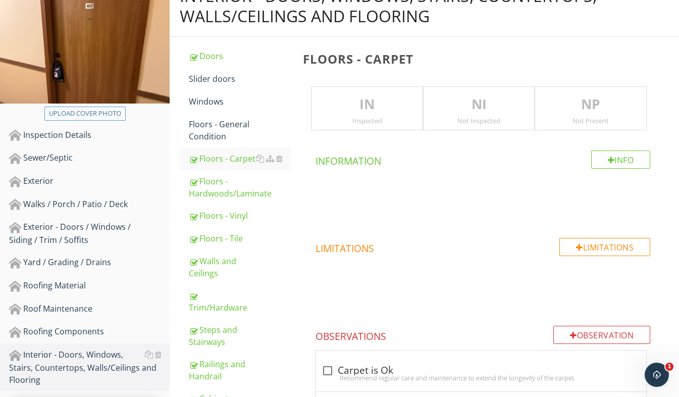
click at [586, 112] on p "NP" at bounding box center [590, 104] width 111 height 20
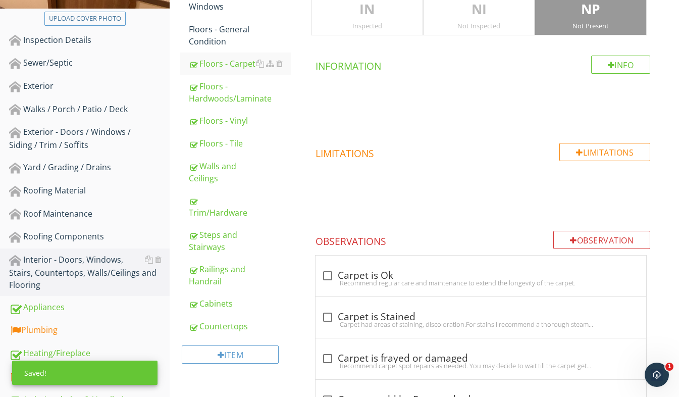
scroll to position [82, 0]
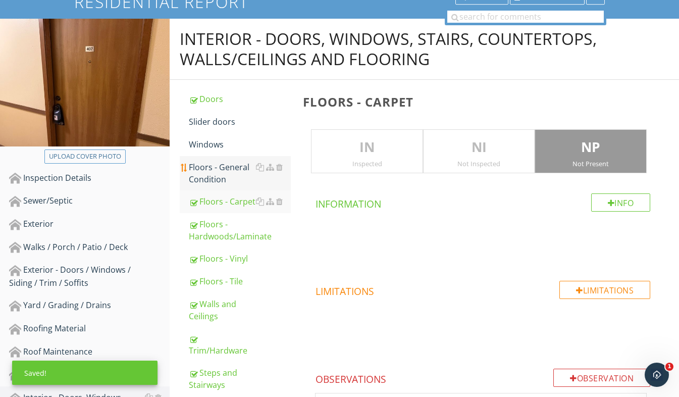
click at [242, 169] on div "Floors - General Condition" at bounding box center [240, 173] width 102 height 24
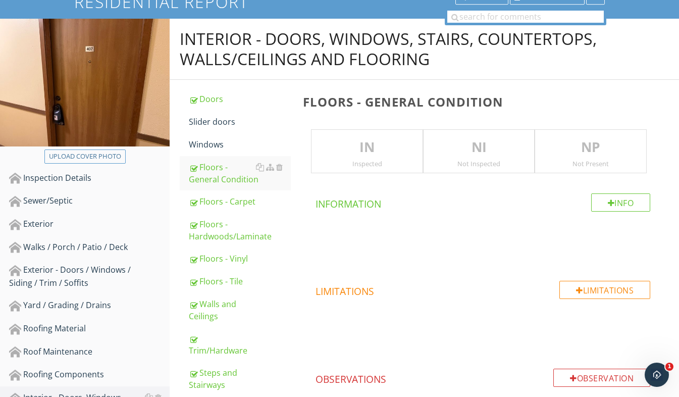
click at [391, 153] on p "IN" at bounding box center [366, 147] width 111 height 20
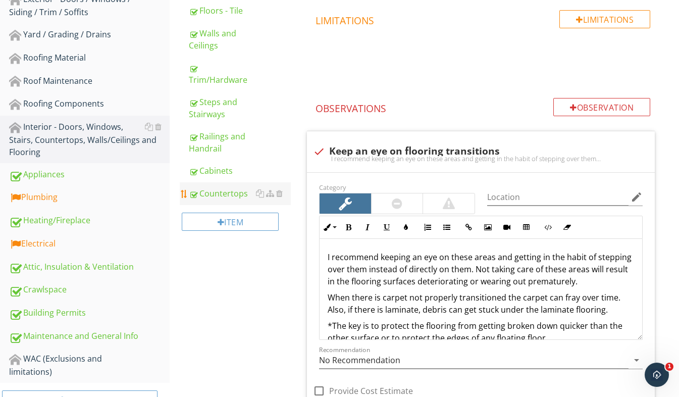
scroll to position [335, 0]
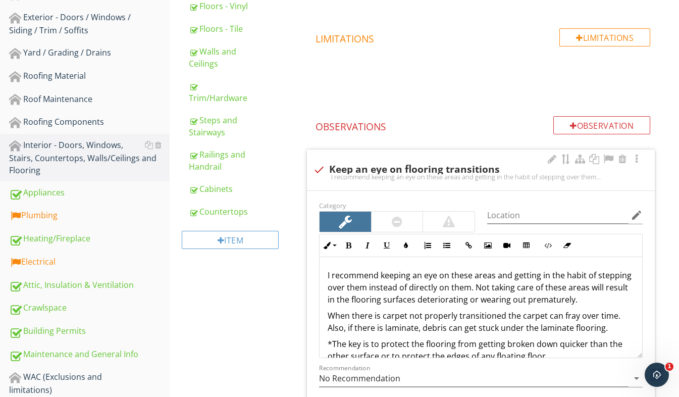
click at [319, 172] on div at bounding box center [318, 169] width 17 height 17
checkbox input "true"
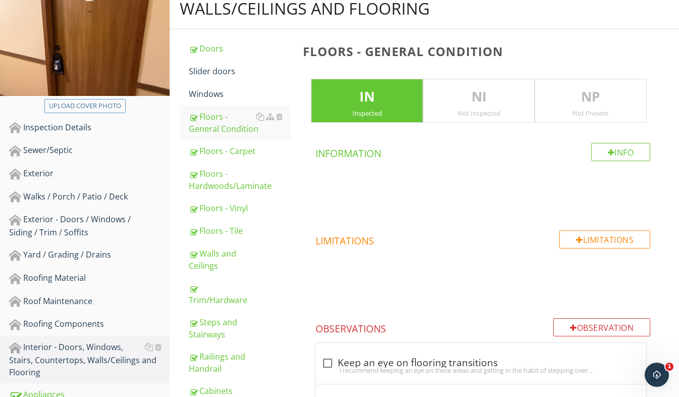
scroll to position [82, 0]
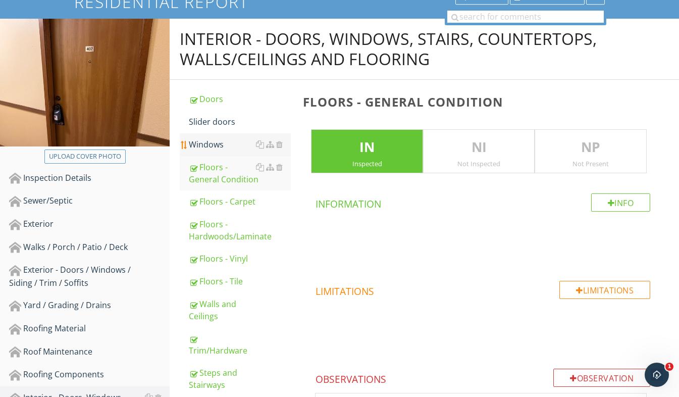
click at [221, 146] on div "Windows" at bounding box center [240, 144] width 102 height 12
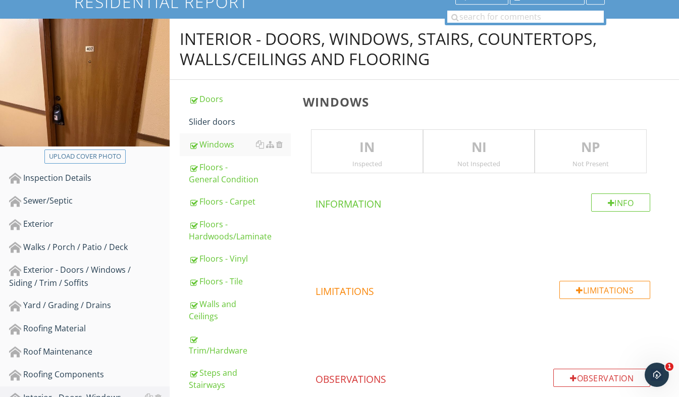
click at [365, 145] on p "IN" at bounding box center [366, 147] width 111 height 20
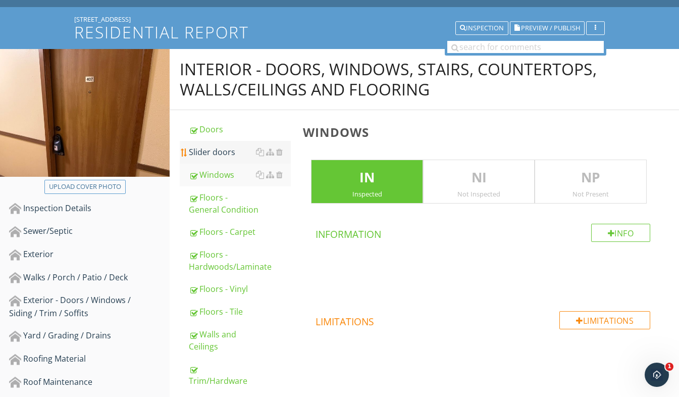
scroll to position [32, 0]
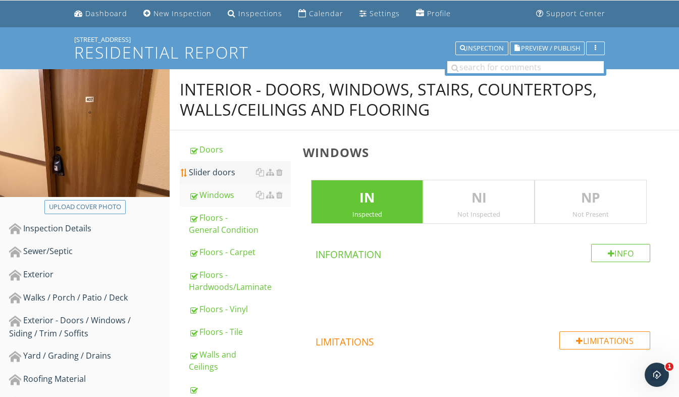
click at [205, 174] on div "Slider doors" at bounding box center [240, 172] width 102 height 12
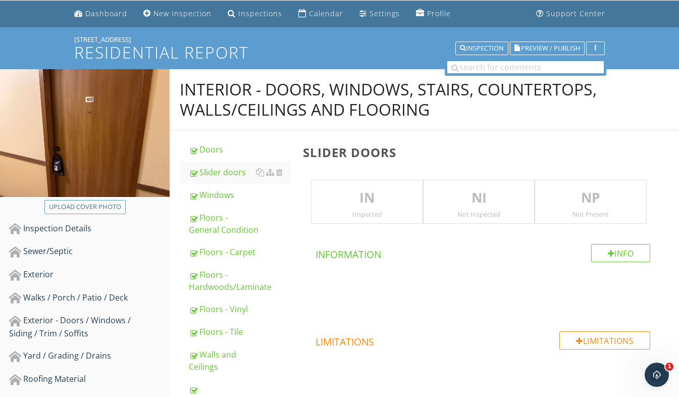
click at [568, 197] on p "NP" at bounding box center [590, 198] width 111 height 20
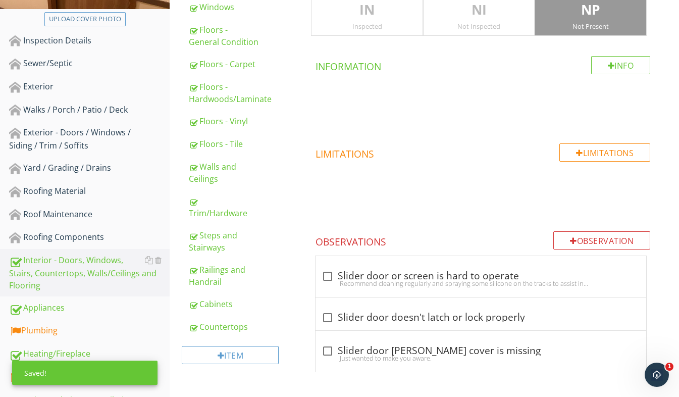
scroll to position [82, 0]
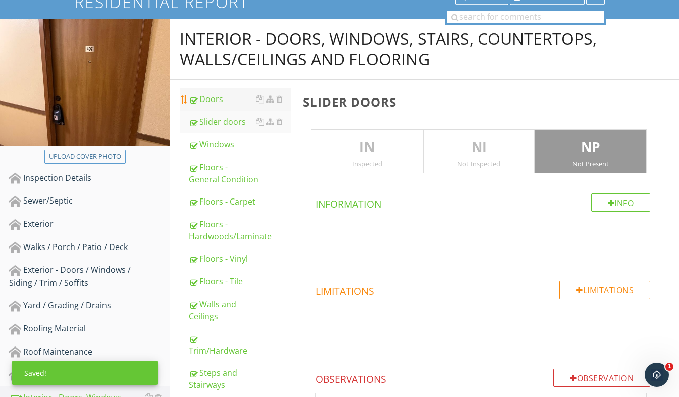
click at [209, 98] on div "Doors" at bounding box center [240, 99] width 102 height 12
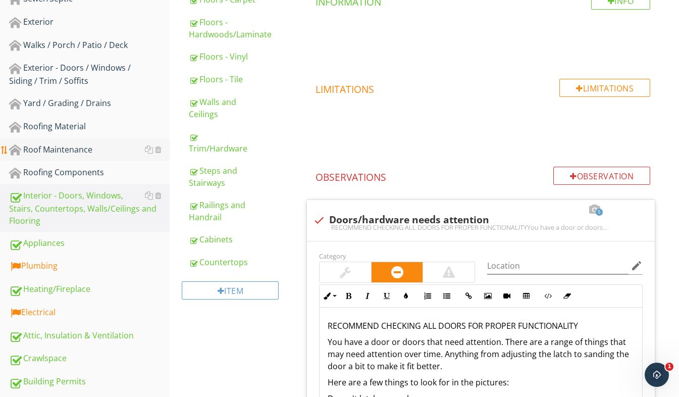
scroll to position [234, 0]
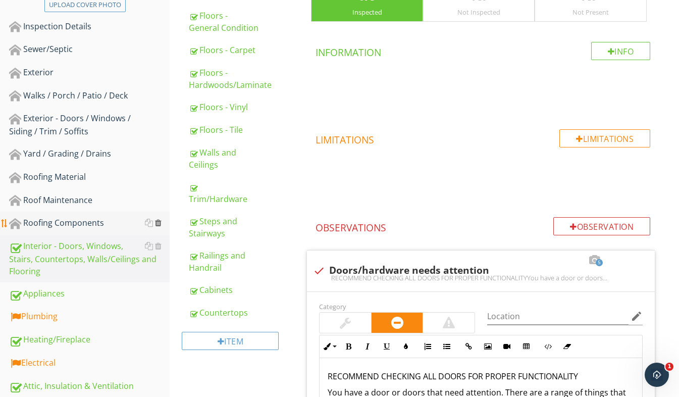
click at [160, 222] on div at bounding box center [158, 223] width 7 height 8
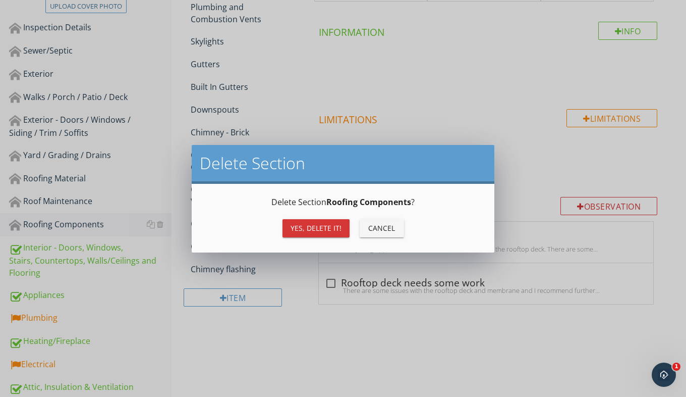
click at [304, 231] on div "Yes, Delete it!" at bounding box center [316, 228] width 51 height 11
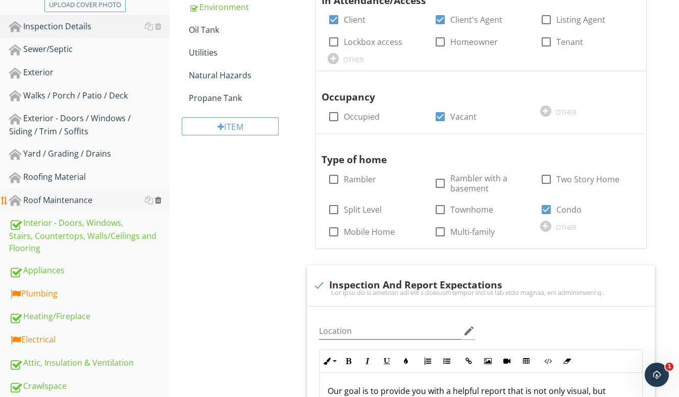
click at [158, 201] on div at bounding box center [158, 200] width 7 height 8
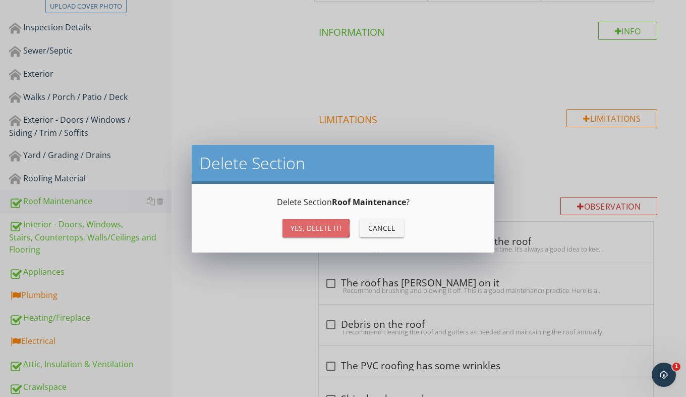
click at [294, 227] on div "Yes, Delete it!" at bounding box center [316, 228] width 51 height 11
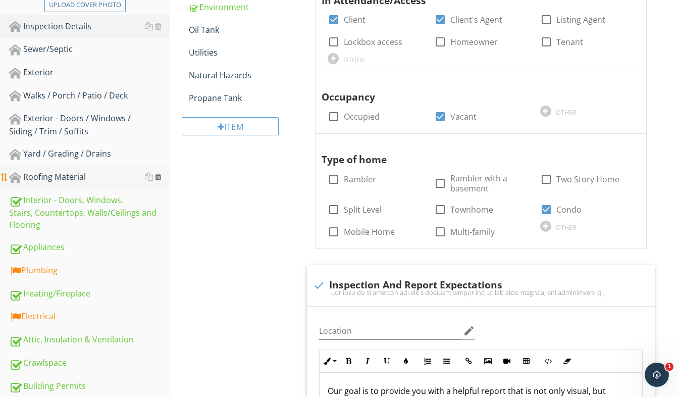
click at [158, 178] on div at bounding box center [158, 177] width 7 height 8
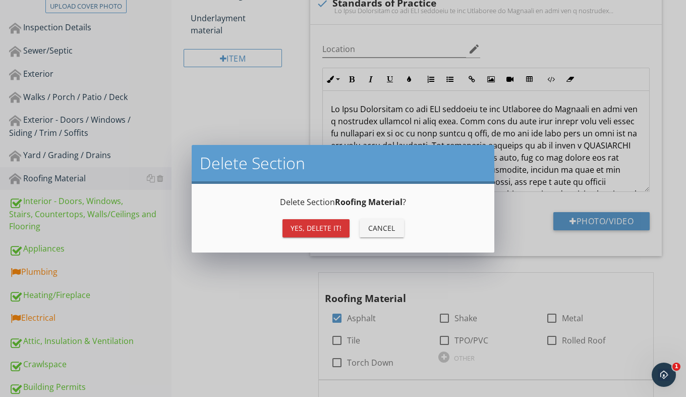
click at [299, 227] on div "Yes, Delete it!" at bounding box center [316, 228] width 51 height 11
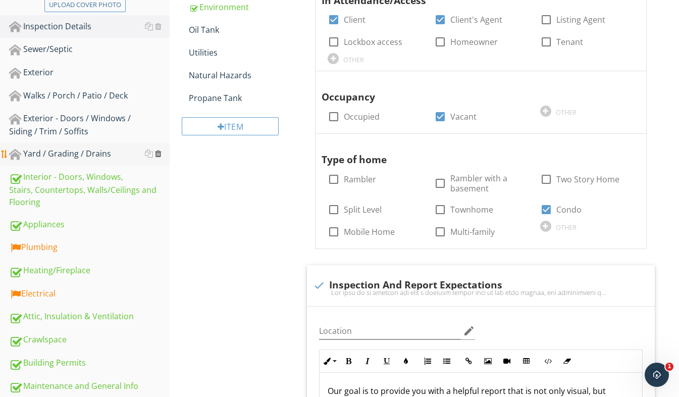
click at [158, 156] on div at bounding box center [158, 153] width 7 height 8
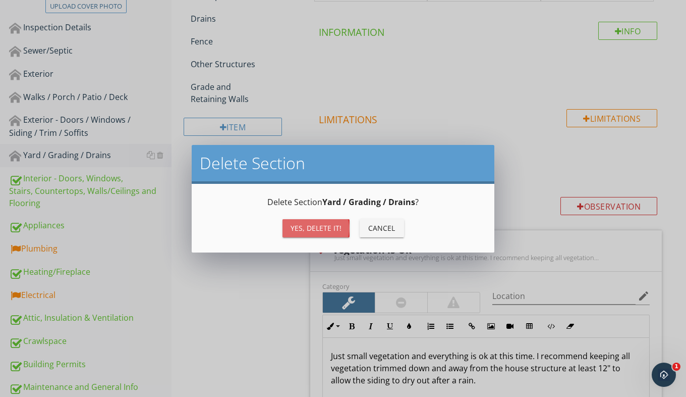
click at [309, 223] on div "Yes, Delete it!" at bounding box center [316, 228] width 51 height 11
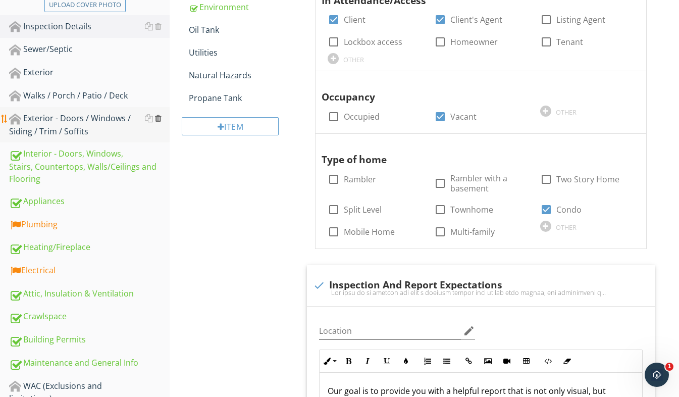
click at [158, 117] on div at bounding box center [158, 118] width 7 height 8
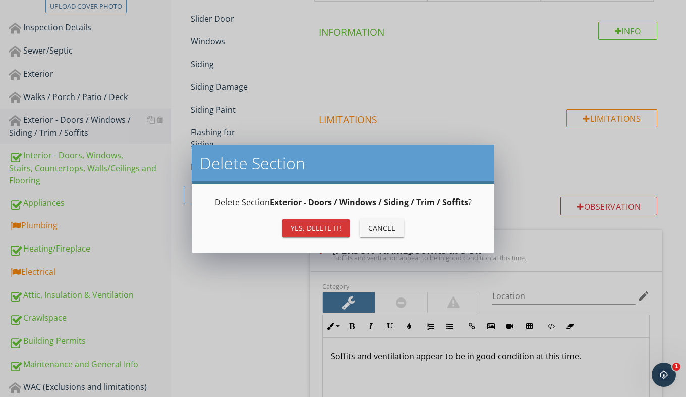
click at [304, 228] on div "Yes, Delete it!" at bounding box center [316, 228] width 51 height 11
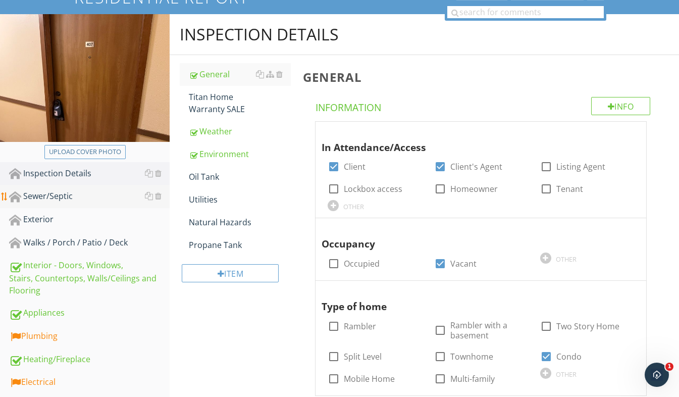
scroll to position [82, 0]
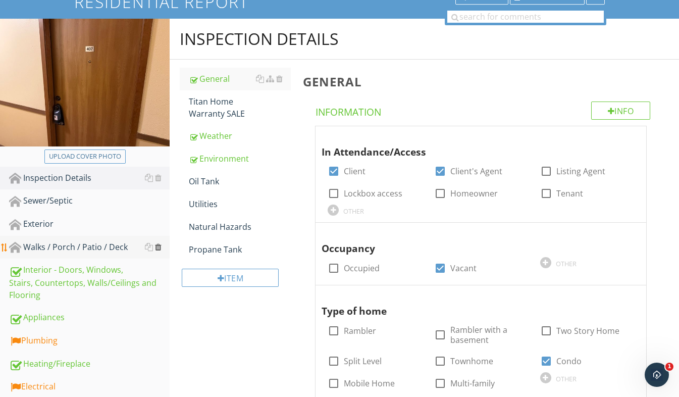
click at [161, 244] on div at bounding box center [158, 247] width 7 height 8
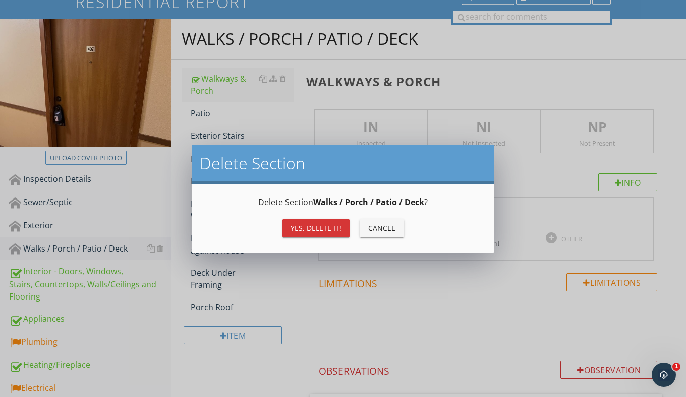
click at [299, 231] on div "Yes, Delete it!" at bounding box center [316, 228] width 51 height 11
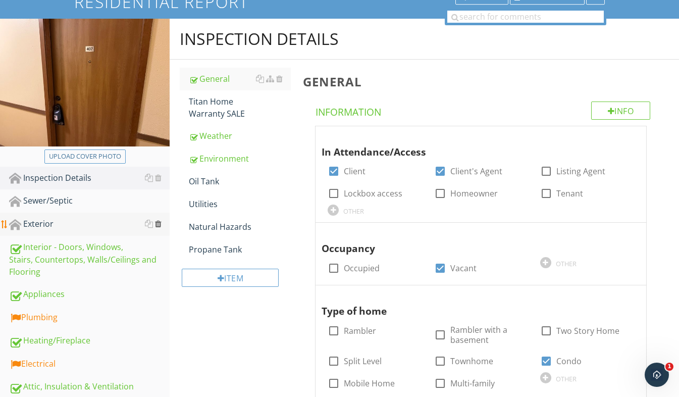
click at [161, 224] on div at bounding box center [158, 224] width 7 height 8
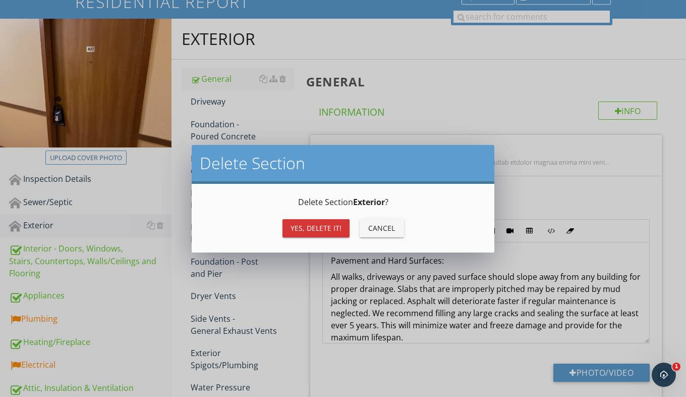
click at [307, 230] on div "Yes, Delete it!" at bounding box center [316, 228] width 51 height 11
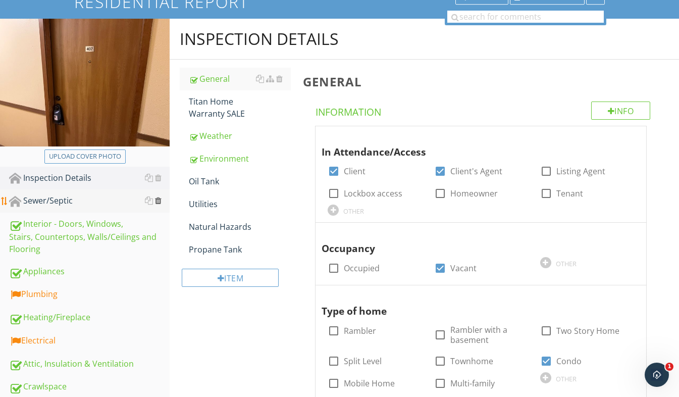
click at [160, 200] on div at bounding box center [158, 200] width 7 height 8
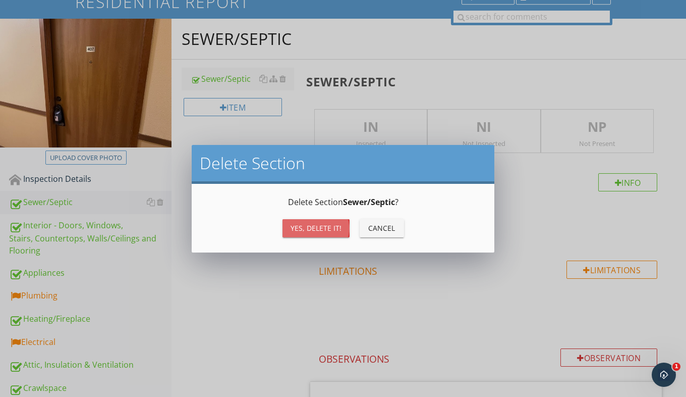
click at [328, 223] on div "Yes, Delete it!" at bounding box center [316, 228] width 51 height 11
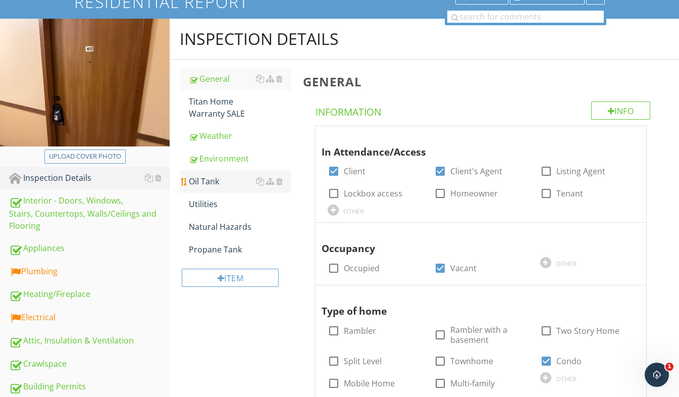
click at [228, 180] on div "Oil Tank" at bounding box center [240, 181] width 102 height 12
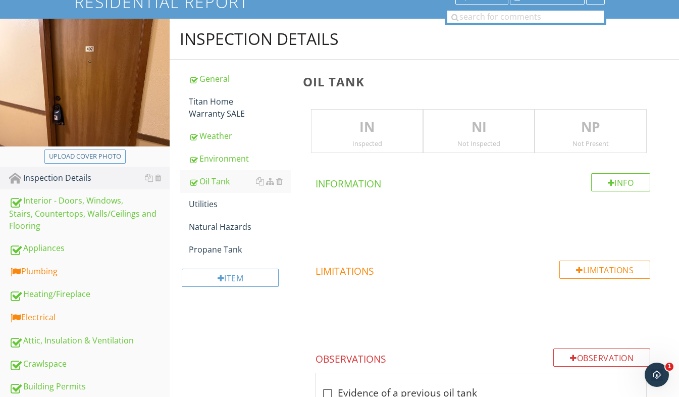
click at [600, 134] on p "NP" at bounding box center [590, 127] width 111 height 20
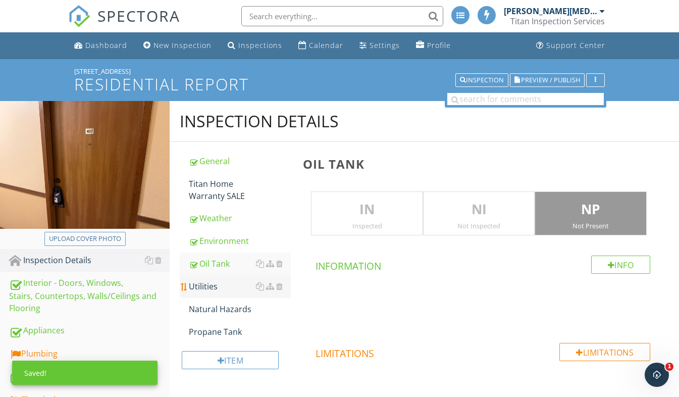
click at [228, 286] on div "Utilities" at bounding box center [240, 286] width 102 height 12
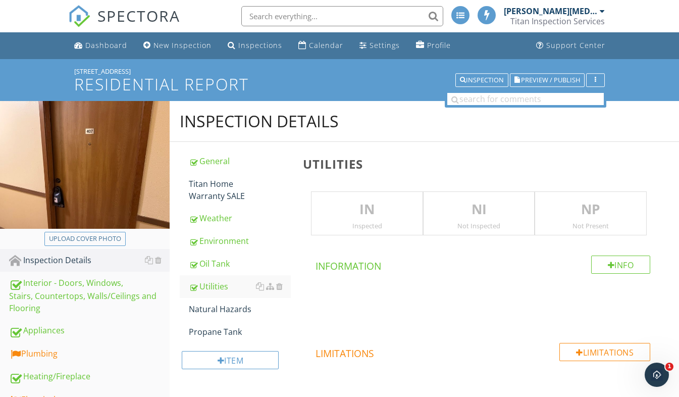
click at [386, 200] on p "IN" at bounding box center [366, 209] width 111 height 20
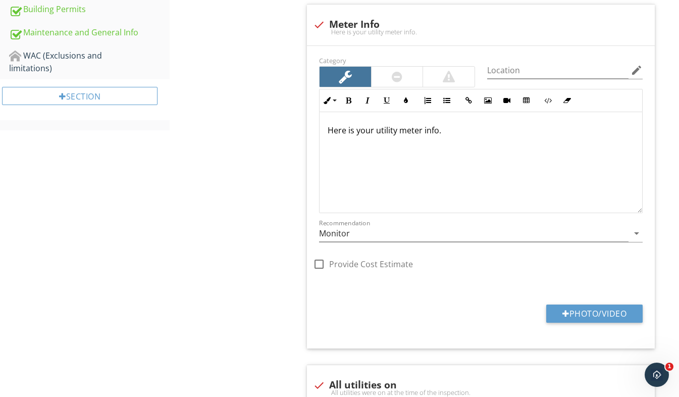
scroll to position [353, 0]
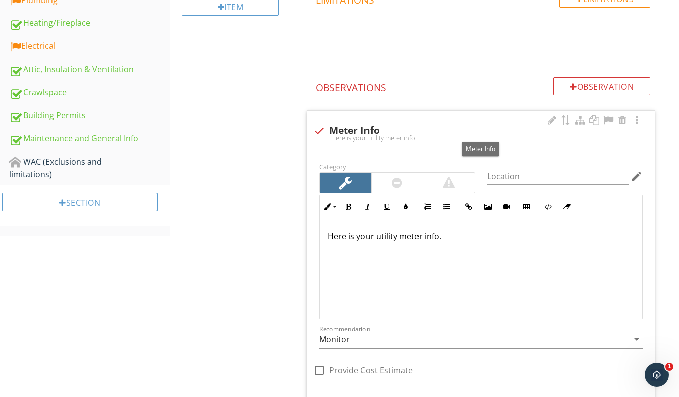
click at [318, 126] on div at bounding box center [318, 130] width 17 height 17
checkbox input "true"
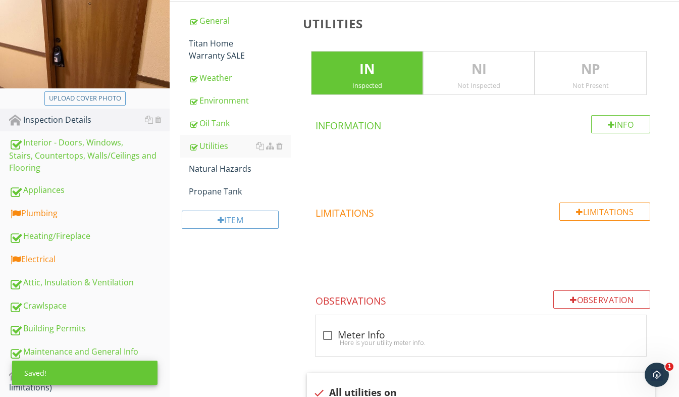
scroll to position [151, 0]
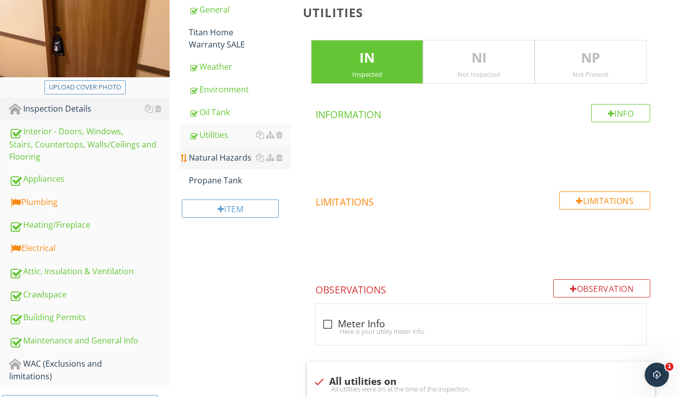
click at [229, 165] on link "Natural Hazards" at bounding box center [240, 157] width 102 height 22
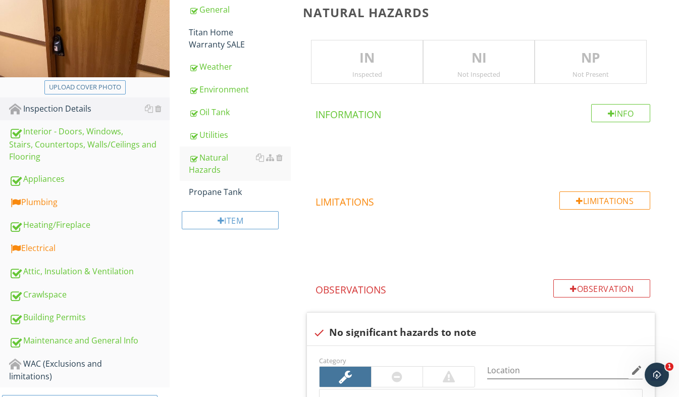
click at [363, 76] on div "Inspected" at bounding box center [366, 74] width 111 height 8
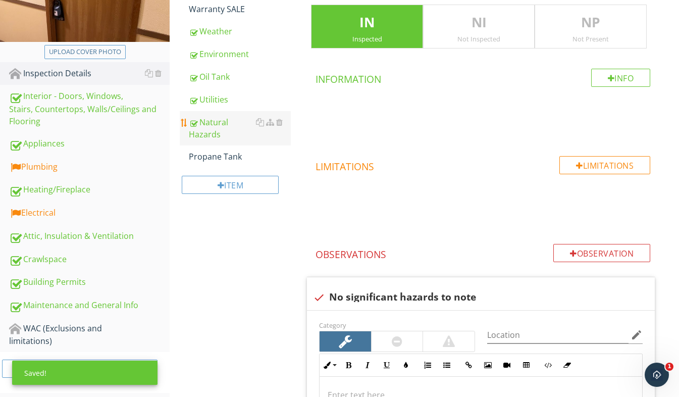
scroll to position [151, 0]
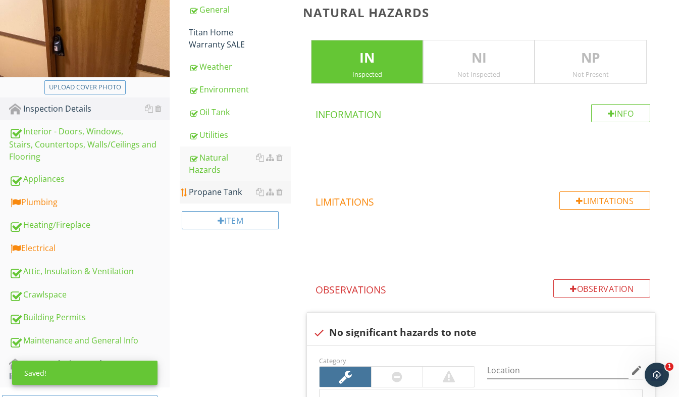
click at [235, 187] on div "Propane Tank" at bounding box center [240, 192] width 102 height 12
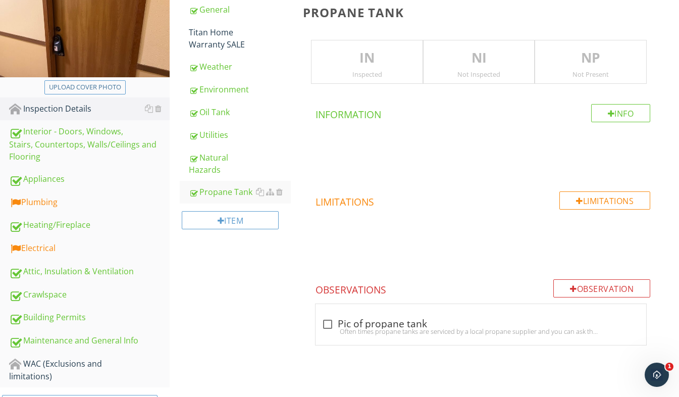
click at [579, 70] on div "Not Present" at bounding box center [590, 74] width 111 height 8
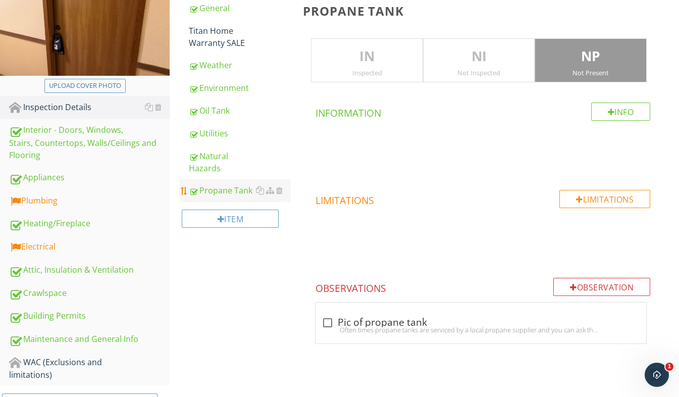
scroll to position [181, 0]
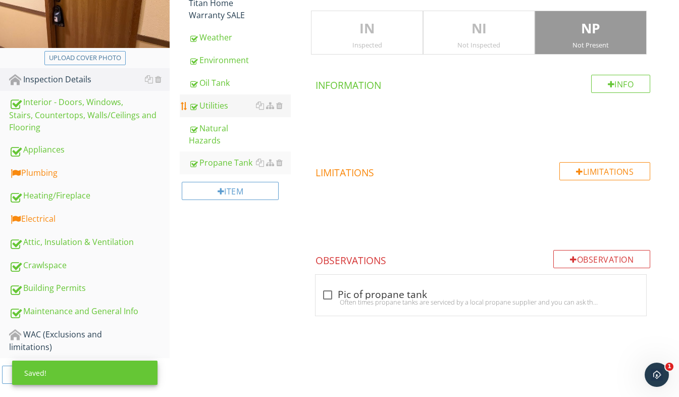
click at [221, 107] on div "Utilities" at bounding box center [240, 105] width 102 height 12
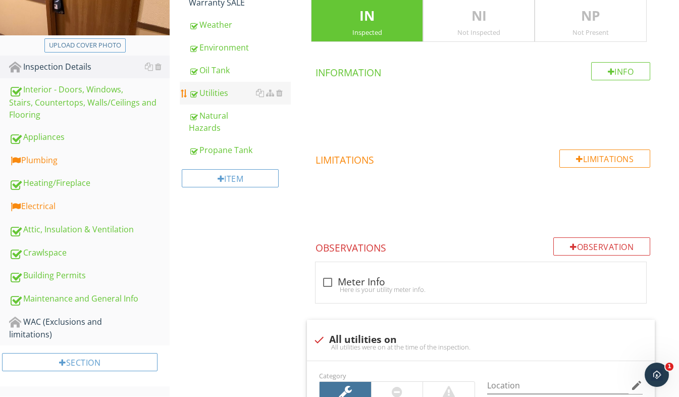
scroll to position [181, 0]
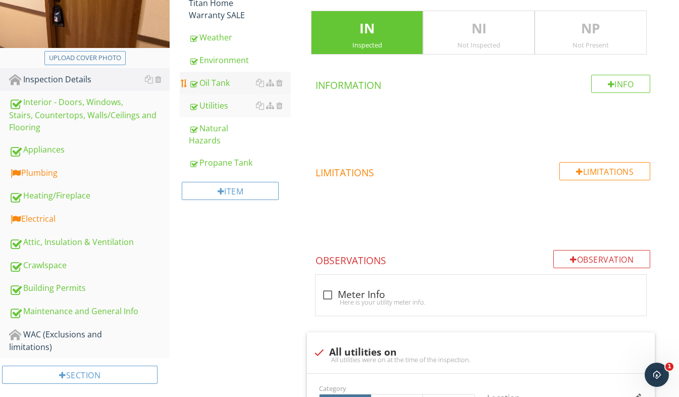
click at [225, 87] on div "Oil Tank" at bounding box center [240, 83] width 102 height 12
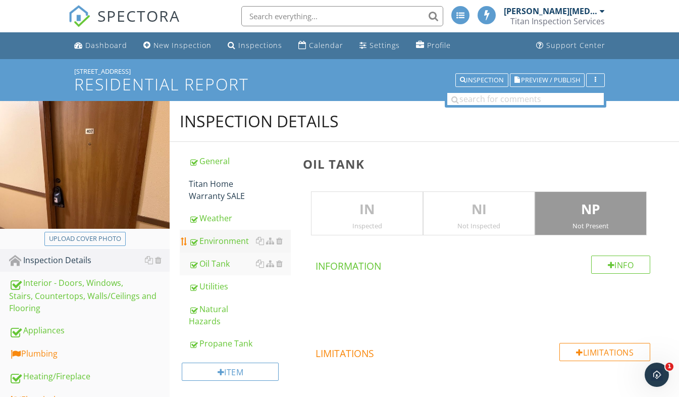
click at [218, 246] on div "Environment" at bounding box center [240, 241] width 102 height 12
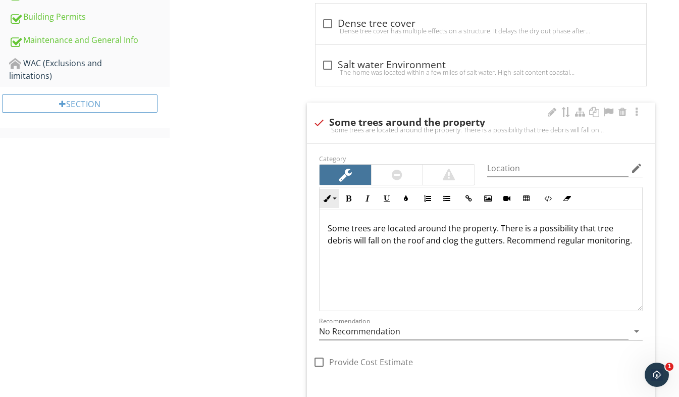
scroll to position [454, 0]
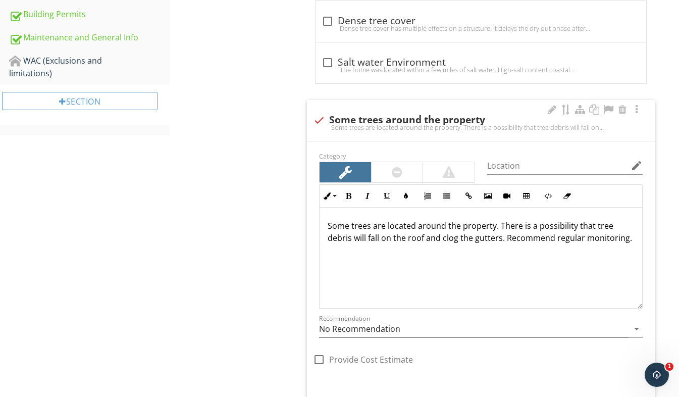
click at [320, 123] on div "Some trees are located around the property. There is a possibility that tree de…" at bounding box center [481, 127] width 336 height 8
checkbox input "true"
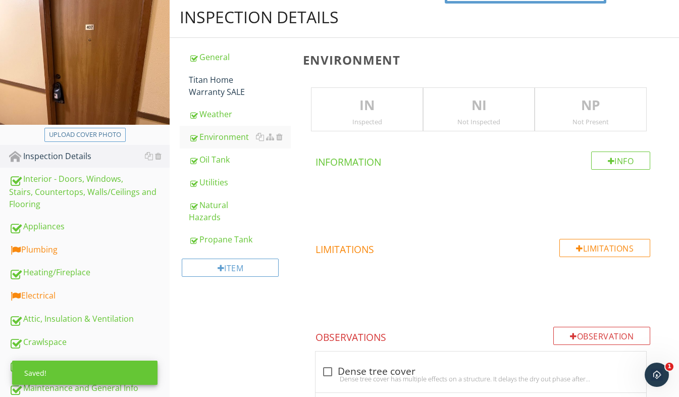
scroll to position [97, 0]
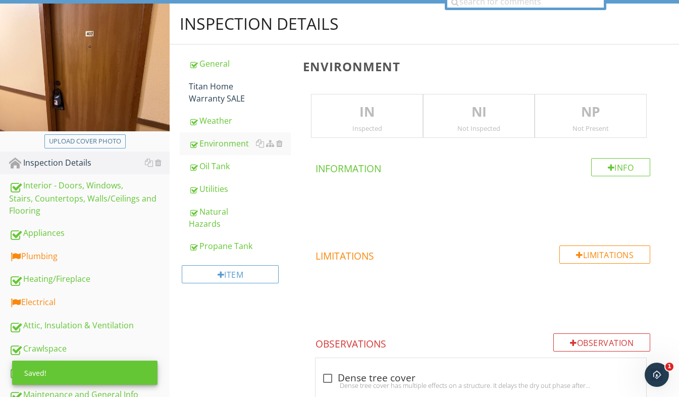
click at [377, 121] on p "IN" at bounding box center [366, 112] width 111 height 20
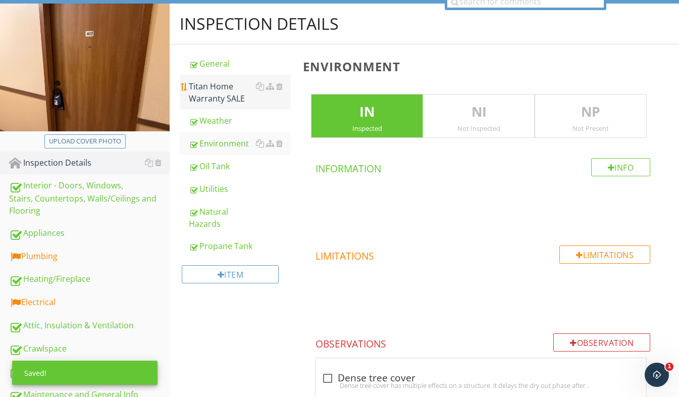
click at [223, 94] on div "Titan Home Warranty SALE" at bounding box center [240, 92] width 102 height 24
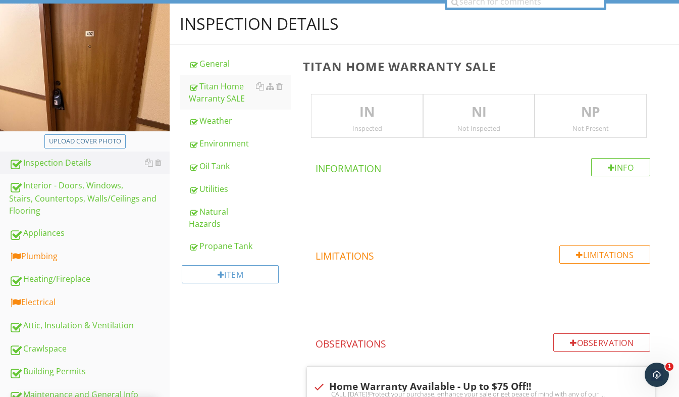
click at [359, 104] on p "IN" at bounding box center [366, 112] width 111 height 20
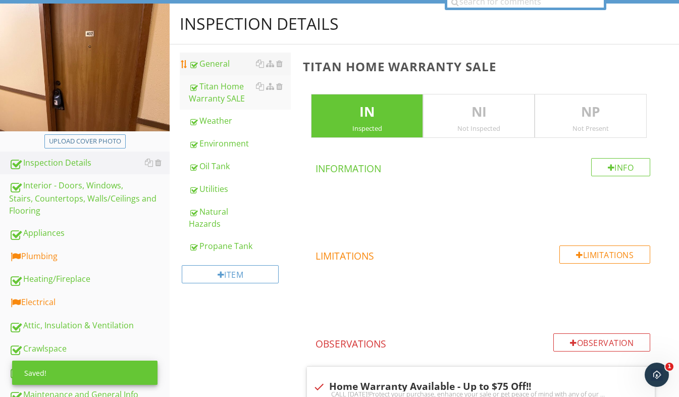
click at [232, 72] on link "General" at bounding box center [240, 63] width 102 height 22
type textarea "<p><br><img src="https://cdn.spectora.com/editor_assets/images/000/580/649/orig…"
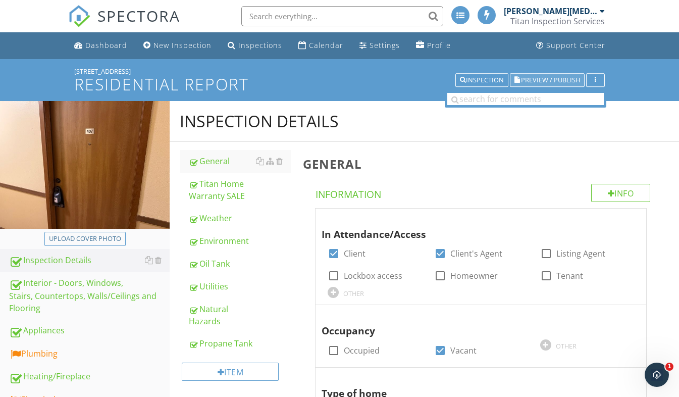
click at [546, 82] on span "Preview / Publish" at bounding box center [550, 80] width 59 height 7
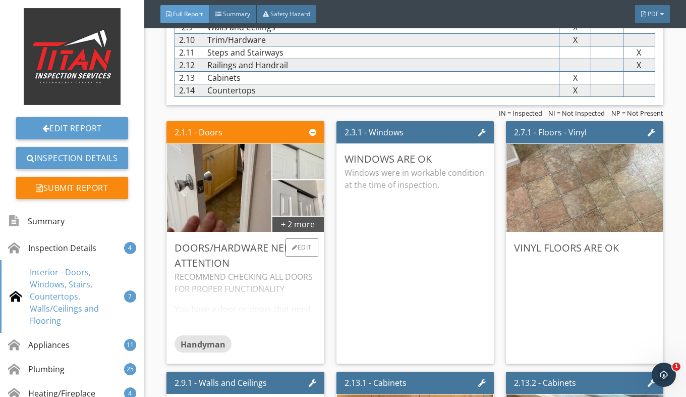
scroll to position [1615, 0]
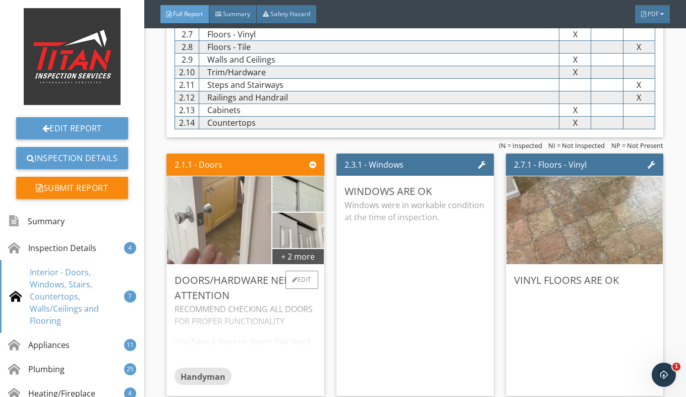
click at [249, 238] on img at bounding box center [219, 220] width 261 height 196
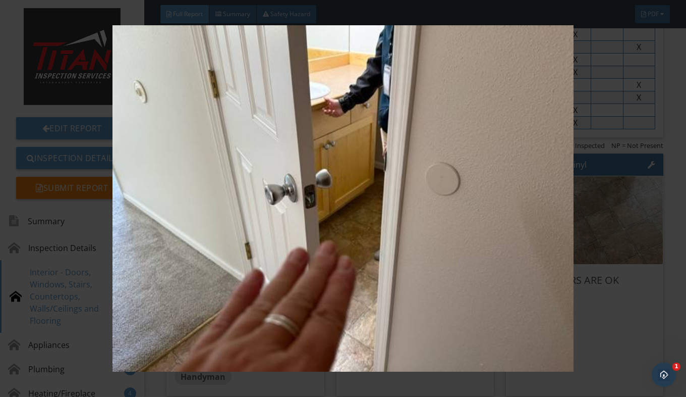
click at [370, 255] on img at bounding box center [342, 198] width 621 height 346
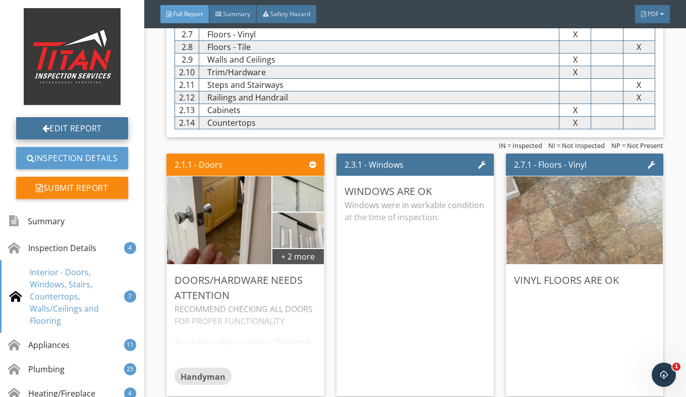
click at [71, 129] on link "Edit Report" at bounding box center [72, 128] width 112 height 22
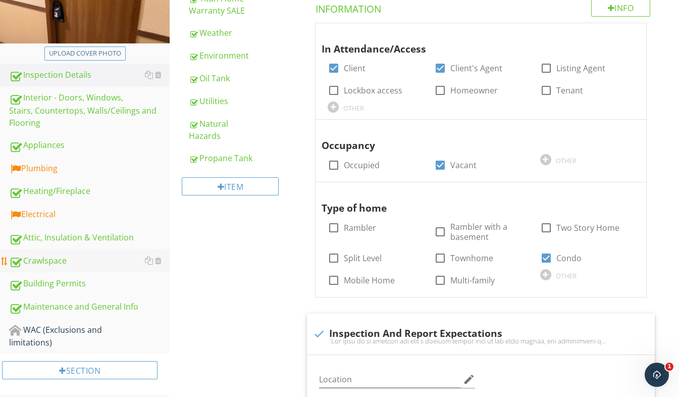
scroll to position [202, 0]
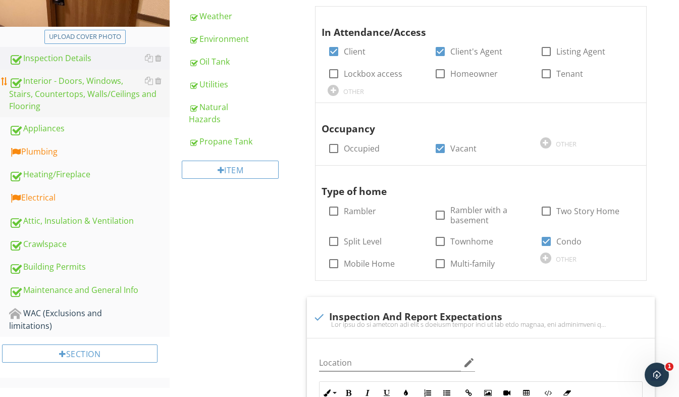
click at [95, 98] on div "Interior - Doors, Windows, Stairs, Countertops, Walls/Ceilings and Flooring" at bounding box center [89, 93] width 161 height 37
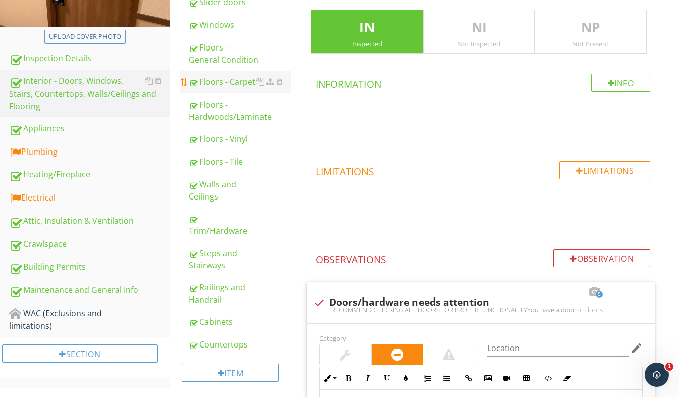
click at [224, 83] on div "Floors - Carpet" at bounding box center [240, 82] width 102 height 12
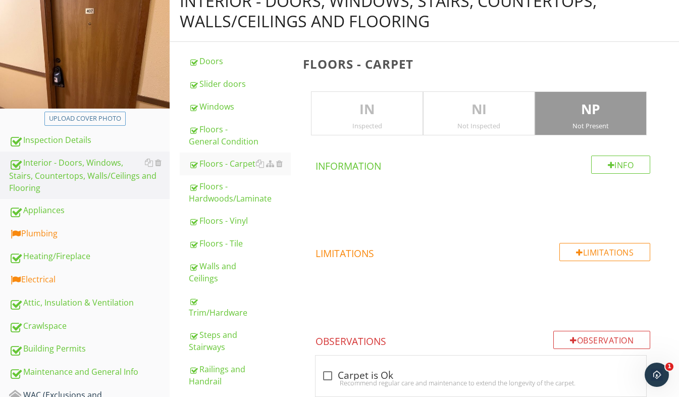
scroll to position [101, 0]
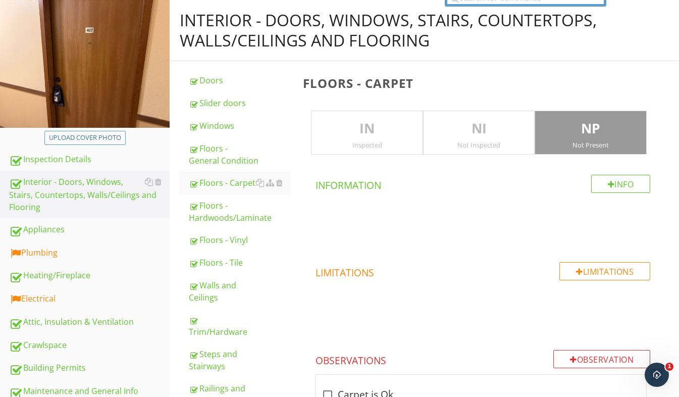
click at [580, 136] on p "NP" at bounding box center [590, 129] width 111 height 20
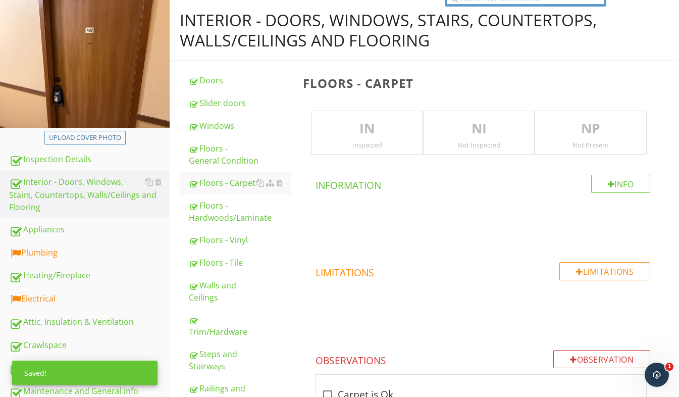
click at [469, 135] on p "NI" at bounding box center [478, 129] width 111 height 20
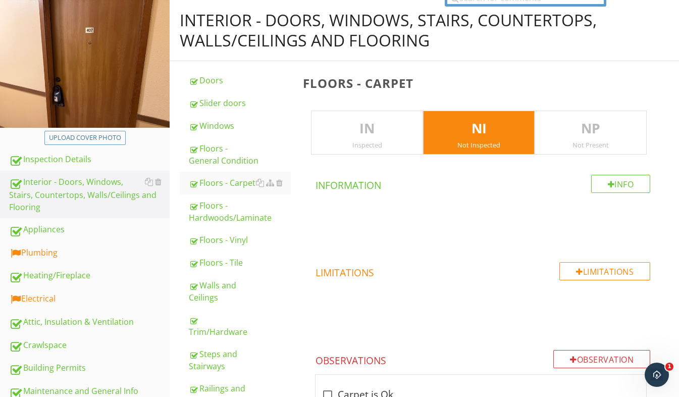
click at [372, 125] on p "IN" at bounding box center [366, 129] width 111 height 20
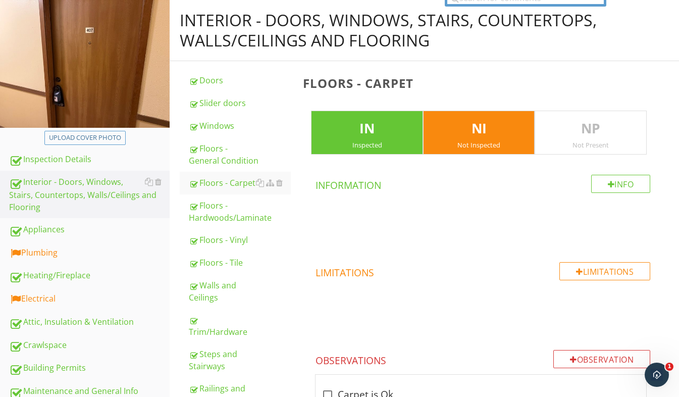
click at [486, 128] on p "NI" at bounding box center [478, 129] width 111 height 20
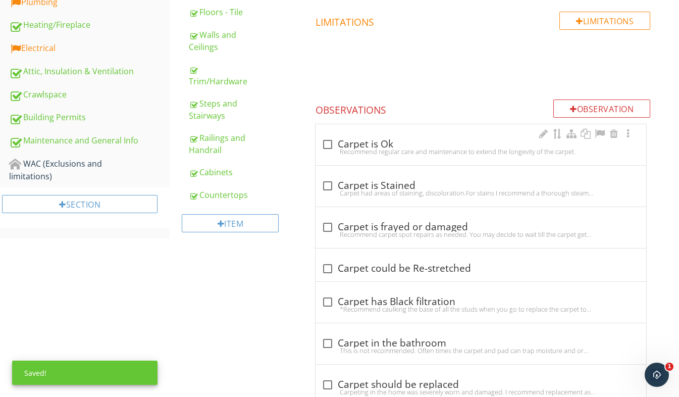
scroll to position [353, 0]
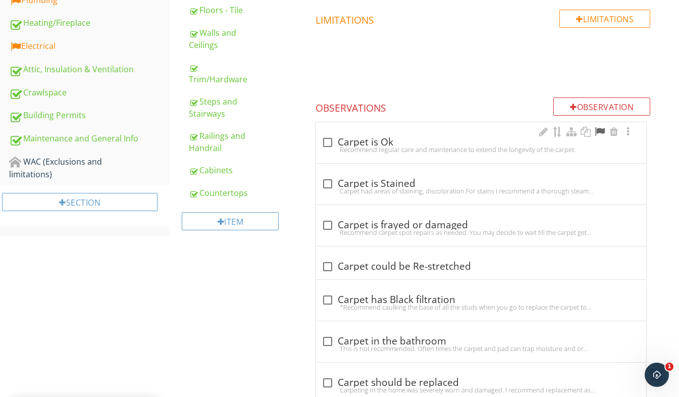
click at [603, 130] on div at bounding box center [600, 132] width 12 height 10
click at [330, 144] on div at bounding box center [327, 142] width 17 height 17
checkbox input "true"
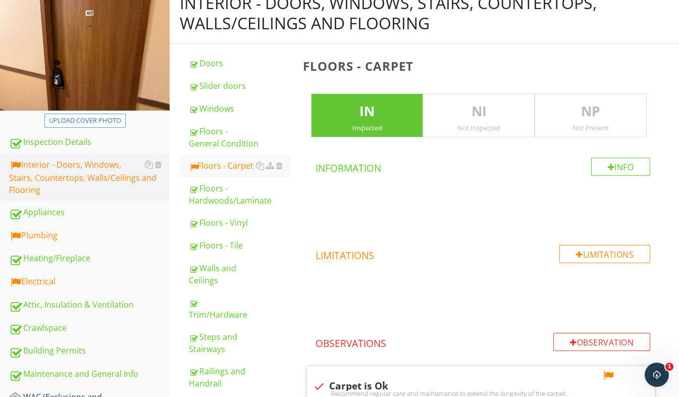
scroll to position [101, 0]
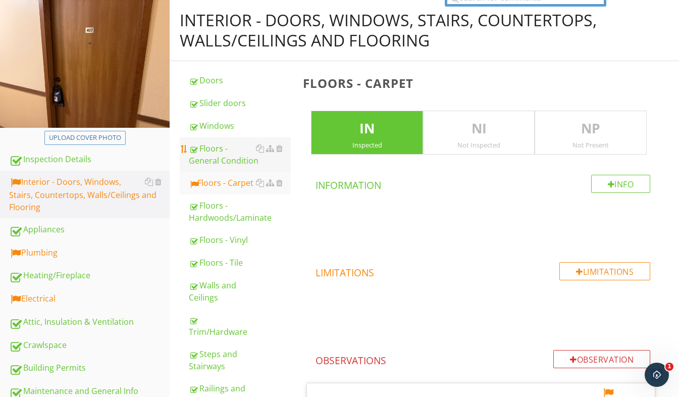
click at [240, 157] on div "Floors - General Condition" at bounding box center [240, 154] width 102 height 24
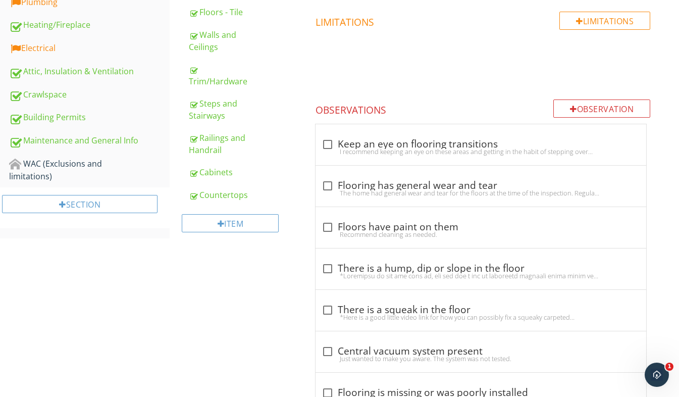
scroll to position [353, 0]
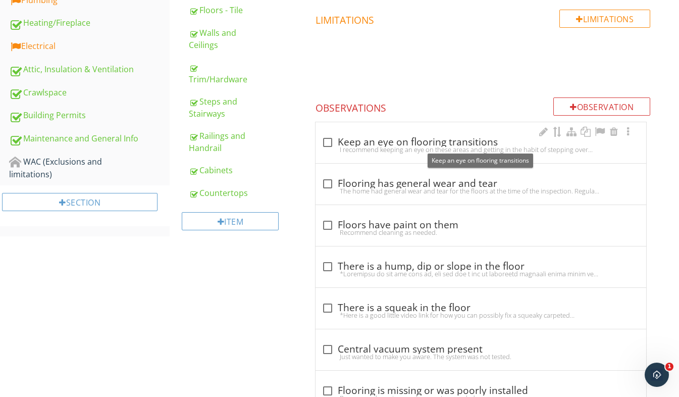
click at [328, 142] on div at bounding box center [327, 142] width 17 height 17
checkbox input "true"
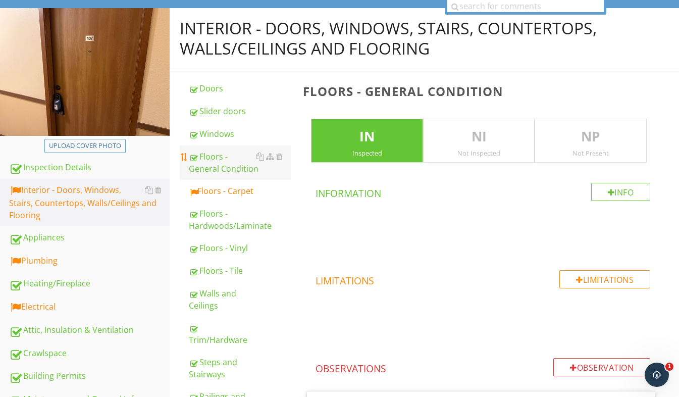
scroll to position [0, 0]
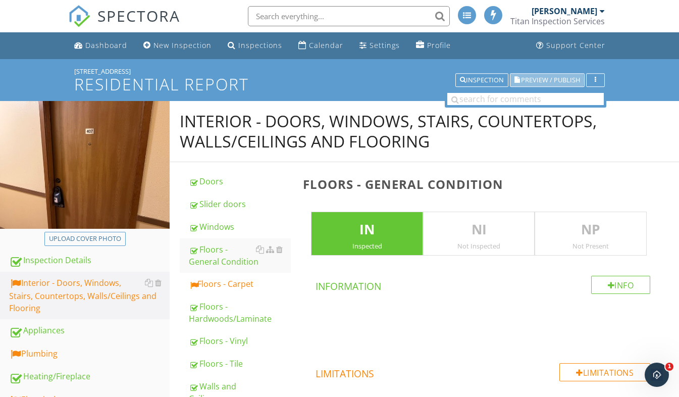
click at [549, 82] on span "Preview / Publish" at bounding box center [550, 80] width 59 height 7
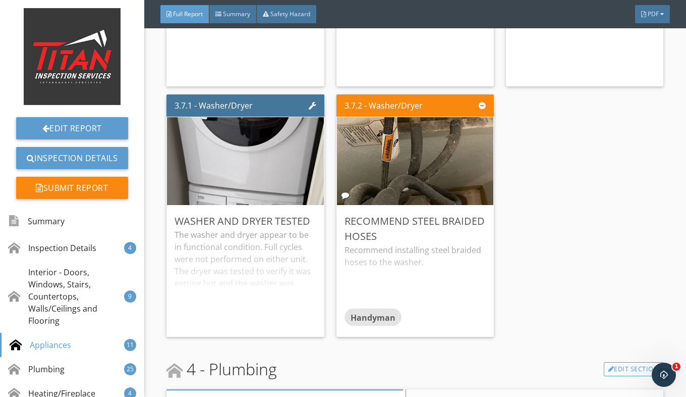
scroll to position [3786, 0]
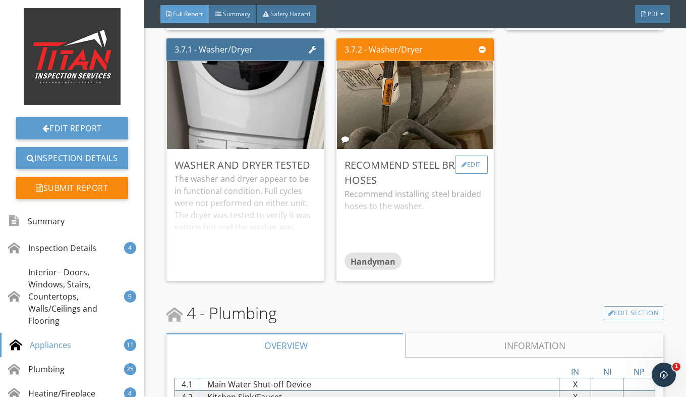
click at [462, 168] on div at bounding box center [465, 165] width 6 height 6
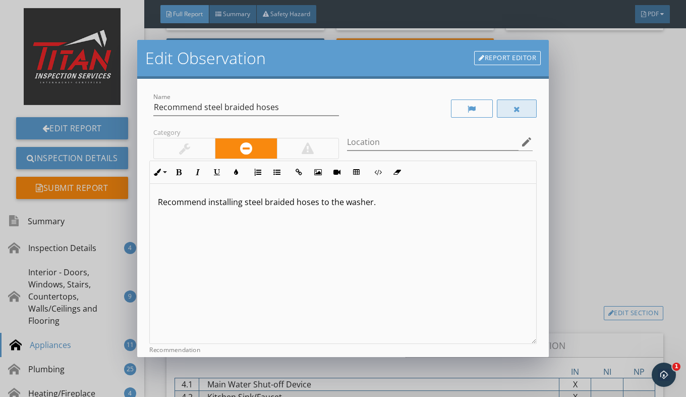
click at [506, 109] on div at bounding box center [517, 108] width 40 height 18
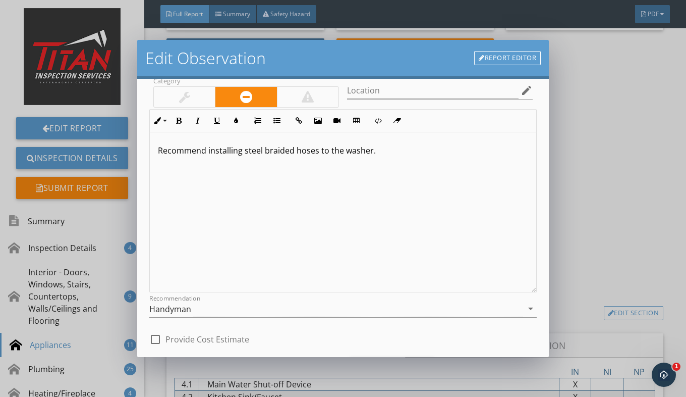
scroll to position [108, 0]
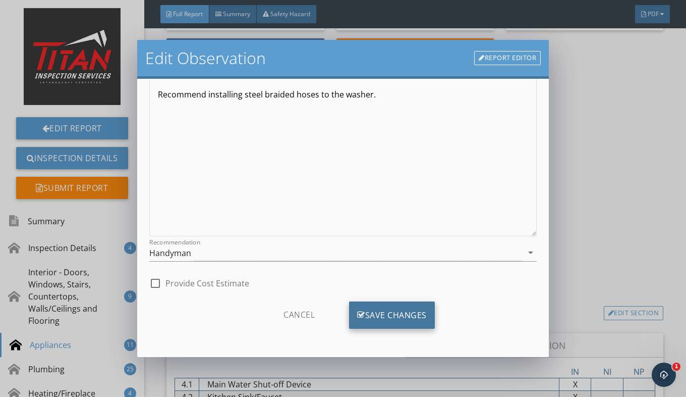
click at [378, 311] on div "Save Changes" at bounding box center [392, 314] width 86 height 27
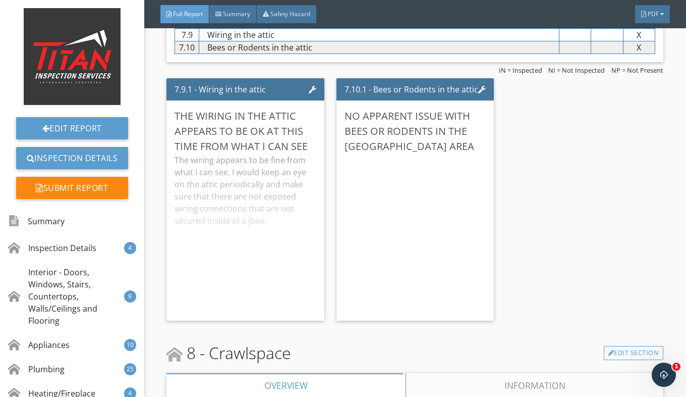
scroll to position [8884, 0]
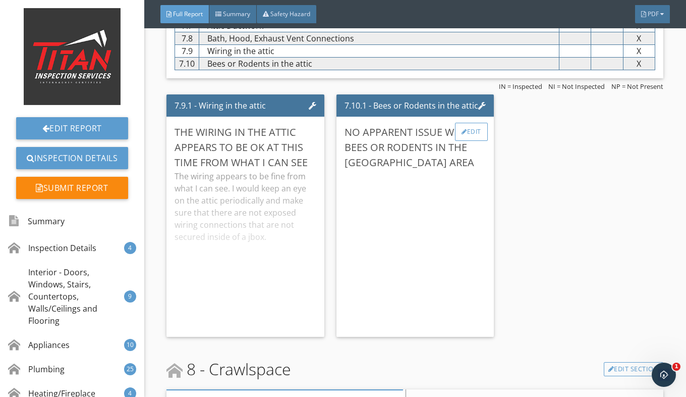
click at [467, 141] on div "Edit" at bounding box center [471, 132] width 33 height 18
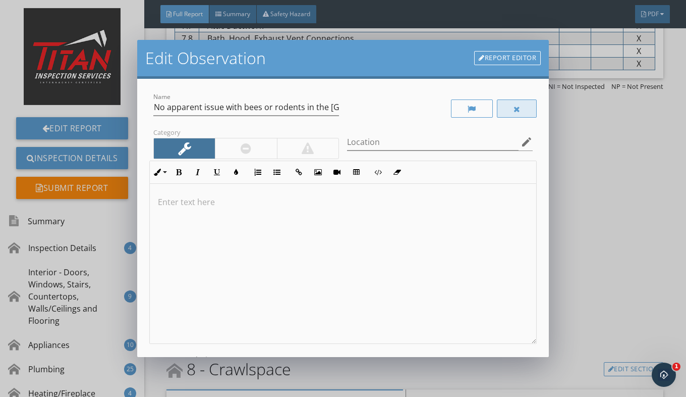
click at [507, 104] on div at bounding box center [517, 108] width 40 height 18
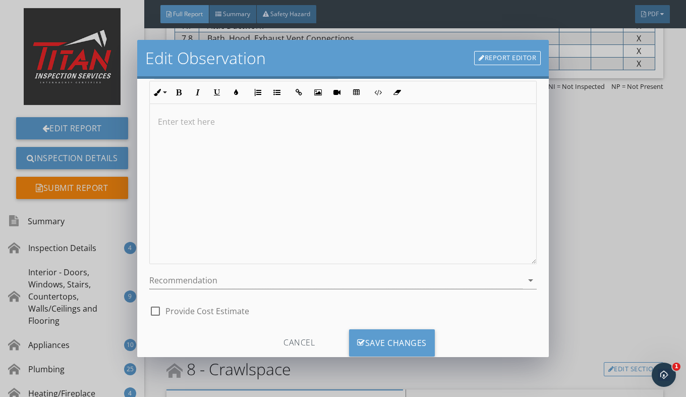
scroll to position [108, 0]
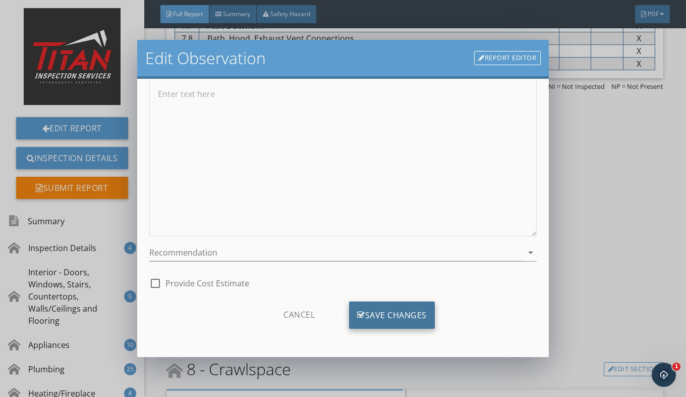
click at [416, 309] on div "Save Changes" at bounding box center [392, 314] width 86 height 27
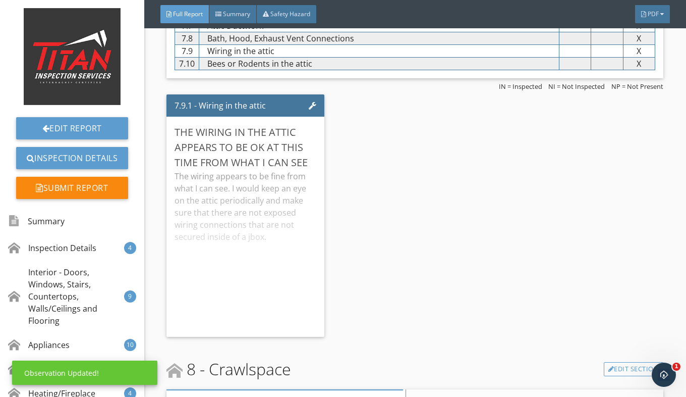
scroll to position [0, 0]
click at [304, 140] on div "Edit" at bounding box center [302, 132] width 33 height 18
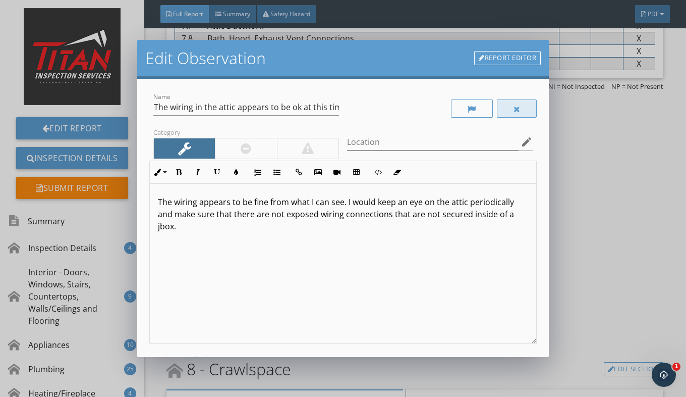
click at [513, 114] on div at bounding box center [517, 108] width 40 height 18
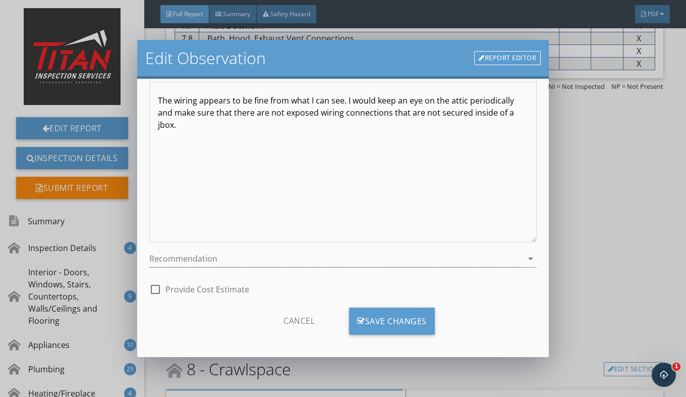
scroll to position [108, 0]
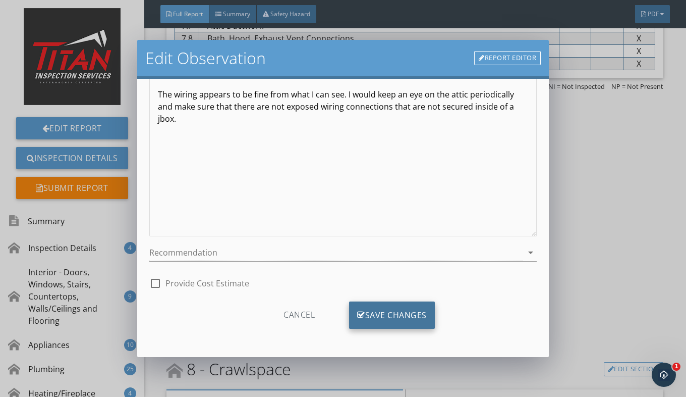
click at [381, 325] on div "Save Changes" at bounding box center [392, 314] width 86 height 27
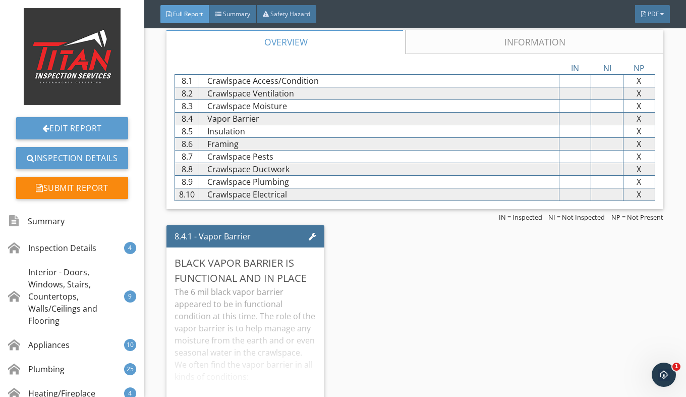
scroll to position [9136, 0]
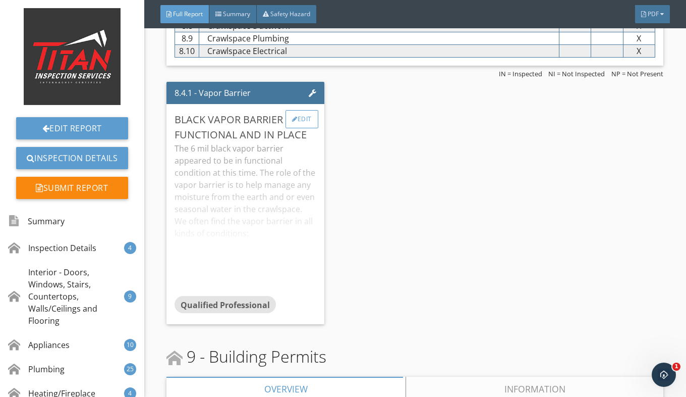
click at [298, 125] on div "Edit" at bounding box center [302, 119] width 33 height 18
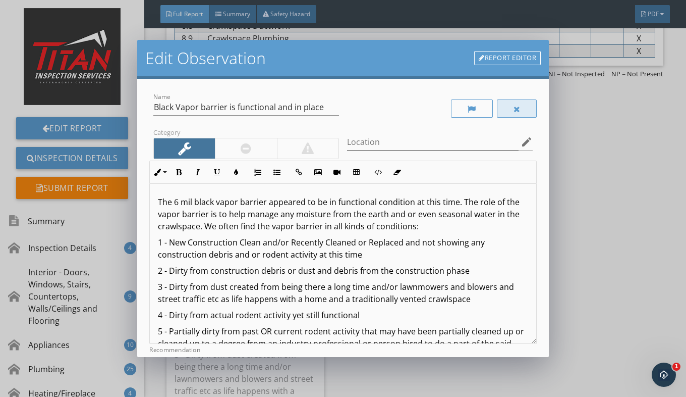
click at [497, 107] on div at bounding box center [517, 108] width 40 height 18
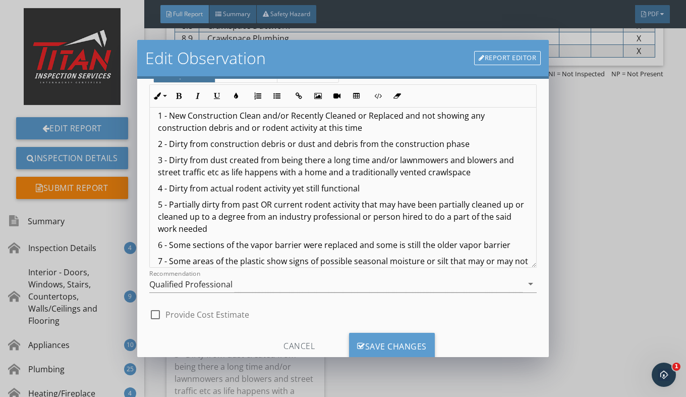
scroll to position [108, 0]
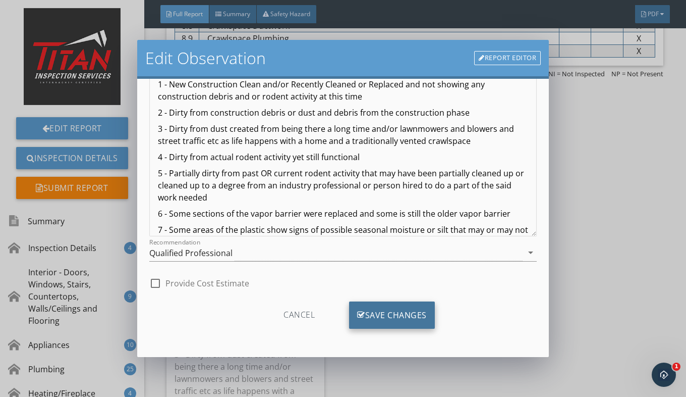
click at [399, 321] on div "Save Changes" at bounding box center [392, 314] width 86 height 27
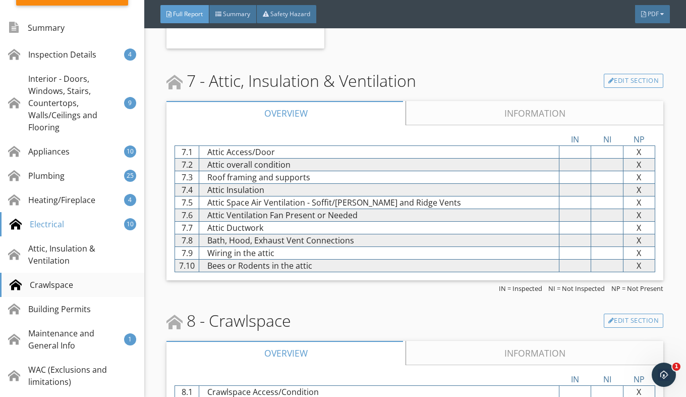
scroll to position [195, 0]
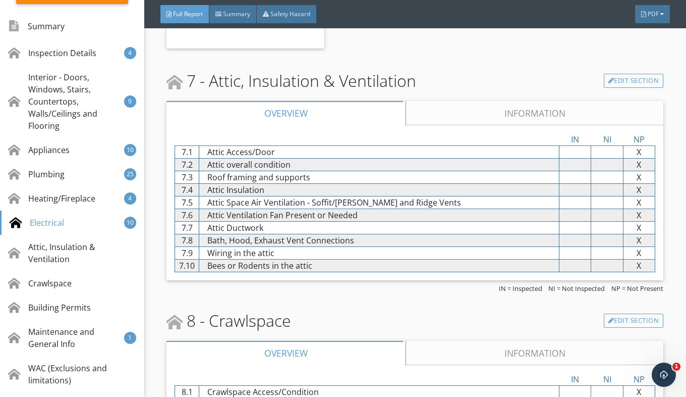
drag, startPoint x: 103, startPoint y: 253, endPoint x: 424, endPoint y: 317, distance: 327.5
click at [424, 317] on div "8 - Crawlspace Edit Section" at bounding box center [415, 320] width 497 height 24
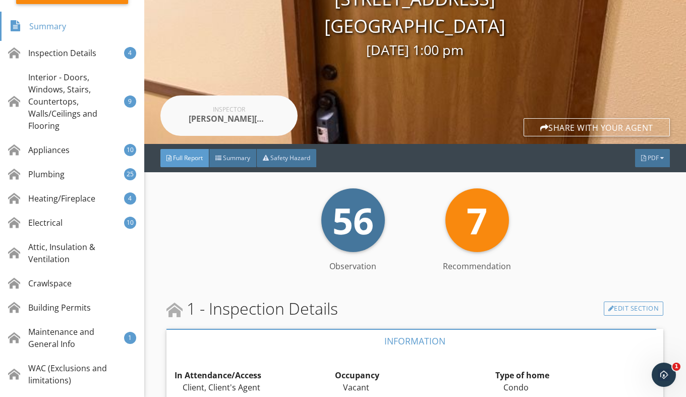
scroll to position [0, 0]
